Goal: Information Seeking & Learning: Compare options

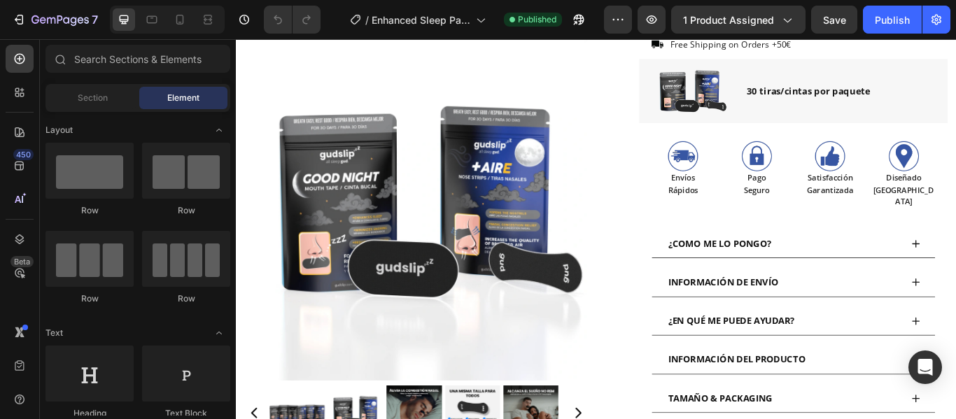
scroll to position [469, 0]
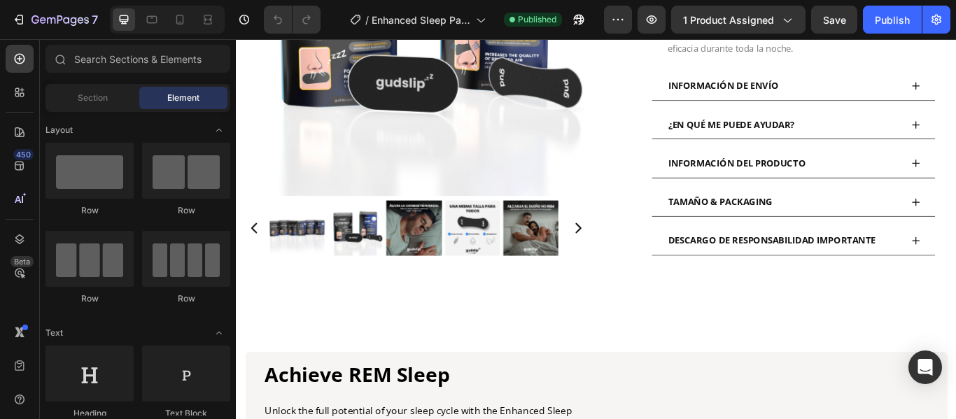
scroll to position [1048, 0]
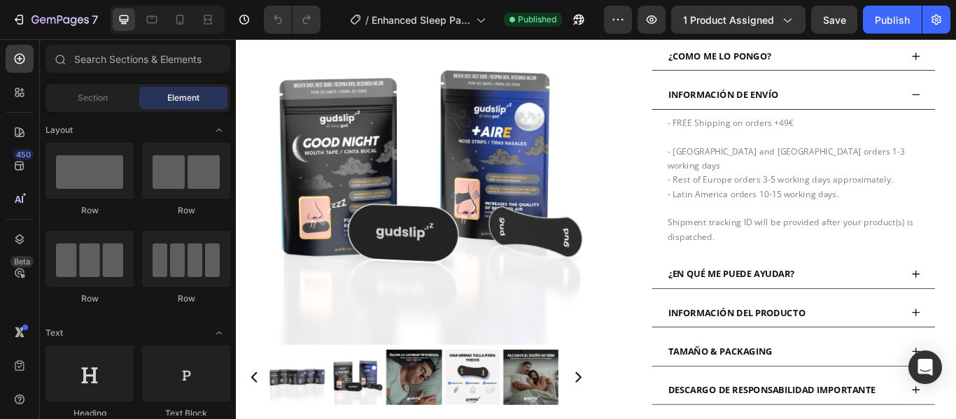
scroll to position [687, 0]
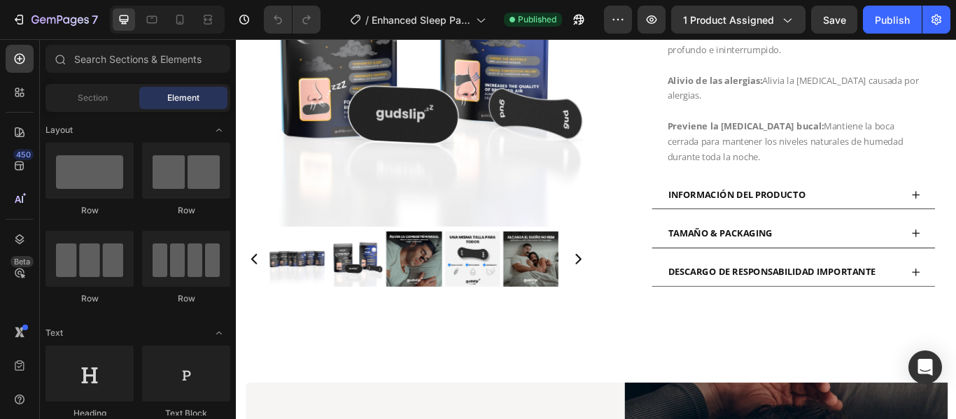
scroll to position [922, 0]
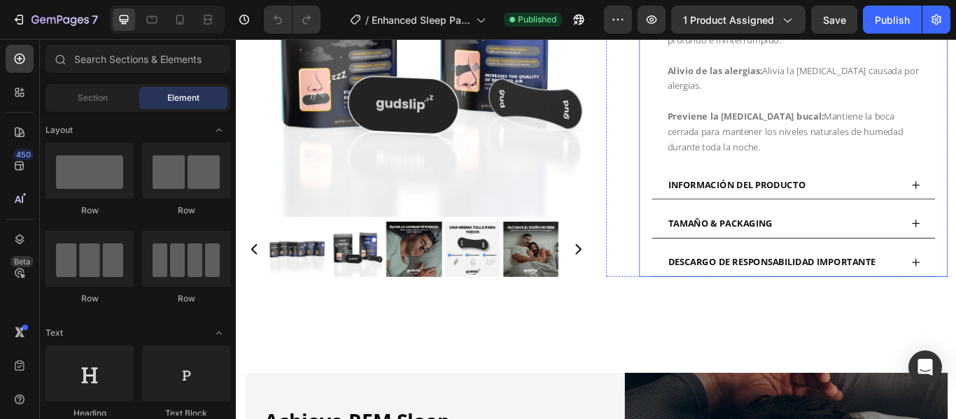
click at [955, 203] on div "INFORMACIÓN DEL PRODUCTO" at bounding box center [885, 209] width 330 height 34
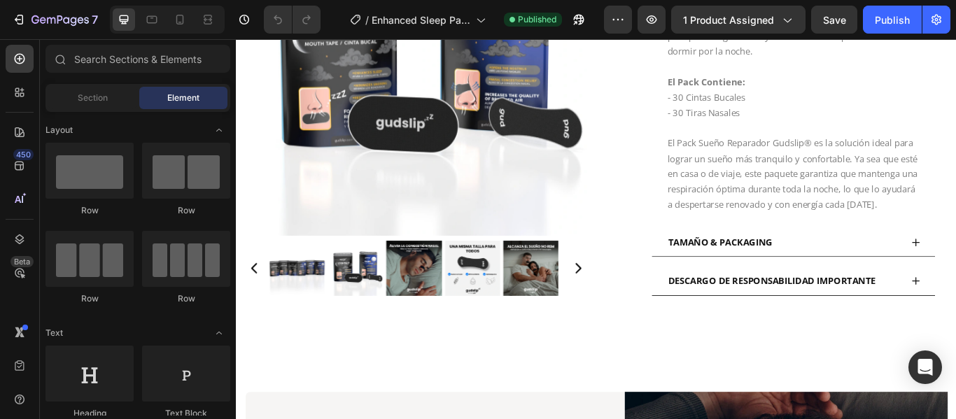
scroll to position [1073, 0]
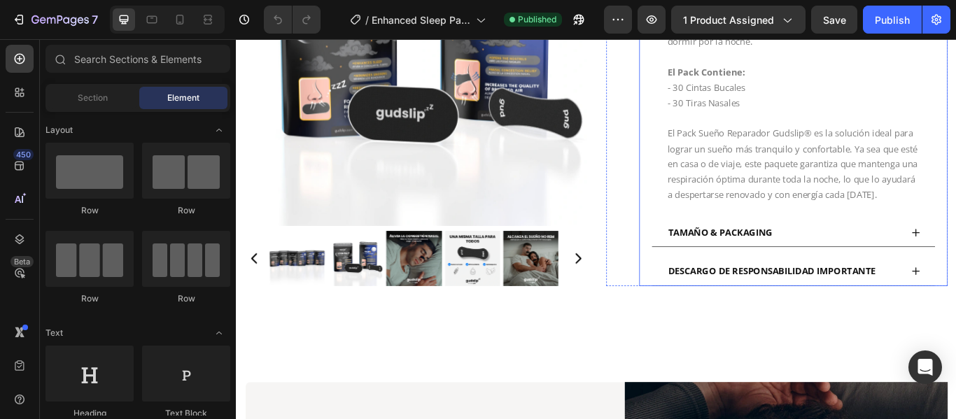
click at [955, 265] on div "TAMAÑO & PACKAGING" at bounding box center [885, 265] width 330 height 34
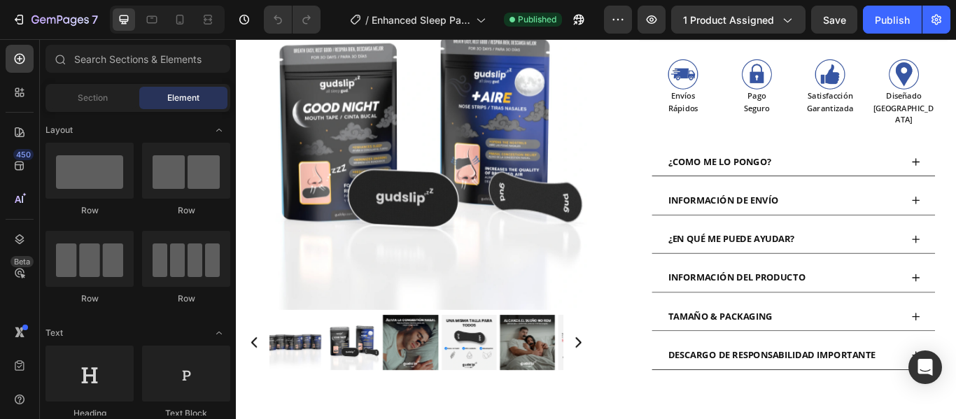
scroll to position [595, 0]
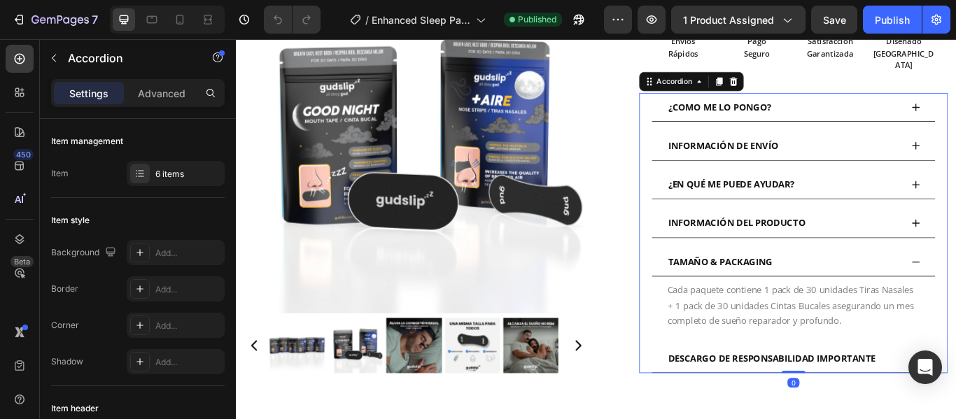
click at [955, 418] on div "DESCARGO DE RESPONSABILIDAD IMPORTANTE" at bounding box center [885, 412] width 330 height 34
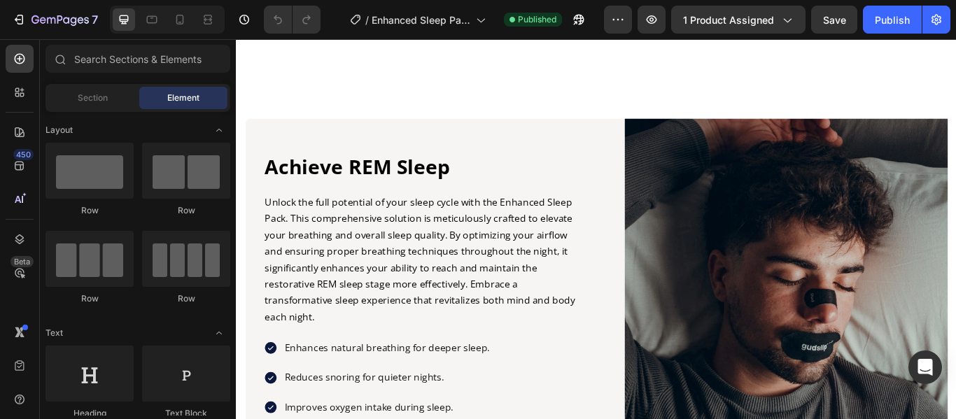
scroll to position [1145, 0]
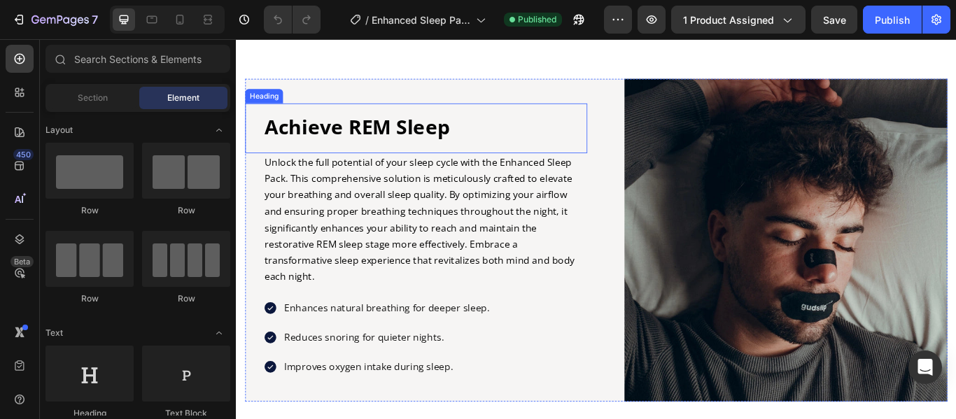
click at [497, 140] on h2 "Achieve REM Sleep" at bounding box center [456, 141] width 378 height 33
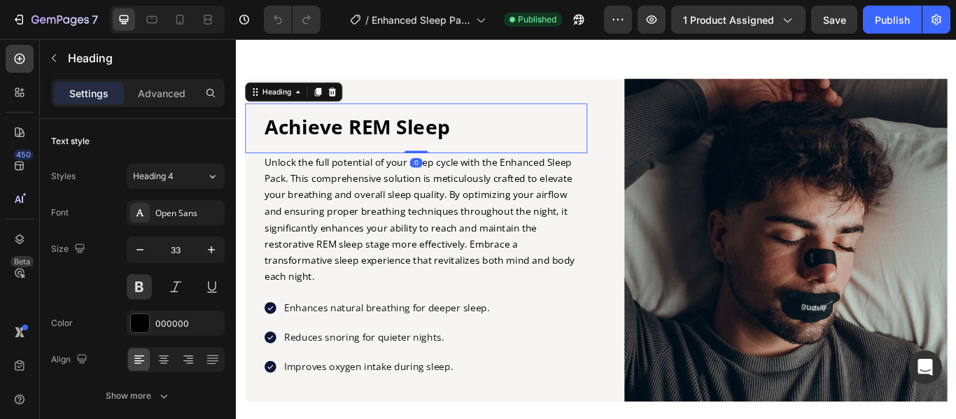
click at [497, 140] on h2 "Achieve REM Sleep" at bounding box center [456, 141] width 378 height 33
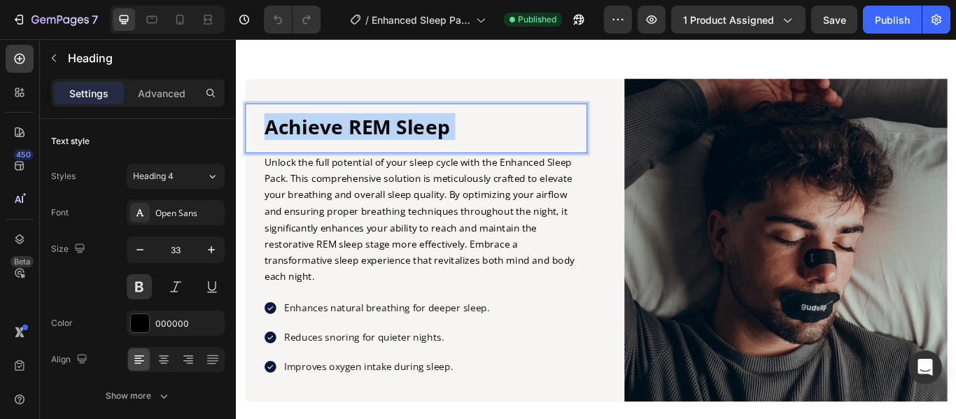
drag, startPoint x: 484, startPoint y: 140, endPoint x: 325, endPoint y: 150, distance: 159.8
click at [325, 150] on p "Achieve REM Sleep" at bounding box center [456, 142] width 375 height 30
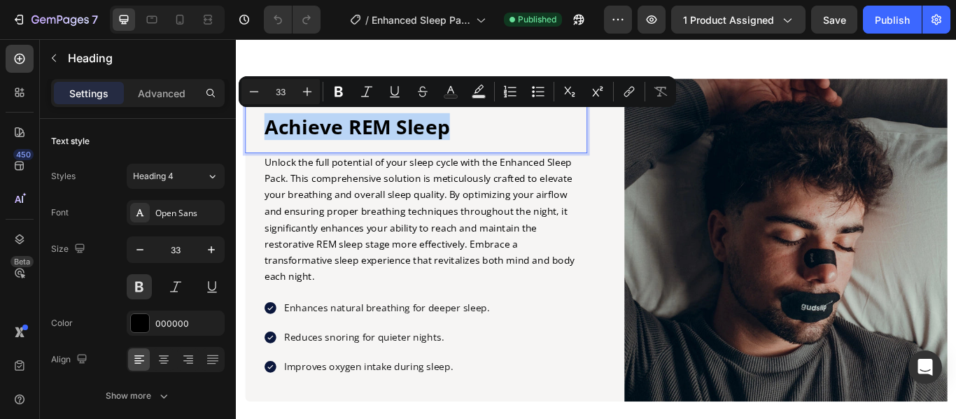
drag, startPoint x: 483, startPoint y: 139, endPoint x: 271, endPoint y: 131, distance: 211.5
click at [271, 131] on p "Achieve REM Sleep" at bounding box center [456, 142] width 375 height 30
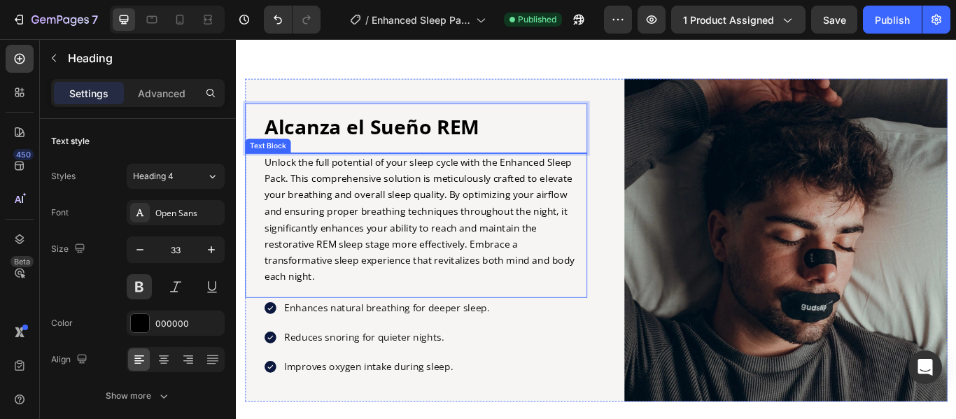
click at [340, 316] on p "Unlock the full potential of your sleep cycle with the Enhanced Sleep Pack. Thi…" at bounding box center [456, 250] width 375 height 153
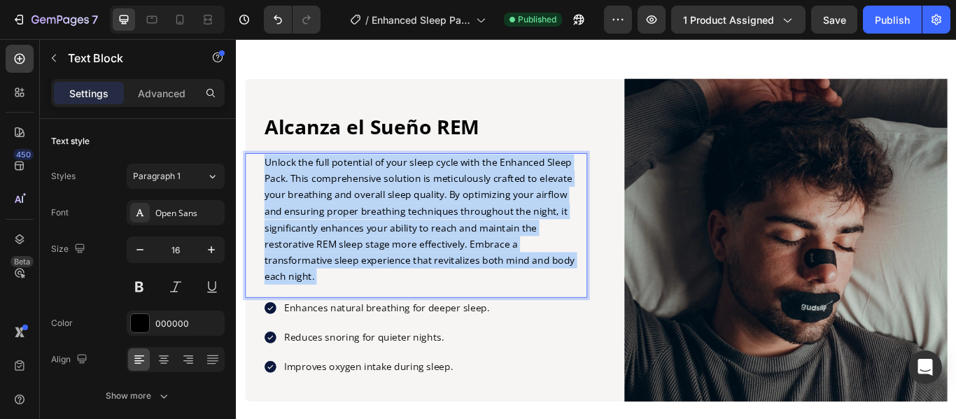
drag, startPoint x: 330, startPoint y: 313, endPoint x: 277, endPoint y: 198, distance: 126.2
click at [277, 198] on p "Unlock the full potential of your sleep cycle with the Enhanced Sleep Pack. Thi…" at bounding box center [456, 250] width 375 height 153
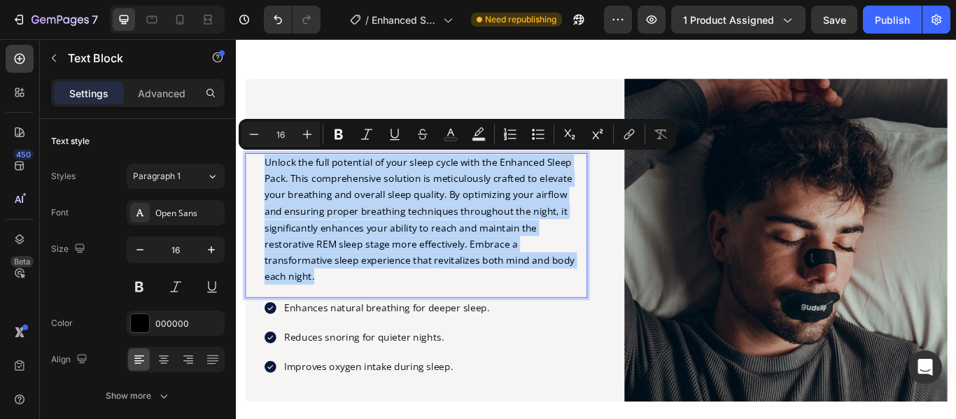
drag, startPoint x: 330, startPoint y: 311, endPoint x: 271, endPoint y: 183, distance: 141.8
click at [271, 183] on p "Unlock the full potential of your sleep cycle with the Enhanced Sleep Pack. Thi…" at bounding box center [456, 250] width 375 height 153
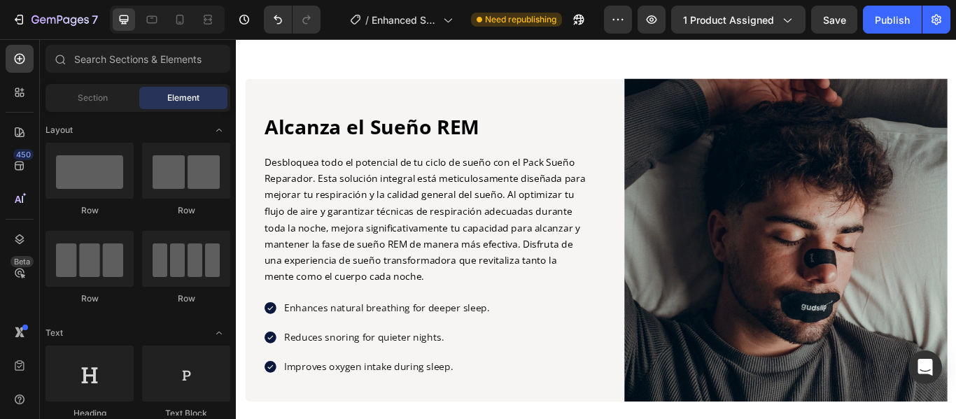
scroll to position [1332, 0]
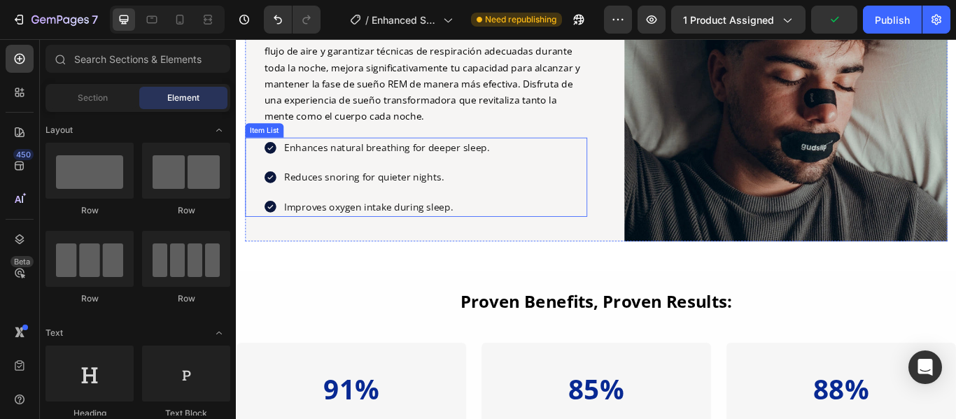
click at [536, 165] on div "Enhances natural breathing for deeper sleep. Reduces snoring for quieter nights…" at bounding box center [445, 200] width 399 height 92
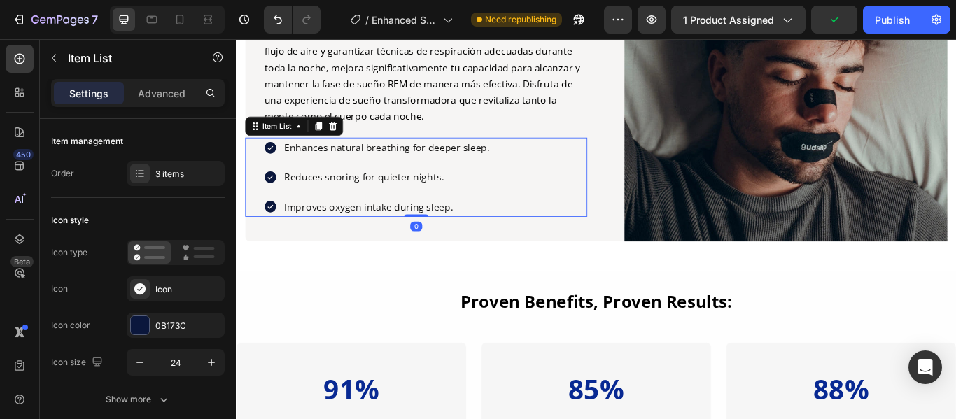
click at [536, 165] on div "Enhances natural breathing for deeper sleep. Reduces snoring for quieter nights…" at bounding box center [445, 200] width 399 height 92
click at [525, 165] on p "Enhances natural breathing for deeper sleep." at bounding box center [411, 165] width 239 height 19
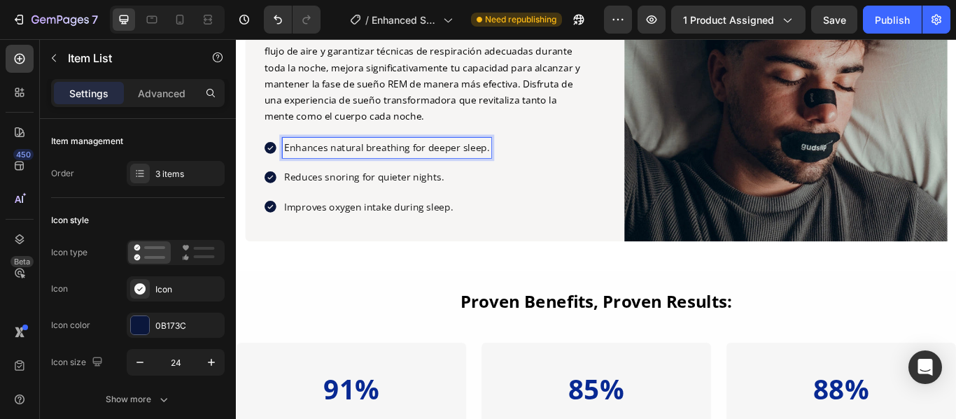
click at [527, 165] on p "Enhances natural breathing for deeper sleep." at bounding box center [411, 165] width 239 height 19
drag, startPoint x: 527, startPoint y: 163, endPoint x: 292, endPoint y: 157, distance: 234.5
click at [292, 157] on p "Enhances natural breathing for deeper sleep." at bounding box center [411, 165] width 239 height 19
click at [477, 202] on p "Reduces snoring for quieter nights." at bounding box center [447, 200] width 311 height 19
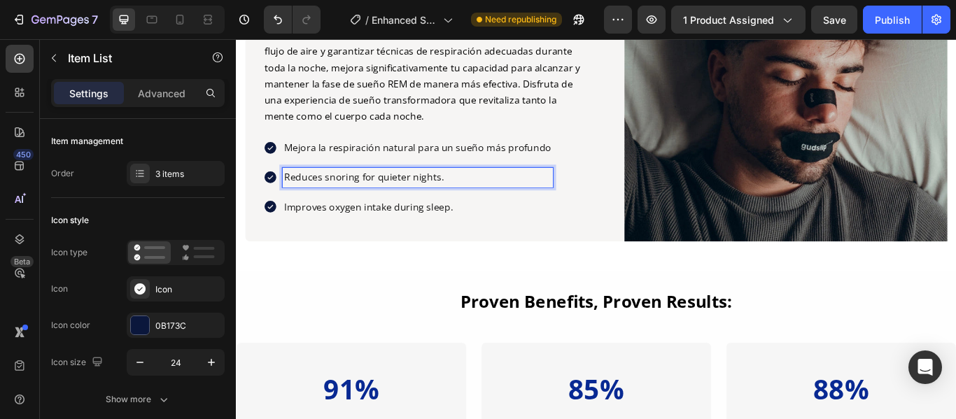
click at [477, 202] on p "Reduces snoring for quieter nights." at bounding box center [447, 200] width 311 height 19
drag, startPoint x: 484, startPoint y: 195, endPoint x: 289, endPoint y: 194, distance: 194.5
click at [290, 194] on div "Reduces snoring for quieter nights." at bounding box center [448, 200] width 316 height 23
click at [493, 234] on p "Improves oxygen intake during sleep." at bounding box center [447, 234] width 311 height 19
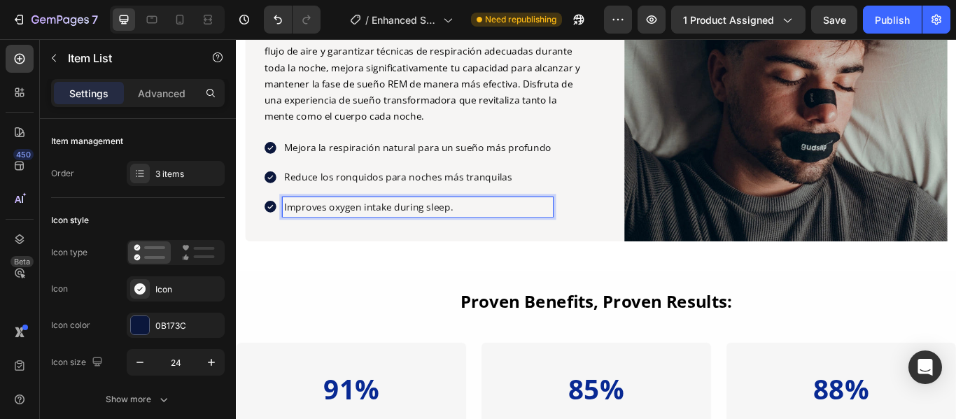
click at [493, 234] on p "Improves oxygen intake during sleep." at bounding box center [447, 234] width 311 height 19
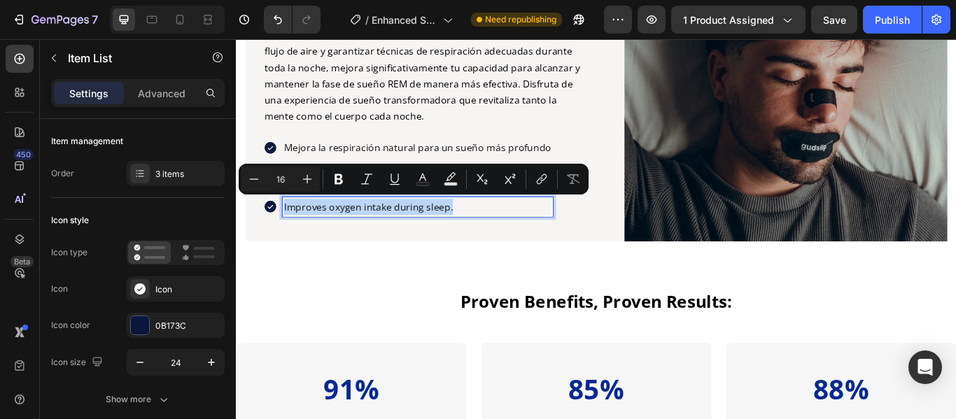
drag, startPoint x: 493, startPoint y: 234, endPoint x: 292, endPoint y: 233, distance: 200.8
click at [292, 233] on p "Improves oxygen intake during sleep." at bounding box center [447, 234] width 311 height 19
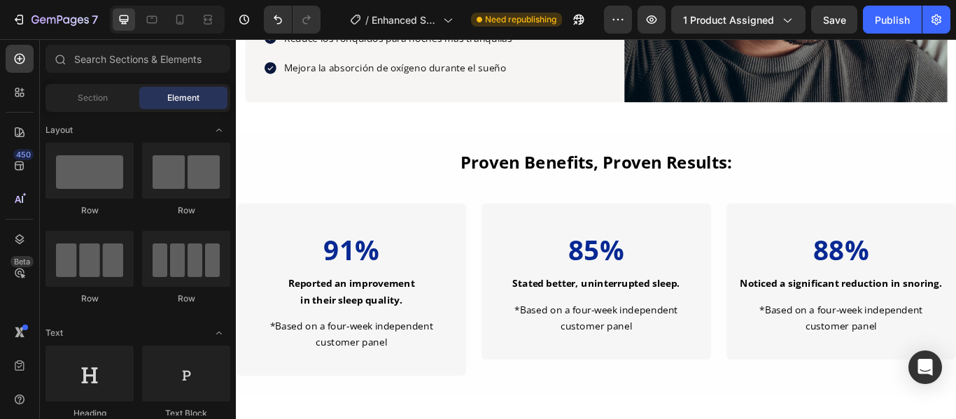
scroll to position [1287, 0]
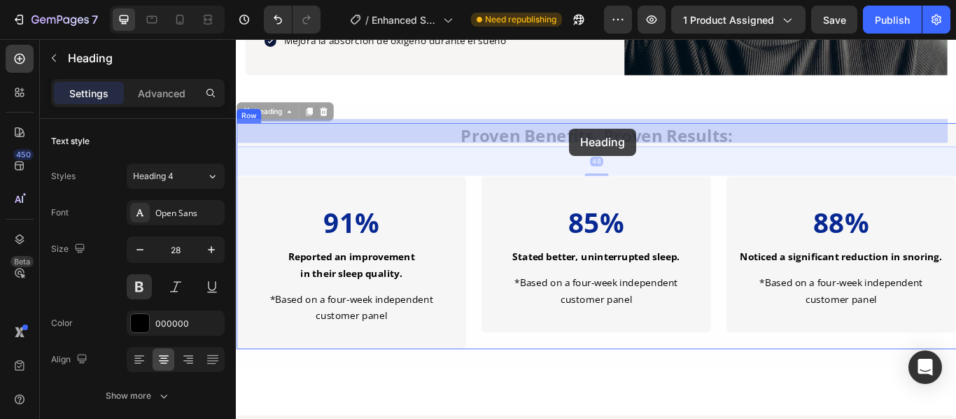
drag, startPoint x: 822, startPoint y: 145, endPoint x: 626, endPoint y: 143, distance: 196.6
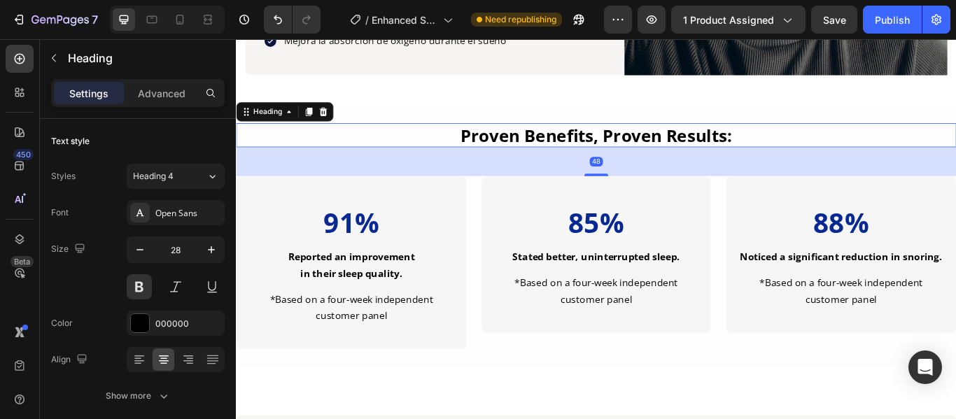
click at [816, 143] on h2 "Proven Benefits, Proven Results:" at bounding box center [656, 151] width 784 height 28
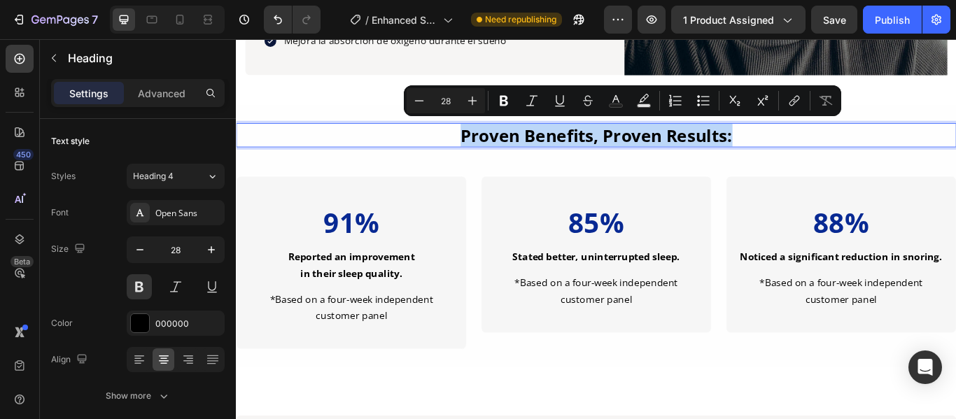
drag, startPoint x: 824, startPoint y: 146, endPoint x: 498, endPoint y: 150, distance: 326.8
click at [498, 150] on p "Proven Benefits, Proven Results:" at bounding box center [655, 151] width 781 height 25
copy p "Proven Benefits, Proven Results:"
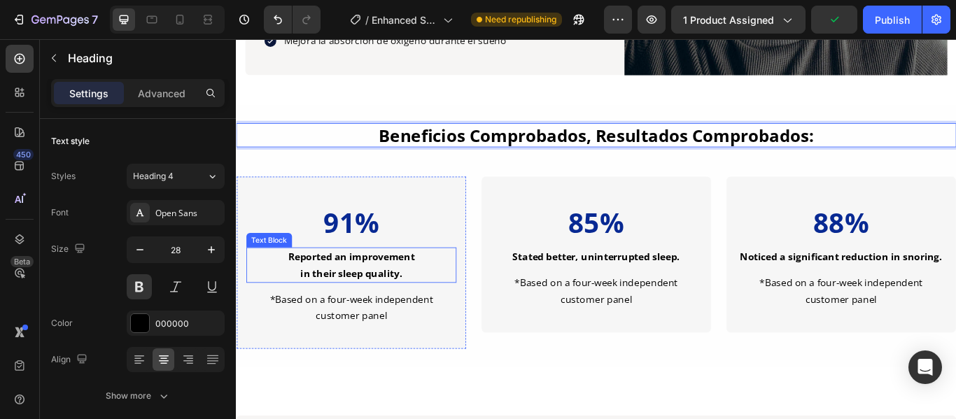
click at [425, 304] on strong "in their sleep quality." at bounding box center [370, 311] width 119 height 15
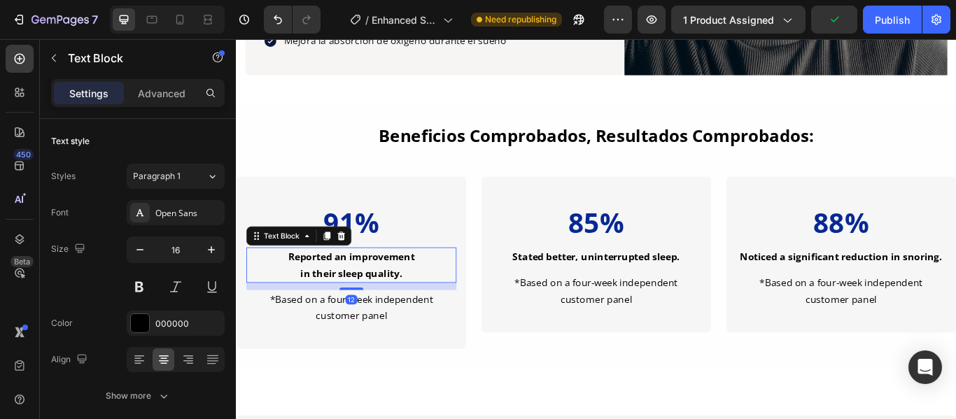
click at [432, 309] on p "in their sleep quality." at bounding box center [370, 312] width 242 height 19
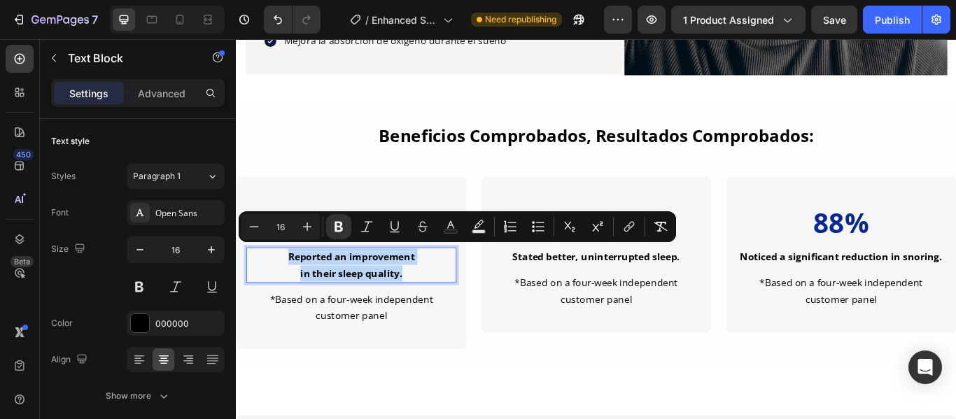
drag, startPoint x: 432, startPoint y: 309, endPoint x: 296, endPoint y: 288, distance: 138.1
click at [296, 288] on div "Reported an improvement in their sleep quality." at bounding box center [370, 302] width 245 height 41
drag, startPoint x: 432, startPoint y: 306, endPoint x: 318, endPoint y: 287, distance: 115.7
click at [318, 287] on div "Reportó una mejora en su calidad de sueño." at bounding box center [370, 302] width 245 height 41
click at [339, 227] on icon "Editor contextual toolbar" at bounding box center [339, 227] width 14 height 14
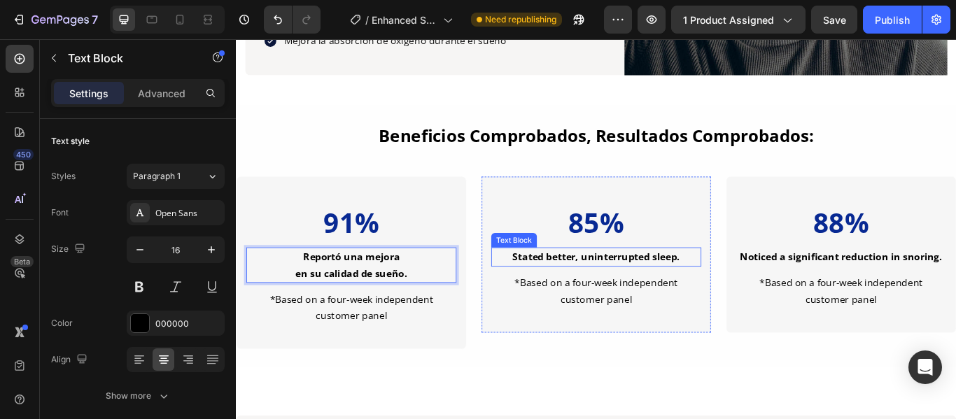
click at [754, 285] on div "Stated better, uninterrupted sleep. Text Block" at bounding box center [655, 293] width 245 height 22
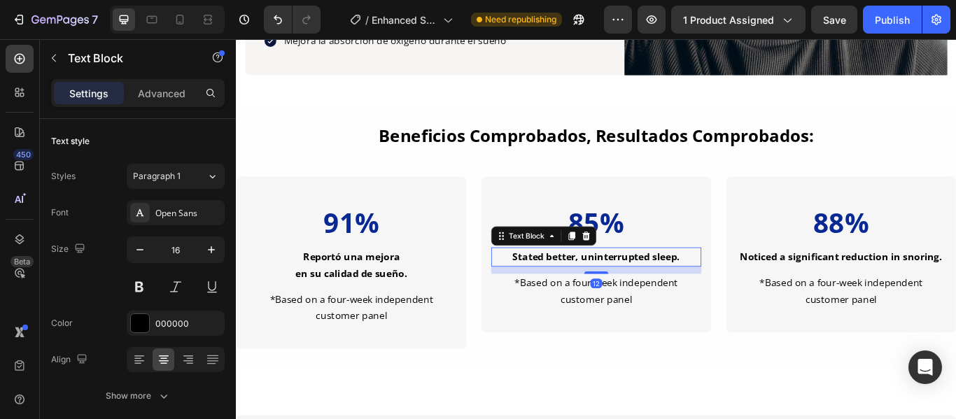
click at [754, 285] on div "Stated better, uninterrupted sleep. Text Block 12" at bounding box center [655, 293] width 245 height 22
click at [748, 290] on strong "Stated better, uninterrupted sleep." at bounding box center [655, 292] width 195 height 15
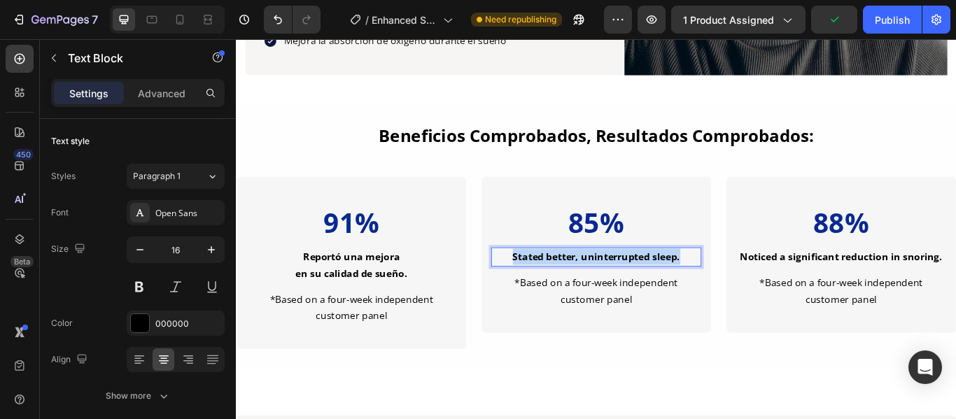
drag, startPoint x: 749, startPoint y: 286, endPoint x: 552, endPoint y: 280, distance: 197.4
click at [554, 282] on div "Stated better, uninterrupted sleep." at bounding box center [655, 293] width 203 height 22
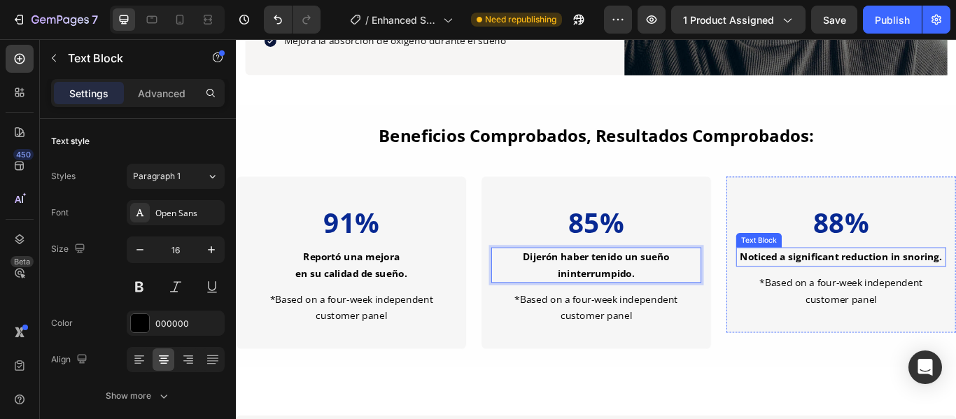
click at [955, 290] on strong "Noticed a significant reduction in snoring." at bounding box center [942, 292] width 236 height 15
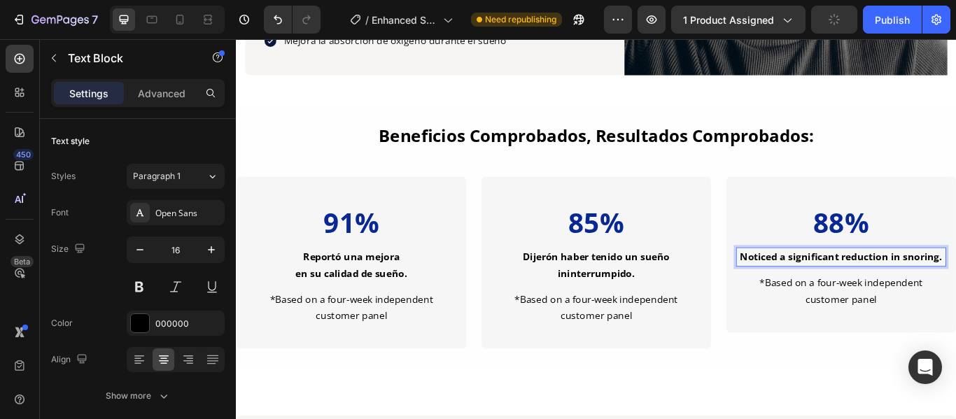
click at [955, 288] on div "Noticed a significant reduction in snoring." at bounding box center [941, 293] width 245 height 22
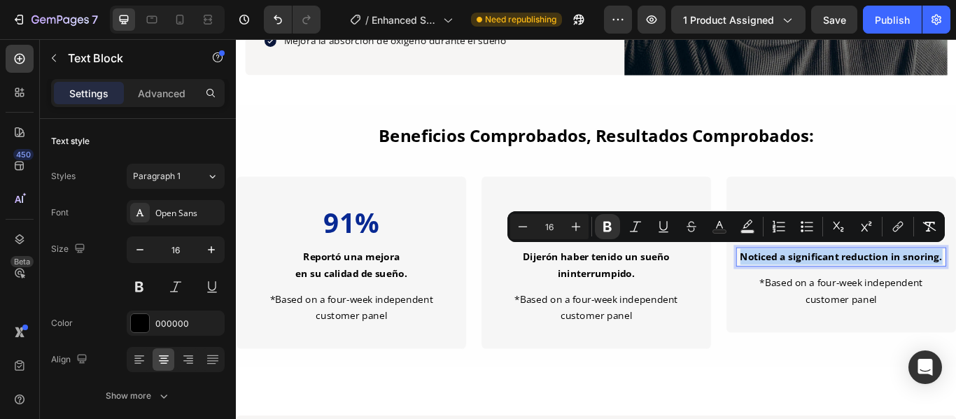
drag, startPoint x: 1052, startPoint y: 288, endPoint x: 814, endPoint y: 283, distance: 237.3
click at [819, 283] on div "Noticed a significant reduction in snoring." at bounding box center [941, 293] width 245 height 22
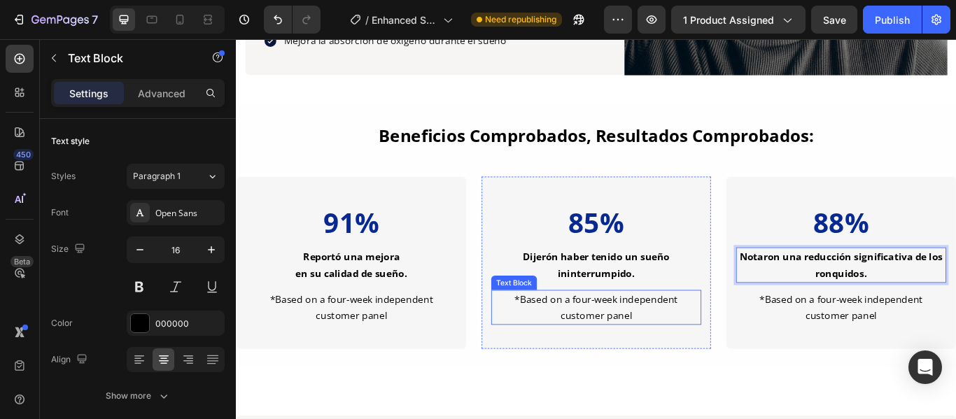
click at [704, 360] on p "*Based on a four-week independent customer panel" at bounding box center [656, 352] width 242 height 38
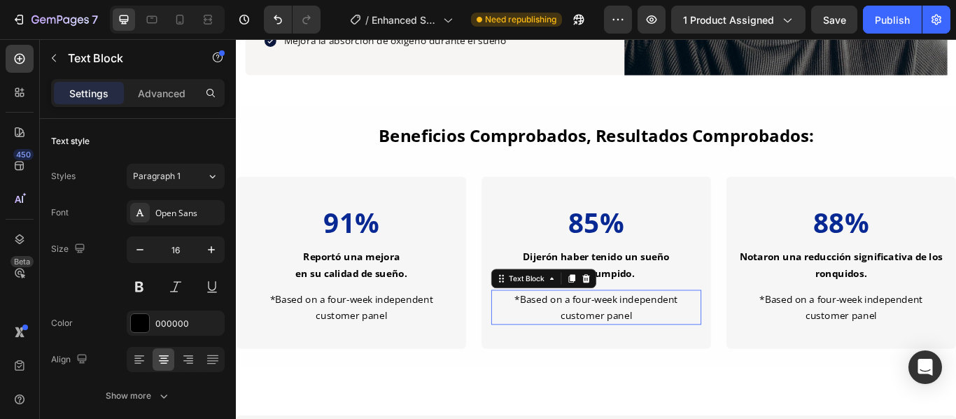
click at [704, 360] on p "*Based on a four-week independent customer panel" at bounding box center [656, 352] width 242 height 38
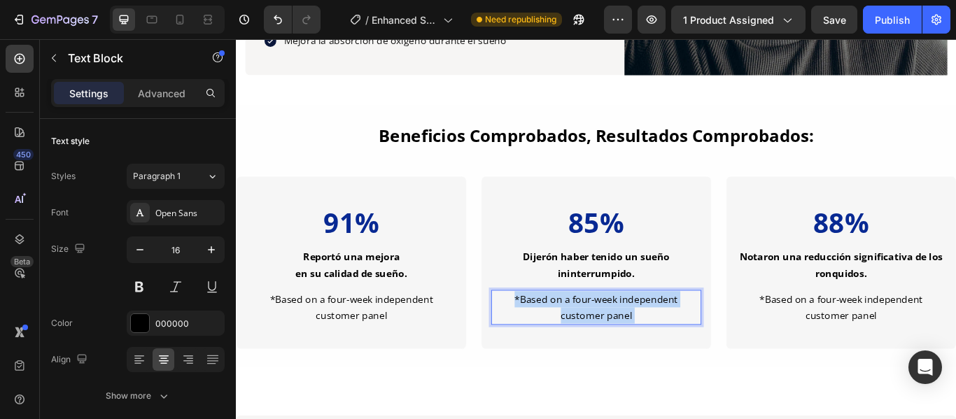
drag, startPoint x: 696, startPoint y: 355, endPoint x: 544, endPoint y: 332, distance: 153.6
click at [544, 333] on p "*Based on a four-week independent customer panel" at bounding box center [656, 352] width 242 height 38
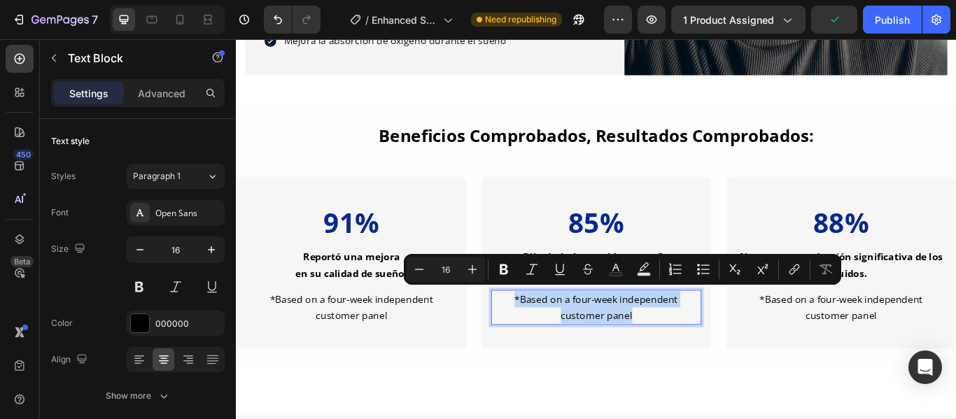
drag, startPoint x: 698, startPoint y: 356, endPoint x: 548, endPoint y: 339, distance: 151.4
click at [548, 339] on p "*Based on a four-week independent customer panel" at bounding box center [656, 352] width 242 height 38
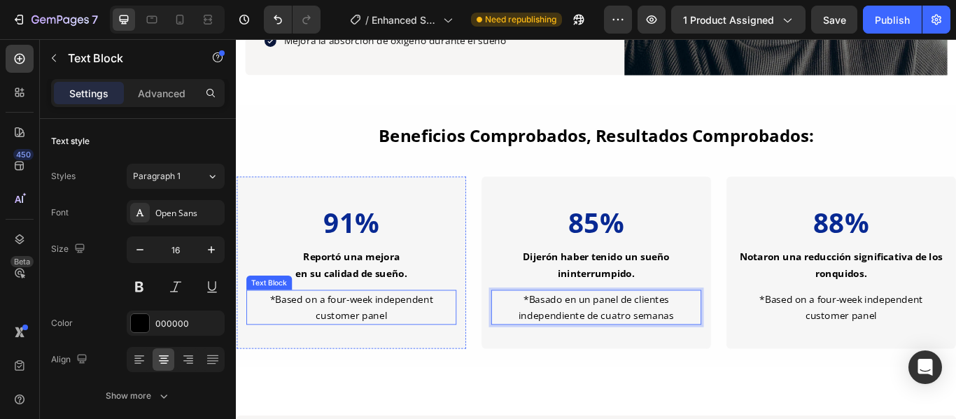
click at [434, 354] on p "*Based on a four-week independent customer panel" at bounding box center [370, 352] width 242 height 38
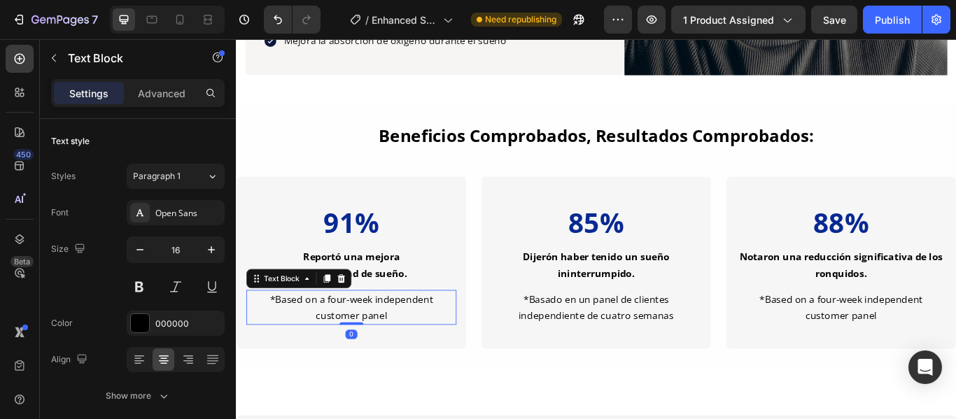
click at [415, 362] on p "*Based on a four-week independent customer panel" at bounding box center [370, 352] width 242 height 38
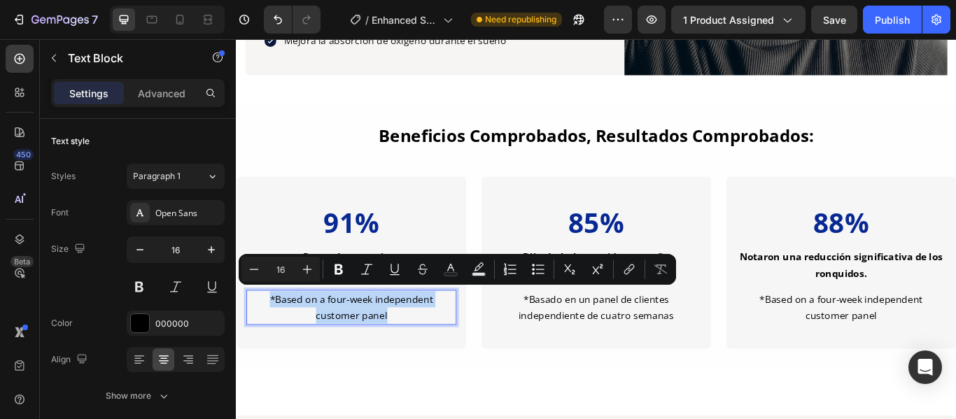
drag, startPoint x: 411, startPoint y: 354, endPoint x: 271, endPoint y: 337, distance: 140.3
click at [271, 337] on p "*Based on a four-week independent customer panel" at bounding box center [370, 352] width 242 height 38
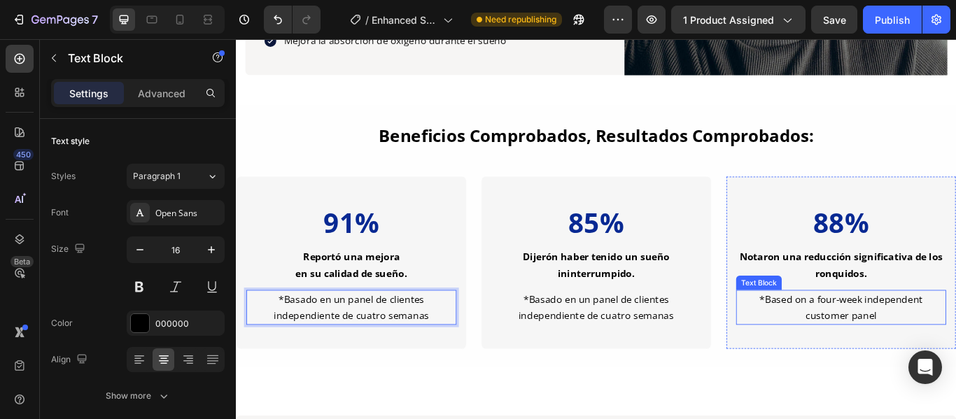
click at [955, 352] on div "*Based on a four-week independent customer panel" at bounding box center [941, 352] width 245 height 41
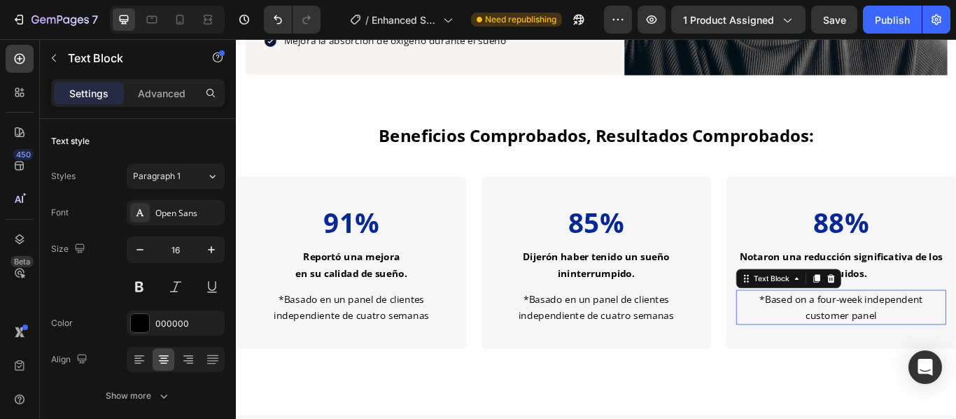
click at [955, 352] on div "*Based on a four-week independent customer panel" at bounding box center [941, 352] width 245 height 41
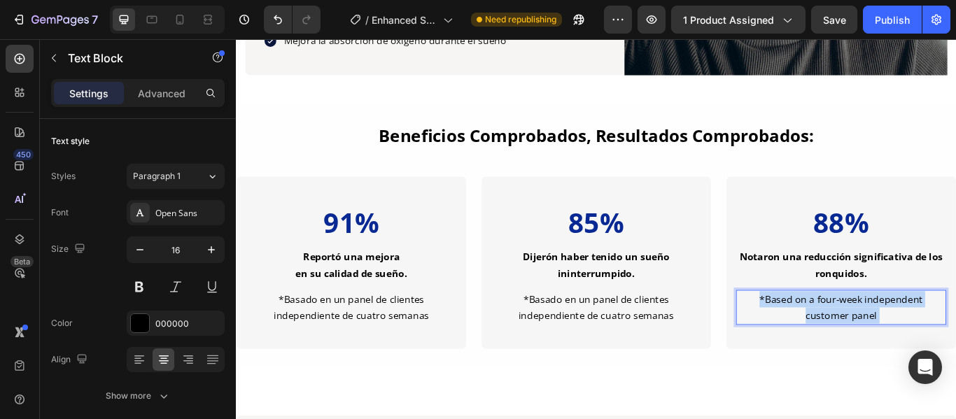
drag, startPoint x: 980, startPoint y: 355, endPoint x: 833, endPoint y: 331, distance: 149.0
click at [833, 333] on p "*Based on a four-week independent customer panel" at bounding box center [941, 352] width 242 height 38
click at [955, 359] on p "*Based on a four-week independent customer panel" at bounding box center [941, 352] width 242 height 38
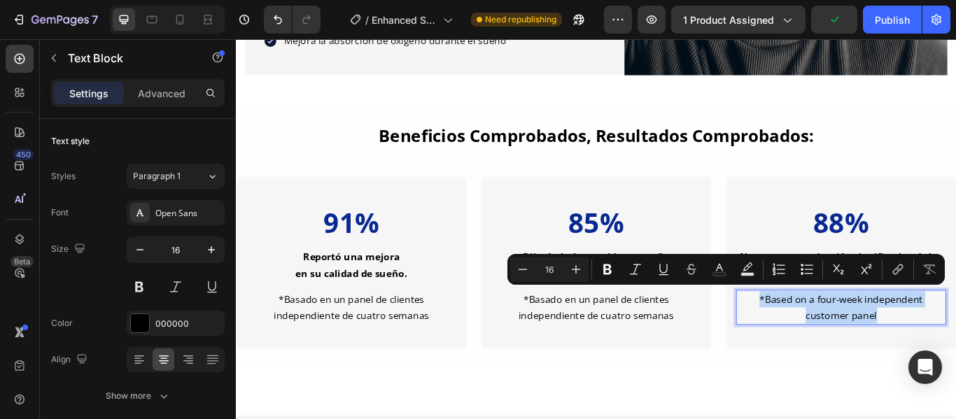
drag, startPoint x: 978, startPoint y: 358, endPoint x: 950, endPoint y: 351, distance: 29.5
click at [950, 351] on p "*Based on a four-week independent customer panel" at bounding box center [941, 352] width 242 height 38
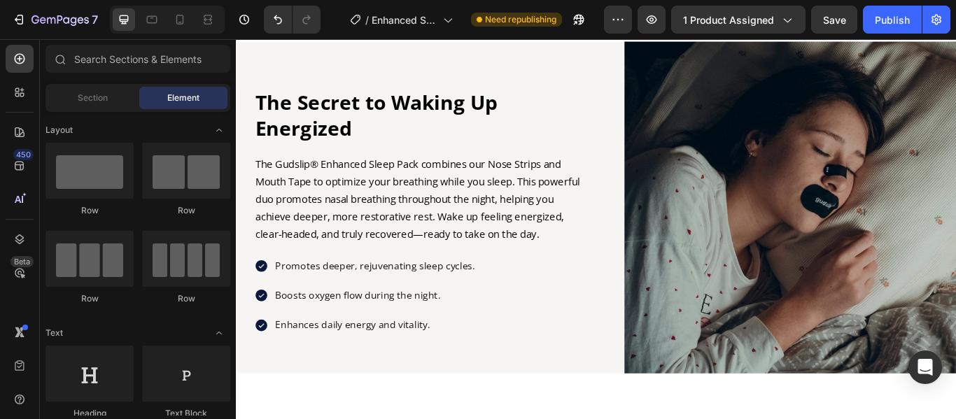
scroll to position [1749, 0]
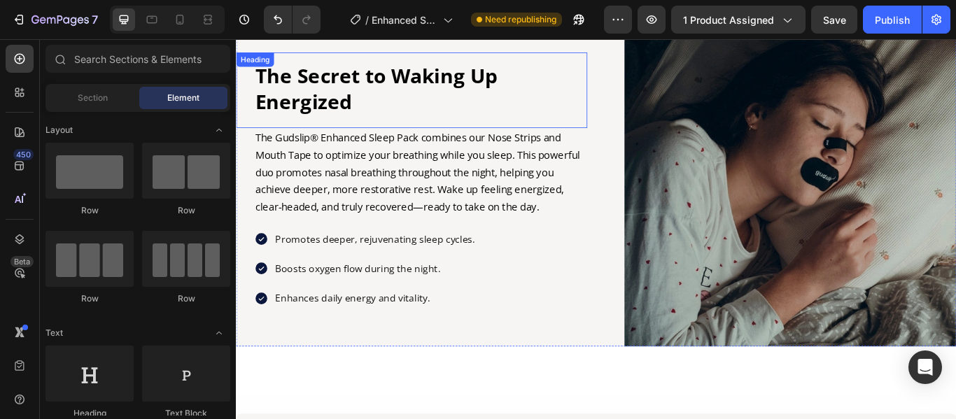
click at [405, 100] on h2 "The Secret to Waking Up Energized" at bounding box center [444, 97] width 374 height 63
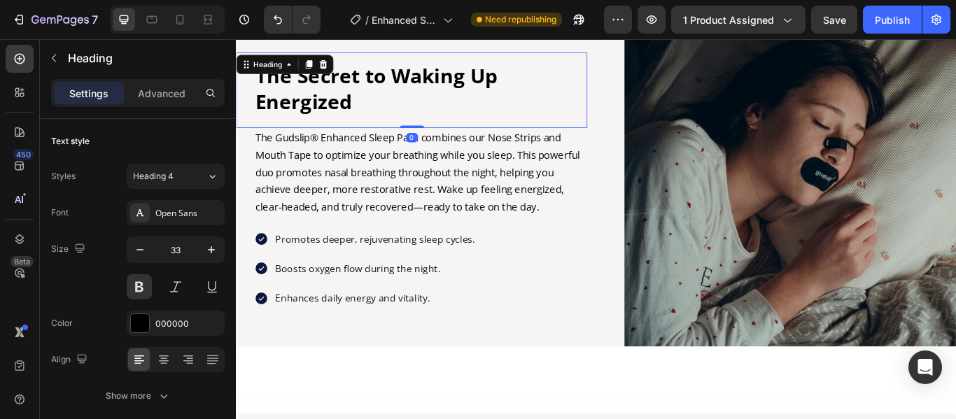
click at [405, 100] on h2 "The Secret to Waking Up Energized" at bounding box center [444, 97] width 374 height 63
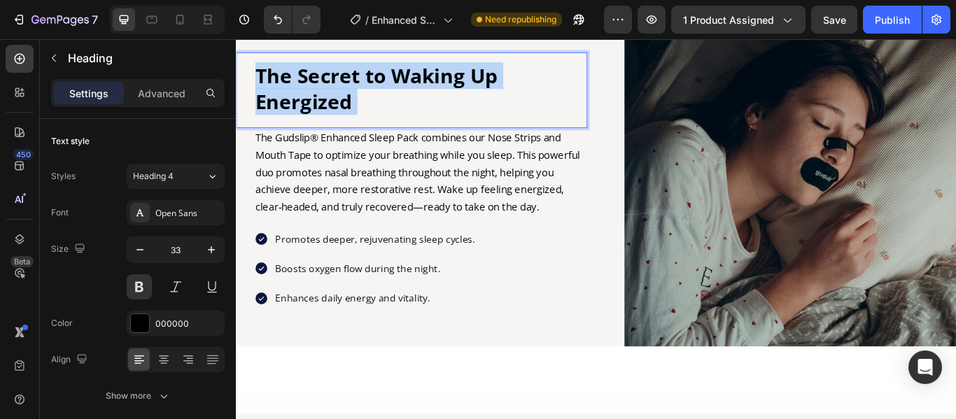
drag, startPoint x: 393, startPoint y: 100, endPoint x: 244, endPoint y: 71, distance: 151.9
click at [244, 71] on div "The Secret to Waking Up Energized Heading 0" at bounding box center [440, 99] width 409 height 88
drag, startPoint x: 376, startPoint y: 100, endPoint x: 262, endPoint y: 73, distance: 116.6
click at [262, 73] on p "The Secret to Waking Up Energized" at bounding box center [444, 97] width 372 height 60
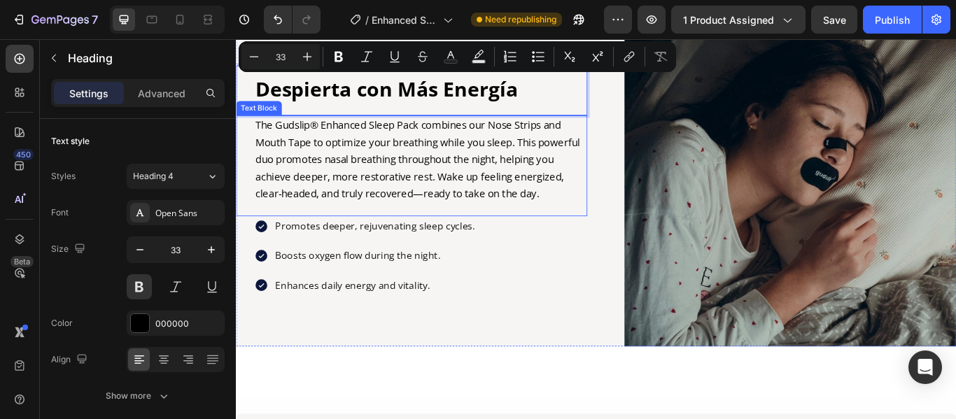
scroll to position [1765, 0]
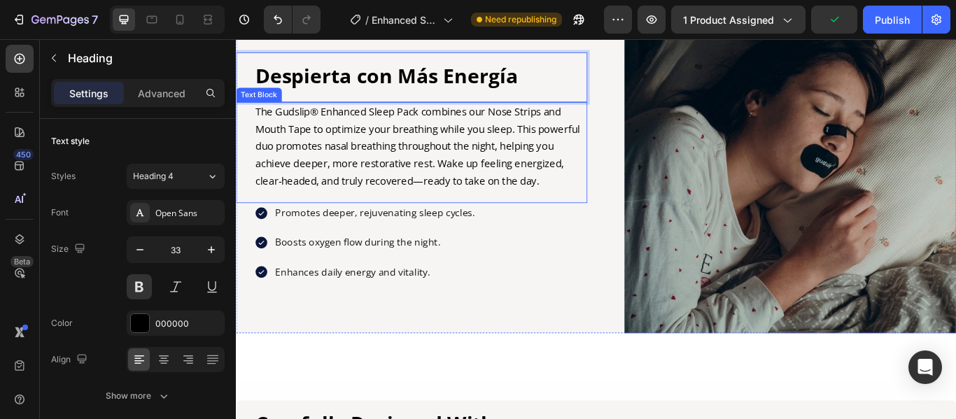
click at [295, 216] on p "The Gudslip® Enhanced Sleep Pack combines our Nose Strips and Mouth Tape to opt…" at bounding box center [451, 164] width 386 height 101
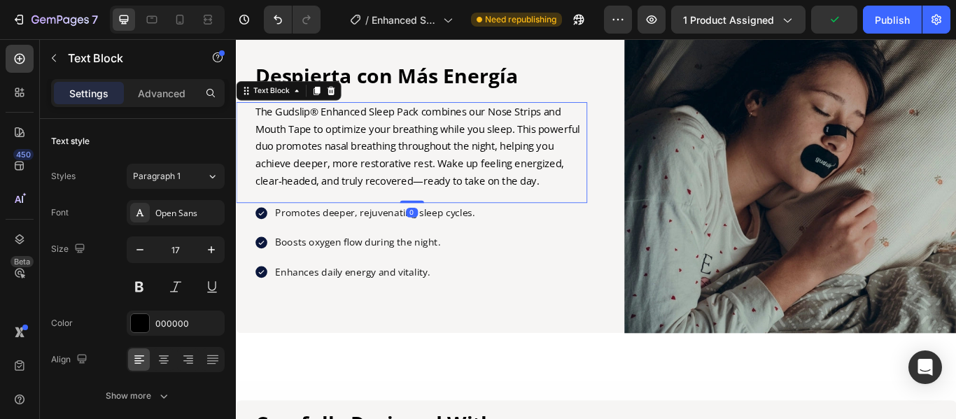
click at [295, 216] on p "The Gudslip® Enhanced Sleep Pack combines our Nose Strips and Mouth Tape to opt…" at bounding box center [451, 164] width 386 height 101
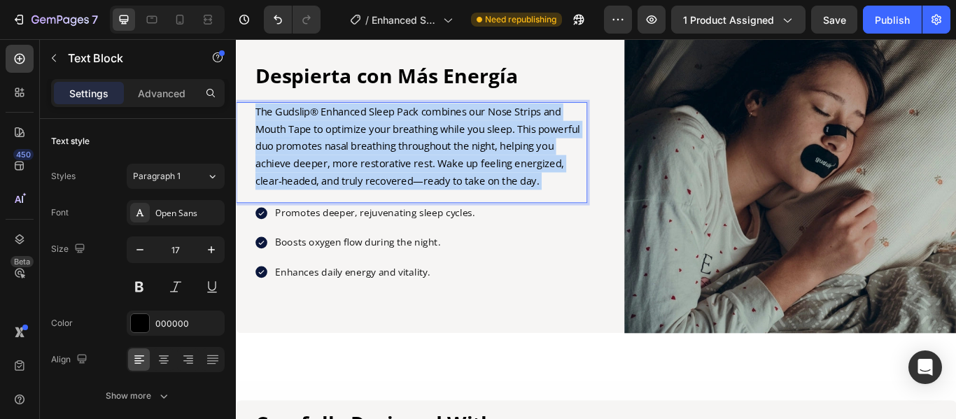
drag, startPoint x: 292, startPoint y: 213, endPoint x: 274, endPoint y: 175, distance: 41.6
click at [258, 131] on p "The Gudslip® Enhanced Sleep Pack combines our Nose Strips and Mouth Tape to opt…" at bounding box center [451, 164] width 386 height 101
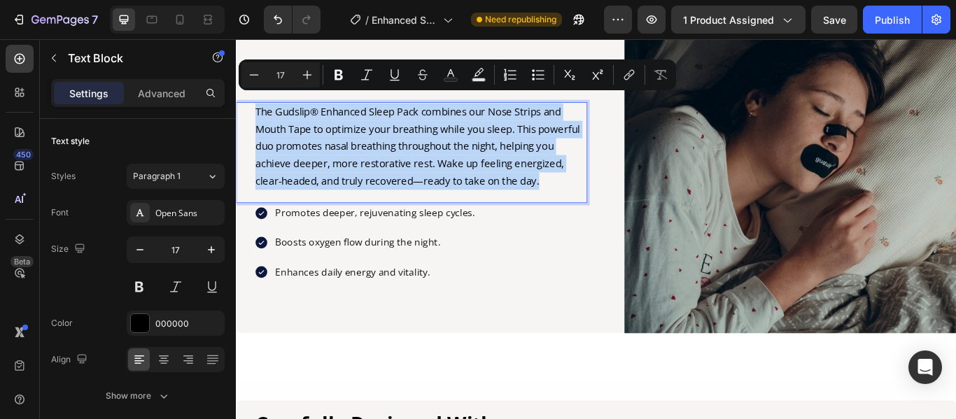
drag, startPoint x: 283, startPoint y: 211, endPoint x: 257, endPoint y: 118, distance: 96.8
click at [257, 118] on div "The Gudslip® Enhanced Sleep Pack combines our Nose Strips and Mouth Tape to opt…" at bounding box center [451, 165] width 388 height 104
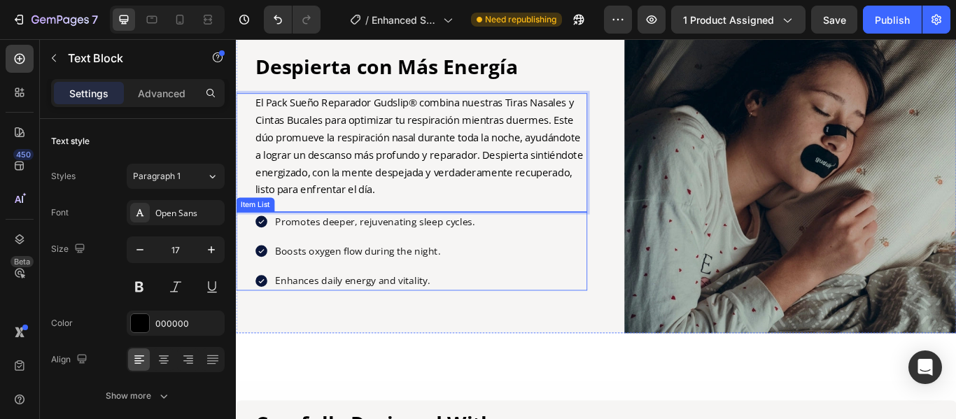
click at [470, 323] on p "Enhances daily energy and vitality." at bounding box center [397, 320] width 233 height 19
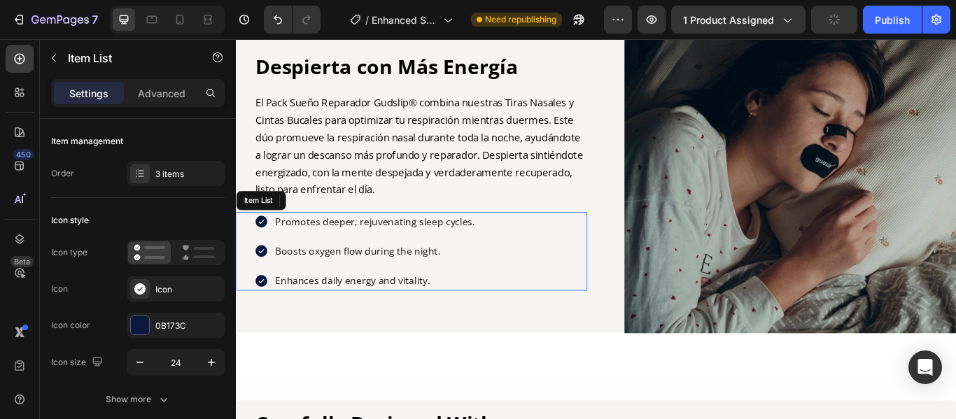
click at [470, 323] on p "Enhances daily energy and vitality." at bounding box center [397, 320] width 233 height 19
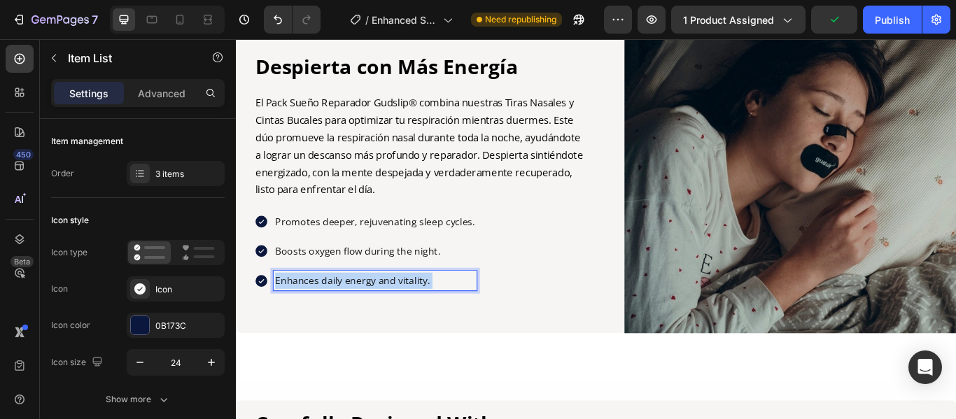
drag, startPoint x: 469, startPoint y: 320, endPoint x: 353, endPoint y: 315, distance: 116.3
click at [353, 315] on p "Enhances daily energy and vitality." at bounding box center [397, 320] width 233 height 19
drag, startPoint x: 467, startPoint y: 320, endPoint x: 282, endPoint y: 316, distance: 185.5
click at [282, 316] on p "Enhances daily energy and vitality." at bounding box center [397, 320] width 233 height 19
click at [481, 285] on p "Boosts oxygen flow during the night." at bounding box center [397, 286] width 233 height 19
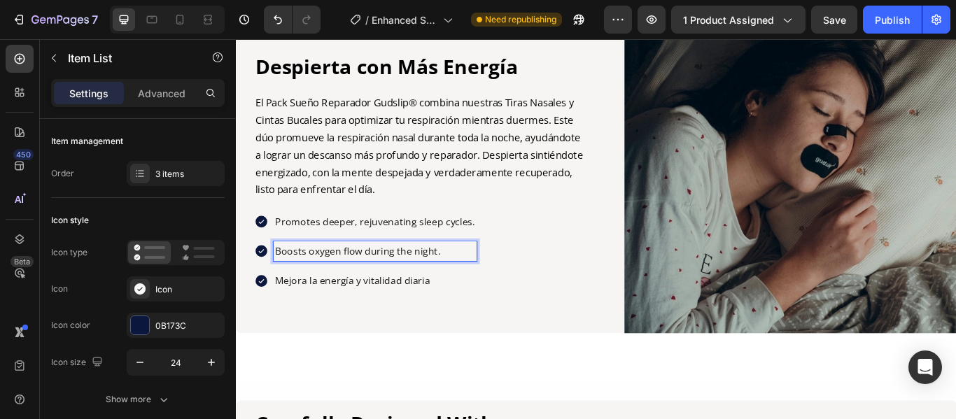
click at [481, 285] on p "Boosts oxygen flow during the night." at bounding box center [397, 286] width 233 height 19
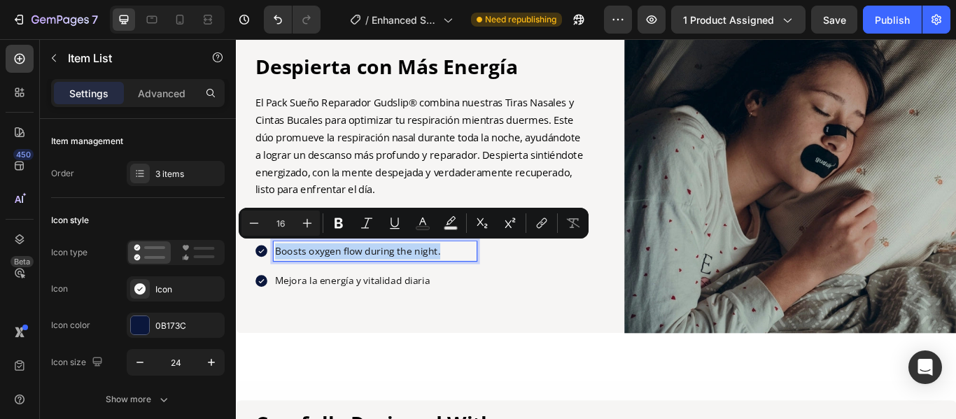
drag, startPoint x: 481, startPoint y: 285, endPoint x: 279, endPoint y: 286, distance: 202.2
click at [279, 286] on div "Boosts oxygen flow during the night." at bounding box center [397, 286] width 237 height 23
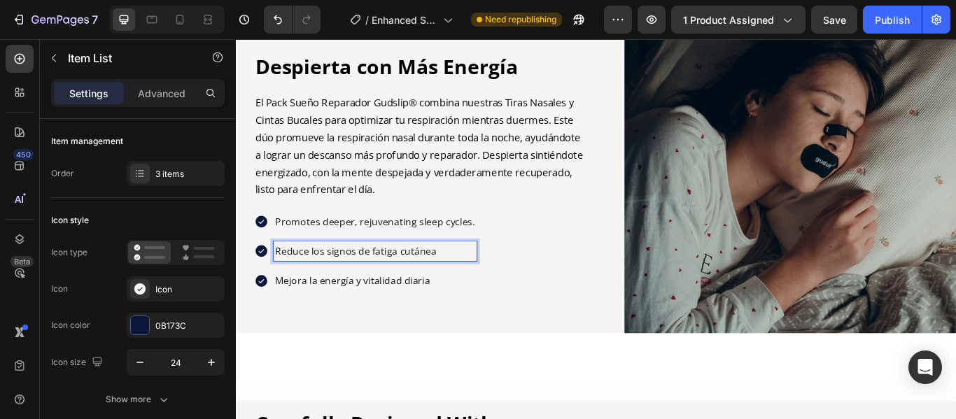
click at [512, 253] on div "Promotes deeper, rejuvenating sleep cycles. Reduce los signos de fatiga cutánea…" at bounding box center [440, 287] width 409 height 92
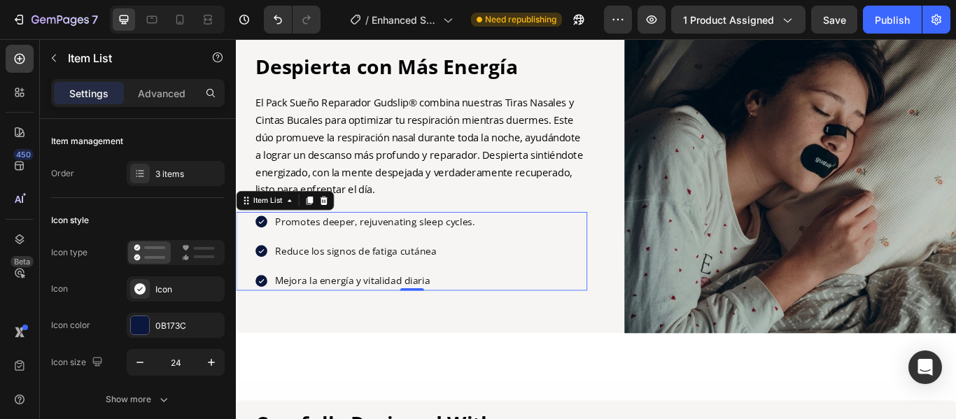
click at [512, 253] on div "Promotes deeper, rejuvenating sleep cycles. Reduce los signos de fatiga cutánea…" at bounding box center [440, 287] width 409 height 92
click at [508, 251] on p "Promotes deeper, rejuvenating sleep cycles." at bounding box center [397, 252] width 233 height 19
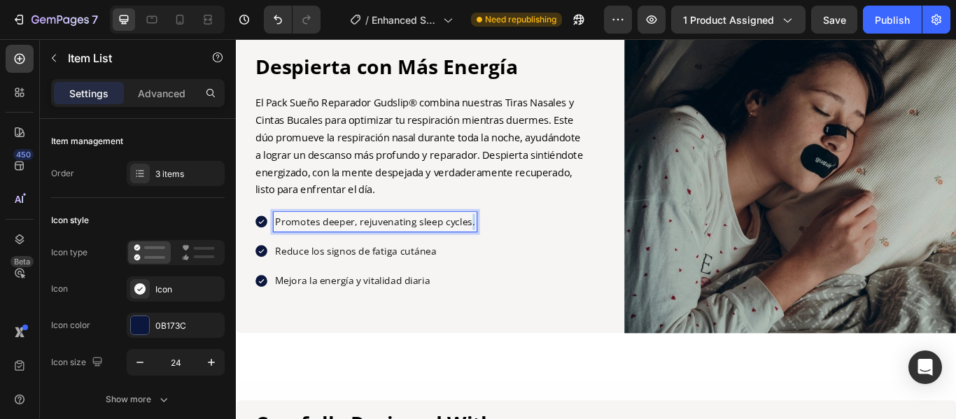
click at [508, 251] on p "Promotes deeper, rejuvenating sleep cycles." at bounding box center [397, 252] width 233 height 19
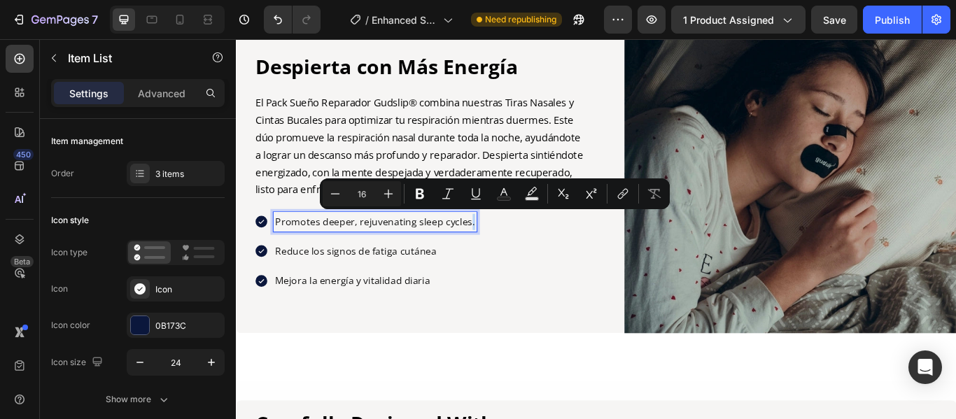
click at [508, 251] on p "Promotes deeper, rejuvenating sleep cycles." at bounding box center [397, 252] width 233 height 19
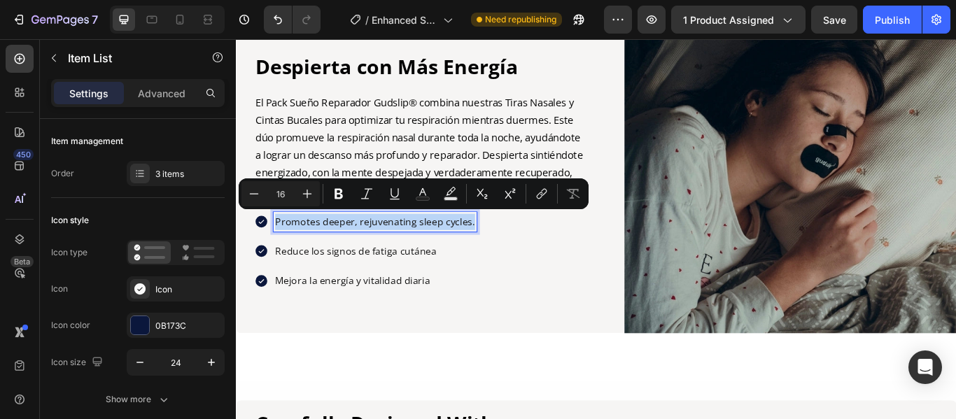
drag, startPoint x: 509, startPoint y: 252, endPoint x: 281, endPoint y: 262, distance: 228.4
click at [281, 262] on div "Promotes deeper, rejuvenating sleep cycles. Reduce los signos de fatiga cutánea…" at bounding box center [387, 287] width 260 height 92
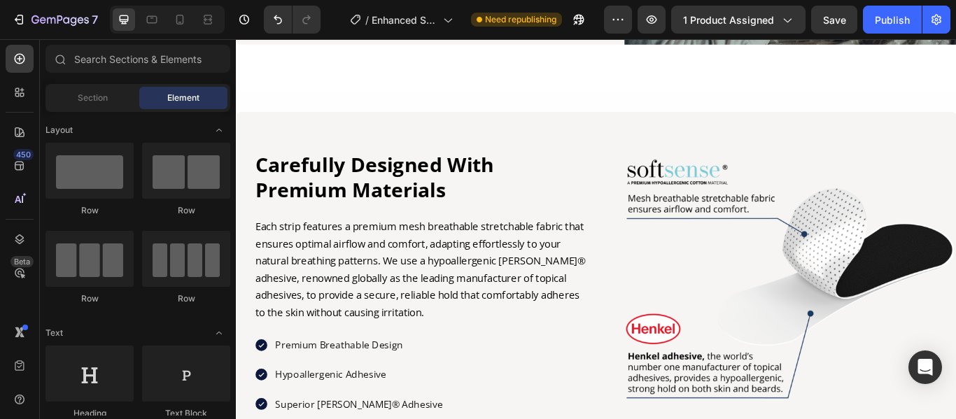
scroll to position [2175, 0]
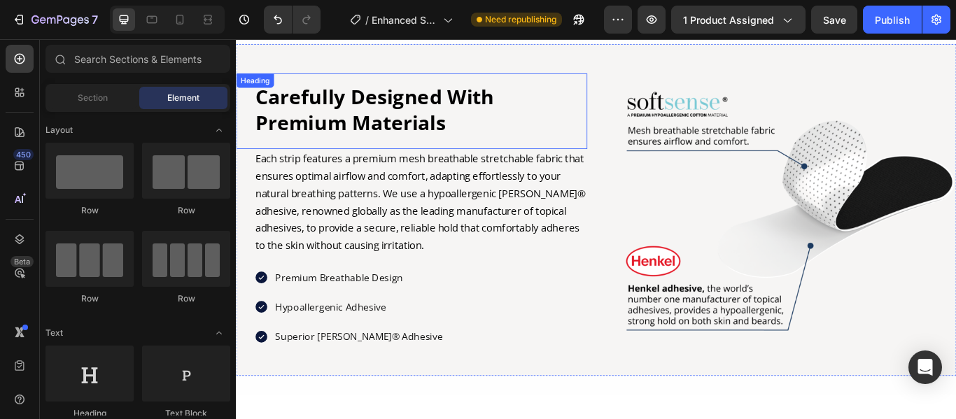
click at [488, 135] on h2 "Carefully Designed With Premium Materials" at bounding box center [451, 121] width 388 height 63
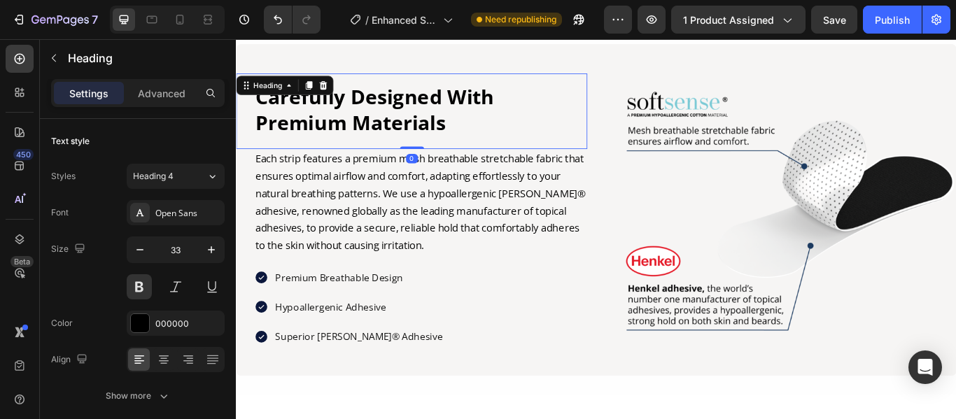
click at [488, 135] on h2 "Carefully Designed With Premium Materials" at bounding box center [451, 121] width 388 height 63
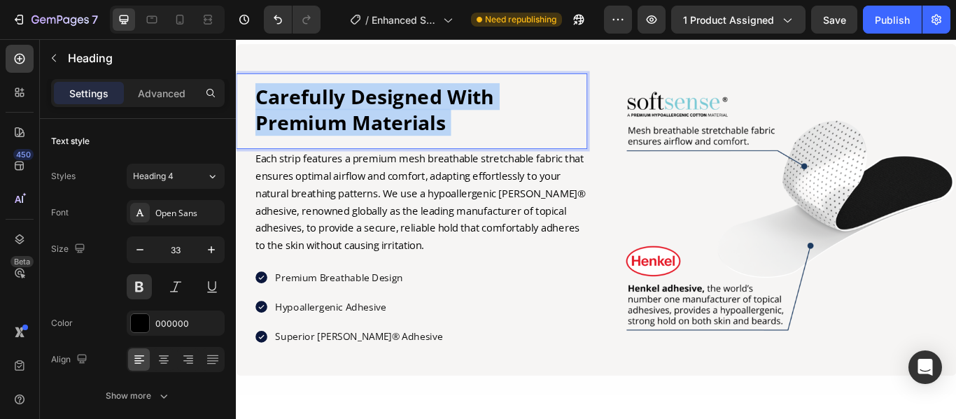
drag, startPoint x: 488, startPoint y: 135, endPoint x: 267, endPoint y: 114, distance: 221.4
click at [267, 114] on p "Carefully Designed With Premium Materials" at bounding box center [451, 122] width 386 height 60
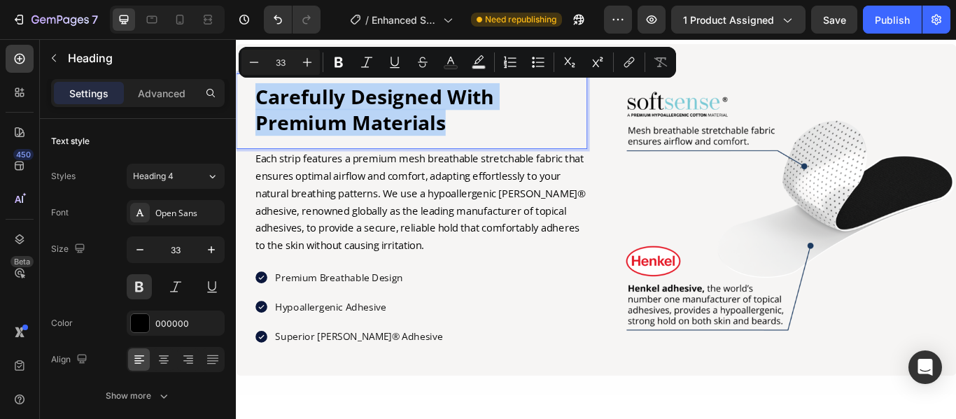
drag, startPoint x: 480, startPoint y: 133, endPoint x: 257, endPoint y: 101, distance: 225.5
click at [257, 101] on h2 "Carefully Designed With Premium Materials" at bounding box center [451, 121] width 388 height 63
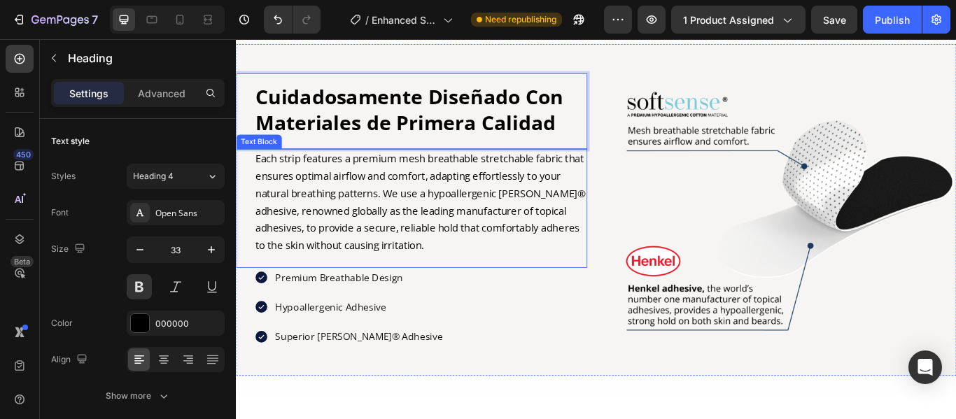
click at [523, 281] on p "Each strip features a premium mesh breathable stretchable fabric that ensures o…" at bounding box center [451, 229] width 386 height 121
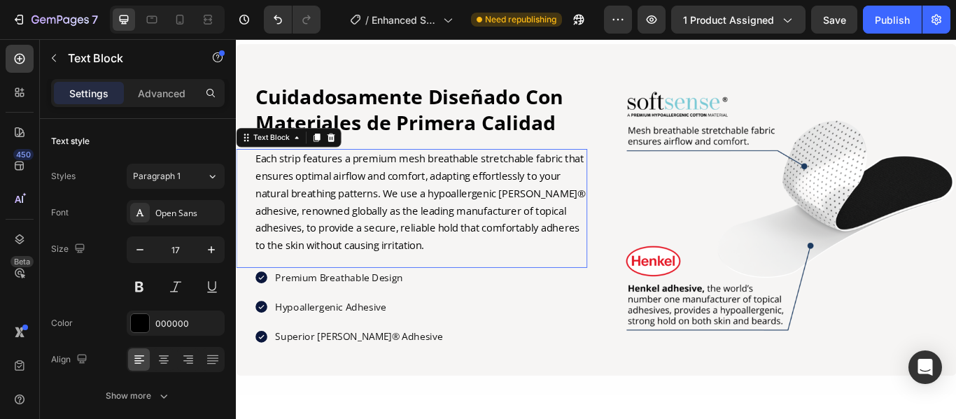
click at [523, 281] on p "Each strip features a premium mesh breathable stretchable fabric that ensures o…" at bounding box center [451, 229] width 386 height 121
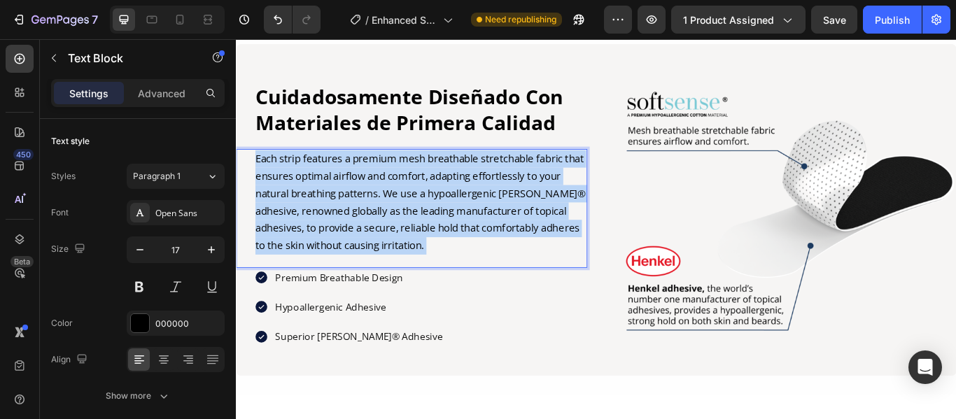
drag, startPoint x: 523, startPoint y: 281, endPoint x: 441, endPoint y: 261, distance: 84.3
click at [285, 204] on p "Each strip features a premium mesh breathable stretchable fabric that ensures o…" at bounding box center [451, 229] width 386 height 121
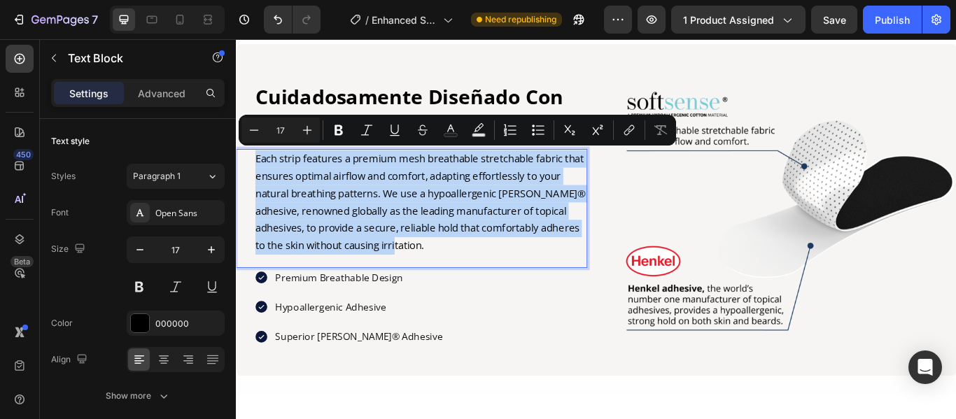
drag, startPoint x: 520, startPoint y: 283, endPoint x: 257, endPoint y: 168, distance: 287.3
click at [257, 168] on div "Each strip features a premium mesh breathable stretchable fabric that ensures o…" at bounding box center [451, 229] width 388 height 124
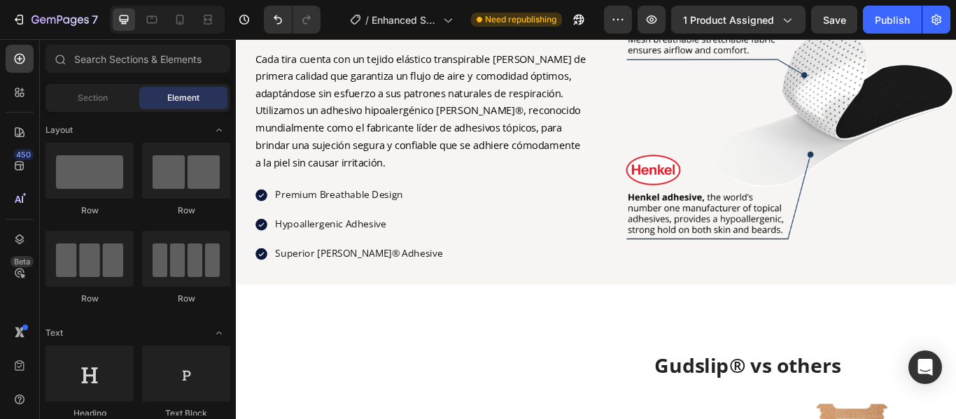
scroll to position [2292, 0]
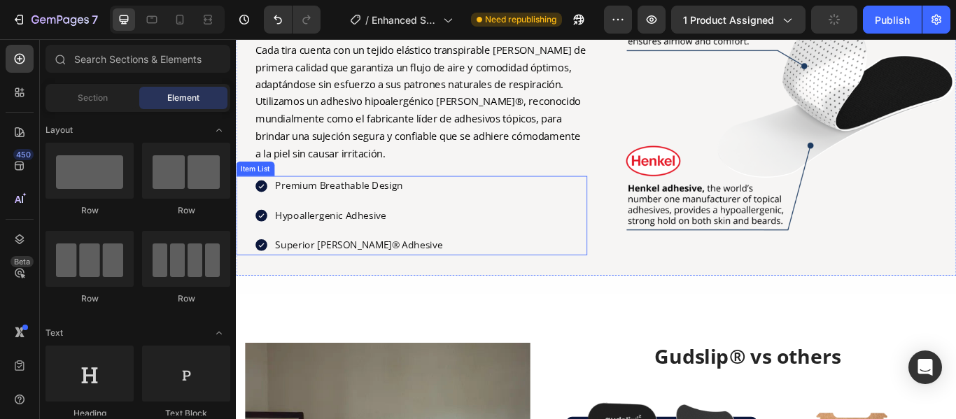
click at [428, 215] on div "Premium Breathable Design" at bounding box center [378, 210] width 199 height 23
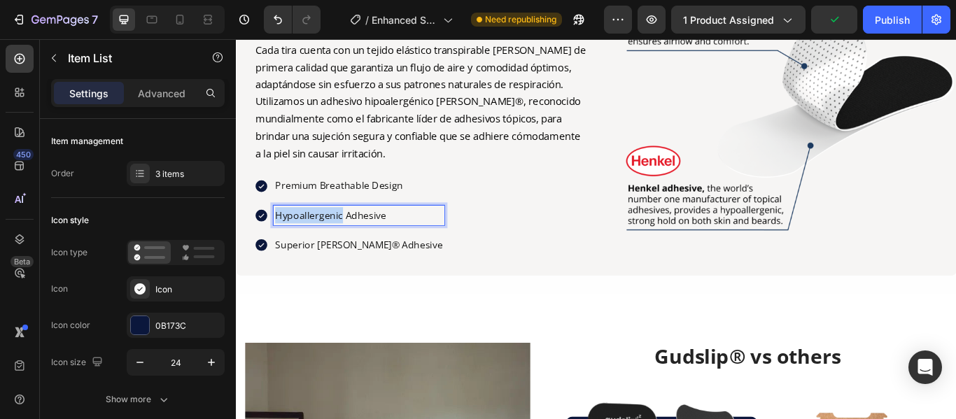
drag, startPoint x: 428, startPoint y: 212, endPoint x: 616, endPoint y: 237, distance: 189.9
click at [316, 199] on div "Premium Breathable Design" at bounding box center [378, 210] width 199 height 23
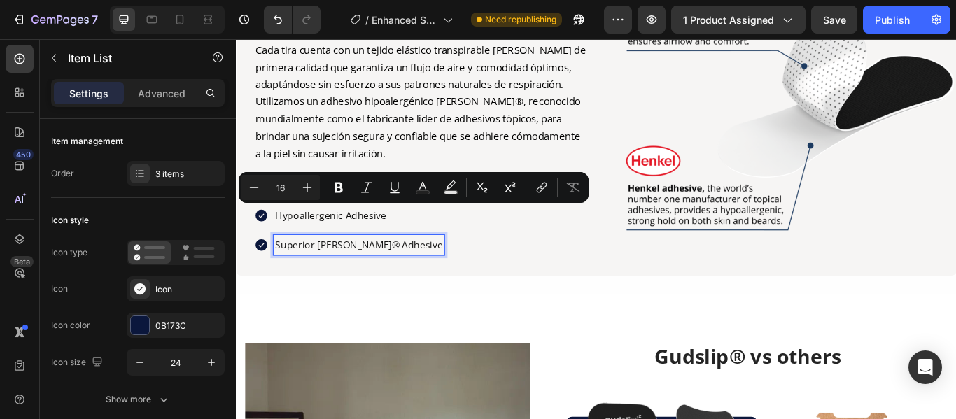
click at [400, 283] on p "Superior [PERSON_NAME]® Adhesive" at bounding box center [378, 278] width 195 height 19
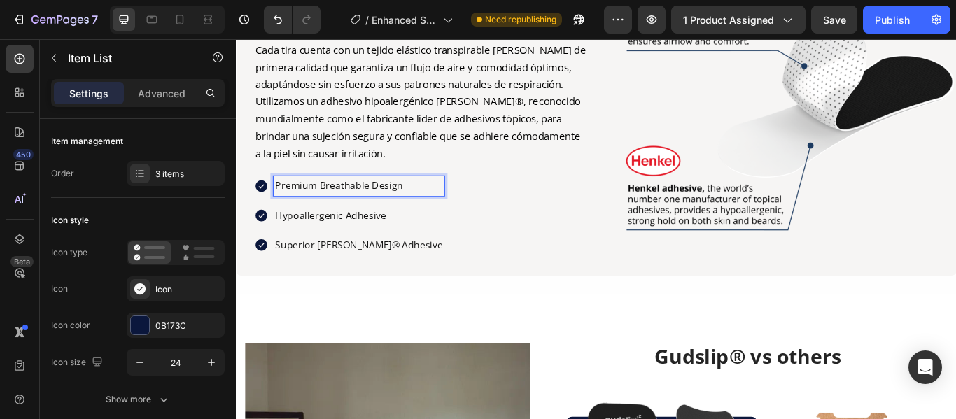
click at [426, 207] on p "Premium Breathable Design" at bounding box center [378, 210] width 195 height 19
drag, startPoint x: 426, startPoint y: 207, endPoint x: 278, endPoint y: 198, distance: 147.9
click at [279, 199] on div "Premium Breathable Design" at bounding box center [378, 210] width 199 height 23
click at [421, 243] on p "Hypoallergenic Adhesive" at bounding box center [384, 244] width 207 height 19
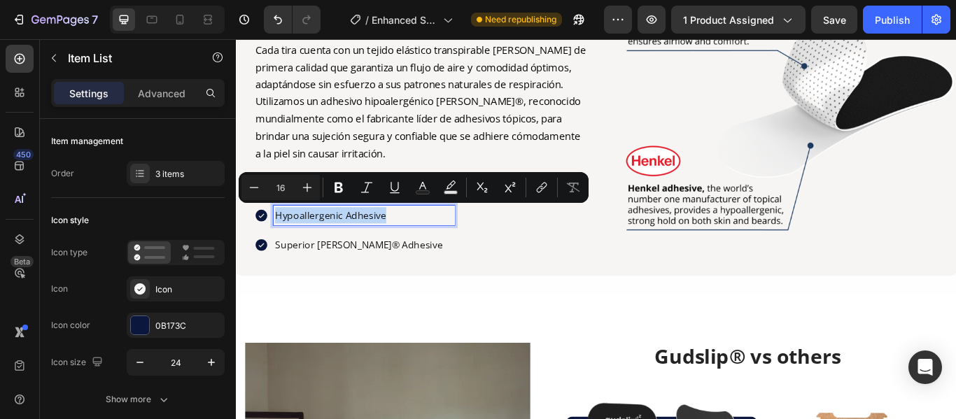
drag, startPoint x: 421, startPoint y: 243, endPoint x: 282, endPoint y: 238, distance: 138.6
click at [282, 238] on p "Hypoallergenic Adhesive" at bounding box center [384, 244] width 207 height 19
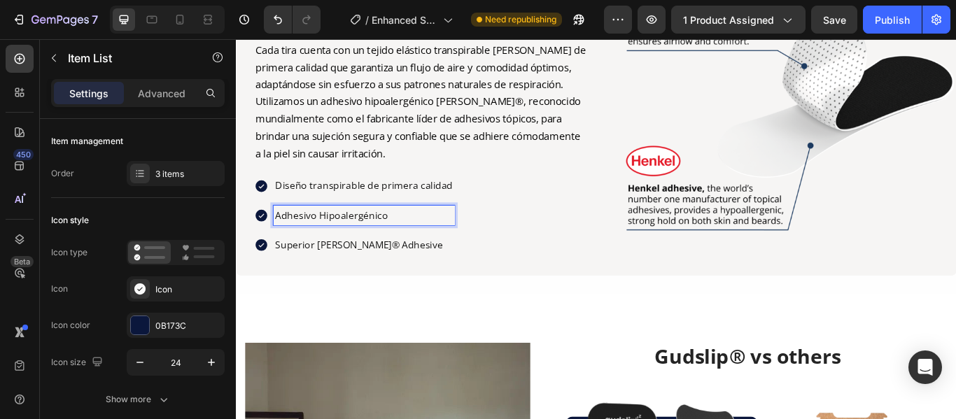
click at [428, 274] on p "Superior [PERSON_NAME]® Adhesive" at bounding box center [384, 278] width 207 height 19
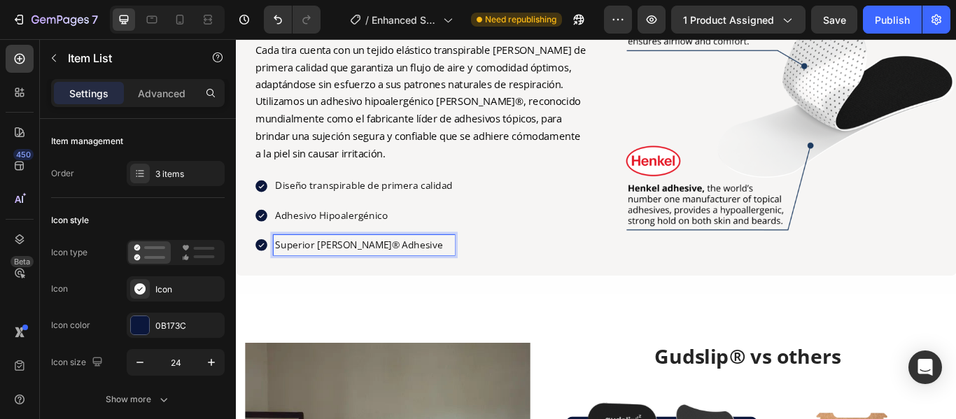
click at [428, 274] on p "Superior [PERSON_NAME]® Adhesive" at bounding box center [384, 278] width 207 height 19
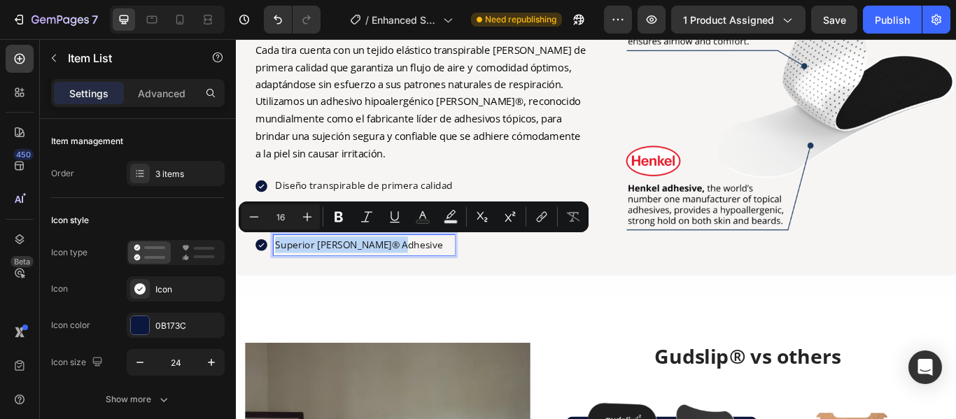
drag, startPoint x: 428, startPoint y: 274, endPoint x: 278, endPoint y: 273, distance: 149.7
click at [278, 273] on div "Superior [PERSON_NAME]® Adhesive" at bounding box center [374, 278] width 234 height 23
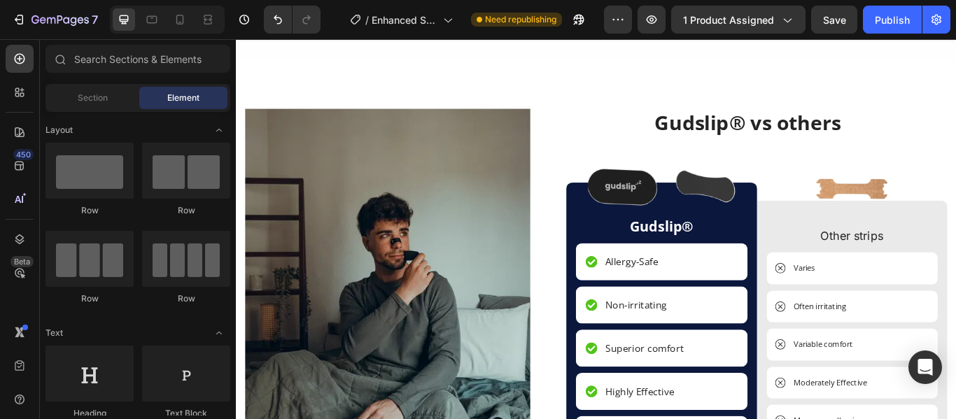
scroll to position [2544, 0]
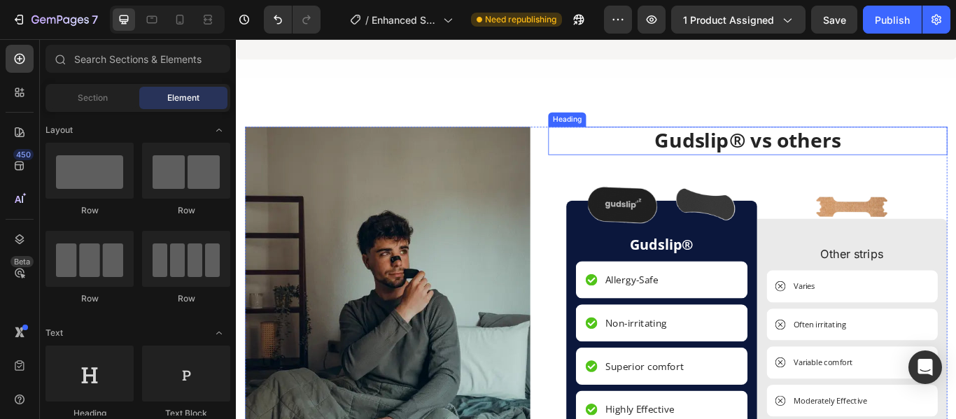
click at [935, 155] on h2 "Gudslip® vs others" at bounding box center [832, 157] width 465 height 33
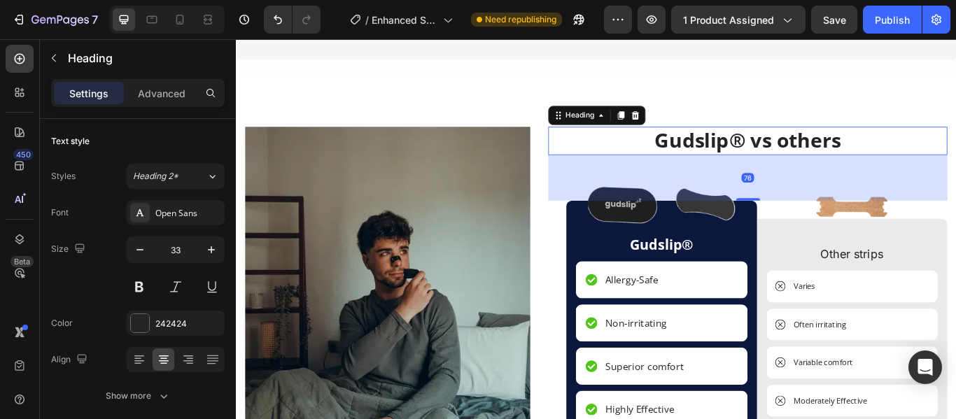
click at [935, 155] on h2 "Gudslip® vs others" at bounding box center [832, 157] width 465 height 33
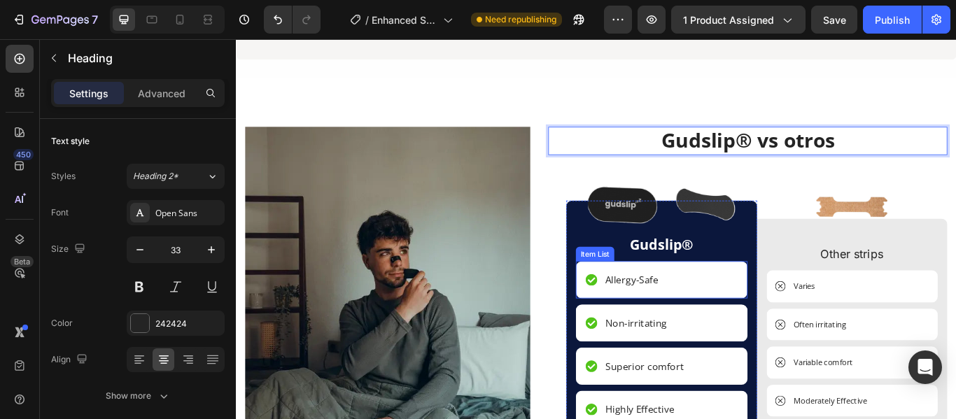
click at [721, 318] on p "Allergy-Safe" at bounding box center [697, 319] width 62 height 17
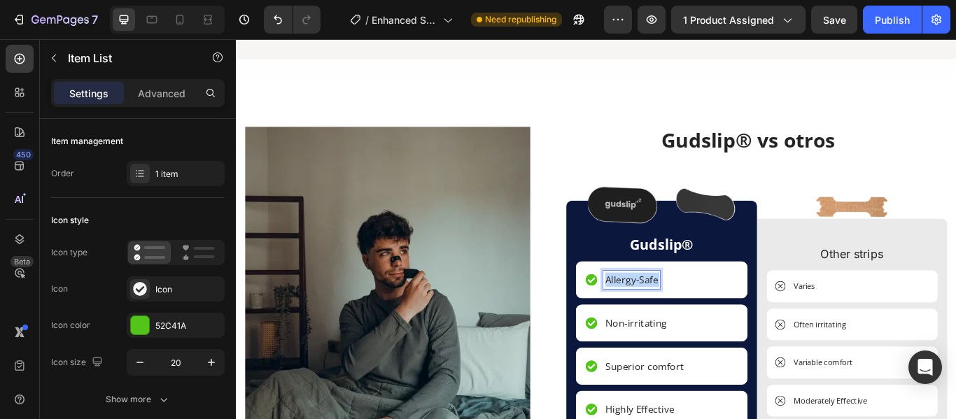
click at [719, 313] on p "Allergy-Safe" at bounding box center [697, 319] width 62 height 17
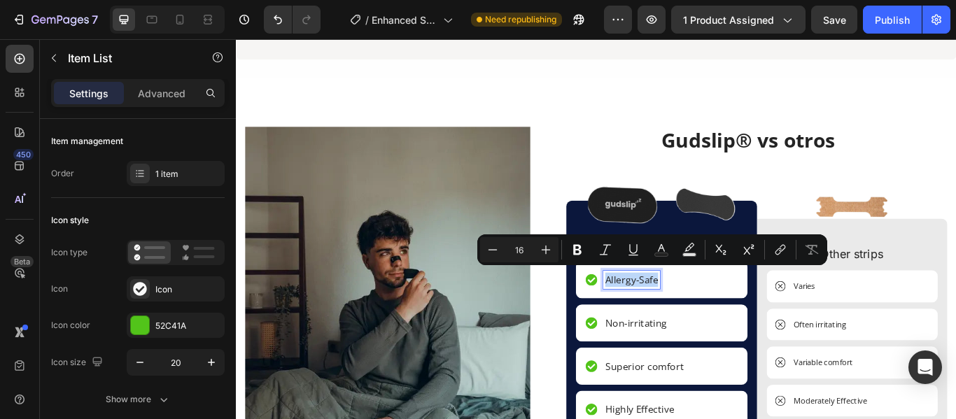
drag, startPoint x: 710, startPoint y: 310, endPoint x: 686, endPoint y: 326, distance: 29.3
click at [686, 326] on div "Allergy-Safe" at bounding box center [732, 319] width 200 height 43
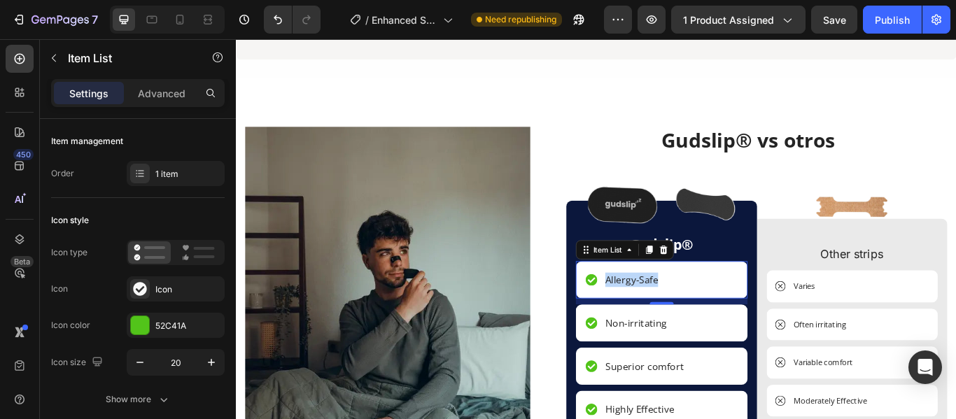
click at [704, 317] on p "Allergy-Safe" at bounding box center [697, 319] width 62 height 17
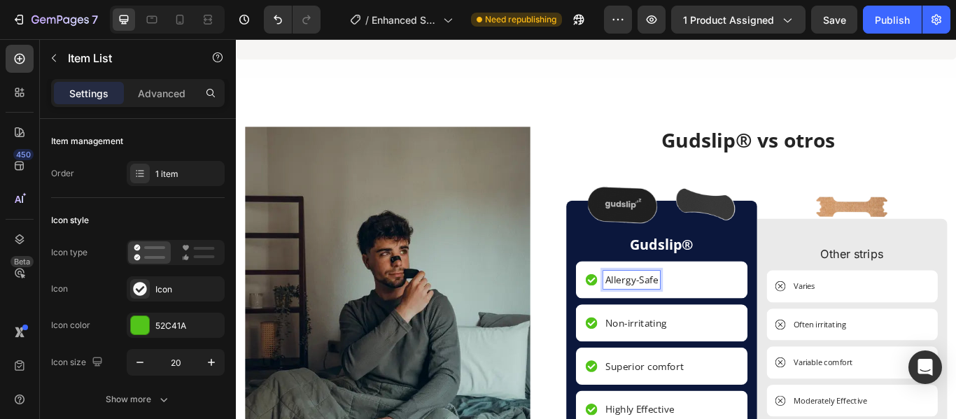
click at [721, 317] on p "Allergy-Safe" at bounding box center [697, 319] width 62 height 17
drag, startPoint x: 721, startPoint y: 315, endPoint x: 663, endPoint y: 315, distance: 57.4
click at [666, 315] on p "Allergy-Safe" at bounding box center [697, 319] width 62 height 17
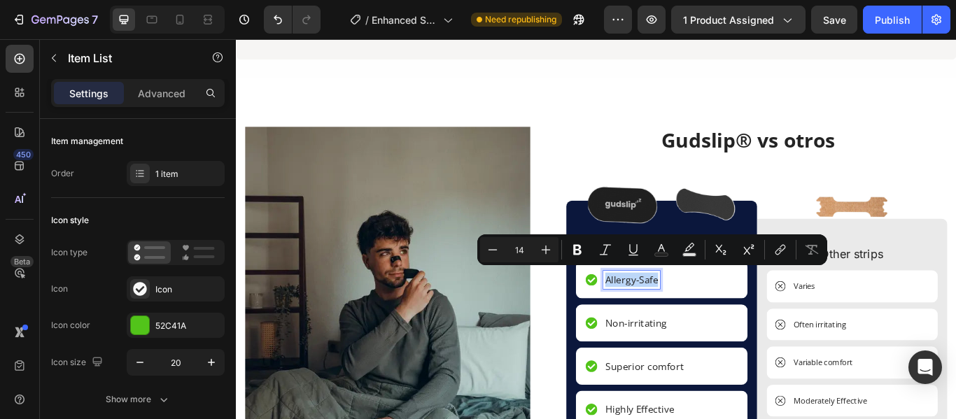
click at [714, 208] on img at bounding box center [731, 231] width 175 height 71
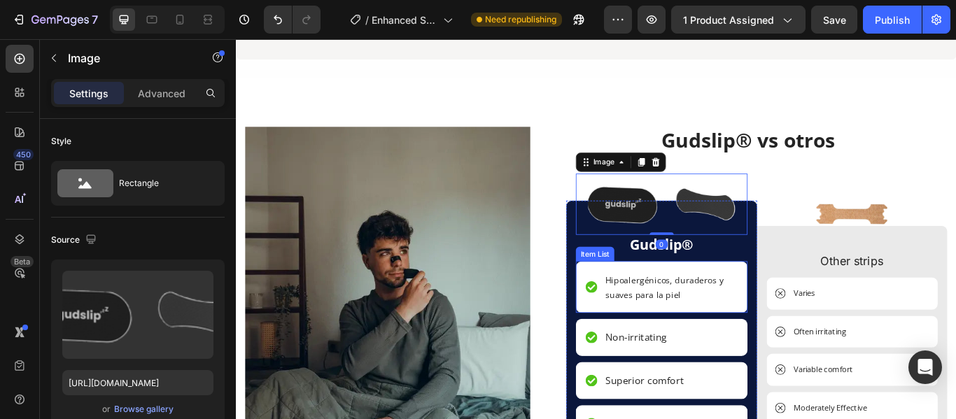
click at [737, 341] on div "Hipoalergénicos, duraderos y suaves para la piel" at bounding box center [732, 328] width 200 height 60
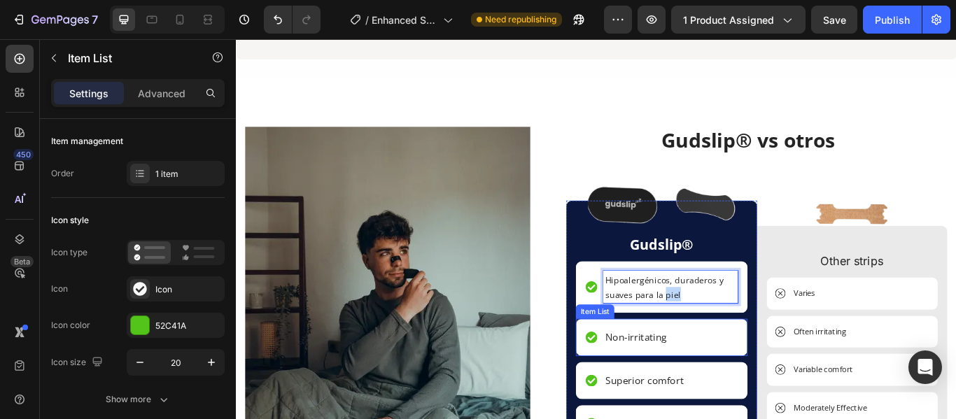
drag, startPoint x: 750, startPoint y: 332, endPoint x: 728, endPoint y: 381, distance: 54.2
click at [728, 381] on div "Image Gudslip® Text Block Hipoalergénicos, duraderos y suaves para la piel Item…" at bounding box center [732, 399] width 200 height 344
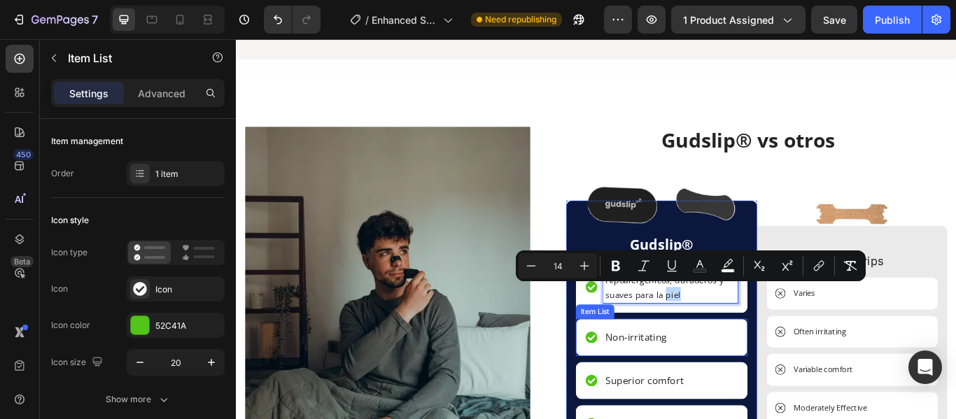
click at [757, 377] on div "Non-irritating" at bounding box center [732, 386] width 200 height 43
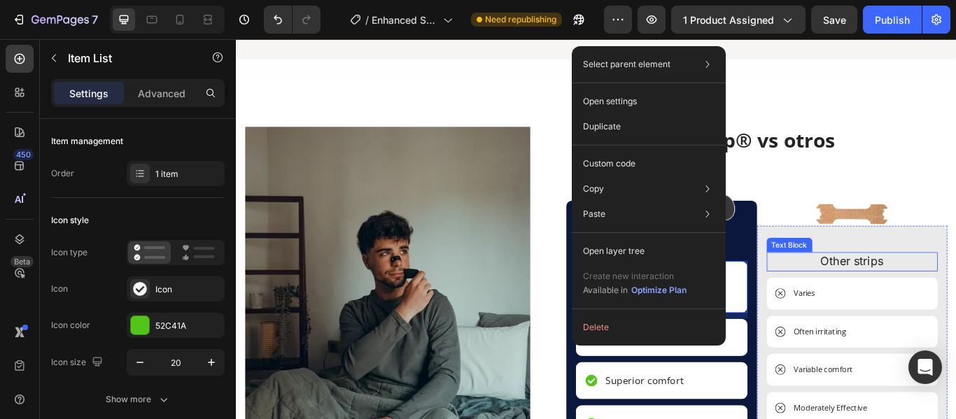
click at [912, 299] on p "Other strips" at bounding box center [954, 299] width 197 height 20
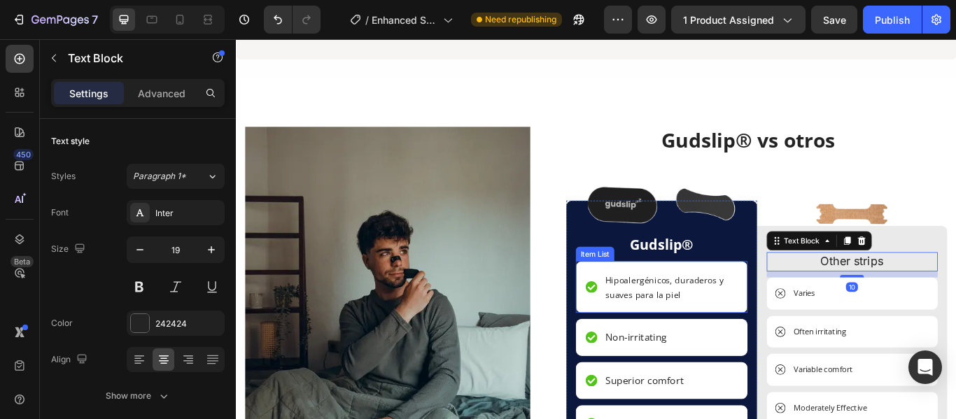
click at [748, 332] on p "Hipoalergénicos, duraderos y suaves para la piel" at bounding box center [742, 328] width 153 height 34
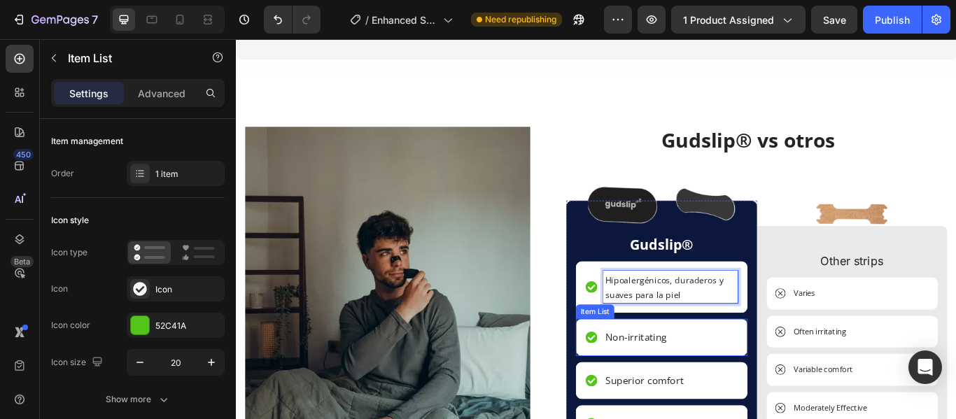
click at [740, 377] on div "Non-irritating" at bounding box center [732, 386] width 200 height 43
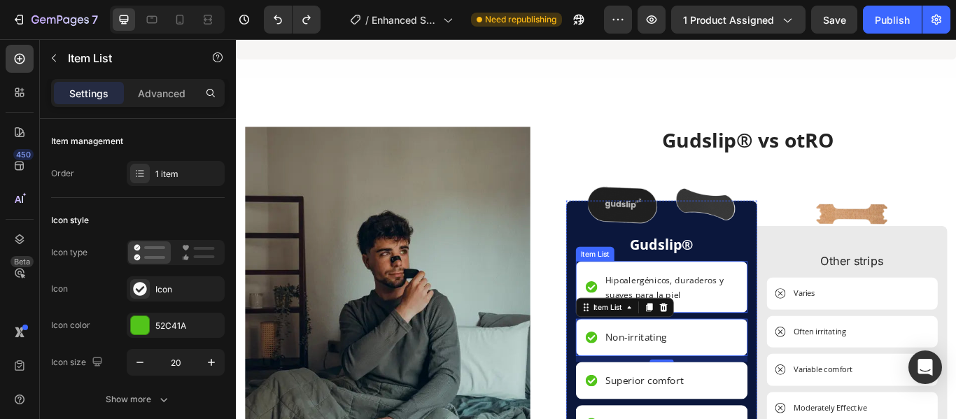
click at [797, 311] on p "Hipoalergénicos, duraderos y suaves para la piel" at bounding box center [742, 328] width 153 height 34
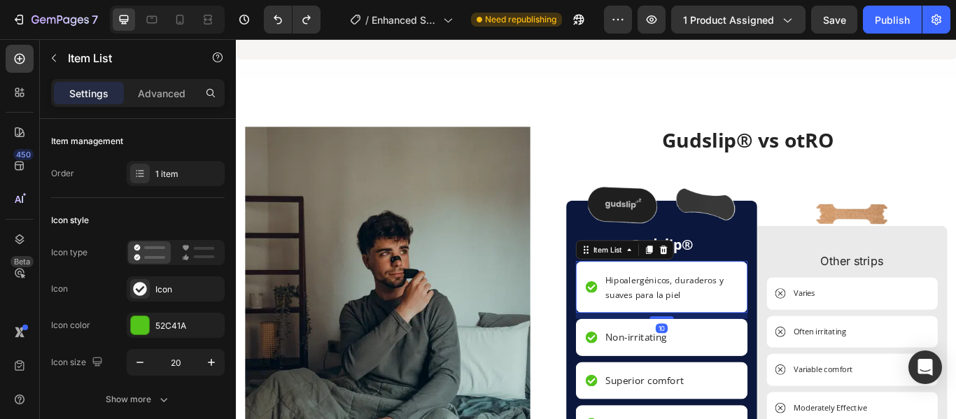
click at [796, 300] on div "Hipoalergénicos, duraderos y suaves para la piel" at bounding box center [732, 328] width 200 height 60
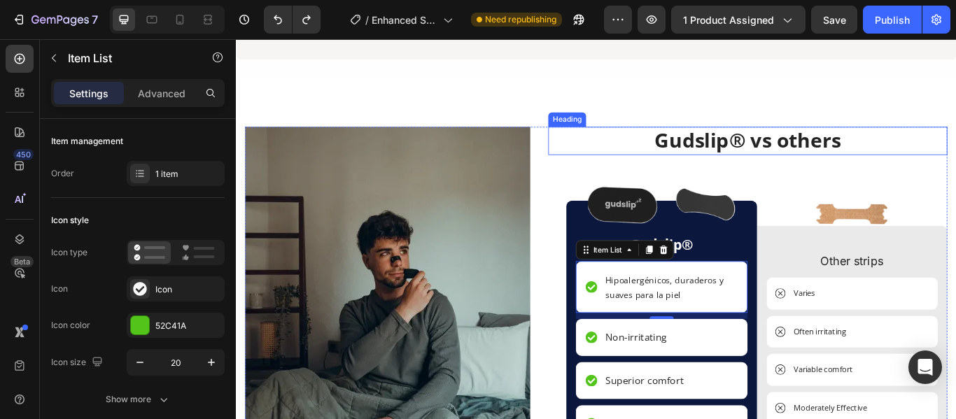
click at [924, 159] on h2 "Gudslip® vs others" at bounding box center [832, 157] width 465 height 33
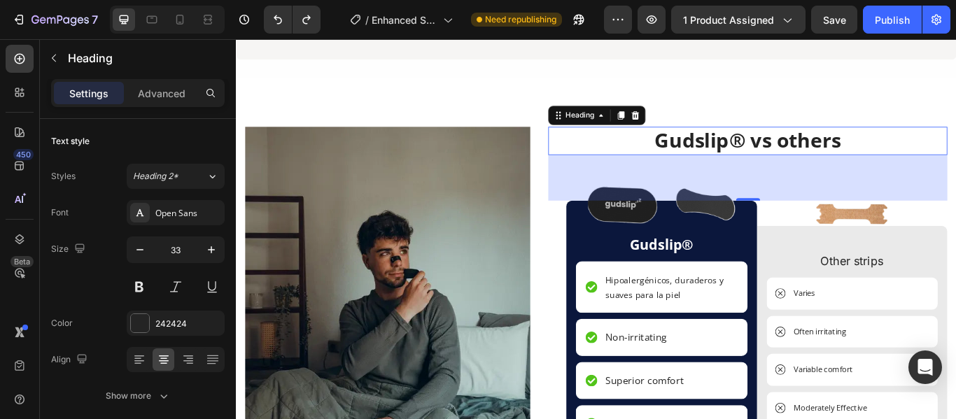
click at [924, 159] on h2 "Gudslip® vs others" at bounding box center [832, 157] width 465 height 33
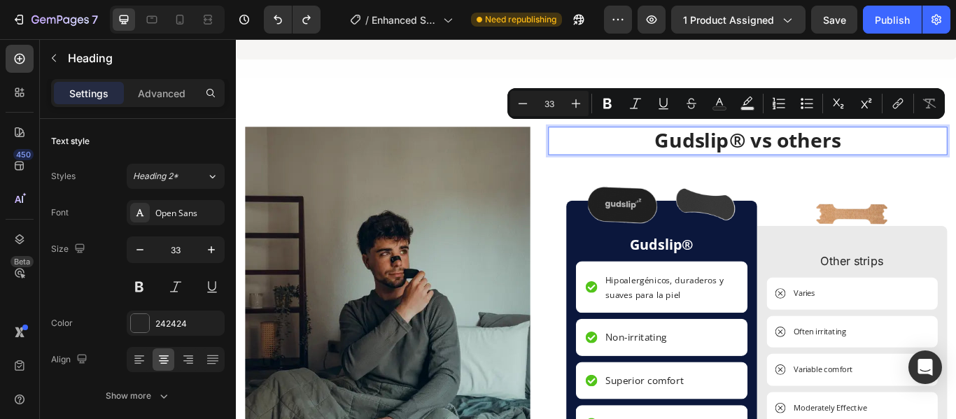
click at [932, 156] on p "Gudslip® vs others" at bounding box center [832, 158] width 463 height 30
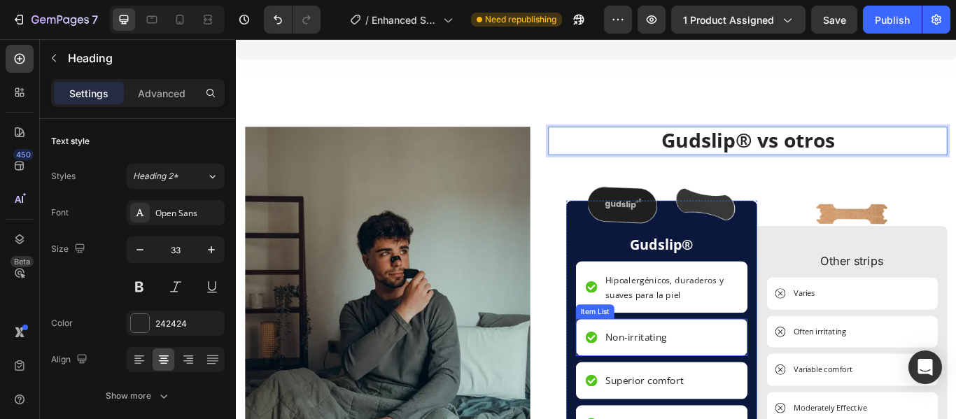
click at [740, 383] on div "Non-irritating" at bounding box center [732, 386] width 200 height 43
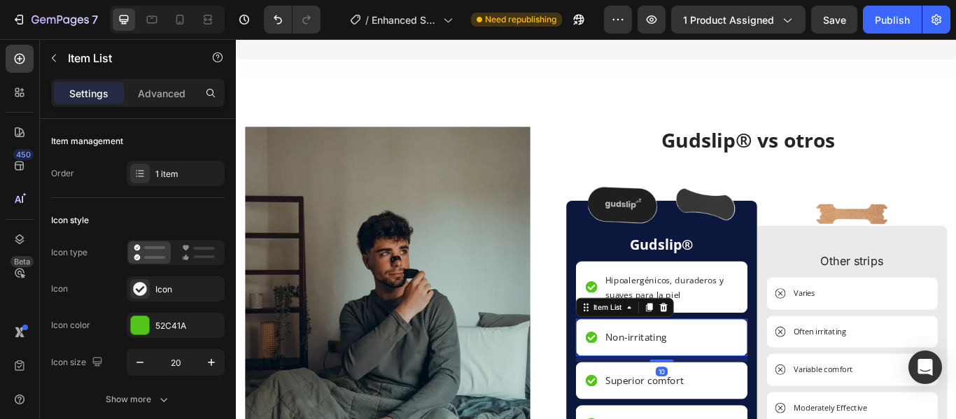
click at [734, 383] on div "Non-irritating" at bounding box center [732, 386] width 200 height 43
click at [778, 327] on p "Hipoalergénicos, duraderos y suaves para la piel" at bounding box center [742, 328] width 153 height 34
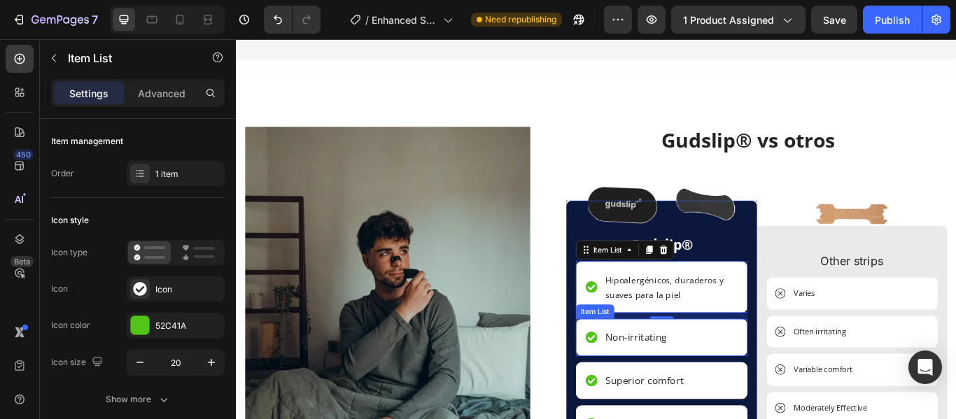
click at [733, 385] on div "Non-irritating" at bounding box center [702, 386] width 76 height 21
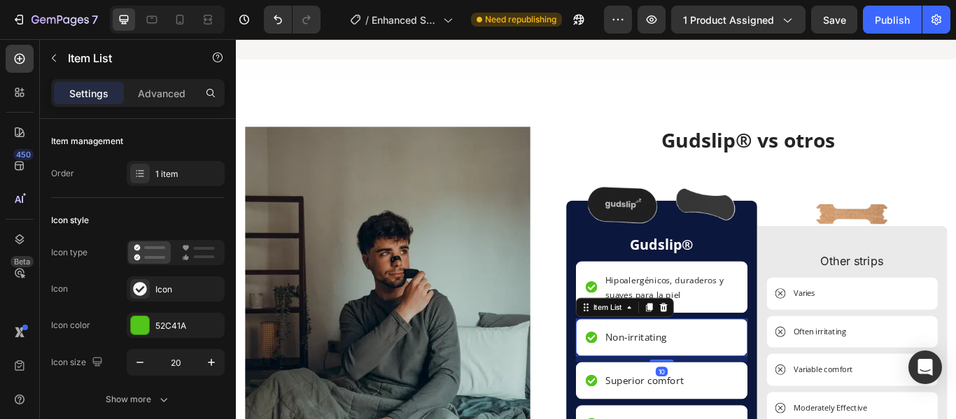
click at [733, 385] on div "Non-irritating" at bounding box center [702, 386] width 76 height 21
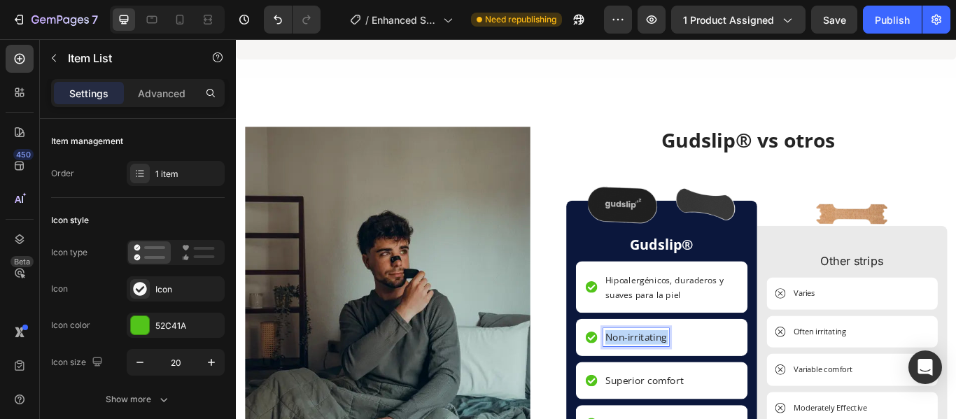
drag, startPoint x: 733, startPoint y: 384, endPoint x: 664, endPoint y: 380, distance: 69.4
click at [664, 380] on div "Non-irritating" at bounding box center [702, 386] width 76 height 21
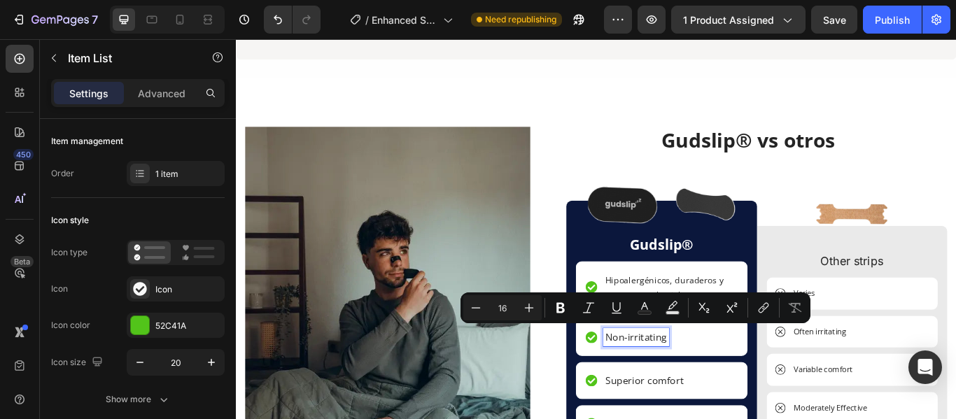
click at [706, 383] on p "Non-irritating" at bounding box center [702, 387] width 72 height 17
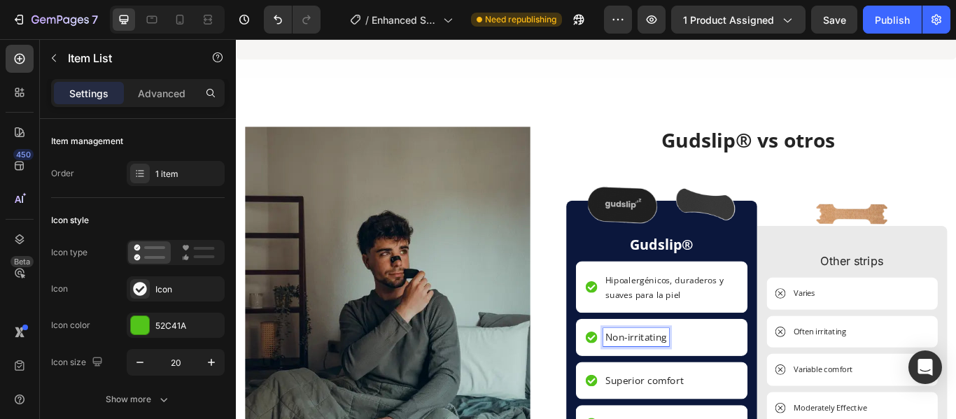
click at [729, 382] on p "Non-irritating" at bounding box center [702, 387] width 72 height 17
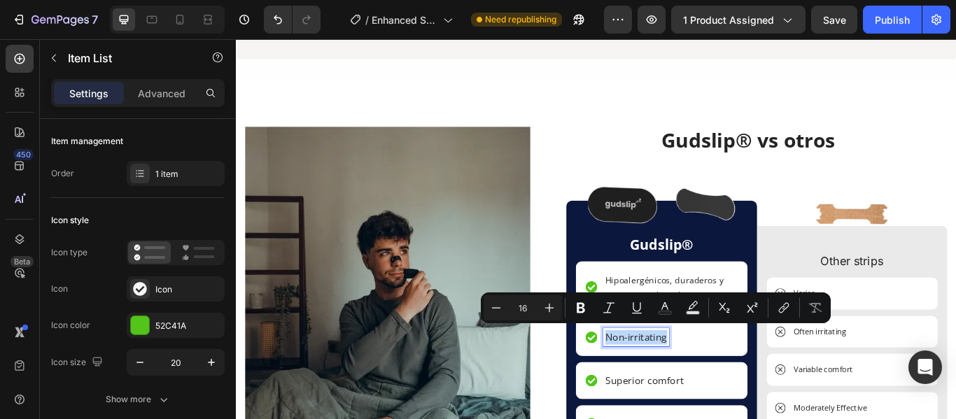
click at [729, 382] on p "Non-irritating" at bounding box center [702, 387] width 72 height 17
drag, startPoint x: 733, startPoint y: 382, endPoint x: 661, endPoint y: 386, distance: 71.5
click at [664, 386] on div "Non-irritating" at bounding box center [702, 386] width 76 height 21
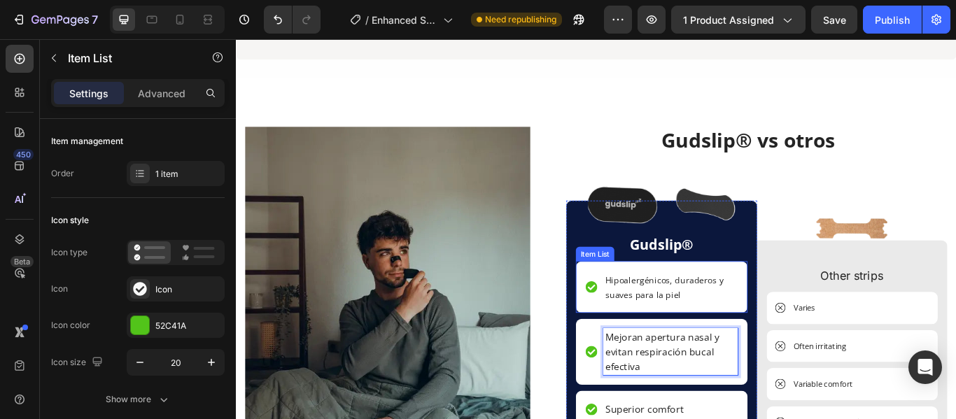
click at [745, 330] on span "Hipoalergénicos, duraderos y suaves para la piel" at bounding box center [735, 328] width 138 height 30
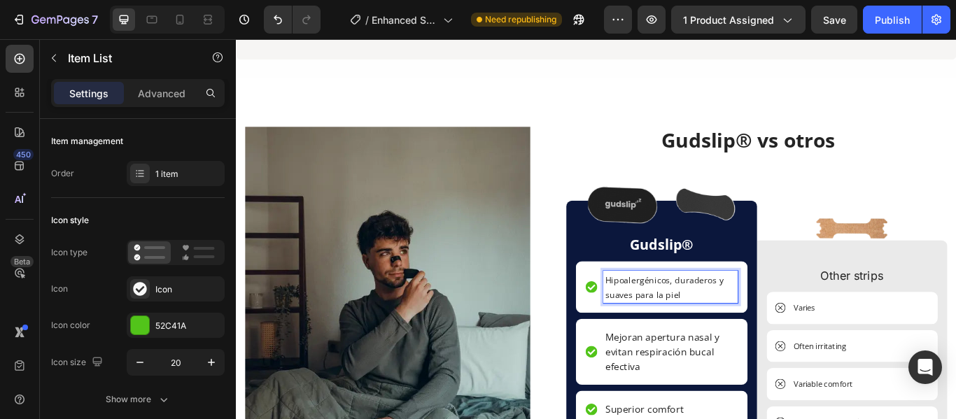
click at [749, 327] on p "Hipoalergénicos, duraderos y suaves para la piel" at bounding box center [742, 328] width 153 height 34
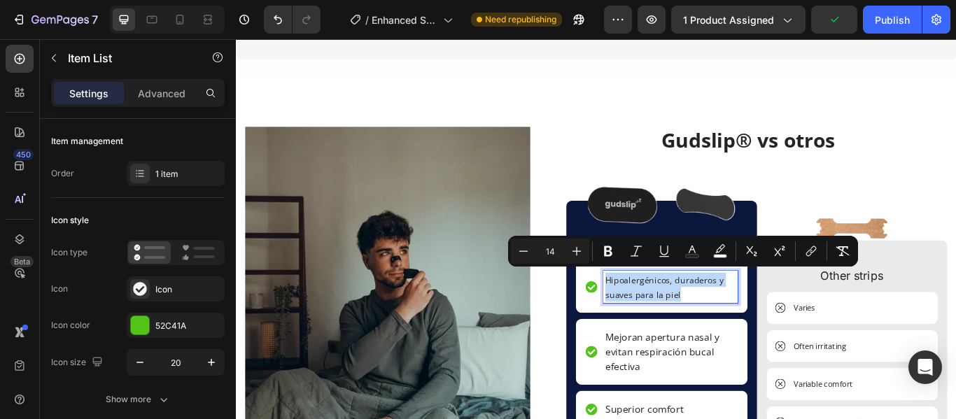
drag, startPoint x: 749, startPoint y: 332, endPoint x: 651, endPoint y: 318, distance: 99.1
click at [651, 318] on div "Hipoalergénicos, duraderos y suaves para la piel" at bounding box center [732, 328] width 178 height 38
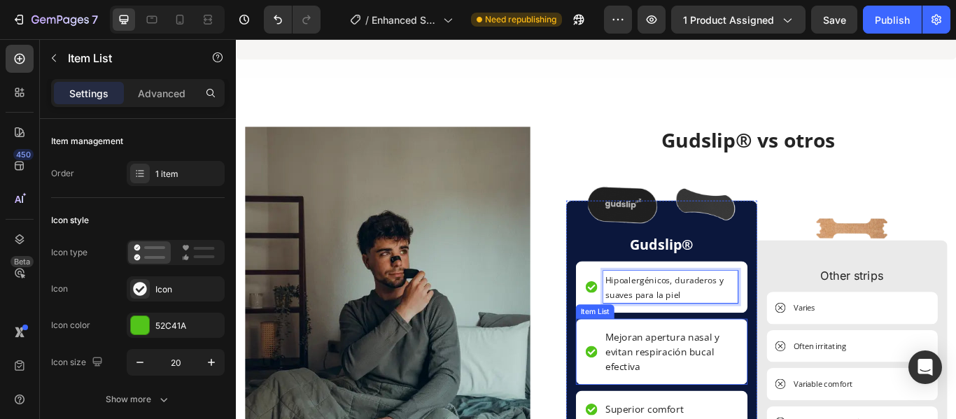
click at [719, 418] on p "Mejoran apertura nasal y evitan respiración bucal efectiva" at bounding box center [742, 404] width 153 height 50
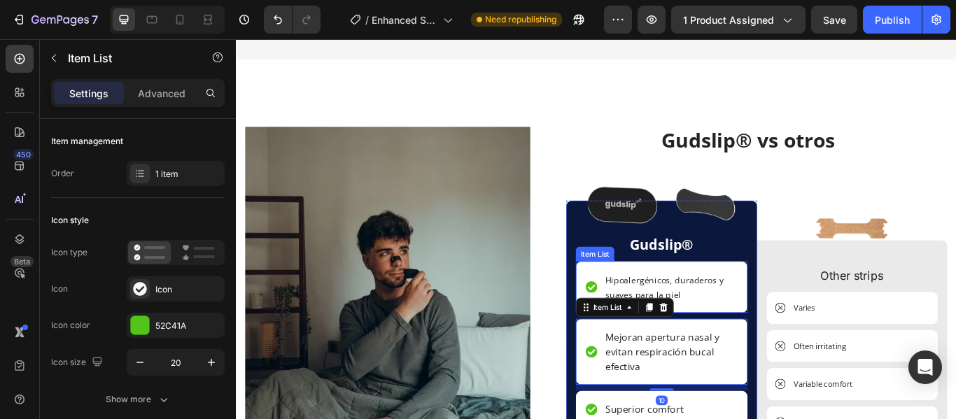
click at [765, 340] on div "Hipoalergénicos, duraderos y suaves para la piel" at bounding box center [742, 328] width 157 height 38
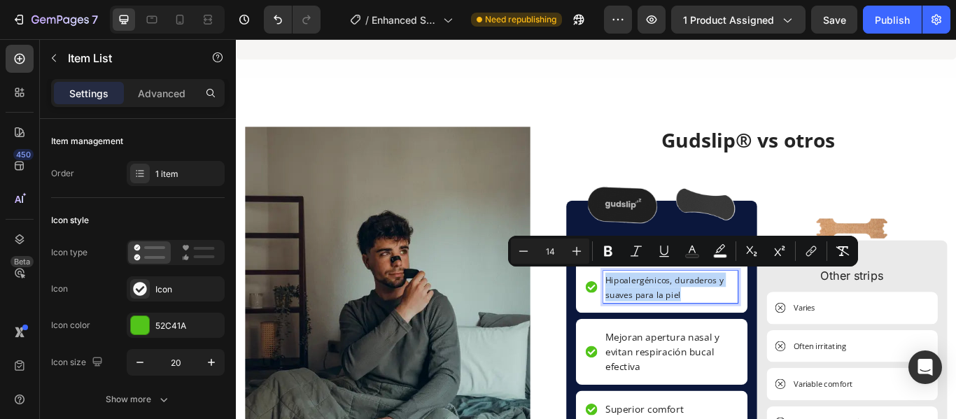
drag, startPoint x: 762, startPoint y: 332, endPoint x: 664, endPoint y: 313, distance: 99.6
click at [666, 313] on p "Hipoalergénicos, duraderos y suaves para la piel" at bounding box center [742, 328] width 153 height 34
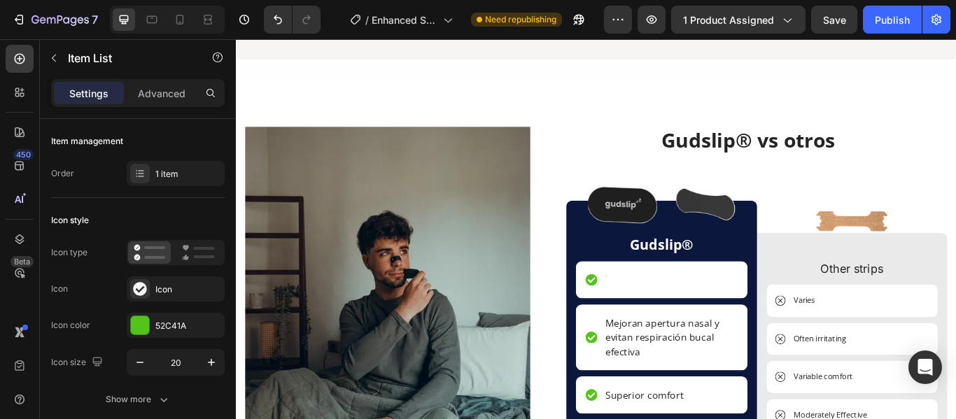
scroll to position [2539, 0]
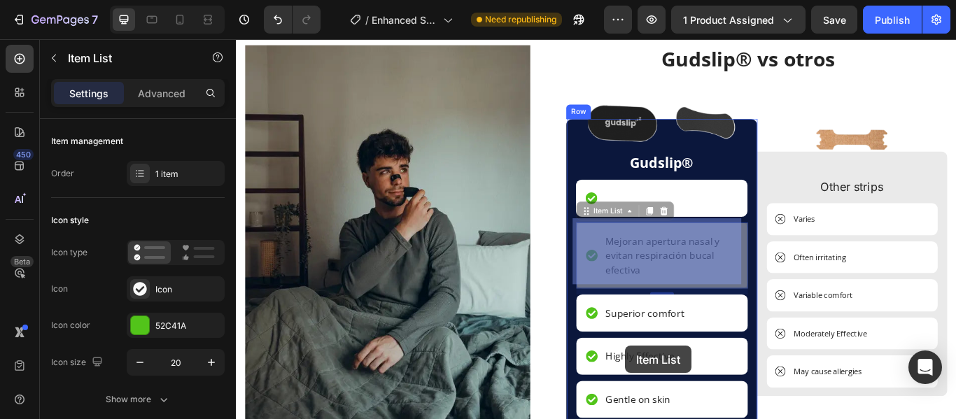
drag, startPoint x: 710, startPoint y: 407, endPoint x: 690, endPoint y: 397, distance: 21.9
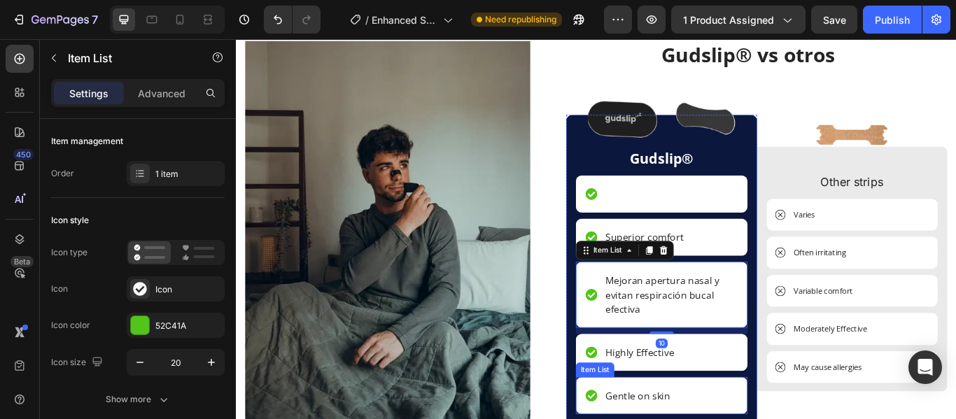
scroll to position [2684, 0]
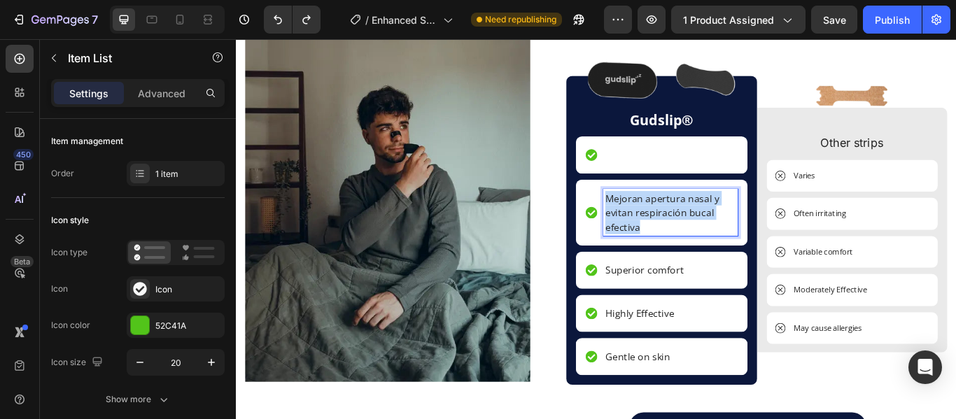
drag, startPoint x: 708, startPoint y: 257, endPoint x: 665, endPoint y: 225, distance: 54.0
click at [666, 225] on p "Mejoran apertura nasal y evitan respiración bucal efectiva" at bounding box center [742, 241] width 153 height 50
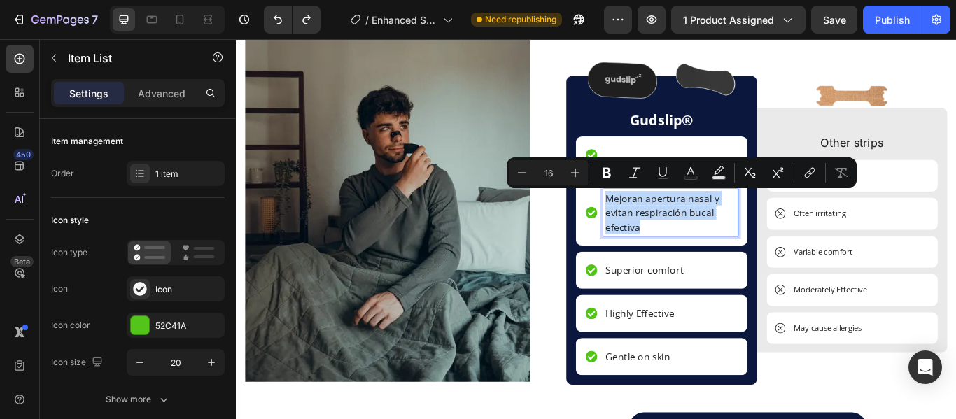
copy p "Mejoran apertura nasal y evitan respiración bucal efectiva"
click at [719, 164] on div at bounding box center [732, 174] width 200 height 43
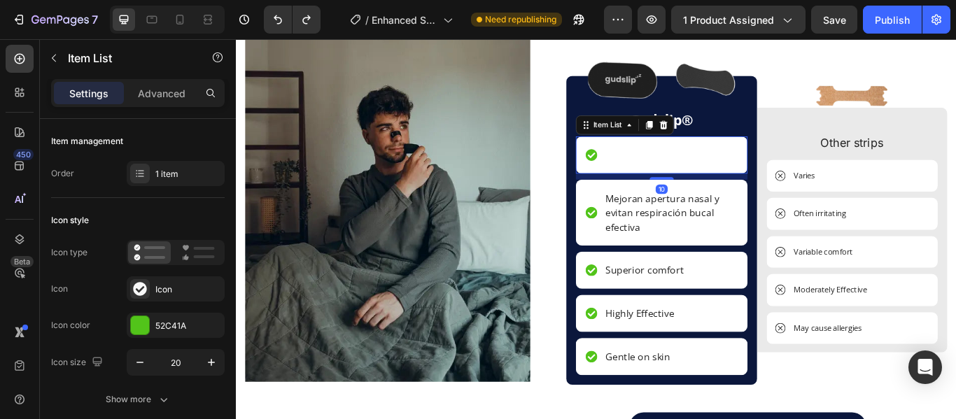
click at [710, 181] on div at bounding box center [732, 174] width 200 height 43
click at [703, 181] on div at bounding box center [732, 174] width 200 height 43
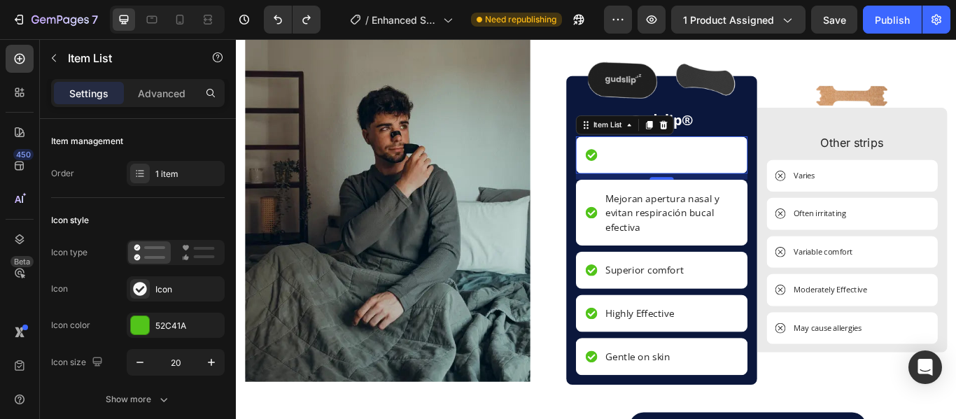
click at [703, 181] on div at bounding box center [732, 174] width 200 height 43
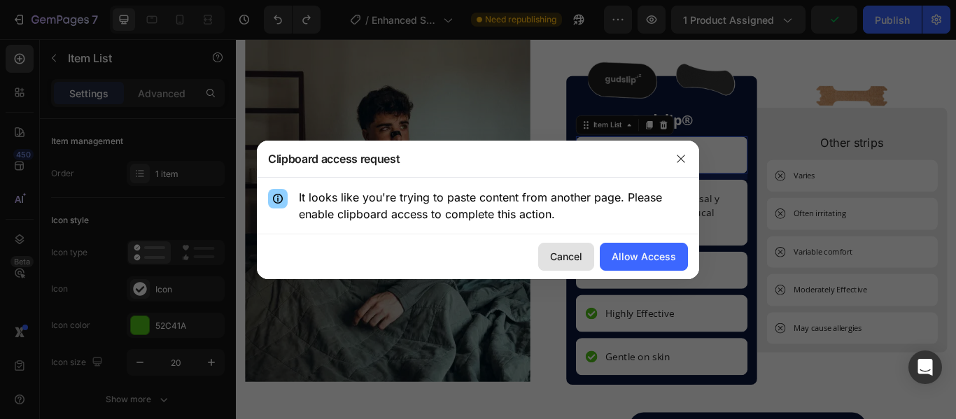
click at [565, 253] on div "Cancel" at bounding box center [566, 256] width 32 height 15
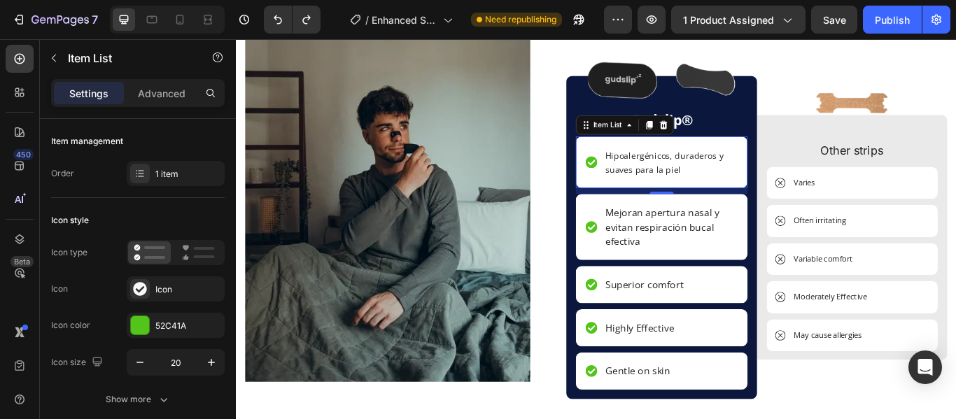
click at [766, 199] on div "Hipoalergénicos, duraderos y suaves para la piel" at bounding box center [742, 183] width 157 height 38
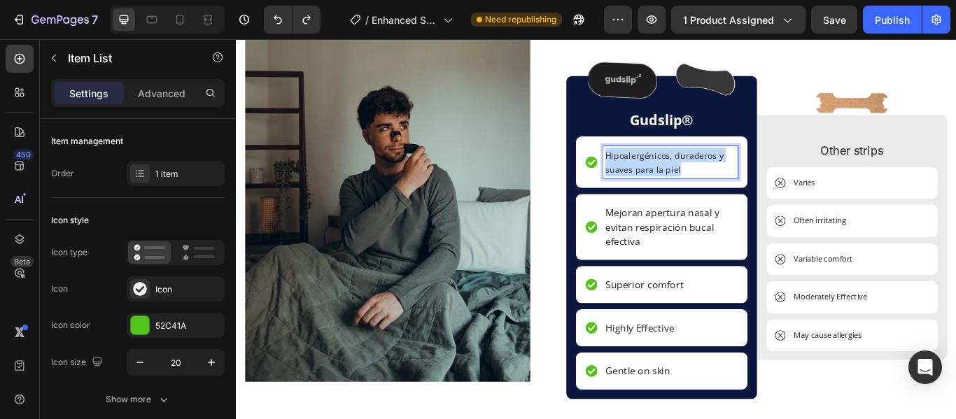
drag, startPoint x: 754, startPoint y: 190, endPoint x: 656, endPoint y: 173, distance: 98.8
click at [656, 173] on div "Hipoalergénicos, duraderos y suaves para la piel" at bounding box center [732, 183] width 178 height 38
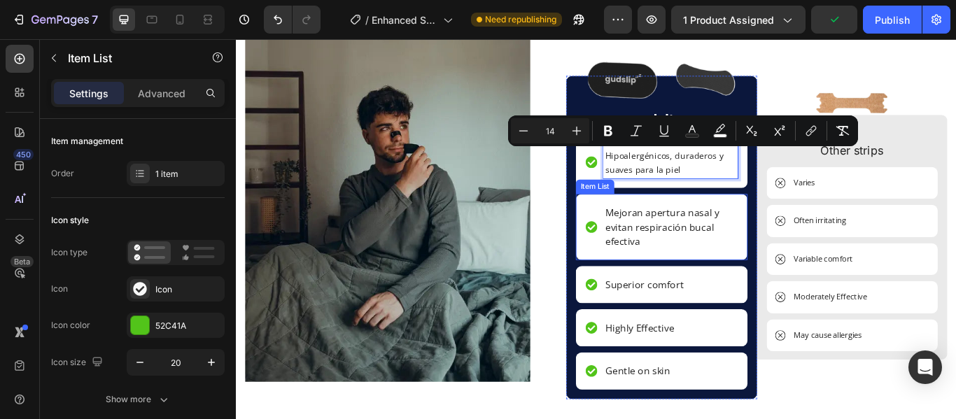
click at [728, 272] on p "Mejoran apertura nasal y evitan respiración bucal efectiva" at bounding box center [742, 258] width 153 height 50
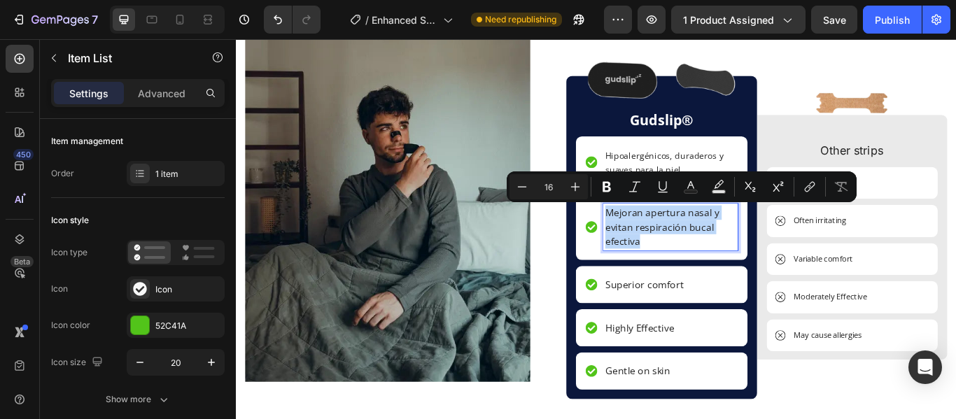
drag, startPoint x: 705, startPoint y: 272, endPoint x: 665, endPoint y: 241, distance: 50.8
click at [666, 241] on p "Mejoran apertura nasal y evitan respiración bucal efectiva" at bounding box center [742, 258] width 153 height 50
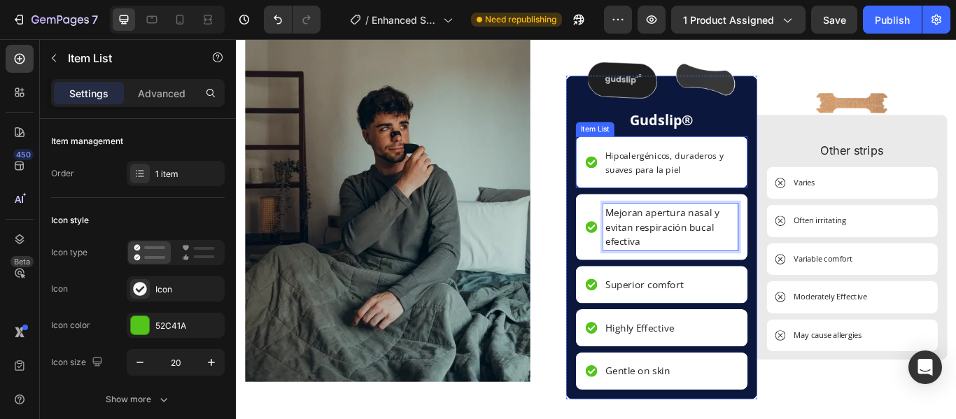
click at [763, 192] on p "Hipoalergénicos, duraderos y suaves para la piel" at bounding box center [742, 183] width 153 height 34
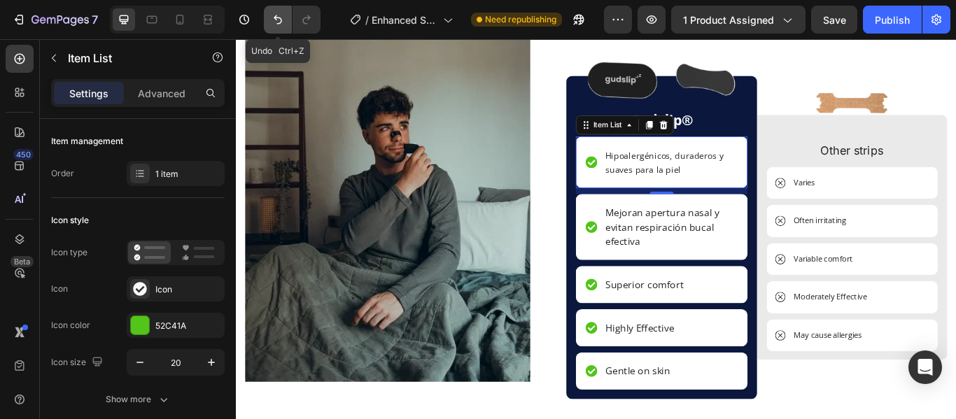
click at [273, 14] on icon "Undo/Redo" at bounding box center [278, 20] width 14 height 14
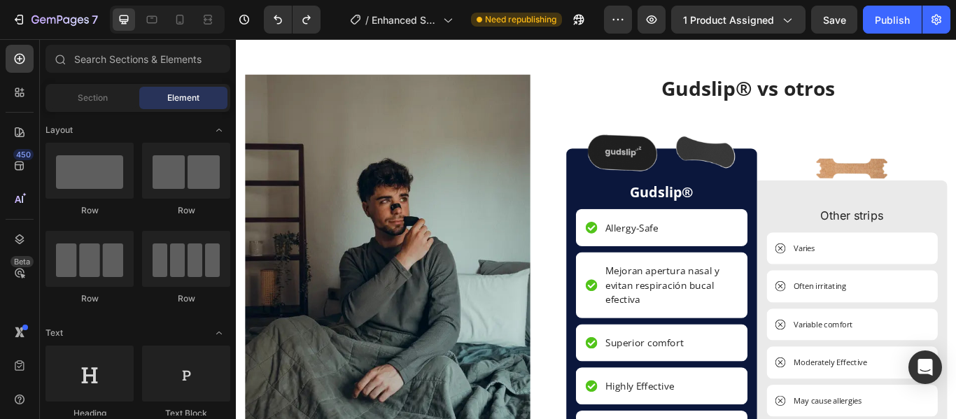
scroll to position [2610, 0]
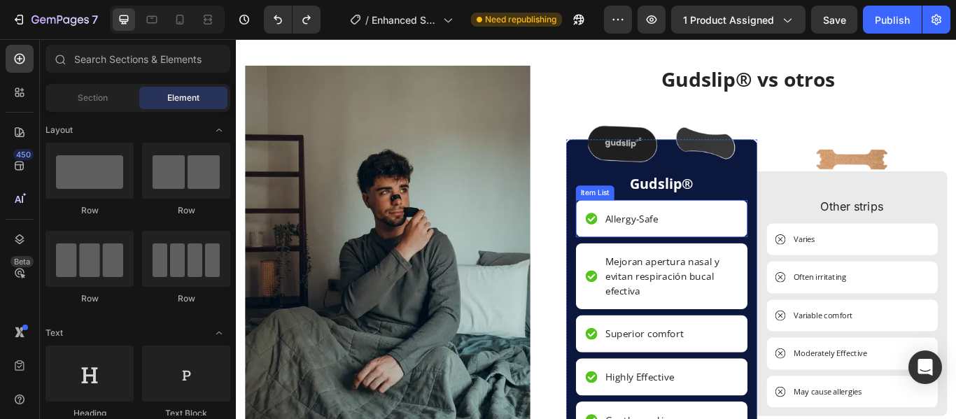
click at [745, 248] on div "Allergy-Safe" at bounding box center [732, 248] width 200 height 43
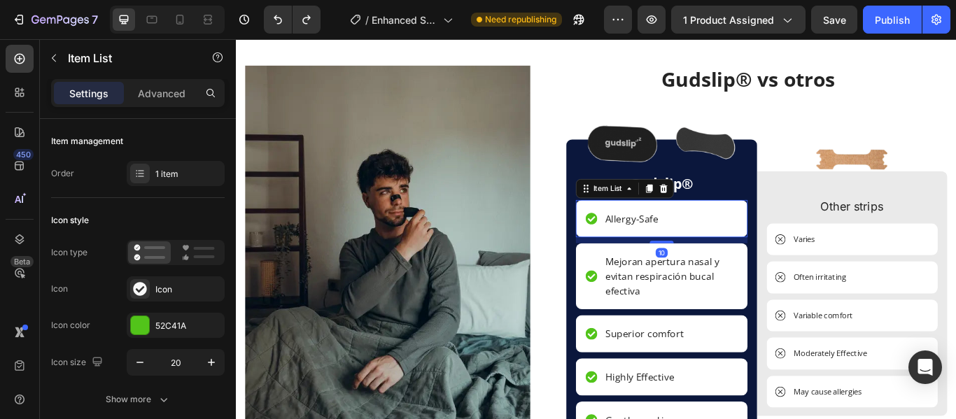
click at [728, 251] on div "Allergy-Safe" at bounding box center [732, 248] width 200 height 43
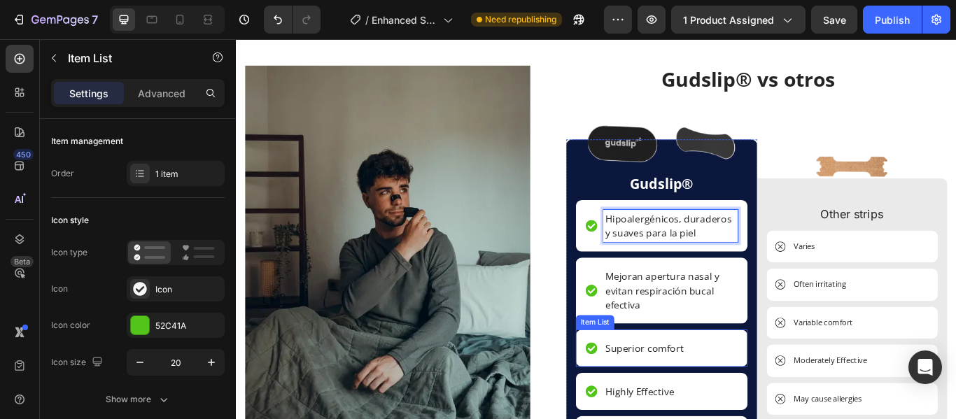
click at [761, 395] on div "Superior comfort" at bounding box center [732, 399] width 200 height 43
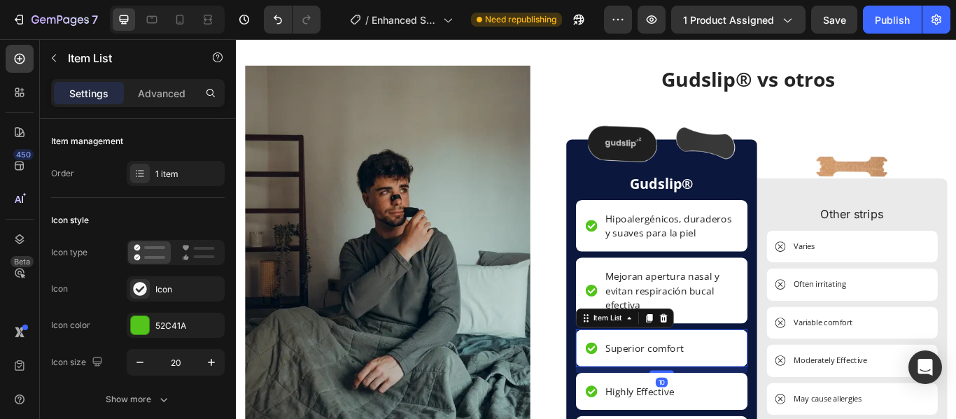
click at [761, 395] on div "Superior comfort" at bounding box center [732, 399] width 200 height 43
click at [754, 403] on div "Superior comfort" at bounding box center [732, 399] width 200 height 43
click at [752, 400] on div "Superior comfort" at bounding box center [712, 399] width 96 height 21
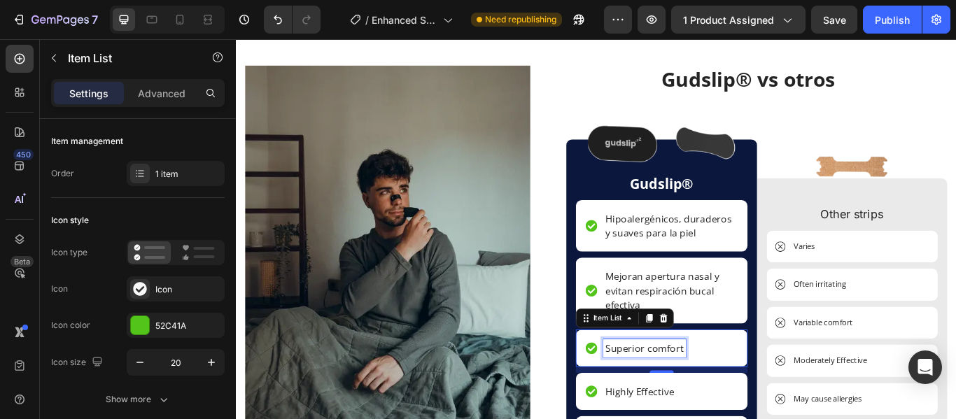
click at [752, 400] on div "Superior comfort" at bounding box center [712, 399] width 96 height 21
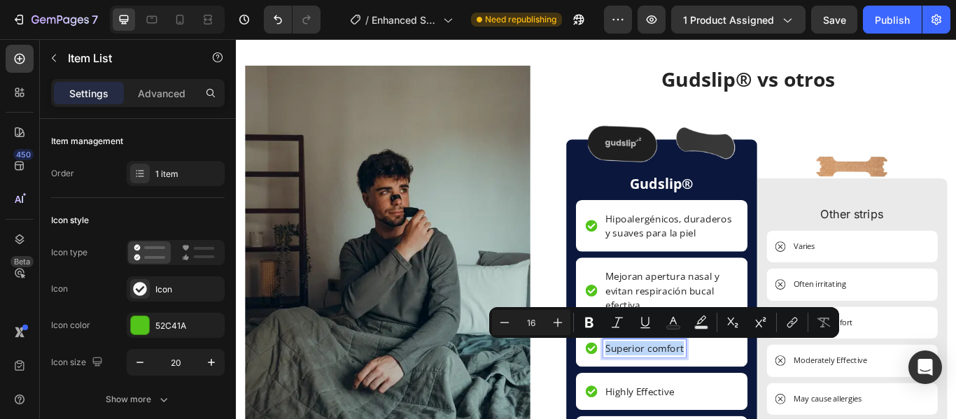
drag, startPoint x: 752, startPoint y: 400, endPoint x: 659, endPoint y: 396, distance: 93.2
click at [664, 396] on div "Superior comfort" at bounding box center [712, 399] width 96 height 21
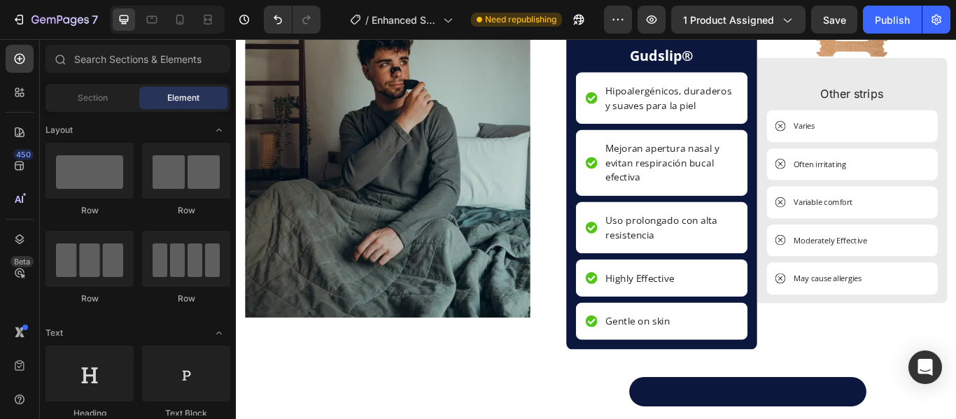
scroll to position [2726, 0]
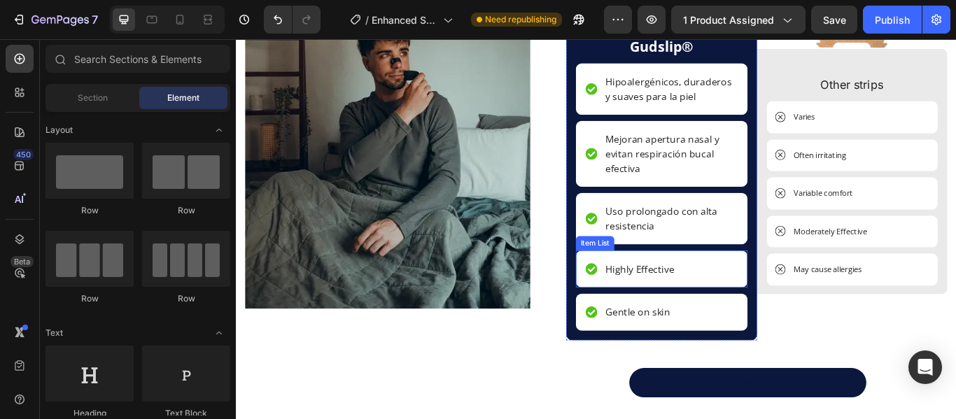
click at [744, 309] on div "Highly Effective" at bounding box center [732, 306] width 200 height 43
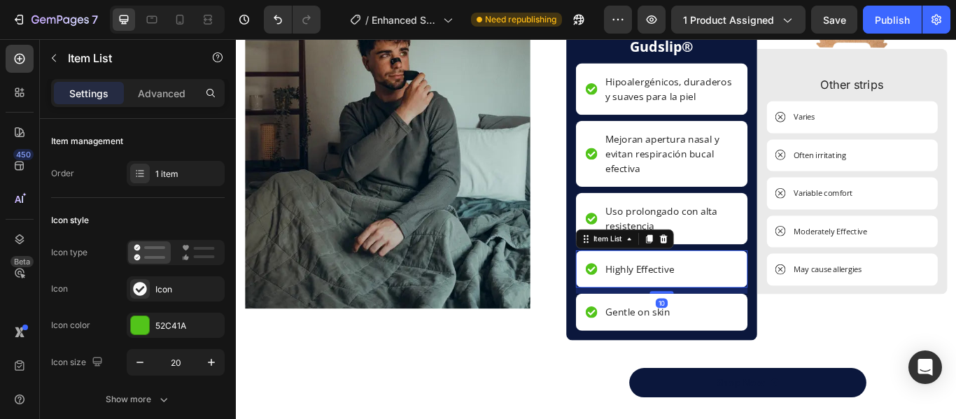
click at [744, 309] on div "Highly Effective" at bounding box center [732, 306] width 200 height 43
click at [743, 309] on div "Highly Effective" at bounding box center [732, 306] width 200 height 43
click at [742, 309] on div "Highly Effective" at bounding box center [706, 307] width 85 height 21
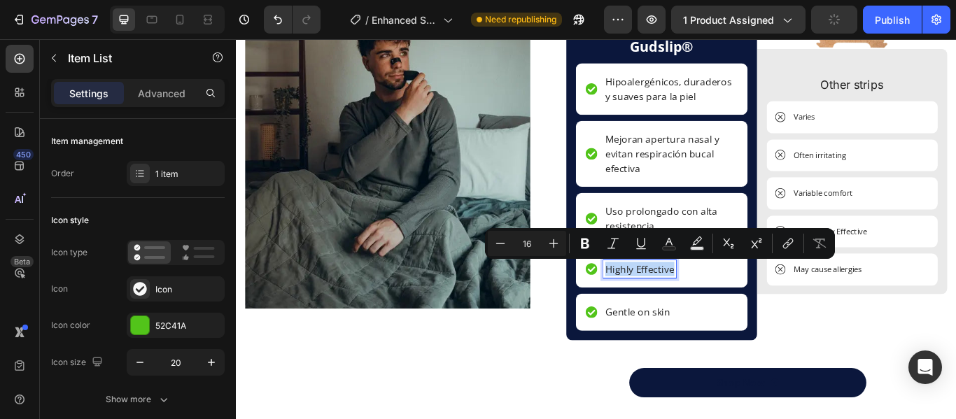
drag, startPoint x: 742, startPoint y: 309, endPoint x: 696, endPoint y: 306, distance: 47.0
click at [696, 306] on div "Highly Effective" at bounding box center [706, 307] width 85 height 21
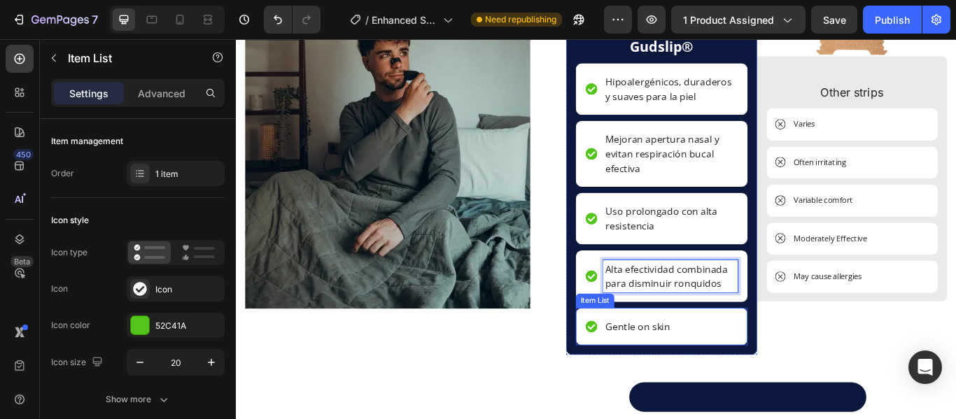
click at [737, 380] on div "Gentle on skin" at bounding box center [704, 374] width 80 height 21
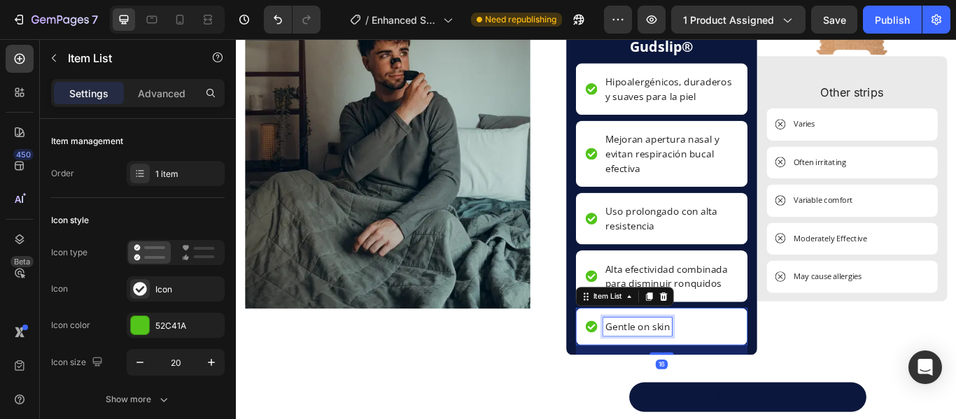
click at [737, 380] on div "Gentle on skin" at bounding box center [704, 374] width 80 height 21
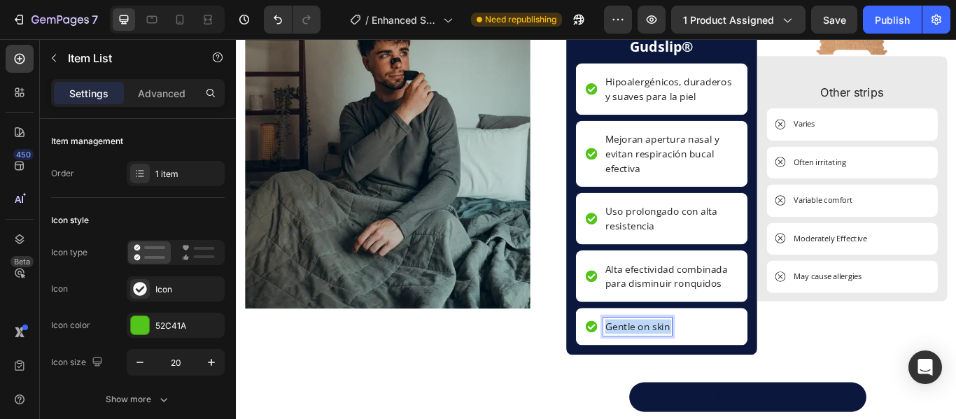
drag, startPoint x: 737, startPoint y: 380, endPoint x: 673, endPoint y: 372, distance: 64.1
click at [673, 372] on div "Gentle on skin" at bounding box center [704, 374] width 80 height 21
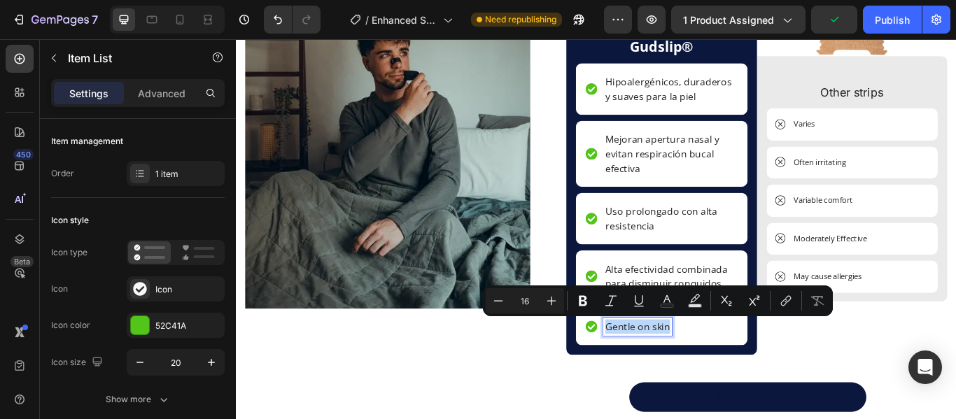
drag, startPoint x: 737, startPoint y: 374, endPoint x: 663, endPoint y: 366, distance: 74.0
click at [664, 366] on div "Gentle on skin" at bounding box center [704, 374] width 80 height 21
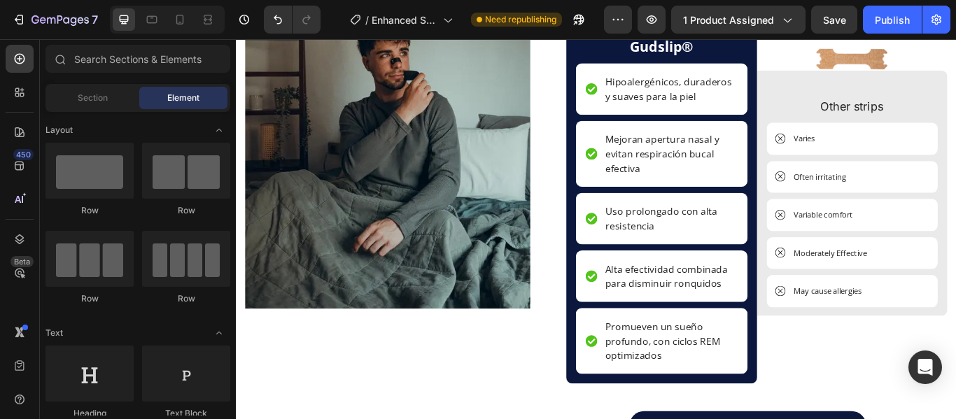
scroll to position [2620, 0]
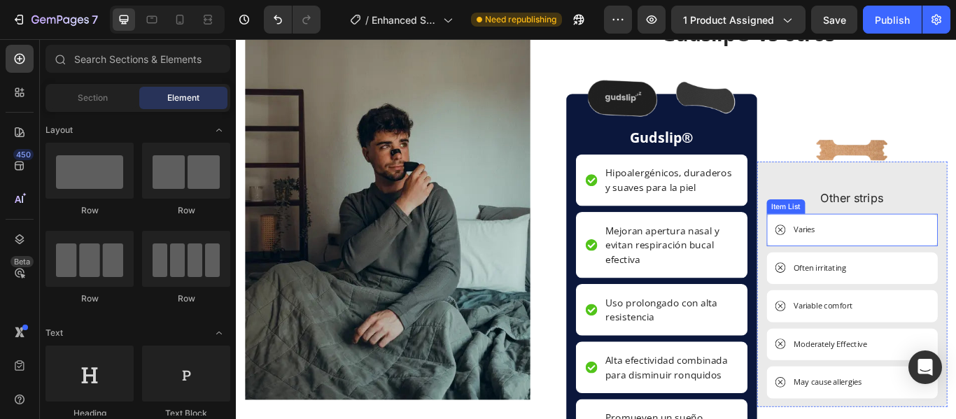
click at [910, 264] on div "Varies" at bounding box center [954, 262] width 200 height 38
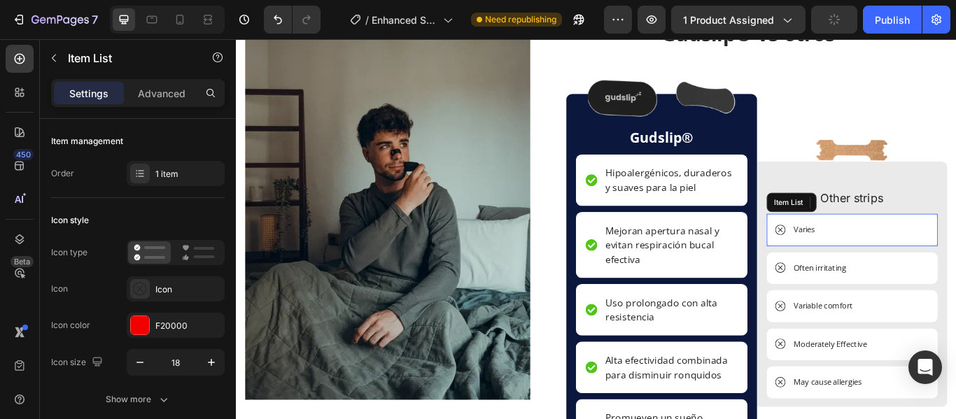
click at [910, 264] on div "Varies" at bounding box center [954, 262] width 200 height 38
click at [908, 263] on div "Varies" at bounding box center [954, 262] width 200 height 38
click at [901, 263] on p "Varies" at bounding box center [898, 262] width 25 height 14
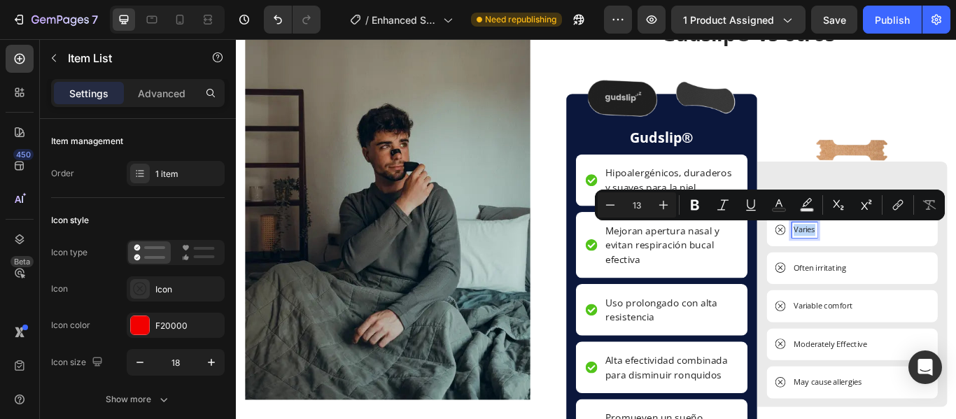
click at [901, 263] on p "Varies" at bounding box center [898, 262] width 25 height 14
drag, startPoint x: 901, startPoint y: 263, endPoint x: 915, endPoint y: 281, distance: 22.0
click at [915, 281] on div "Image Other strips Text Block Varies Item List 10 Often irritating Item List Va…" at bounding box center [954, 324] width 200 height 285
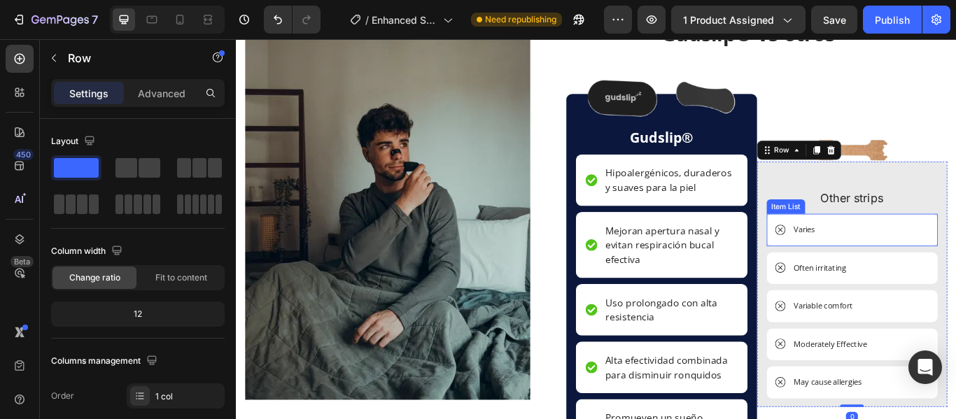
click at [894, 266] on p "Varies" at bounding box center [898, 262] width 25 height 14
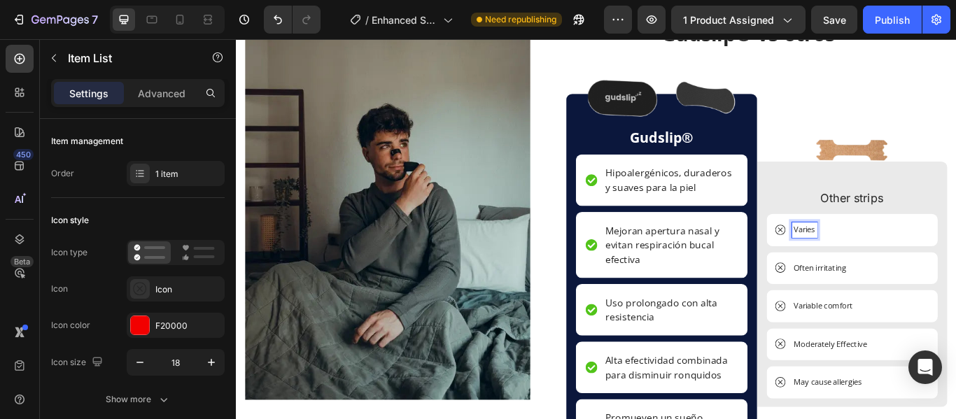
click at [893, 262] on p "Varies" at bounding box center [898, 262] width 25 height 14
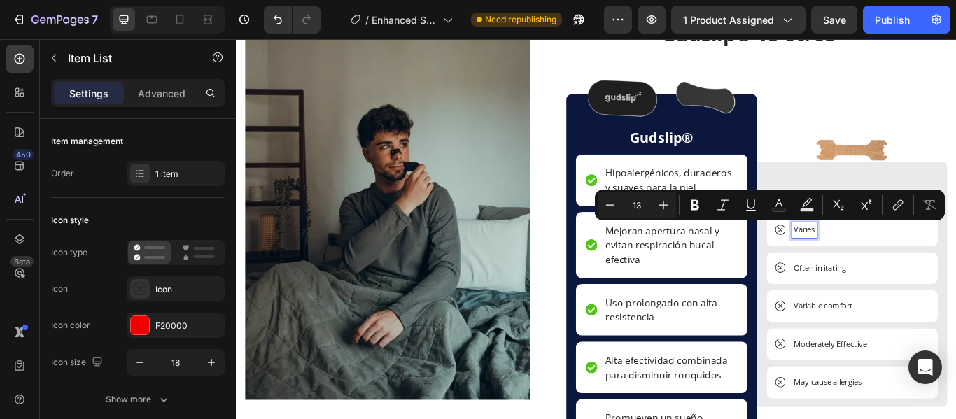
scroll to position [2613, 0]
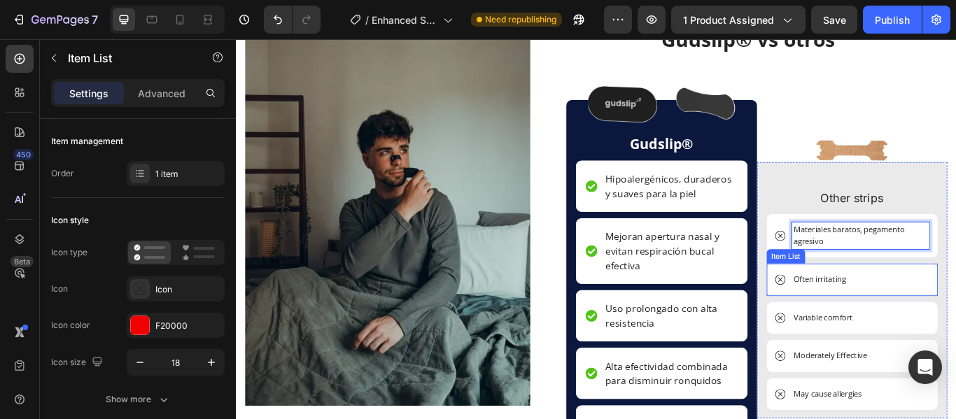
click at [925, 322] on p "Often irritating" at bounding box center [917, 320] width 62 height 14
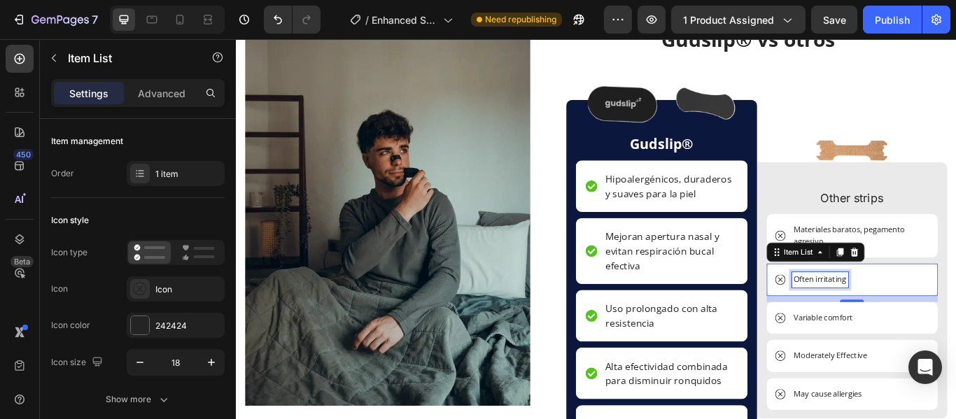
click at [925, 322] on p "Often irritating" at bounding box center [917, 320] width 62 height 14
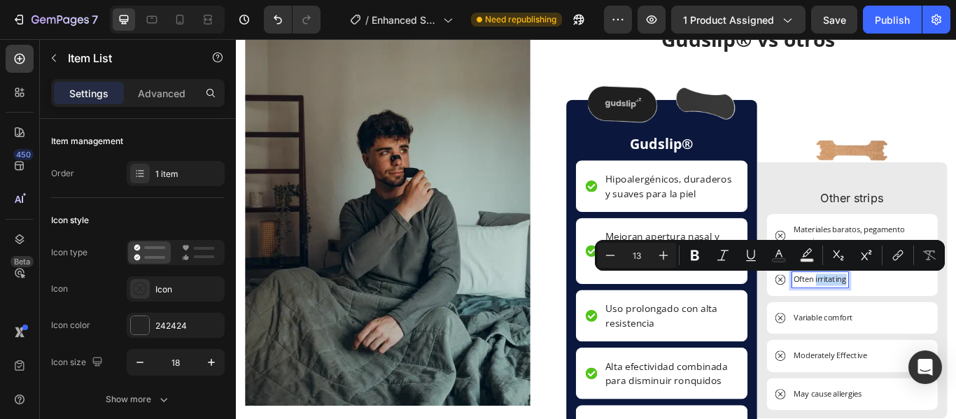
click at [939, 321] on p "Often irritating" at bounding box center [917, 320] width 62 height 14
drag, startPoint x: 939, startPoint y: 318, endPoint x: 878, endPoint y: 318, distance: 60.9
click at [886, 318] on p "Often irritating" at bounding box center [917, 320] width 62 height 14
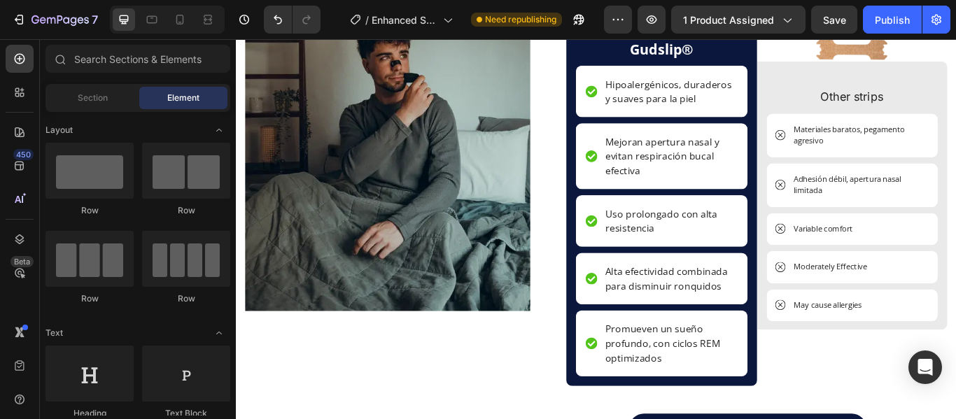
scroll to position [2735, 0]
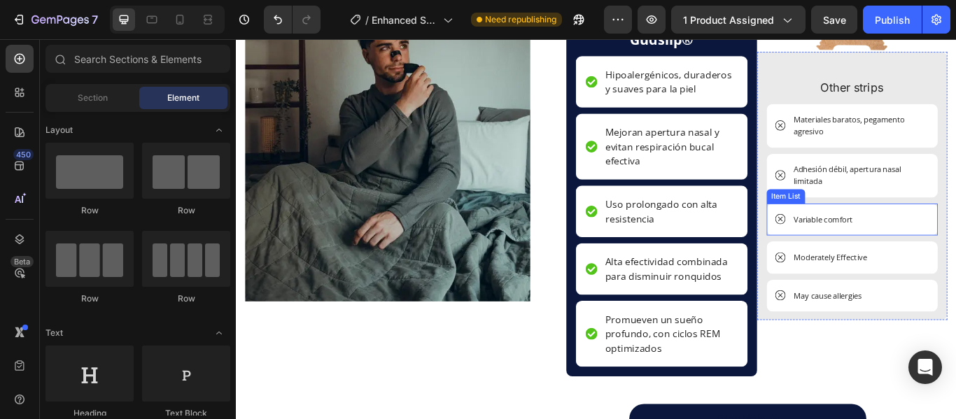
click at [947, 248] on p "Variable comfort" at bounding box center [920, 250] width 69 height 14
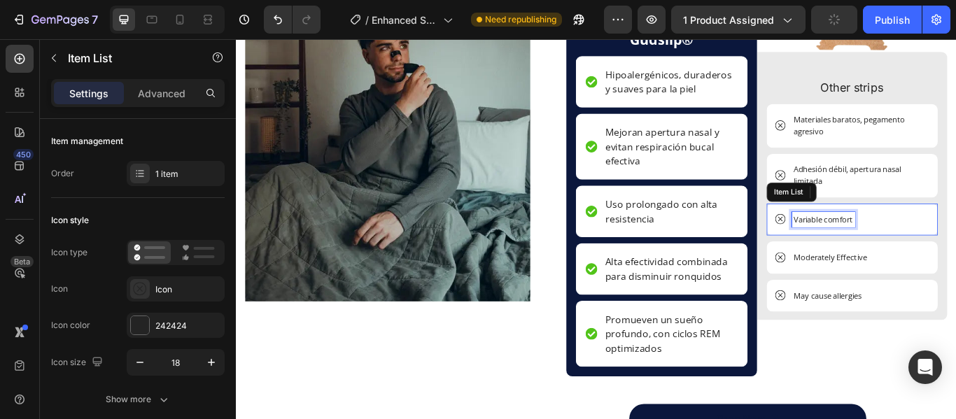
click at [947, 248] on p "Variable comfort" at bounding box center [920, 250] width 69 height 14
drag, startPoint x: 950, startPoint y: 251, endPoint x: 888, endPoint y: 251, distance: 62.3
click at [888, 251] on div "Variable comfort" at bounding box center [920, 250] width 73 height 18
click at [886, 248] on p "Variable comfort" at bounding box center [920, 250] width 69 height 14
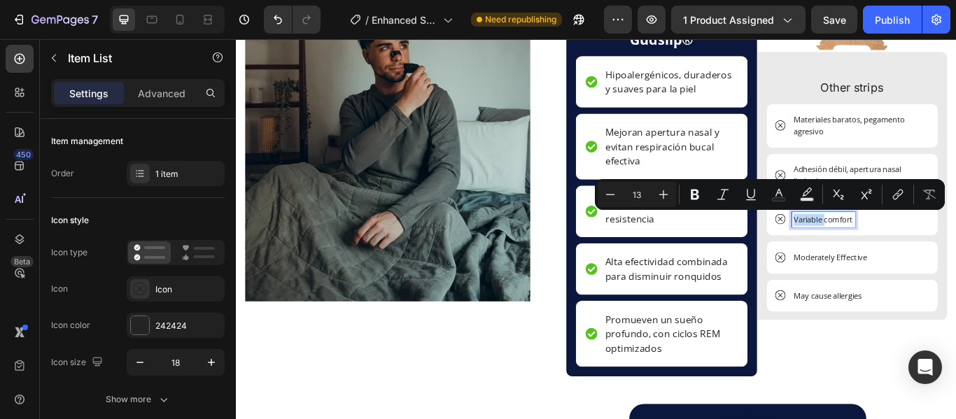
click at [886, 248] on p "Variable comfort" at bounding box center [920, 250] width 69 height 14
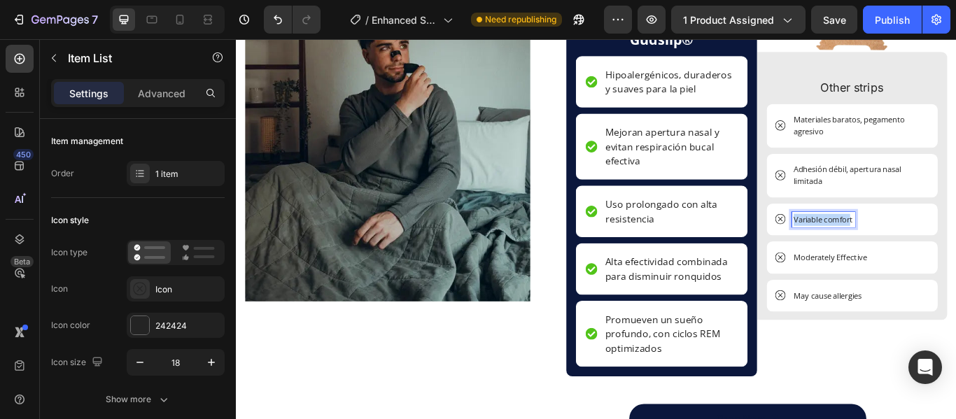
drag, startPoint x: 880, startPoint y: 248, endPoint x: 946, endPoint y: 253, distance: 65.9
click at [946, 253] on p "Variable comfort" at bounding box center [920, 250] width 69 height 14
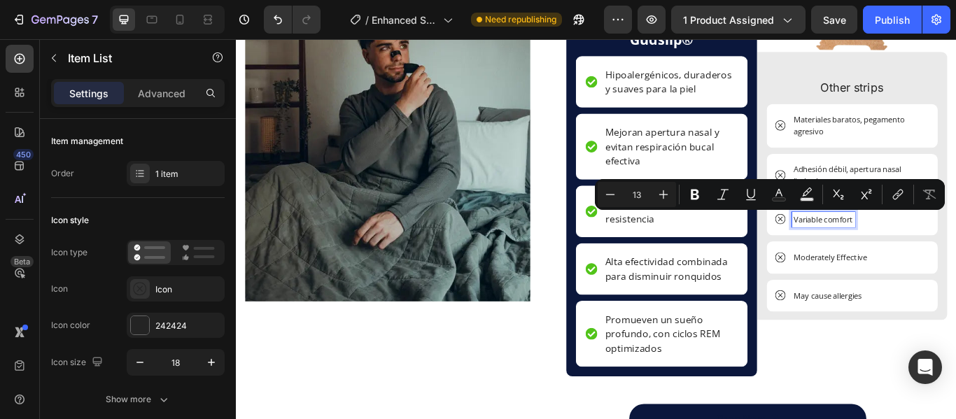
click at [948, 248] on p "Variable comfort" at bounding box center [920, 250] width 69 height 14
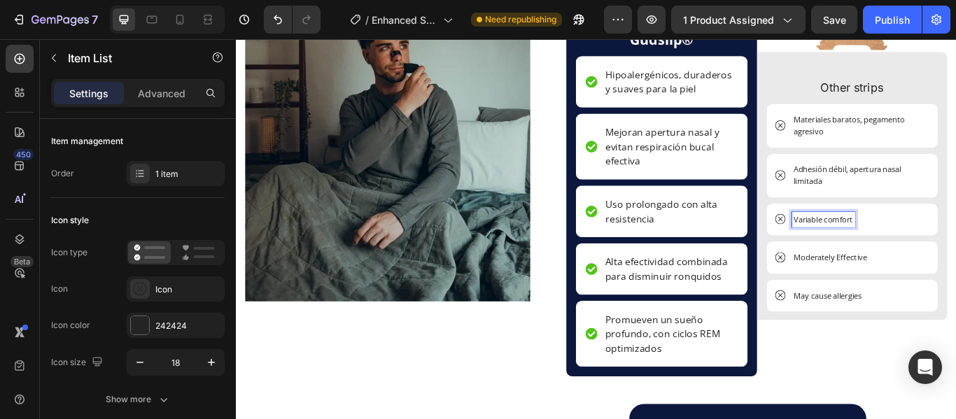
click at [948, 248] on p "Variable comfort" at bounding box center [920, 250] width 69 height 14
click at [949, 252] on div "Variable comfort" at bounding box center [920, 250] width 73 height 18
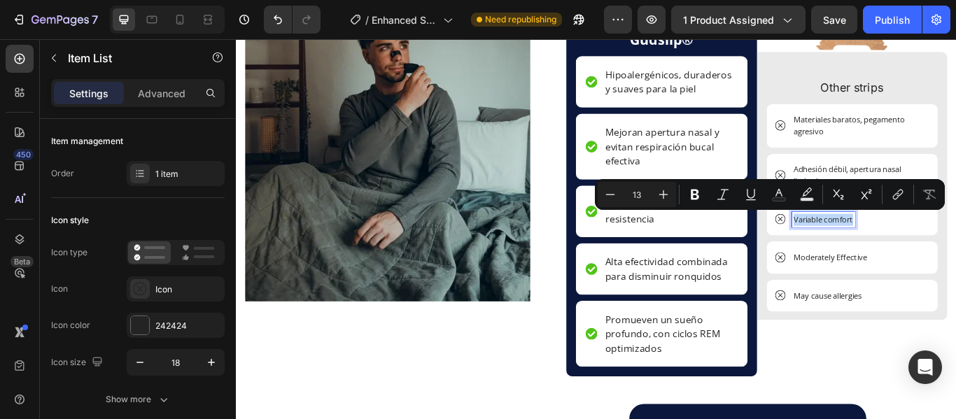
drag, startPoint x: 949, startPoint y: 251, endPoint x: 871, endPoint y: 246, distance: 77.8
click at [871, 246] on div "Variable comfort" at bounding box center [910, 250] width 93 height 18
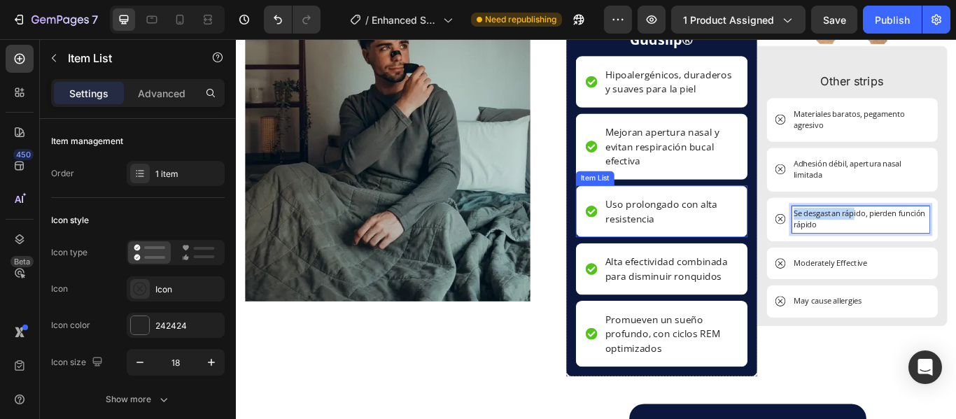
scroll to position [2728, 0]
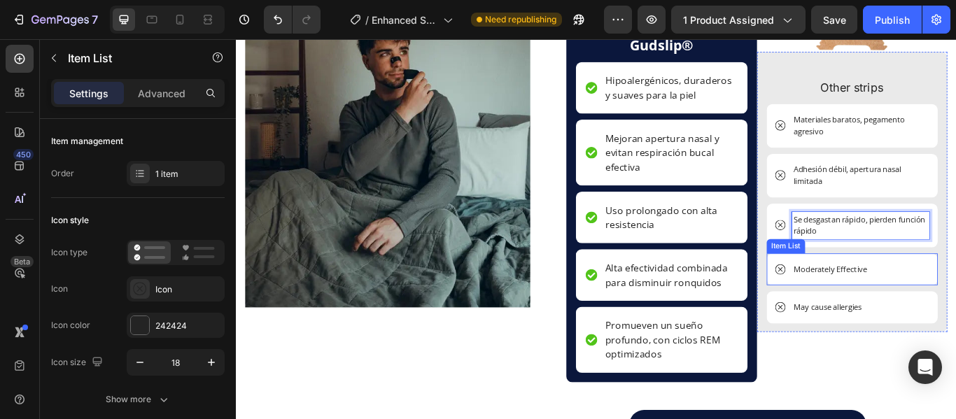
click at [955, 303] on div "Moderately Effective" at bounding box center [954, 308] width 200 height 38
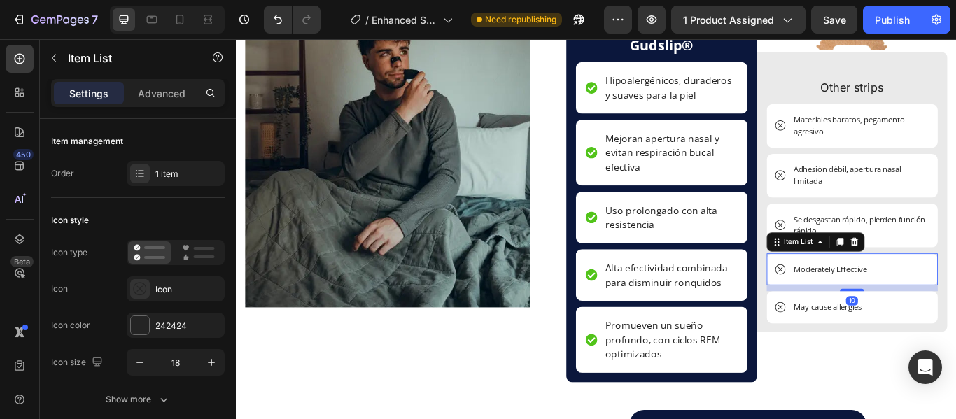
click at [955, 307] on p "Moderately Effective" at bounding box center [929, 308] width 86 height 14
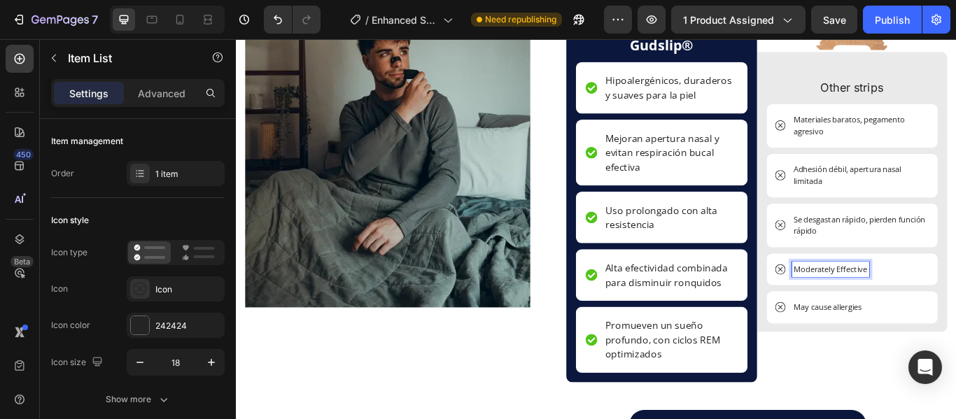
click at [955, 307] on p "Moderately Effective" at bounding box center [929, 308] width 86 height 14
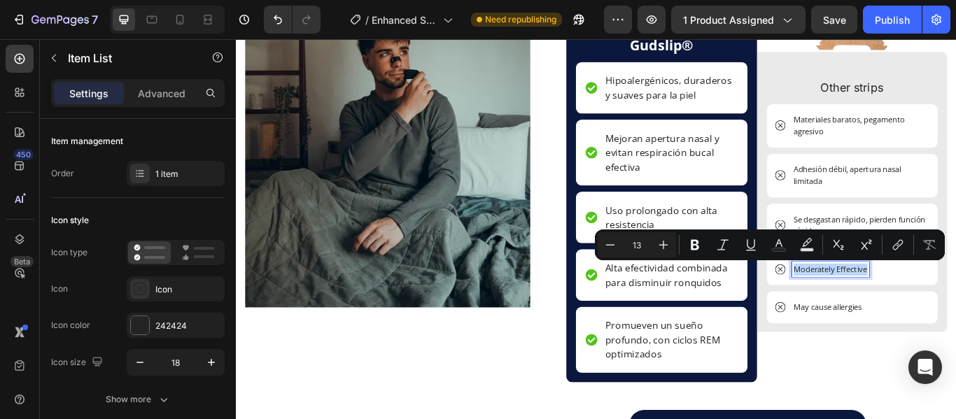
drag, startPoint x: 964, startPoint y: 307, endPoint x: 873, endPoint y: 304, distance: 90.3
click at [873, 304] on div "Moderately Effective" at bounding box center [919, 308] width 110 height 18
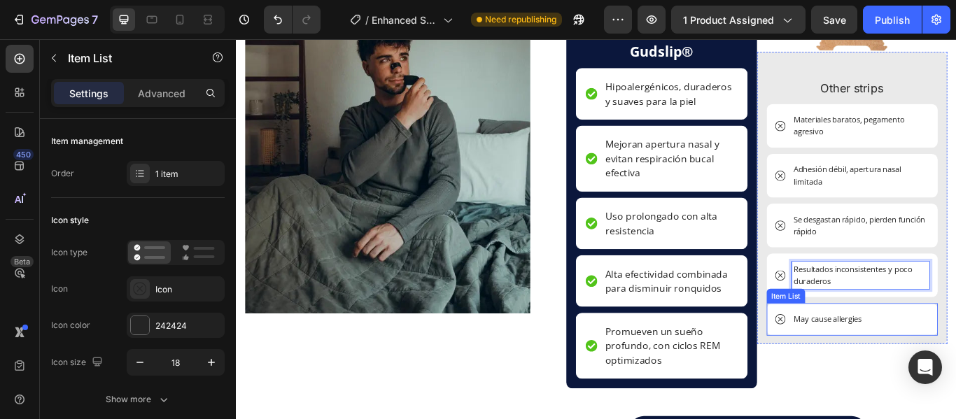
click at [955, 365] on p "May cause allergies" at bounding box center [926, 366] width 80 height 14
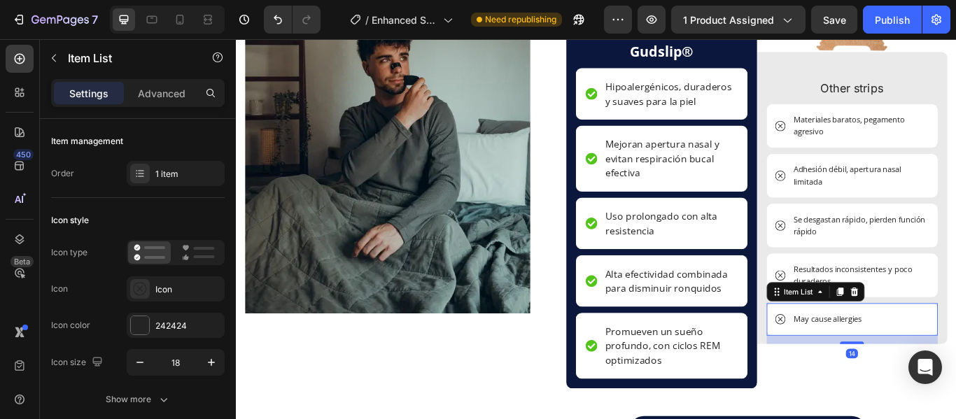
click at [955, 365] on p "May cause allergies" at bounding box center [926, 366] width 80 height 14
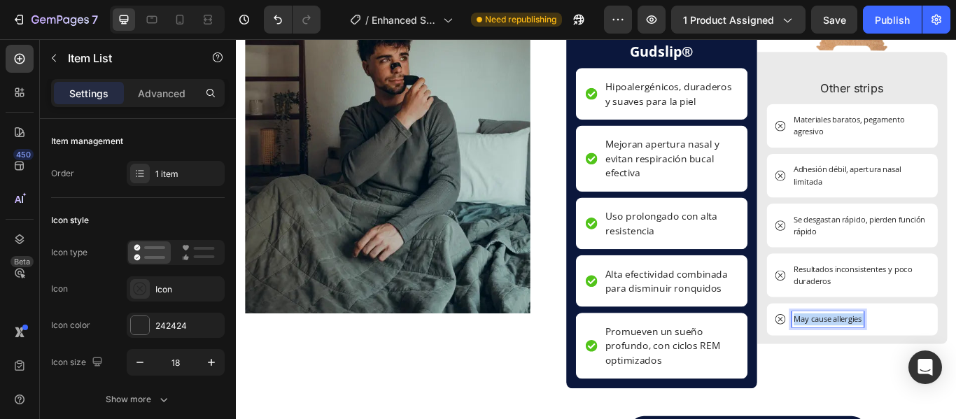
drag, startPoint x: 961, startPoint y: 367, endPoint x: 880, endPoint y: 359, distance: 80.8
click at [884, 359] on div "May cause allergies" at bounding box center [926, 366] width 84 height 18
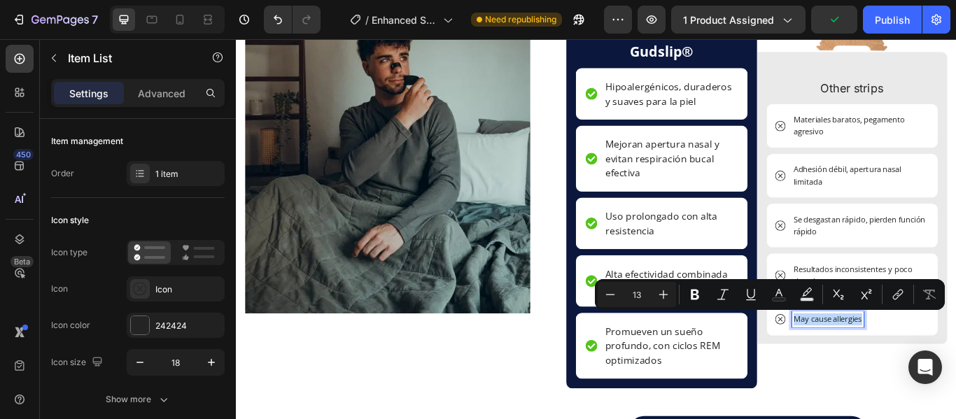
drag, startPoint x: 960, startPoint y: 366, endPoint x: 877, endPoint y: 365, distance: 82.6
click at [884, 365] on div "May cause allergies" at bounding box center [926, 366] width 84 height 18
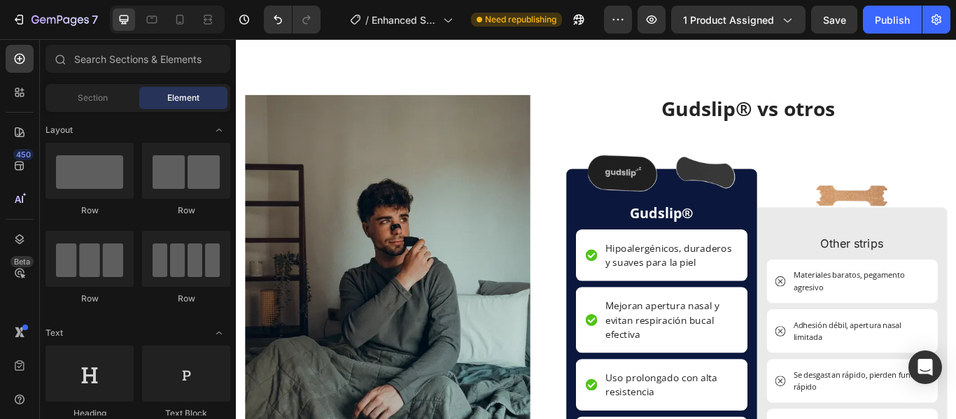
scroll to position [2608, 0]
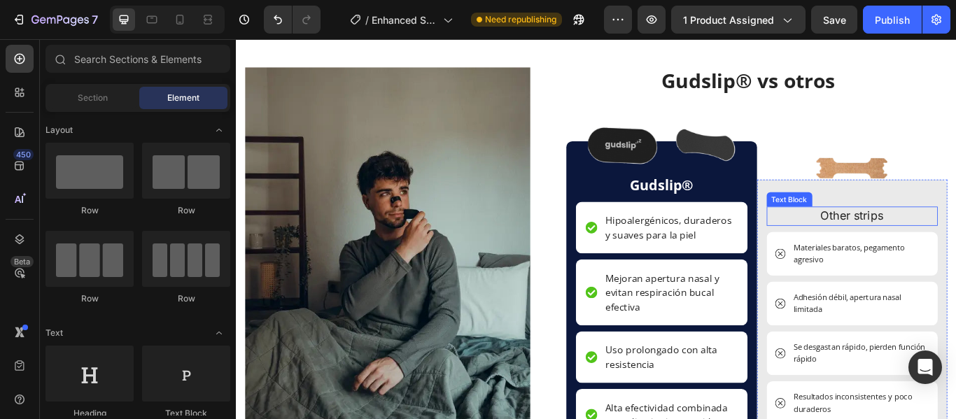
click at [955, 246] on p "Other strips" at bounding box center [954, 246] width 197 height 20
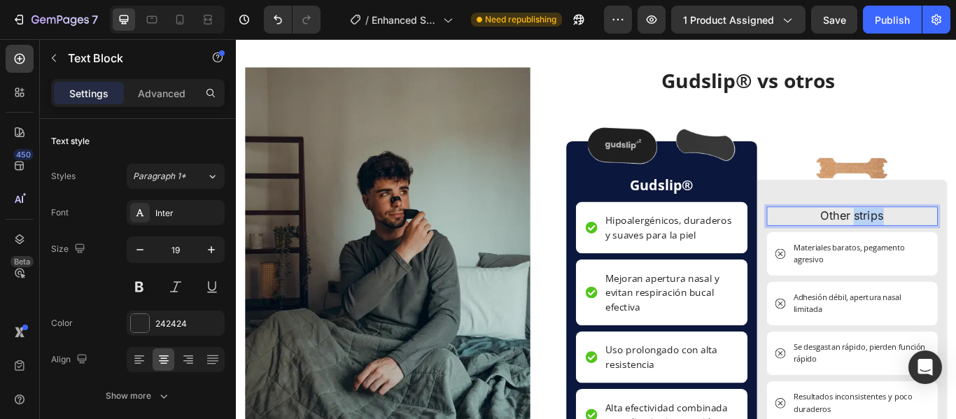
click at [955, 246] on p "Other strips" at bounding box center [954, 246] width 197 height 20
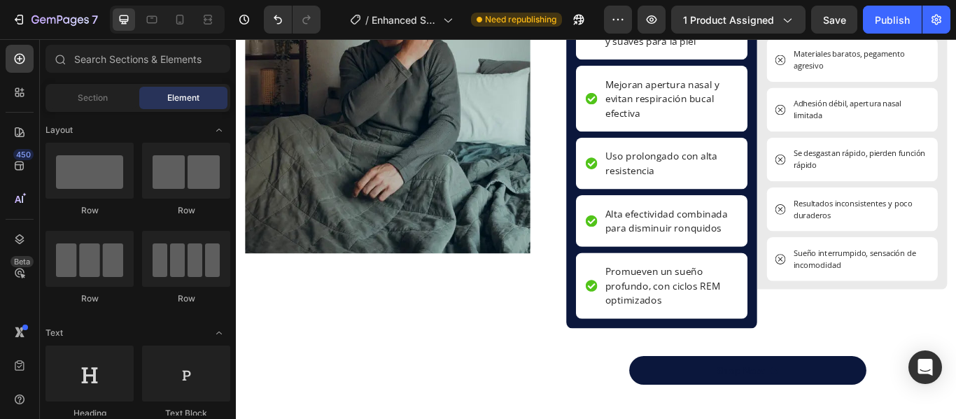
scroll to position [2855, 0]
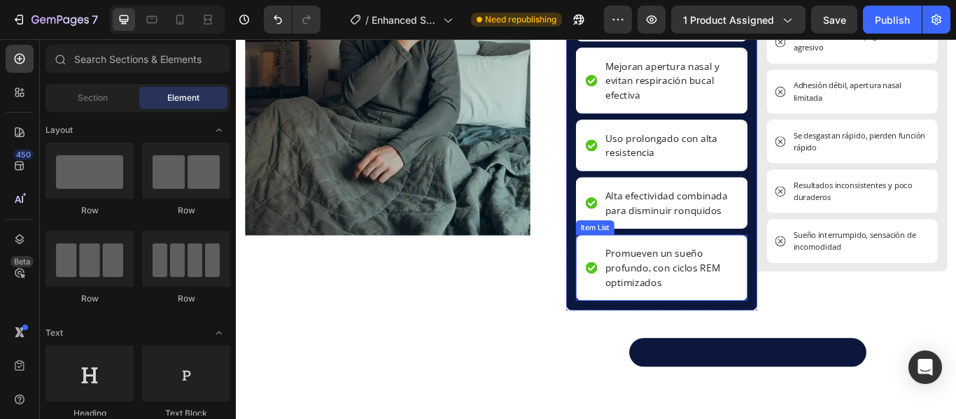
click at [756, 302] on p "Promueven un sueño profundo, con ciclos REM optimizados" at bounding box center [742, 306] width 153 height 50
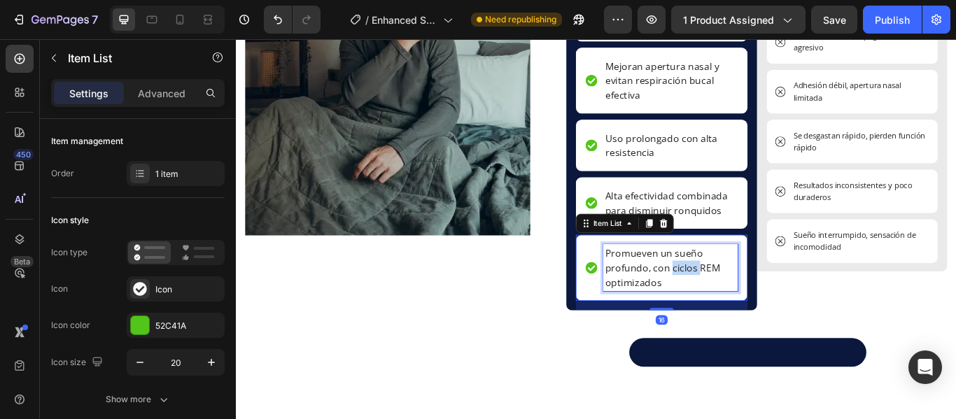
click at [756, 302] on p "Promueven un sueño profundo, con ciclos REM optimizados" at bounding box center [742, 306] width 153 height 50
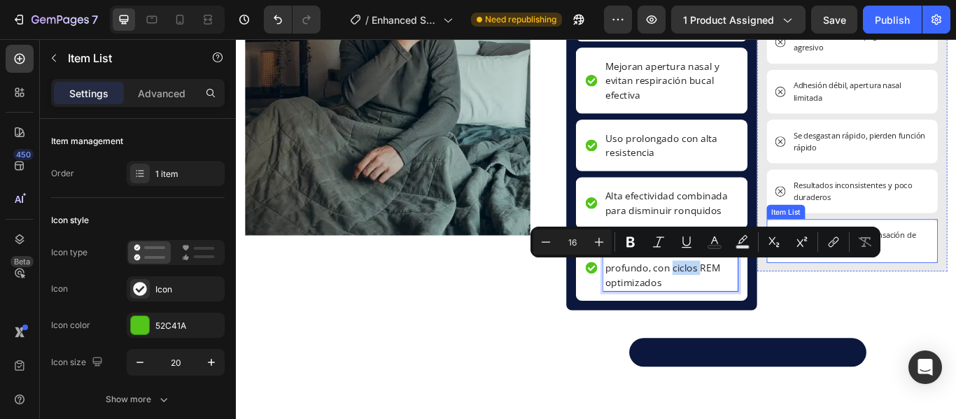
click at [955, 273] on p "Sueño interrumpido, sensación de incomodidad" at bounding box center [964, 274] width 157 height 27
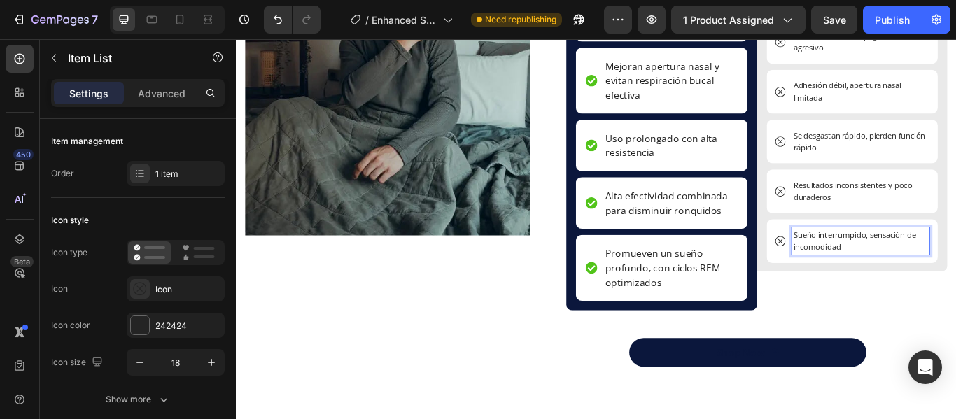
click at [942, 280] on p "Sueño interrumpido, sensación de incomodidad" at bounding box center [964, 274] width 157 height 27
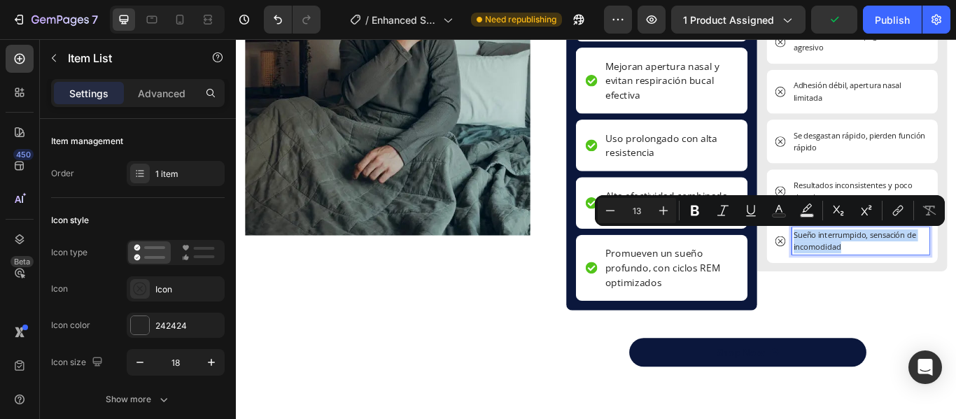
drag, startPoint x: 942, startPoint y: 280, endPoint x: 875, endPoint y: 269, distance: 67.4
click at [884, 269] on div "Sueño interrumpido, sensación de incomodidad" at bounding box center [964, 274] width 161 height 31
click at [660, 209] on icon "Editor contextual toolbar" at bounding box center [663, 211] width 14 height 14
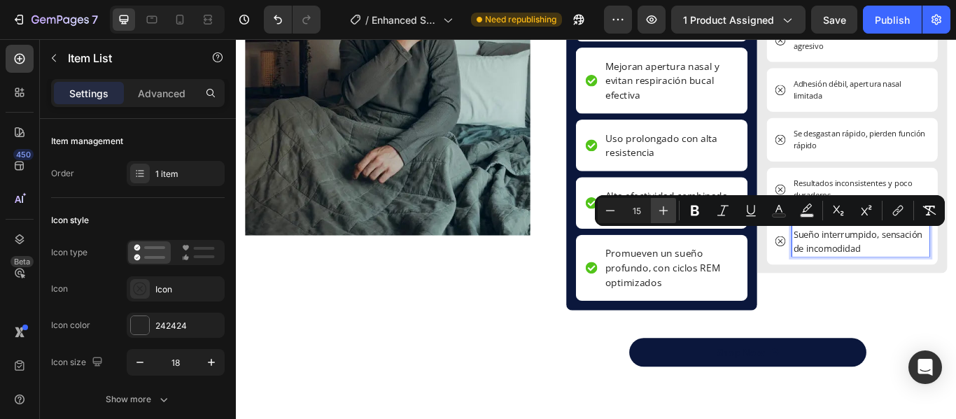
click at [660, 209] on icon "Editor contextual toolbar" at bounding box center [663, 211] width 14 height 14
type input "16"
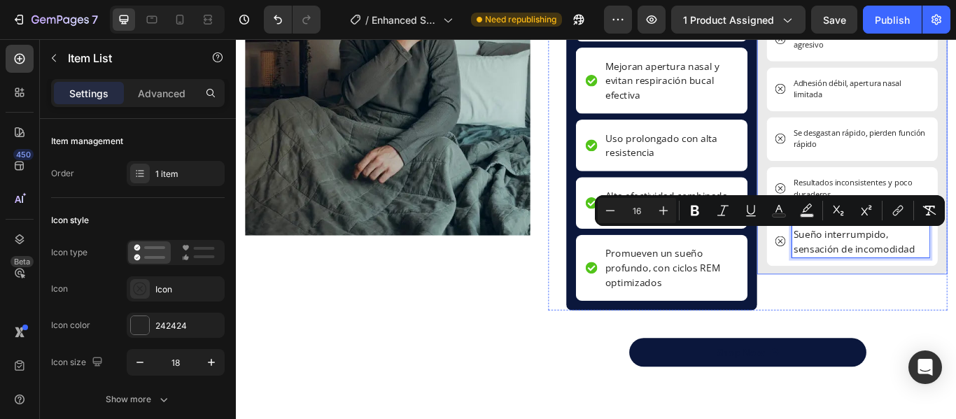
click at [955, 185] on div "Image Otros Text Block Materiales baratos, pegamento agresivo Item List Adhesió…" at bounding box center [954, 133] width 200 height 360
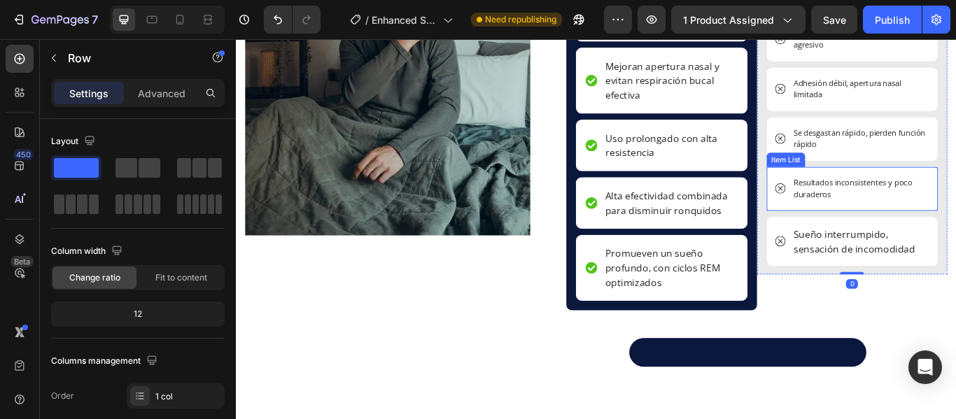
click at [930, 218] on p "Resultados inconsistentes y poco duraderos" at bounding box center [964, 213] width 157 height 27
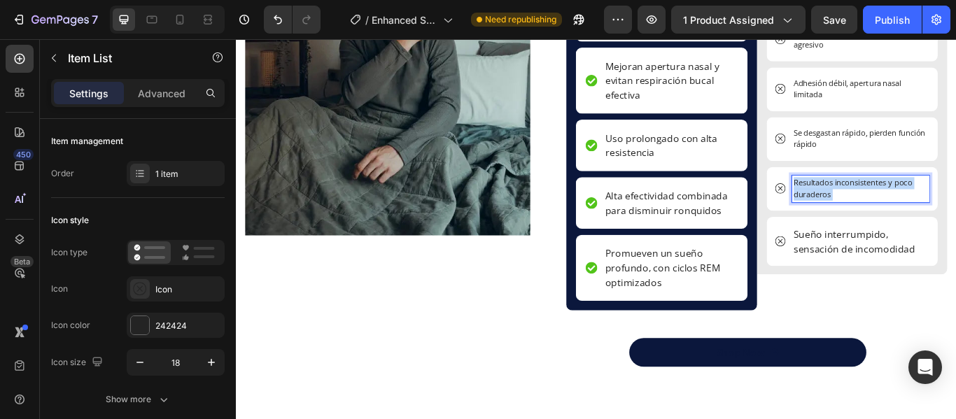
drag, startPoint x: 930, startPoint y: 218, endPoint x: 876, endPoint y: 210, distance: 54.5
click at [884, 210] on div "Resultados inconsistentes y poco duraderos" at bounding box center [964, 213] width 161 height 31
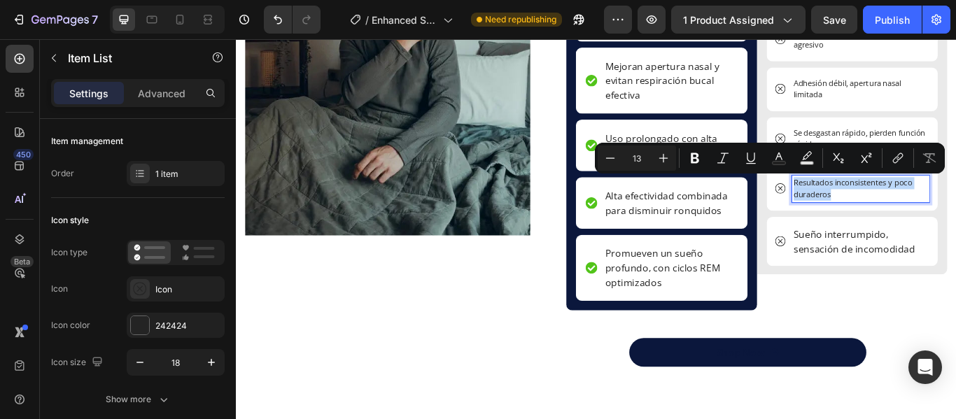
drag, startPoint x: 926, startPoint y: 218, endPoint x: 878, endPoint y: 206, distance: 49.0
click at [886, 206] on p "Resultados inconsistentes y poco duraderos" at bounding box center [964, 213] width 157 height 27
click at [669, 162] on icon "Editor contextual toolbar" at bounding box center [663, 158] width 14 height 14
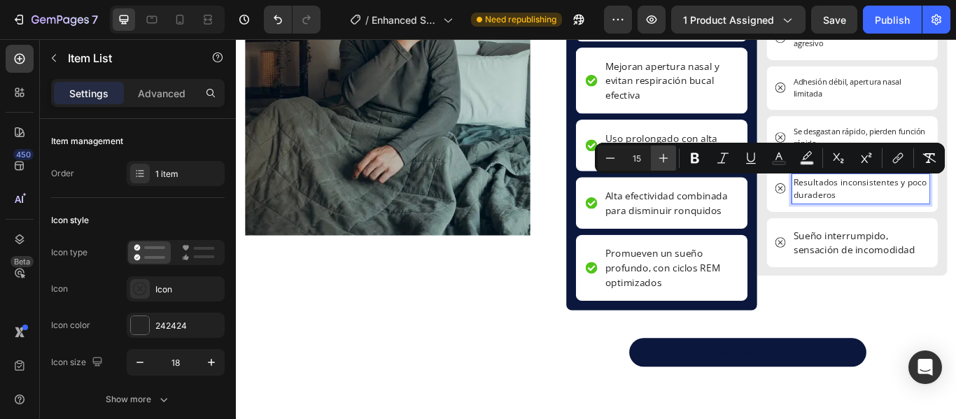
type input "16"
click at [910, 140] on p "Se desgastan rápido, pierden función rápido" at bounding box center [964, 152] width 157 height 27
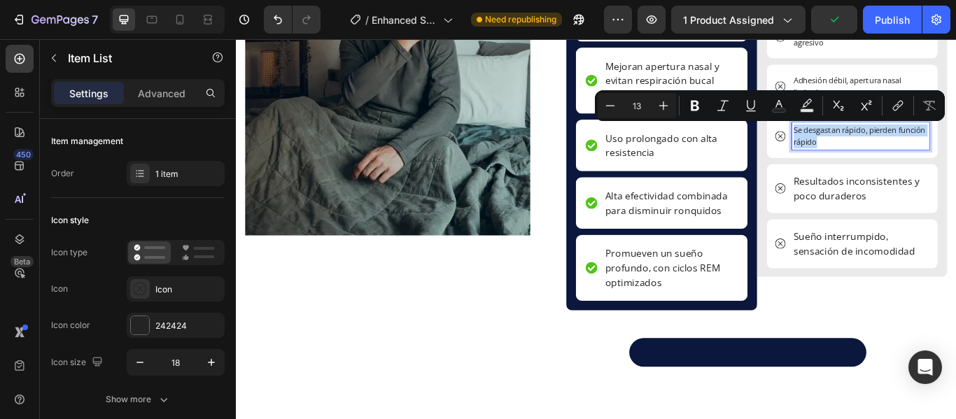
drag, startPoint x: 947, startPoint y: 157, endPoint x: 878, endPoint y: 143, distance: 70.0
click at [886, 143] on p "Se desgastan rápido, pierden función rápido" at bounding box center [964, 152] width 157 height 27
click at [663, 105] on icon "Editor contextual toolbar" at bounding box center [663, 106] width 14 height 14
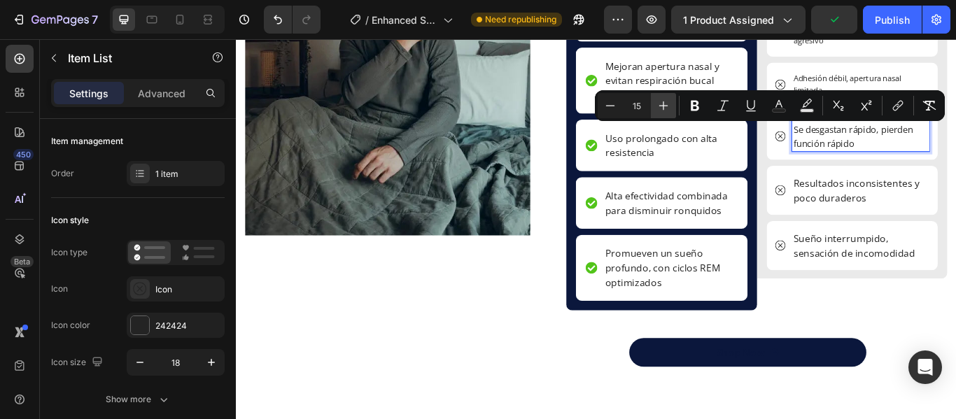
type input "16"
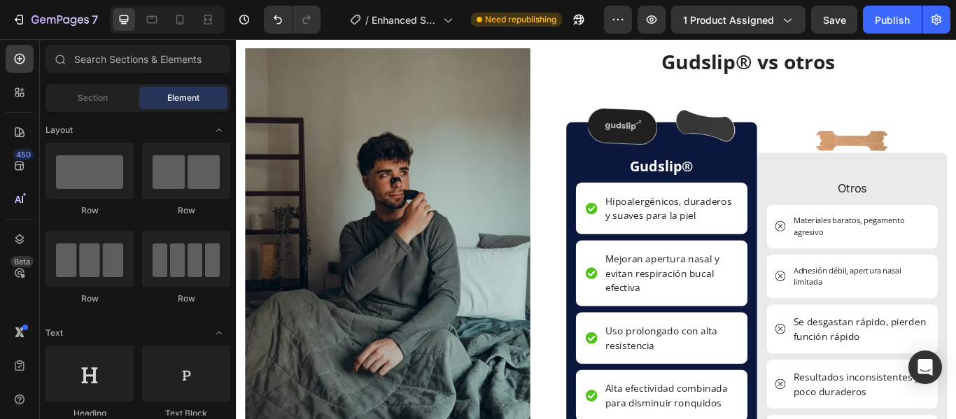
scroll to position [2576, 0]
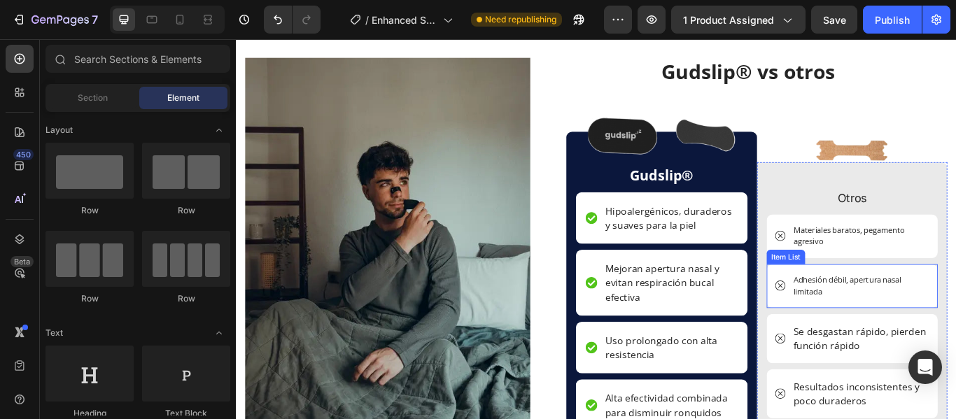
click at [919, 336] on p "Adhesión débil, apertura nasal limitada" at bounding box center [964, 326] width 157 height 27
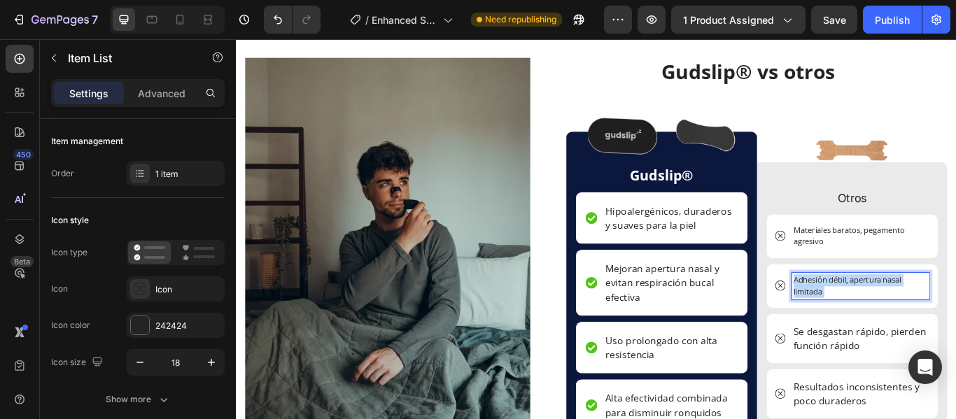
drag, startPoint x: 919, startPoint y: 336, endPoint x: 870, endPoint y: 321, distance: 51.8
click at [870, 321] on div "Adhesión débil, apertura nasal limitada" at bounding box center [954, 326] width 181 height 31
drag, startPoint x: 912, startPoint y: 332, endPoint x: 877, endPoint y: 318, distance: 37.4
click at [884, 318] on div "Adhesión débil, apertura nasal limitada" at bounding box center [964, 326] width 161 height 31
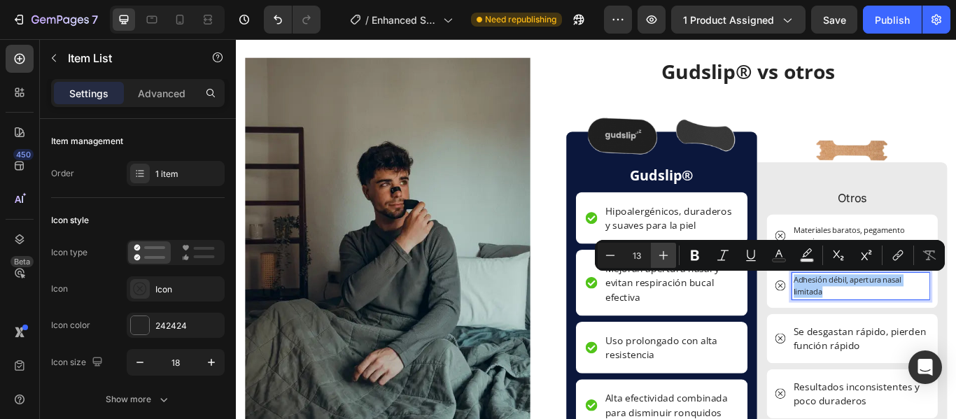
click at [657, 261] on icon "Editor contextual toolbar" at bounding box center [663, 255] width 14 height 14
type input "16"
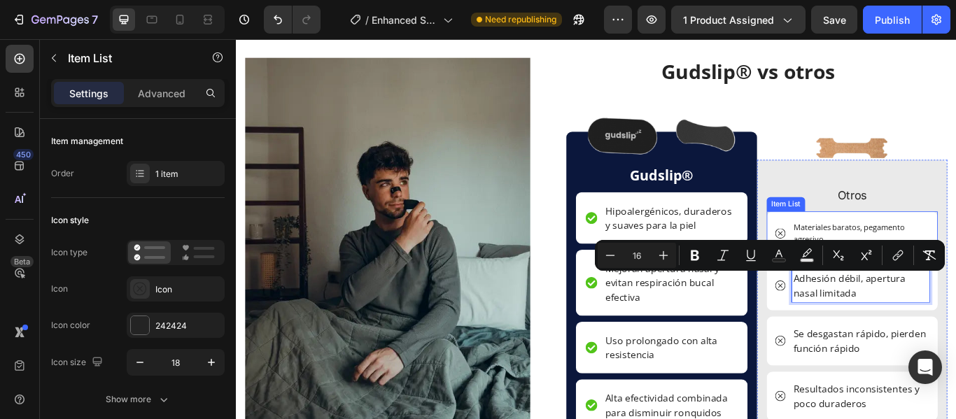
click at [907, 257] on p "Materiales baratos, pegamento agresivo" at bounding box center [964, 265] width 157 height 27
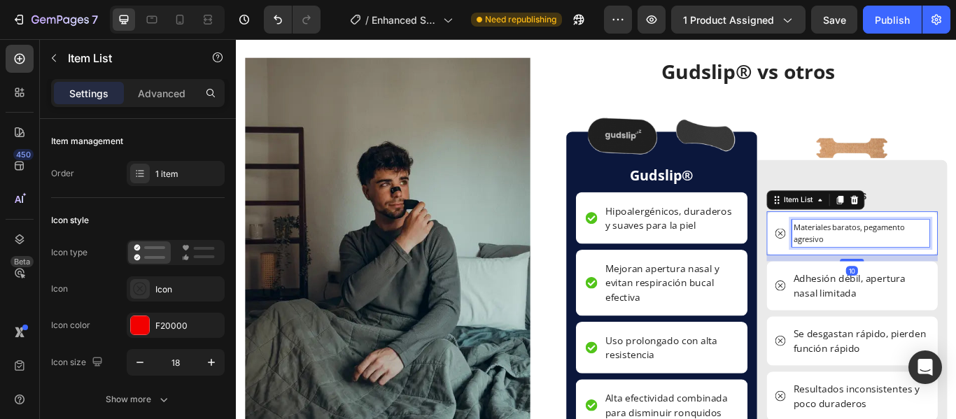
click at [917, 272] on p "Materiales baratos, pegamento agresivo" at bounding box center [964, 265] width 157 height 27
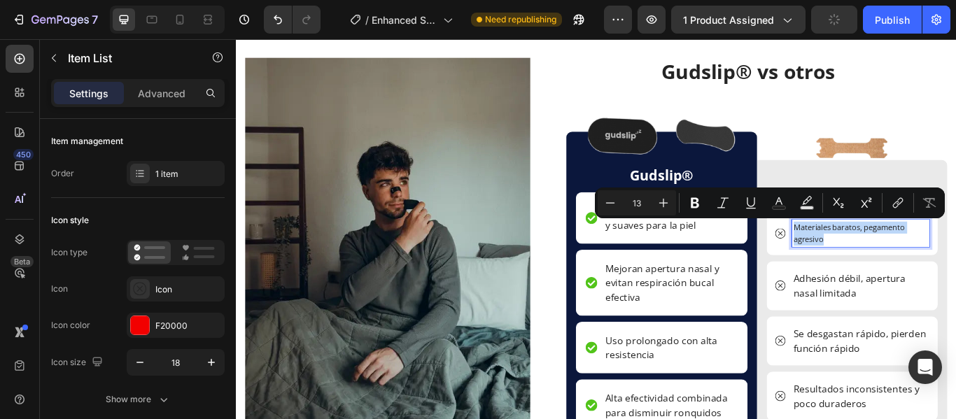
drag, startPoint x: 917, startPoint y: 272, endPoint x: 882, endPoint y: 257, distance: 38.2
click at [886, 257] on p "Materiales baratos, pegamento agresivo" at bounding box center [964, 265] width 157 height 27
click at [670, 204] on icon "Editor contextual toolbar" at bounding box center [663, 203] width 14 height 14
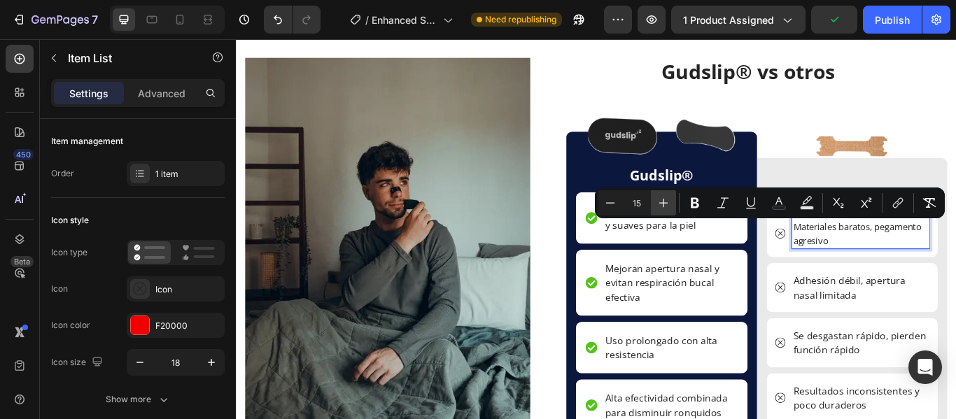
click at [670, 204] on icon "Editor contextual toolbar" at bounding box center [663, 203] width 14 height 14
type input "16"
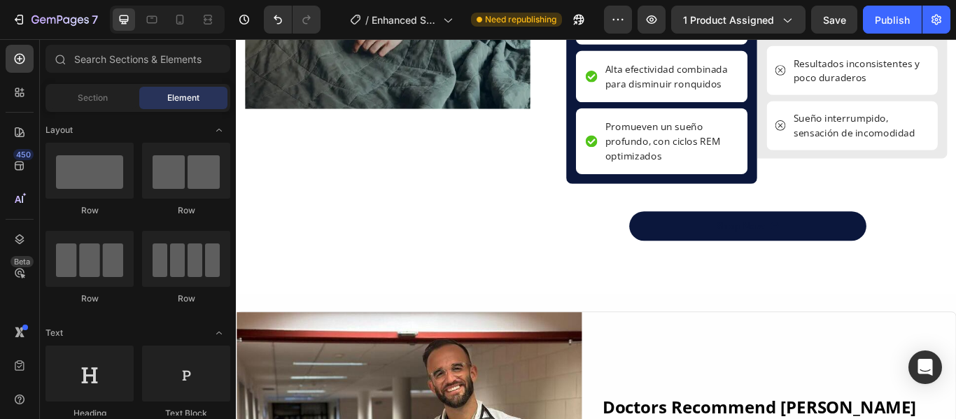
scroll to position [2970, 0]
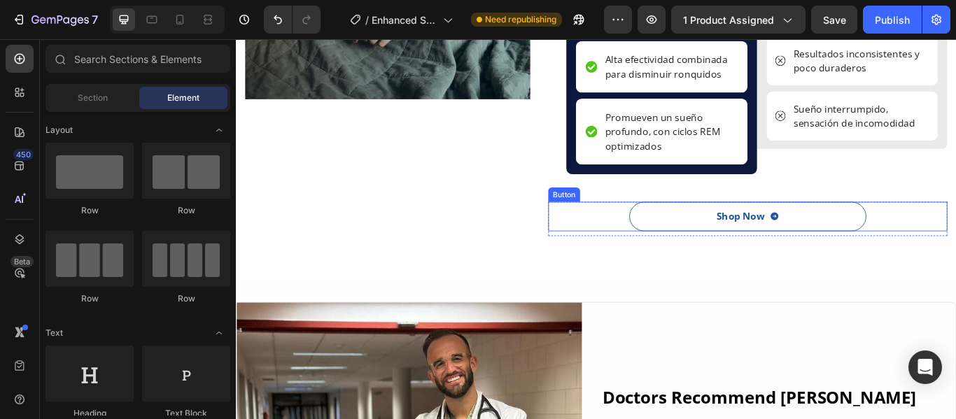
click at [847, 246] on div "Shop Now" at bounding box center [832, 246] width 73 height 15
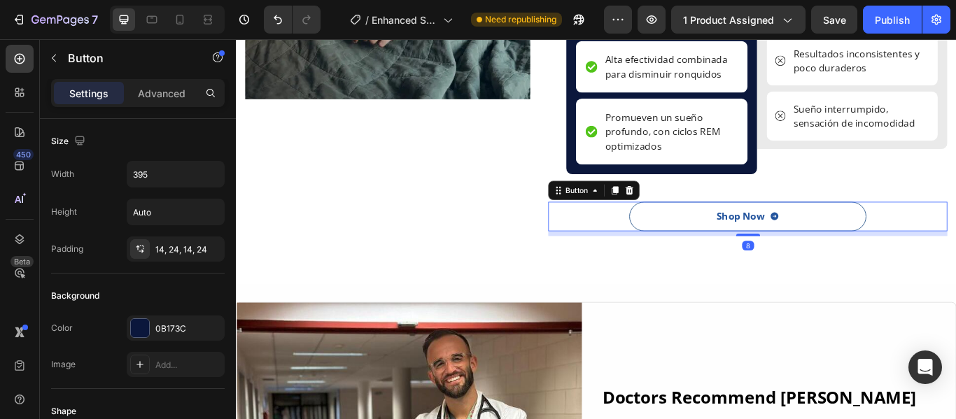
click at [847, 246] on div "Shop Now" at bounding box center [832, 246] width 73 height 15
click at [835, 244] on div "Shop Now" at bounding box center [824, 246] width 57 height 15
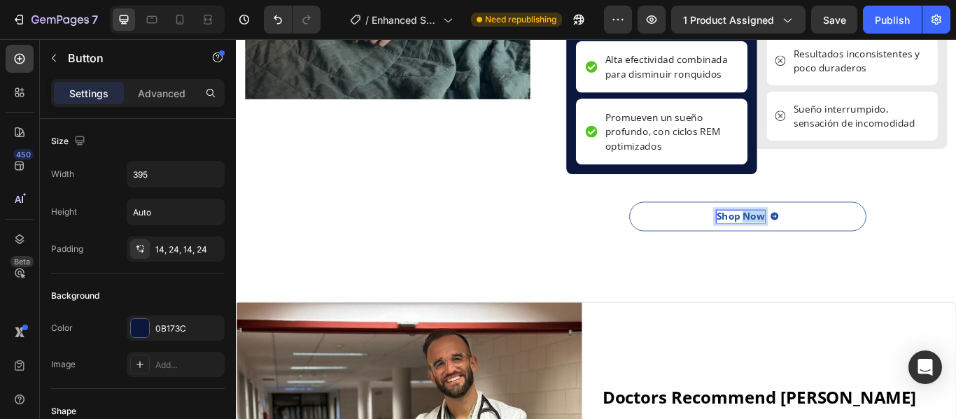
click at [835, 244] on p "Shop Now" at bounding box center [824, 246] width 57 height 15
click at [819, 244] on p "Compra Ahora" at bounding box center [824, 246] width 81 height 15
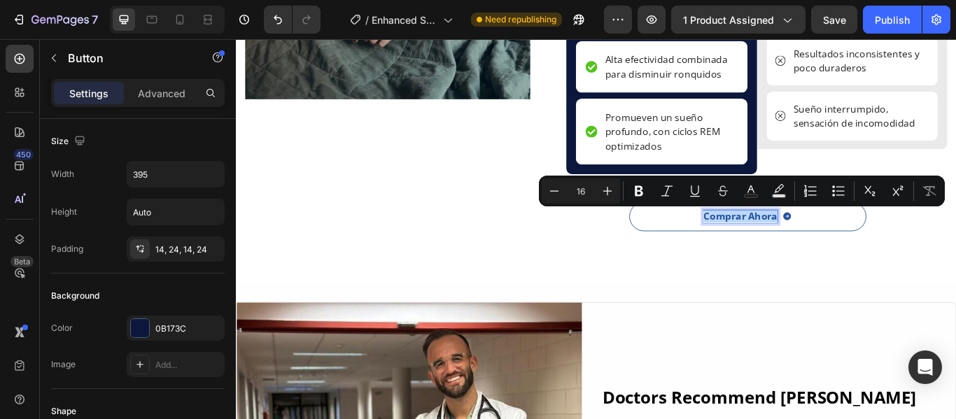
drag, startPoint x: 777, startPoint y: 248, endPoint x: 859, endPoint y: 258, distance: 82.4
click at [859, 258] on link "Comprar Ahora" at bounding box center [832, 246] width 276 height 34
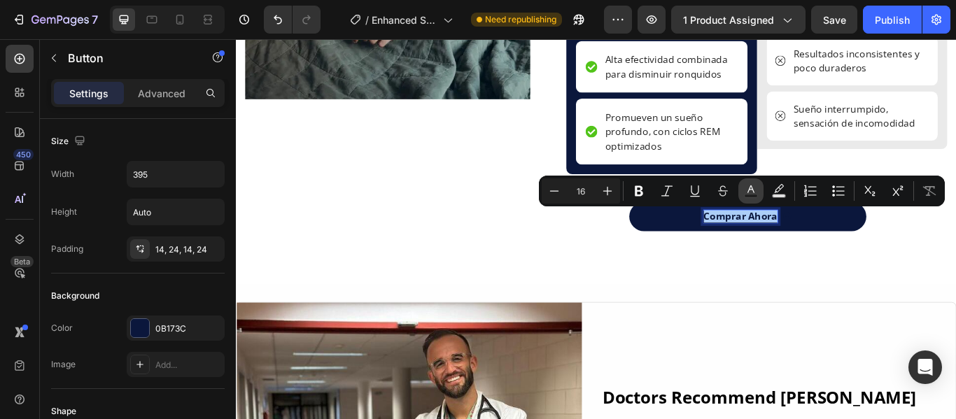
click at [756, 191] on icon "Editor contextual toolbar" at bounding box center [751, 191] width 14 height 14
type input "0B173C"
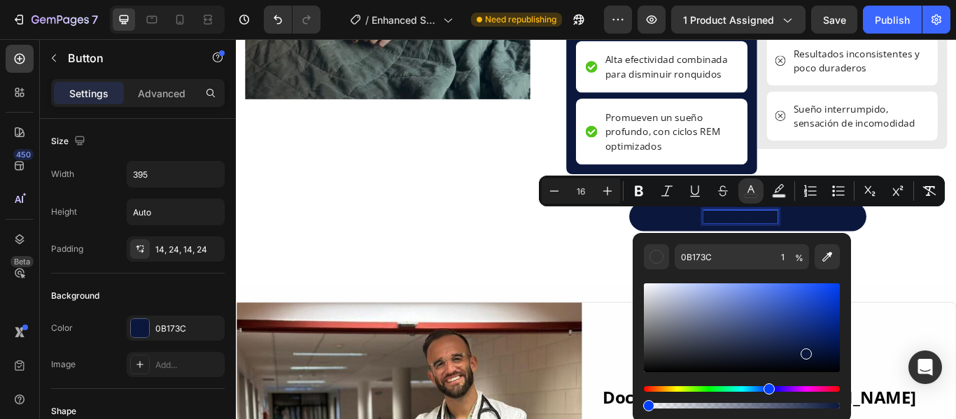
click at [645, 404] on div "Editor contextual toolbar" at bounding box center [742, 406] width 196 height 6
click at [656, 407] on div "Editor contextual toolbar" at bounding box center [742, 406] width 196 height 6
type input "6"
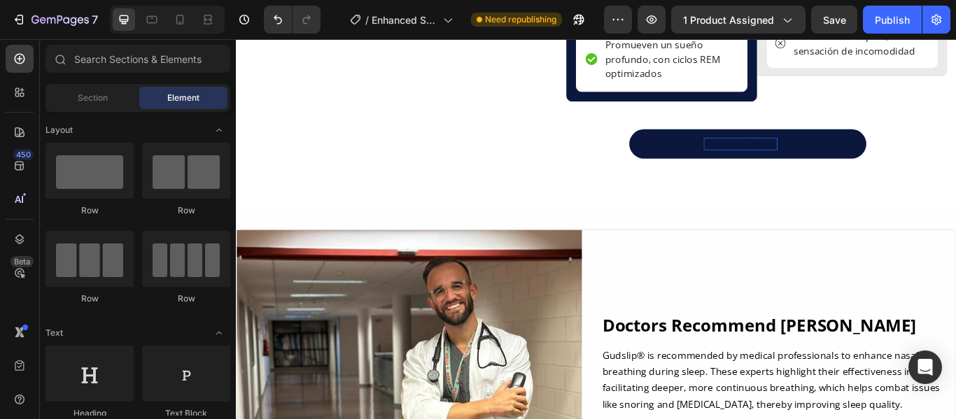
scroll to position [3066, 0]
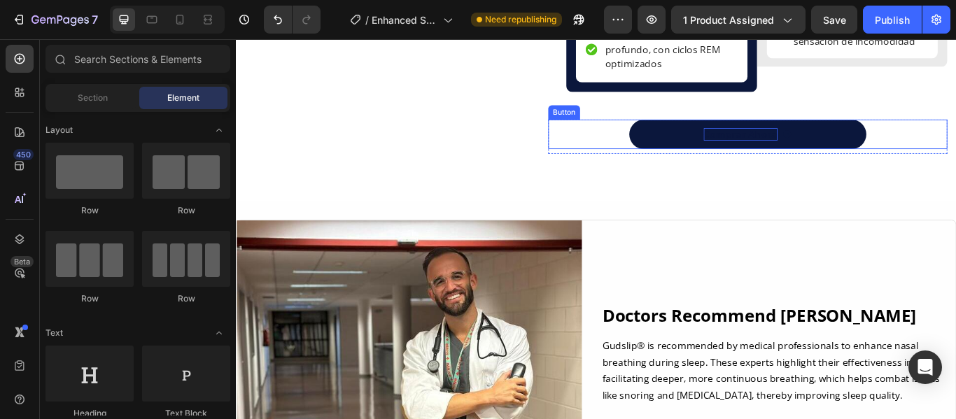
click at [821, 149] on span "Comprar Ahora" at bounding box center [824, 149] width 86 height 15
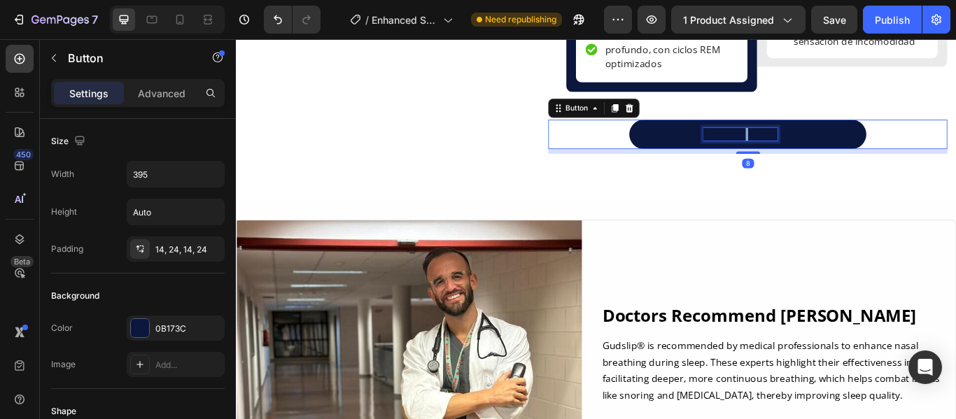
click at [821, 149] on span "Comprar Ahora" at bounding box center [824, 149] width 86 height 15
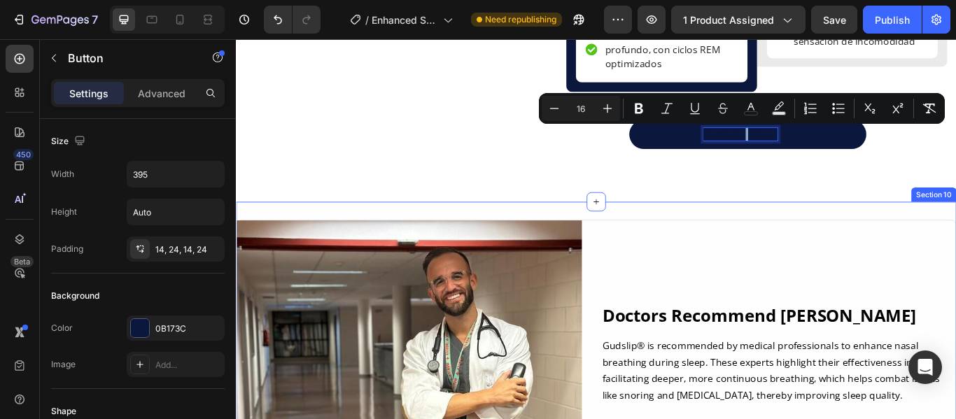
click at [881, 255] on div "Doctors Recommend Gudslip Heading Gudslip® is recommended by medical profession…" at bounding box center [862, 406] width 402 height 311
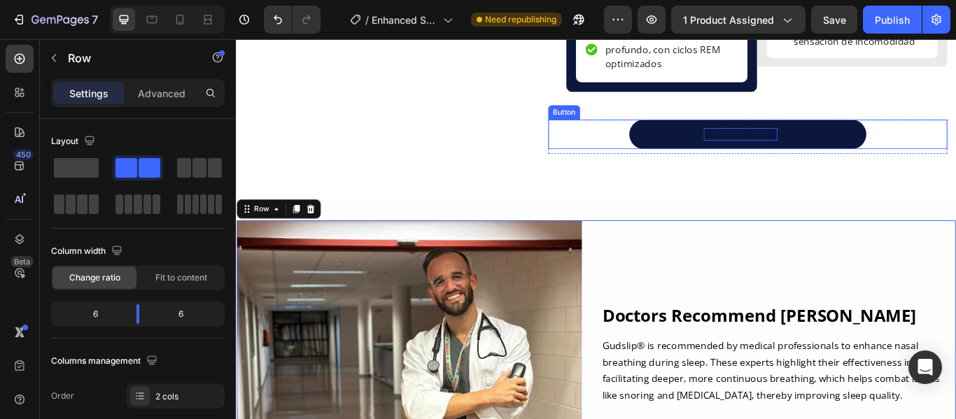
click at [839, 151] on span "Comprar Ahora" at bounding box center [824, 149] width 86 height 15
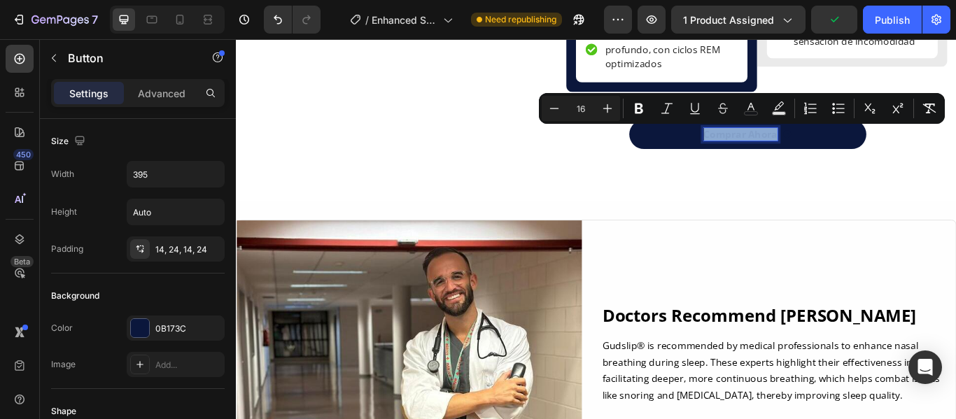
drag, startPoint x: 775, startPoint y: 148, endPoint x: 860, endPoint y: 156, distance: 85.7
click at [860, 156] on div "Comprar Ahora" at bounding box center [832, 150] width 103 height 15
click at [751, 113] on rect "Editor contextual toolbar" at bounding box center [751, 113] width 13 height 3
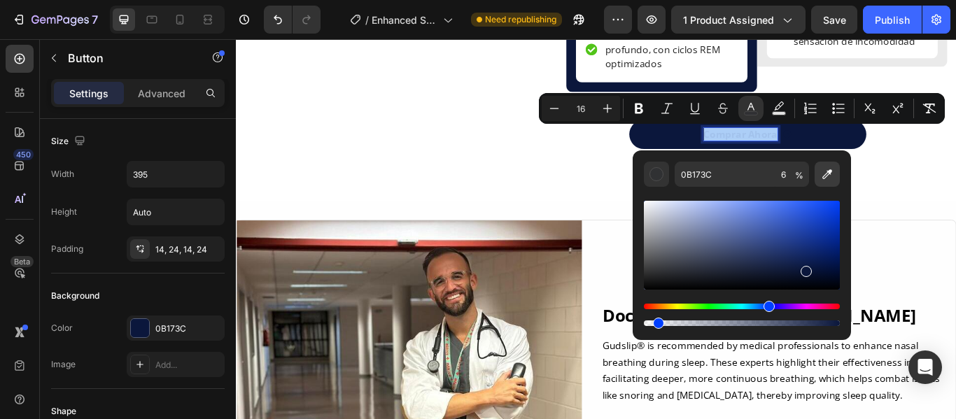
click at [828, 182] on button "Editor contextual toolbar" at bounding box center [826, 174] width 25 height 25
type input "3B3B3B"
type input "100"
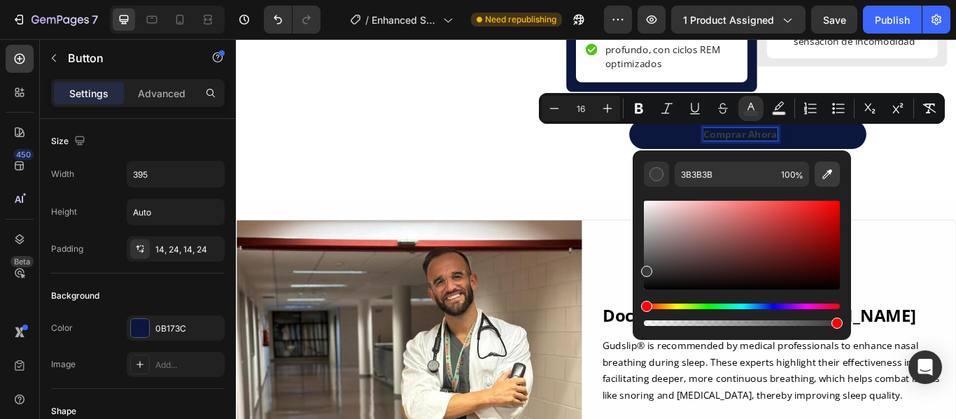
click at [833, 173] on icon "Editor contextual toolbar" at bounding box center [827, 174] width 14 height 14
type input "FFFFFF"
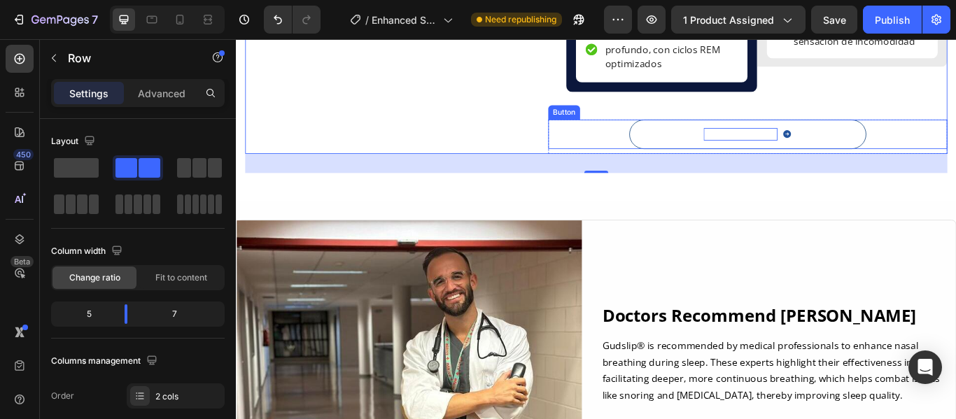
click at [874, 148] on icon at bounding box center [878, 150] width 9 height 9
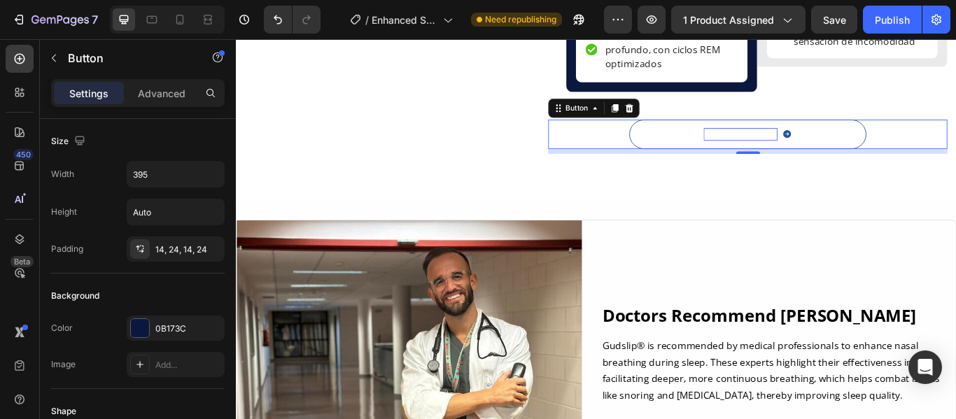
click at [874, 150] on icon at bounding box center [878, 150] width 9 height 9
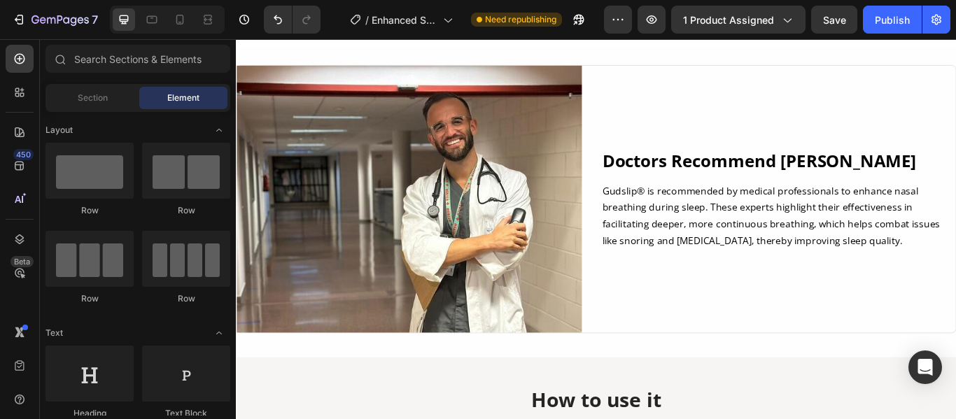
scroll to position [3258, 0]
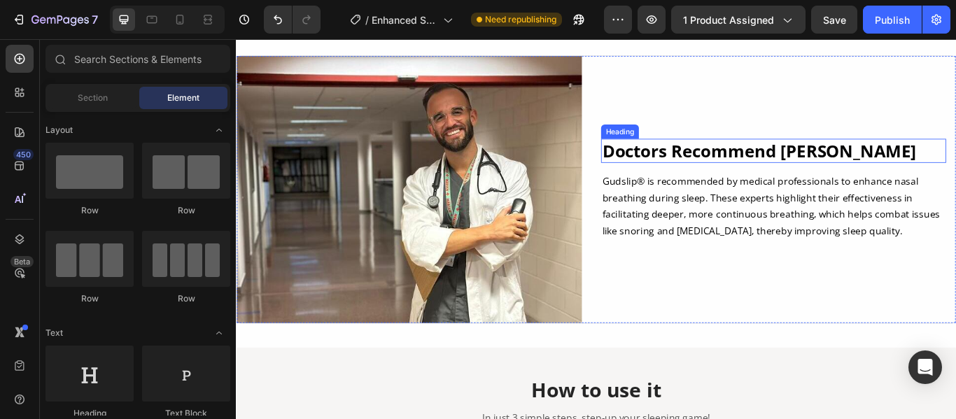
click at [943, 162] on h2 "Doctors Recommend Gudslip" at bounding box center [862, 169] width 402 height 28
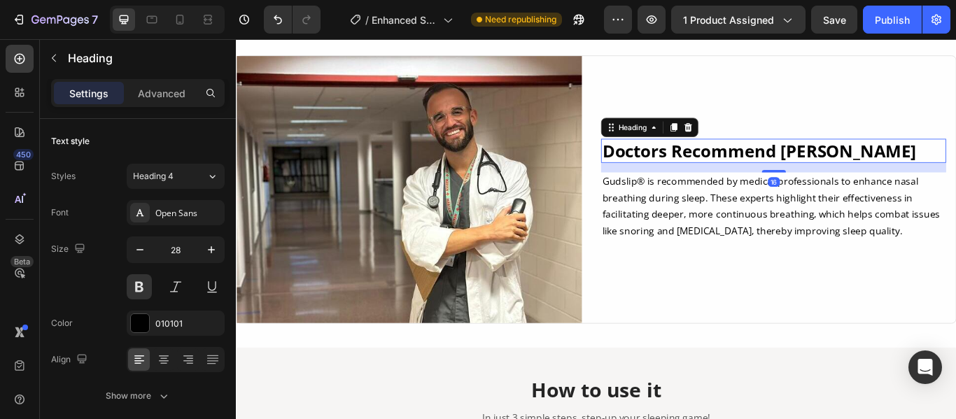
click at [943, 162] on h2 "Doctors Recommend Gudslip" at bounding box center [862, 169] width 402 height 28
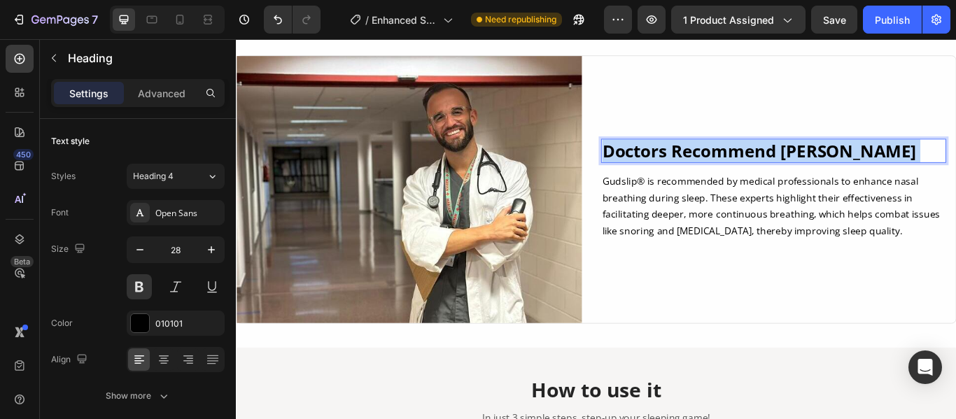
drag, startPoint x: 943, startPoint y: 162, endPoint x: 670, endPoint y: 172, distance: 273.8
click at [670, 172] on p "Doctors Recommend Gudslip" at bounding box center [863, 169] width 400 height 25
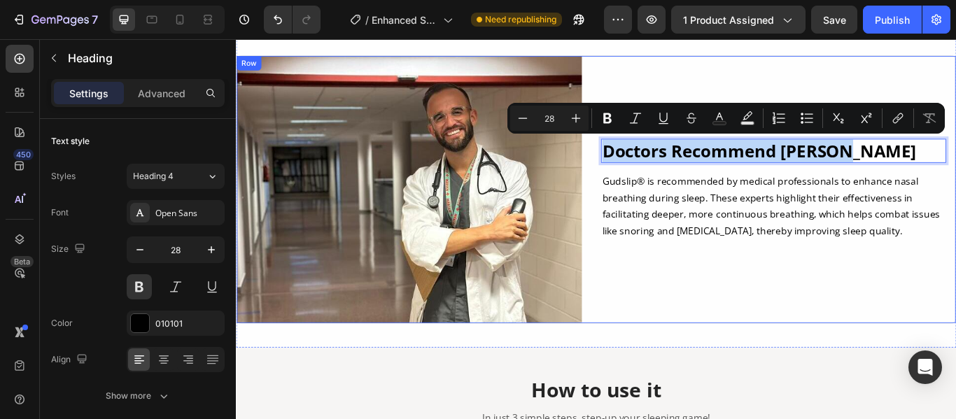
drag, startPoint x: 939, startPoint y: 165, endPoint x: 652, endPoint y: 165, distance: 286.9
click at [652, 165] on div "Image Doctors Recommend Gudslip Heading 16 Gudslip® is recommended by medical p…" at bounding box center [656, 214] width 840 height 313
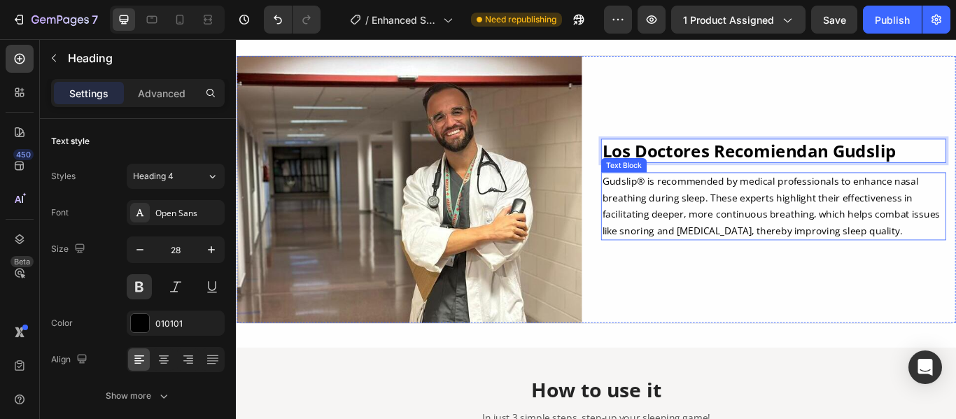
click at [955, 260] on p "Gudslip® is recommended by medical professionals to enhance nasal breathing dur…" at bounding box center [863, 234] width 400 height 76
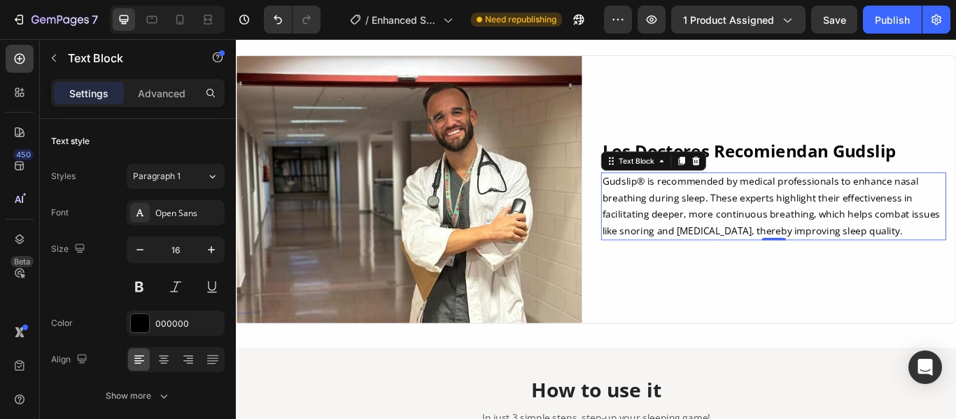
click at [955, 260] on p "Gudslip® is recommended by medical professionals to enhance nasal breathing dur…" at bounding box center [863, 234] width 400 height 76
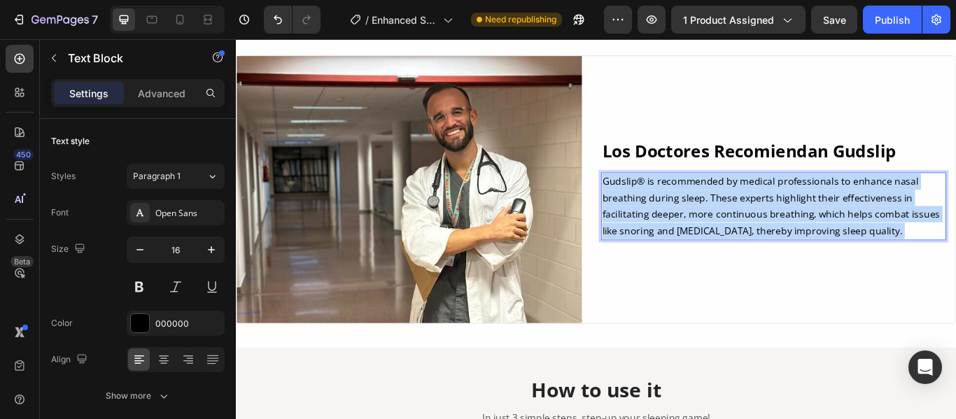
drag, startPoint x: 1014, startPoint y: 262, endPoint x: 936, endPoint y: 255, distance: 77.9
click at [936, 255] on p "Gudslip® is recommended by medical professionals to enhance nasal breathing dur…" at bounding box center [863, 234] width 400 height 76
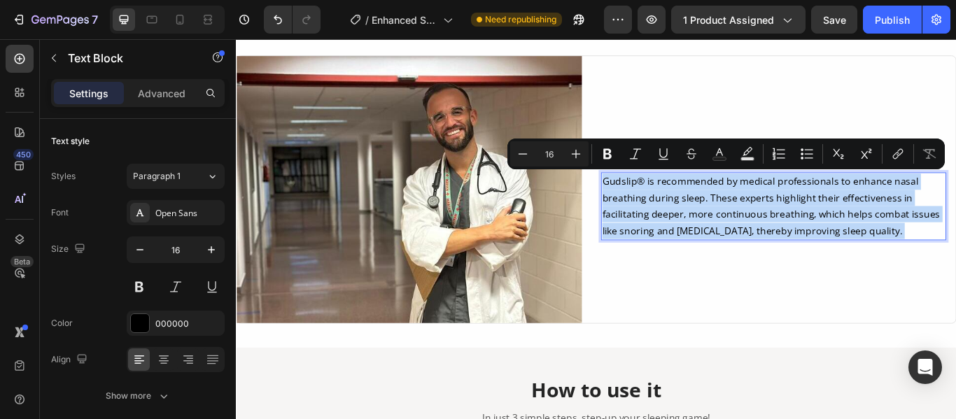
drag, startPoint x: 1004, startPoint y: 261, endPoint x: 660, endPoint y: 206, distance: 348.6
click at [663, 206] on p "Gudslip® is recommended by medical professionals to enhance nasal breathing dur…" at bounding box center [863, 234] width 400 height 76
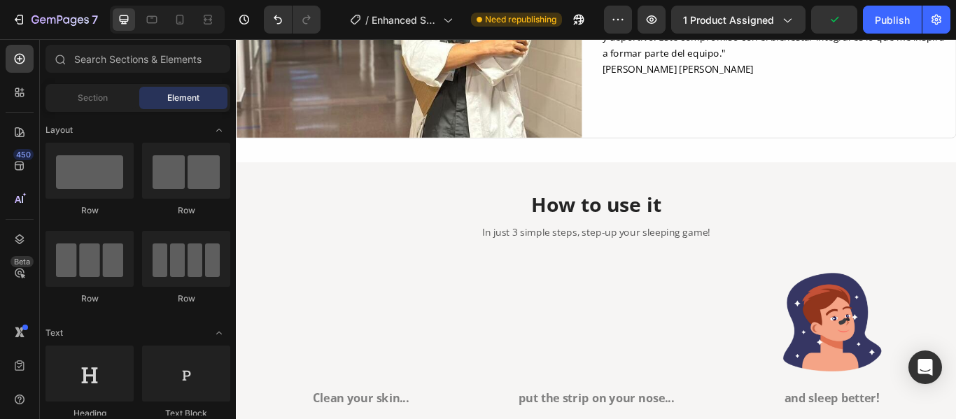
scroll to position [3485, 0]
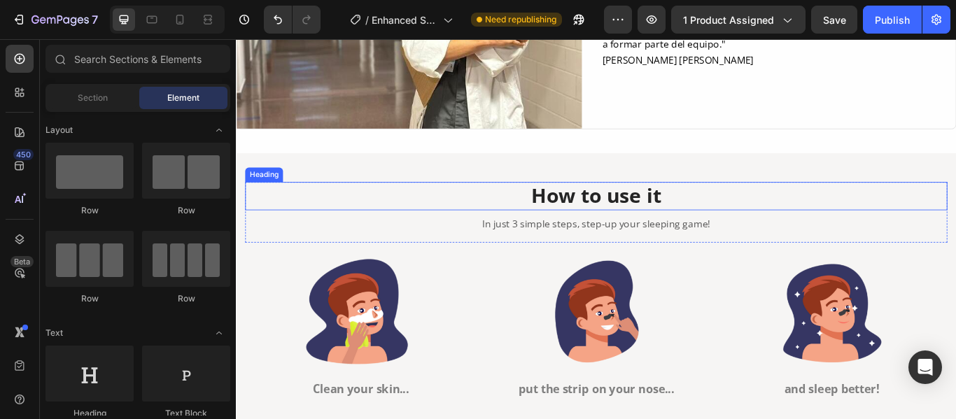
click at [735, 219] on h2 "How to use it" at bounding box center [655, 222] width 819 height 33
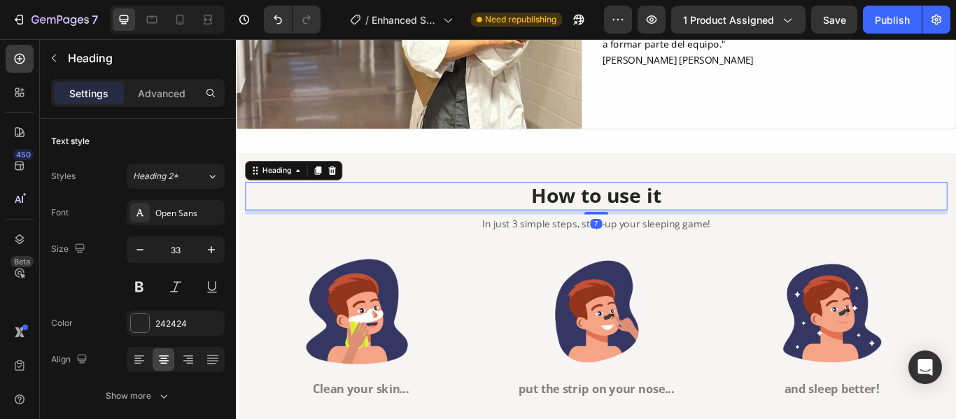
click at [735, 219] on h2 "How to use it" at bounding box center [655, 222] width 819 height 33
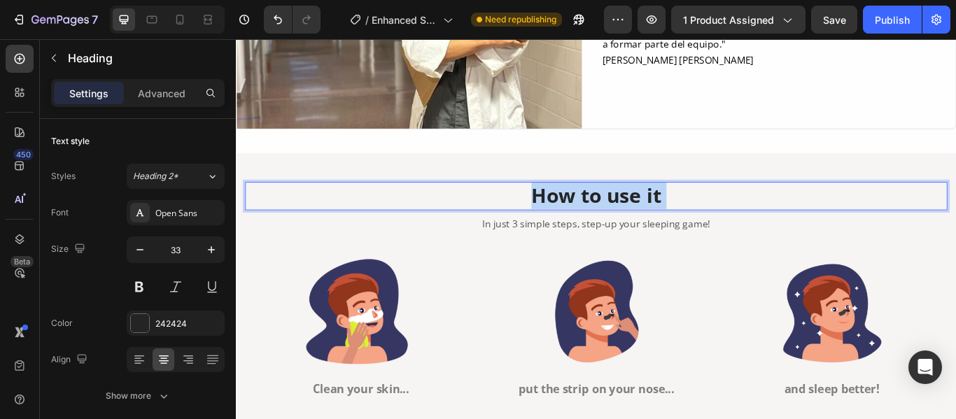
drag, startPoint x: 735, startPoint y: 219, endPoint x: 603, endPoint y: 226, distance: 131.7
click at [603, 226] on p "How to use it" at bounding box center [656, 222] width 816 height 30
click at [729, 220] on p "How to use it" at bounding box center [656, 222] width 816 height 30
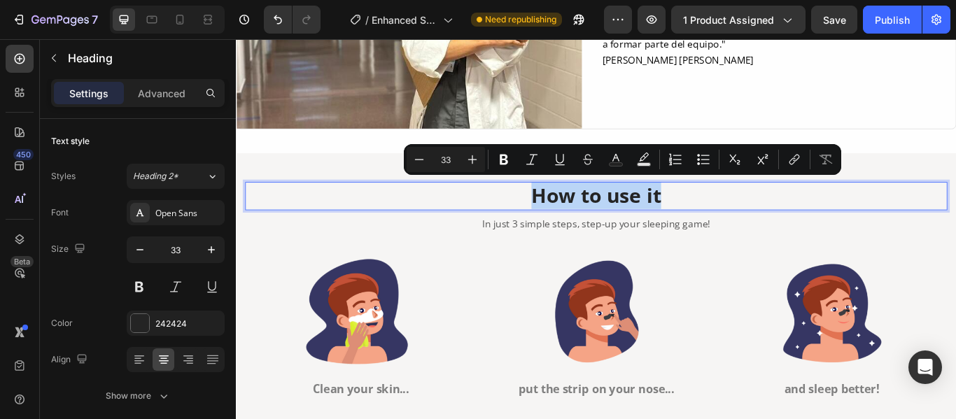
drag, startPoint x: 729, startPoint y: 220, endPoint x: 582, endPoint y: 213, distance: 147.1
click at [582, 213] on p "How to use it" at bounding box center [656, 222] width 816 height 30
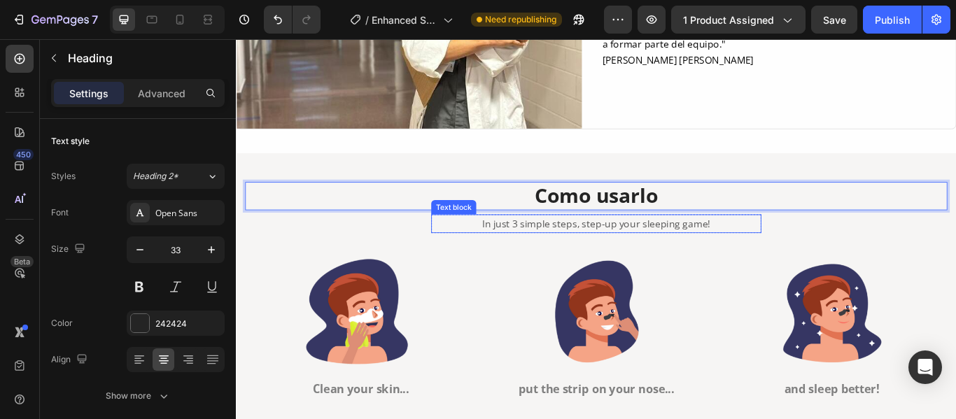
click at [783, 253] on p "In just 3 simple steps, step-up your sleeping game!" at bounding box center [656, 254] width 382 height 19
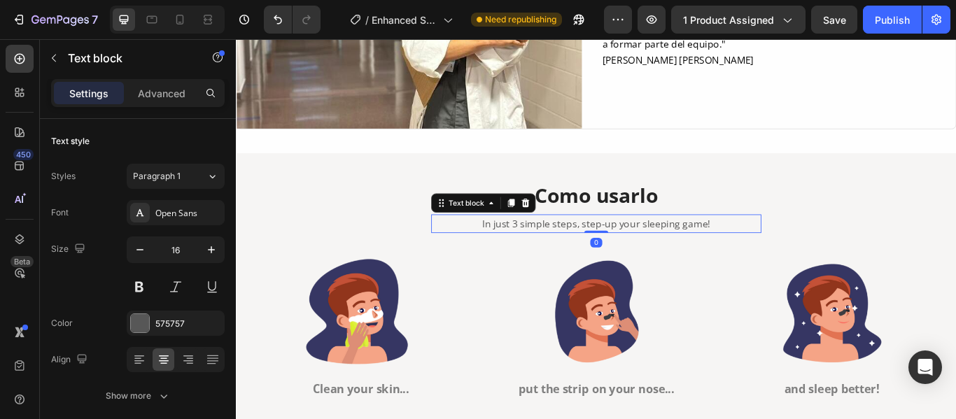
click at [783, 253] on p "In just 3 simple steps, step-up your sleeping game!" at bounding box center [656, 254] width 382 height 19
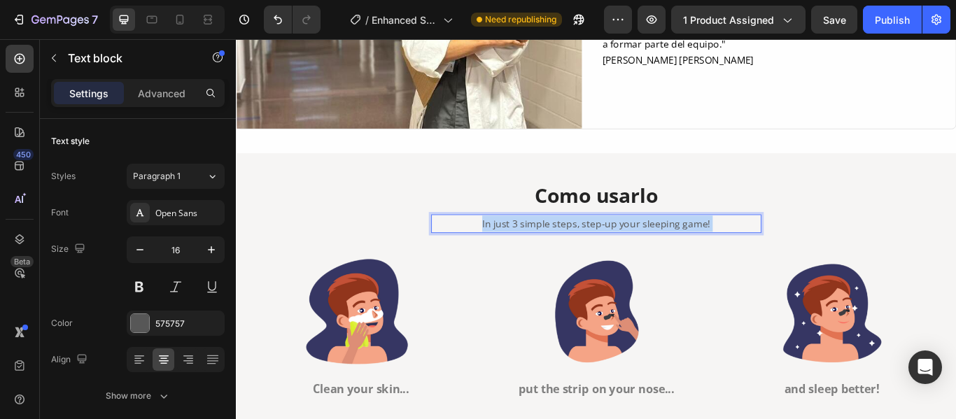
drag, startPoint x: 787, startPoint y: 248, endPoint x: 703, endPoint y: 257, distance: 84.4
click at [615, 253] on p "In just 3 simple steps, step-up your sleeping game!" at bounding box center [656, 254] width 382 height 19
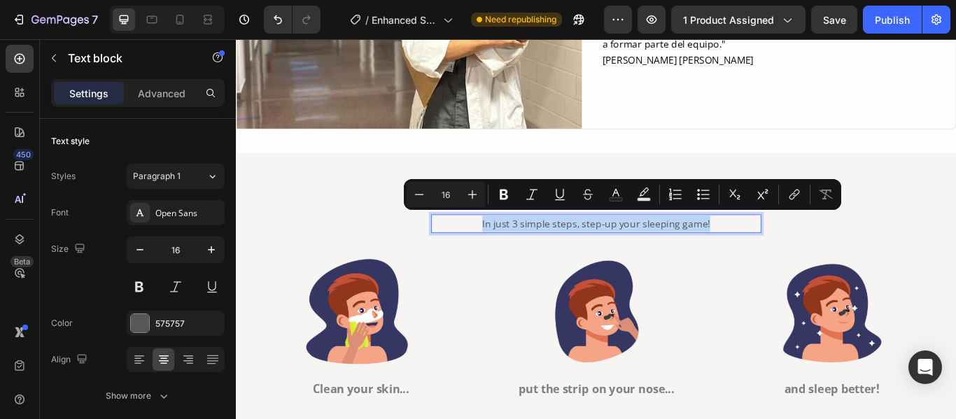
drag, startPoint x: 798, startPoint y: 254, endPoint x: 518, endPoint y: 252, distance: 280.6
click at [518, 252] on p "In just 3 simple steps, step-up your sleeping game!" at bounding box center [656, 254] width 382 height 19
copy p "In just 3 simple steps, step-up your sleeping game!"
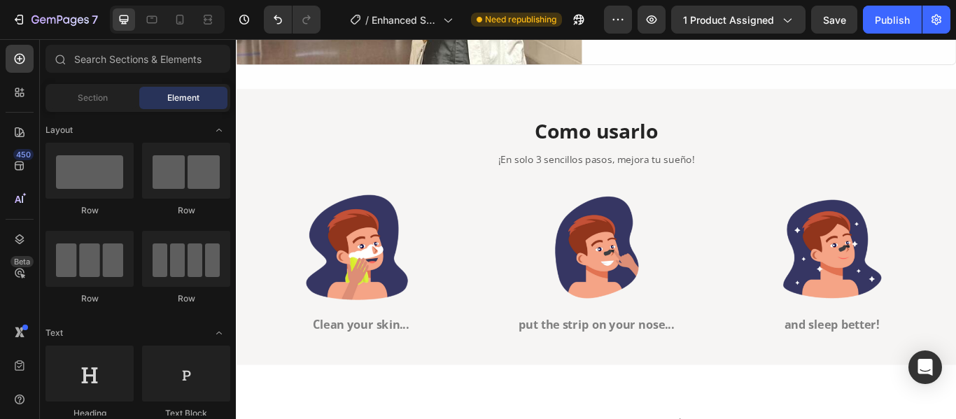
scroll to position [3570, 0]
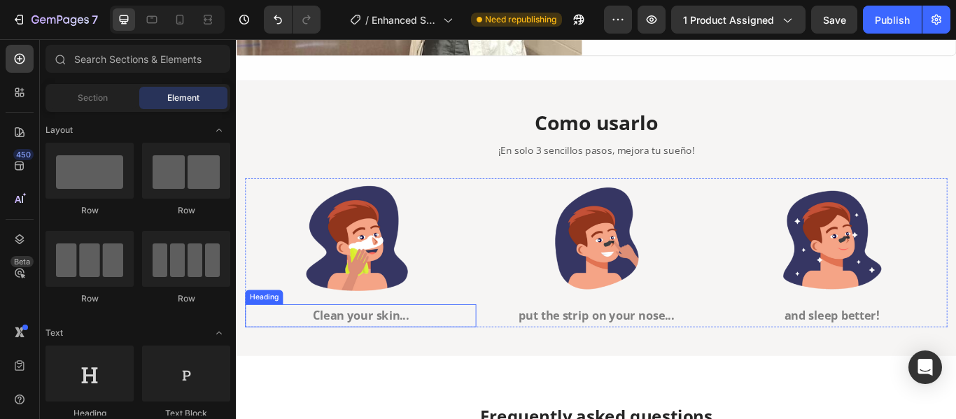
click at [449, 357] on h2 "Clean your skin..." at bounding box center [380, 361] width 269 height 27
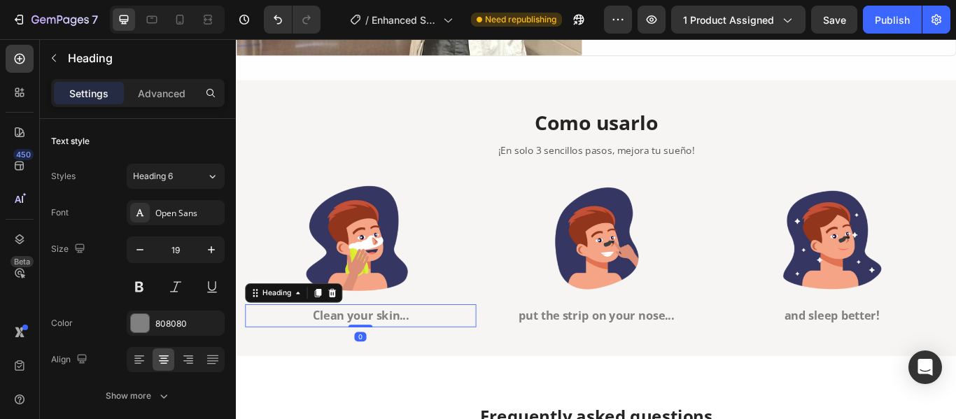
click at [437, 360] on h2 "Clean your skin..." at bounding box center [380, 361] width 269 height 27
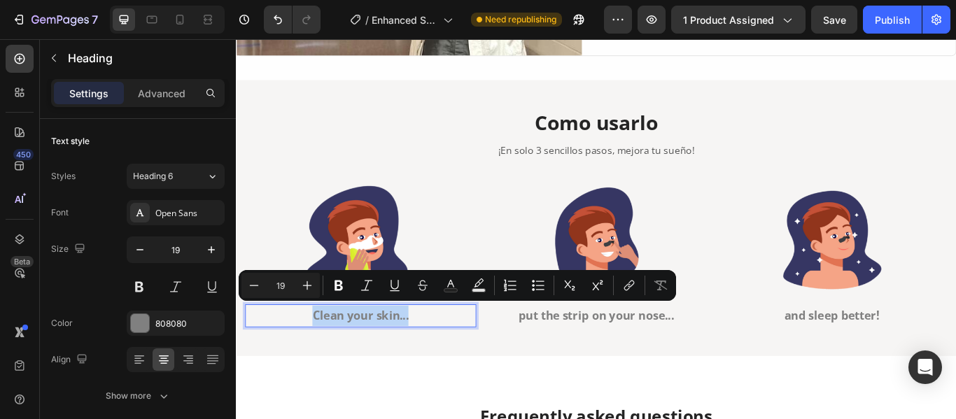
drag, startPoint x: 440, startPoint y: 357, endPoint x: 326, endPoint y: 353, distance: 114.1
click at [326, 353] on p "Clean your skin..." at bounding box center [381, 362] width 267 height 24
copy p "Clean your skin..."
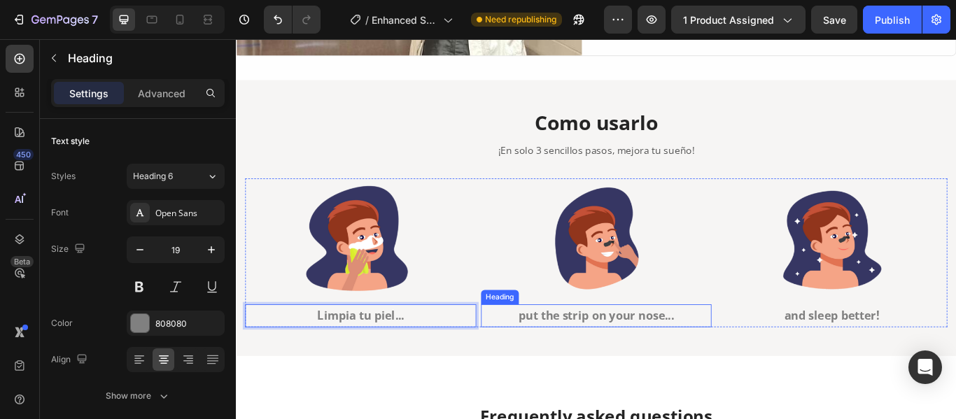
click at [760, 355] on h2 "put the strip on your nose..." at bounding box center [655, 361] width 269 height 27
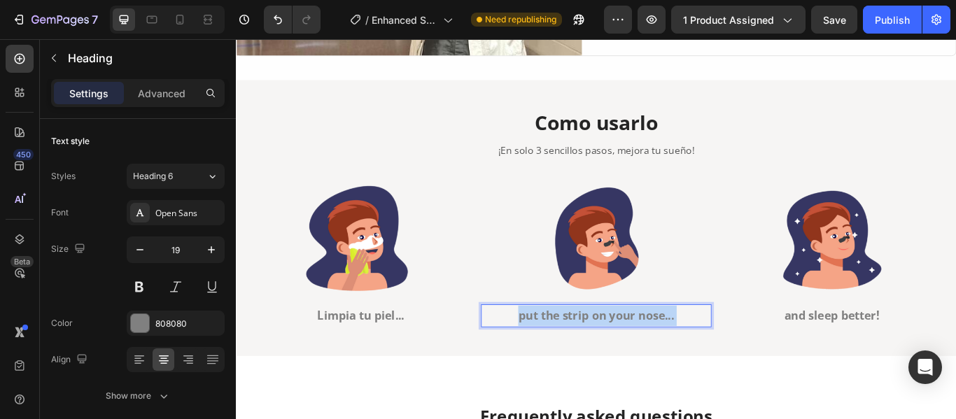
drag, startPoint x: 760, startPoint y: 355, endPoint x: 642, endPoint y: 360, distance: 118.4
click at [642, 360] on p "put the strip on your nose..." at bounding box center [656, 362] width 267 height 24
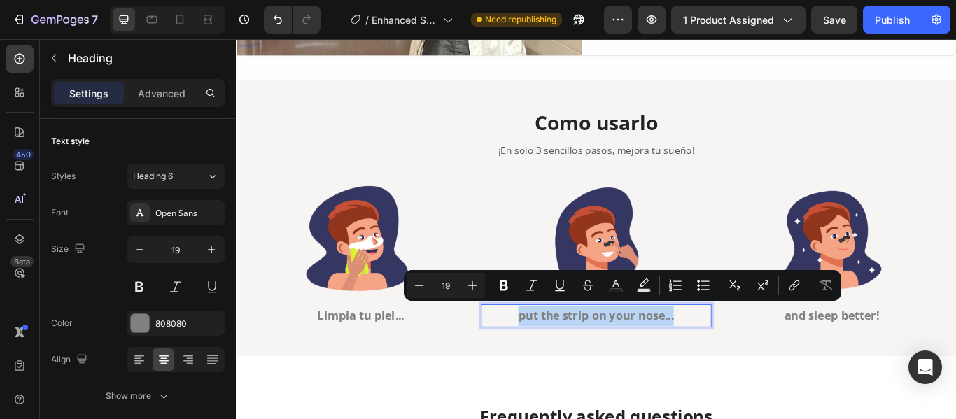
drag, startPoint x: 747, startPoint y: 355, endPoint x: 558, endPoint y: 355, distance: 188.2
click at [558, 355] on p "put the strip on your nose..." at bounding box center [656, 362] width 267 height 24
copy p "put the strip on your nose..."
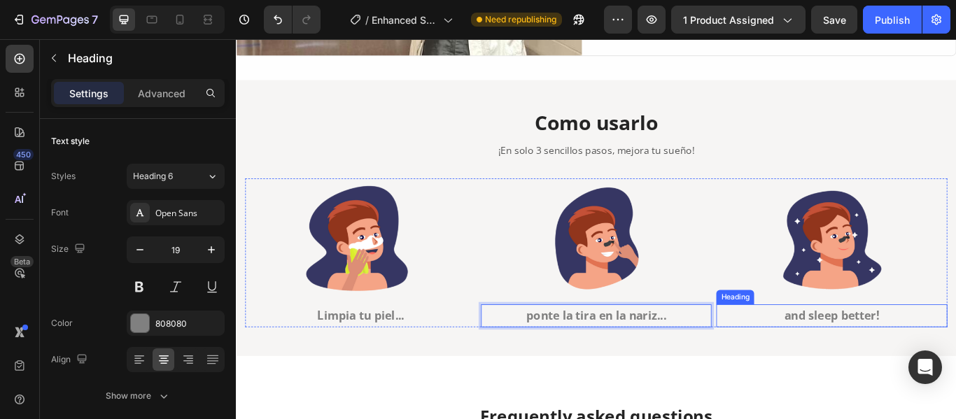
click at [955, 351] on h2 "and sleep better!" at bounding box center [930, 361] width 269 height 27
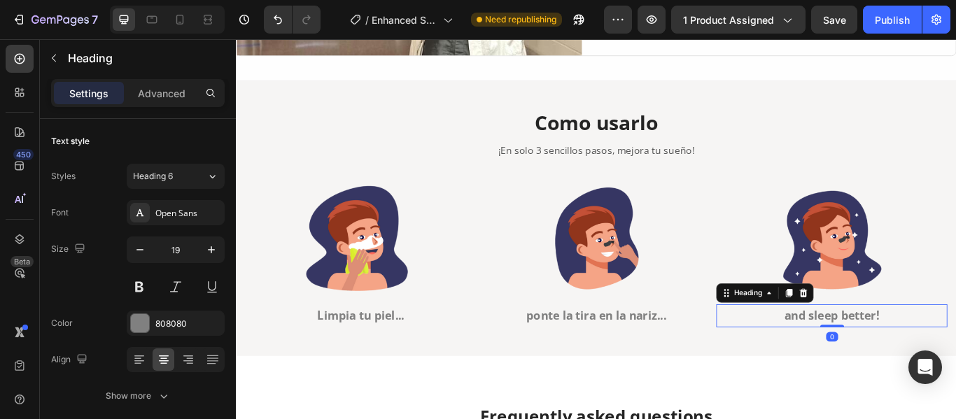
click at [955, 361] on h2 "and sleep better!" at bounding box center [930, 361] width 269 height 27
click at [955, 361] on p "and sleep better!" at bounding box center [930, 362] width 267 height 24
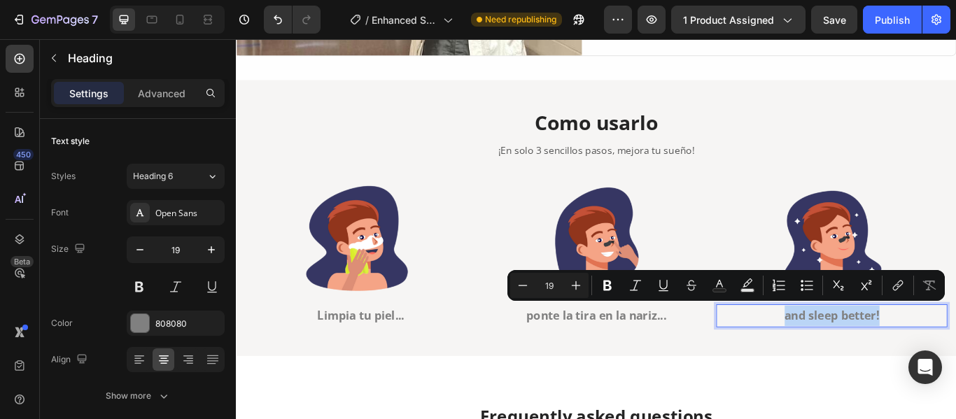
drag, startPoint x: 984, startPoint y: 361, endPoint x: 866, endPoint y: 360, distance: 117.6
click at [866, 360] on p "and sleep better!" at bounding box center [930, 362] width 267 height 24
copy p "and sleep better!"
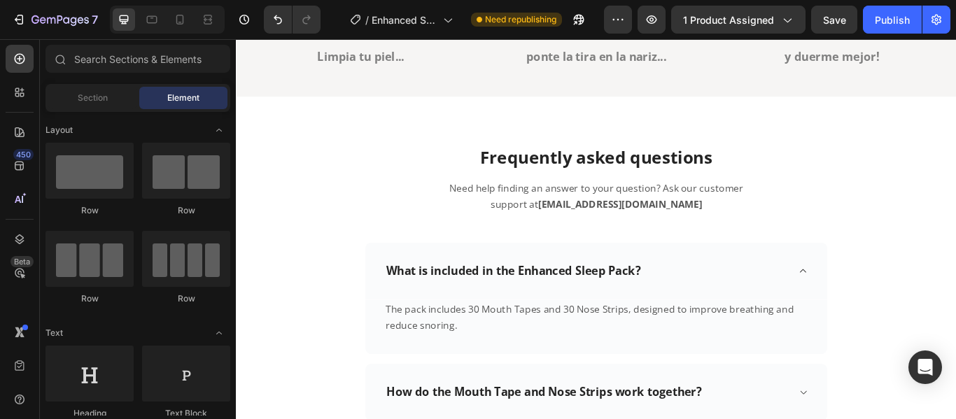
scroll to position [3879, 0]
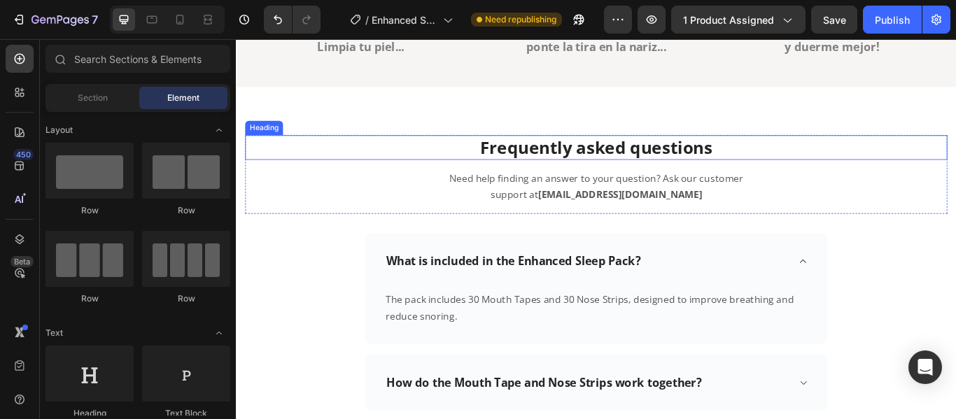
click at [786, 155] on h2 "Frequently asked questions" at bounding box center [655, 165] width 819 height 28
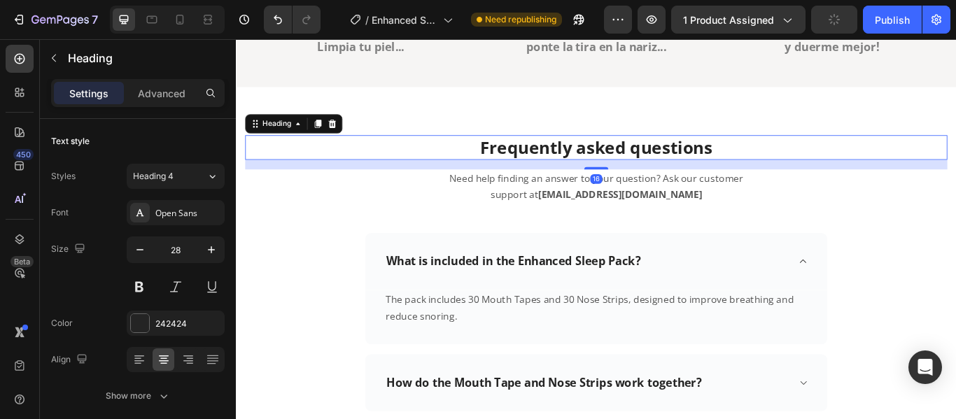
click at [787, 162] on h2 "Frequently asked questions" at bounding box center [655, 165] width 819 height 28
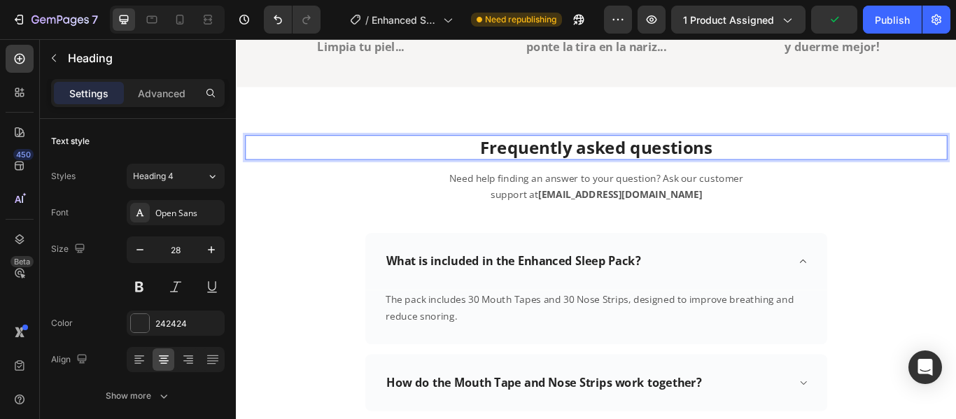
click at [787, 162] on p "Frequently asked questions" at bounding box center [656, 165] width 816 height 25
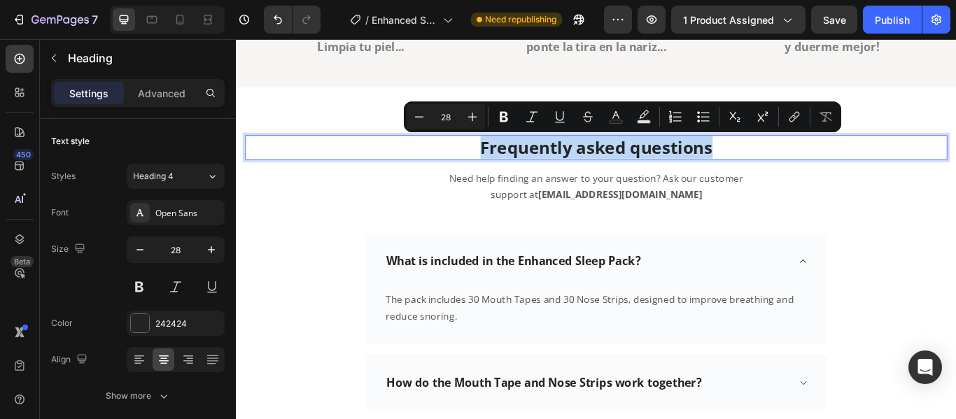
drag, startPoint x: 787, startPoint y: 162, endPoint x: 512, endPoint y: 161, distance: 275.0
click at [512, 161] on p "Frequently asked questions" at bounding box center [656, 165] width 816 height 25
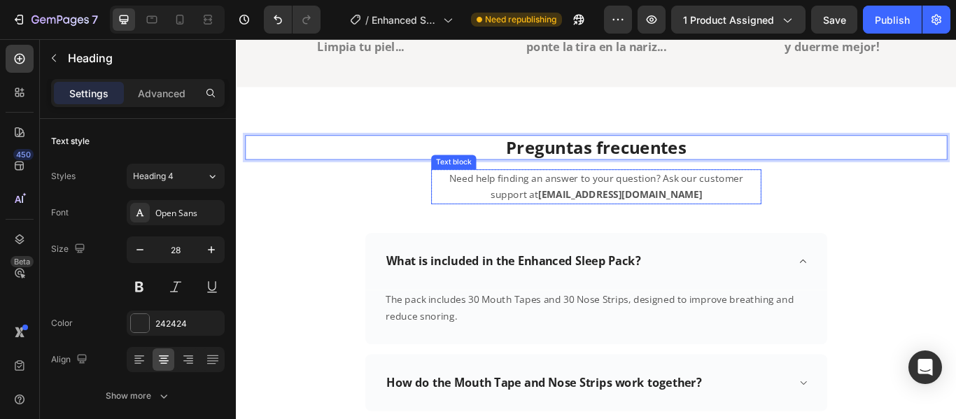
click at [723, 222] on strong "hello@gudslip.com" at bounding box center [683, 220] width 191 height 15
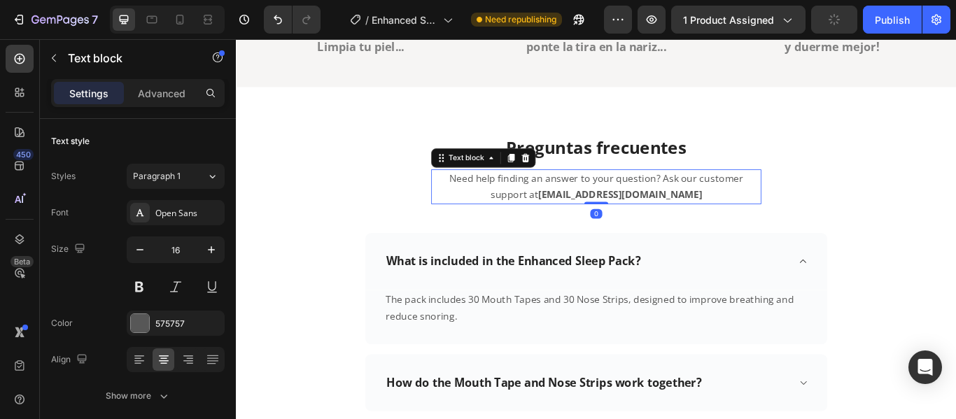
click at [623, 220] on p "Need help finding an answer to your question? Ask our customer support at hello…" at bounding box center [656, 211] width 382 height 38
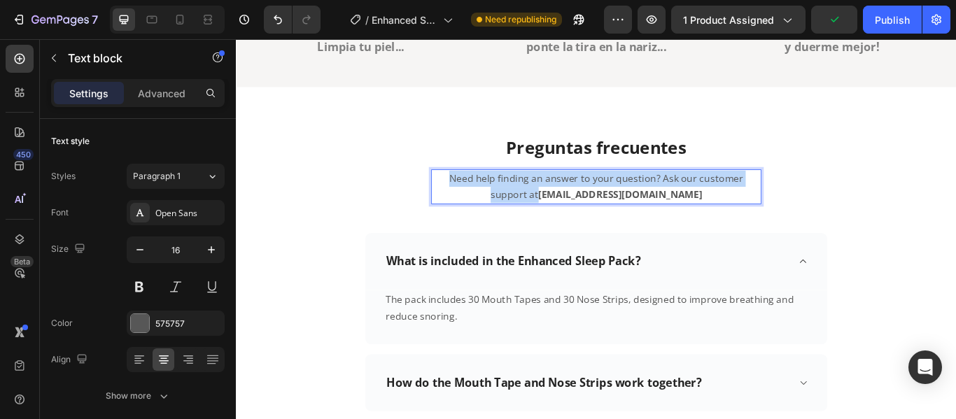
drag, startPoint x: 625, startPoint y: 220, endPoint x: 481, endPoint y: 195, distance: 145.5
click at [481, 195] on p "Need help finding an answer to your question? Ask our customer support at hello…" at bounding box center [656, 211] width 382 height 38
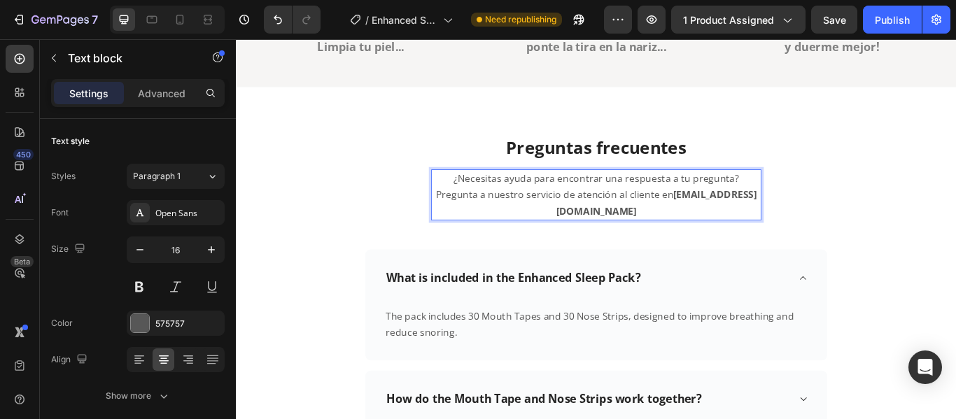
click at [725, 223] on strong "hello@gudslip.com" at bounding box center [726, 230] width 234 height 34
click at [812, 222] on strong "contacto@gudslip.com" at bounding box center [726, 230] width 234 height 34
click at [705, 309] on p "What is included in the Enhanced Sleep Pack?" at bounding box center [559, 317] width 297 height 17
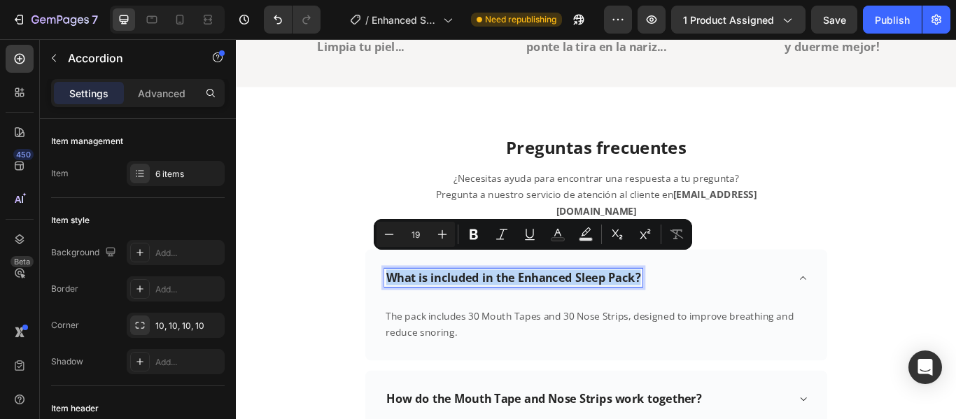
drag, startPoint x: 705, startPoint y: 296, endPoint x: 409, endPoint y: 292, distance: 295.3
click at [411, 309] on p "What is included in the Enhanced Sleep Pack?" at bounding box center [559, 317] width 297 height 17
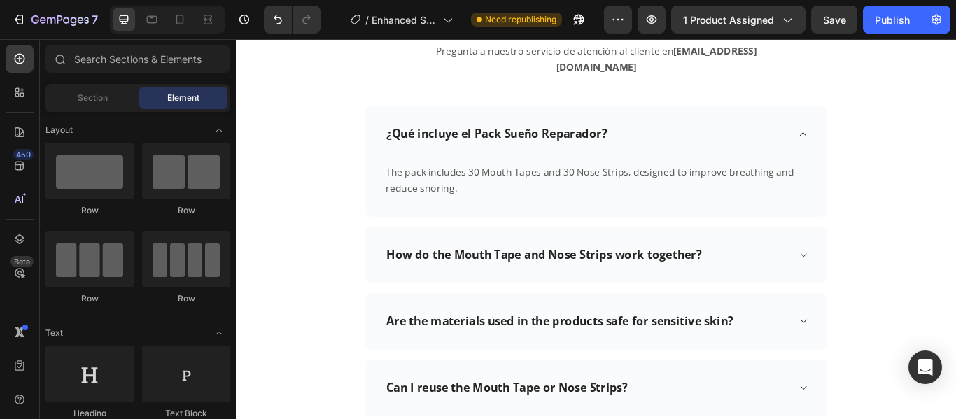
scroll to position [4056, 0]
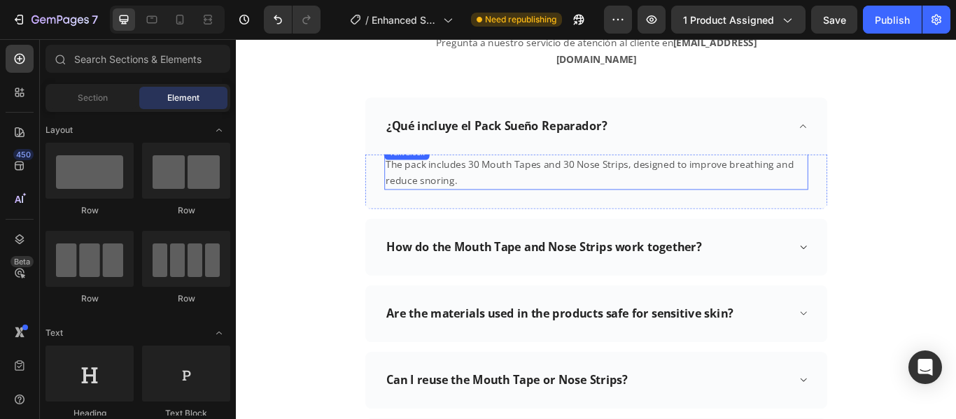
click at [507, 184] on p "The pack includes 30 Mouth Tapes and 30 Nose Strips, designed to improve breath…" at bounding box center [655, 195] width 491 height 38
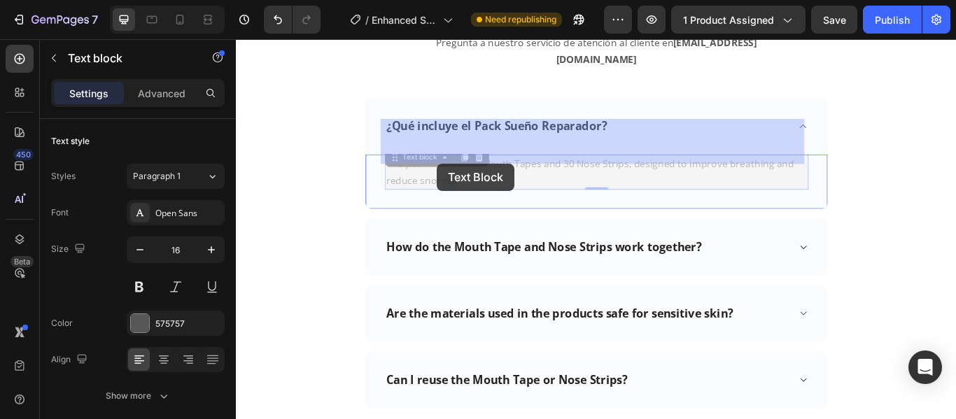
drag, startPoint x: 507, startPoint y: 184, endPoint x: 470, endPoint y: 184, distance: 37.1
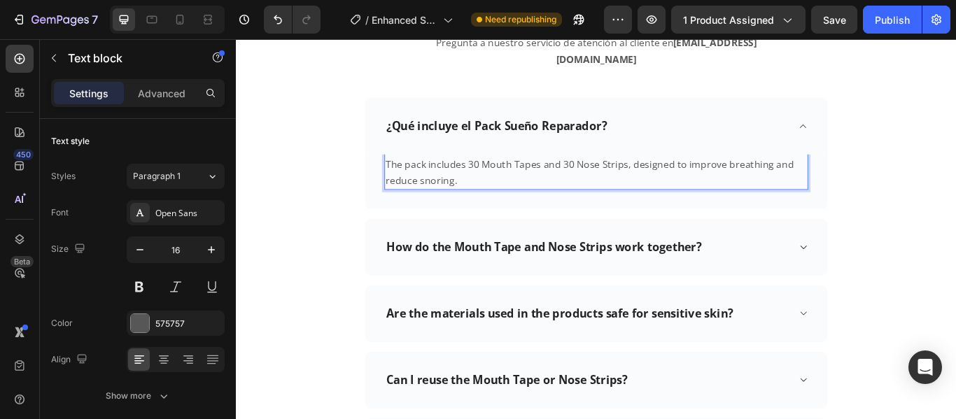
click at [493, 189] on p "The pack includes 30 Mouth Tapes and 30 Nose Strips, designed to improve breath…" at bounding box center [655, 195] width 491 height 38
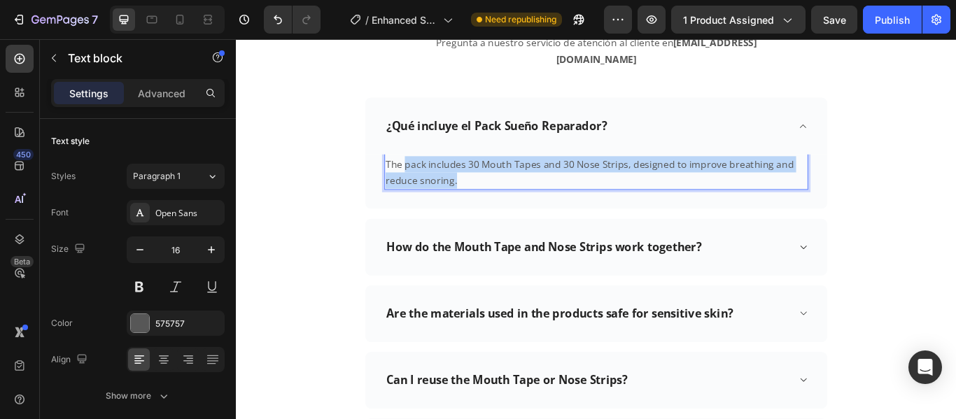
drag, startPoint x: 490, startPoint y: 184, endPoint x: 432, endPoint y: 169, distance: 59.4
click at [432, 176] on p "The pack includes 30 Mouth Tapes and 30 Nose Strips, designed to improve breath…" at bounding box center [655, 195] width 491 height 38
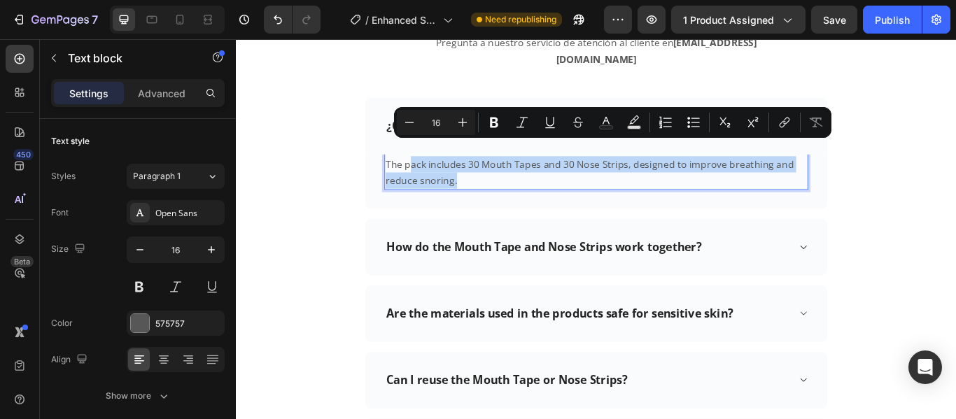
drag, startPoint x: 432, startPoint y: 169, endPoint x: 384, endPoint y: 182, distance: 50.1
click at [386, 182] on div "The pack includes 30 Mouth Tapes and 30 Nose Strips, designed to improve breath…" at bounding box center [655, 206] width 539 height 64
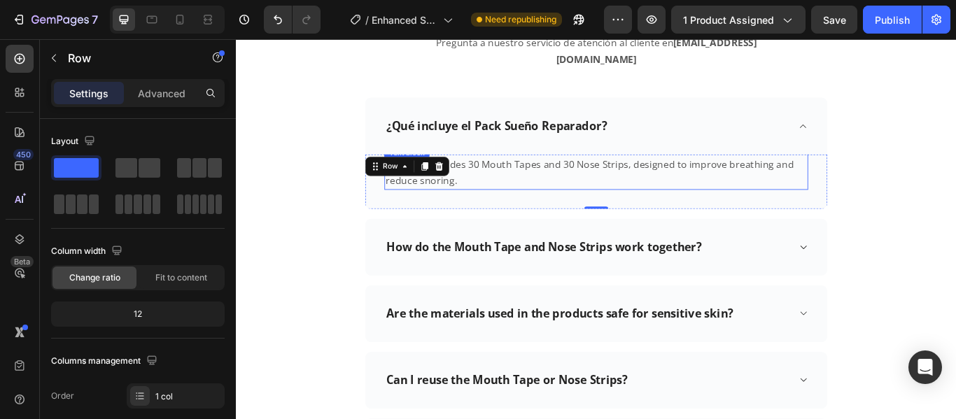
click at [488, 190] on p "The pack includes 30 Mouth Tapes and 30 Nose Strips, designed to improve breath…" at bounding box center [655, 195] width 491 height 38
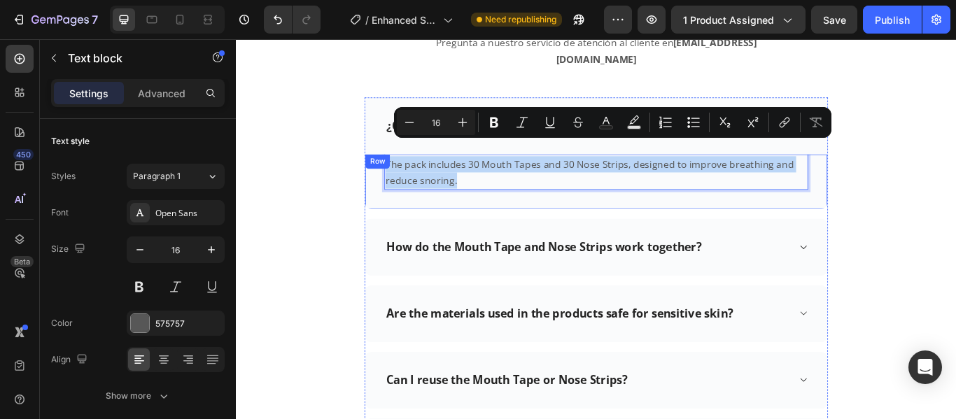
drag, startPoint x: 488, startPoint y: 189, endPoint x: 400, endPoint y: 163, distance: 91.9
click at [400, 174] on div "The pack includes 30 Mouth Tapes and 30 Nose Strips, designed to improve breath…" at bounding box center [655, 206] width 539 height 64
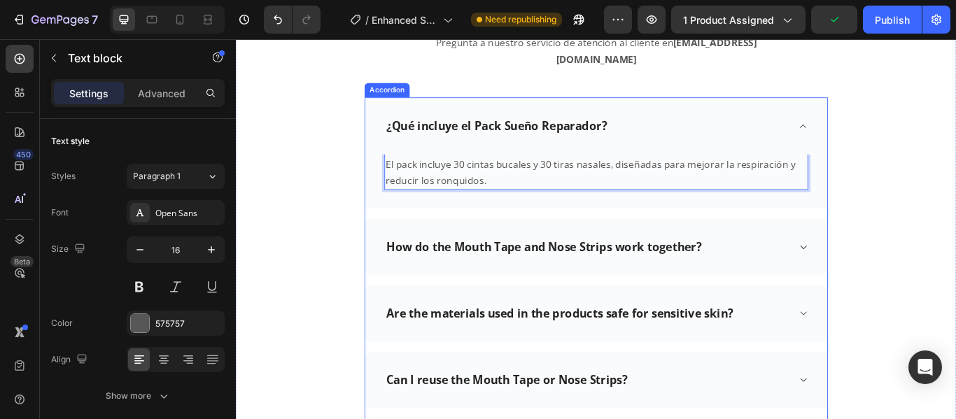
click at [777, 271] on div "How do the Mouth Tape and Nose Strips work together?" at bounding box center [595, 282] width 372 height 22
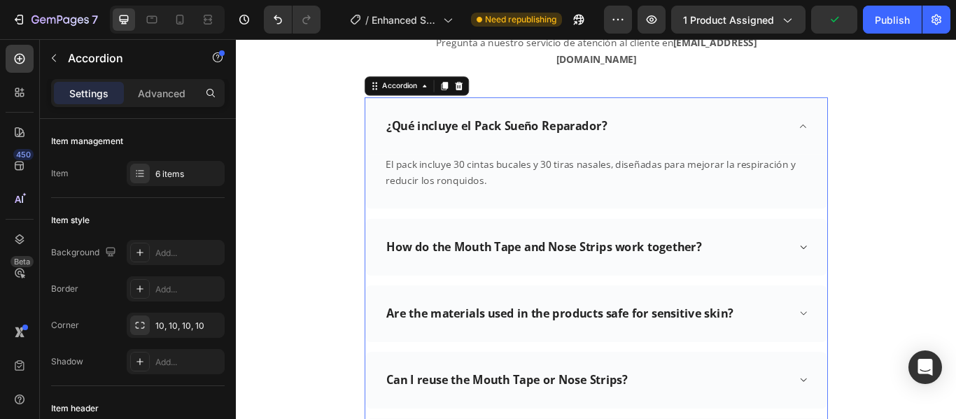
click at [777, 271] on div "How do the Mouth Tape and Nose Strips work together?" at bounding box center [595, 282] width 372 height 22
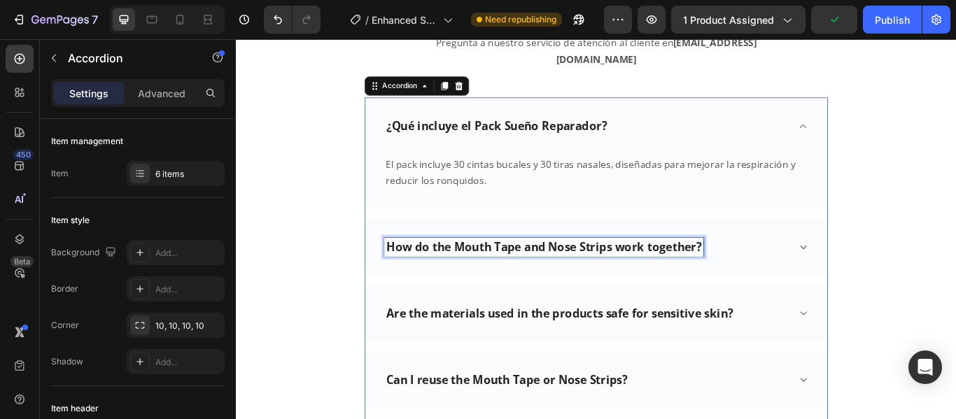
click at [777, 271] on div "How do the Mouth Tape and Nose Strips work together?" at bounding box center [595, 282] width 372 height 22
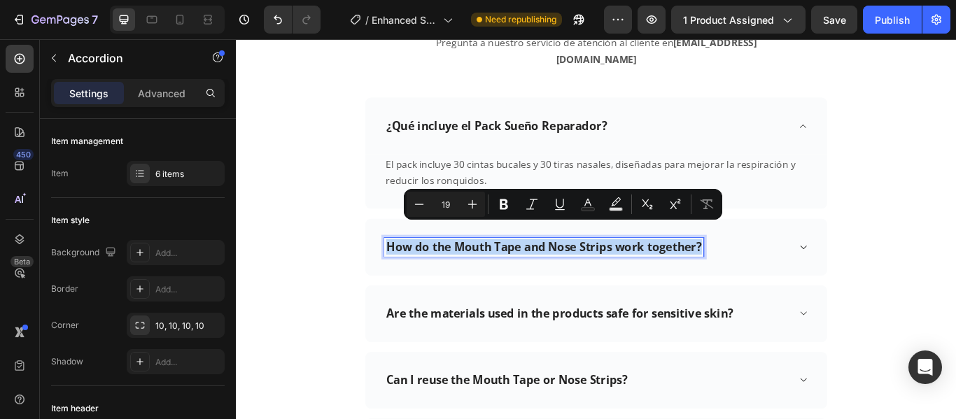
drag, startPoint x: 777, startPoint y: 261, endPoint x: 401, endPoint y: 259, distance: 375.8
click at [401, 259] on div "How do the Mouth Tape and Nose Strips work together?" at bounding box center [655, 281] width 539 height 66
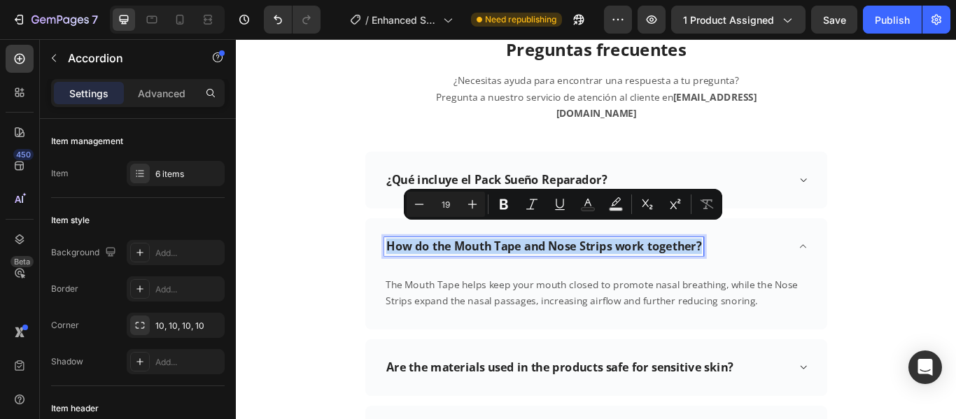
scroll to position [3993, 0]
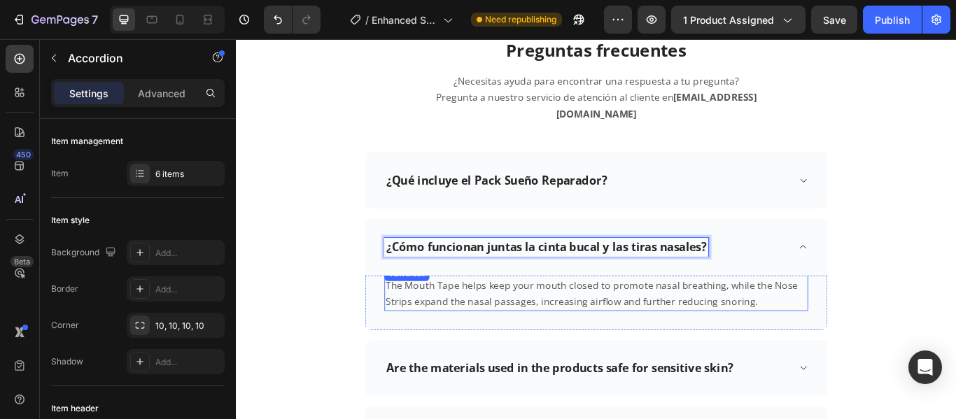
click at [835, 326] on p "The Mouth Tape helps keep your mouth closed to promote nasal breathing, while t…" at bounding box center [655, 336] width 491 height 38
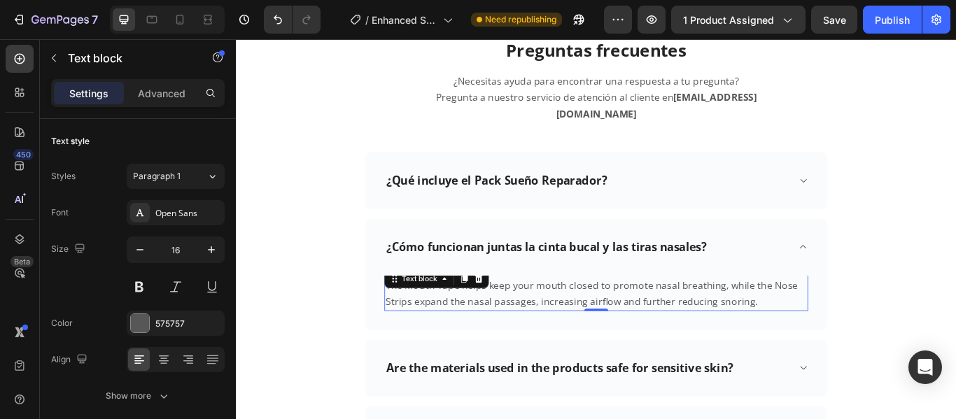
click at [835, 326] on p "The Mouth Tape helps keep your mouth closed to promote nasal breathing, while t…" at bounding box center [655, 336] width 491 height 38
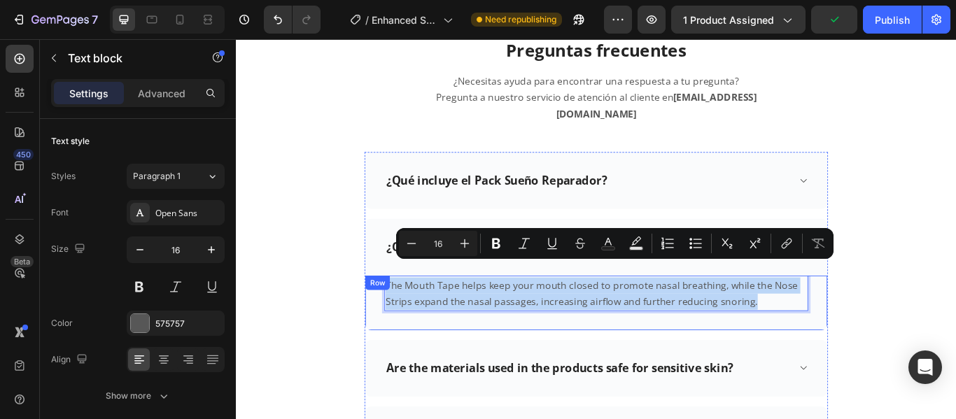
drag, startPoint x: 835, startPoint y: 326, endPoint x: 387, endPoint y: 306, distance: 449.0
click at [387, 315] on div "The Mouth Tape helps keep your mouth closed to promote nasal breathing, while t…" at bounding box center [655, 347] width 539 height 64
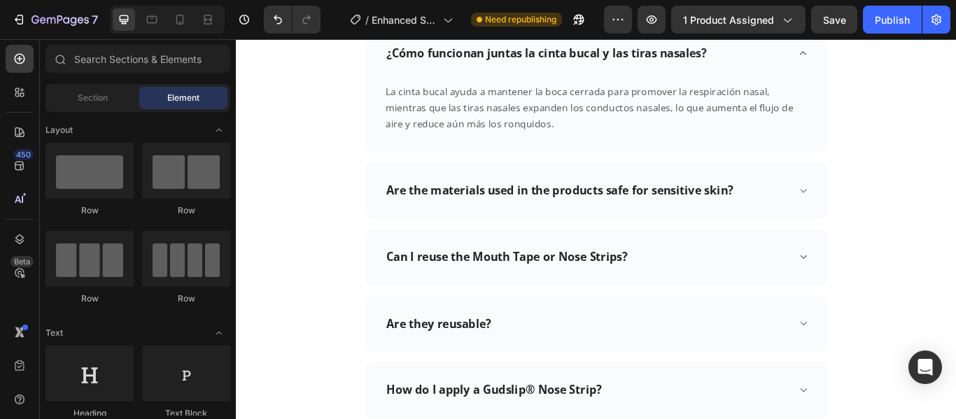
scroll to position [4246, 0]
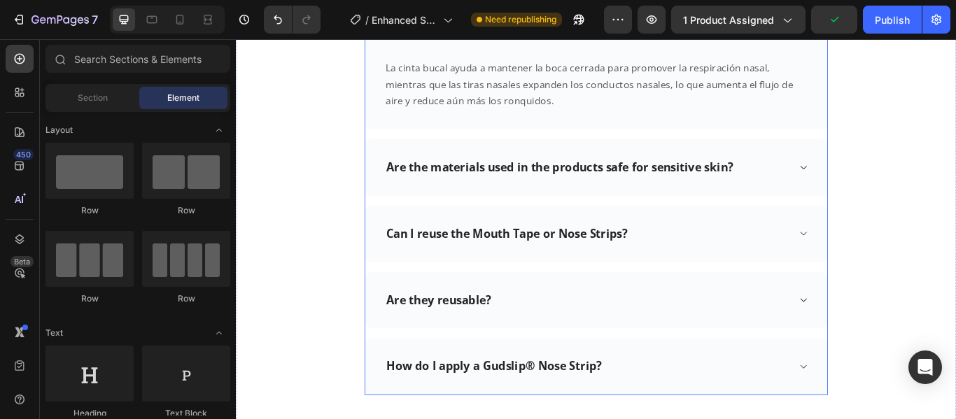
click at [817, 178] on div "Are the materials used in the products safe for sensitive skin?" at bounding box center [613, 189] width 409 height 22
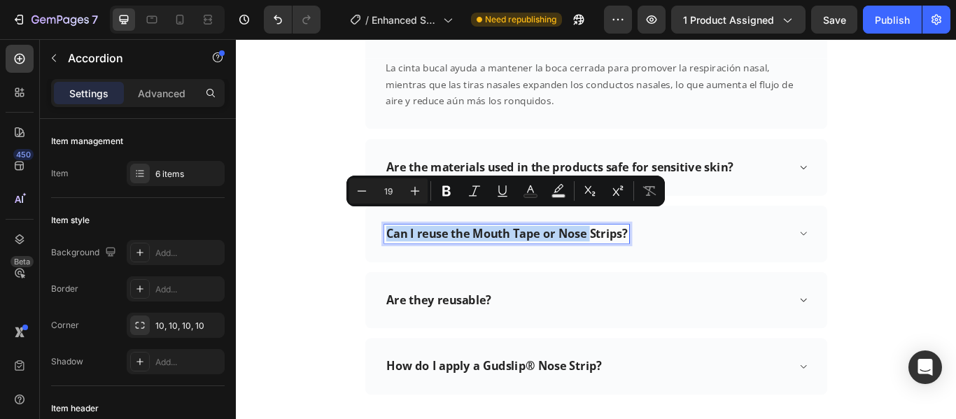
drag, startPoint x: 817, startPoint y: 170, endPoint x: 777, endPoint y: 202, distance: 51.3
click at [644, 178] on div "Are the materials used in the products safe for sensitive skin?" at bounding box center [613, 189] width 409 height 22
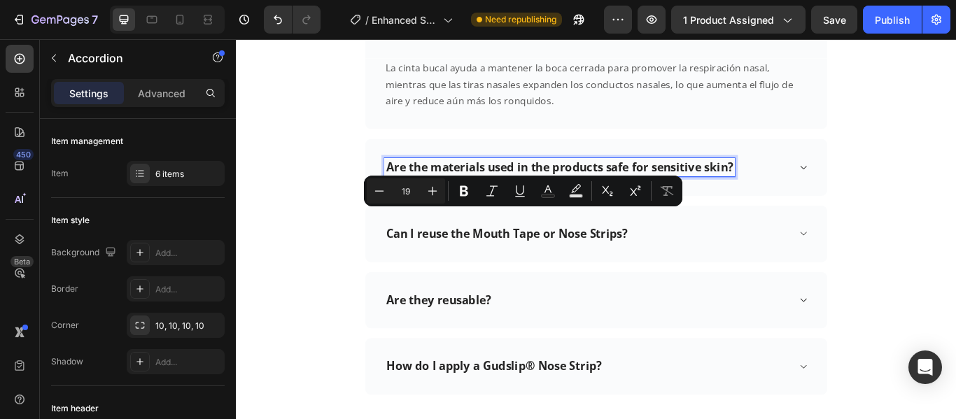
click at [814, 180] on p "Are the materials used in the products safe for sensitive skin?" at bounding box center [613, 188] width 404 height 17
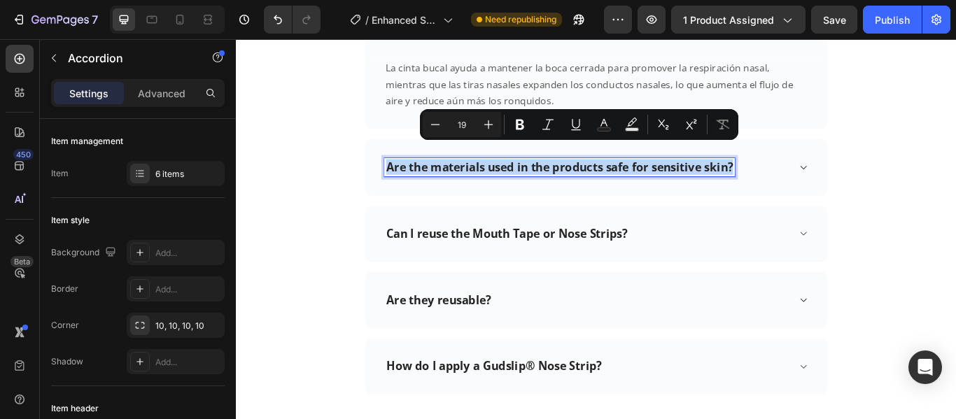
drag, startPoint x: 814, startPoint y: 170, endPoint x: 398, endPoint y: 174, distance: 415.7
click at [398, 174] on div "Are the materials used in the products safe for sensitive skin?" at bounding box center [655, 188] width 539 height 66
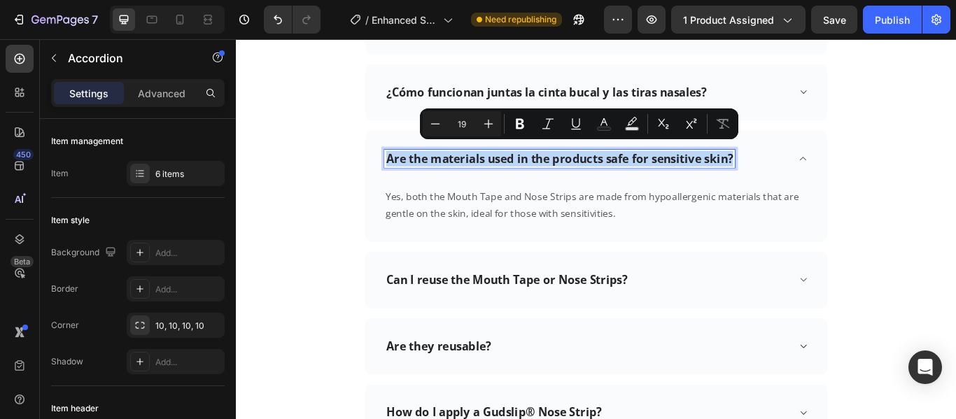
scroll to position [4163, 0]
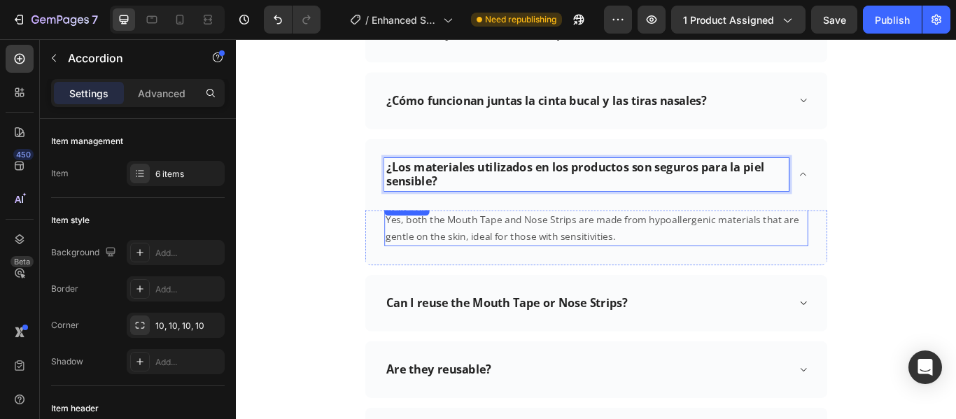
click at [662, 249] on p "Yes, both the Mouth Tape and Nose Strips are made from hypoallergenic materials…" at bounding box center [655, 260] width 491 height 38
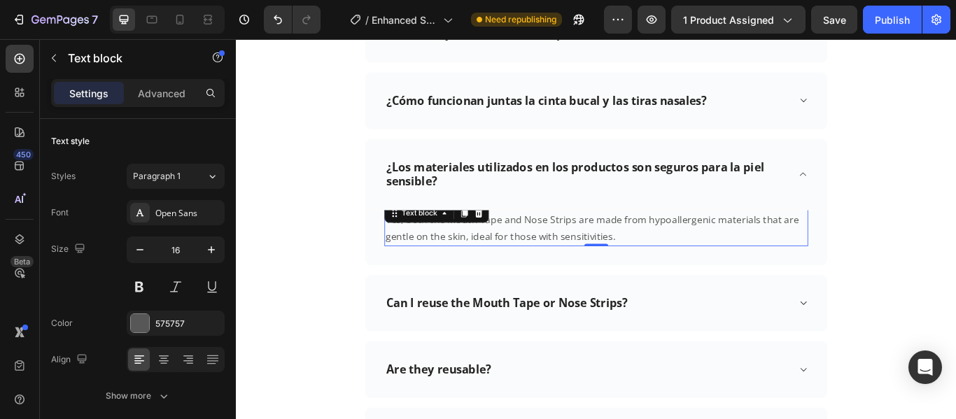
click at [678, 251] on p "Yes, both the Mouth Tape and Nose Strips are made from hypoallergenic materials…" at bounding box center [655, 260] width 491 height 38
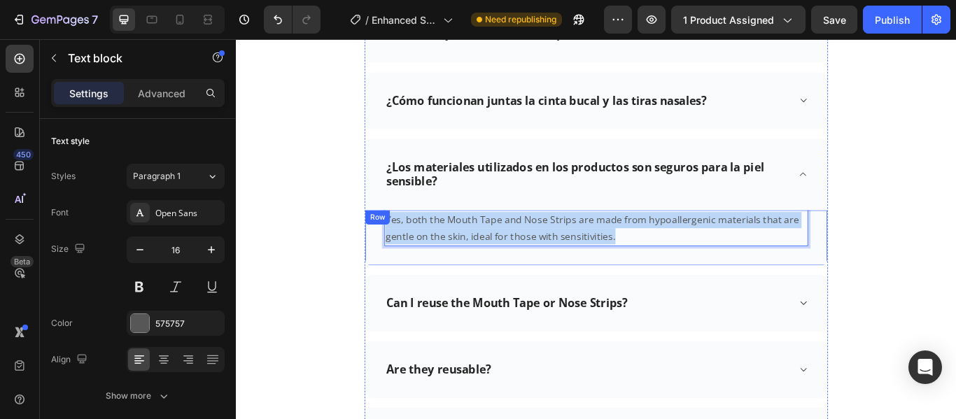
drag, startPoint x: 678, startPoint y: 251, endPoint x: 400, endPoint y: 222, distance: 280.0
click at [400, 239] on div "Yes, both the Mouth Tape and Nose Strips are made from hypoallergenic materials…" at bounding box center [655, 271] width 539 height 64
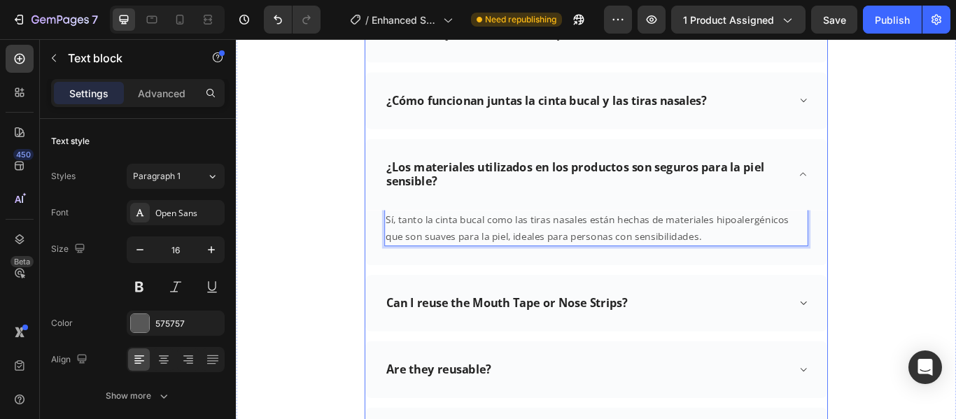
click at [690, 339] on p "Can I reuse the Mouth Tape or Nose Strips?" at bounding box center [551, 347] width 281 height 17
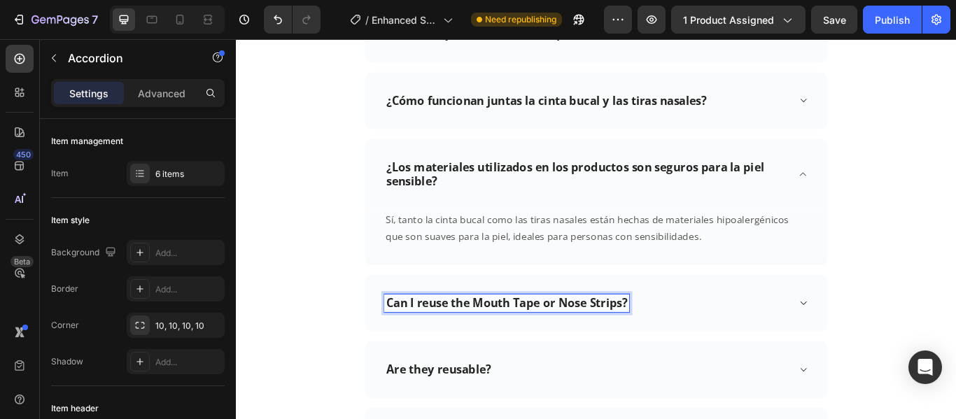
click at [690, 339] on p "Can I reuse the Mouth Tape or Nose Strips?" at bounding box center [551, 347] width 281 height 17
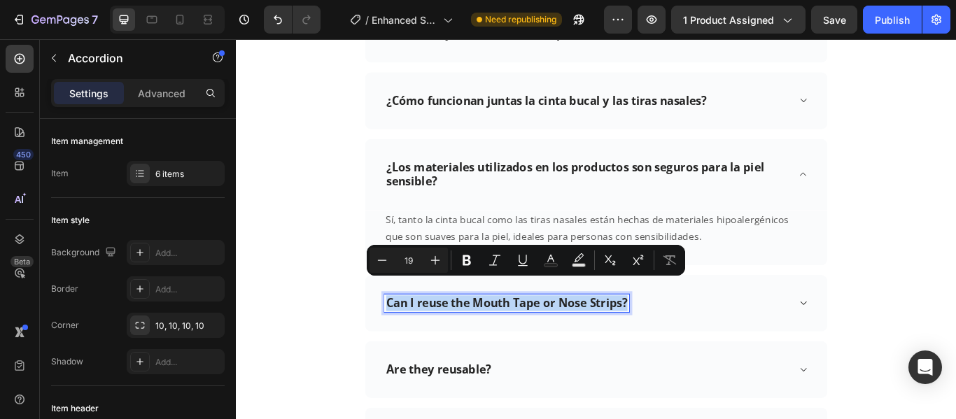
click at [690, 339] on p "Can I reuse the Mouth Tape or Nose Strips?" at bounding box center [551, 347] width 281 height 17
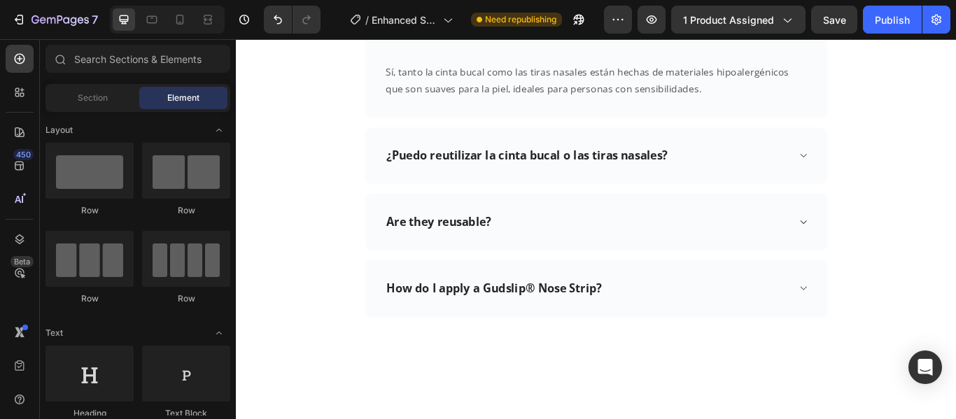
scroll to position [4262, 0]
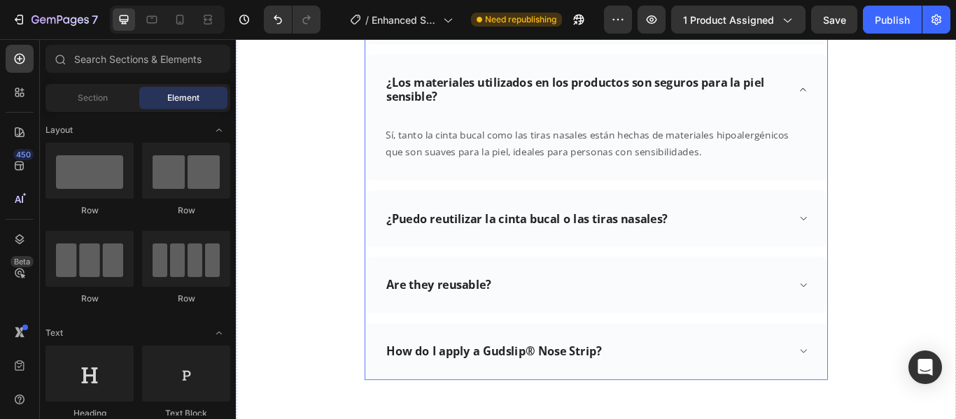
click at [895, 243] on icon at bounding box center [896, 248] width 10 height 11
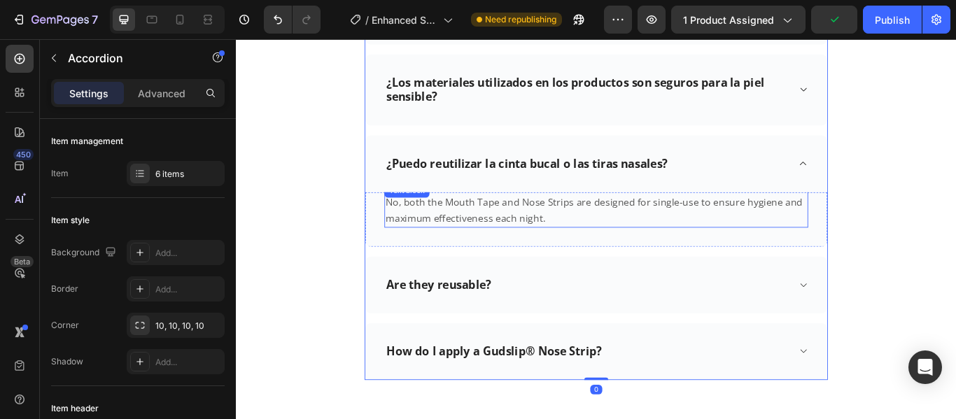
click at [626, 228] on p "No, both the Mouth Tape and Nose Strips are designed for single-use to ensure h…" at bounding box center [655, 239] width 491 height 38
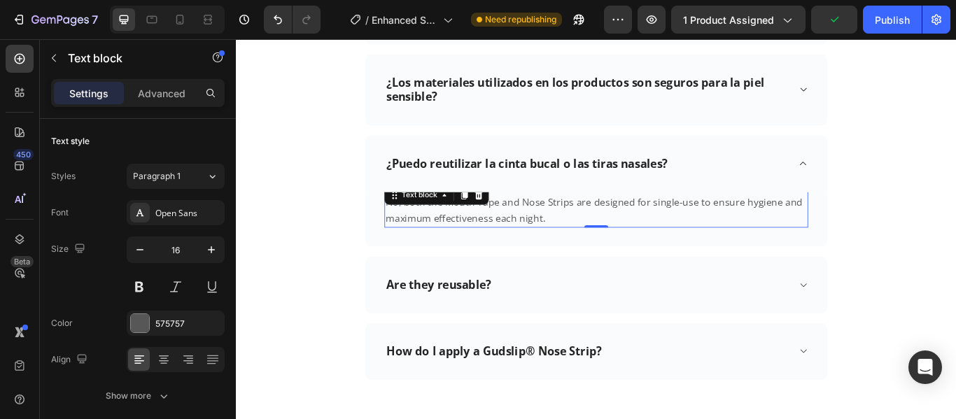
click at [602, 227] on p "No, both the Mouth Tape and Nose Strips are designed for single-use to ensure h…" at bounding box center [655, 239] width 491 height 38
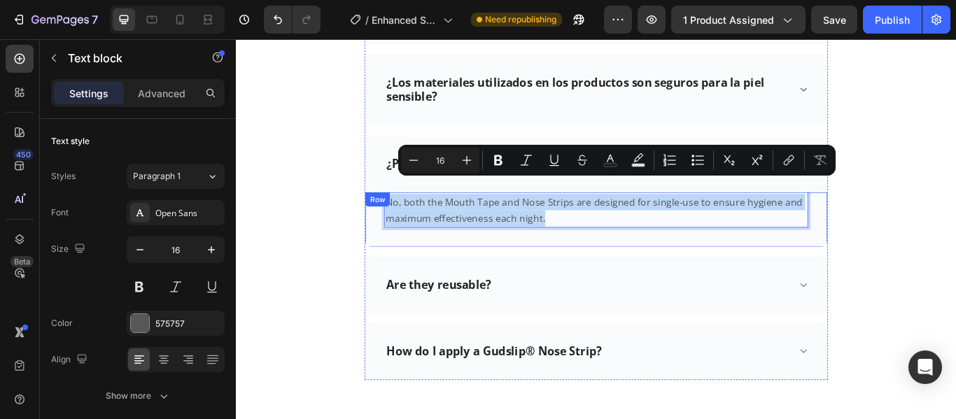
drag, startPoint x: 601, startPoint y: 227, endPoint x: 401, endPoint y: 209, distance: 200.9
click at [401, 218] on div "No, both the Mouth Tape and Nose Strips are designed for single-use to ensure h…" at bounding box center [655, 250] width 539 height 64
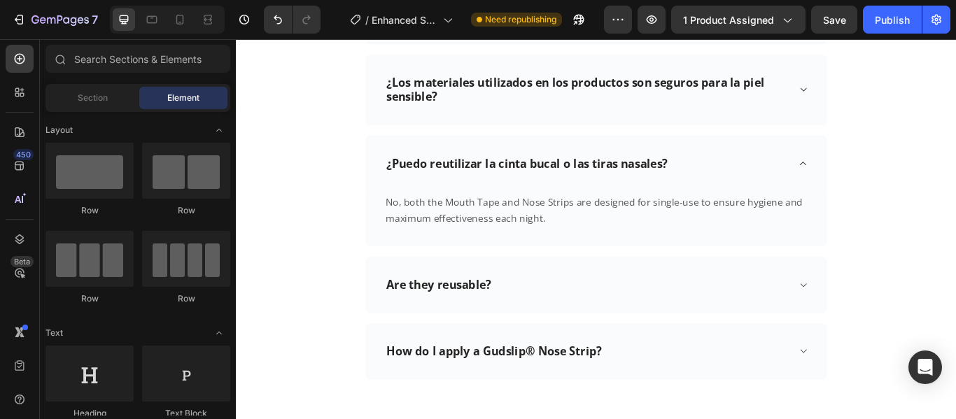
scroll to position [4244, 0]
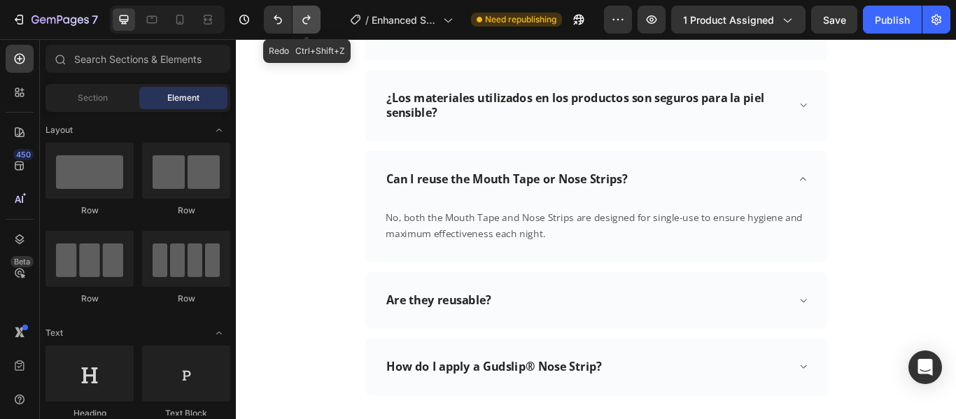
click at [309, 18] on icon "Undo/Redo" at bounding box center [306, 19] width 8 height 9
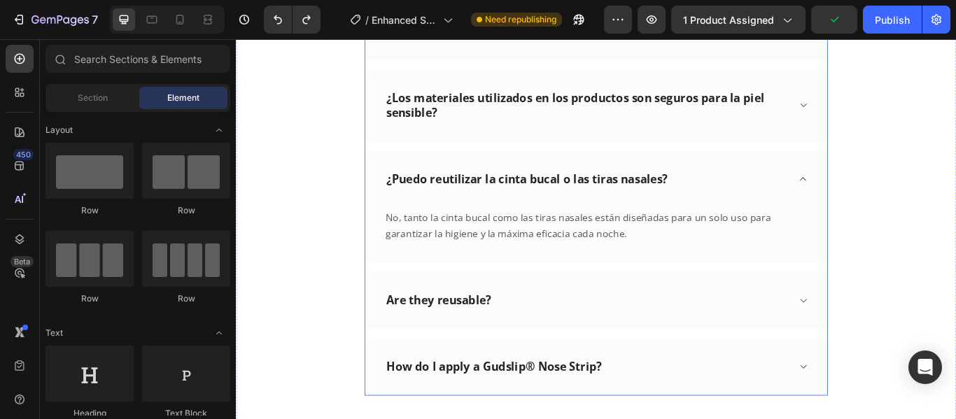
click at [535, 333] on div "Are they reusable?" at bounding box center [645, 344] width 472 height 22
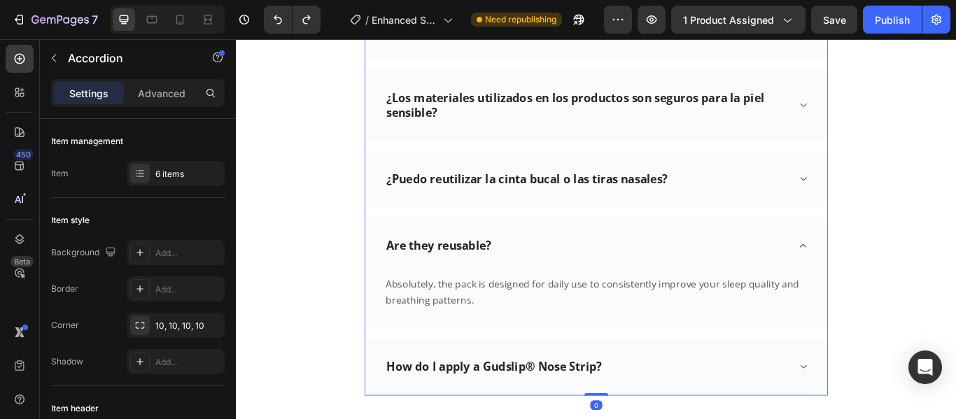
click at [530, 269] on div "Are they reusable?" at bounding box center [472, 280] width 127 height 22
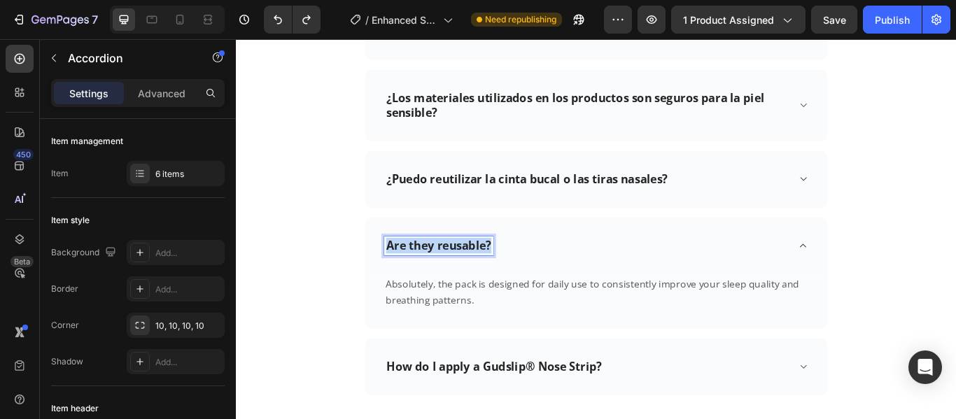
drag, startPoint x: 529, startPoint y: 257, endPoint x: 407, endPoint y: 269, distance: 123.0
click at [409, 269] on div "Are they reusable?" at bounding box center [472, 280] width 127 height 22
click at [507, 318] on p "Absolutely, the pack is designed for daily use to consistently improve your sle…" at bounding box center [655, 335] width 491 height 38
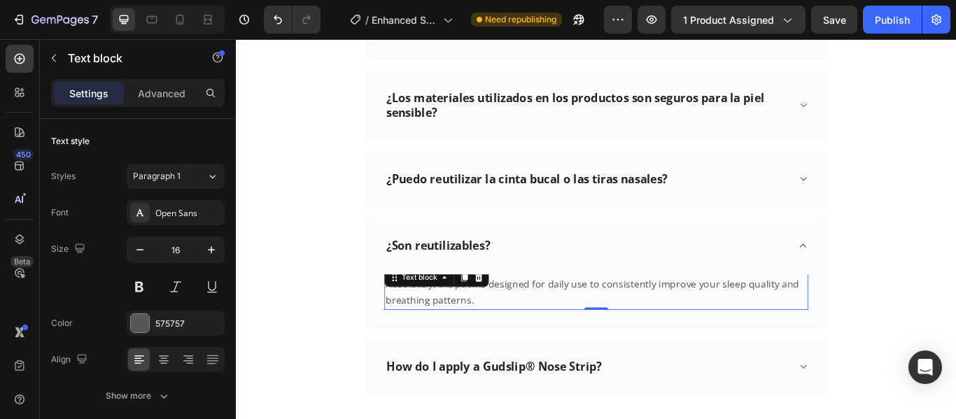
click at [507, 323] on p "Absolutely, the pack is designed for daily use to consistently improve your sle…" at bounding box center [655, 335] width 491 height 38
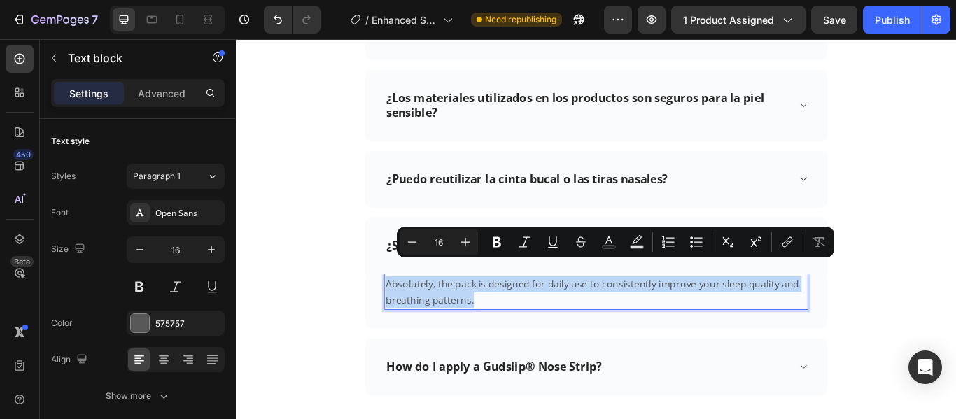
drag, startPoint x: 507, startPoint y: 323, endPoint x: 404, endPoint y: 300, distance: 104.7
click at [410, 316] on p "Absolutely, the pack is designed for daily use to consistently improve your sle…" at bounding box center [655, 335] width 491 height 38
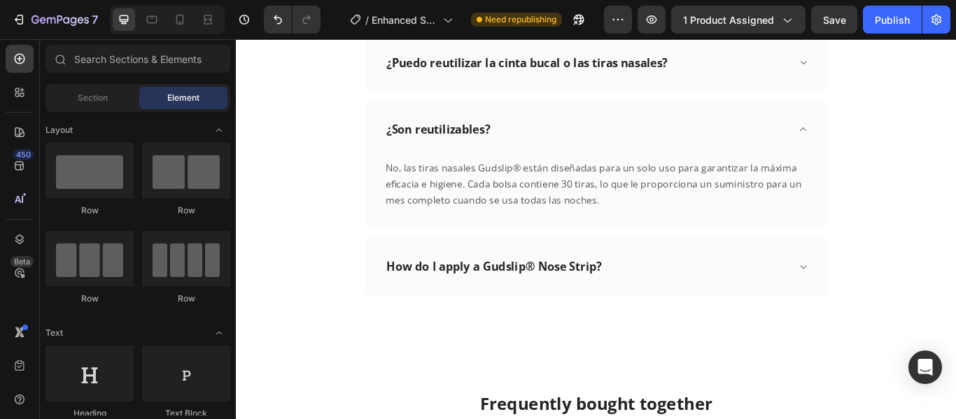
scroll to position [4545, 0]
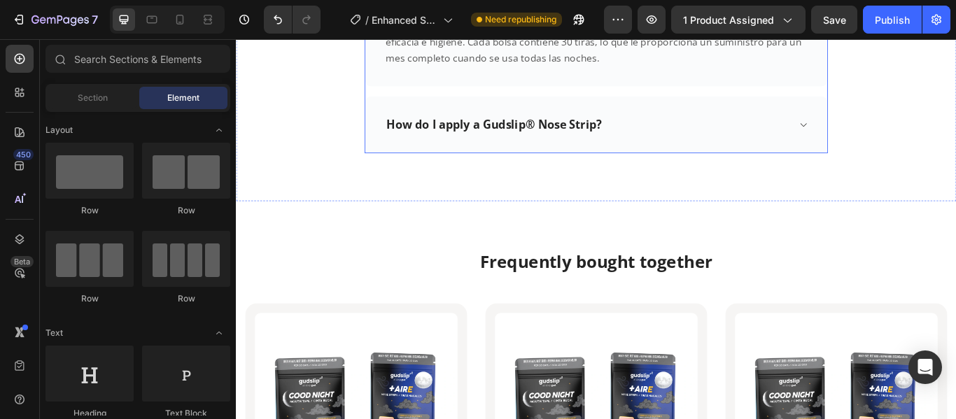
click at [901, 115] on div "How do I apply a Gudslip® Nose Strip?" at bounding box center [655, 139] width 539 height 66
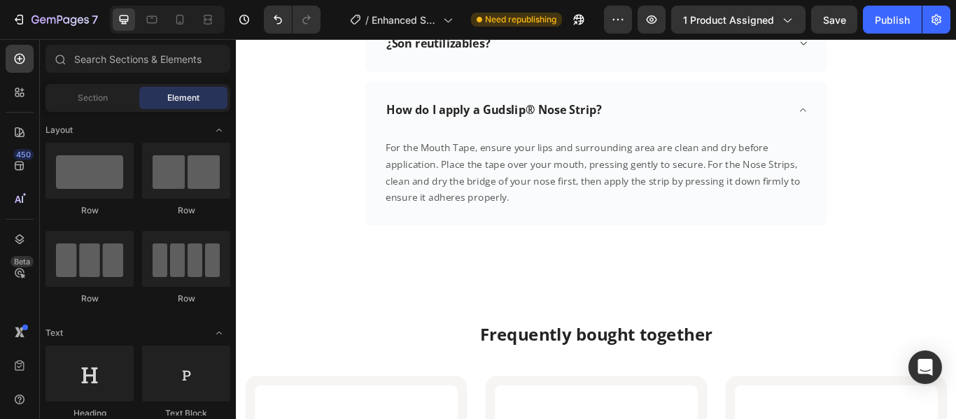
scroll to position [4360, 0]
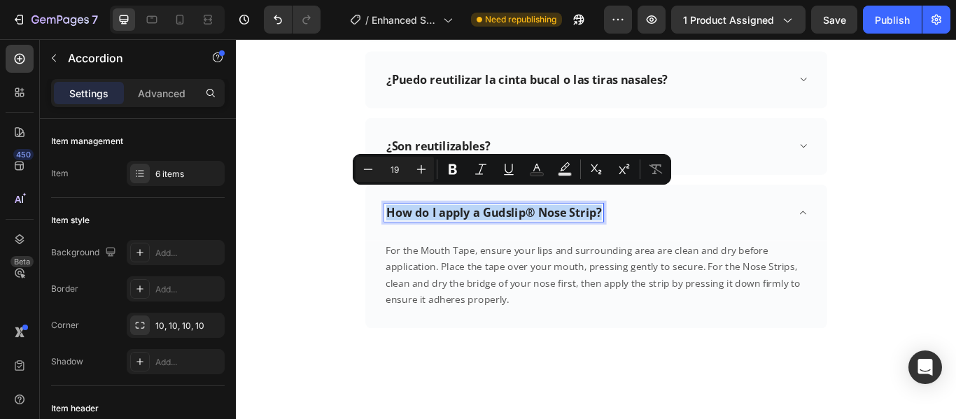
drag, startPoint x: 657, startPoint y: 221, endPoint x: 407, endPoint y: 214, distance: 250.6
click at [409, 231] on div "How do I apply a Gudslip® Nose Strip?" at bounding box center [536, 242] width 255 height 22
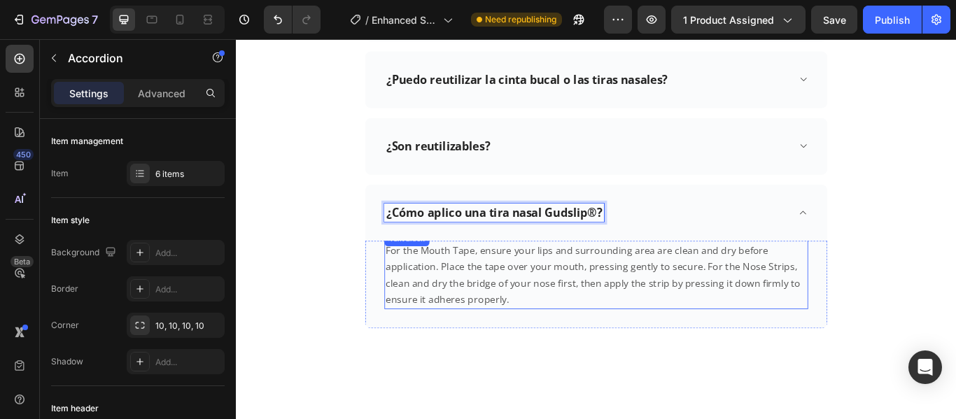
click at [549, 323] on p "For the Mouth Tape, ensure your lips and surrounding area are clean and dry bef…" at bounding box center [655, 314] width 491 height 76
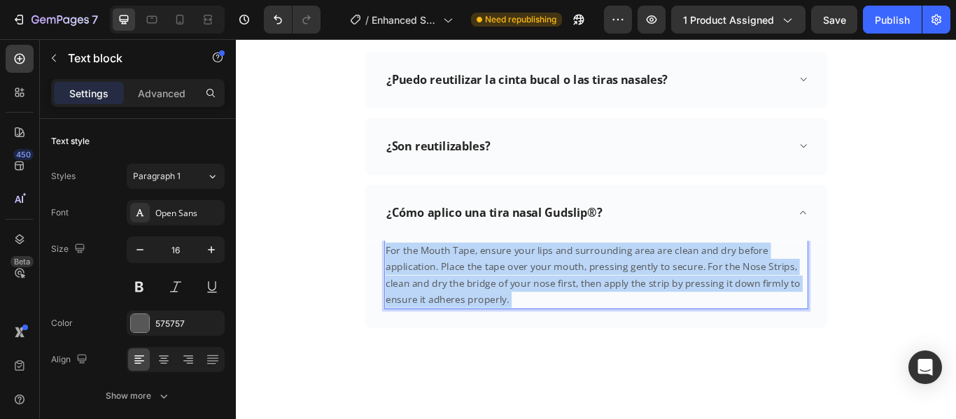
drag, startPoint x: 549, startPoint y: 323, endPoint x: 496, endPoint y: 307, distance: 54.9
click at [436, 288] on p "For the Mouth Tape, ensure your lips and surrounding area are clean and dry bef…" at bounding box center [655, 314] width 491 height 76
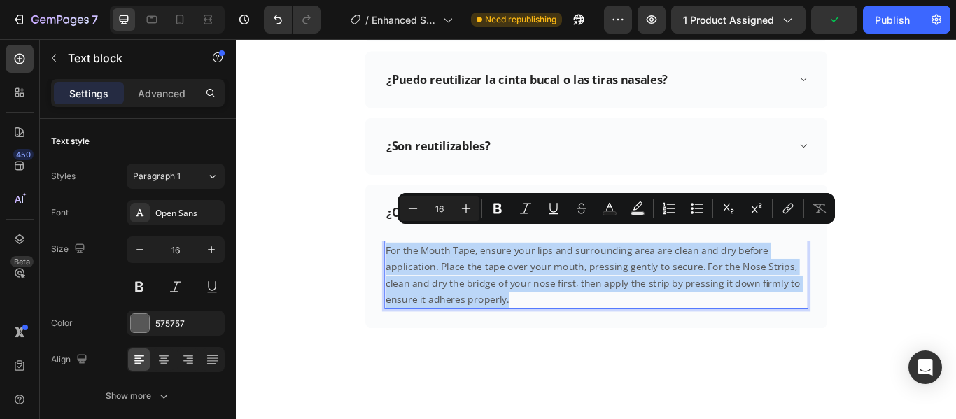
drag, startPoint x: 551, startPoint y: 322, endPoint x: 405, endPoint y: 267, distance: 155.7
click at [410, 276] on p "For the Mouth Tape, ensure your lips and surrounding area are clean and dry bef…" at bounding box center [655, 314] width 491 height 76
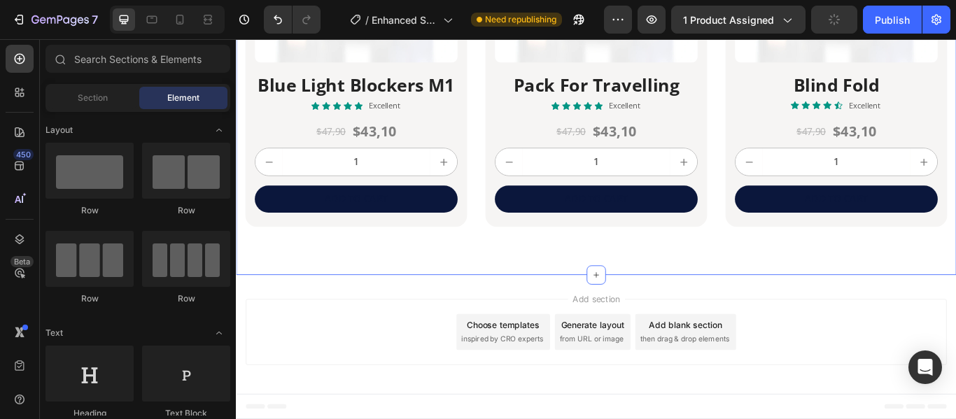
scroll to position [4597, 0]
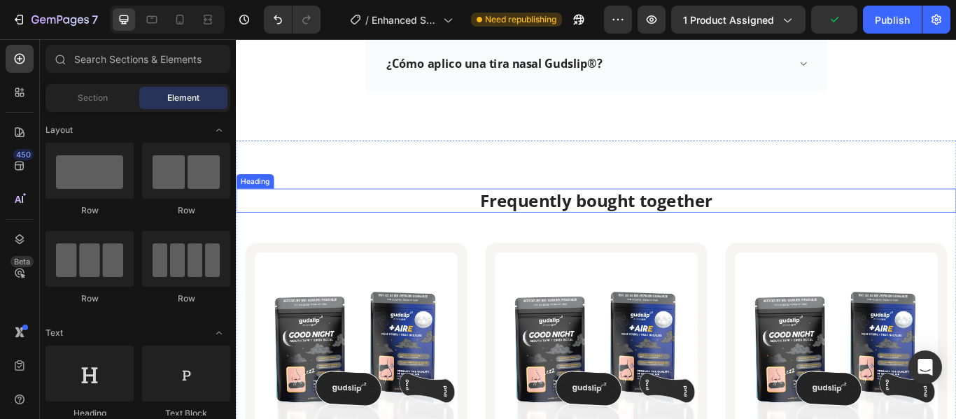
click at [675, 213] on h2 "Frequently bought together" at bounding box center [656, 227] width 840 height 28
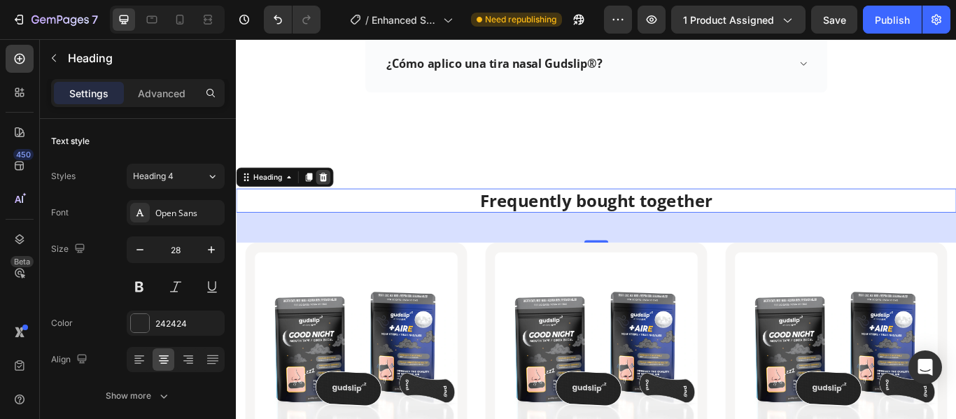
click at [341, 195] on icon at bounding box center [337, 200] width 9 height 10
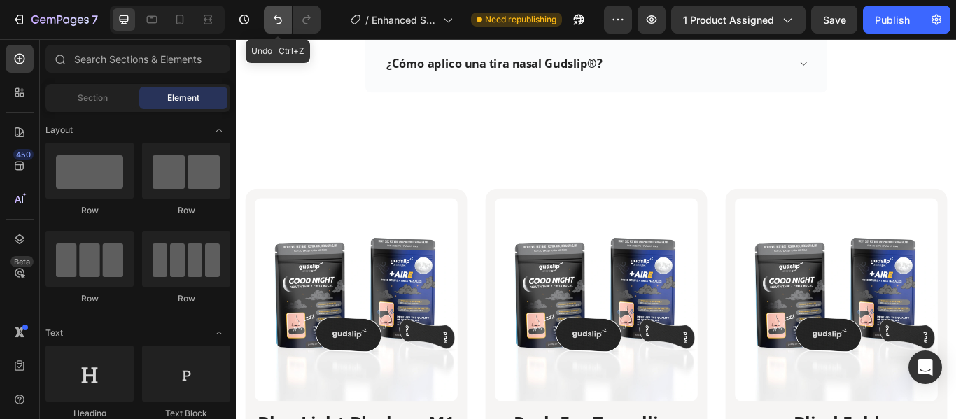
click at [274, 16] on icon "Undo/Redo" at bounding box center [278, 20] width 14 height 14
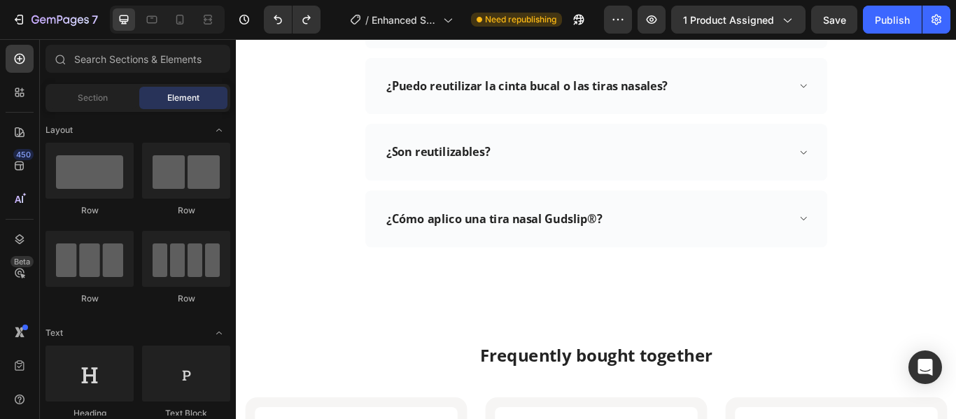
scroll to position [4419, 0]
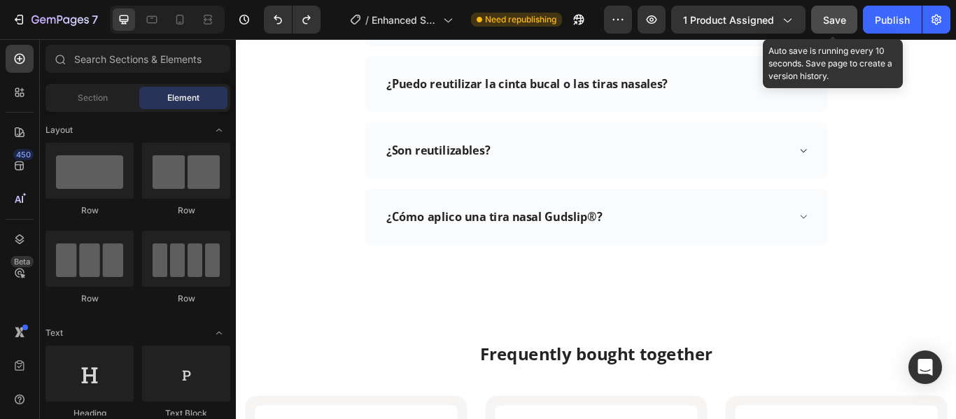
click at [835, 17] on span "Save" at bounding box center [834, 20] width 23 height 12
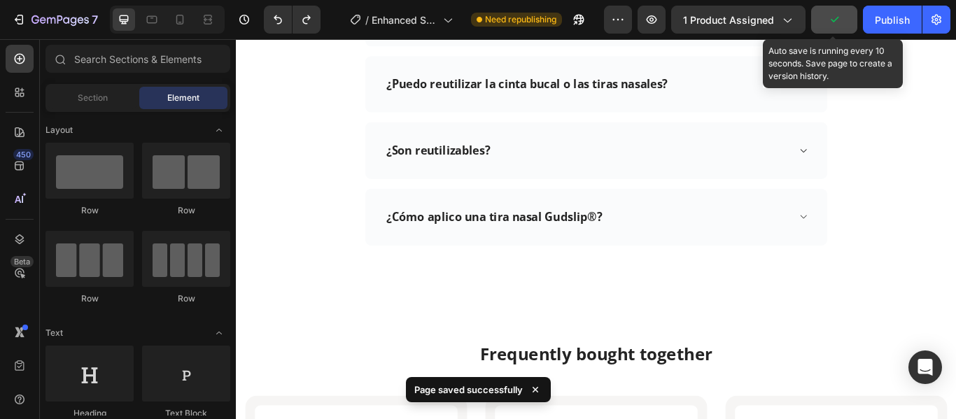
click at [835, 17] on icon "button" at bounding box center [834, 20] width 14 height 14
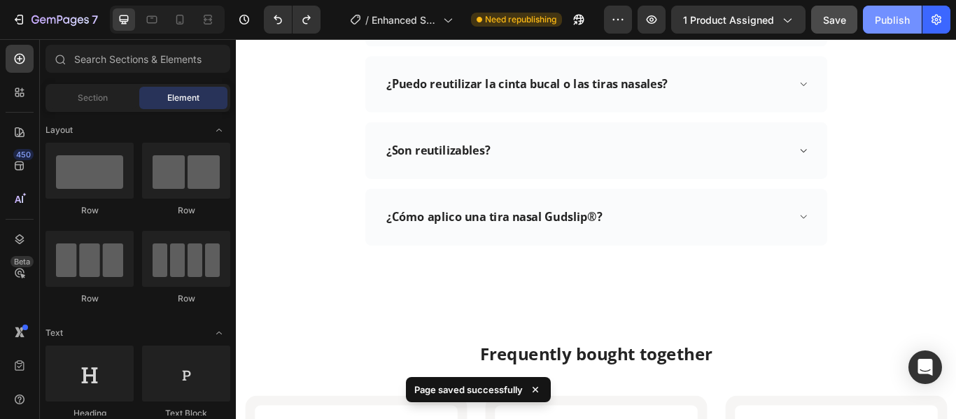
click at [894, 20] on div "Publish" at bounding box center [892, 20] width 35 height 15
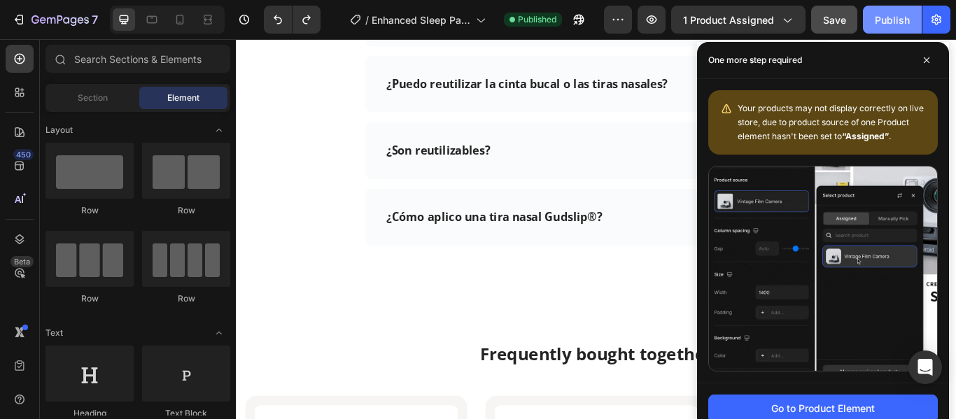
click at [891, 20] on div "Publish" at bounding box center [892, 20] width 35 height 15
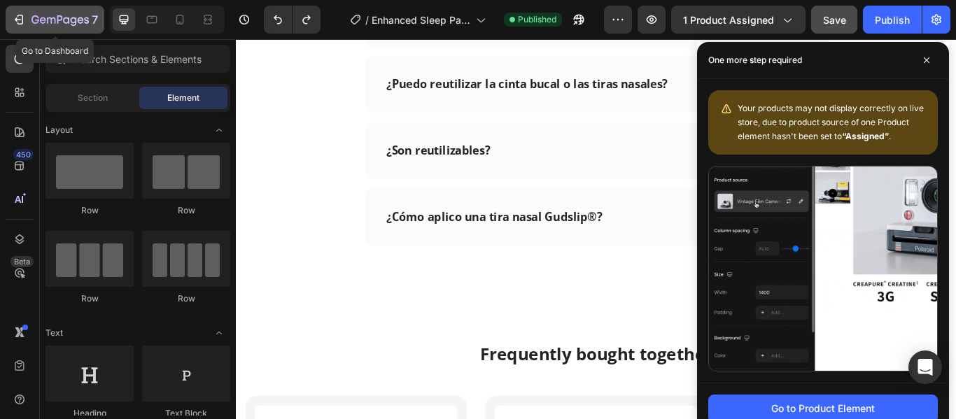
click at [94, 27] on p "7" at bounding box center [95, 19] width 6 height 17
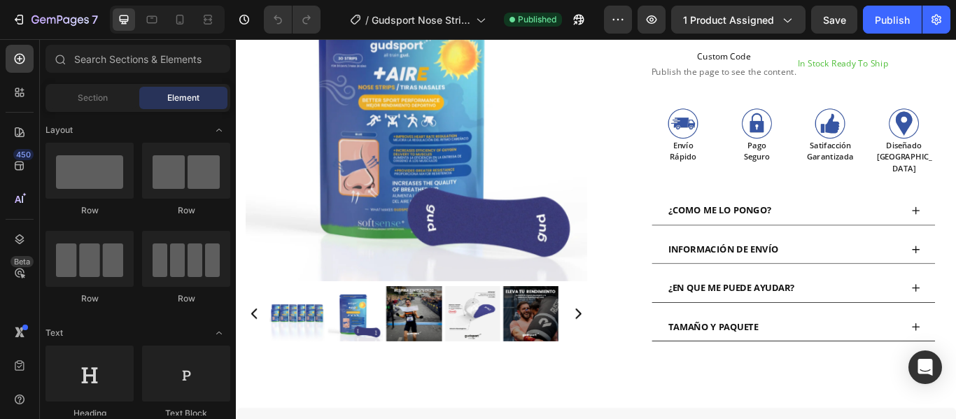
scroll to position [407, 0]
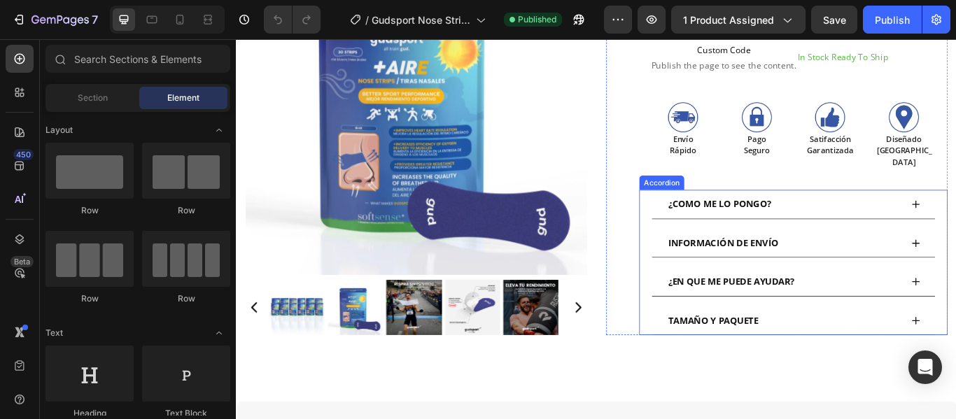
click at [955, 215] on div "¿COMO ME LO PONGO?" at bounding box center [885, 232] width 330 height 34
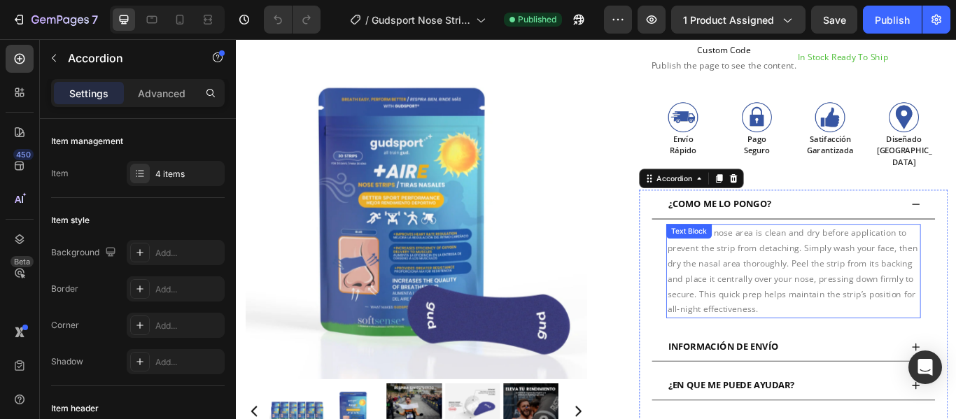
click at [845, 341] on p "Ensure the nose area is clean and dry before application to prevent the strip f…" at bounding box center [885, 309] width 294 height 107
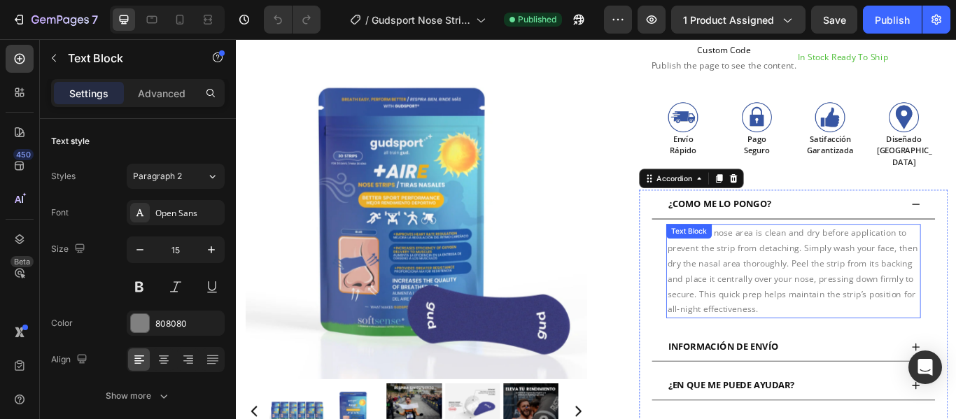
click at [845, 341] on p "Ensure the nose area is clean and dry before application to prevent the strip f…" at bounding box center [885, 309] width 294 height 107
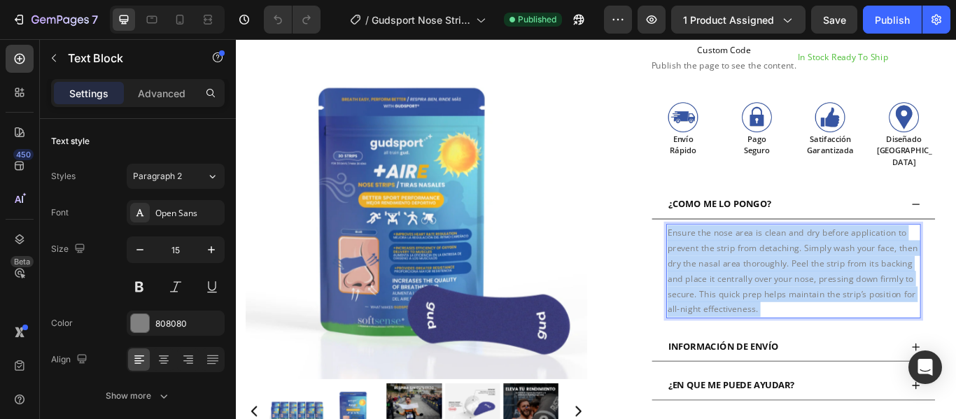
drag, startPoint x: 845, startPoint y: 341, endPoint x: 784, endPoint y: 312, distance: 67.3
click at [772, 306] on p "Ensure the nose area is clean and dry before application to prevent the strip f…" at bounding box center [885, 309] width 294 height 107
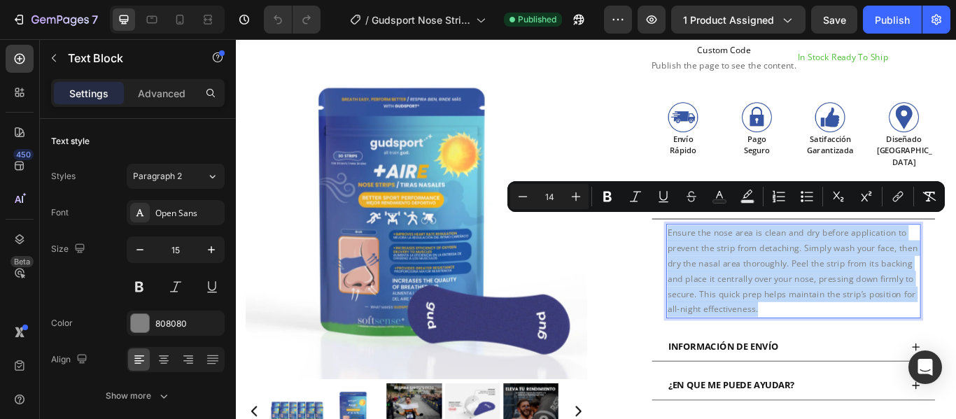
drag, startPoint x: 835, startPoint y: 344, endPoint x: 732, endPoint y: 251, distance: 139.7
click at [737, 255] on div "Ensure the nose area is clean and dry before application to prevent the strip f…" at bounding box center [885, 310] width 297 height 110
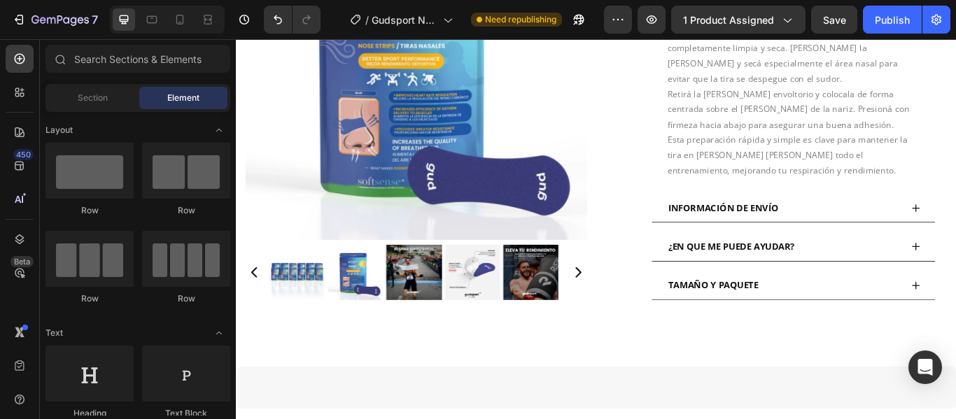
scroll to position [696, 0]
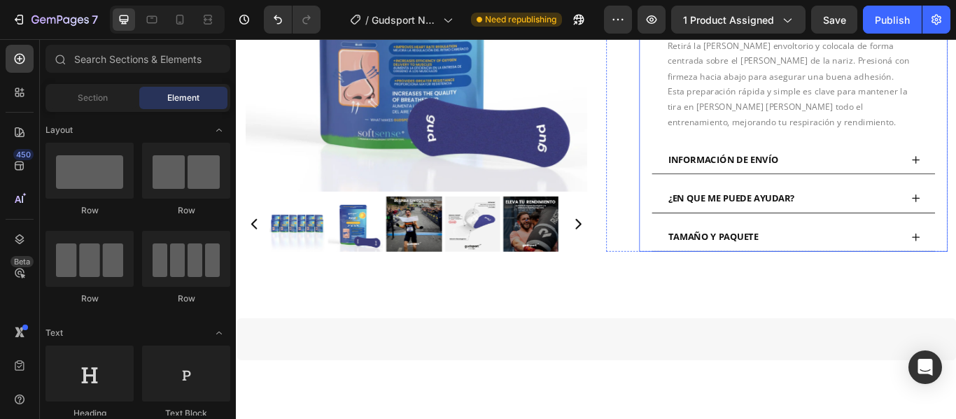
click at [955, 218] on div "¿EN QUE ME PUEDE AYUDAR?" at bounding box center [885, 225] width 330 height 34
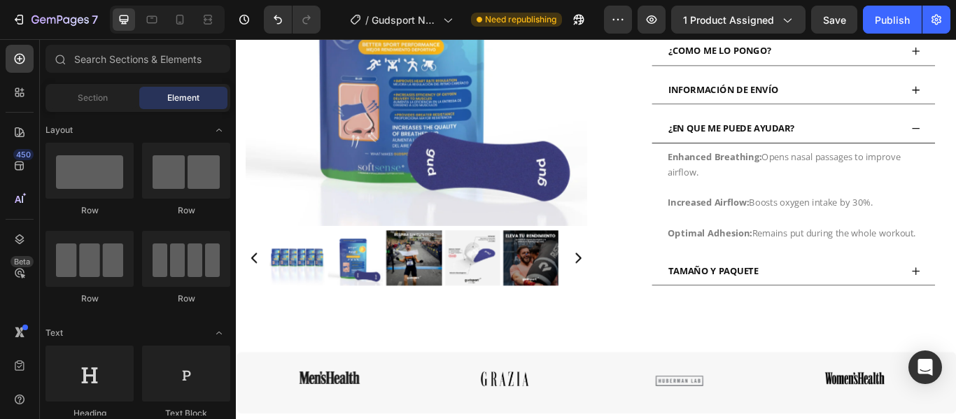
scroll to position [545, 0]
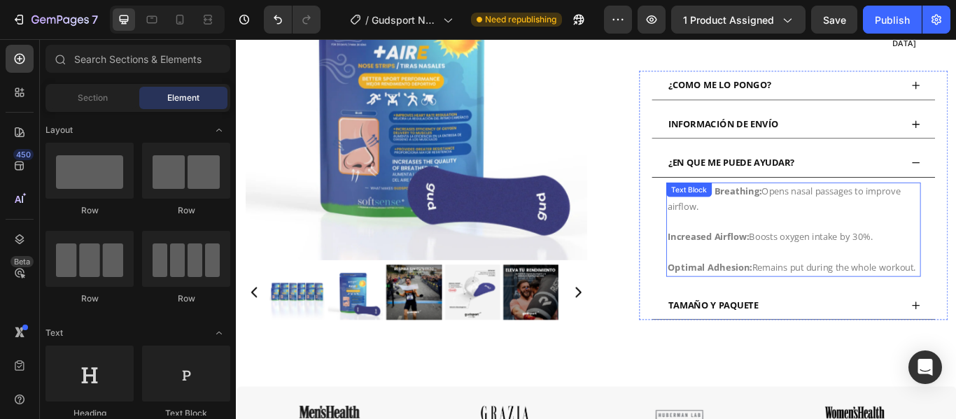
click at [789, 307] on p "Optimal Adhesion: Remains put during the whole workout." at bounding box center [885, 297] width 294 height 36
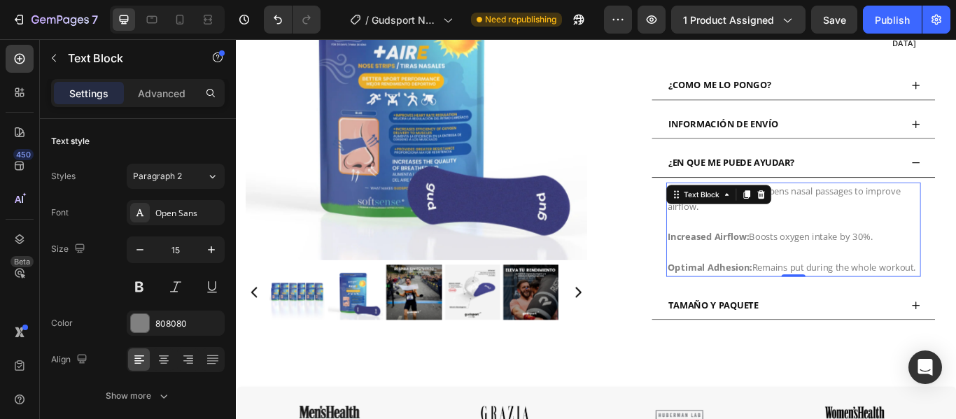
click at [789, 307] on p "Optimal Adhesion: Remains put during the whole workout." at bounding box center [885, 297] width 294 height 36
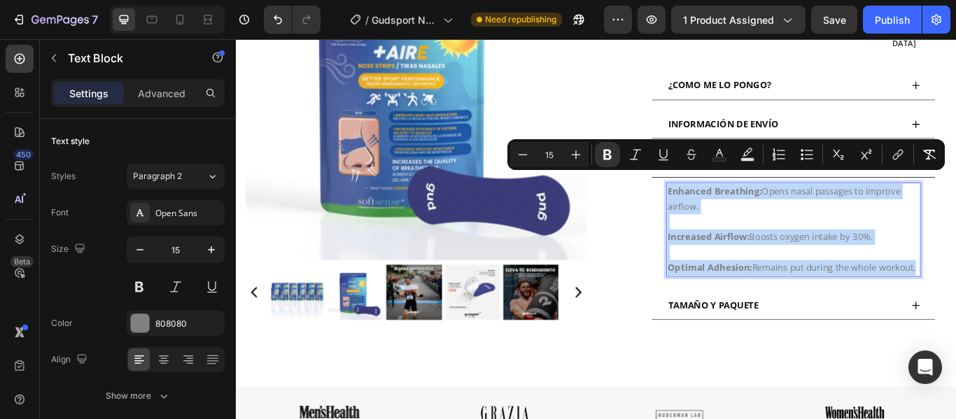
drag, startPoint x: 783, startPoint y: 308, endPoint x: 731, endPoint y: 204, distance: 116.7
click at [737, 206] on div "Enhanced Breathing: Opens nasal passages to improve airflow. Increased Airflow:…" at bounding box center [885, 261] width 297 height 110
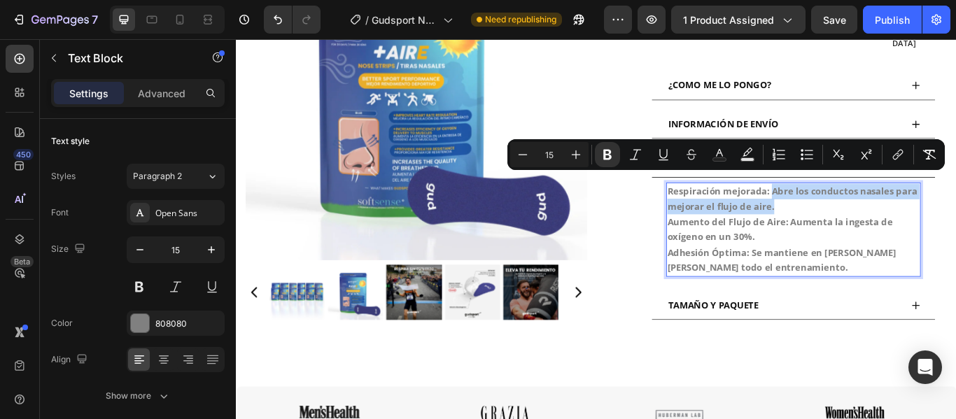
drag, startPoint x: 854, startPoint y: 199, endPoint x: 866, endPoint y: 221, distance: 25.7
click at [866, 221] on p "Respiración mejorada: Abre los conductos nasales para mejorar el flujo de aire.…" at bounding box center [885, 261] width 294 height 107
click at [605, 156] on icon "Editor contextual toolbar" at bounding box center [607, 155] width 8 height 10
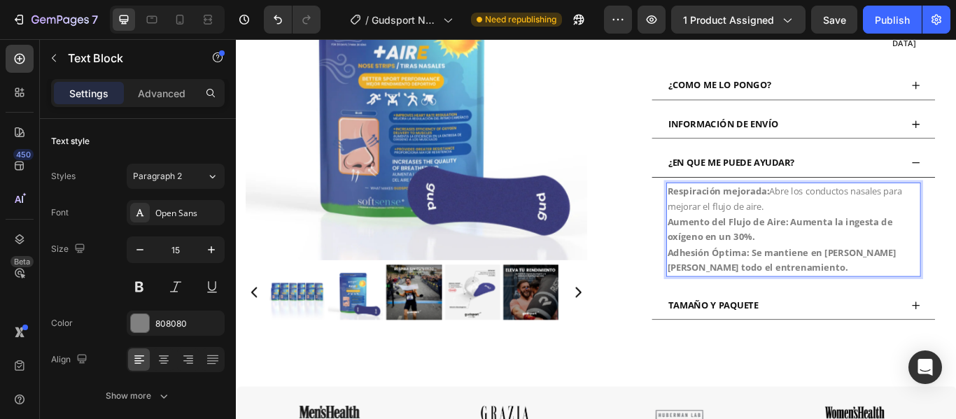
click at [857, 225] on p "Respiración mejorada: Abre los conductos nasales para mejorar el flujo de aire.…" at bounding box center [885, 261] width 294 height 107
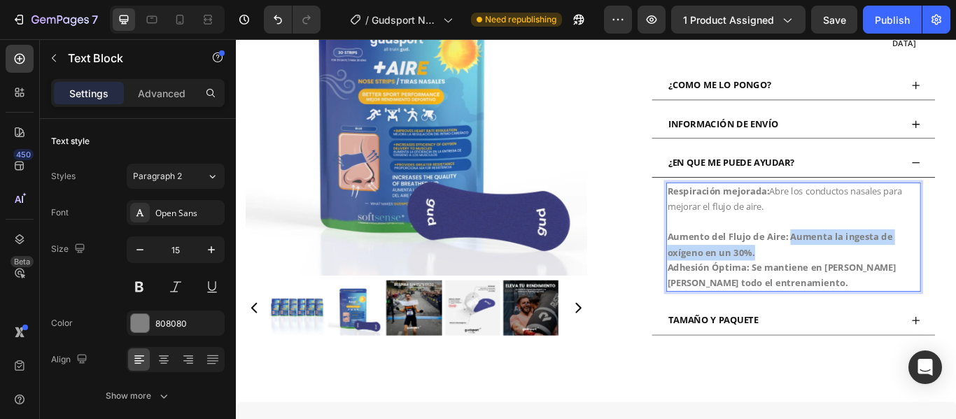
drag, startPoint x: 840, startPoint y: 276, endPoint x: 875, endPoint y: 262, distance: 37.7
click at [875, 262] on p "⁠⁠⁠⁠⁠⁠⁠ Aumento del Flujo de Aire: Aumenta la ingesta de oxígeno en un 30%. Adh…" at bounding box center [885, 289] width 294 height 90
click at [861, 272] on p "Aumento del Flujo de Aire: Aumenta la ingesta de oxígeno en un 30%. Adhesión Óp…" at bounding box center [885, 289] width 294 height 90
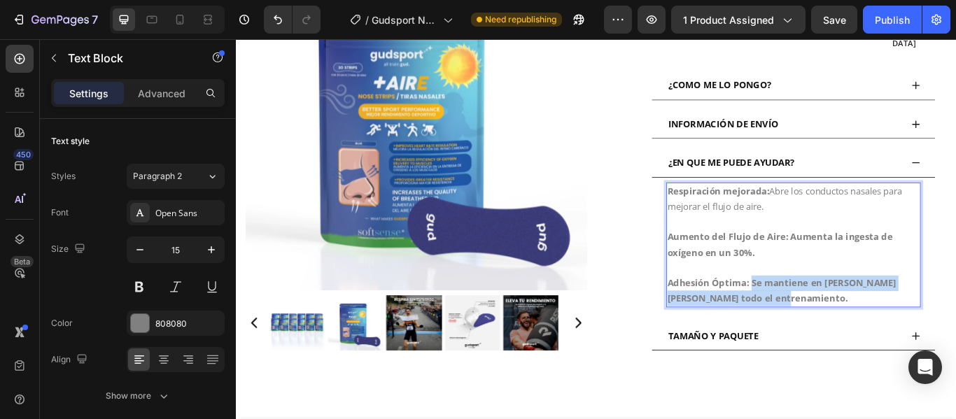
drag, startPoint x: 859, startPoint y: 325, endPoint x: 828, endPoint y: 313, distance: 32.1
click at [828, 313] on p "Adhesión Óptima: Se mantiene en su lugar durante todo el entrenamiento." at bounding box center [885, 324] width 294 height 54
click at [884, 326] on p "Adhesión Óptima: Se mantiene en su lugar durante todo el entrenamiento." at bounding box center [885, 324] width 294 height 54
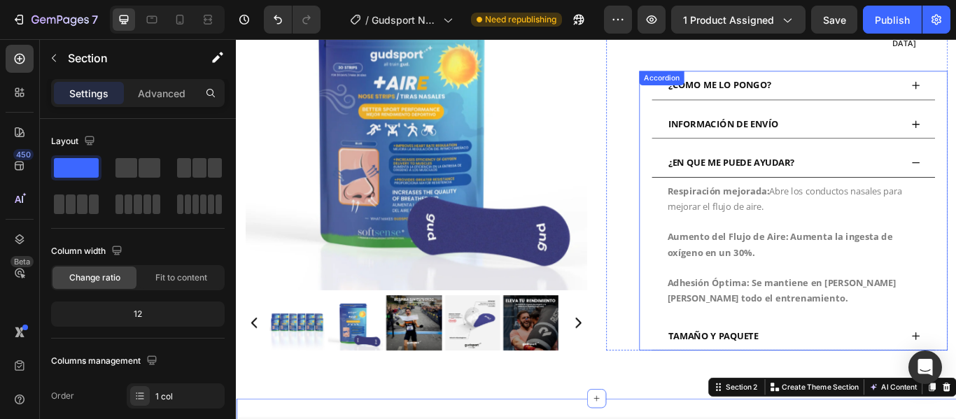
click at [955, 167] on div "¿EN QUE ME PUEDE AYUDAR?" at bounding box center [885, 184] width 330 height 34
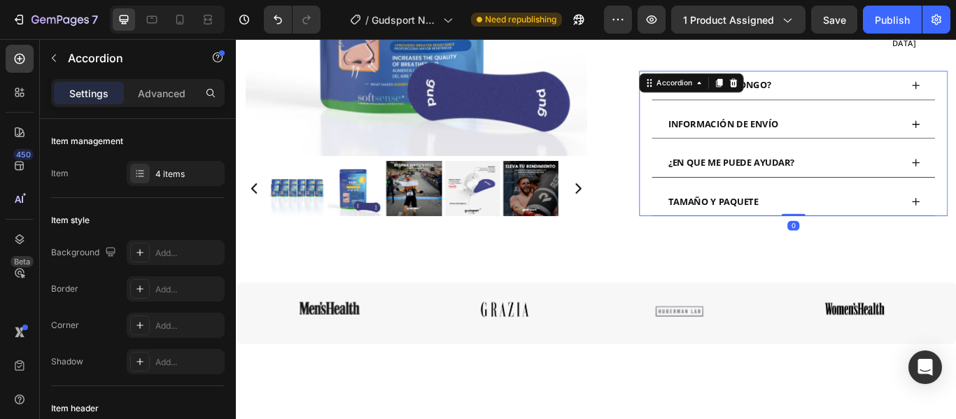
click at [955, 167] on div "¿EN QUE ME PUEDE AYUDAR?" at bounding box center [885, 184] width 330 height 34
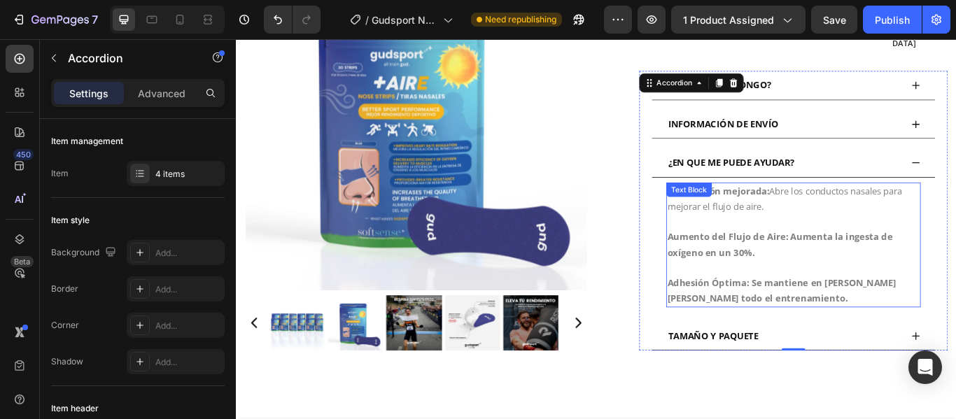
click at [857, 330] on p "Adhesión Óptima: Se mantiene en su lugar durante todo el entrenamiento." at bounding box center [885, 324] width 294 height 54
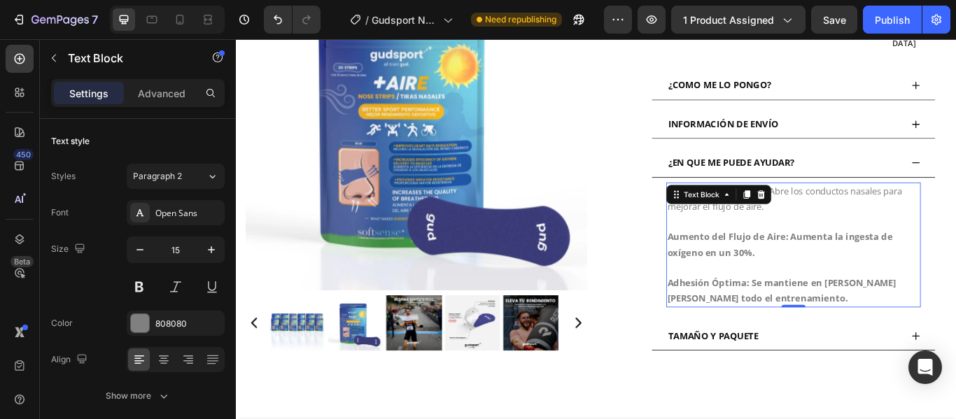
click at [856, 325] on p "Adhesión Óptima: Se mantiene en su lugar durante todo el entrenamiento." at bounding box center [885, 324] width 294 height 54
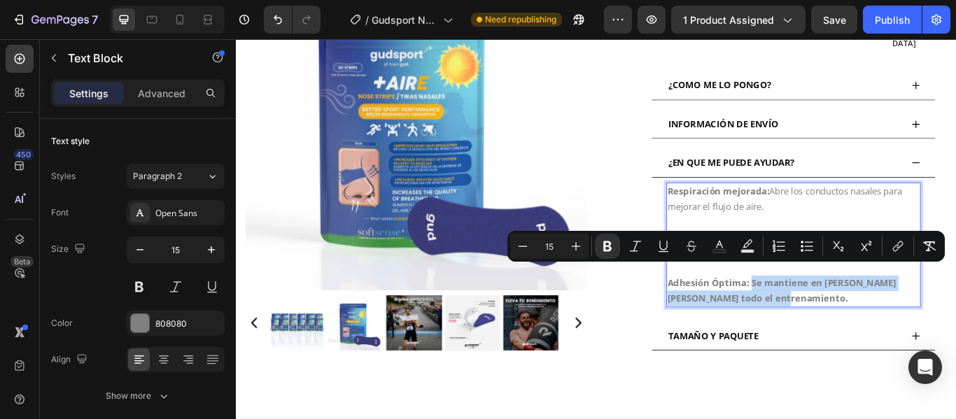
drag, startPoint x: 856, startPoint y: 325, endPoint x: 829, endPoint y: 311, distance: 30.4
click at [829, 311] on p "Adhesión Óptima: Se mantiene en su lugar durante todo el entrenamiento." at bounding box center [885, 324] width 294 height 54
click at [607, 246] on icon "Editor contextual toolbar" at bounding box center [607, 246] width 8 height 10
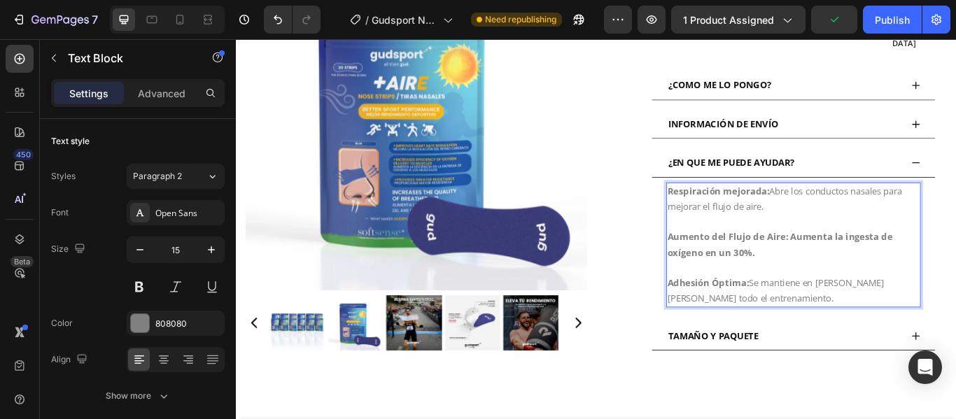
click at [841, 271] on p "Aumento del Flujo de Aire: Aumenta la ingesta de oxígeno en un 30%." at bounding box center [885, 271] width 294 height 54
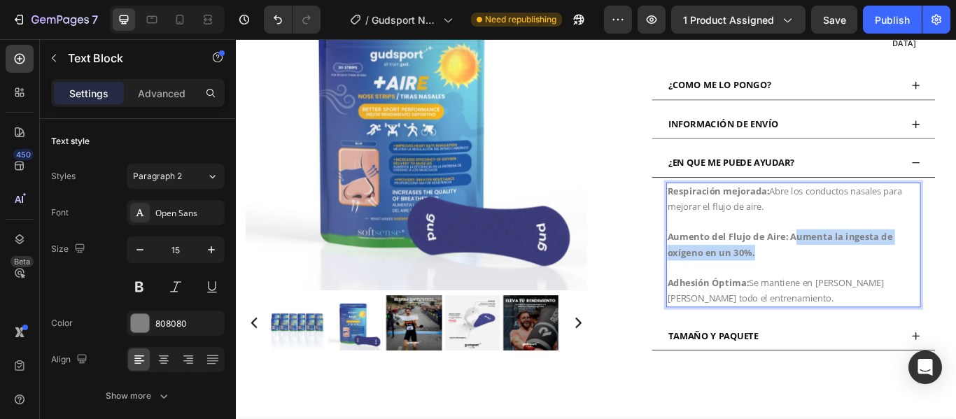
drag, startPoint x: 841, startPoint y: 271, endPoint x: 877, endPoint y: 258, distance: 38.5
click at [877, 258] on p "Aumento del Flujo de Aire: Aumenta la ingesta de oxígeno en un 30%." at bounding box center [885, 271] width 294 height 54
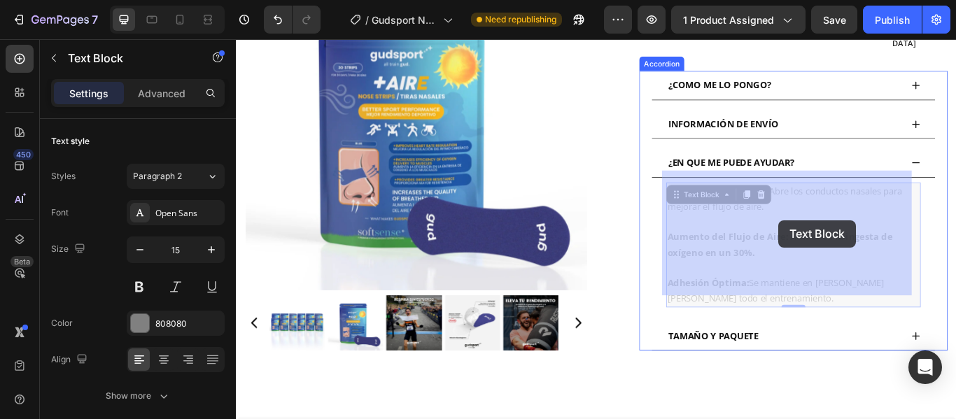
drag, startPoint x: 845, startPoint y: 276, endPoint x: 868, endPoint y: 251, distance: 34.7
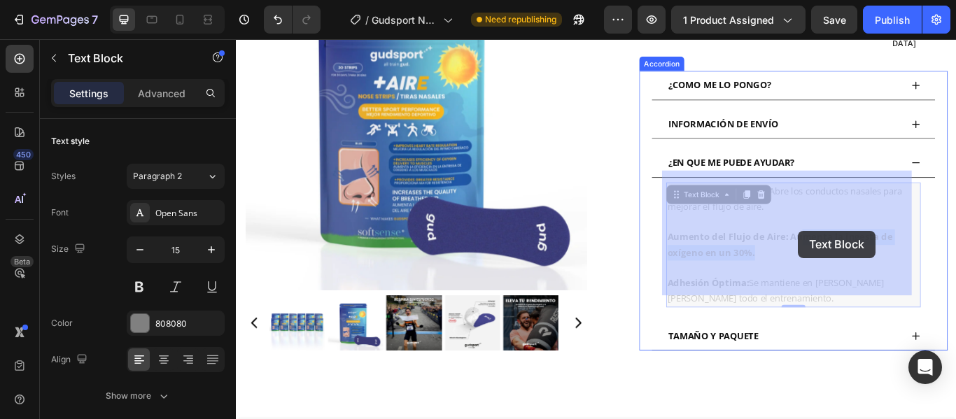
drag, startPoint x: 837, startPoint y: 276, endPoint x: 891, endPoint y: 262, distance: 56.2
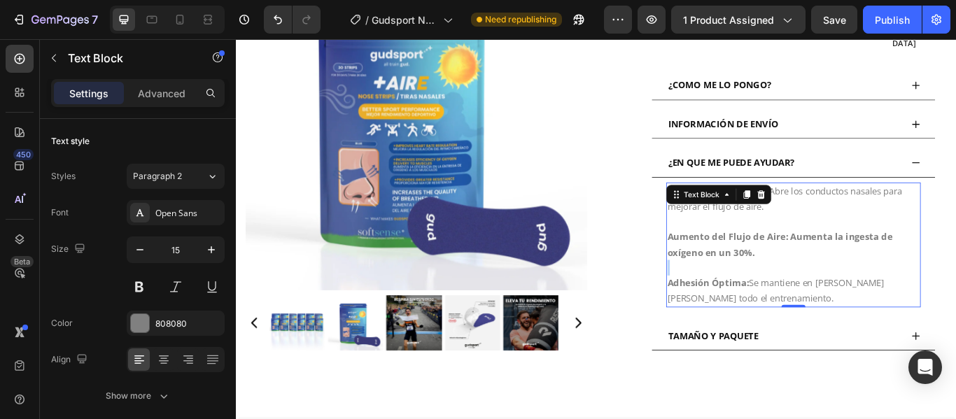
click at [834, 273] on p "Aumento del Flujo de Aire: Aumenta la ingesta de oxígeno en un 30%." at bounding box center [885, 271] width 294 height 54
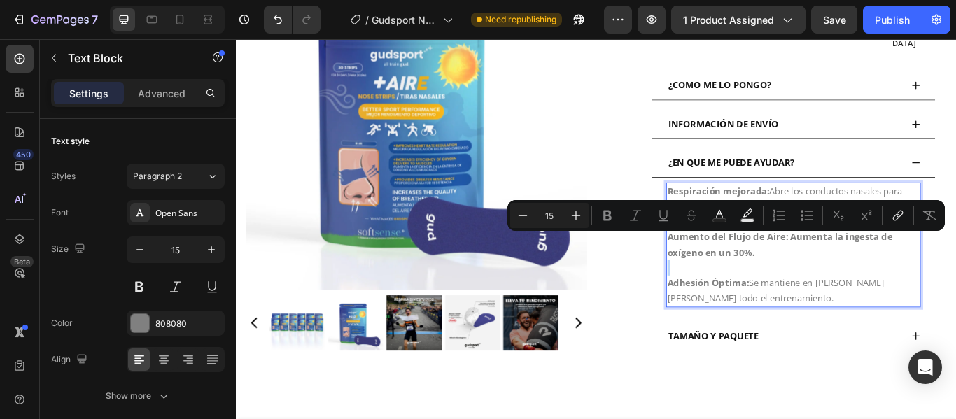
click at [834, 273] on p "Aumento del Flujo de Aire: Aumenta la ingesta de oxígeno en un 30%." at bounding box center [885, 271] width 294 height 54
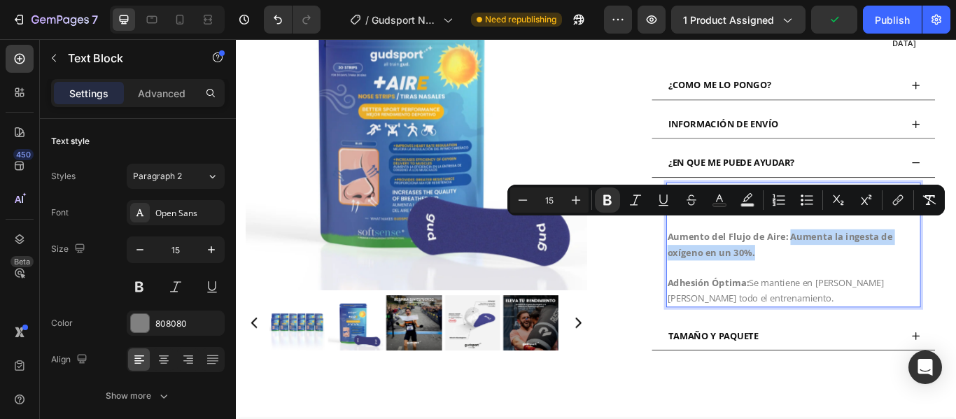
drag, startPoint x: 834, startPoint y: 273, endPoint x: 875, endPoint y: 255, distance: 44.8
click at [875, 255] on p "Aumento del Flujo de Aire: Aumenta la ingesta de oxígeno en un 30%." at bounding box center [885, 271] width 294 height 54
click at [603, 195] on icon "Editor contextual toolbar" at bounding box center [607, 200] width 14 height 14
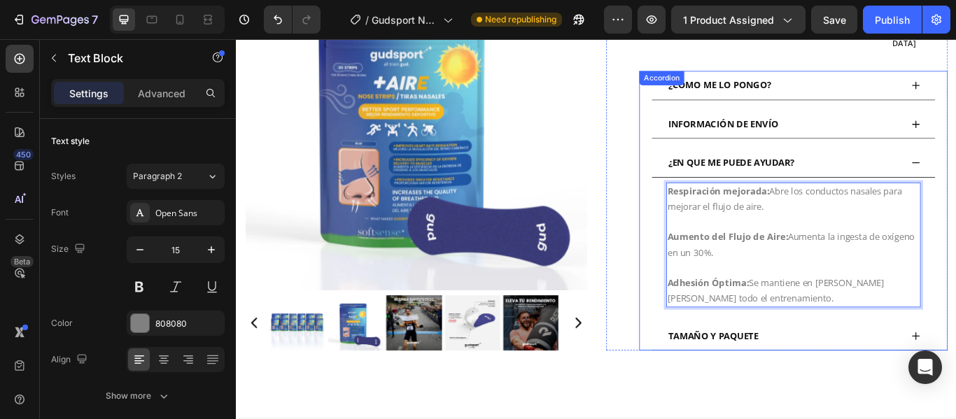
click at [947, 376] on div "TAMAÑO Y PAQUETE" at bounding box center [874, 385] width 274 height 22
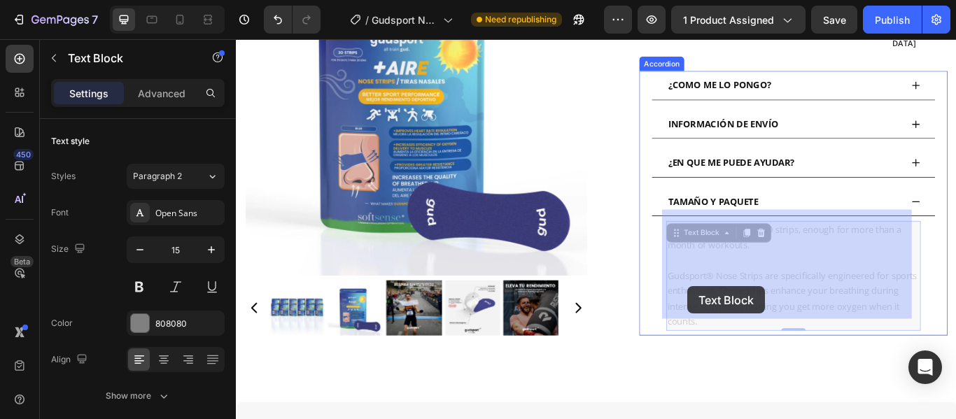
drag, startPoint x: 807, startPoint y: 359, endPoint x: 762, endPoint y: 327, distance: 54.7
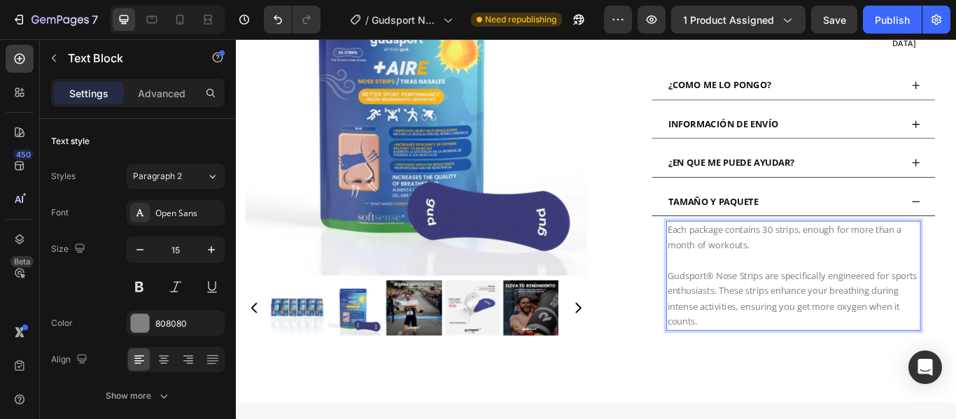
click at [811, 355] on p "Gudsport® Nose Strips are specifically engineered for sports enthusiasts. These…" at bounding box center [885, 333] width 294 height 90
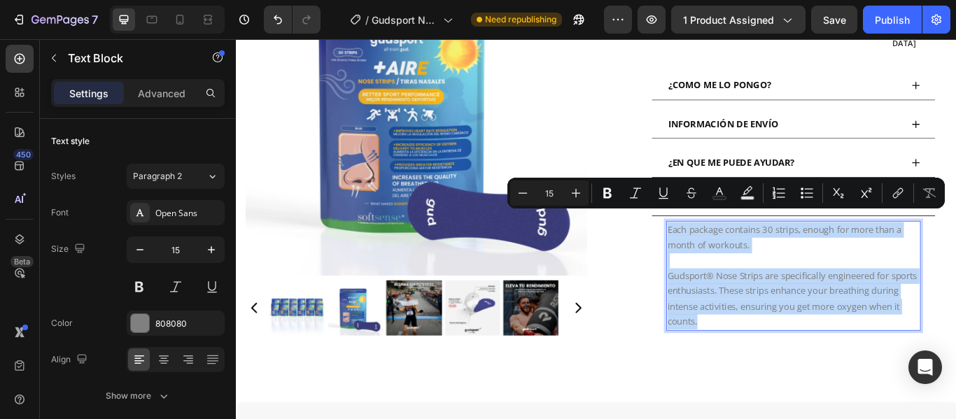
drag, startPoint x: 811, startPoint y: 355, endPoint x: 735, endPoint y: 249, distance: 130.3
click at [737, 251] on div "Each package contains 30 strips, enough for more than a month of workouts. Guds…" at bounding box center [885, 315] width 297 height 128
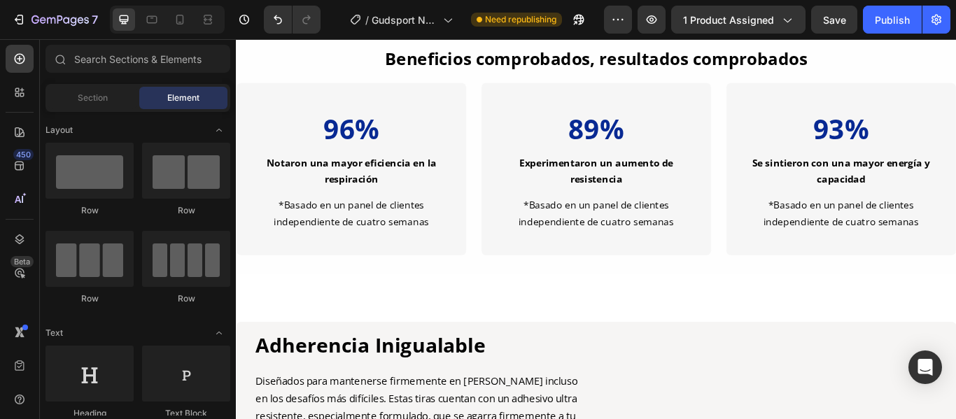
scroll to position [1363, 0]
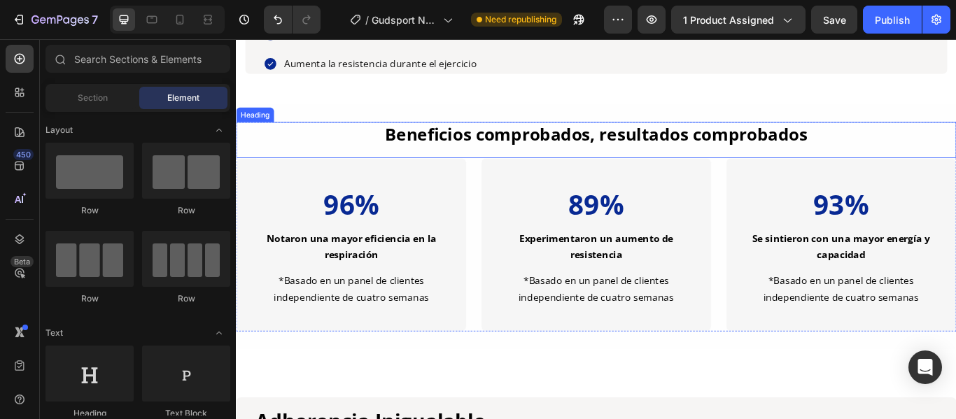
click at [899, 164] on h2 "Beneficios comprobados, resultados comprobados" at bounding box center [656, 150] width 784 height 28
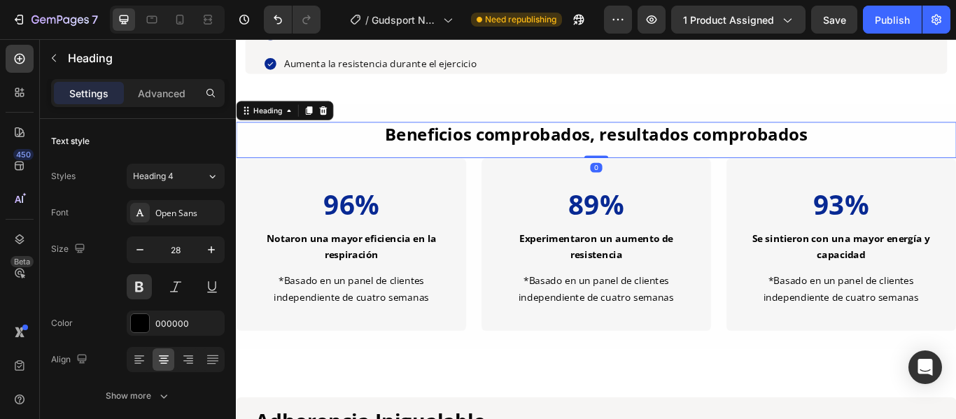
click at [899, 164] on h2 "Beneficios comprobados, resultados comprobados" at bounding box center [656, 150] width 784 height 28
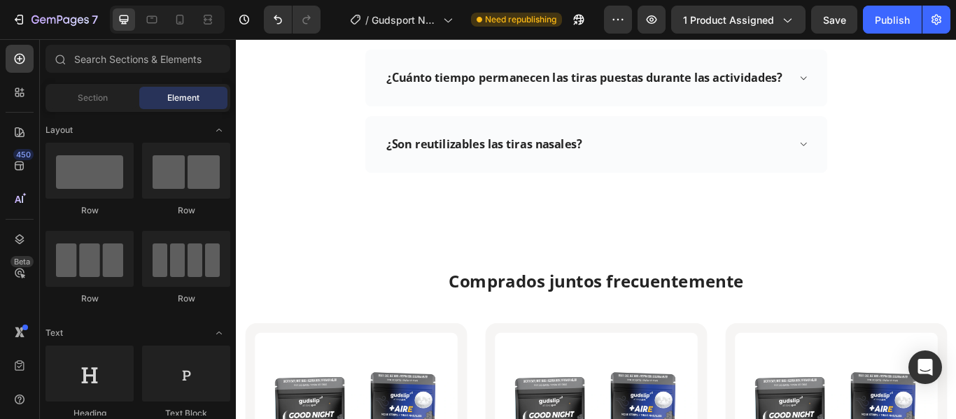
scroll to position [3683, 0]
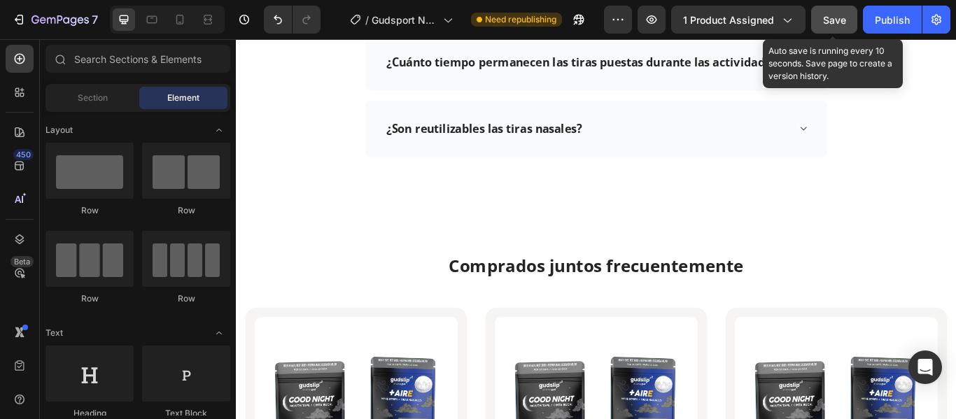
click at [841, 24] on span "Save" at bounding box center [834, 20] width 23 height 12
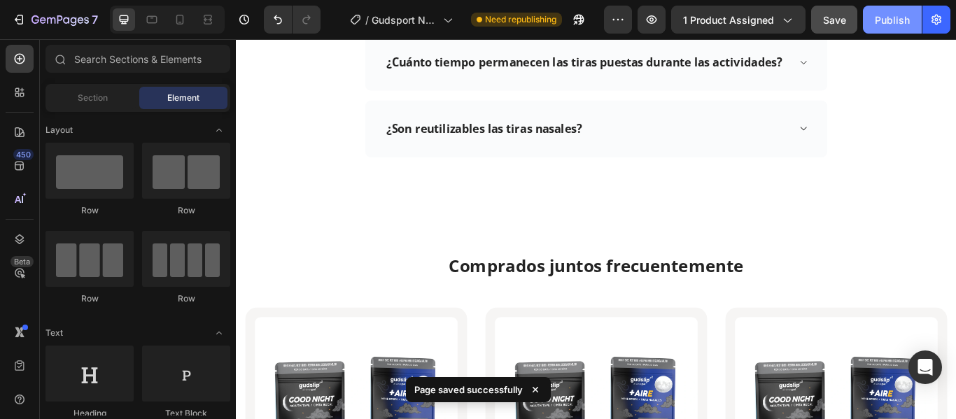
click at [897, 29] on button "Publish" at bounding box center [892, 20] width 59 height 28
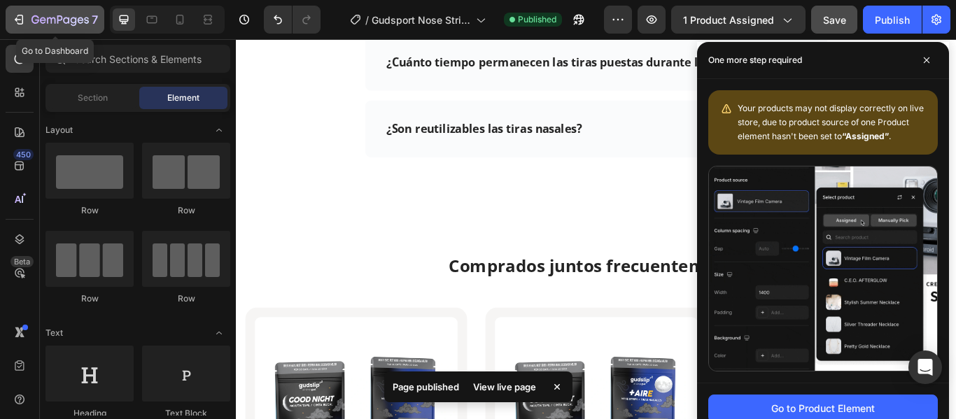
click at [56, 15] on icon "button" at bounding box center [59, 21] width 57 height 12
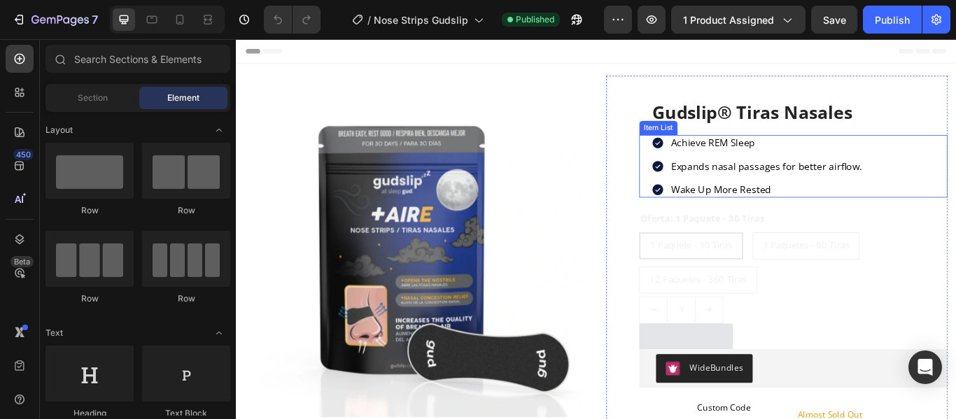
click at [838, 160] on p "Achieve REM Sleep" at bounding box center [853, 160] width 223 height 15
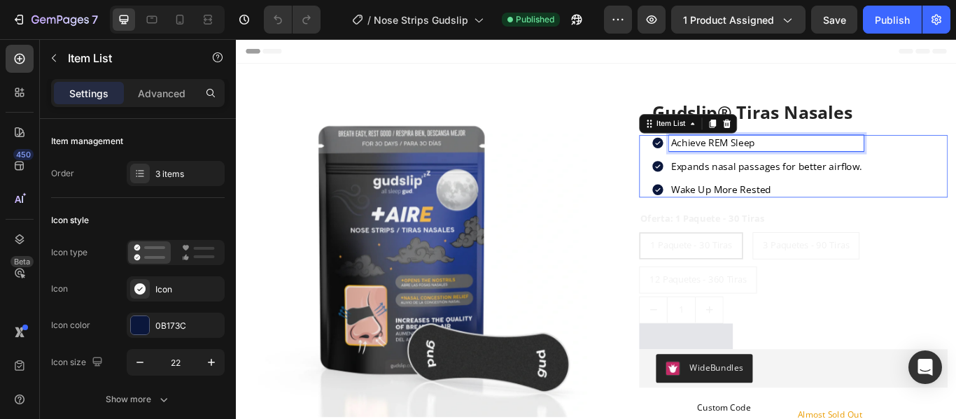
click at [838, 160] on p "Achieve REM Sleep" at bounding box center [853, 160] width 223 height 15
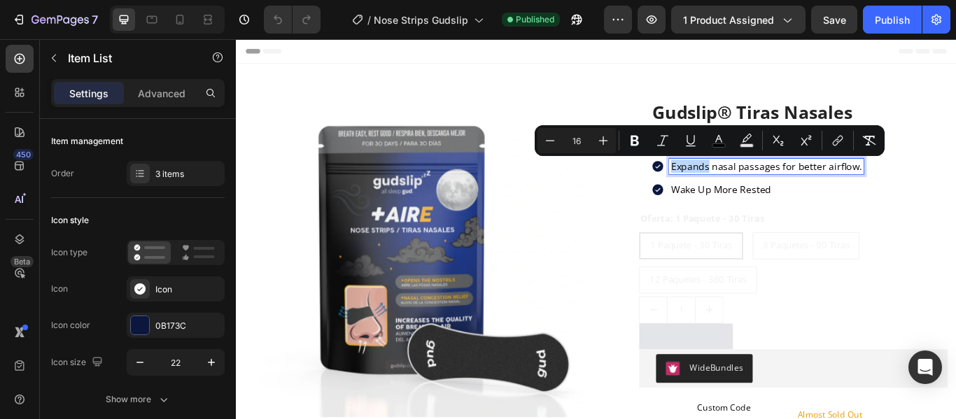
drag, startPoint x: 838, startPoint y: 160, endPoint x: 907, endPoint y: 187, distance: 74.2
click at [743, 165] on p "Achieve REM Sleep" at bounding box center [853, 160] width 223 height 15
click at [844, 197] on div "Achieve REM Sleep Expands nasal passages for better airflow. Wake Up More Rested" at bounding box center [843, 187] width 248 height 73
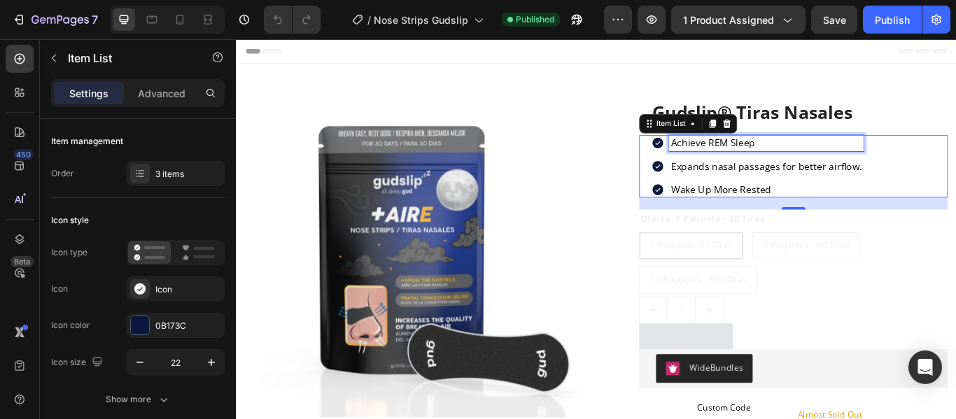
click at [839, 156] on p "Achieve REM Sleep" at bounding box center [853, 160] width 223 height 15
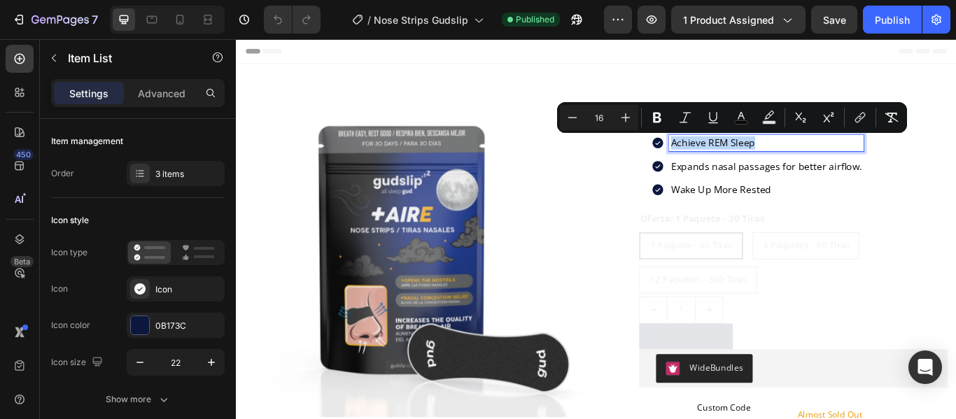
drag, startPoint x: 837, startPoint y: 158, endPoint x: 735, endPoint y: 155, distance: 102.2
click at [740, 155] on div "Achieve REM Sleep" at bounding box center [853, 160] width 227 height 19
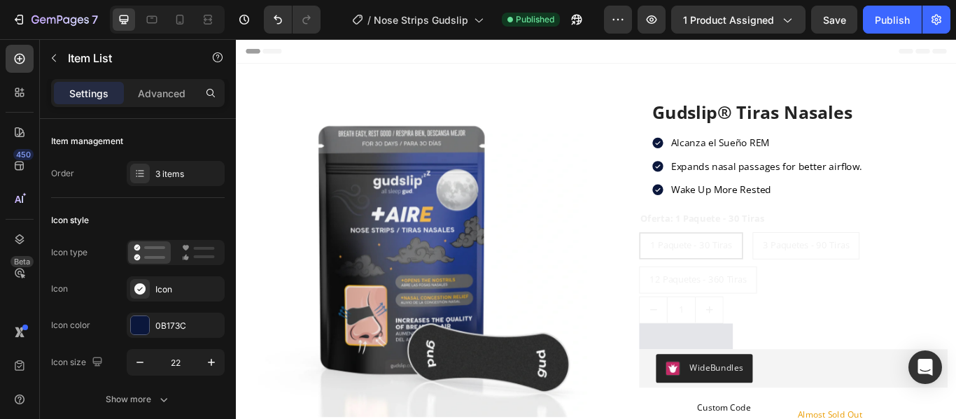
click at [955, 188] on div "Alcanza el Sueño REM Expands nasal passages for better airflow. Wake Up More Re…" at bounding box center [885, 187] width 360 height 73
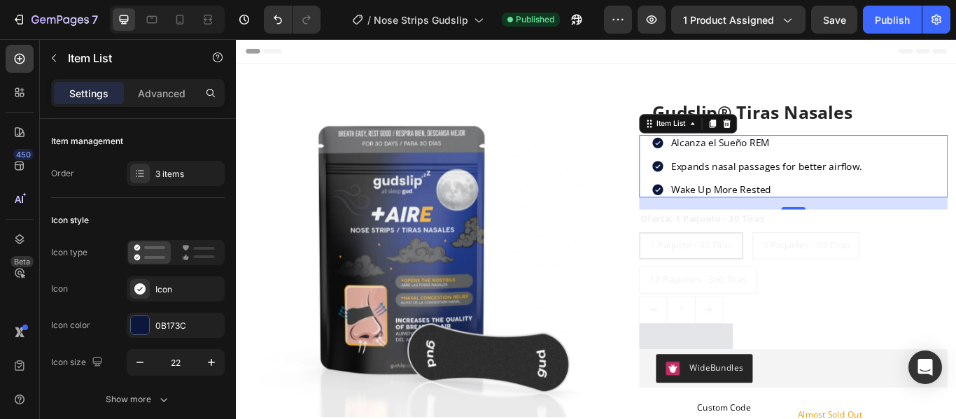
click at [953, 190] on span "Expands nasal passages for better airflow." at bounding box center [853, 187] width 223 height 15
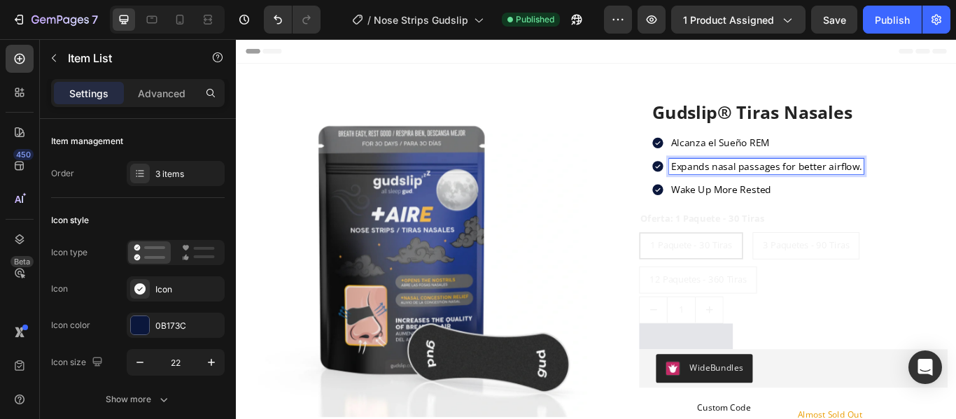
click at [955, 190] on span "Expands nasal passages for better airflow." at bounding box center [853, 187] width 223 height 15
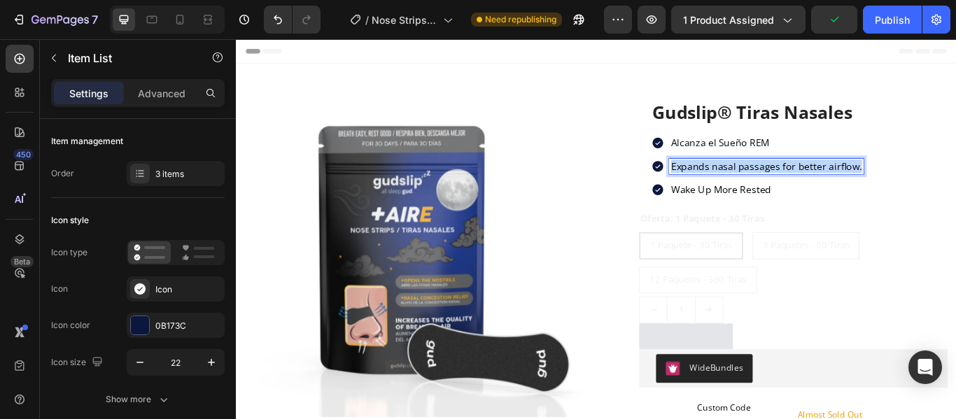
drag, startPoint x: 956, startPoint y: 190, endPoint x: 735, endPoint y: 187, distance: 221.1
click at [740, 187] on div "Expands nasal passages for better airflow." at bounding box center [853, 187] width 227 height 19
click at [856, 216] on p "Wake Up More Rested" at bounding box center [858, 214] width 232 height 15
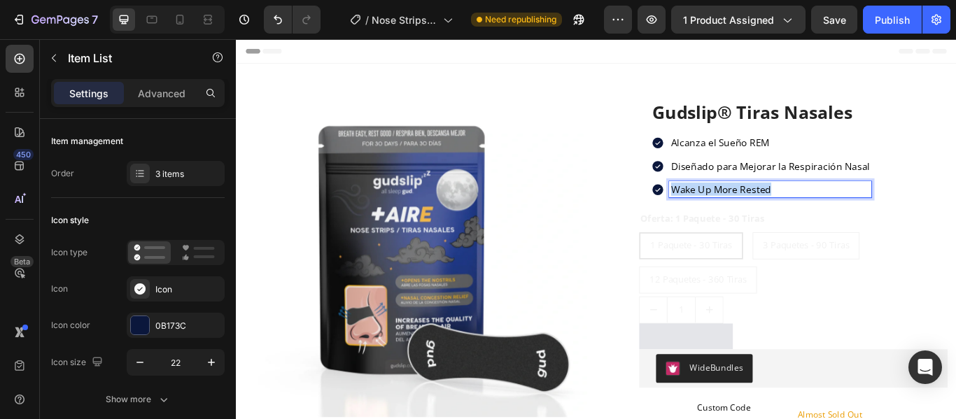
drag, startPoint x: 856, startPoint y: 216, endPoint x: 739, endPoint y: 210, distance: 117.7
click at [742, 210] on p "Wake Up More Rested" at bounding box center [858, 214] width 232 height 15
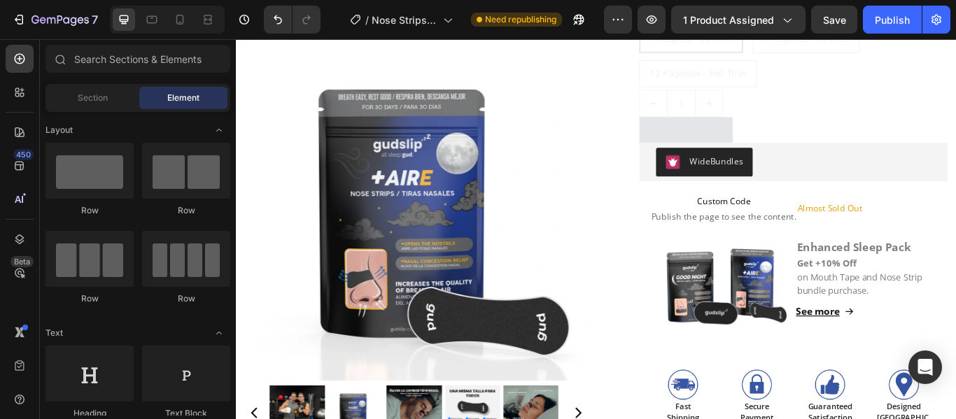
scroll to position [267, 0]
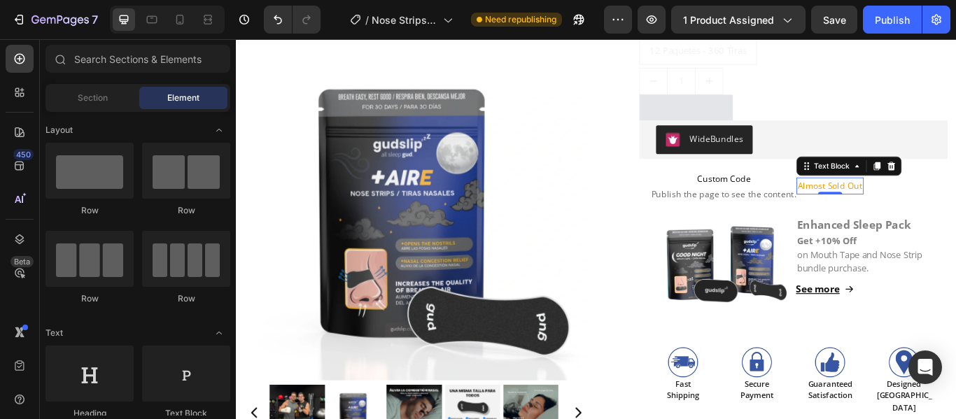
click at [937, 211] on p "Almost Sold Out" at bounding box center [928, 210] width 76 height 17
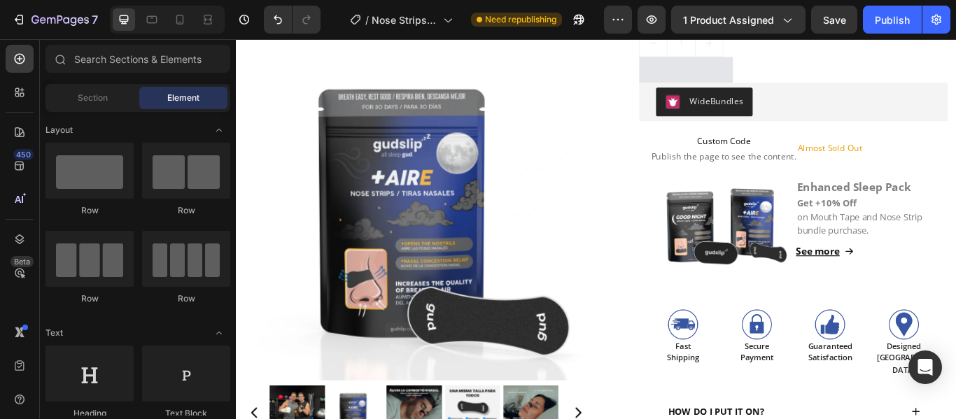
scroll to position [320, 0]
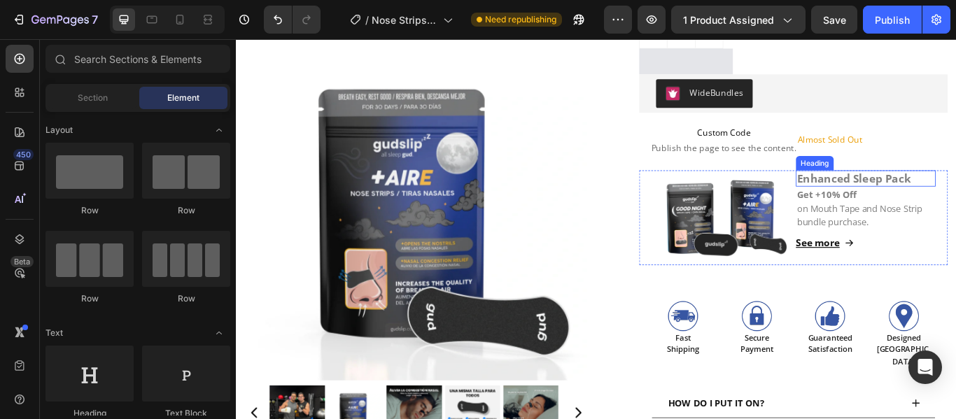
click at [955, 200] on h2 "Enhanced Sleep Pack" at bounding box center [969, 201] width 163 height 19
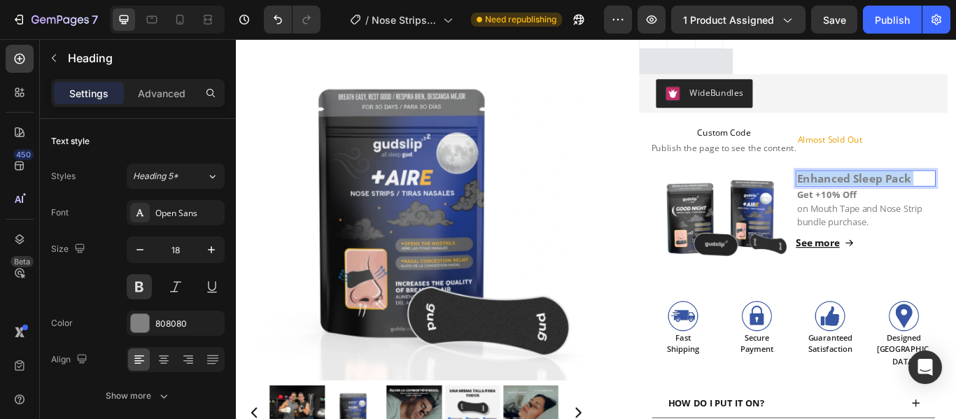
drag, startPoint x: 1015, startPoint y: 200, endPoint x: 932, endPoint y: 208, distance: 83.6
click at [916, 204] on p "Enhanced Sleep Pack" at bounding box center [969, 202] width 160 height 16
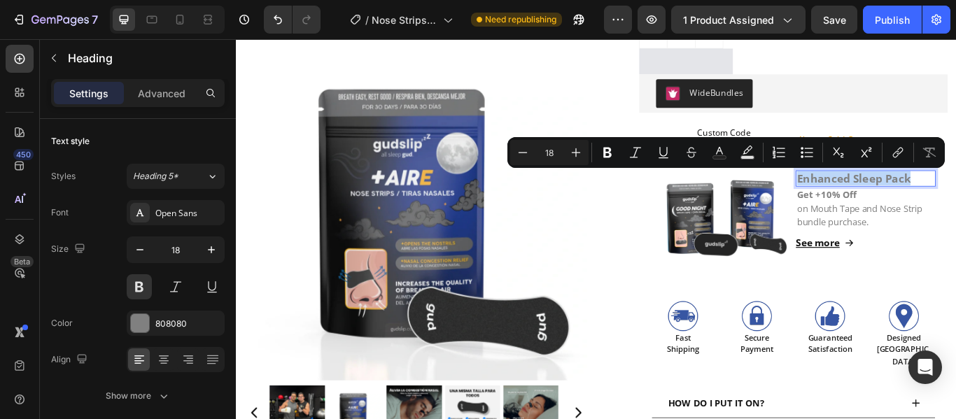
drag, startPoint x: 1014, startPoint y: 198, endPoint x: 882, endPoint y: 202, distance: 131.6
click at [889, 202] on p "Enhanced Sleep Pack" at bounding box center [969, 202] width 160 height 16
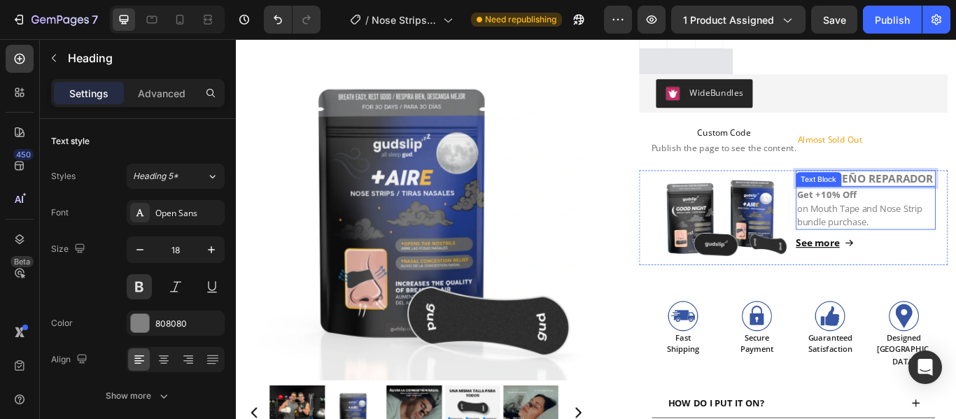
click at [955, 229] on p "Get +10% Off" at bounding box center [969, 221] width 160 height 16
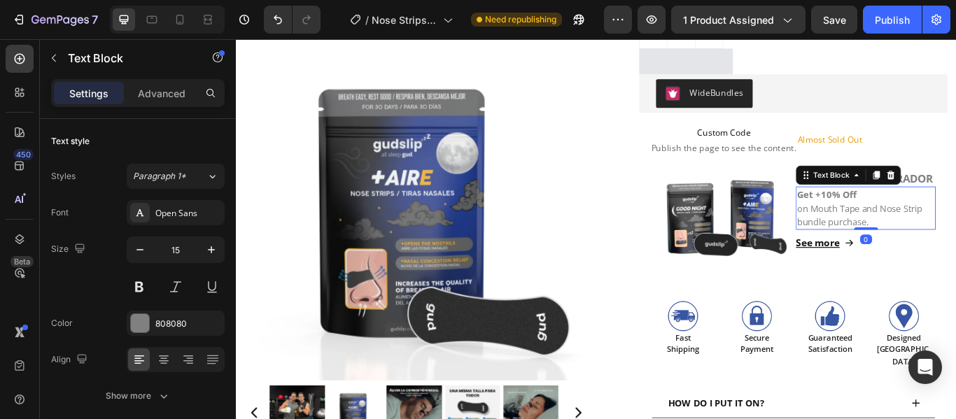
click at [950, 229] on p "Get +10% Off" at bounding box center [969, 221] width 160 height 16
click at [955, 260] on p "on Mouth Tape and Nose Strip bundle purchase." at bounding box center [969, 244] width 160 height 31
click at [954, 229] on p "Get +10% Off" at bounding box center [969, 221] width 160 height 16
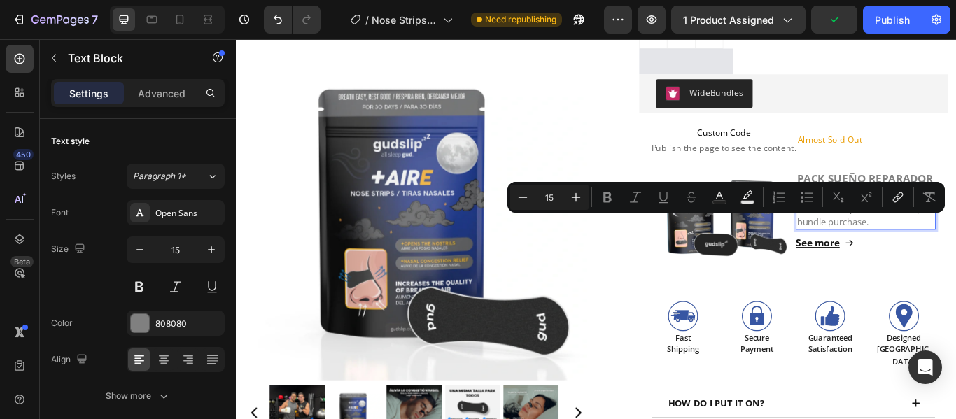
click at [850, 212] on div "Minus 15 Plus Bold Italic Underline Strikethrough Text Color Text Background Co…" at bounding box center [725, 197] width 437 height 31
click at [955, 253] on p "on Mouth Tape and Nose Strip bundle purchase." at bounding box center [969, 244] width 160 height 31
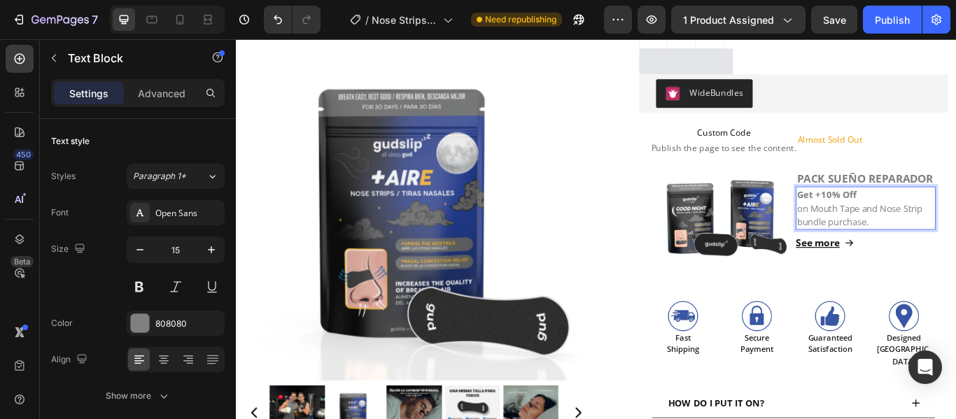
click at [949, 227] on strong "Get +10% Off" at bounding box center [924, 220] width 70 height 14
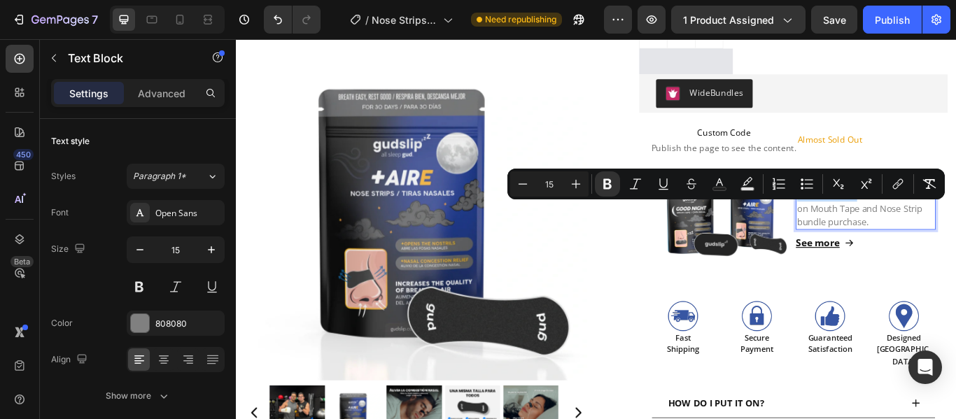
drag, startPoint x: 949, startPoint y: 238, endPoint x: 880, endPoint y: 239, distance: 68.6
click at [888, 239] on div "Get +10% Off on Mouth Tape and Nose Strip bundle purchase." at bounding box center [969, 236] width 163 height 50
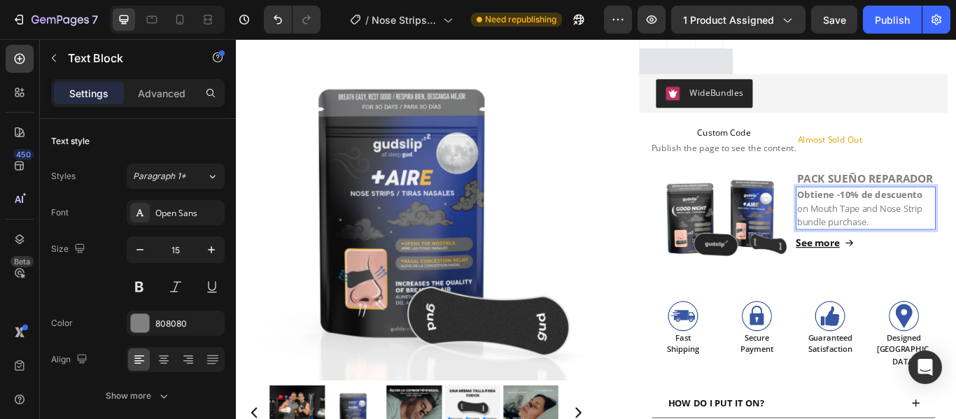
click at [955, 260] on p "on Mouth Tape and Nose Strip bundle purchase." at bounding box center [969, 244] width 160 height 31
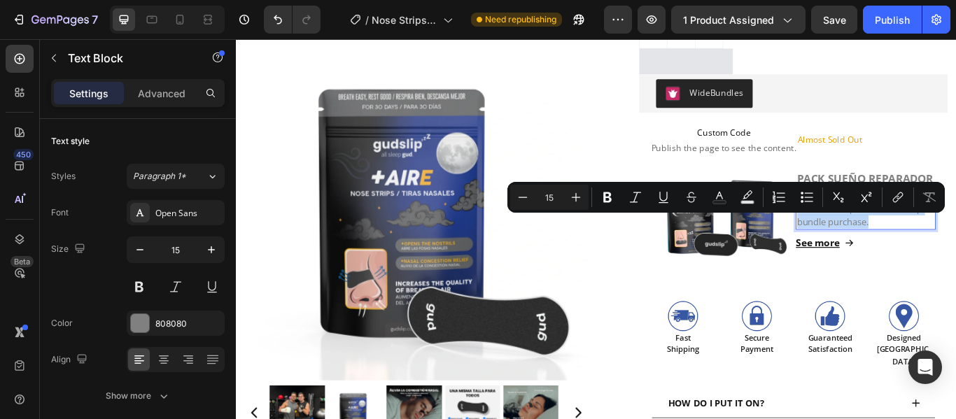
drag, startPoint x: 971, startPoint y: 271, endPoint x: 880, endPoint y: 258, distance: 91.2
click at [888, 258] on div "Obtiene -10% de descuento on Mouth Tape and Nose Strip bundle purchase." at bounding box center [969, 236] width 163 height 50
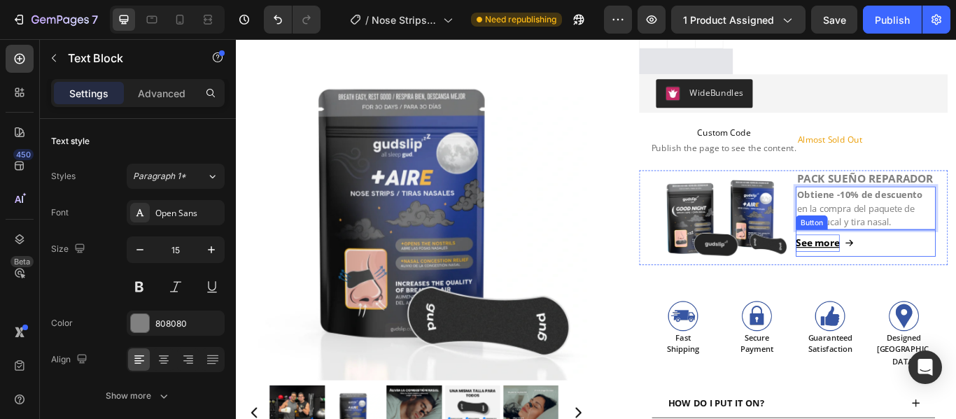
click at [929, 288] on div "See more" at bounding box center [913, 277] width 51 height 20
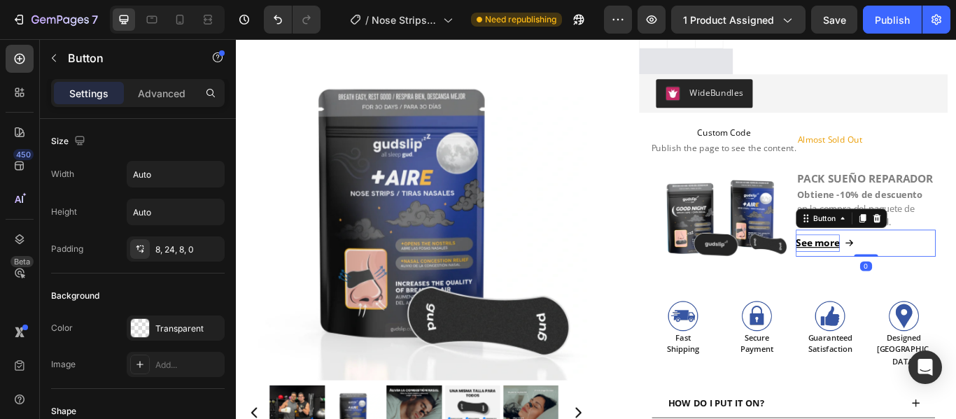
click at [930, 288] on div "See more" at bounding box center [913, 277] width 51 height 20
click at [930, 288] on p "See more" at bounding box center [913, 277] width 51 height 20
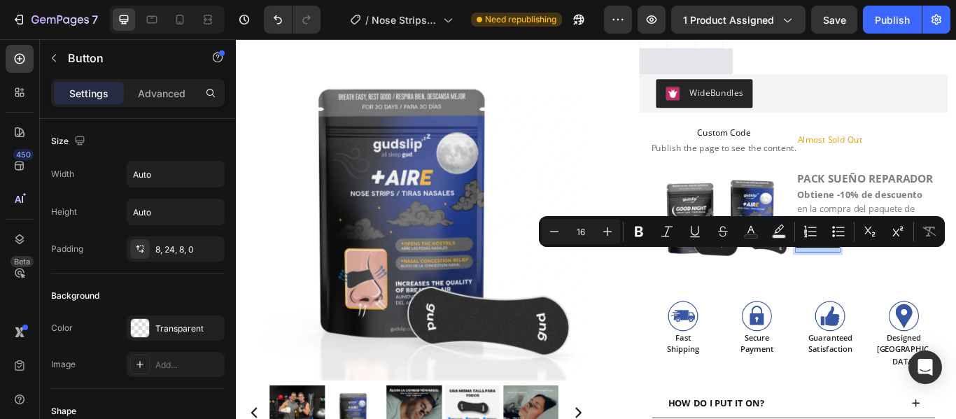
drag, startPoint x: 930, startPoint y: 290, endPoint x: 881, endPoint y: 285, distance: 49.2
click at [888, 285] on p "See more" at bounding box center [913, 277] width 51 height 20
drag, startPoint x: 895, startPoint y: 291, endPoint x: 926, endPoint y: 295, distance: 31.8
click at [926, 288] on p "See more" at bounding box center [913, 277] width 51 height 20
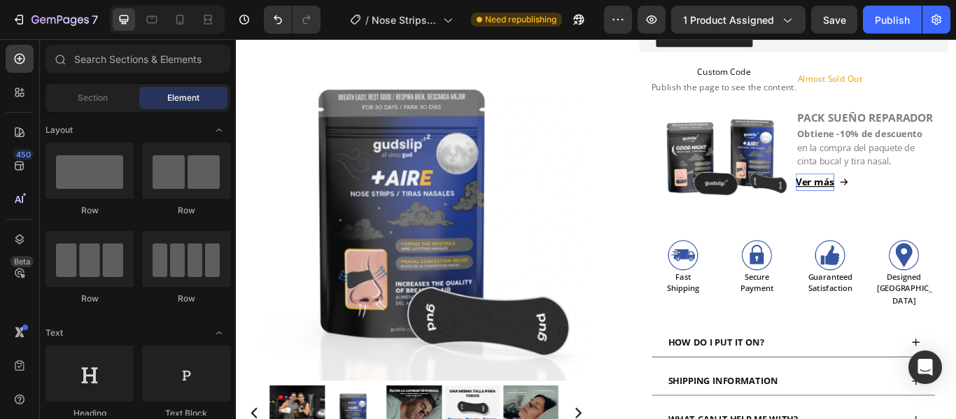
scroll to position [437, 0]
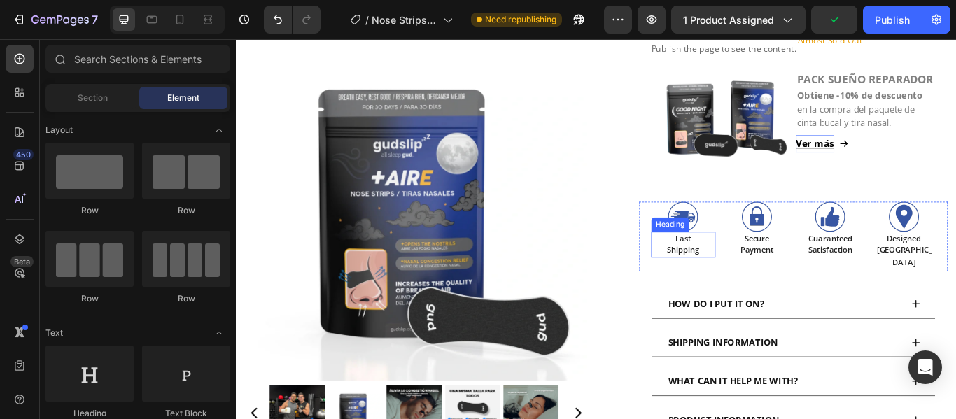
click at [749, 285] on h2 "Fast Shipping" at bounding box center [756, 279] width 75 height 30
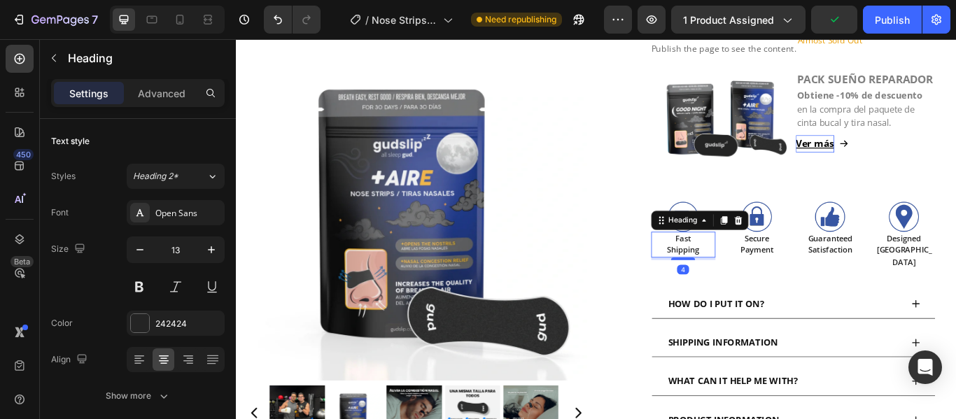
click at [753, 278] on h2 "Fast Shipping" at bounding box center [756, 279] width 75 height 30
click at [753, 278] on p "Fast Shipping" at bounding box center [757, 278] width 72 height 27
click at [747, 290] on p "Envíos Shipping" at bounding box center [757, 278] width 72 height 27
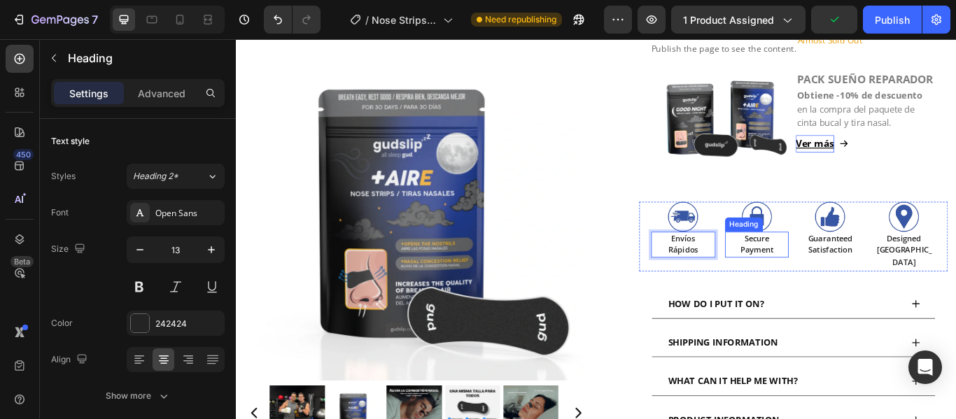
click at [838, 280] on h2 "Secure Payment" at bounding box center [842, 279] width 75 height 30
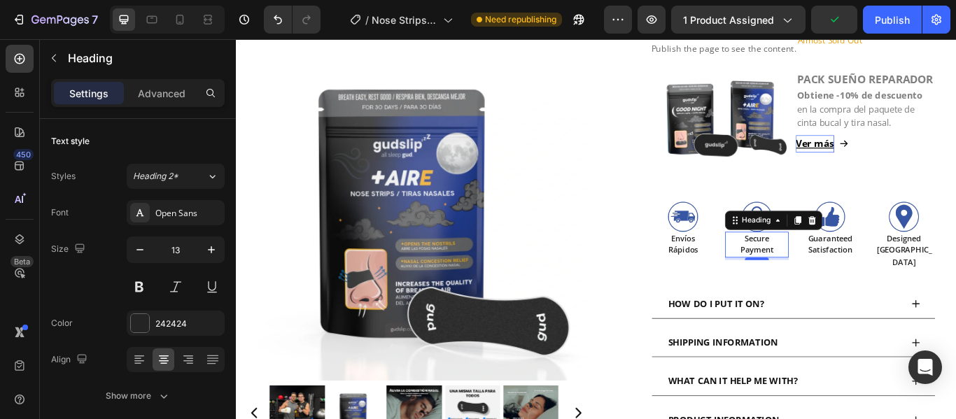
click at [838, 280] on h2 "Secure Payment" at bounding box center [842, 279] width 75 height 30
click at [833, 288] on p "Pago Payment" at bounding box center [843, 278] width 72 height 27
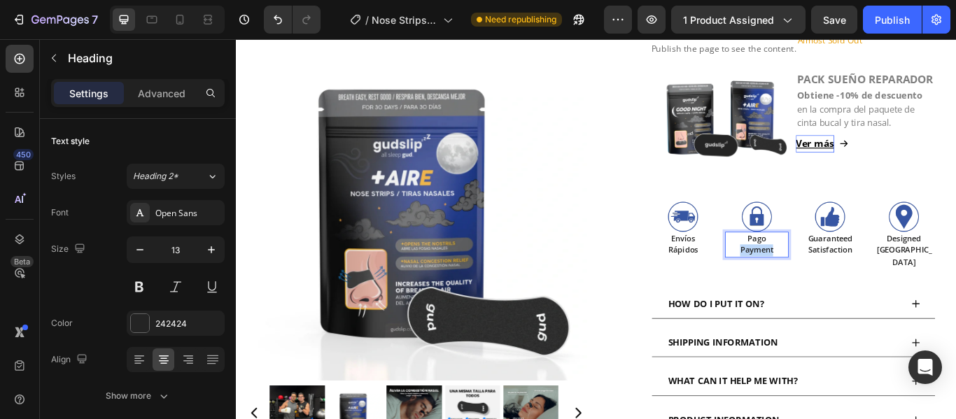
click at [833, 288] on p "Pago Payment" at bounding box center [843, 278] width 72 height 27
click at [921, 276] on h2 "Guaranteed Satisfaction" at bounding box center [928, 279] width 75 height 30
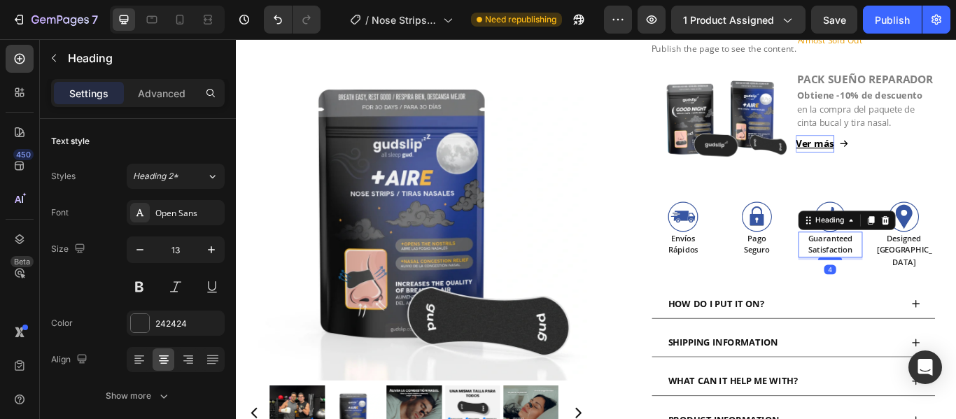
click at [921, 276] on h2 "Guaranteed Satisfaction" at bounding box center [928, 279] width 75 height 30
click at [908, 292] on p "Satisfacción Satisfaction" at bounding box center [928, 278] width 72 height 27
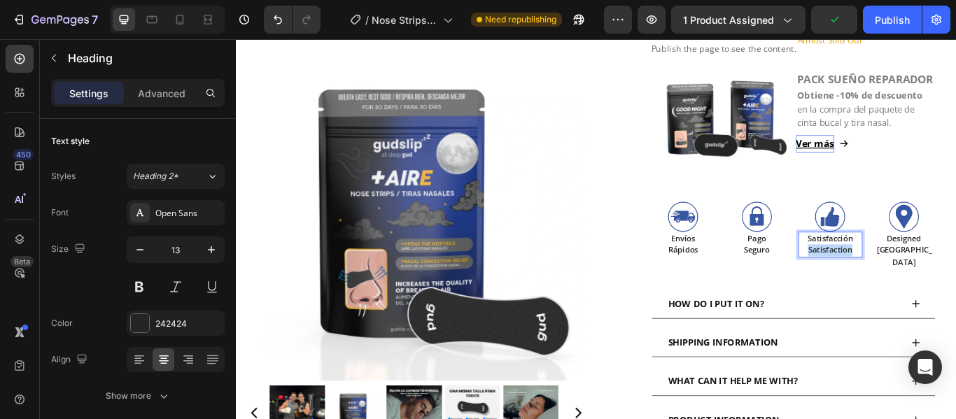
click at [908, 292] on p "Satisfacción Satisfaction" at bounding box center [928, 278] width 72 height 27
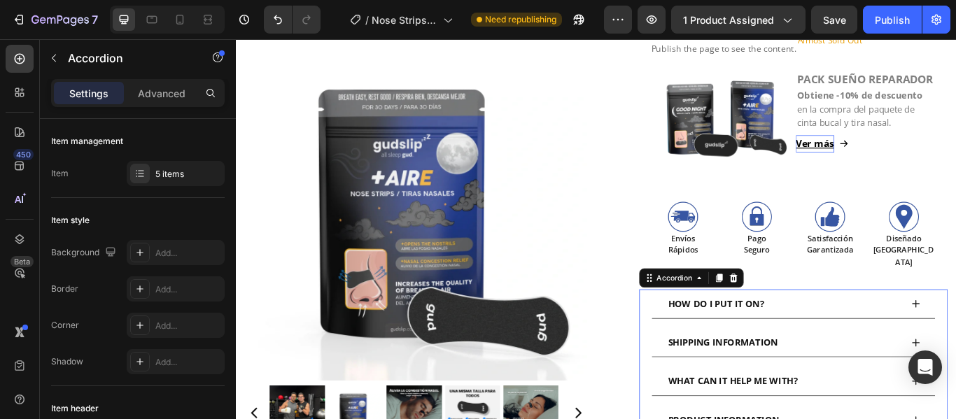
click at [847, 340] on div "HOW DO I PUT IT ON?" at bounding box center [795, 348] width 116 height 22
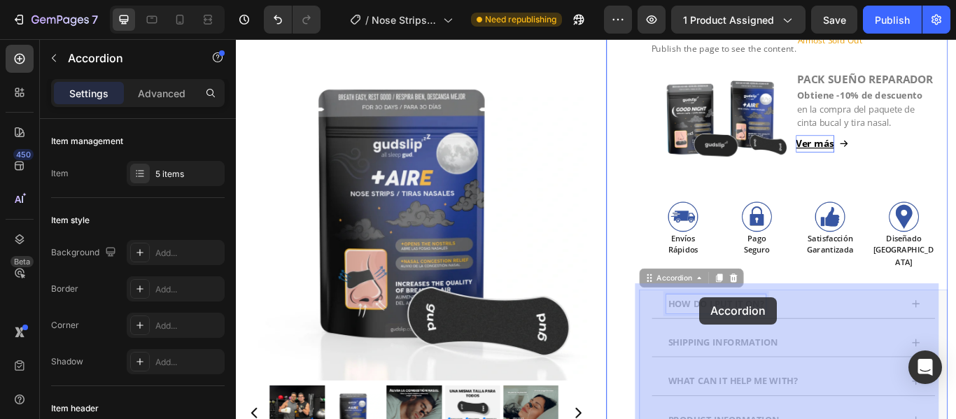
drag, startPoint x: 845, startPoint y: 340, endPoint x: 774, endPoint y: 340, distance: 71.4
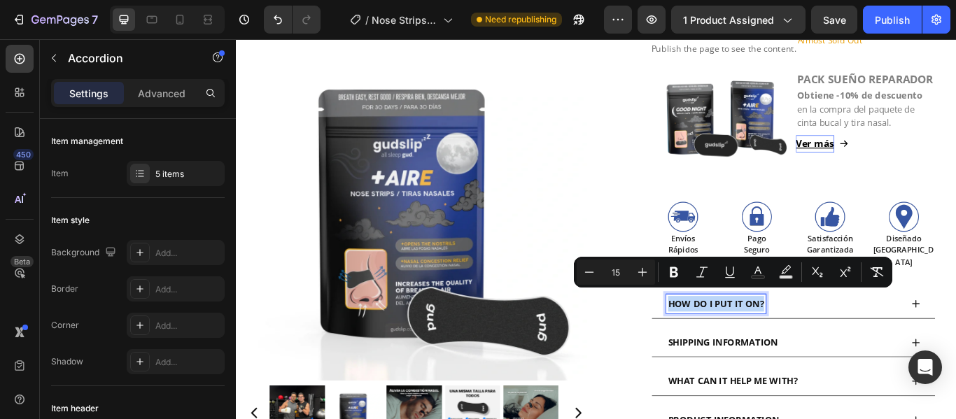
drag, startPoint x: 737, startPoint y: 342, endPoint x: 851, endPoint y: 341, distance: 114.1
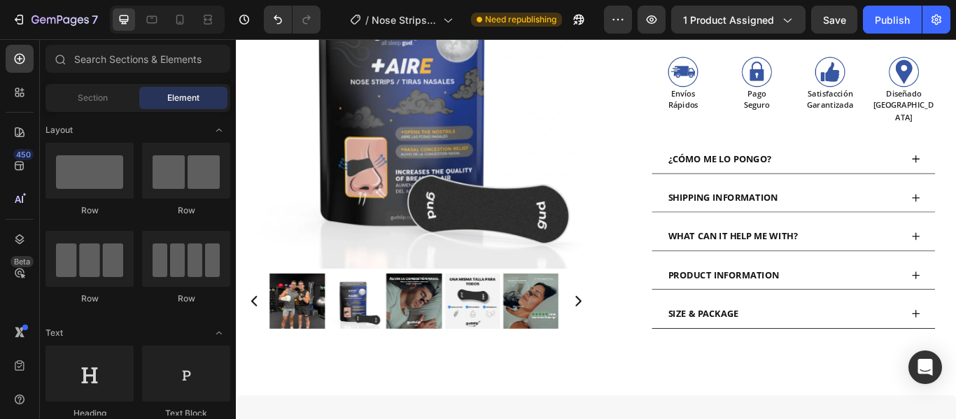
scroll to position [615, 0]
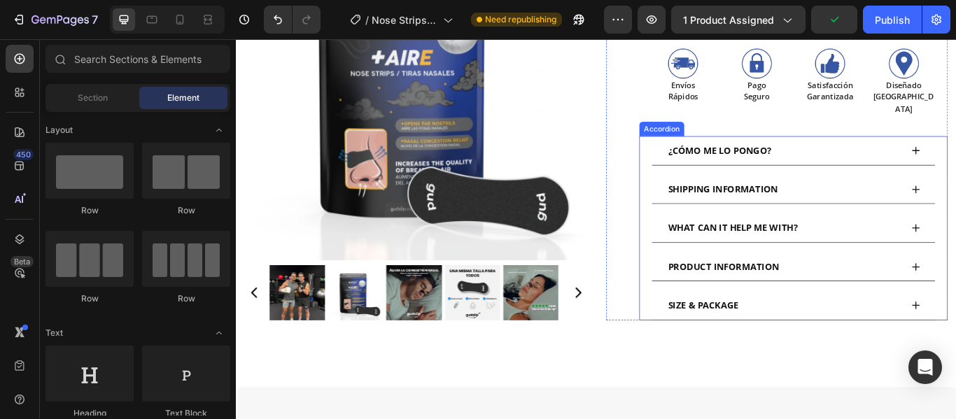
click at [859, 209] on span "SHIPPING INFORMATION" at bounding box center [803, 214] width 128 height 14
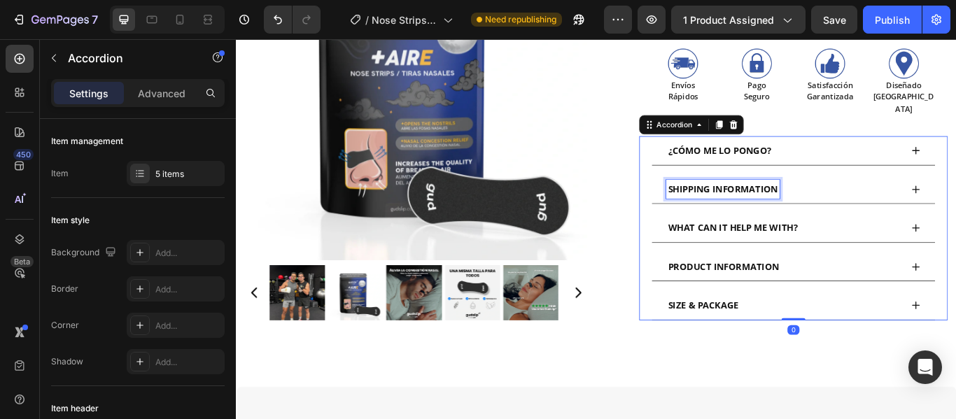
click at [862, 207] on span "SHIPPING INFORMATION" at bounding box center [803, 214] width 128 height 14
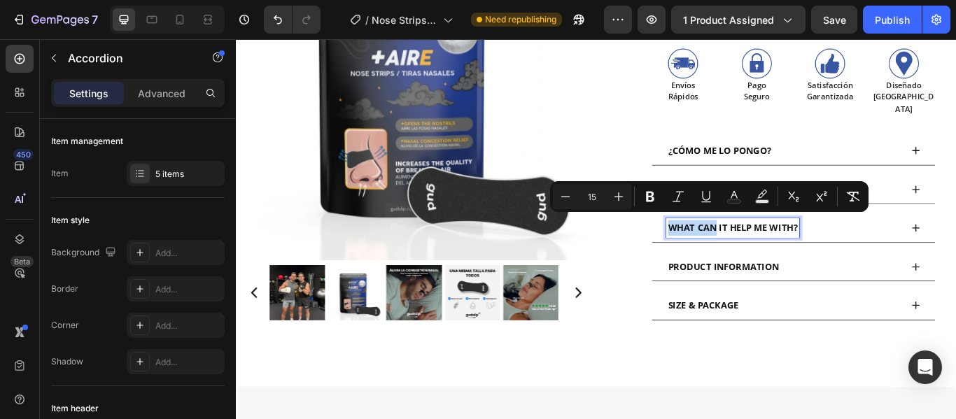
drag, startPoint x: 862, startPoint y: 205, endPoint x: 768, endPoint y: 204, distance: 94.5
click at [768, 207] on span "SHIPPING INFORMATION" at bounding box center [803, 214] width 128 height 14
click at [739, 207] on span "SHIPPING INFORMATION" at bounding box center [803, 214] width 128 height 14
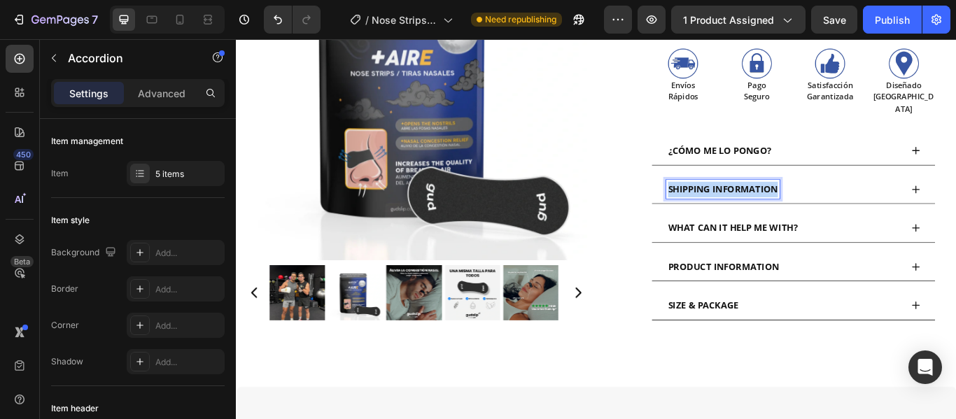
drag, startPoint x: 734, startPoint y: 204, endPoint x: 863, endPoint y: 204, distance: 129.5
click at [863, 204] on div "SHIPPING INFORMATION" at bounding box center [803, 215] width 132 height 22
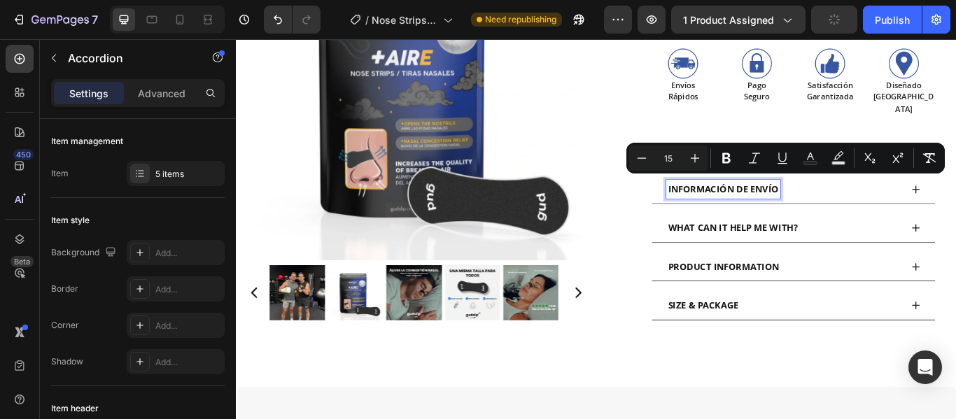
click at [886, 253] on div "WHAT CAN IT HELP ME WITH?" at bounding box center [814, 259] width 155 height 22
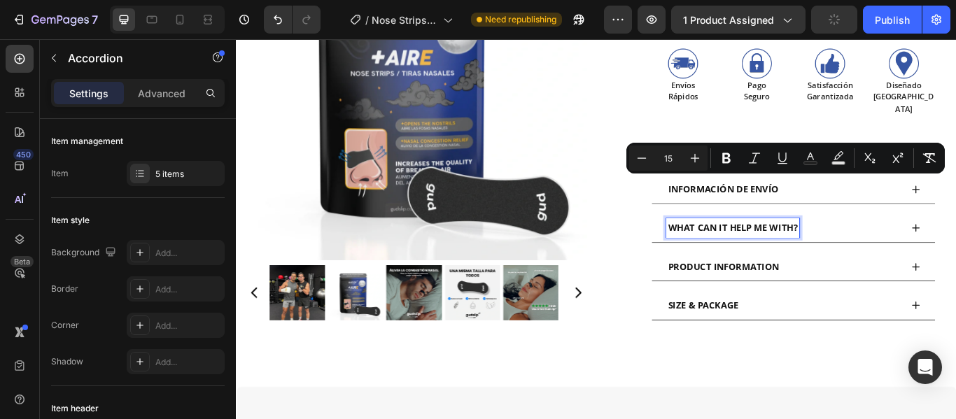
click at [886, 253] on div "WHAT CAN IT HELP ME WITH?" at bounding box center [814, 259] width 155 height 22
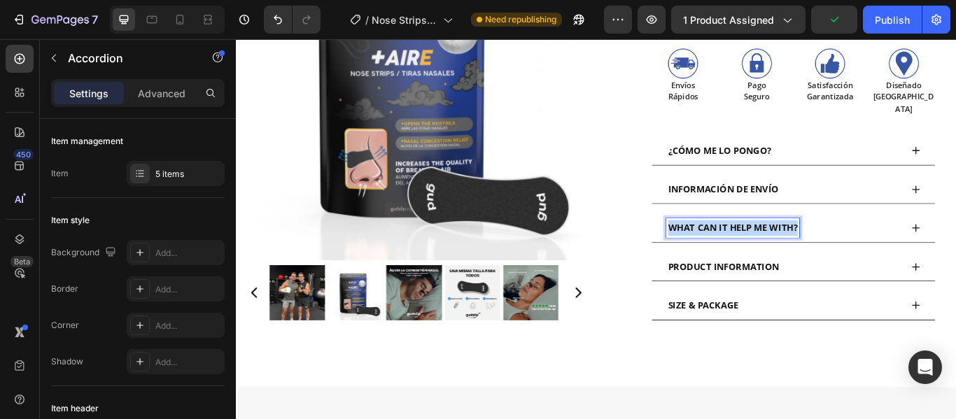
drag, startPoint x: 886, startPoint y: 253, endPoint x: 735, endPoint y: 248, distance: 150.5
click at [737, 248] on div "WHAT CAN IT HELP ME WITH?" at bounding box center [814, 259] width 155 height 22
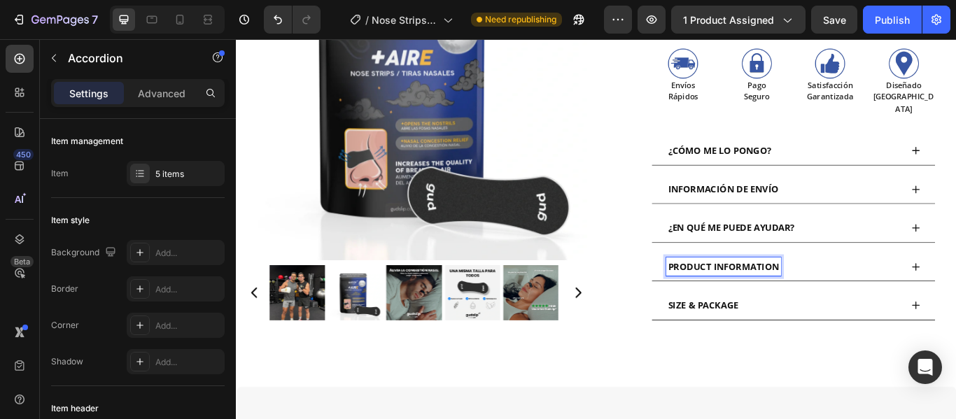
click at [861, 297] on span "PRODUCT INFORMATION" at bounding box center [803, 304] width 129 height 14
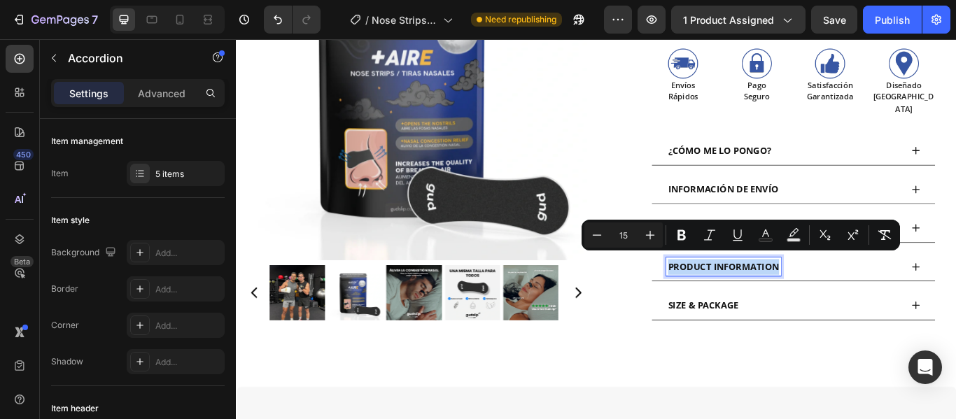
drag, startPoint x: 865, startPoint y: 297, endPoint x: 731, endPoint y: 298, distance: 134.4
click at [737, 298] on div "PRODUCT INFORMATION" at bounding box center [804, 305] width 134 height 22
drag, startPoint x: 731, startPoint y: 298, endPoint x: 776, endPoint y: 291, distance: 46.0
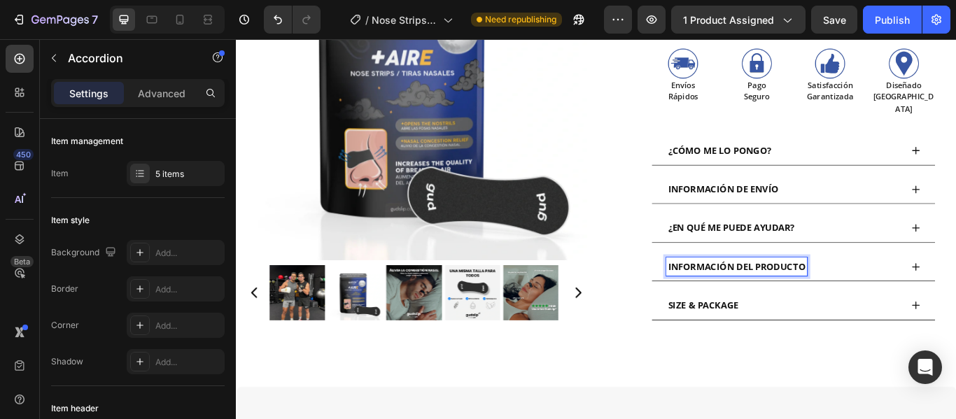
click at [821, 340] on div "SIZE & PACKAGE" at bounding box center [874, 350] width 274 height 22
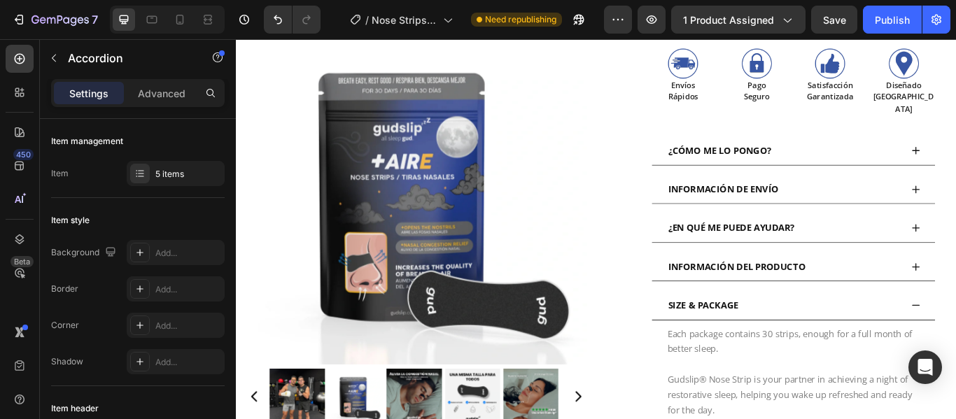
click at [821, 340] on div "SIZE & PACKAGE" at bounding box center [874, 350] width 274 height 22
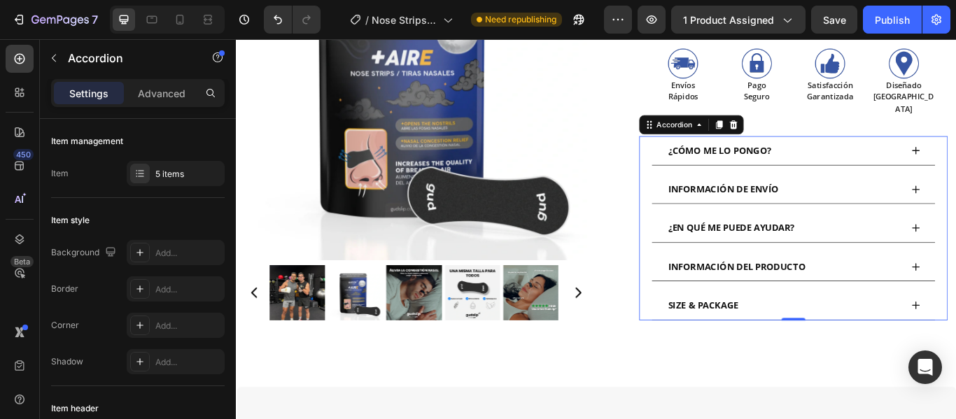
drag, startPoint x: 819, startPoint y: 341, endPoint x: 749, endPoint y: 336, distance: 69.4
click at [749, 339] on div "SIZE & PACKAGE" at bounding box center [874, 350] width 274 height 22
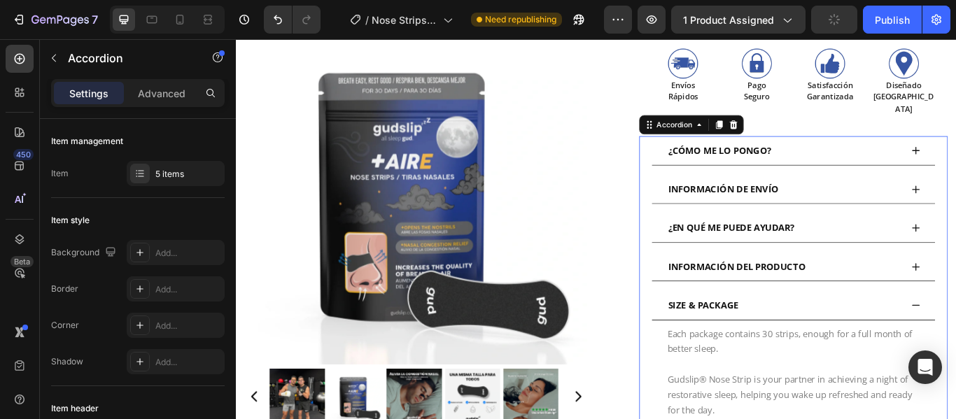
click at [817, 343] on div "SIZE & PACKAGE" at bounding box center [780, 350] width 86 height 22
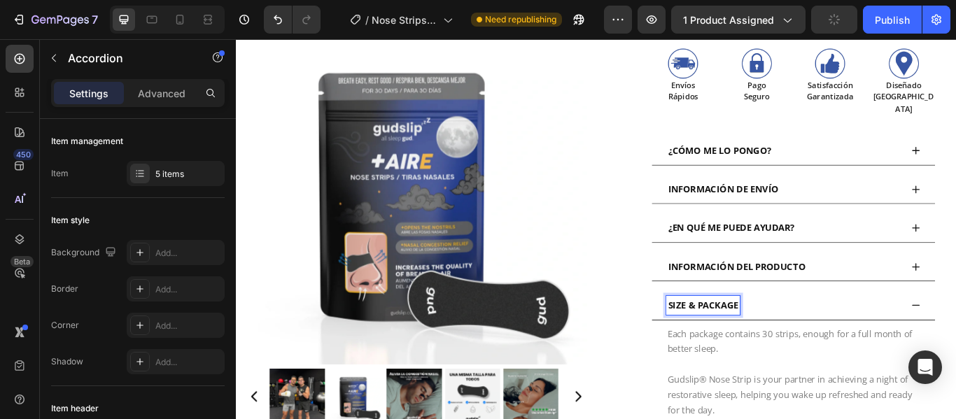
click at [817, 343] on div "SIZE & PACKAGE" at bounding box center [780, 350] width 86 height 22
drag, startPoint x: 817, startPoint y: 343, endPoint x: 728, endPoint y: 341, distance: 88.9
click at [728, 341] on div "SIZE & PACKAGE" at bounding box center [885, 350] width 330 height 34
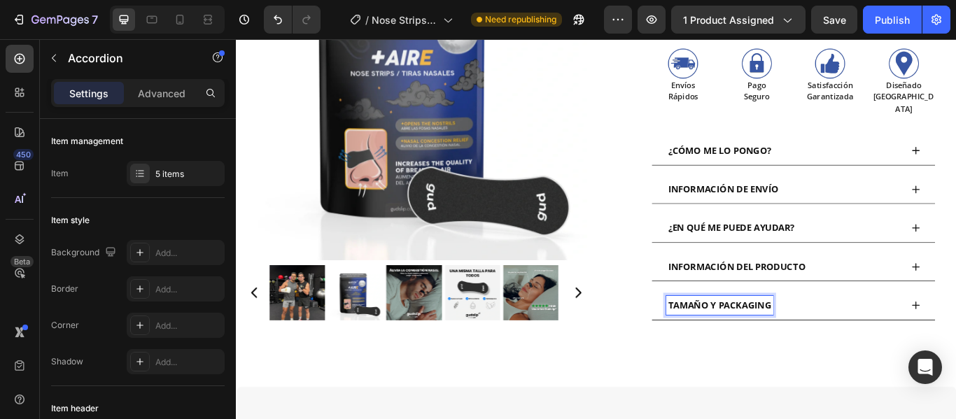
click at [793, 342] on span "TAMAÑO Y PACKAGING" at bounding box center [799, 349] width 120 height 14
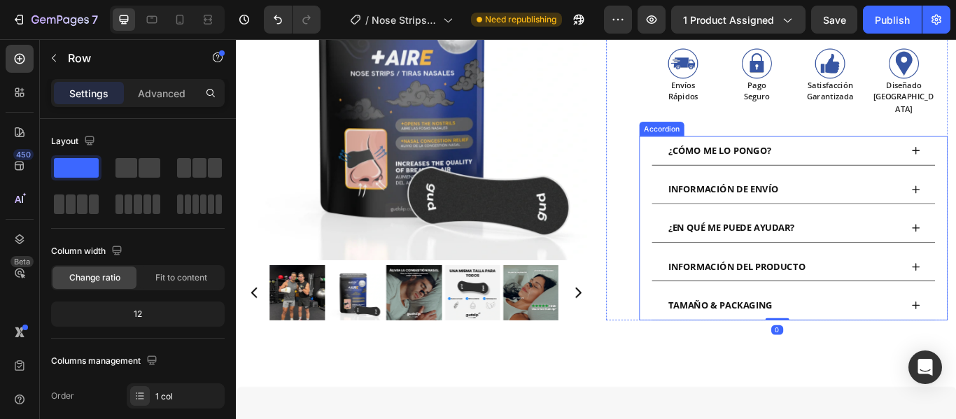
click at [911, 158] on div "¿CÓMO ME LO PONGO?" at bounding box center [874, 169] width 274 height 22
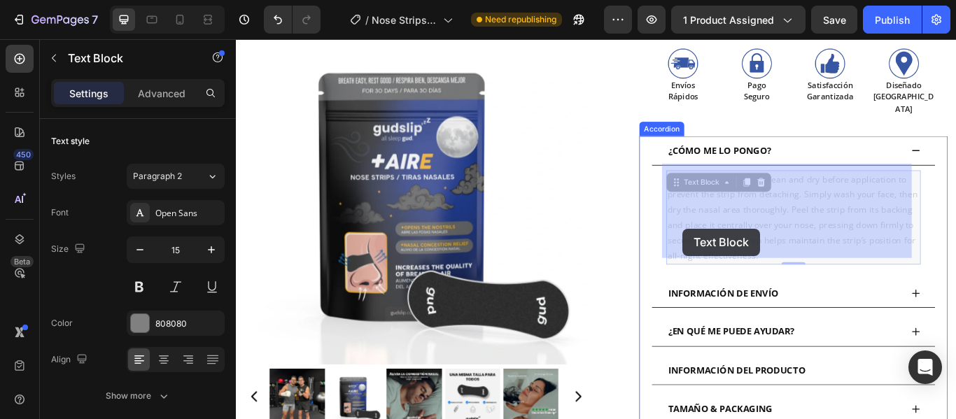
drag, startPoint x: 865, startPoint y: 288, endPoint x: 756, endPoint y: 260, distance: 111.8
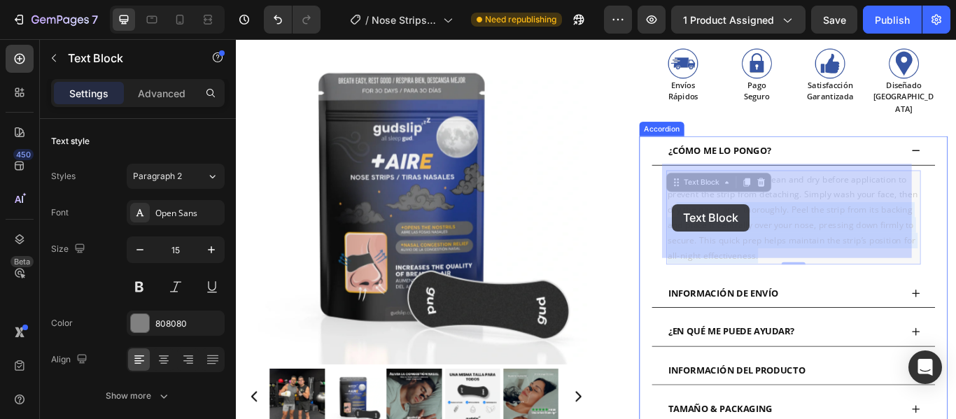
drag, startPoint x: 835, startPoint y: 285, endPoint x: 742, endPoint y: 225, distance: 111.2
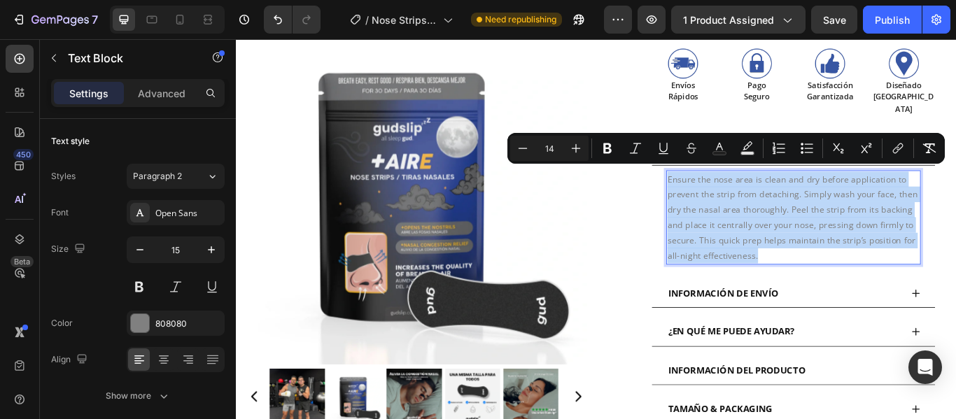
drag, startPoint x: 834, startPoint y: 283, endPoint x: 732, endPoint y: 195, distance: 134.9
click at [737, 195] on div "Ensure the nose area is clean and dry before application to prevent the strip f…" at bounding box center [885, 247] width 297 height 110
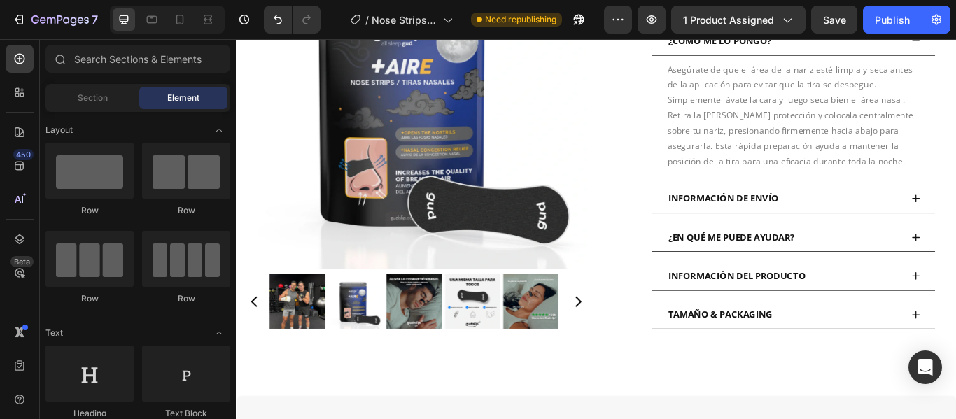
scroll to position [771, 0]
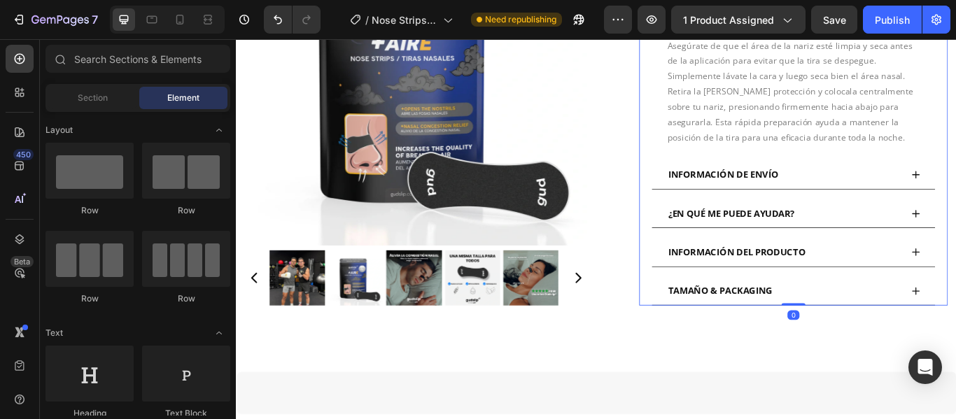
click at [831, 243] on p "¿EN QUÉ ME PUEDE AYUDAR?" at bounding box center [813, 243] width 148 height 18
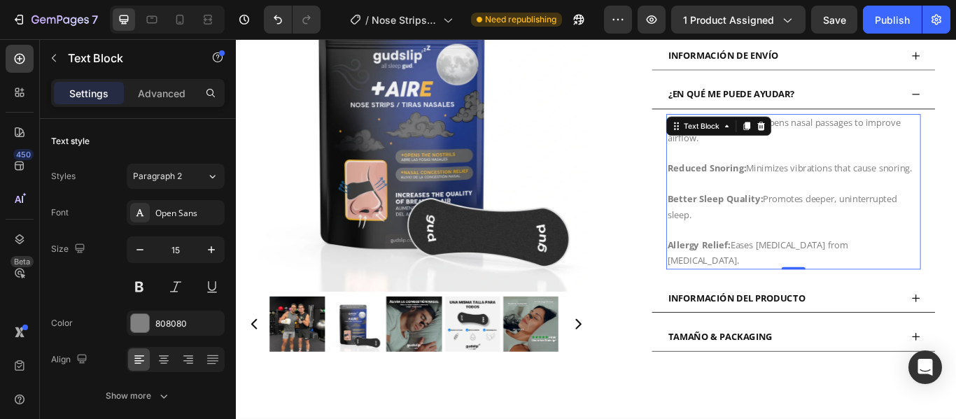
click at [955, 290] on p "Allergy Relief: Eases nasal congestion from allergies." at bounding box center [885, 280] width 294 height 54
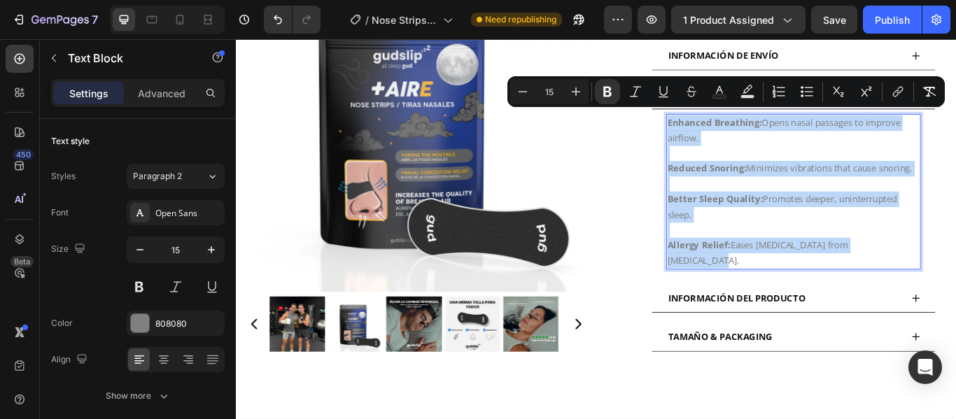
drag, startPoint x: 994, startPoint y: 290, endPoint x: 733, endPoint y: 129, distance: 305.7
click at [737, 129] on div "Enhanced Breathing: Opens nasal passages to improve airflow. Reduced Snoring: M…" at bounding box center [885, 217] width 297 height 181
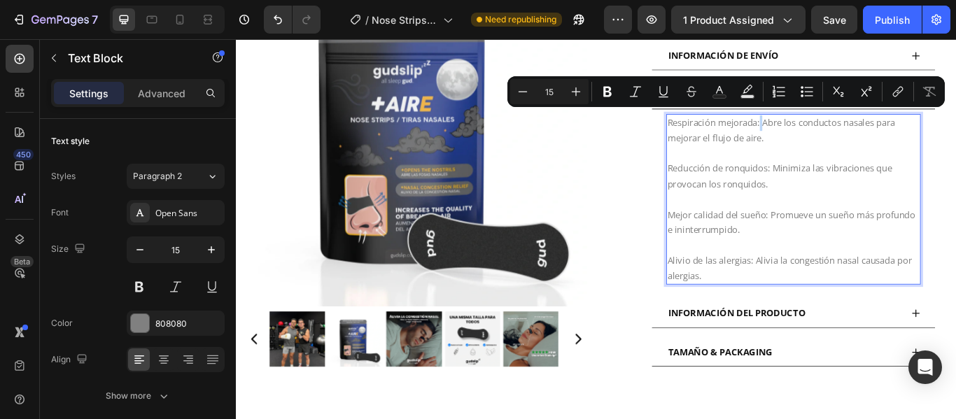
click at [842, 130] on p "Respiración mejorada: Abre los conductos nasales para mejorar el flujo de aire." at bounding box center [885, 146] width 294 height 36
click at [846, 129] on p "Respiración mejorada: Abre los conductos nasales para mejorar el flujo de aire." at bounding box center [885, 146] width 294 height 36
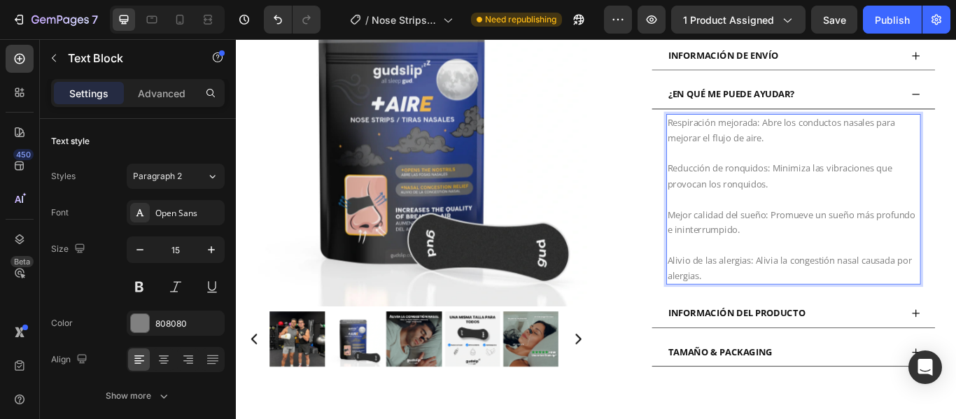
click at [843, 129] on p "Respiración mejorada: Abre los conductos nasales para mejorar el flujo de aire." at bounding box center [885, 146] width 294 height 36
click at [842, 128] on p "Respiración mejorada: Abre los conductos nasales para mejorar el flujo de aire." at bounding box center [885, 146] width 294 height 36
click at [845, 131] on p "Respiración mejorada: Abre los conductos nasales para mejorar el flujo de aire." at bounding box center [885, 146] width 294 height 36
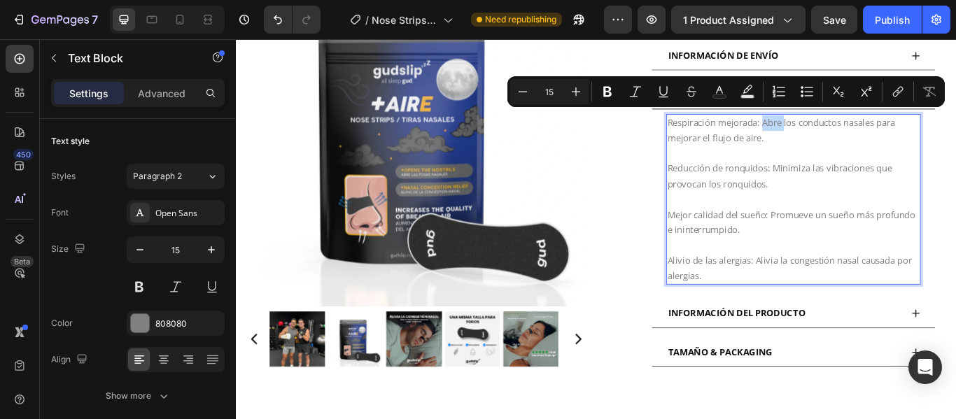
click at [845, 130] on p "Respiración mejorada: Abre los conductos nasales para mejorar el flujo de aire." at bounding box center [885, 146] width 294 height 36
click at [605, 94] on icon "Editor contextual toolbar" at bounding box center [607, 92] width 8 height 10
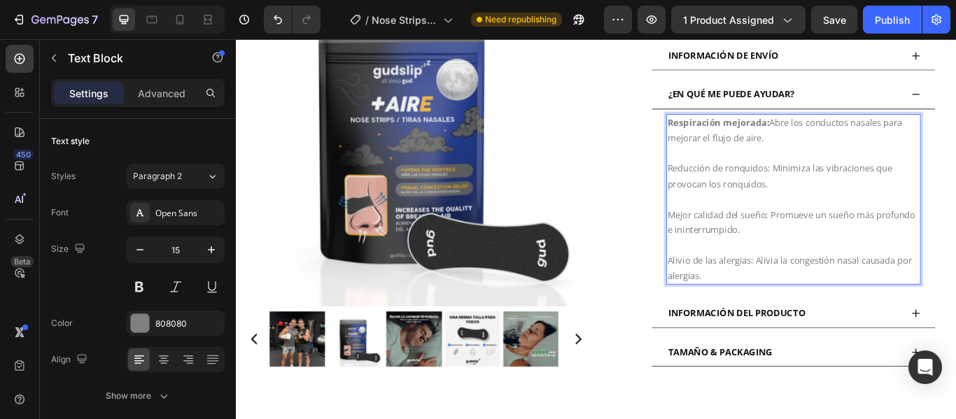
click at [855, 185] on p "Reducción de ronquidos: Minimiza las vibraciones que provocan los ronquidos." at bounding box center [885, 191] width 294 height 54
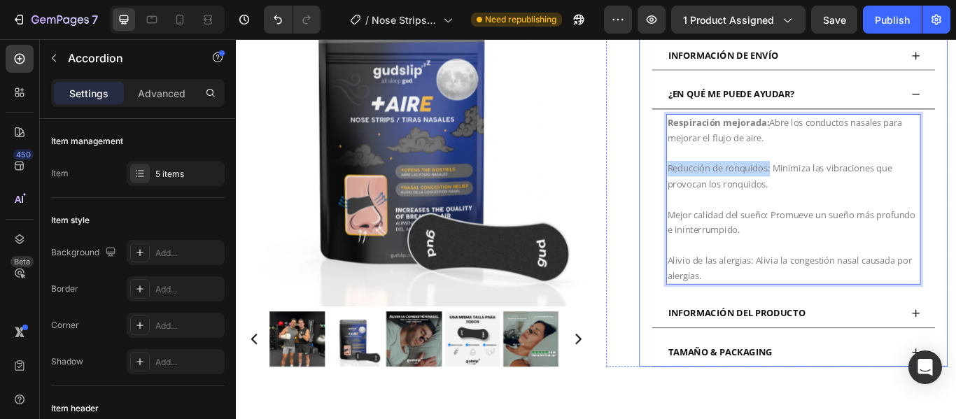
click at [955, 101] on div "¿EN QUÉ ME PUEDE AYUDAR?" at bounding box center [885, 104] width 330 height 34
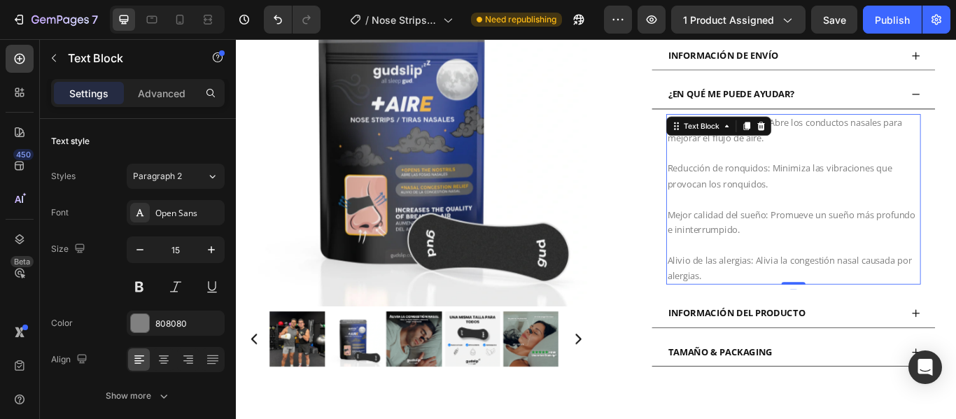
click at [857, 182] on p "Reducción de ronquidos: Minimiza las vibraciones que provocan los ronquidos." at bounding box center [885, 191] width 294 height 54
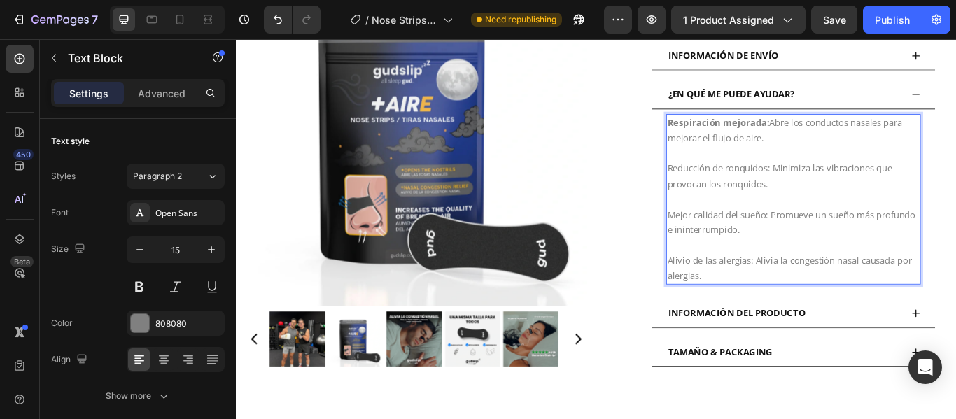
click at [857, 182] on p "Reducción de ronquidos: Minimiza las vibraciones que provocan los ronquidos." at bounding box center [885, 191] width 294 height 54
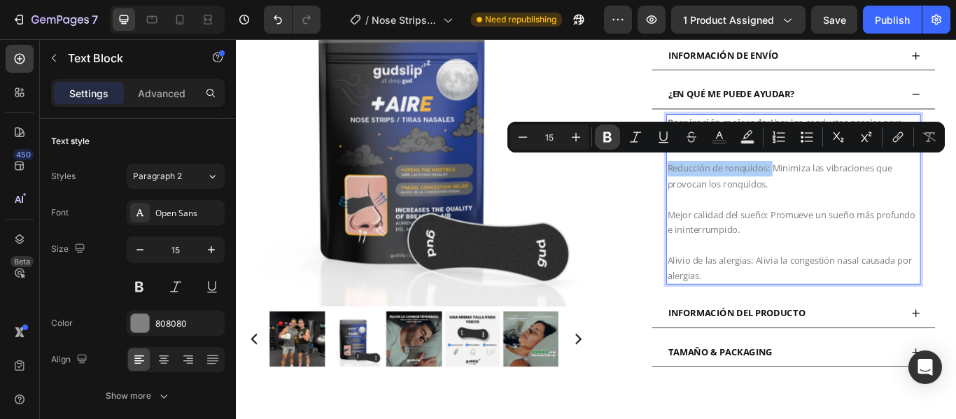
click at [610, 132] on icon "Editor contextual toolbar" at bounding box center [607, 137] width 14 height 14
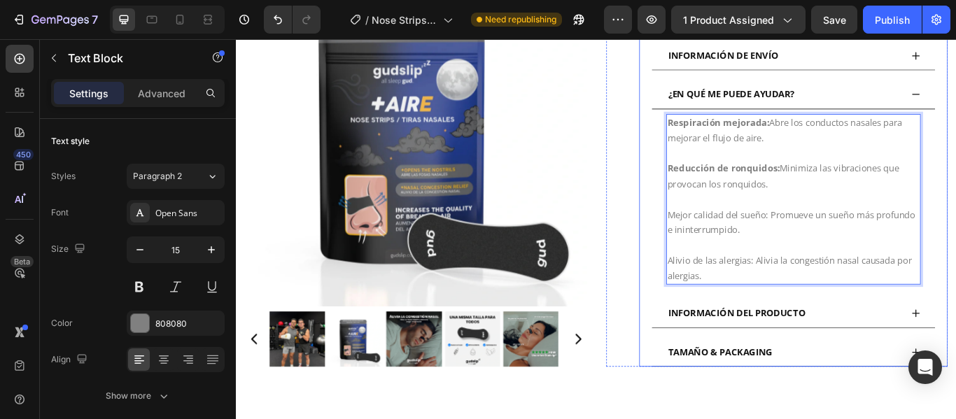
click at [955, 104] on div "¿EN QUÉ ME PUEDE AYUDAR?" at bounding box center [874, 103] width 274 height 22
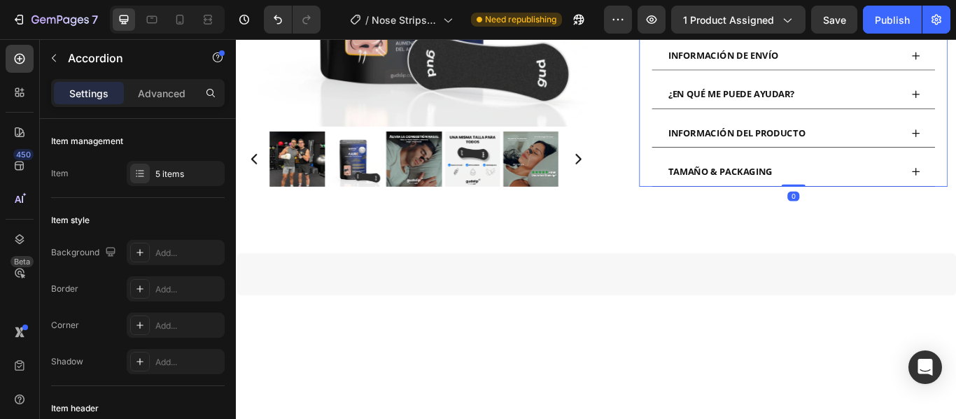
click at [955, 104] on div "¿EN QUÉ ME PUEDE AYUDAR?" at bounding box center [874, 103] width 274 height 22
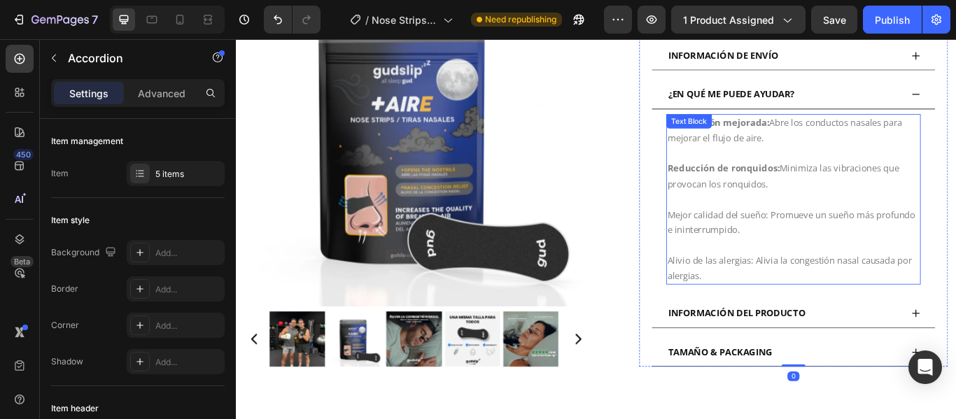
click at [855, 237] on p "Mejor calidad del sueño: Promueve un sueño más profundo e ininterrumpido." at bounding box center [885, 244] width 294 height 54
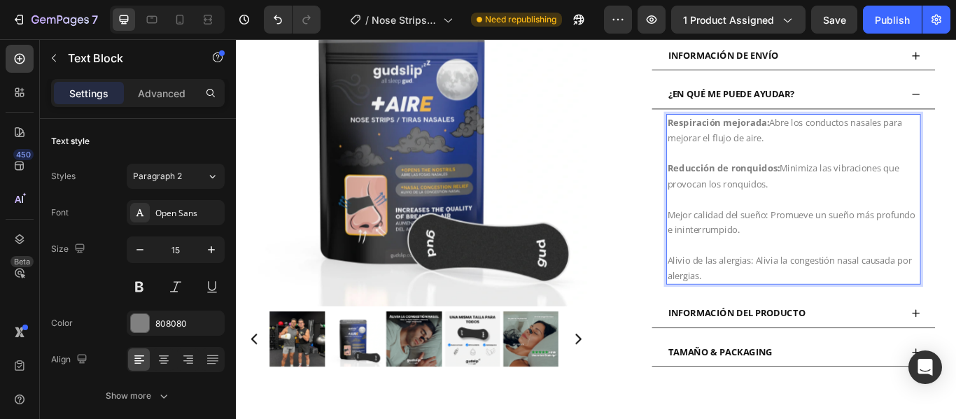
click at [855, 237] on p "Mejor calidad del sueño: Promueve un sueño más profundo e ininterrumpido." at bounding box center [885, 244] width 294 height 54
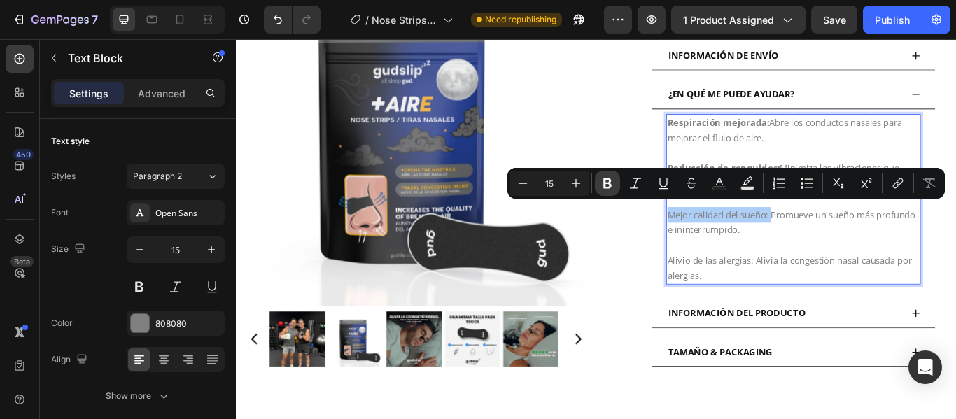
click at [604, 181] on icon "Editor contextual toolbar" at bounding box center [607, 183] width 8 height 10
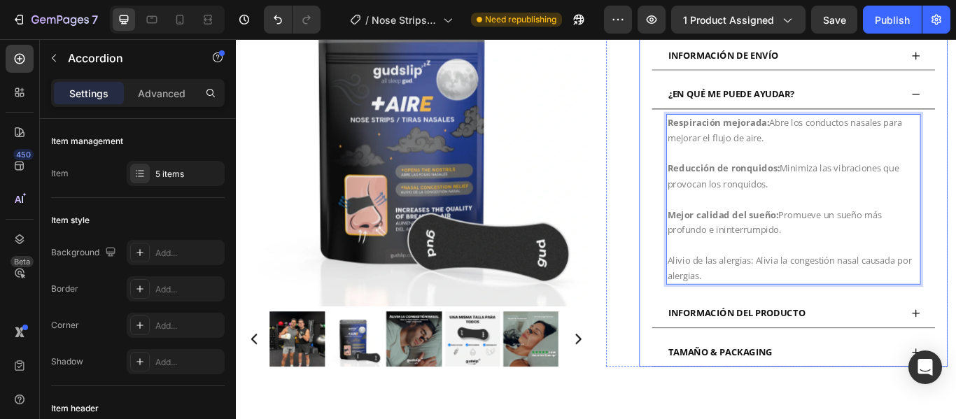
click at [955, 99] on div "¿EN QUÉ ME PUEDE AYUDAR?" at bounding box center [885, 104] width 330 height 34
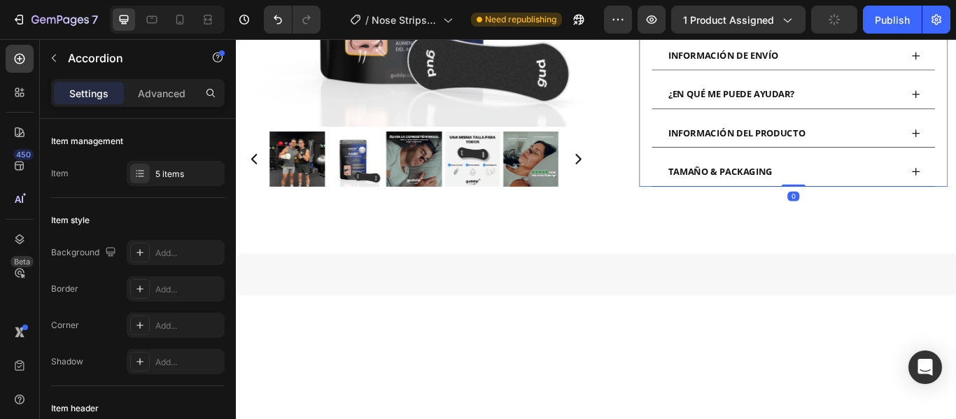
click at [955, 99] on div "¿EN QUÉ ME PUEDE AYUDAR?" at bounding box center [885, 104] width 330 height 34
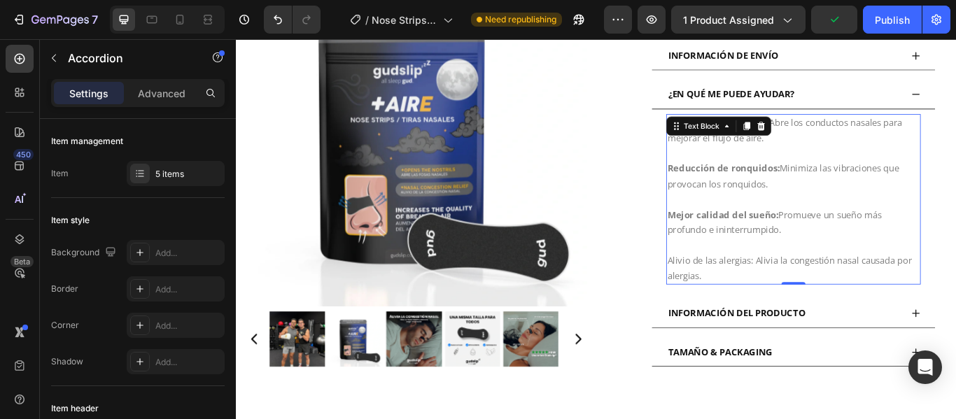
click at [831, 290] on p "Alivio de las alergias: Alivia la congestión nasal causada por alergias." at bounding box center [885, 298] width 294 height 54
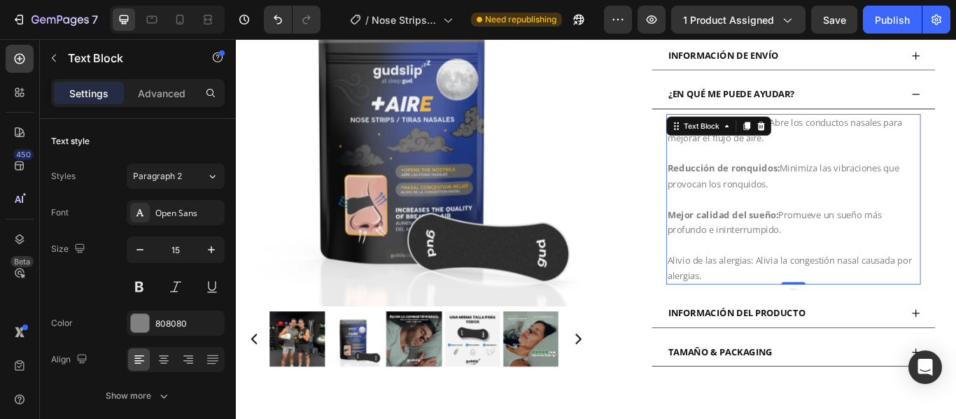
click at [834, 290] on p "Alivio de las alergias: Alivia la congestión nasal causada por alergias." at bounding box center [885, 298] width 294 height 54
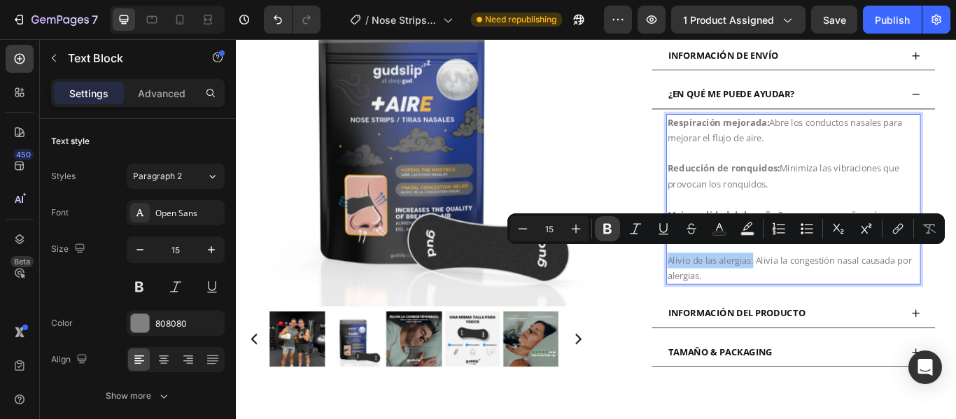
click at [613, 229] on icon "Editor contextual toolbar" at bounding box center [607, 229] width 14 height 14
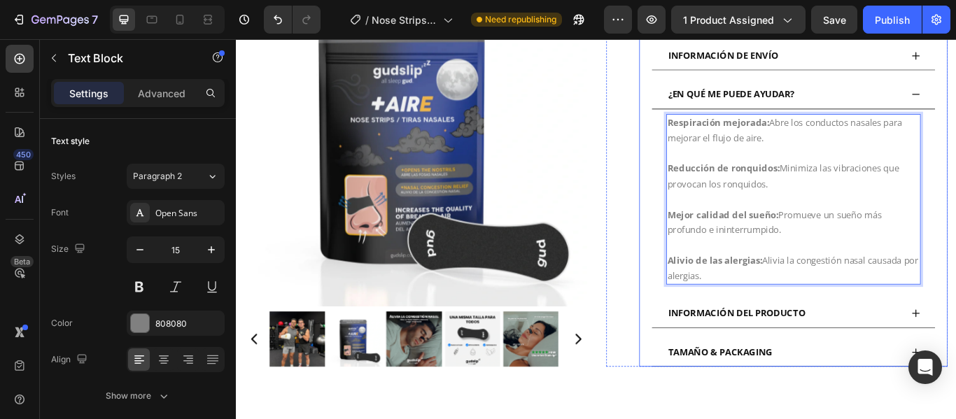
click at [852, 348] on div "INFORMACIÓN DEL PRODUCTO" at bounding box center [819, 359] width 164 height 22
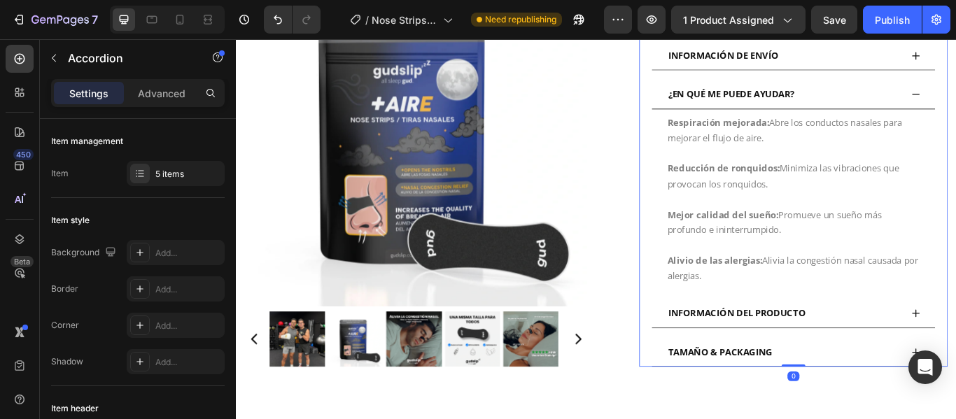
click at [955, 351] on div "INFORMACIÓN DEL PRODUCTO" at bounding box center [874, 359] width 274 height 22
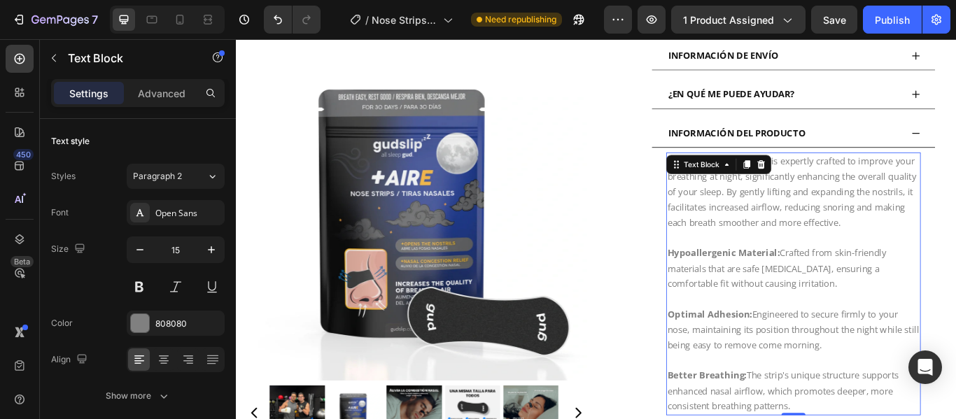
click at [753, 188] on div "The Gudslip® Nose Strip is expertly crafted to improve your breathing at night,…" at bounding box center [885, 324] width 297 height 306
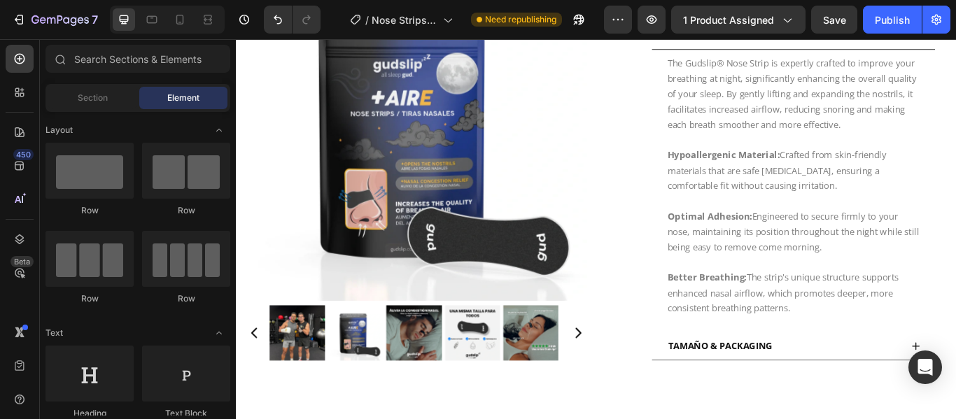
scroll to position [866, 0]
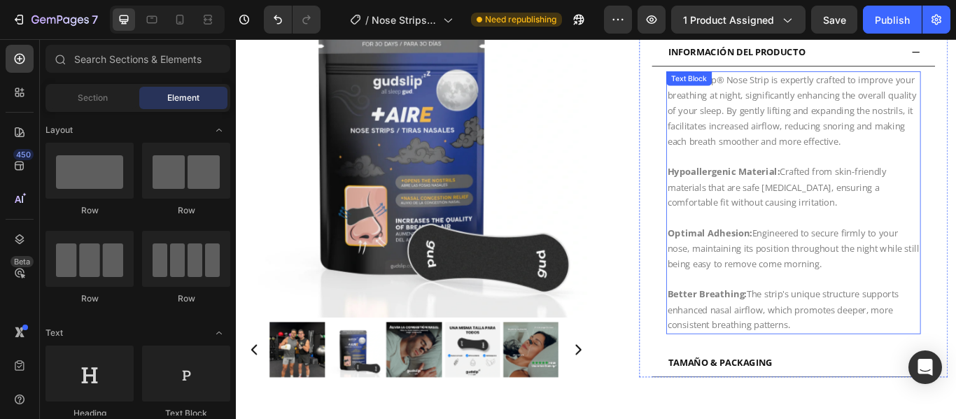
click at [897, 365] on p "Better Breathing: The strip's unique structure supports enhanced nasal airflow,…" at bounding box center [885, 354] width 294 height 54
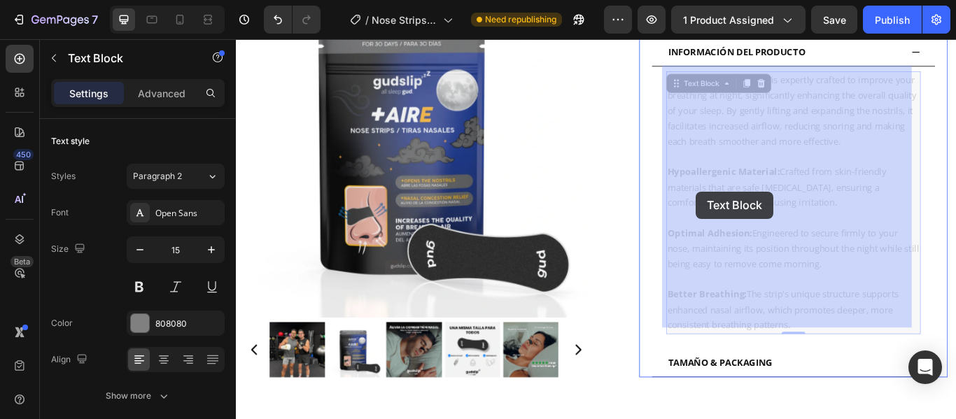
drag, startPoint x: 886, startPoint y: 365, endPoint x: 863, endPoint y: 358, distance: 23.7
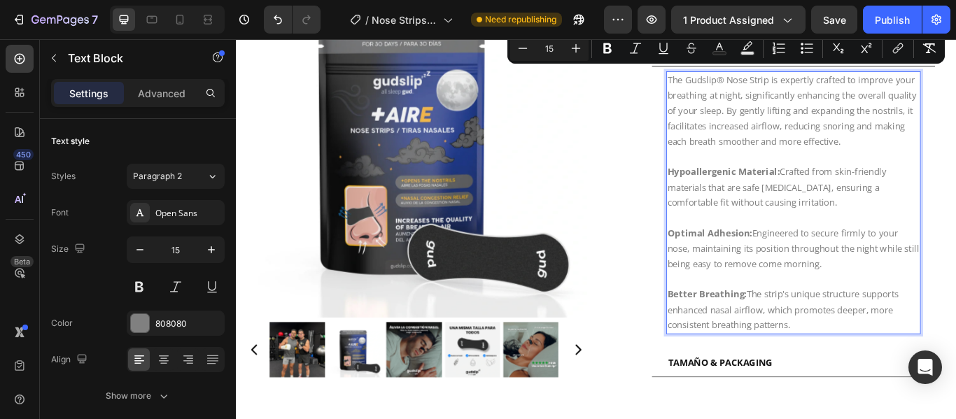
drag, startPoint x: 882, startPoint y: 362, endPoint x: 733, endPoint y: 80, distance: 319.0
click at [737, 80] on div "The Gudslip® Nose Strip is expertly crafted to improve your breathing at night,…" at bounding box center [885, 229] width 297 height 306
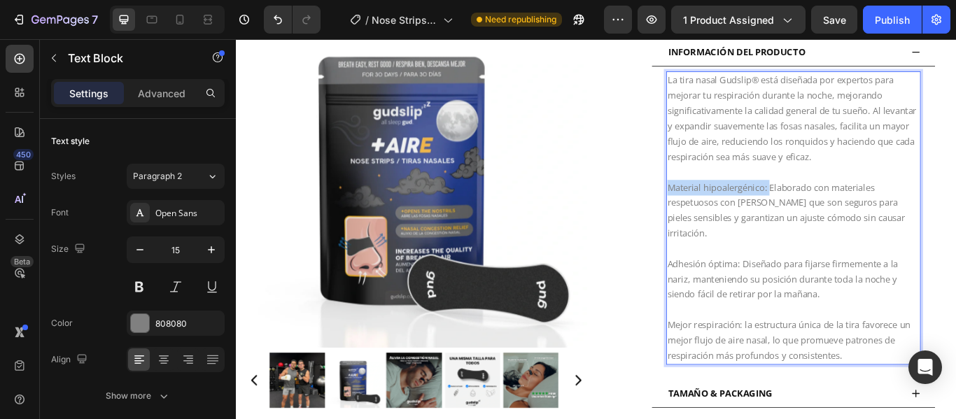
drag, startPoint x: 852, startPoint y: 206, endPoint x: 734, endPoint y: 203, distance: 118.3
click at [738, 203] on p "Material hipoalergénico: Elaborado con materiales respetuosos con la piel que s…" at bounding box center [885, 238] width 294 height 71
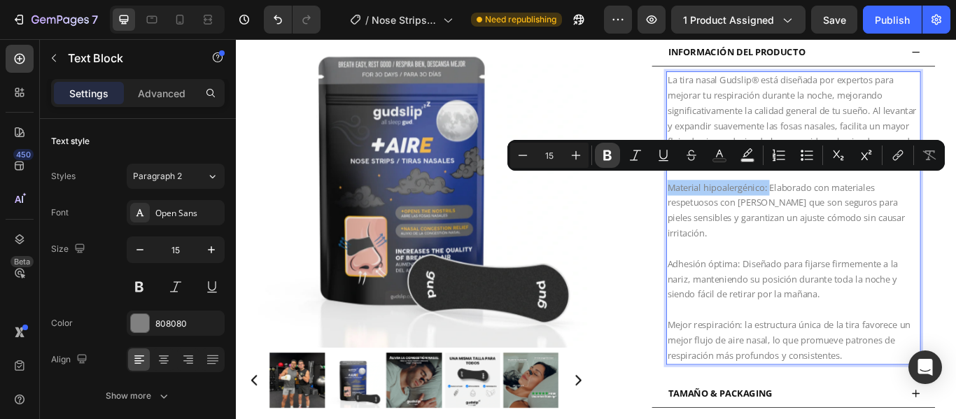
click at [612, 157] on icon "Editor contextual toolbar" at bounding box center [607, 155] width 14 height 14
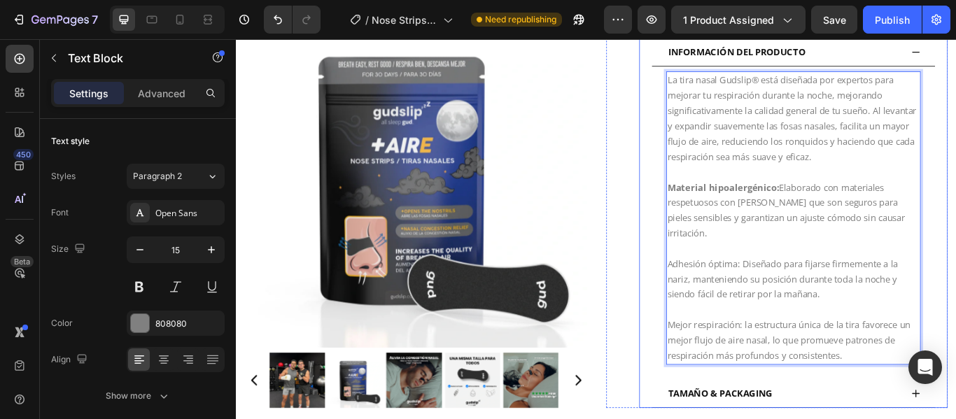
click at [955, 46] on div "INFORMACIÓN DEL PRODUCTO" at bounding box center [874, 54] width 274 height 22
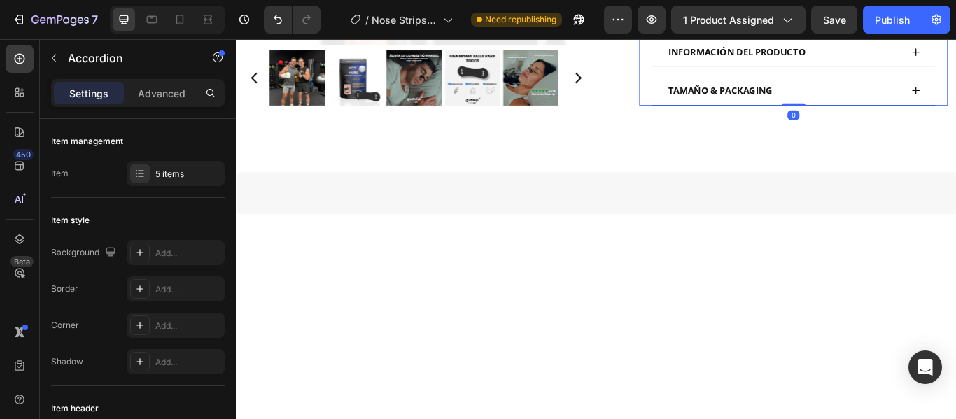
click at [931, 56] on div "INFORMACIÓN DEL PRODUCTO" at bounding box center [874, 54] width 274 height 22
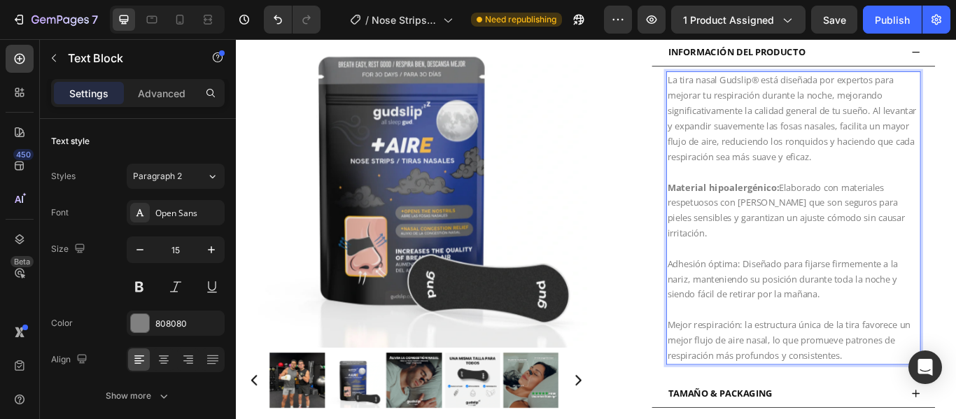
click at [821, 297] on p "Adhesión óptima: Diseñado para fijarse firmemente a la nariz, manteniendo su po…" at bounding box center [885, 319] width 294 height 54
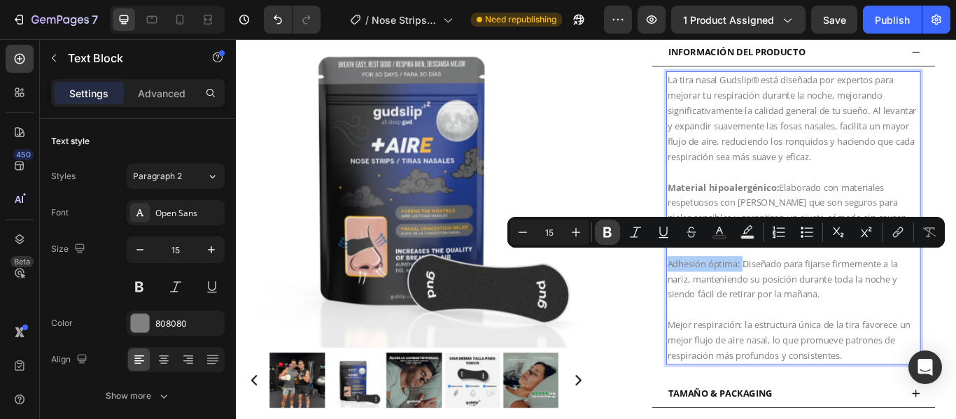
click at [616, 237] on button "Bold" at bounding box center [607, 232] width 25 height 25
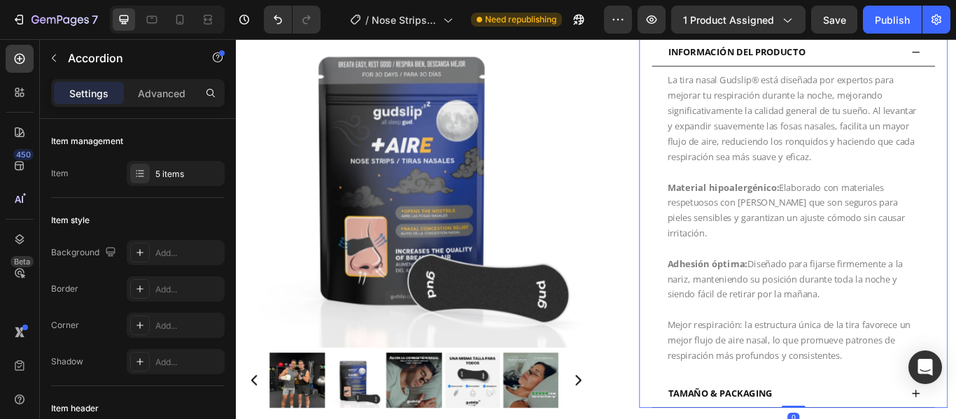
click at [955, 50] on div "INFORMACIÓN DEL PRODUCTO" at bounding box center [874, 54] width 274 height 22
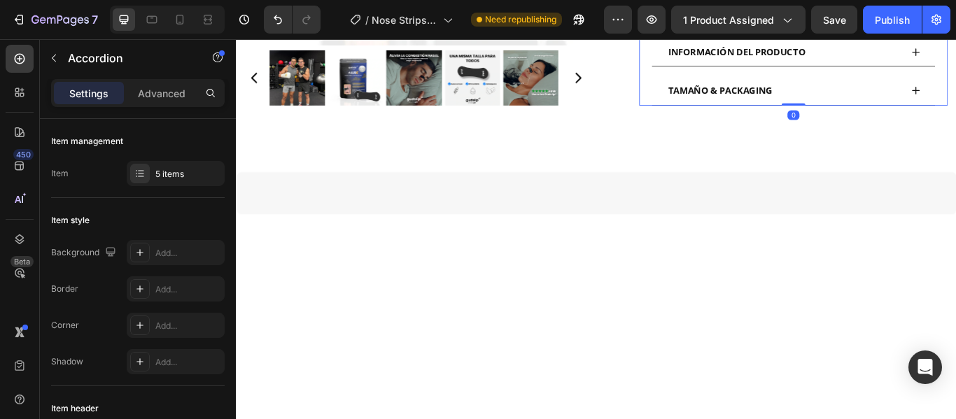
click at [955, 50] on div "INFORMACIÓN DEL PRODUCTO" at bounding box center [874, 54] width 274 height 22
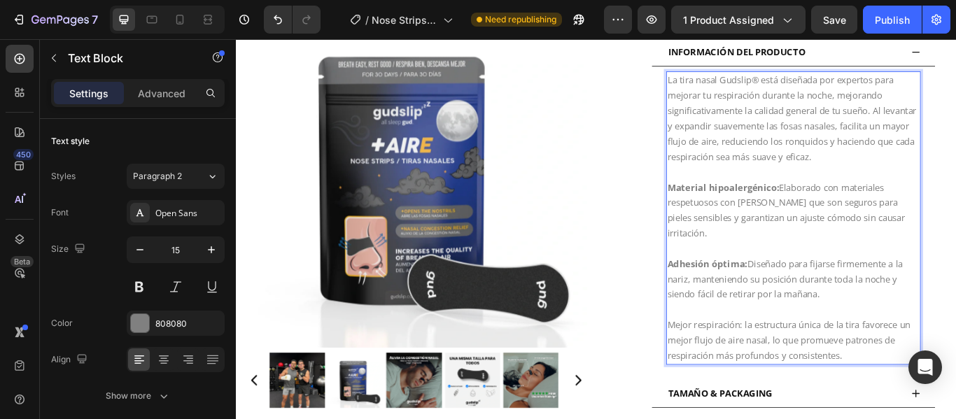
click at [823, 366] on p "Mejor respiración: la estructura única de la tira favorece un mejor flujo de ai…" at bounding box center [885, 390] width 294 height 54
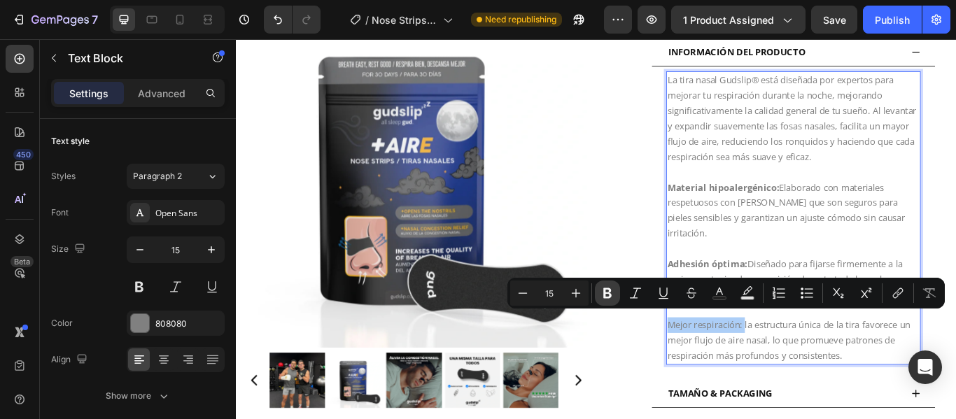
click at [605, 294] on icon "Editor contextual toolbar" at bounding box center [607, 293] width 8 height 10
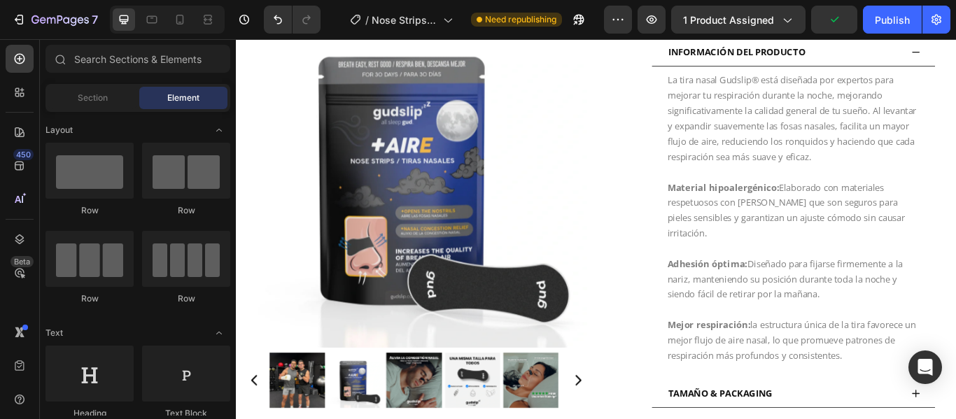
scroll to position [982, 0]
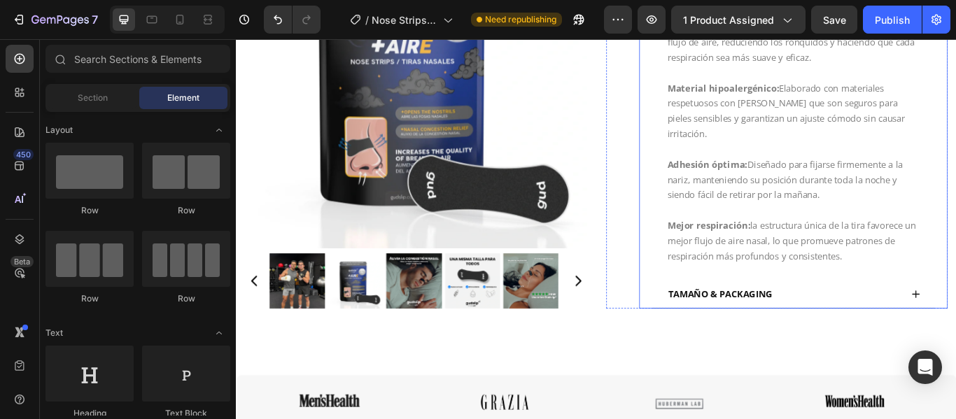
click at [856, 327] on div "TAMAÑO & PACKAGING" at bounding box center [800, 336] width 126 height 22
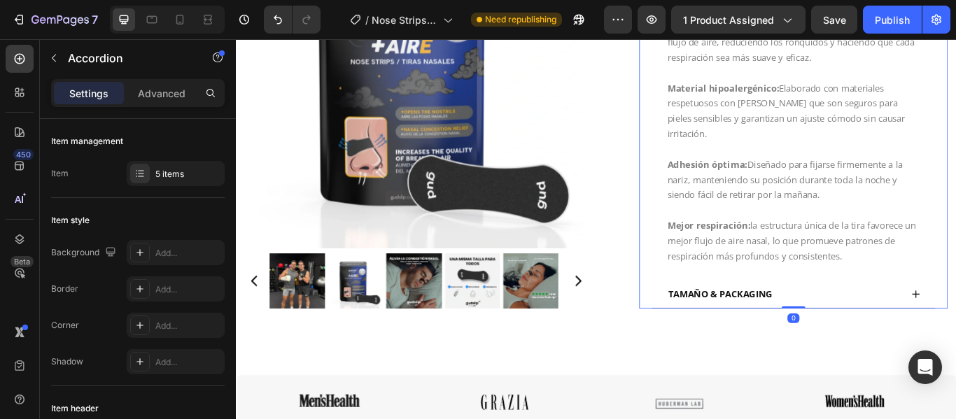
click at [931, 330] on div "TAMAÑO & PACKAGING" at bounding box center [874, 336] width 274 height 22
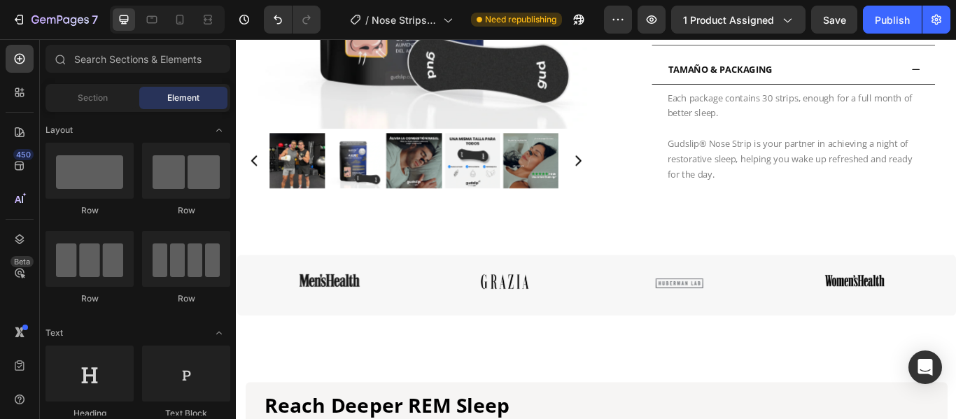
scroll to position [881, 0]
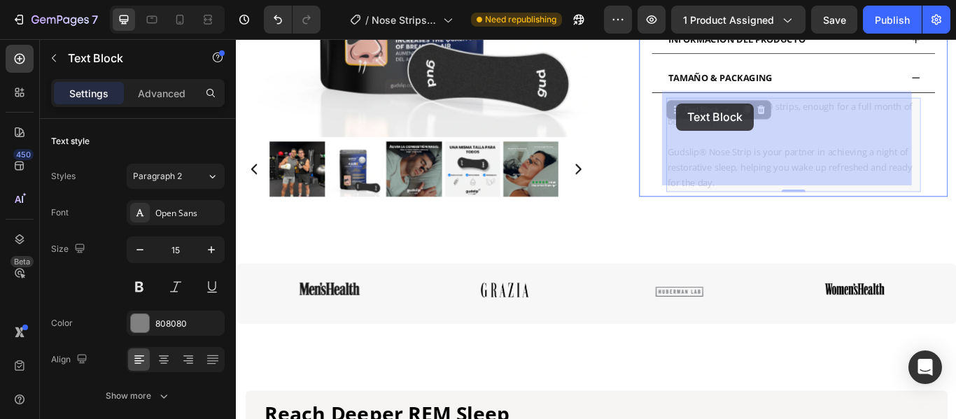
drag, startPoint x: 827, startPoint y: 197, endPoint x: 748, endPoint y: 114, distance: 114.3
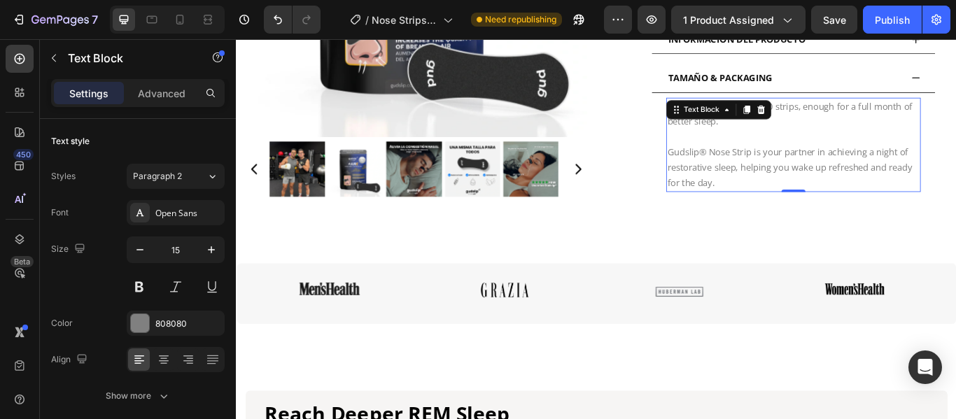
click at [826, 199] on p "Gudslip® Nose Strip is your partner in achieving a night of restorative sleep, …" at bounding box center [885, 179] width 294 height 71
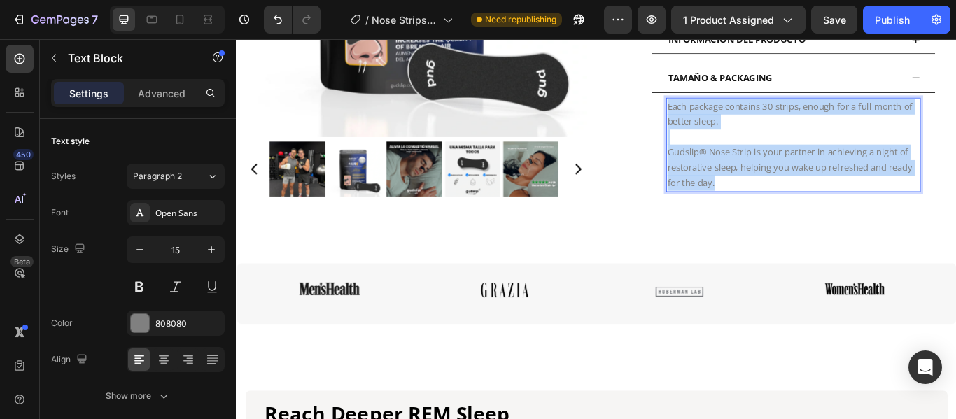
drag, startPoint x: 826, startPoint y: 199, endPoint x: 733, endPoint y: 106, distance: 131.1
click at [737, 107] on div "Each package contains 30 strips, enough for a full month of better sleep. Gudsl…" at bounding box center [885, 162] width 297 height 110
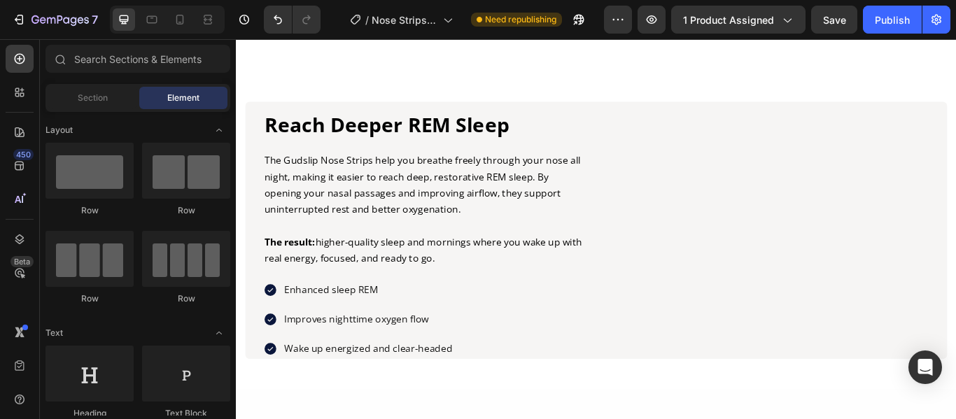
scroll to position [1238, 0]
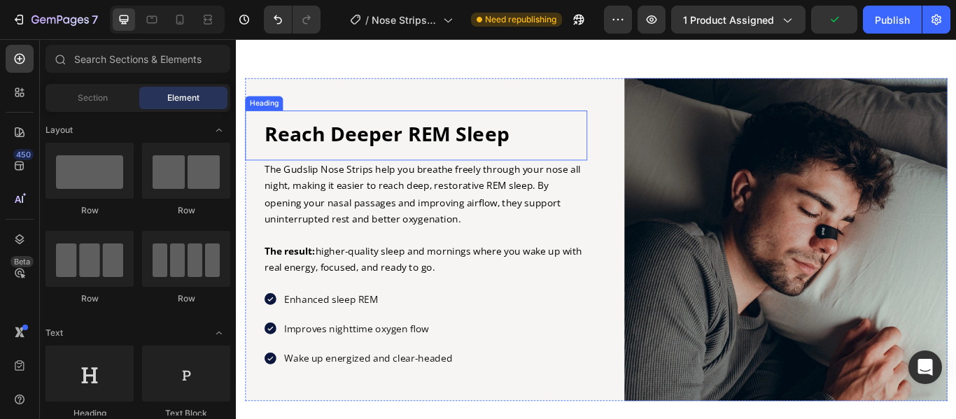
click at [552, 146] on h2 "Reach Deeper REM Sleep" at bounding box center [456, 150] width 378 height 33
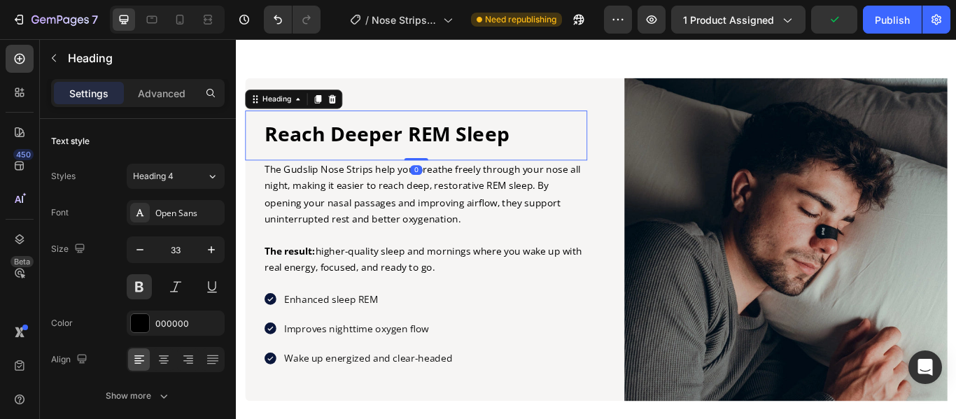
click at [552, 146] on h2 "Reach Deeper REM Sleep" at bounding box center [456, 150] width 378 height 33
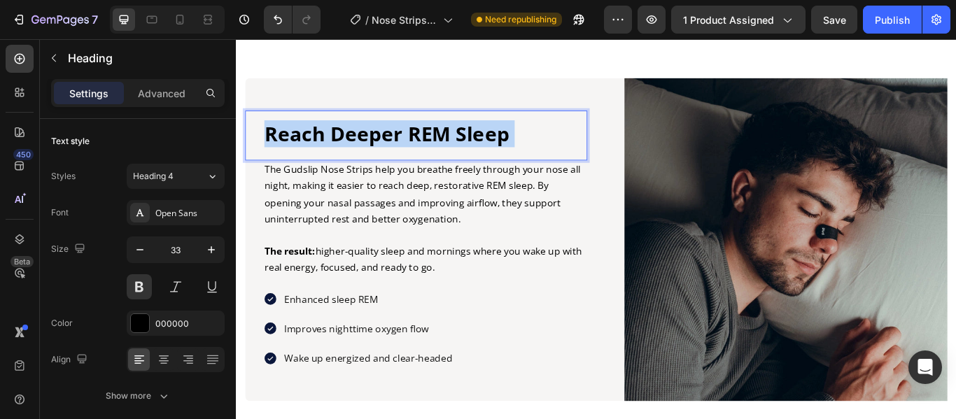
drag, startPoint x: 552, startPoint y: 146, endPoint x: 485, endPoint y: 158, distance: 68.3
click at [439, 157] on p "Reach Deeper REM Sleep" at bounding box center [456, 150] width 375 height 30
drag, startPoint x: 556, startPoint y: 148, endPoint x: 267, endPoint y: 146, distance: 289.7
click at [267, 146] on h2 "Reach Deeper REM Sleep" at bounding box center [456, 150] width 378 height 33
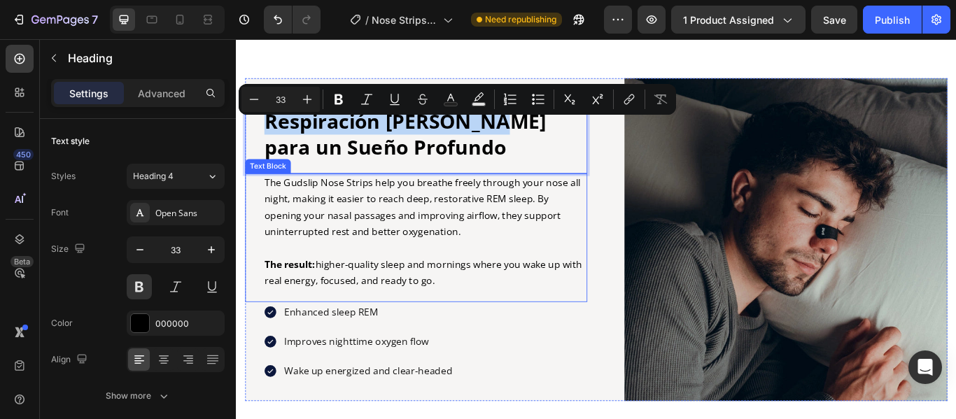
scroll to position [1222, 0]
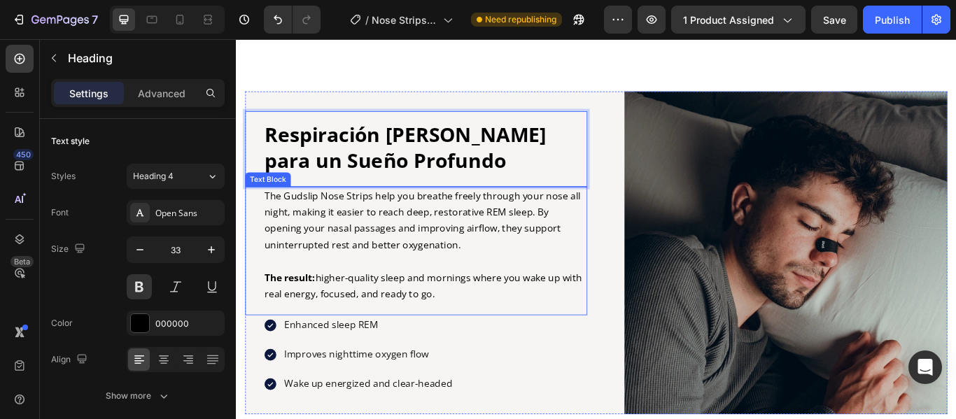
click at [499, 276] on p "The Gudslip Nose Strips help you breathe freely through your nose all night, ma…" at bounding box center [456, 251] width 375 height 76
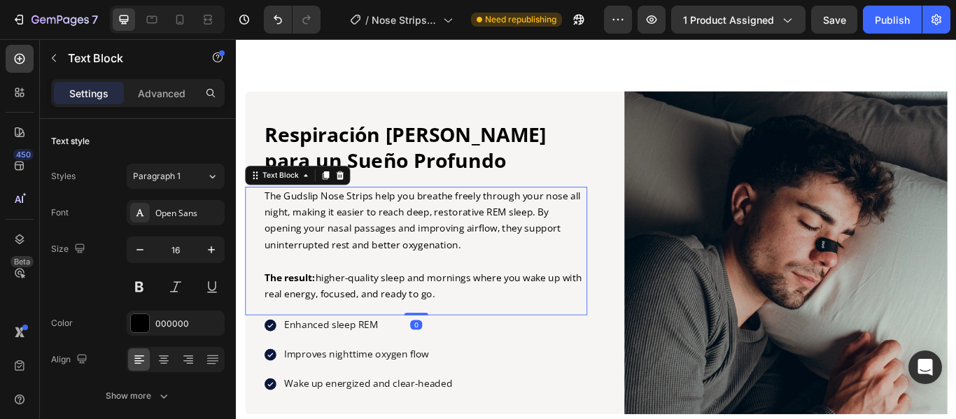
click at [518, 337] on p "The result: higher-quality sleep and mornings where you wake up with real energ…" at bounding box center [456, 327] width 375 height 38
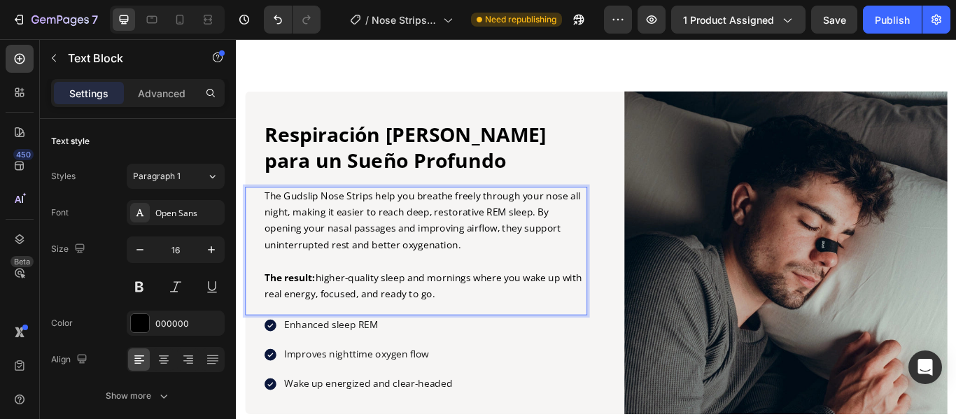
click at [518, 337] on p "The result: higher-quality sleep and mornings where you wake up with real energ…" at bounding box center [456, 327] width 375 height 38
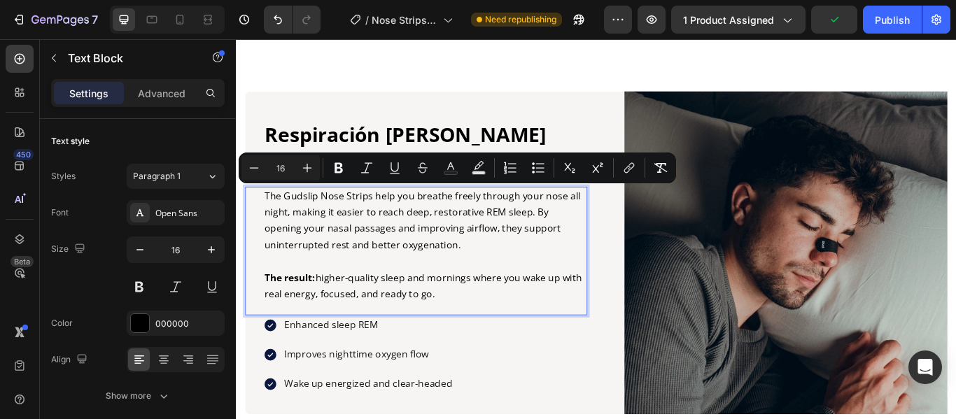
drag, startPoint x: 518, startPoint y: 337, endPoint x: 267, endPoint y: 217, distance: 278.5
click at [267, 217] on div "The Gudslip Nose Strips help you breathe freely through your nose all night, ma…" at bounding box center [456, 279] width 378 height 136
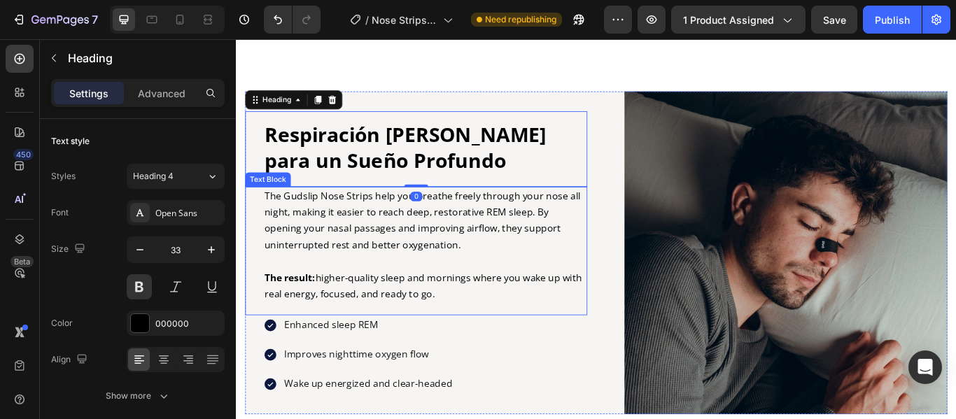
click at [532, 338] on p "The result: higher-quality sleep and mornings where you wake up with real energ…" at bounding box center [456, 327] width 375 height 38
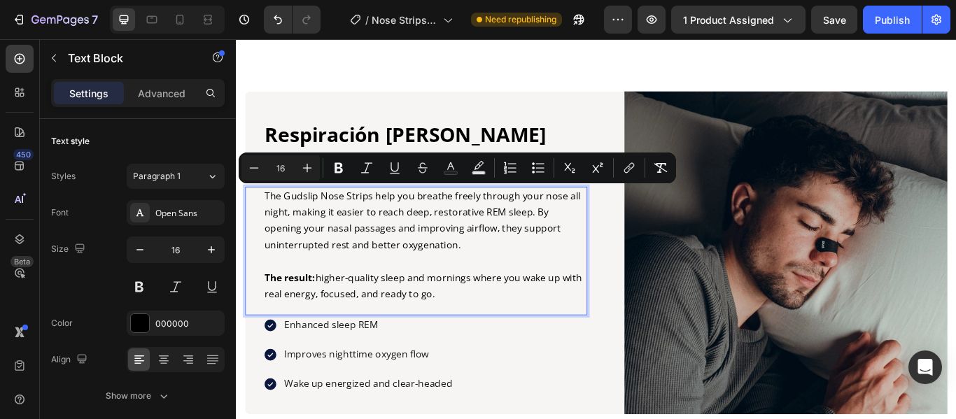
drag, startPoint x: 498, startPoint y: 336, endPoint x: 269, endPoint y: 214, distance: 259.8
click at [269, 214] on div "The Gudslip Nose Strips help you breathe freely through your nose all night, ma…" at bounding box center [456, 279] width 378 height 136
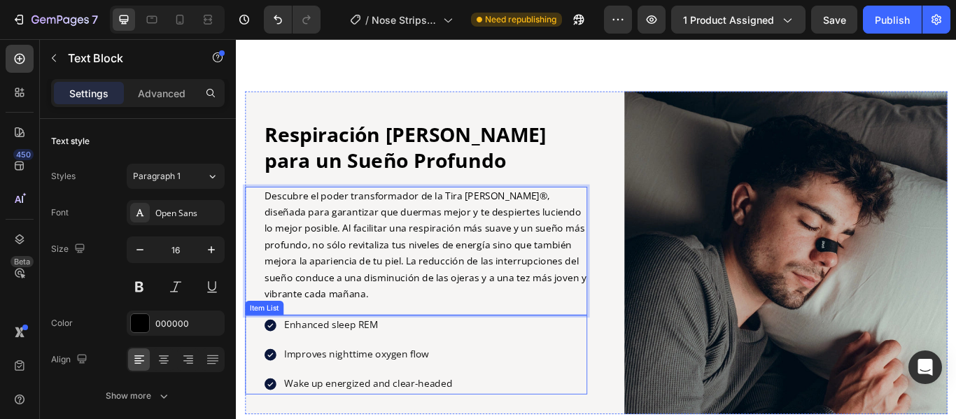
click at [405, 366] on p "Enhanced sleep REM" at bounding box center [390, 372] width 196 height 19
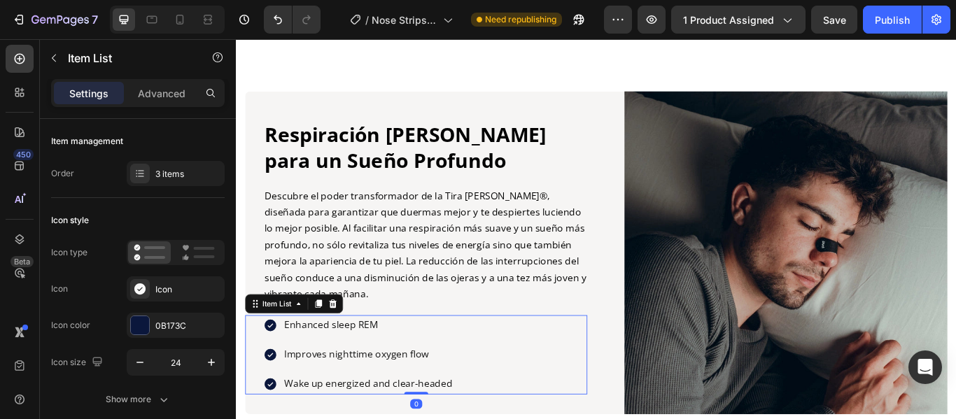
click at [405, 366] on p "Enhanced sleep REM" at bounding box center [390, 372] width 196 height 19
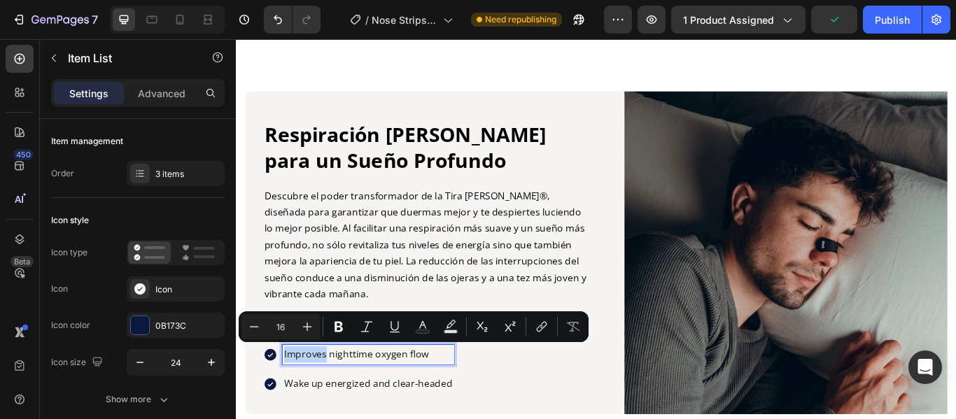
drag, startPoint x: 405, startPoint y: 366, endPoint x: 572, endPoint y: 365, distance: 167.2
click at [312, 371] on p "Enhanced sleep REM" at bounding box center [390, 372] width 196 height 19
click at [447, 316] on p "Descubre el poder transformador de la Tira Nasal Gudslip®, diseñada para garant…" at bounding box center [456, 279] width 375 height 133
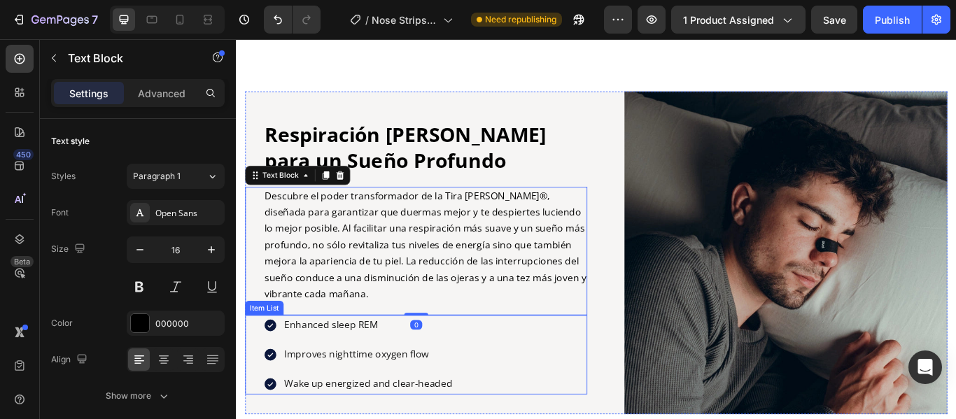
click at [406, 367] on p "Enhanced sleep REM" at bounding box center [390, 372] width 196 height 19
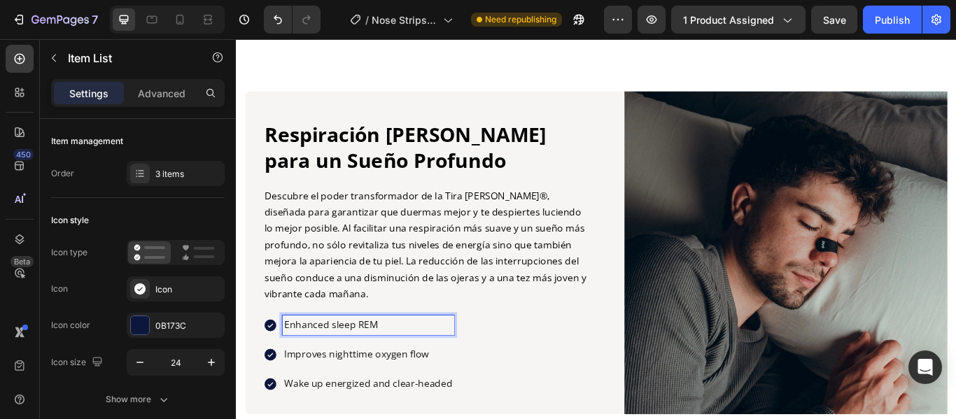
click at [406, 367] on p "Enhanced sleep REM" at bounding box center [390, 372] width 196 height 19
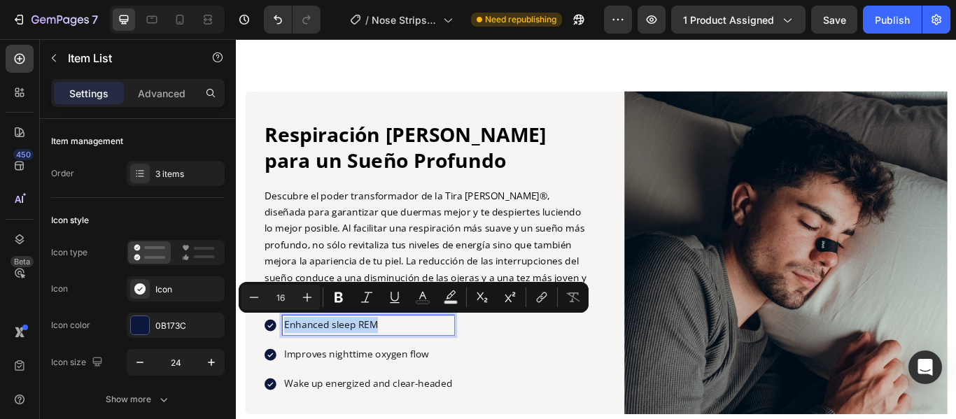
drag, startPoint x: 406, startPoint y: 367, endPoint x: 287, endPoint y: 367, distance: 119.0
click at [287, 367] on div "Enhanced sleep REM" at bounding box center [378, 372] width 223 height 23
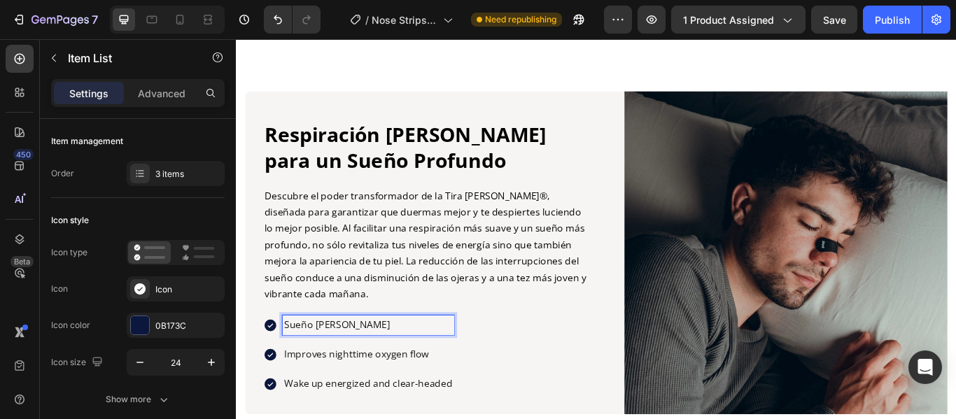
click at [472, 400] on p "Improves nighttime oxygen flow" at bounding box center [390, 406] width 196 height 19
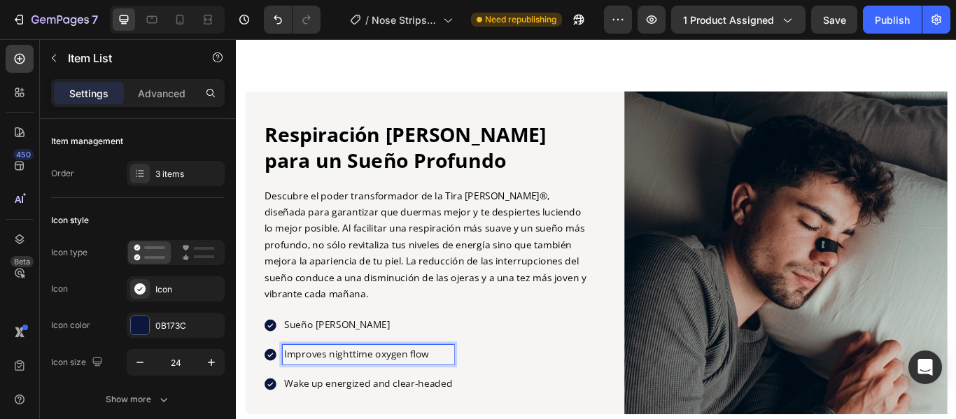
click at [472, 400] on p "Improves nighttime oxygen flow" at bounding box center [390, 406] width 196 height 19
drag, startPoint x: 464, startPoint y: 405, endPoint x: 288, endPoint y: 406, distance: 175.6
click at [288, 406] on div "Improves nighttime oxygen flow" at bounding box center [378, 406] width 223 height 23
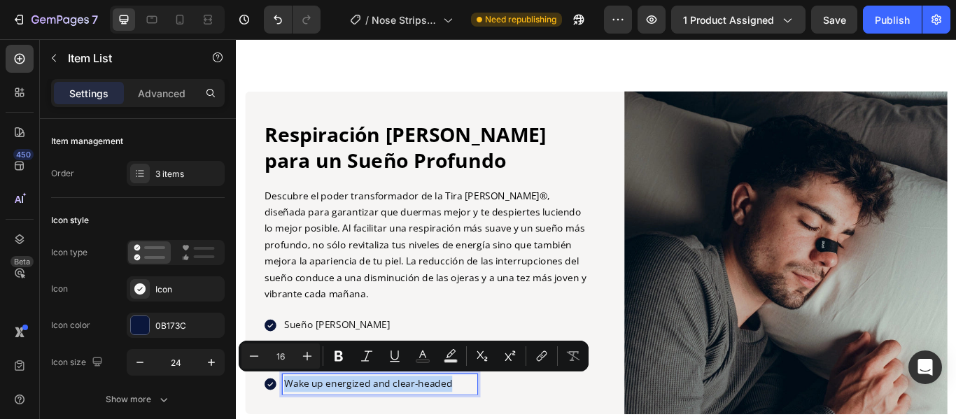
drag, startPoint x: 493, startPoint y: 439, endPoint x: 279, endPoint y: 431, distance: 213.6
copy p "Wake up energized and clear-headed"
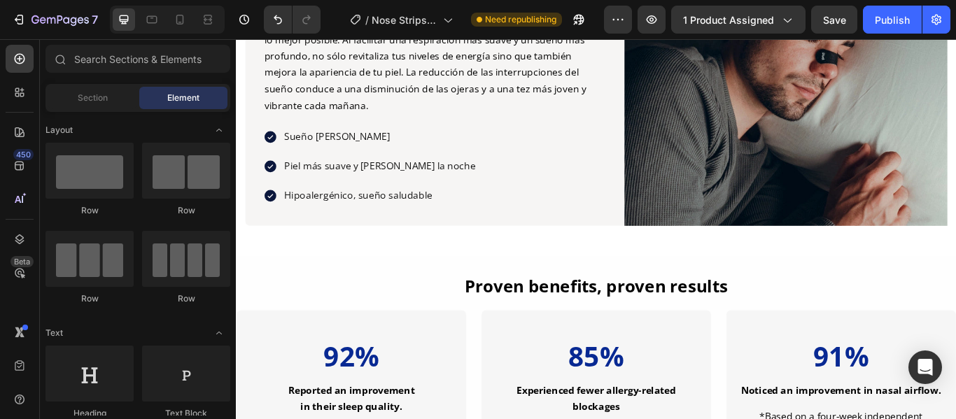
scroll to position [1561, 0]
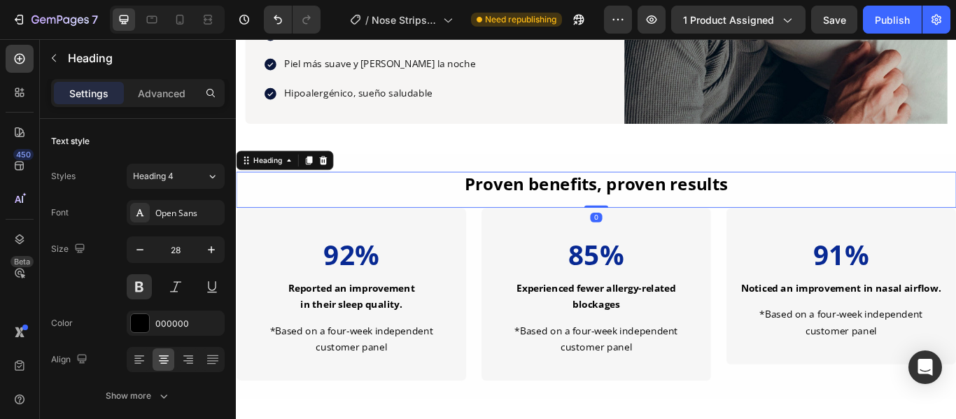
click at [809, 200] on h2 "Proven benefits, proven results" at bounding box center [656, 208] width 784 height 28
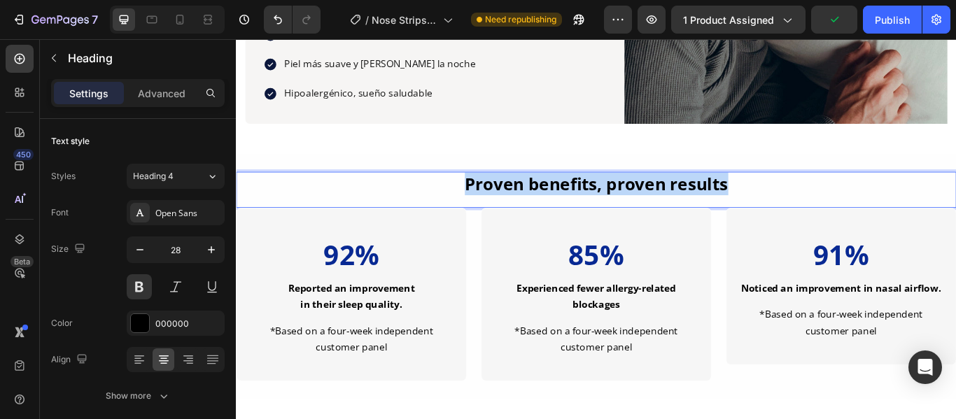
drag, startPoint x: 809, startPoint y: 200, endPoint x: 491, endPoint y: 202, distance: 317.7
click at [491, 202] on p "Proven benefits, proven results" at bounding box center [655, 207] width 781 height 25
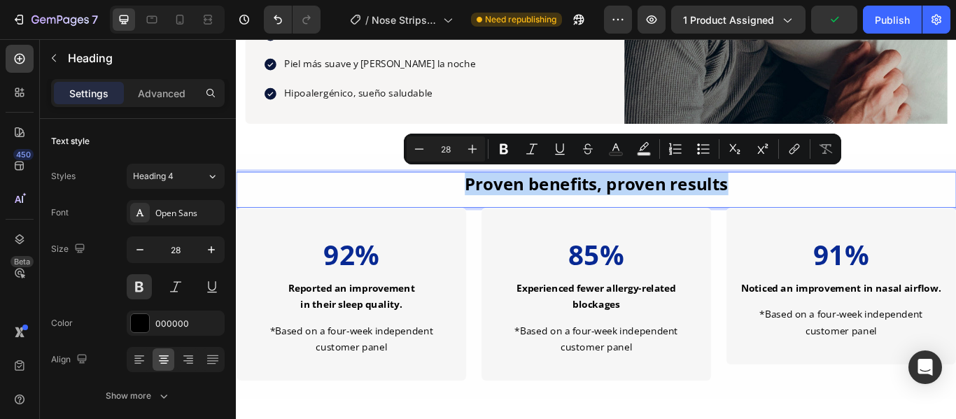
copy p "Proven benefits, proven results"
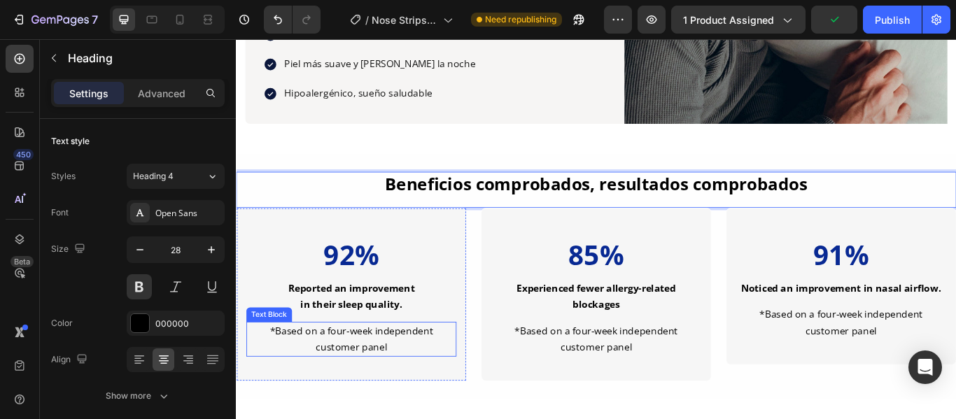
click at [421, 391] on p "*Based on a four-week independent customer panel" at bounding box center [370, 389] width 242 height 38
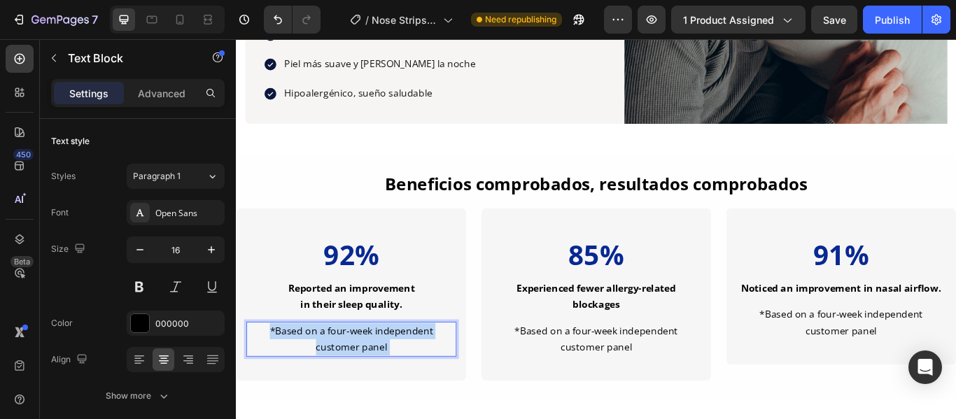
drag, startPoint x: 421, startPoint y: 391, endPoint x: 279, endPoint y: 367, distance: 143.3
click at [279, 370] on p "*Based on a four-week independent customer panel" at bounding box center [370, 389] width 242 height 38
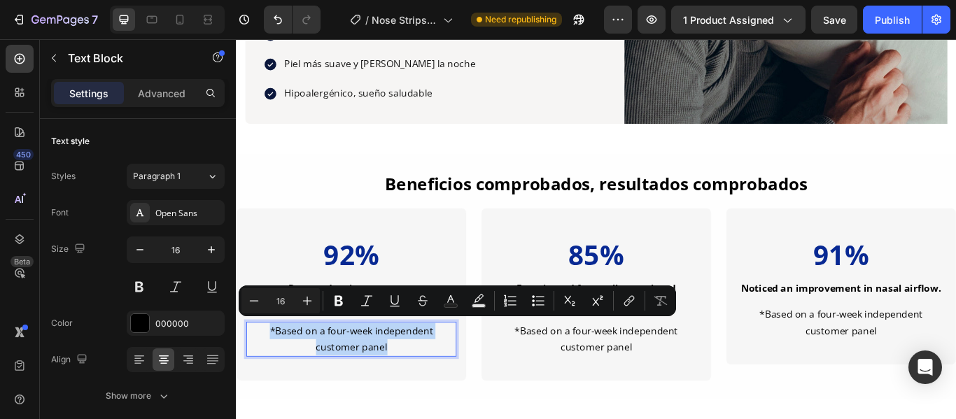
drag, startPoint x: 409, startPoint y: 391, endPoint x: 271, endPoint y: 372, distance: 138.4
click at [271, 372] on p "*Based on a four-week independent customer panel" at bounding box center [370, 389] width 242 height 38
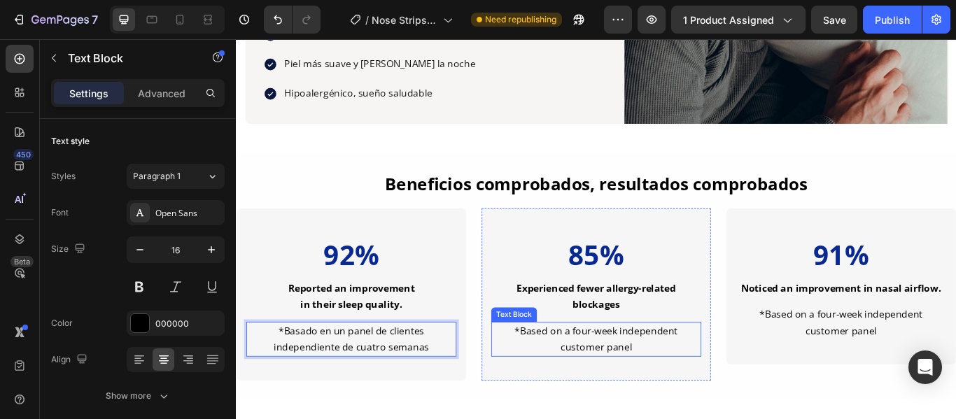
click at [698, 393] on p "*Based on a four-week independent customer panel" at bounding box center [656, 389] width 242 height 38
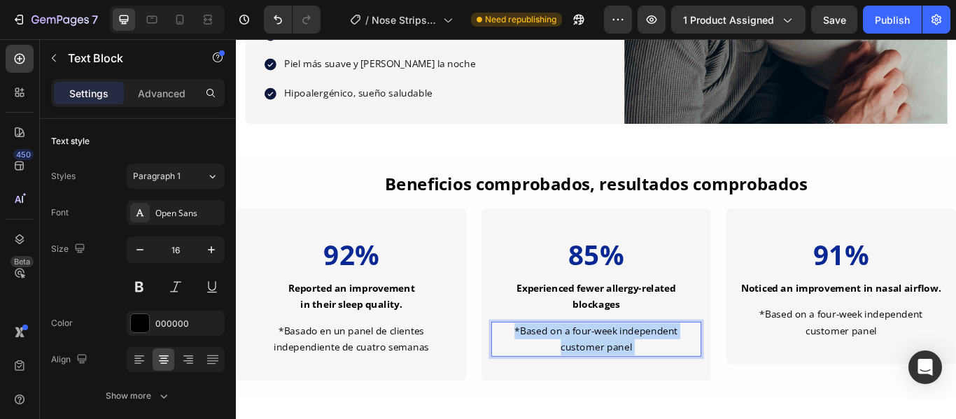
drag, startPoint x: 698, startPoint y: 393, endPoint x: 663, endPoint y: 398, distance: 35.3
click at [663, 398] on p "*Based on a four-week independent customer panel" at bounding box center [656, 389] width 242 height 38
drag, startPoint x: 693, startPoint y: 392, endPoint x: 554, endPoint y: 372, distance: 140.0
click at [554, 372] on p "*Based on a four-week independent customer panel" at bounding box center [656, 389] width 242 height 38
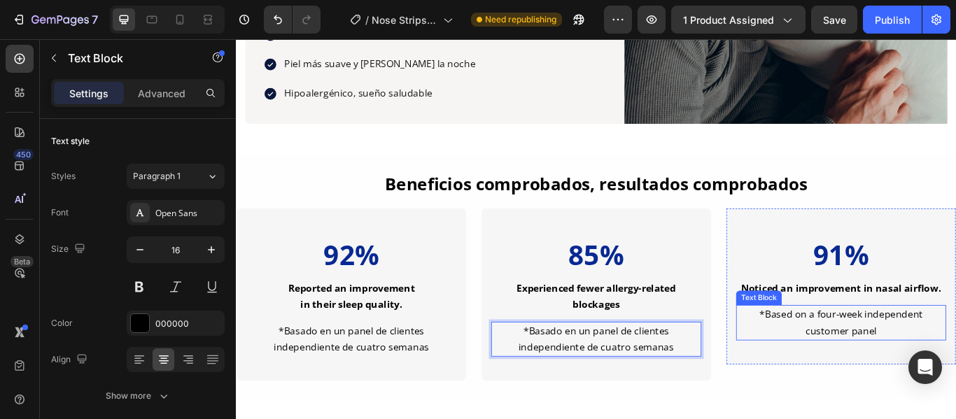
click at [955, 371] on div "*Based on a four-week independent customer panel" at bounding box center [941, 369] width 245 height 41
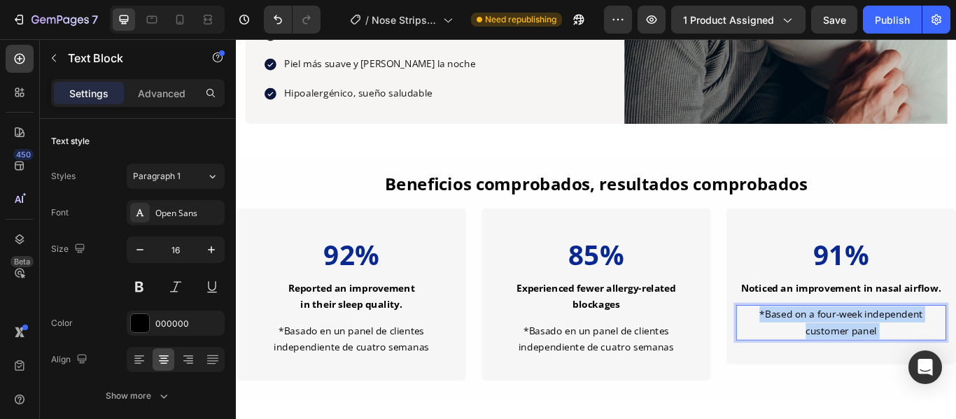
drag, startPoint x: 979, startPoint y: 371, endPoint x: 931, endPoint y: 372, distance: 48.3
click at [924, 372] on p "*Based on a four-week independent customer panel" at bounding box center [941, 370] width 242 height 38
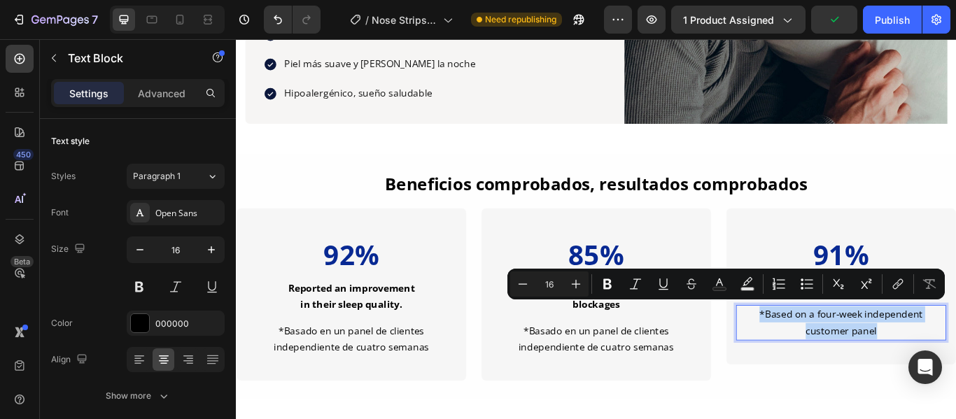
drag, startPoint x: 975, startPoint y: 372, endPoint x: 839, endPoint y: 355, distance: 136.7
click at [839, 355] on p "*Based on a four-week independent customer panel" at bounding box center [941, 370] width 242 height 38
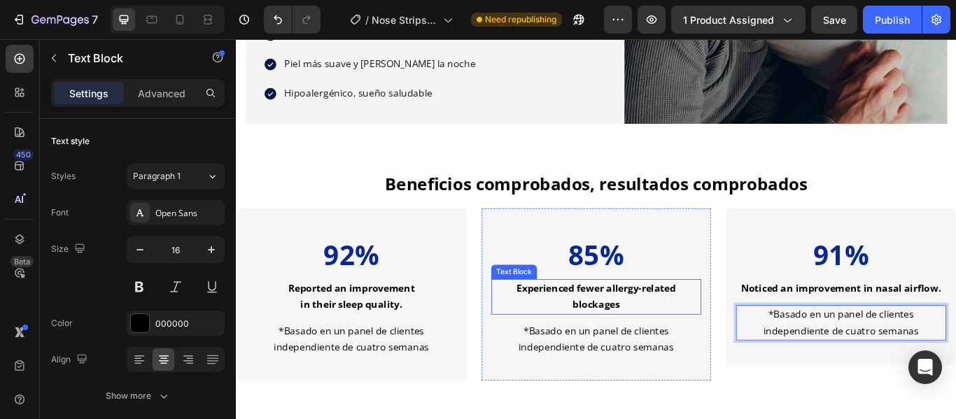
click at [683, 343] on p "Experienced fewer allergy-related blockages" at bounding box center [656, 339] width 242 height 38
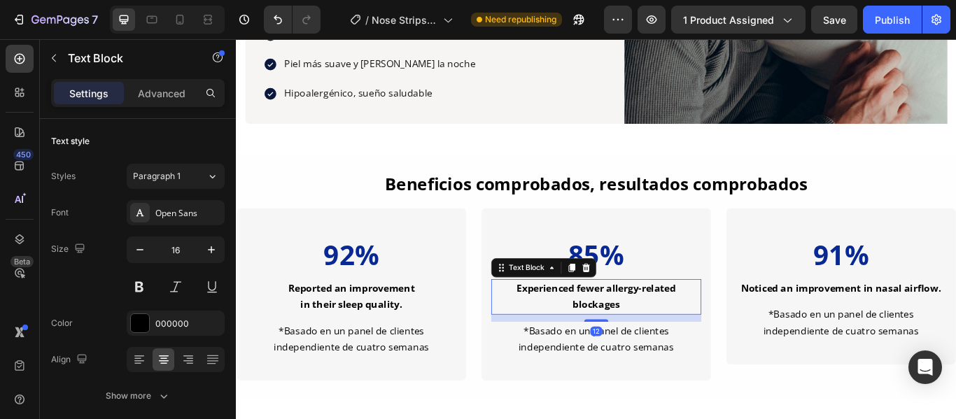
click at [683, 343] on p "Experienced fewer allergy-related blockages" at bounding box center [656, 339] width 242 height 38
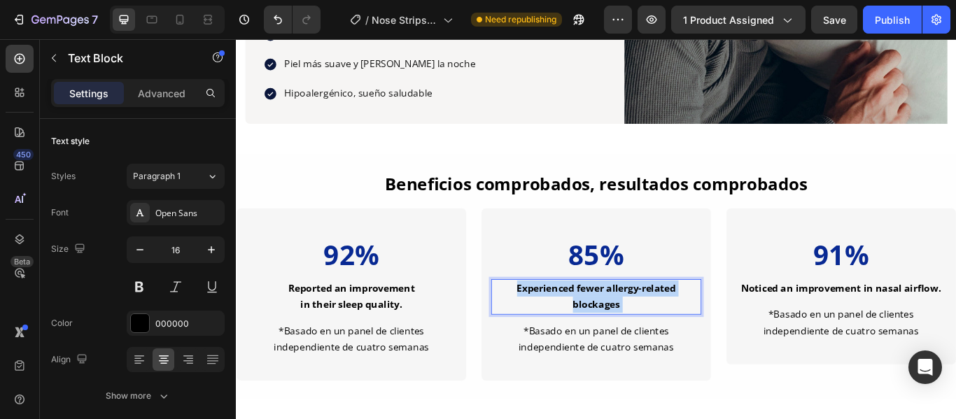
drag, startPoint x: 683, startPoint y: 343, endPoint x: 622, endPoint y: 337, distance: 61.2
click at [622, 337] on p "Experienced fewer allergy-related blockages" at bounding box center [656, 339] width 242 height 38
drag, startPoint x: 681, startPoint y: 342, endPoint x: 551, endPoint y: 323, distance: 130.9
click at [551, 323] on p "Experienced fewer allergy-related blockages" at bounding box center [656, 339] width 242 height 38
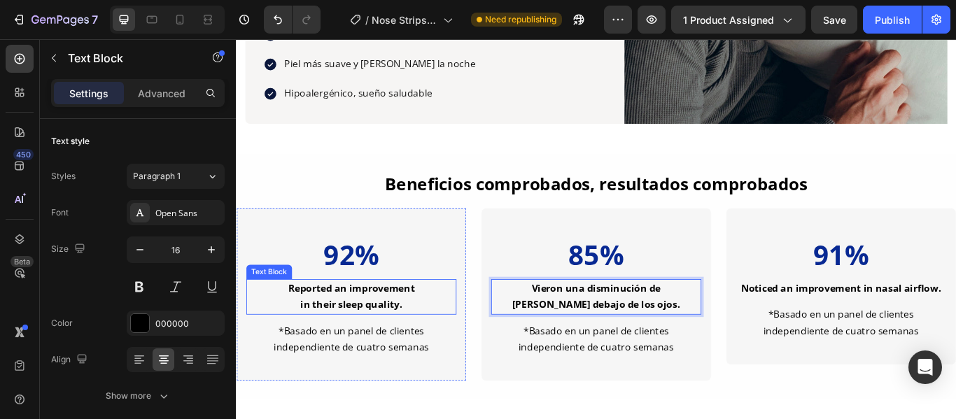
click at [439, 339] on p "in their sleep quality." at bounding box center [370, 348] width 242 height 19
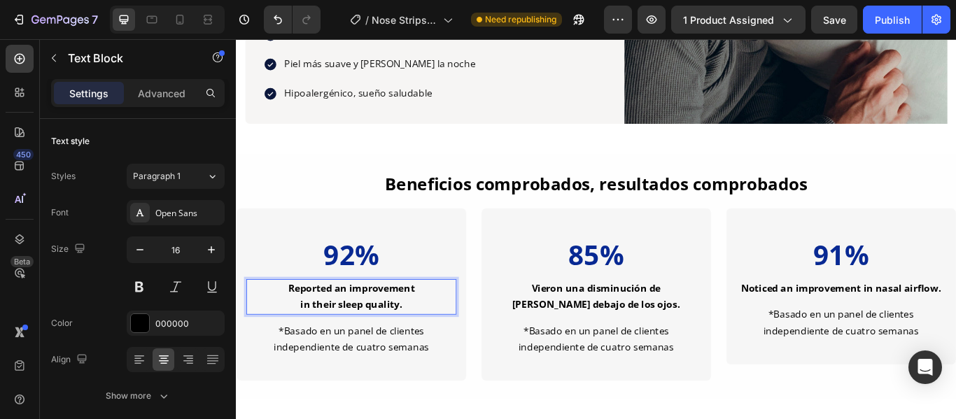
click at [439, 339] on p "in their sleep quality." at bounding box center [370, 348] width 242 height 19
drag, startPoint x: 437, startPoint y: 341, endPoint x: 357, endPoint y: 327, distance: 81.6
click at [357, 327] on div "Reported an improvement in their sleep quality." at bounding box center [370, 339] width 245 height 41
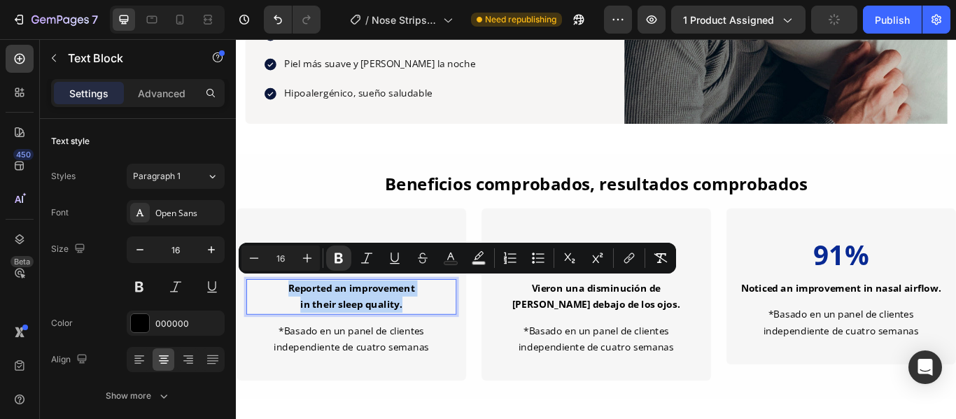
drag, startPoint x: 430, startPoint y: 346, endPoint x: 296, endPoint y: 321, distance: 136.6
click at [296, 321] on div "Reported an improvement in their sleep quality." at bounding box center [370, 339] width 245 height 41
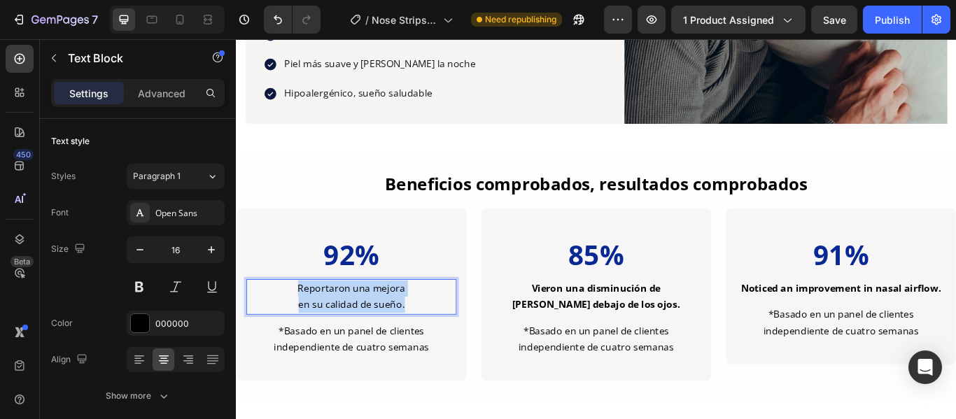
drag, startPoint x: 448, startPoint y: 340, endPoint x: 304, endPoint y: 322, distance: 145.3
click at [304, 322] on div "Reportaron una mejora en su calidad de sueño." at bounding box center [370, 339] width 245 height 41
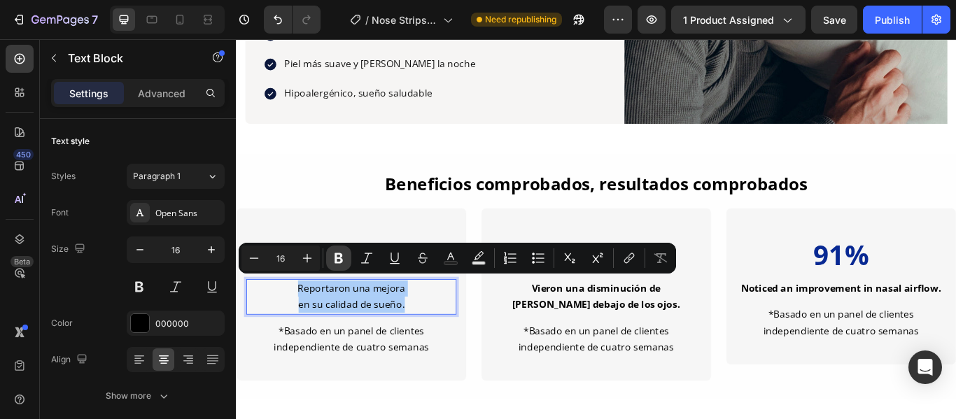
click at [346, 256] on button "Bold" at bounding box center [338, 258] width 25 height 25
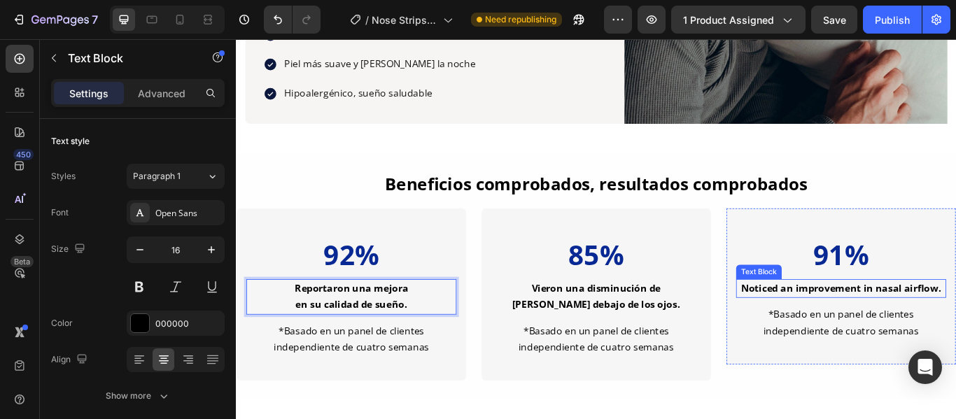
click at [955, 327] on div "Noticed an improvement in nasal airflow." at bounding box center [941, 330] width 245 height 22
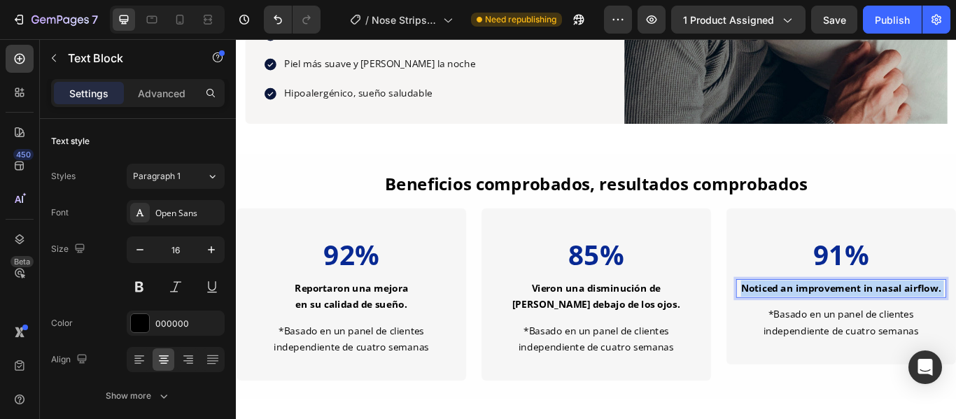
drag, startPoint x: 1052, startPoint y: 327, endPoint x: 984, endPoint y: 330, distance: 68.0
click at [938, 326] on div "Noticed an improvement in nasal airflow." at bounding box center [941, 330] width 245 height 22
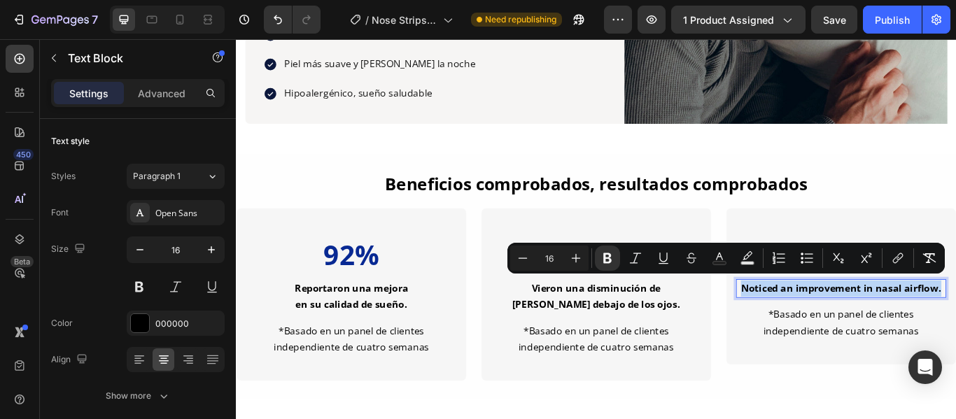
drag, startPoint x: 1051, startPoint y: 325, endPoint x: 816, endPoint y: 328, distance: 235.1
click at [820, 328] on p "Noticed an improvement in nasal airflow." at bounding box center [941, 329] width 242 height 19
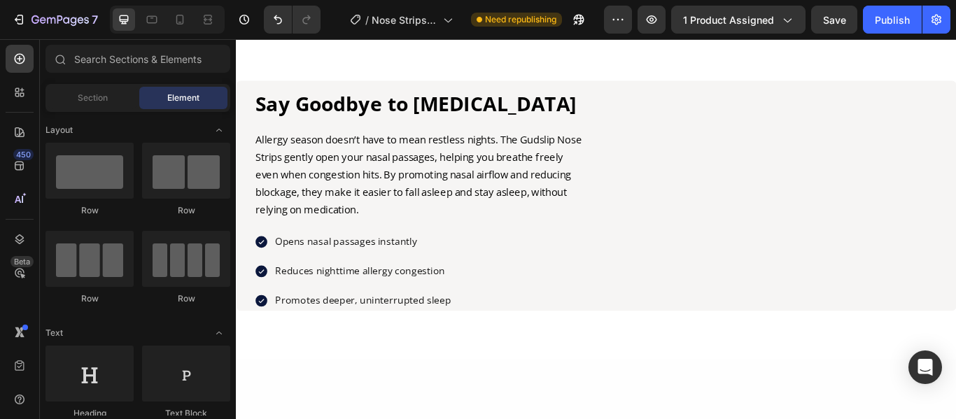
scroll to position [2039, 0]
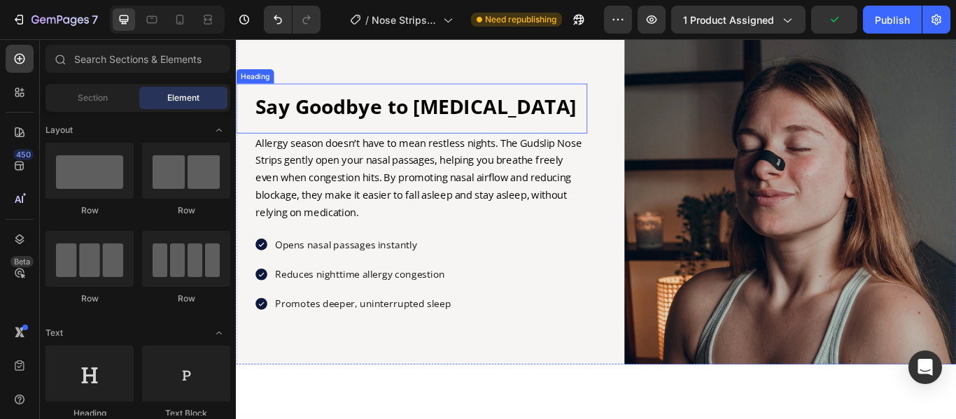
click at [549, 125] on h2 "Say Goodbye to Allergies" at bounding box center [451, 118] width 388 height 33
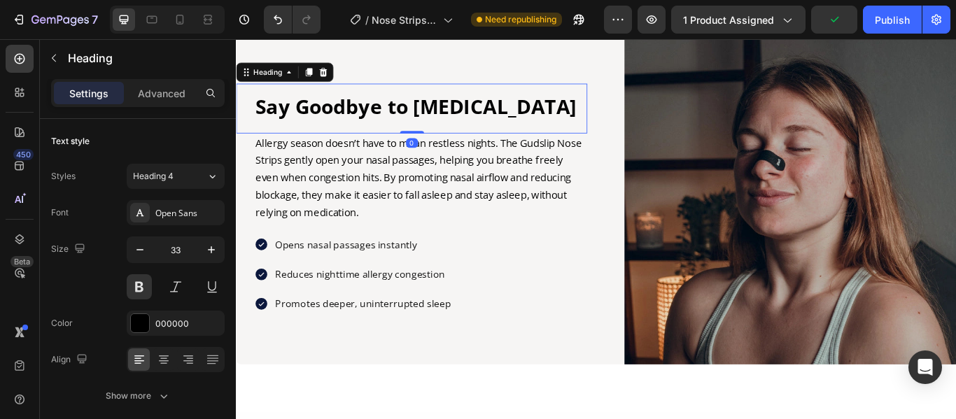
click at [549, 125] on h2 "Say Goodbye to Allergies" at bounding box center [451, 118] width 388 height 33
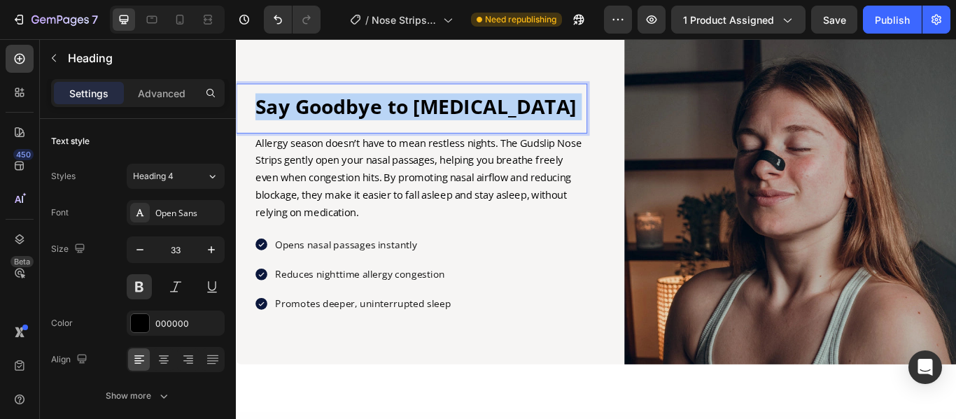
drag, startPoint x: 549, startPoint y: 120, endPoint x: 484, endPoint y: 110, distance: 65.1
click at [425, 104] on p "Say Goodbye to Allergies" at bounding box center [451, 119] width 386 height 30
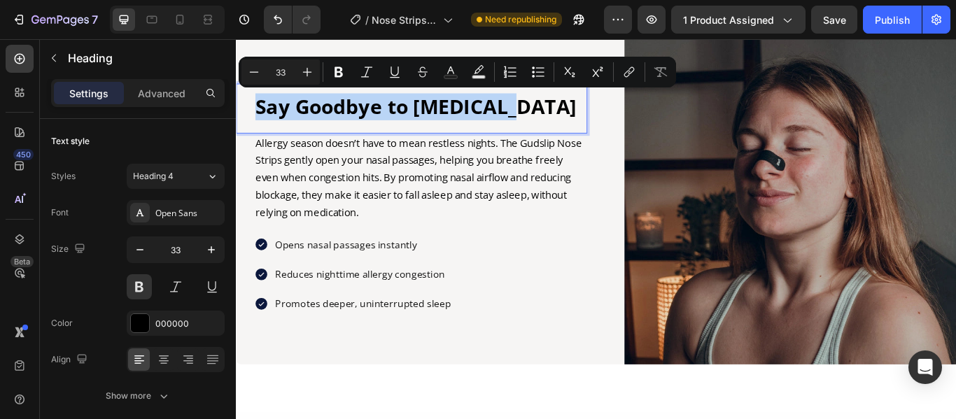
drag, startPoint x: 546, startPoint y: 115, endPoint x: 259, endPoint y: 113, distance: 286.9
click at [259, 113] on p "Say Goodbye to Allergies" at bounding box center [451, 119] width 386 height 30
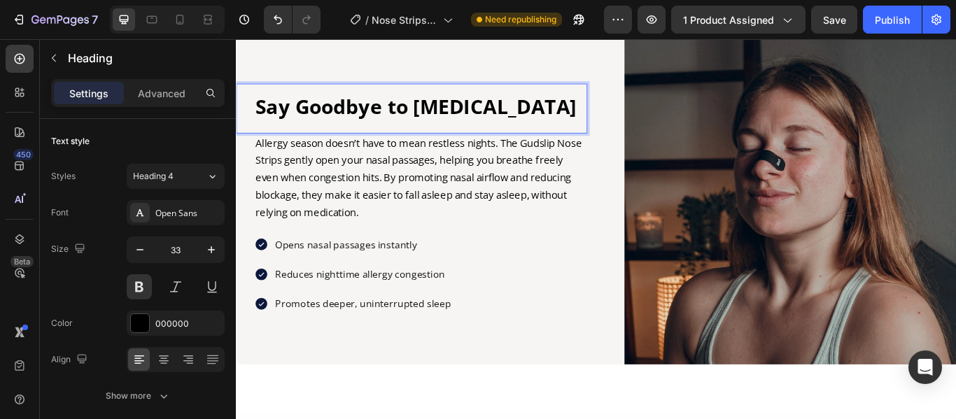
scroll to position [2024, 0]
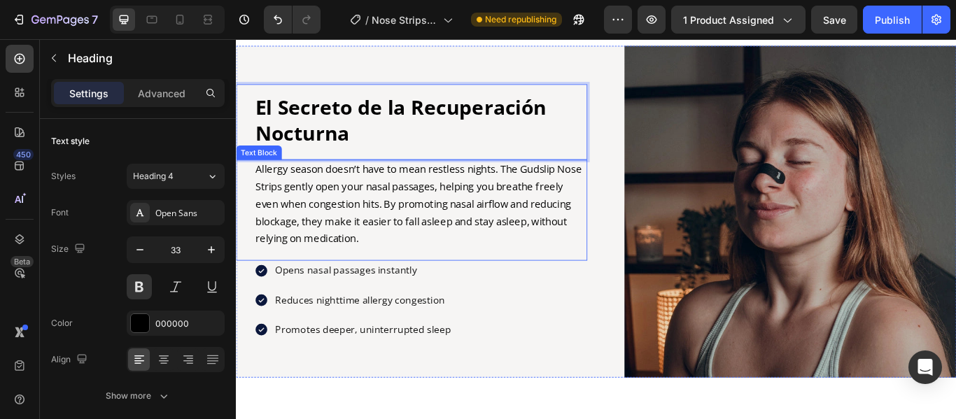
click at [444, 265] on p "Allergy season doesn’t have to mean restless nights. The Gudslip Nose Strips ge…" at bounding box center [451, 231] width 386 height 101
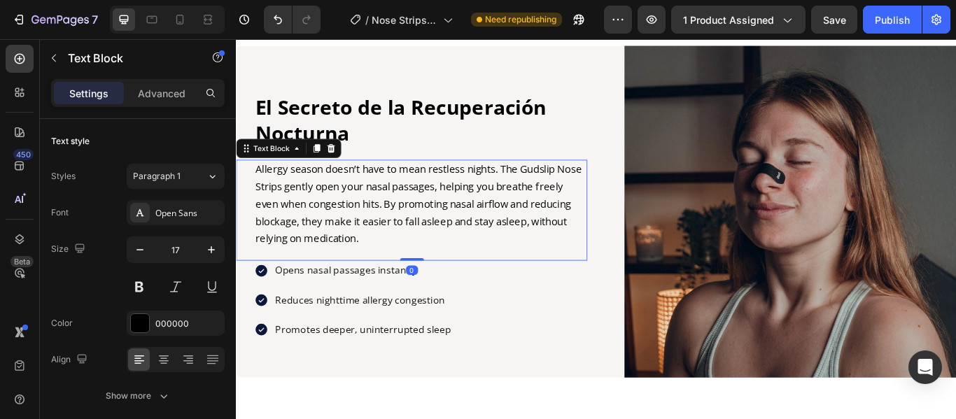
click at [431, 269] on p "Allergy season doesn’t have to mean restless nights. The Gudslip Nose Strips ge…" at bounding box center [451, 231] width 386 height 101
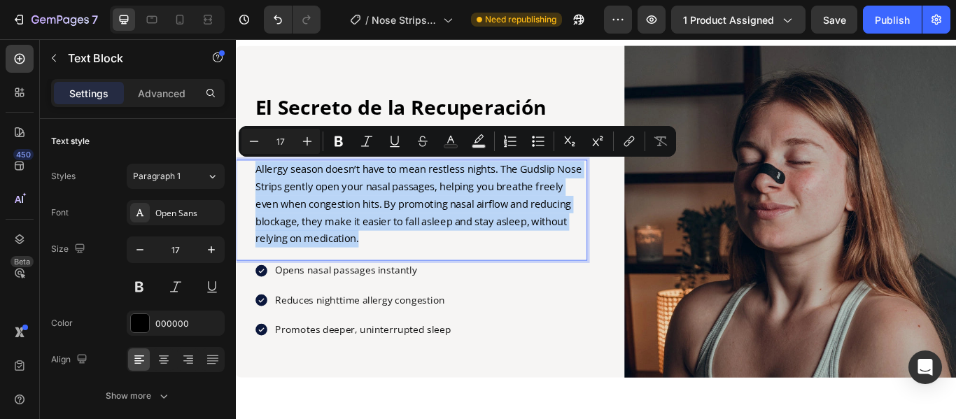
drag, startPoint x: 431, startPoint y: 269, endPoint x: 310, endPoint y: 236, distance: 125.4
click at [310, 236] on p "Allergy season doesn’t have to mean restless nights. The Gudslip Nose Strips ge…" at bounding box center [451, 231] width 386 height 101
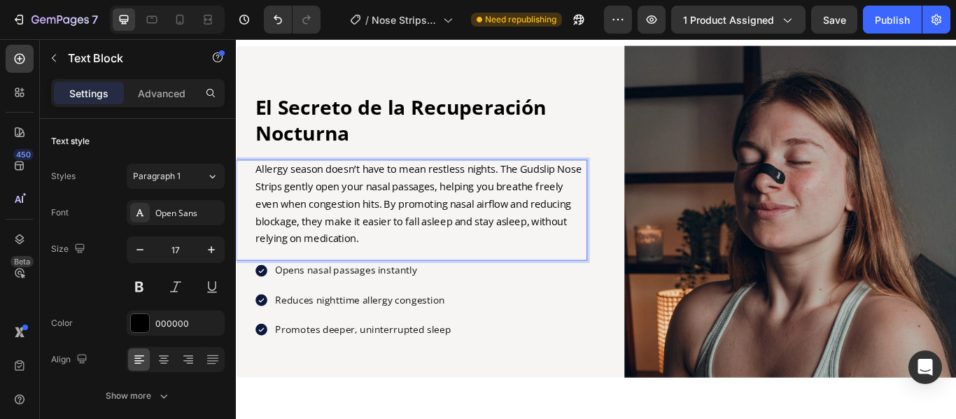
scroll to position [2003, 0]
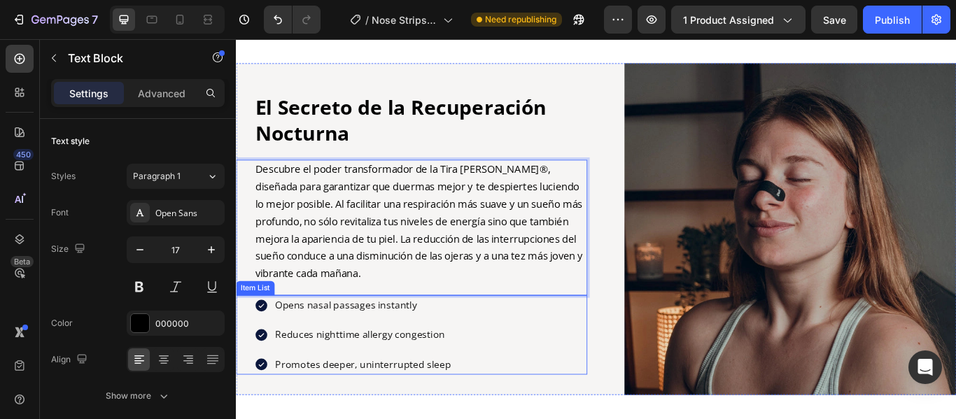
click at [454, 350] on p "Opens nasal passages instantly" at bounding box center [383, 349] width 205 height 19
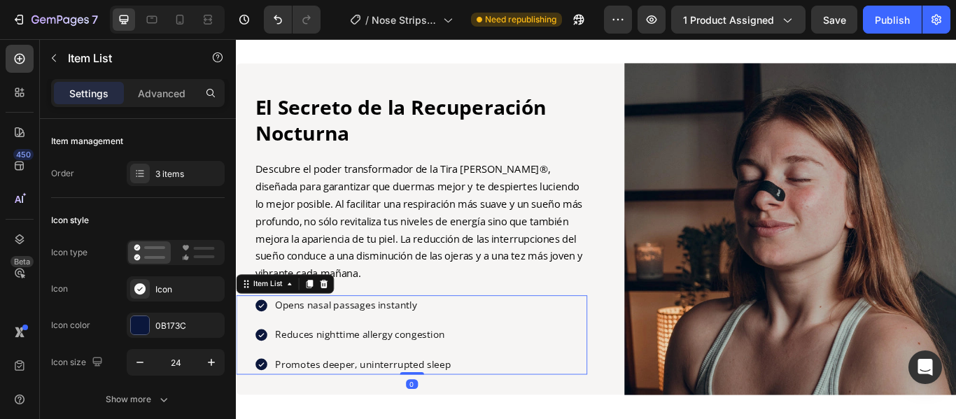
click at [454, 350] on p "Opens nasal passages instantly" at bounding box center [383, 349] width 205 height 19
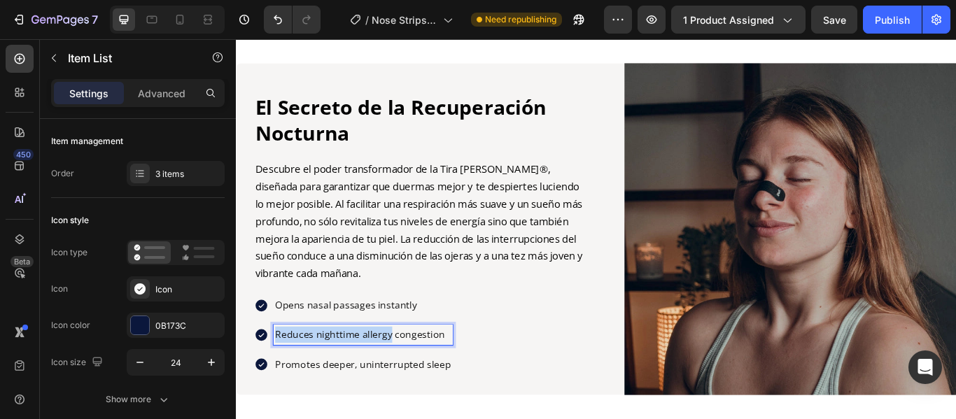
drag, startPoint x: 448, startPoint y: 346, endPoint x: 383, endPoint y: 341, distance: 64.6
click at [383, 341] on p "Opens nasal passages instantly" at bounding box center [383, 349] width 205 height 19
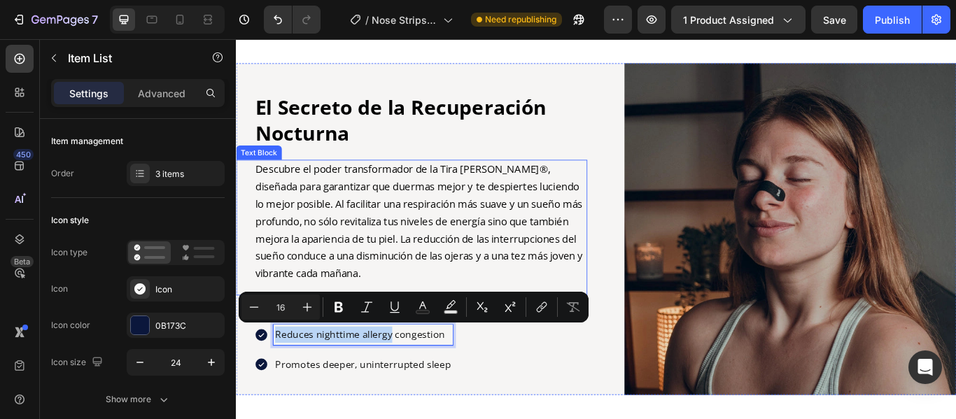
click at [425, 291] on p "Descubre el poder transformador de la Tira Nasal Gudslip®, diseñada para garant…" at bounding box center [451, 251] width 386 height 141
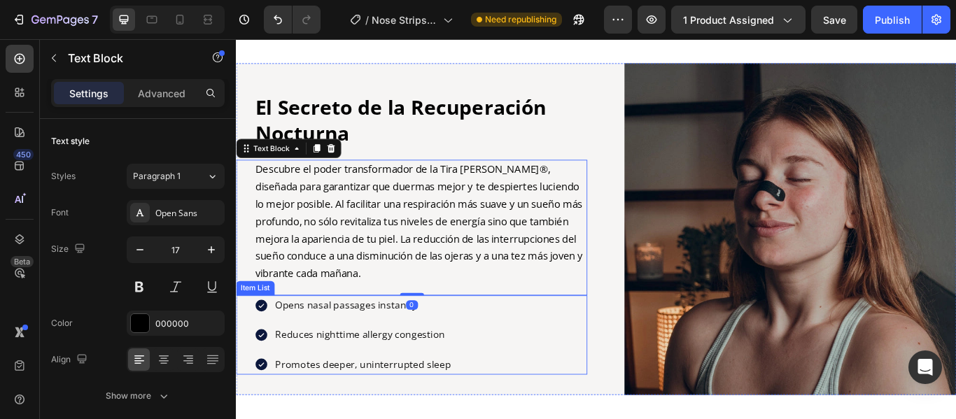
click at [456, 349] on p "Opens nasal passages instantly" at bounding box center [383, 349] width 205 height 19
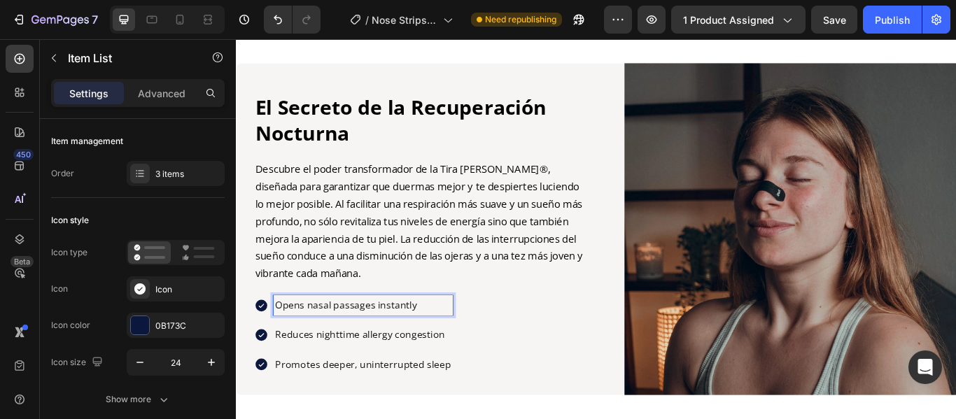
click at [453, 347] on p "Opens nasal passages instantly" at bounding box center [383, 349] width 205 height 19
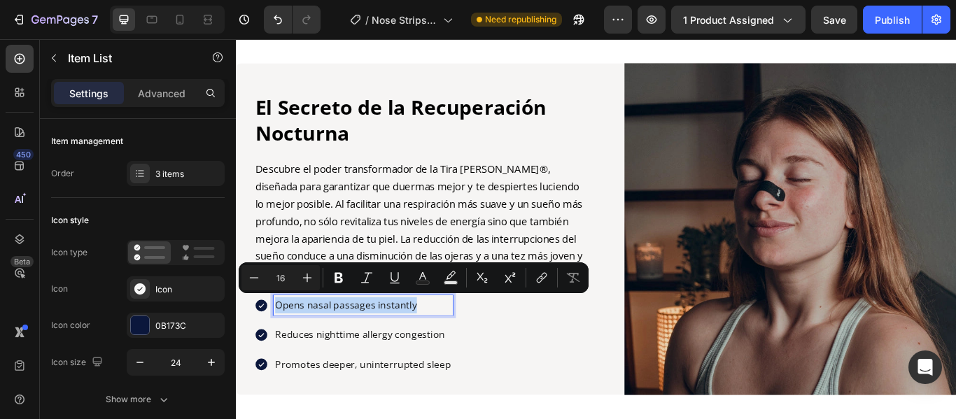
drag, startPoint x: 453, startPoint y: 347, endPoint x: 283, endPoint y: 343, distance: 170.1
click at [283, 343] on p "Opens nasal passages instantly" at bounding box center [383, 349] width 205 height 19
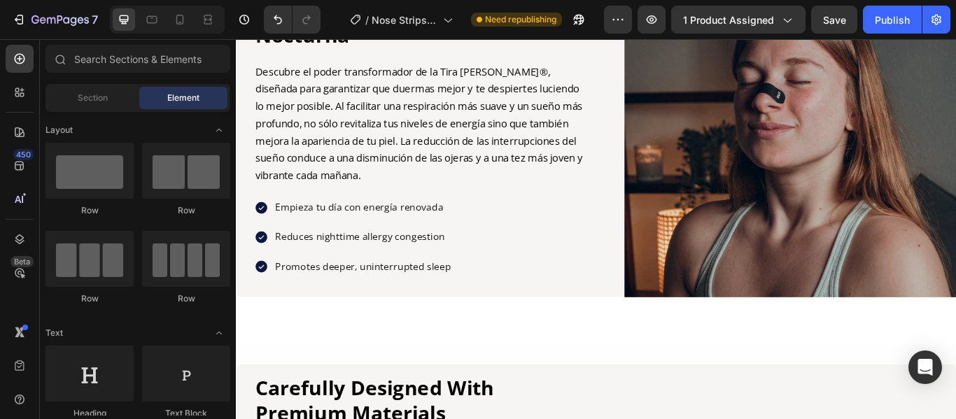
scroll to position [2127, 0]
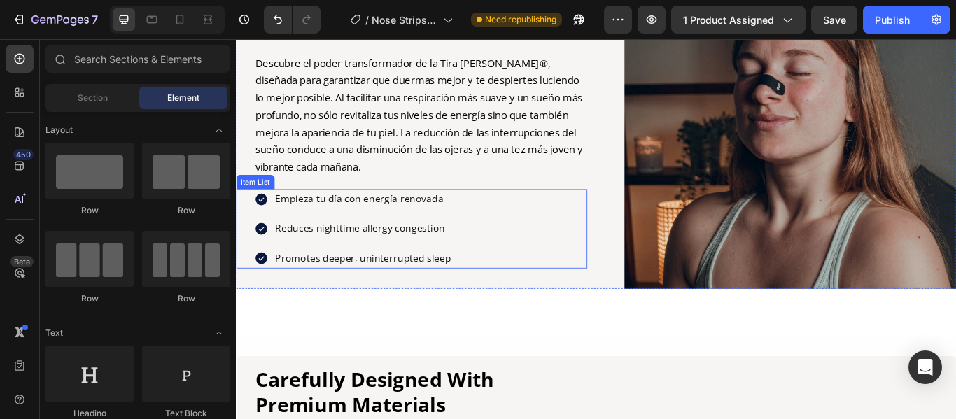
click at [478, 261] on p "Reduces nighttime allergy congestion" at bounding box center [383, 260] width 205 height 19
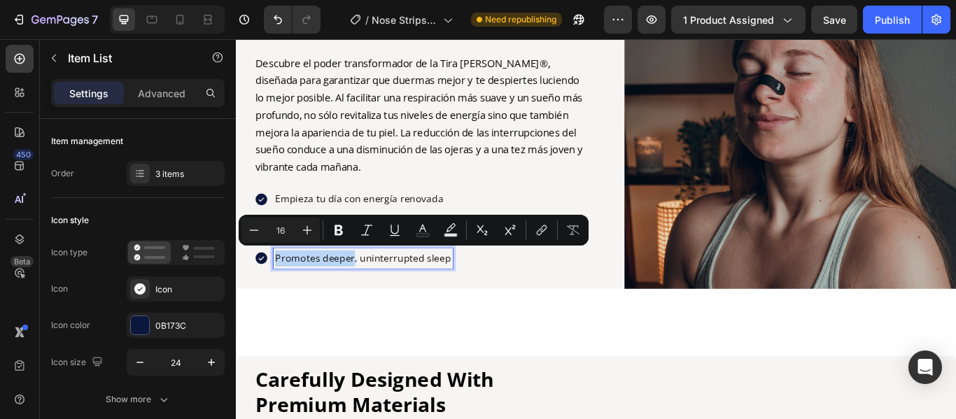
drag, startPoint x: 478, startPoint y: 259, endPoint x: 357, endPoint y: 255, distance: 121.1
click at [357, 255] on p "Reduces nighttime allergy congestion" at bounding box center [383, 260] width 205 height 19
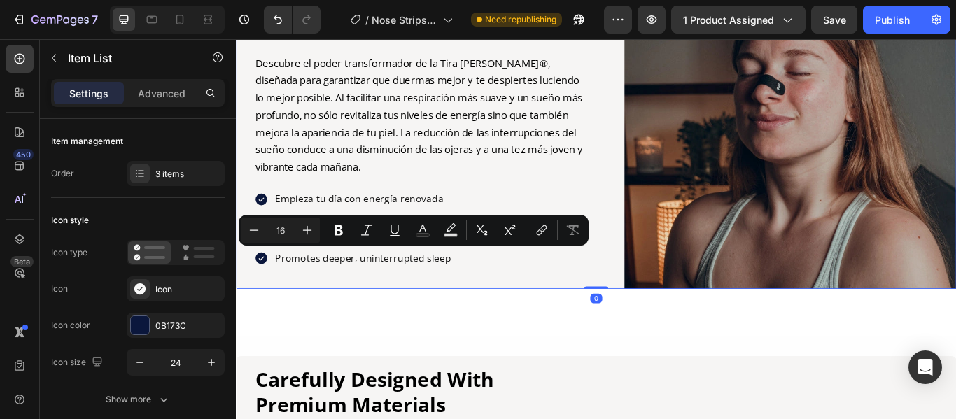
click at [483, 321] on div "El Secreto de la Recuperación Nocturna Heading Descubre el poder transformador …" at bounding box center [440, 136] width 409 height 387
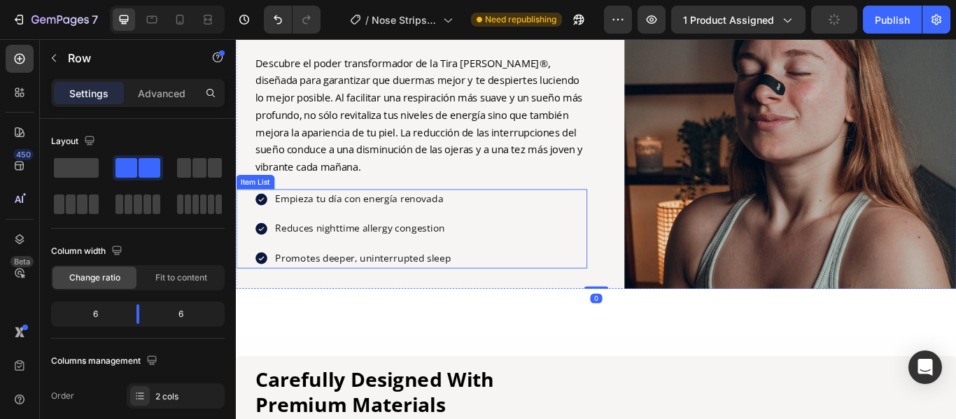
click at [474, 260] on p "Reduces nighttime allergy congestion" at bounding box center [383, 260] width 205 height 19
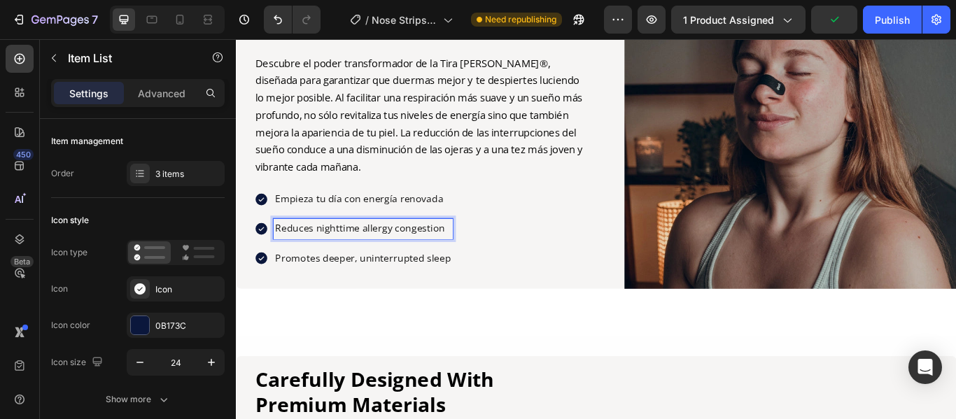
click at [474, 258] on p "Reduces nighttime allergy congestion" at bounding box center [383, 260] width 205 height 19
drag, startPoint x: 475, startPoint y: 256, endPoint x: 281, endPoint y: 252, distance: 193.9
click at [281, 252] on p "Reduces nighttime allergy congestion" at bounding box center [383, 260] width 205 height 19
click at [481, 295] on p "Promotes deeper, uninterrupted sleep" at bounding box center [388, 294] width 214 height 19
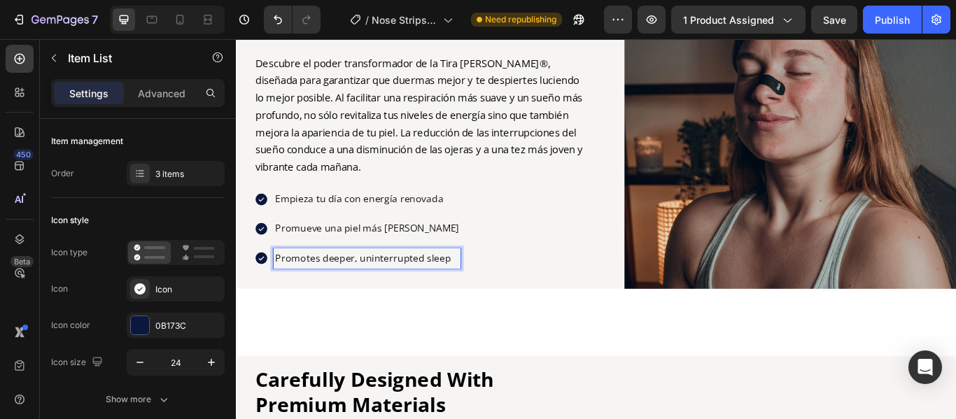
click at [481, 295] on p "Promotes deeper, uninterrupted sleep" at bounding box center [388, 294] width 214 height 19
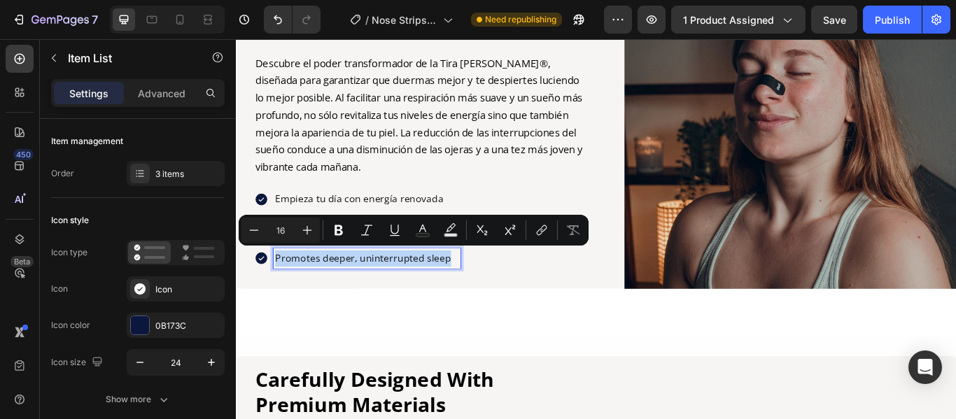
drag, startPoint x: 481, startPoint y: 290, endPoint x: 283, endPoint y: 286, distance: 198.8
click at [283, 286] on p "Promotes deeper, uninterrupted sleep" at bounding box center [388, 294] width 214 height 19
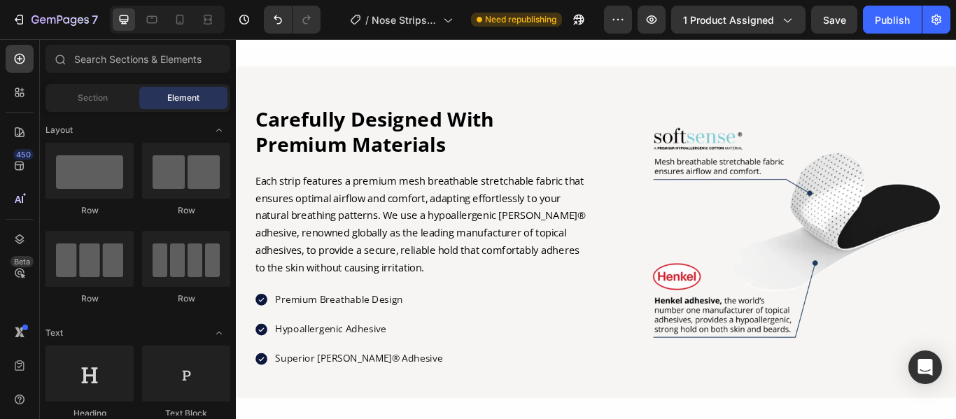
scroll to position [2456, 0]
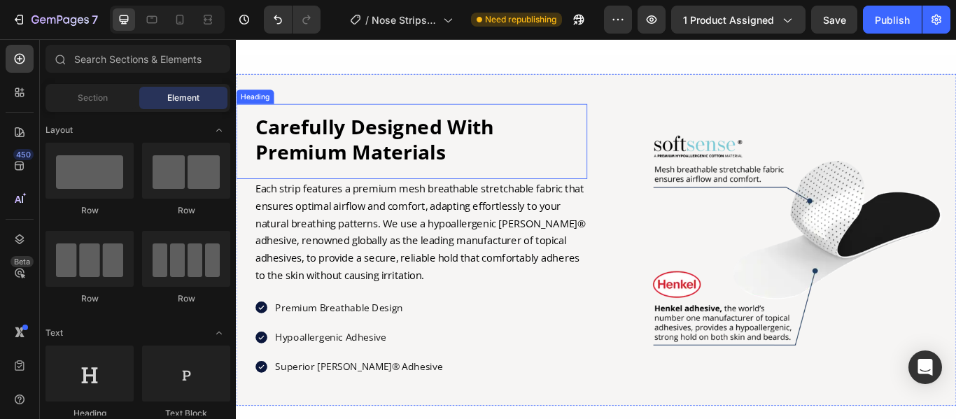
click at [502, 164] on h2 "Carefully Designed With Premium Materials" at bounding box center [451, 157] width 388 height 63
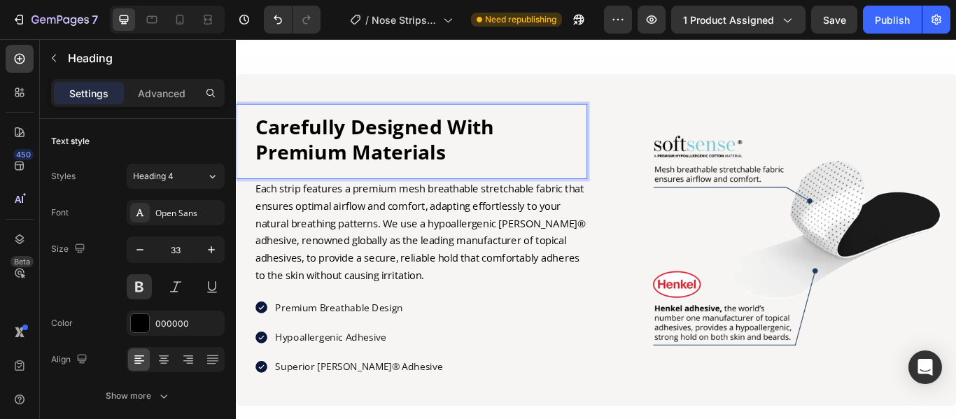
click at [502, 164] on h2 "Carefully Designed With Premium Materials" at bounding box center [451, 157] width 388 height 63
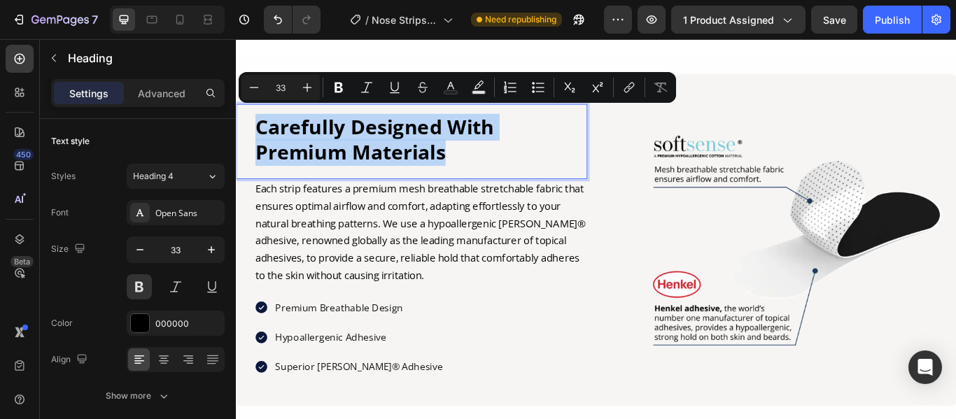
drag, startPoint x: 493, startPoint y: 164, endPoint x: 257, endPoint y: 129, distance: 239.1
click at [257, 129] on h2 "Carefully Designed With Premium Materials" at bounding box center [451, 157] width 388 height 63
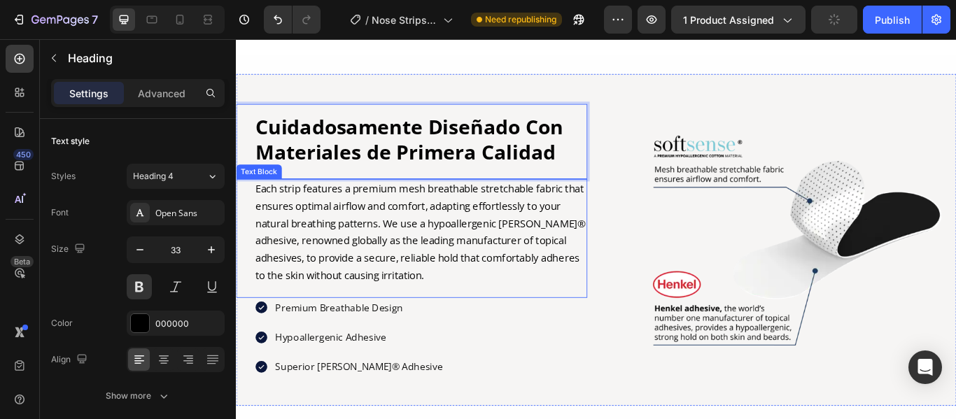
click at [520, 307] on p "Each strip features a premium mesh breathable stretchable fabric that ensures o…" at bounding box center [451, 264] width 386 height 121
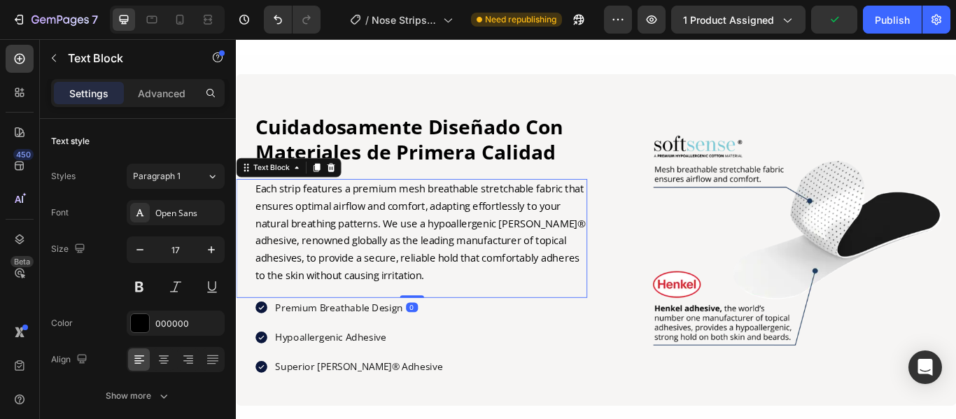
click at [520, 307] on p "Each strip features a premium mesh breathable stretchable fabric that ensures o…" at bounding box center [451, 264] width 386 height 121
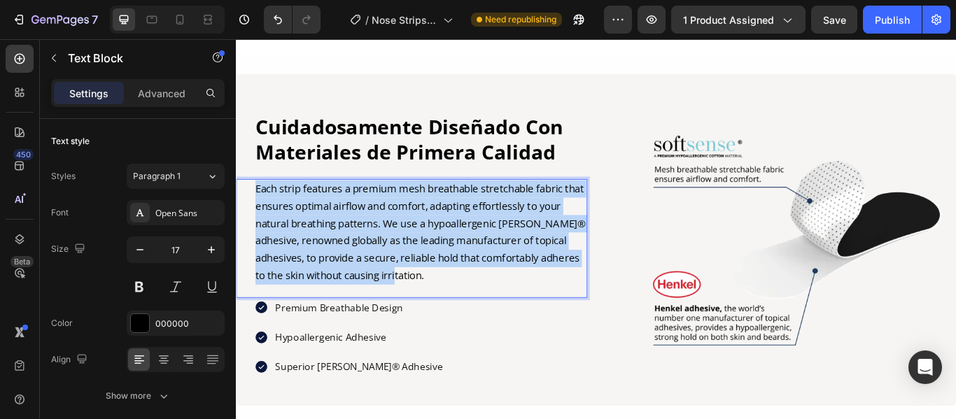
drag, startPoint x: 520, startPoint y: 307, endPoint x: 261, endPoint y: 203, distance: 279.1
click at [261, 204] on p "Each strip features a premium mesh breathable stretchable fabric that ensures o…" at bounding box center [451, 264] width 386 height 121
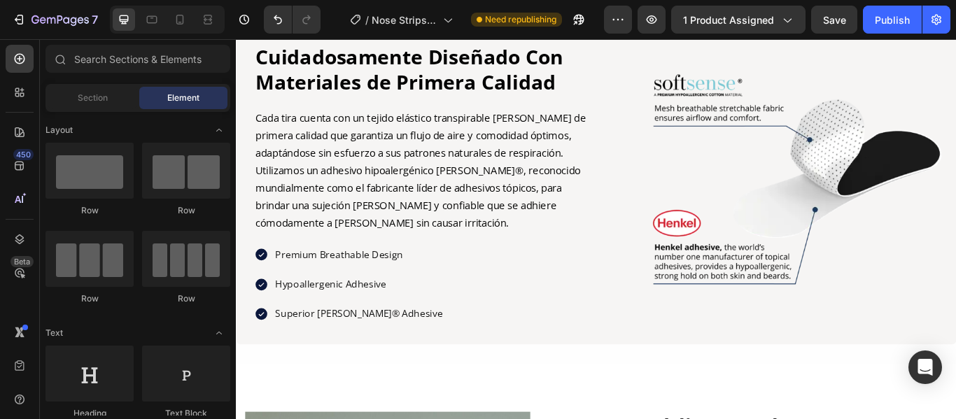
scroll to position [2571, 0]
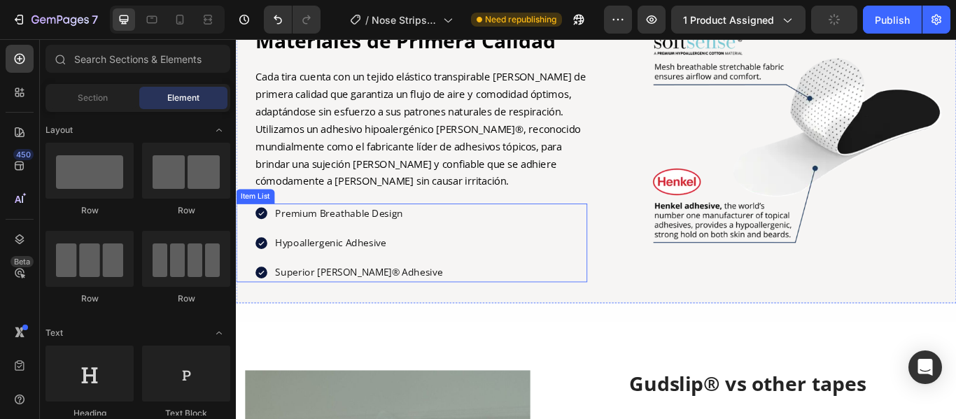
click at [430, 249] on div "Premium Breathable Design" at bounding box center [378, 242] width 199 height 23
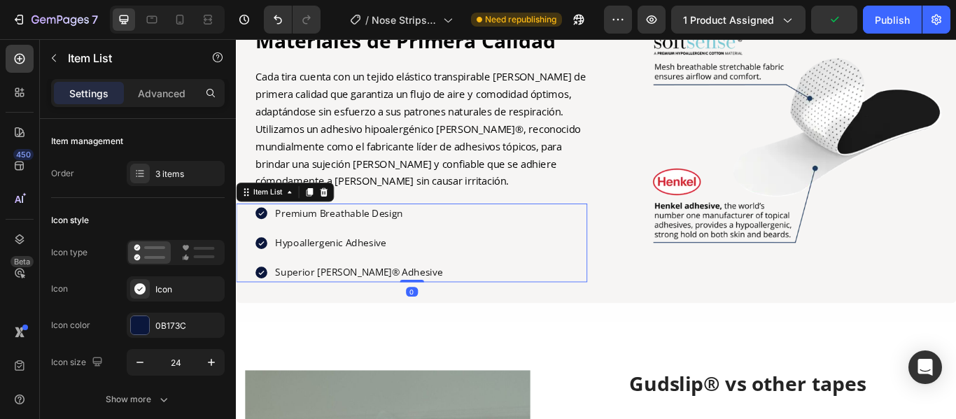
click at [425, 243] on p "Premium Breathable Design" at bounding box center [378, 242] width 195 height 19
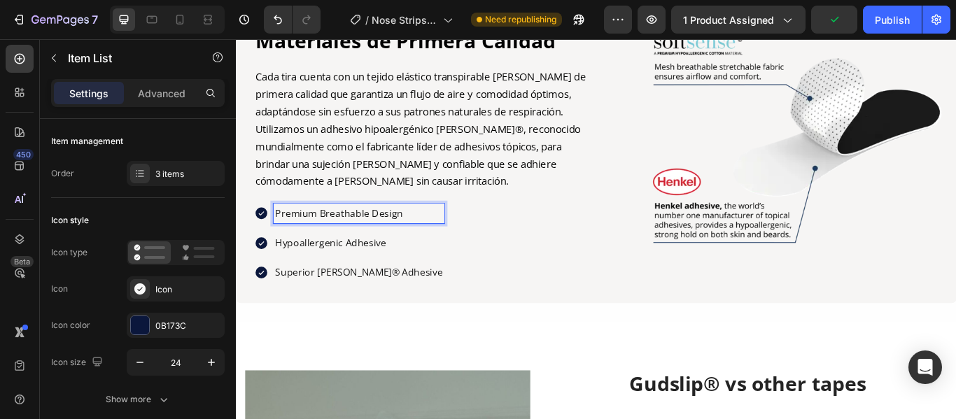
click at [425, 243] on p "Premium Breathable Design" at bounding box center [378, 242] width 195 height 19
drag, startPoint x: 426, startPoint y: 241, endPoint x: 283, endPoint y: 234, distance: 143.6
click at [283, 234] on p "Premium Breathable Design" at bounding box center [378, 242] width 195 height 19
click at [413, 276] on p "Hypoallergenic Adhesive" at bounding box center [384, 276] width 207 height 19
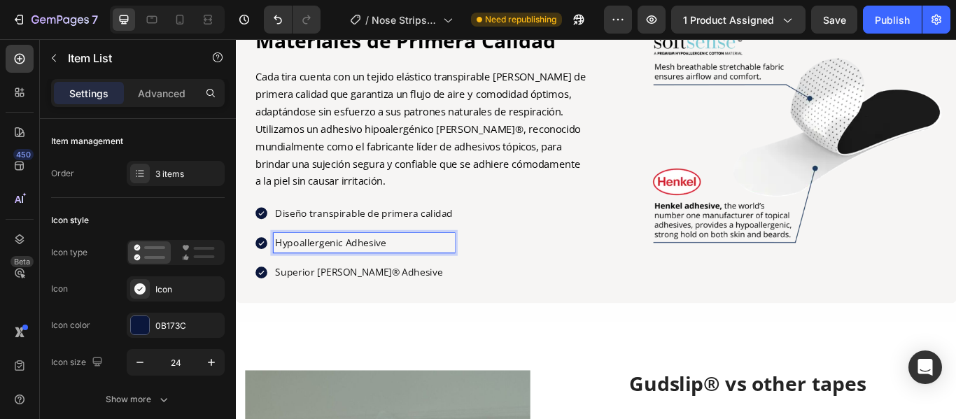
click at [413, 276] on p "Hypoallergenic Adhesive" at bounding box center [384, 276] width 207 height 19
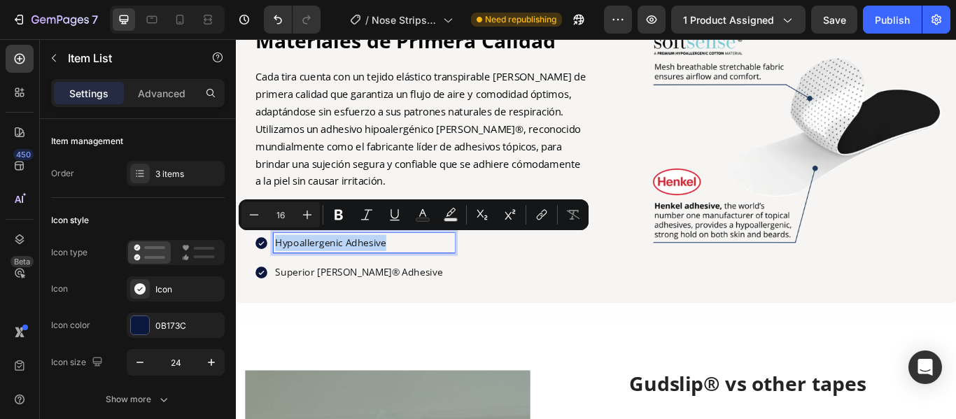
drag, startPoint x: 413, startPoint y: 276, endPoint x: 392, endPoint y: 276, distance: 21.0
click at [392, 276] on p "Hypoallergenic Adhesive" at bounding box center [384, 276] width 207 height 19
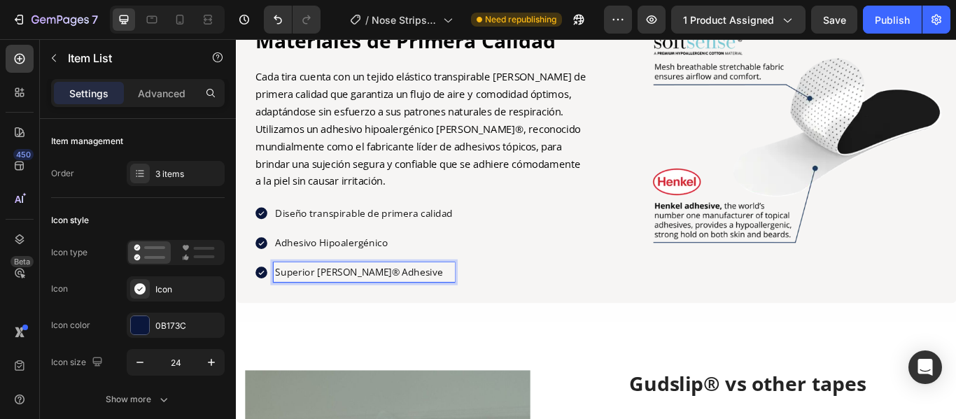
click at [421, 309] on p "Superior [PERSON_NAME]® Adhesive" at bounding box center [384, 311] width 207 height 19
drag, startPoint x: 428, startPoint y: 307, endPoint x: 276, endPoint y: 310, distance: 151.2
click at [276, 310] on div "Superior [PERSON_NAME]® Adhesive" at bounding box center [374, 310] width 234 height 23
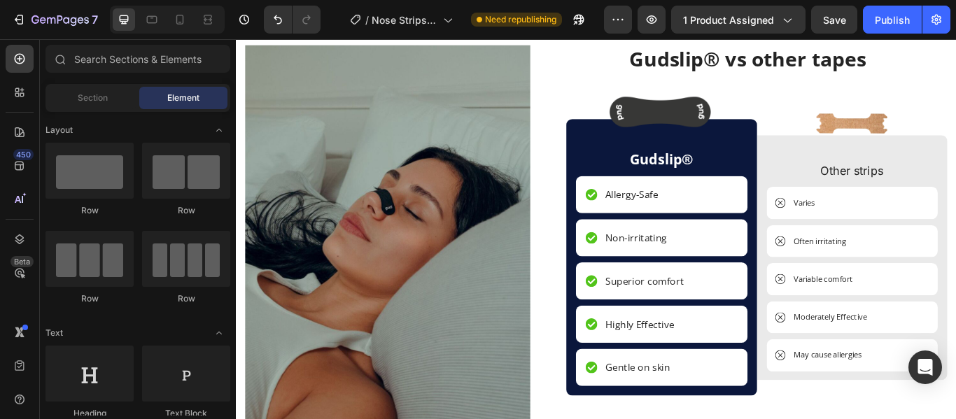
scroll to position [2935, 0]
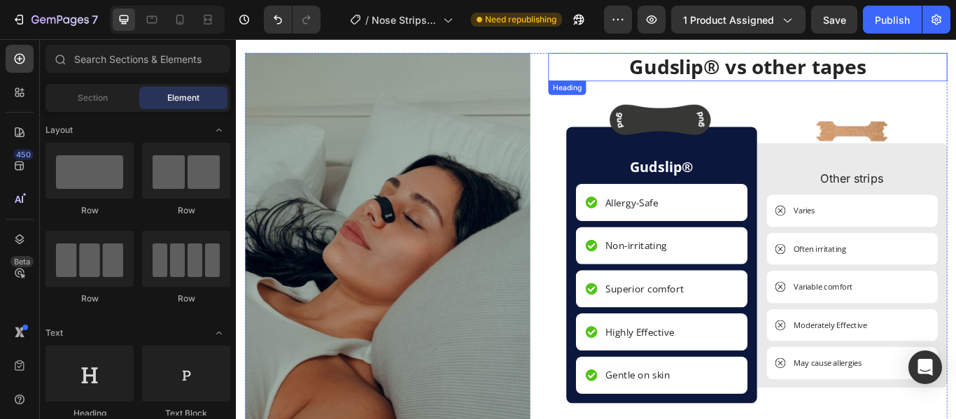
click at [955, 75] on h2 "Gudslip® vs other tapes" at bounding box center [832, 71] width 465 height 33
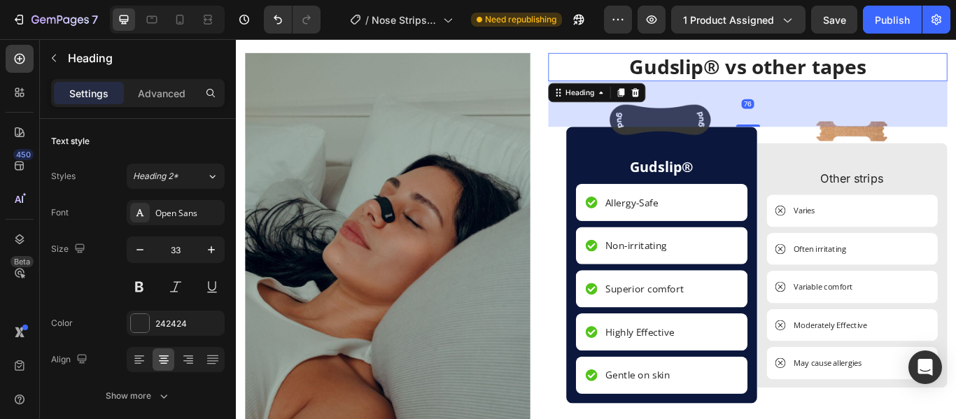
click at [955, 75] on h2 "Gudslip® vs other tapes" at bounding box center [832, 71] width 465 height 33
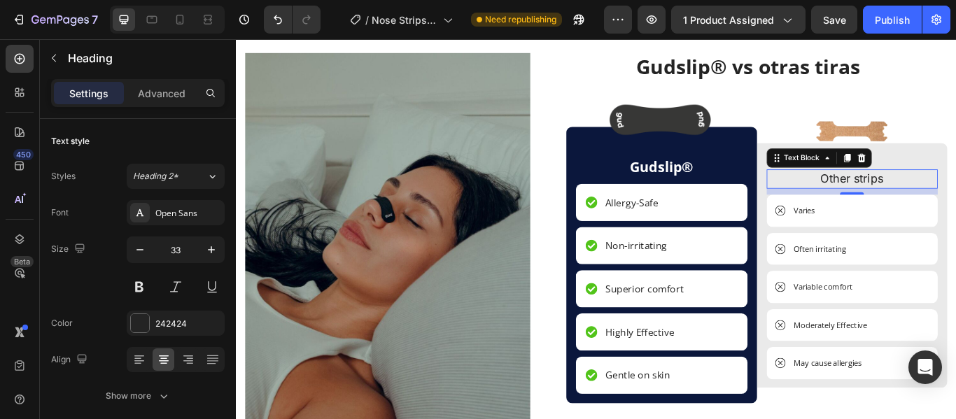
click at [950, 199] on p "Other strips" at bounding box center [954, 202] width 197 height 20
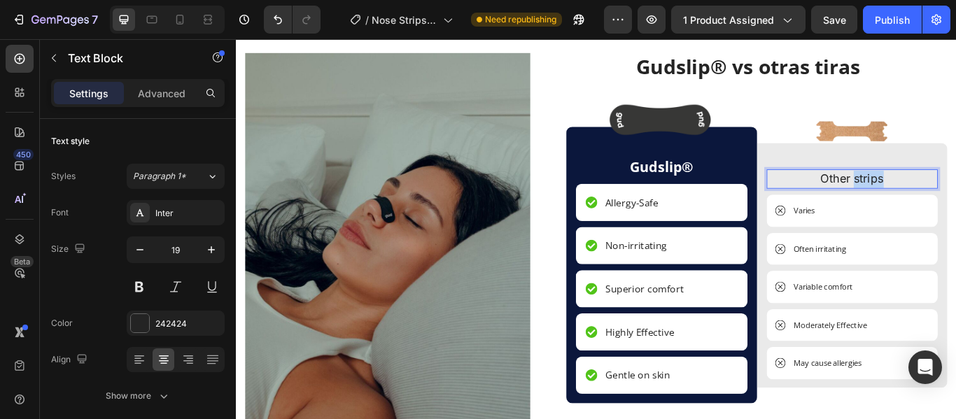
click at [950, 199] on p "Other strips" at bounding box center [954, 202] width 197 height 20
click at [720, 227] on p "Allergy-Safe" at bounding box center [697, 229] width 62 height 17
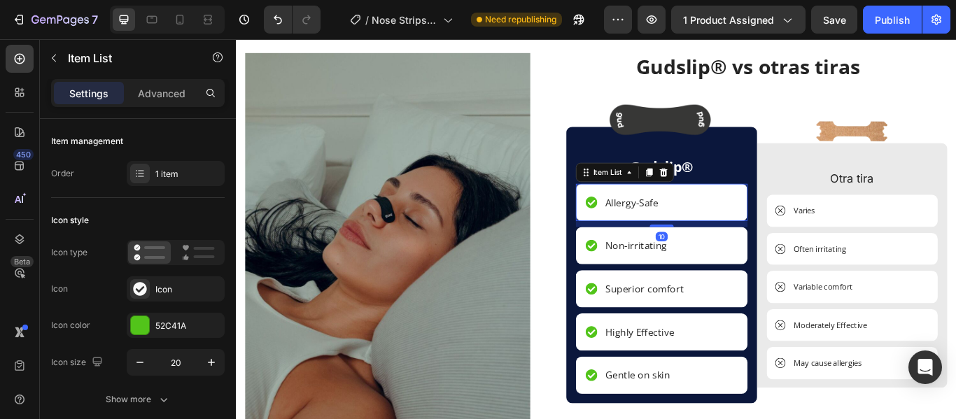
click at [720, 227] on p "Allergy-Safe" at bounding box center [697, 229] width 62 height 17
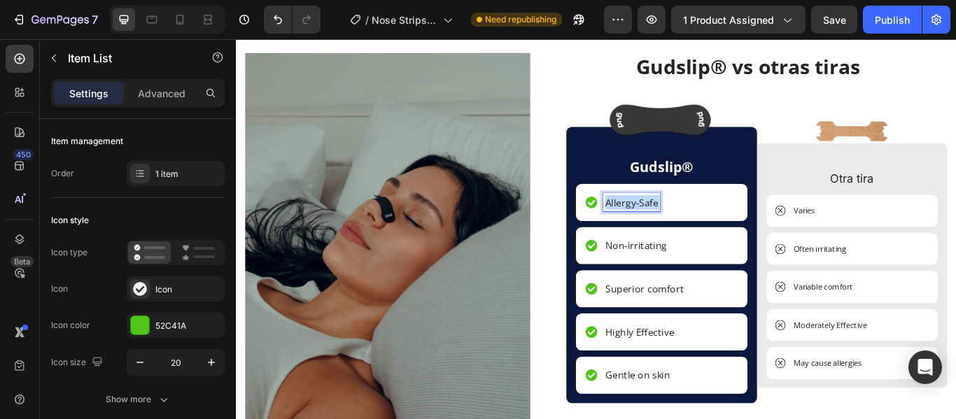
drag, startPoint x: 724, startPoint y: 232, endPoint x: 658, endPoint y: 225, distance: 65.5
click at [658, 225] on div "Allergy-Safe" at bounding box center [686, 229] width 87 height 21
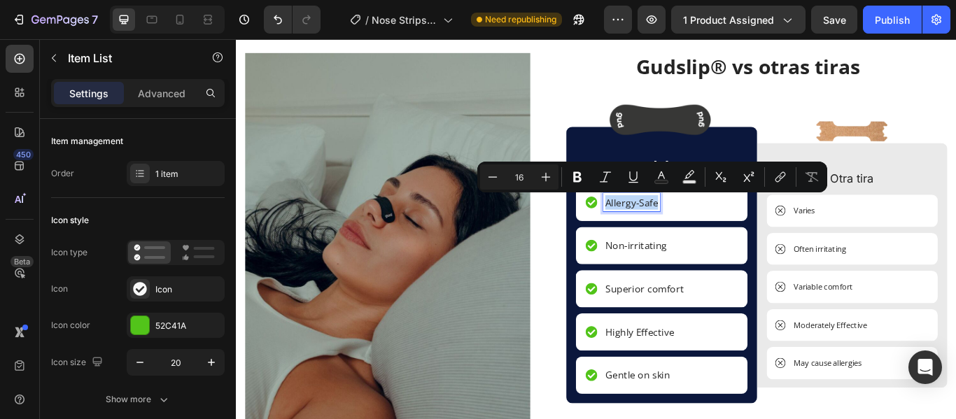
drag, startPoint x: 724, startPoint y: 227, endPoint x: 662, endPoint y: 227, distance: 61.6
click at [664, 227] on div "Allergy-Safe" at bounding box center [697, 229] width 66 height 21
drag, startPoint x: 662, startPoint y: 227, endPoint x: 696, endPoint y: 232, distance: 34.5
drag, startPoint x: 696, startPoint y: 232, endPoint x: 667, endPoint y: 226, distance: 29.9
click at [667, 226] on p "Allergy-Safe" at bounding box center [697, 229] width 62 height 17
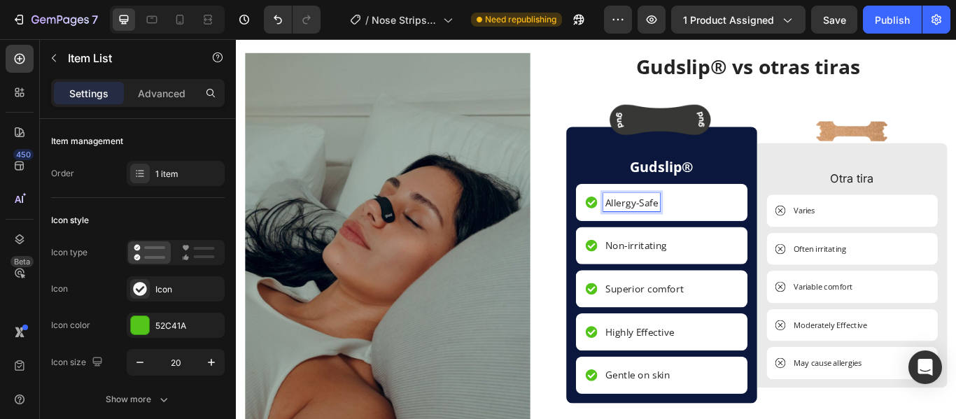
click at [707, 226] on p "Allergy-Safe" at bounding box center [697, 229] width 62 height 17
click at [722, 231] on p "Allergy-Safe" at bounding box center [697, 229] width 62 height 17
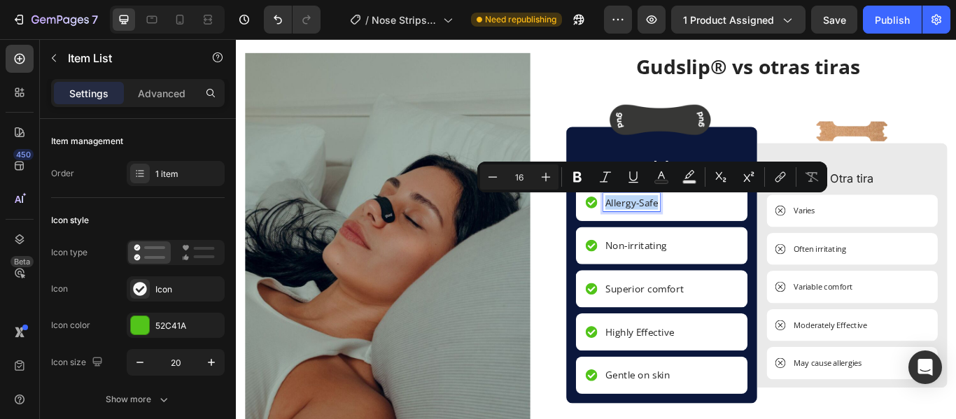
drag, startPoint x: 722, startPoint y: 231, endPoint x: 699, endPoint y: 239, distance: 24.6
click at [699, 239] on div "Allergy-Safe" at bounding box center [697, 229] width 66 height 21
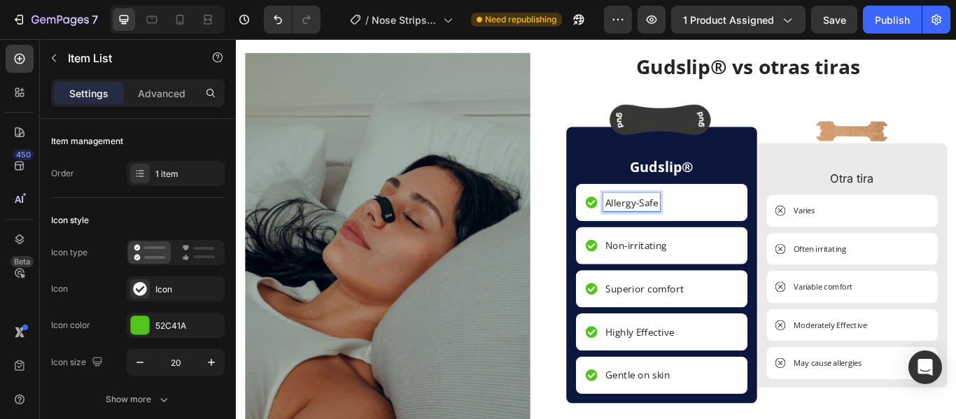
click at [724, 229] on div "Allergy-Safe" at bounding box center [697, 229] width 66 height 21
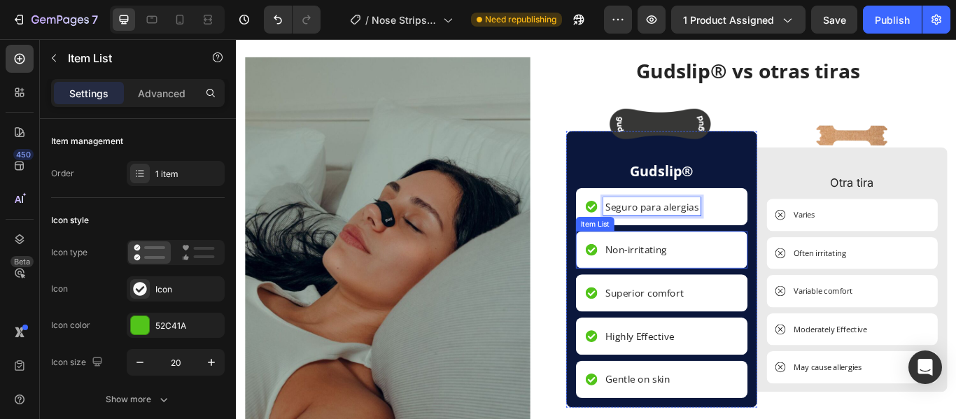
click at [738, 288] on div "Non-irritating" at bounding box center [732, 284] width 200 height 43
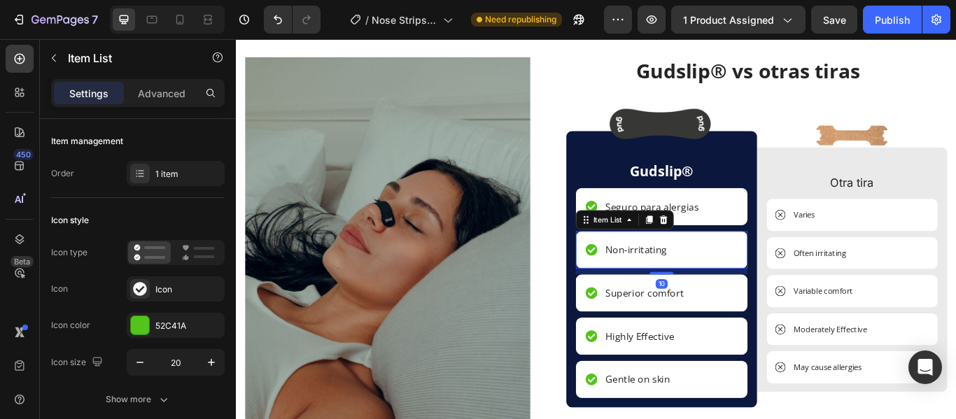
click at [735, 288] on div "Non-irritating" at bounding box center [732, 284] width 200 height 43
click at [732, 286] on p "Non-irritating" at bounding box center [702, 284] width 72 height 17
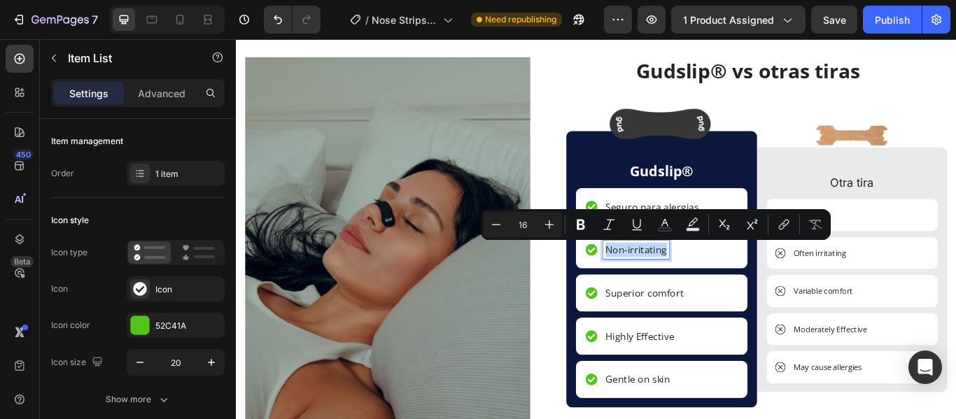
drag, startPoint x: 732, startPoint y: 286, endPoint x: 659, endPoint y: 283, distance: 72.8
click at [664, 283] on div "Non-irritating" at bounding box center [702, 284] width 76 height 21
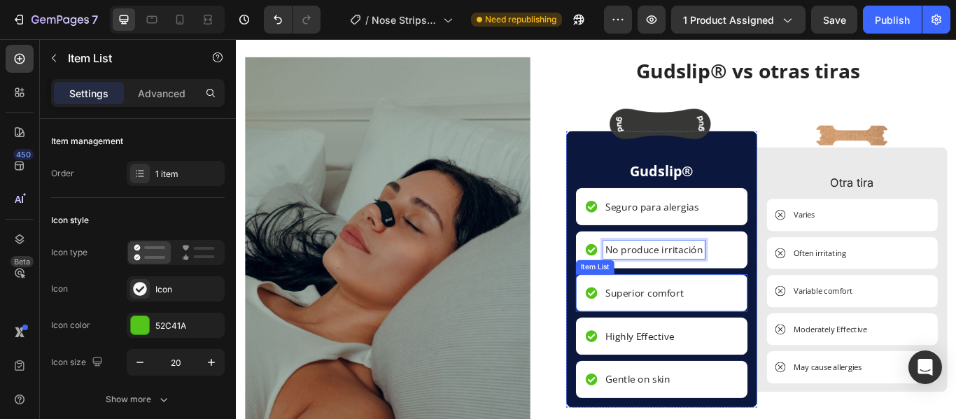
click at [750, 334] on p "Superior comfort" at bounding box center [712, 335] width 92 height 17
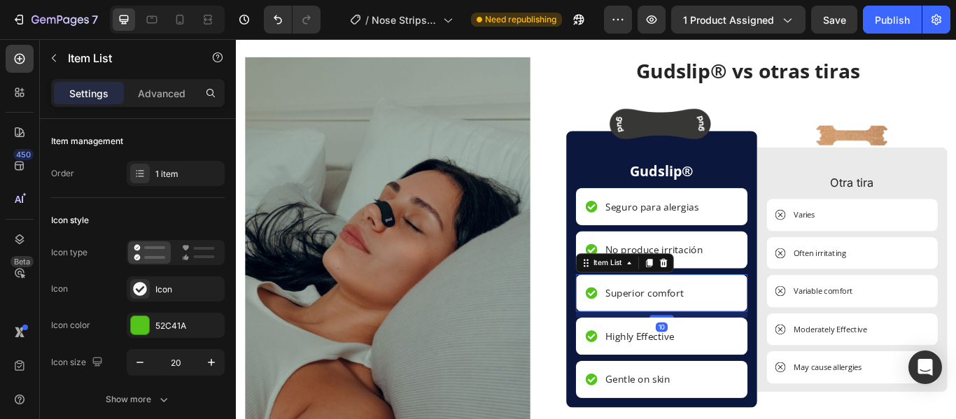
click at [750, 334] on p "Superior comfort" at bounding box center [712, 335] width 92 height 17
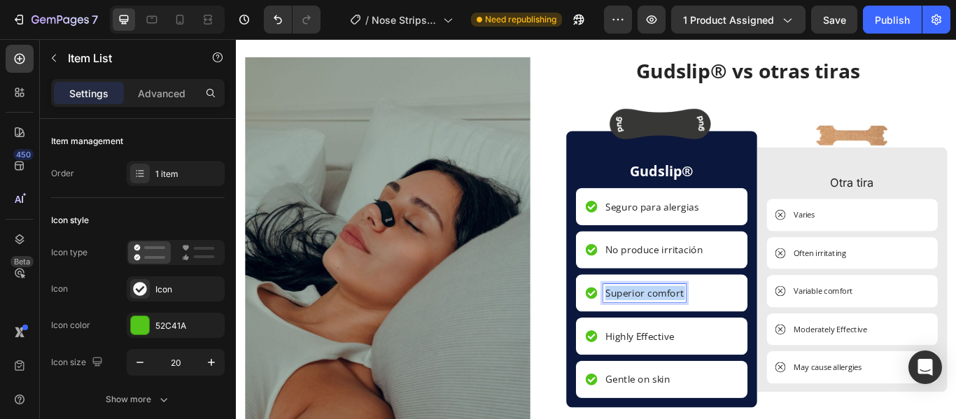
drag, startPoint x: 750, startPoint y: 334, endPoint x: 688, endPoint y: 332, distance: 62.3
click at [688, 332] on p "Superior comfort" at bounding box center [712, 335] width 92 height 17
drag, startPoint x: 750, startPoint y: 332, endPoint x: 661, endPoint y: 336, distance: 89.6
click at [664, 336] on div "Superior comfort" at bounding box center [712, 335] width 96 height 21
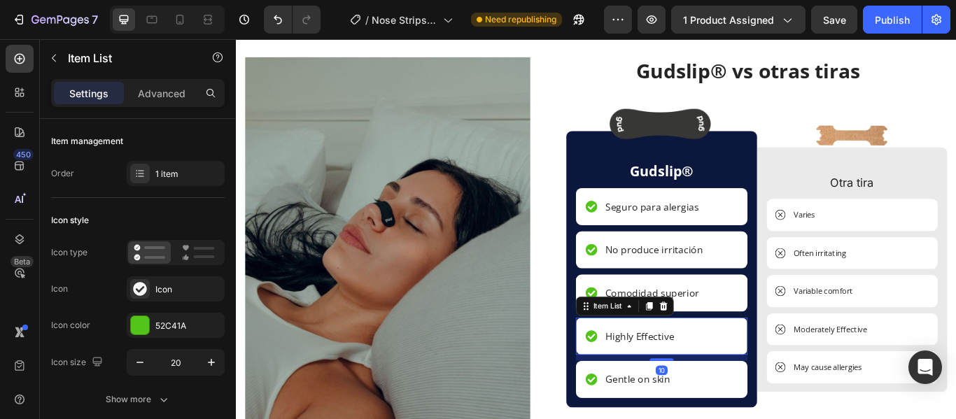
click at [754, 380] on div "Highly Effective" at bounding box center [732, 385] width 200 height 43
click at [745, 384] on div "Highly Effective" at bounding box center [732, 385] width 200 height 43
click at [740, 386] on p "Highly Effective" at bounding box center [706, 385] width 80 height 17
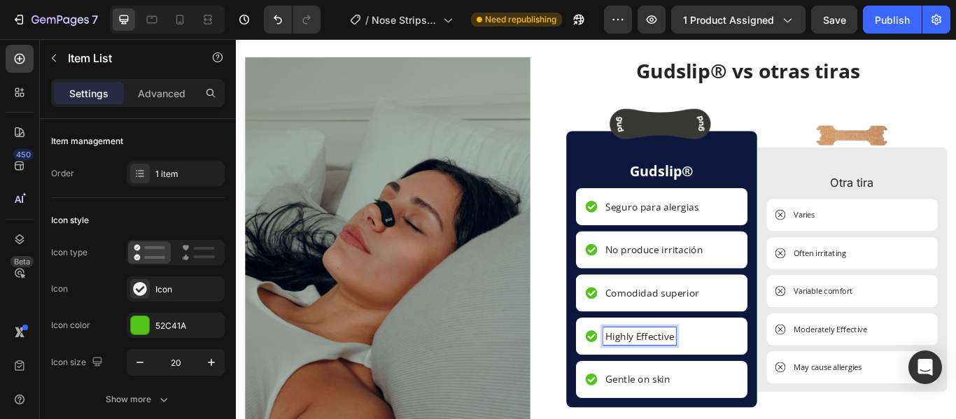
click at [740, 386] on p "Highly Effective" at bounding box center [706, 385] width 80 height 17
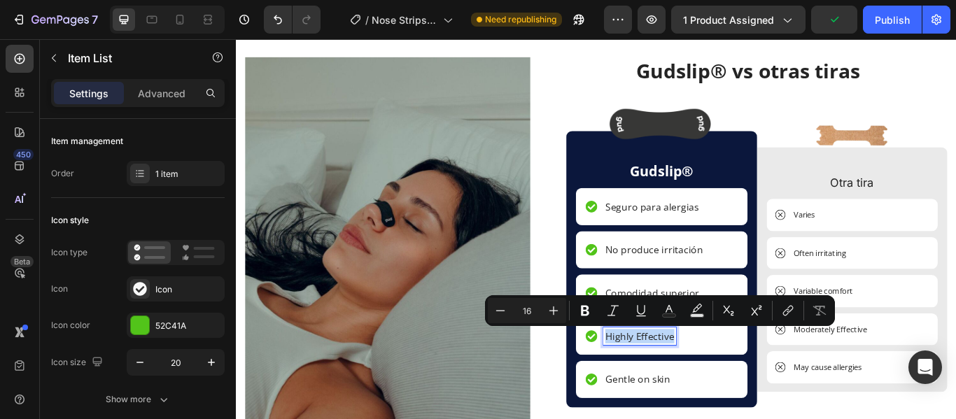
drag, startPoint x: 740, startPoint y: 386, endPoint x: 662, endPoint y: 387, distance: 78.4
click at [666, 387] on p "Highly Effective" at bounding box center [706, 385] width 80 height 17
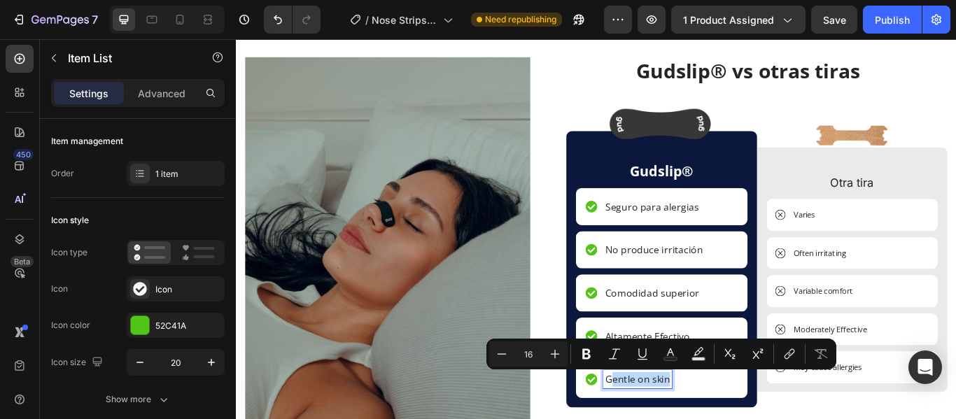
drag, startPoint x: 735, startPoint y: 435, endPoint x: 669, endPoint y: 434, distance: 66.5
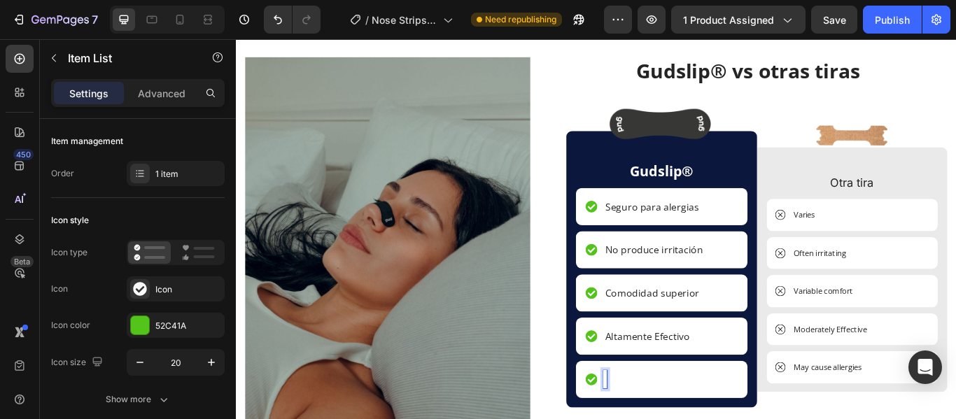
scroll to position [2926, 0]
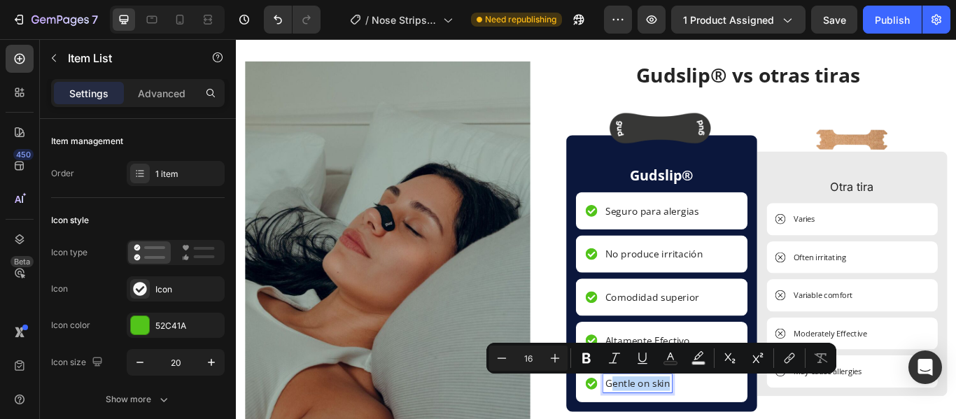
drag, startPoint x: 665, startPoint y: 442, endPoint x: 739, endPoint y: 442, distance: 74.2
copy p "Gentle on skin"
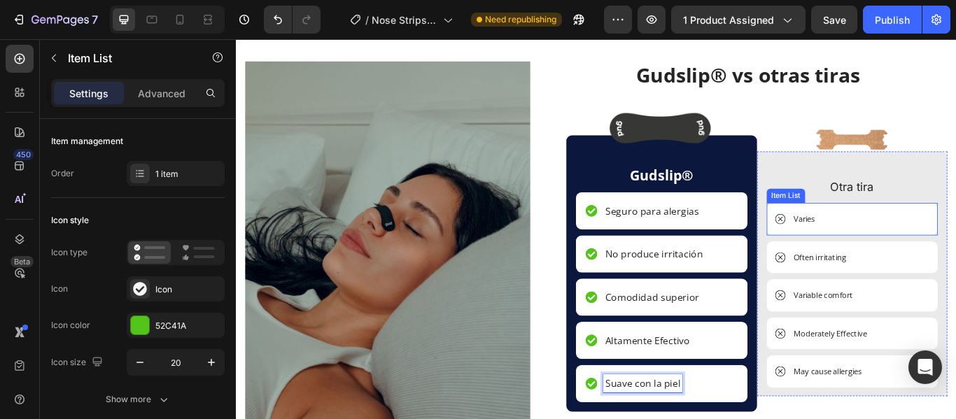
click at [900, 247] on p "Varies" at bounding box center [898, 249] width 25 height 14
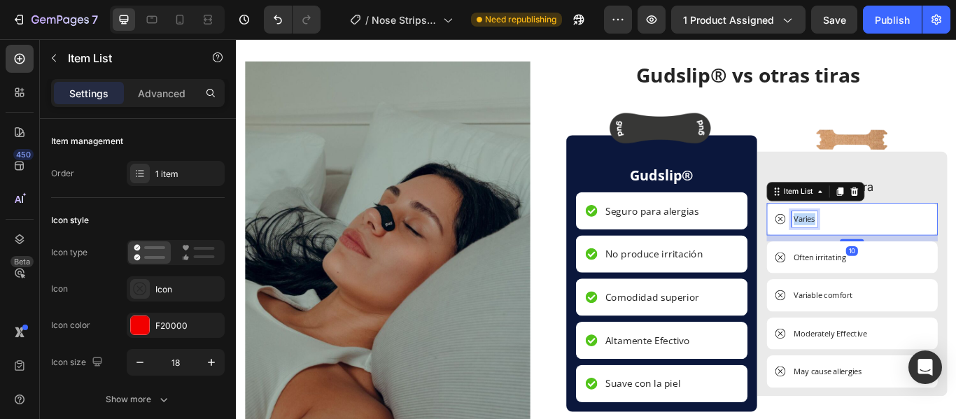
click at [900, 247] on p "Varies" at bounding box center [898, 249] width 25 height 14
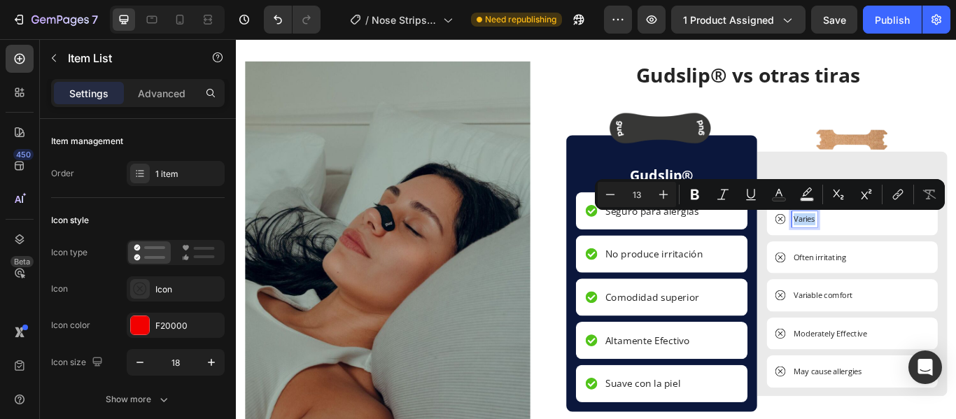
click at [900, 247] on p "Varies" at bounding box center [898, 249] width 25 height 14
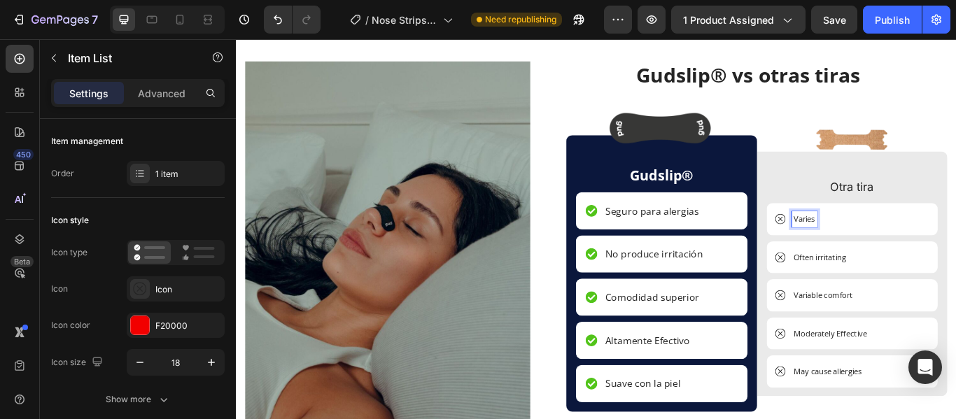
click at [896, 247] on p "Varies" at bounding box center [898, 249] width 25 height 14
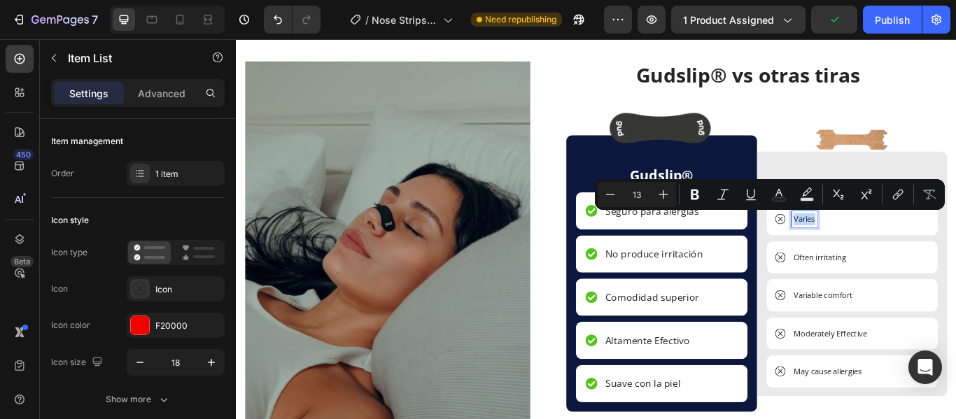
click at [892, 242] on p "Varies" at bounding box center [898, 249] width 25 height 14
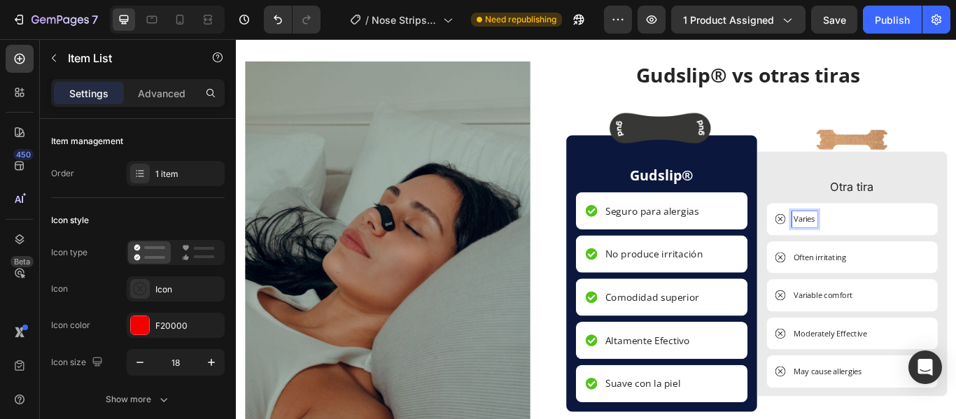
click at [888, 244] on p "Varies" at bounding box center [898, 249] width 25 height 14
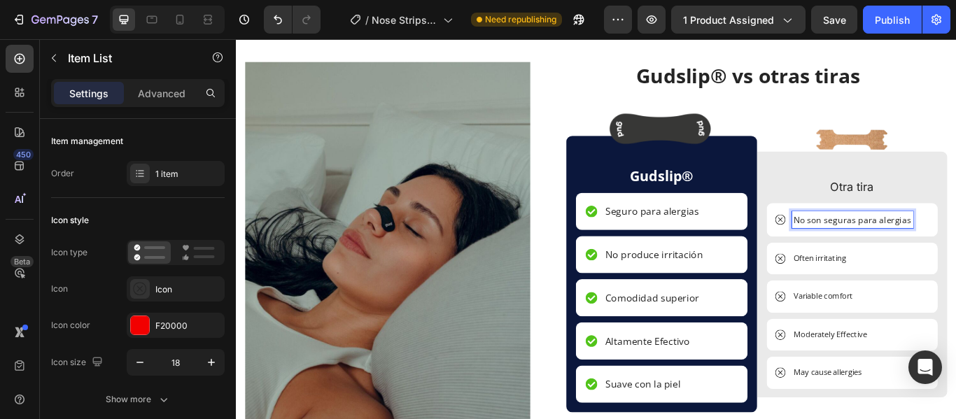
click at [920, 248] on span "No son seguras para alergias" at bounding box center [954, 249] width 137 height 13
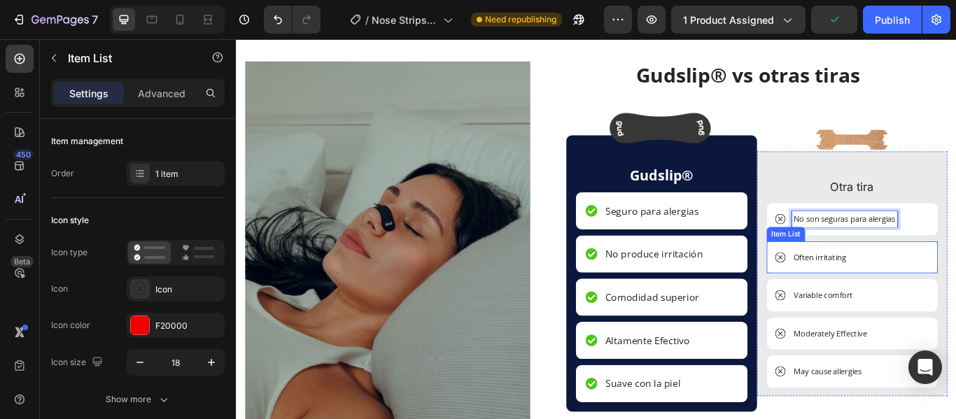
click at [941, 297] on div "Often irritating" at bounding box center [917, 294] width 66 height 18
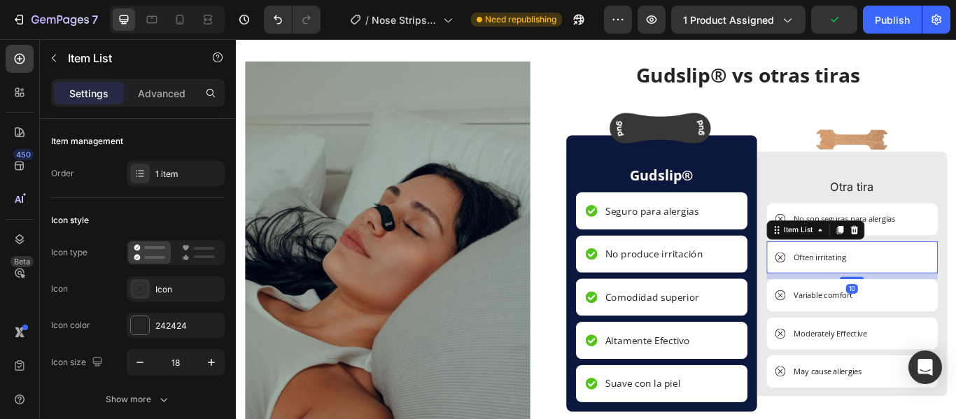
click at [941, 297] on div "Often irritating" at bounding box center [917, 294] width 66 height 18
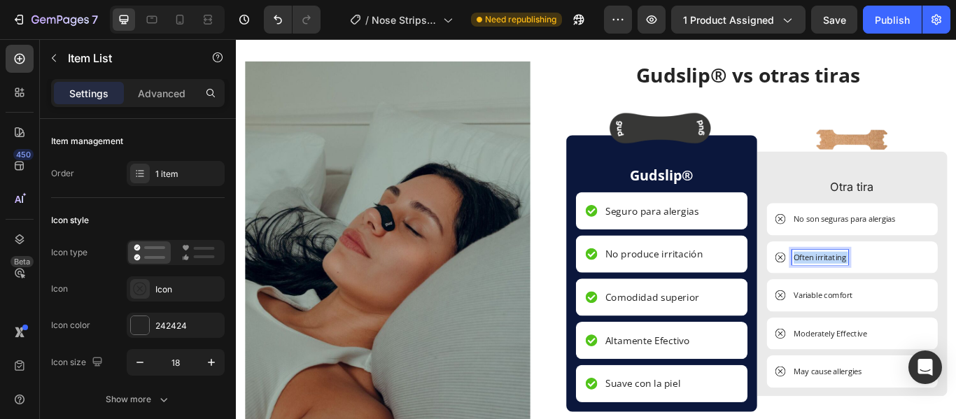
drag, startPoint x: 941, startPoint y: 297, endPoint x: 906, endPoint y: 297, distance: 35.0
click at [906, 297] on div "Often irritating" at bounding box center [917, 294] width 66 height 18
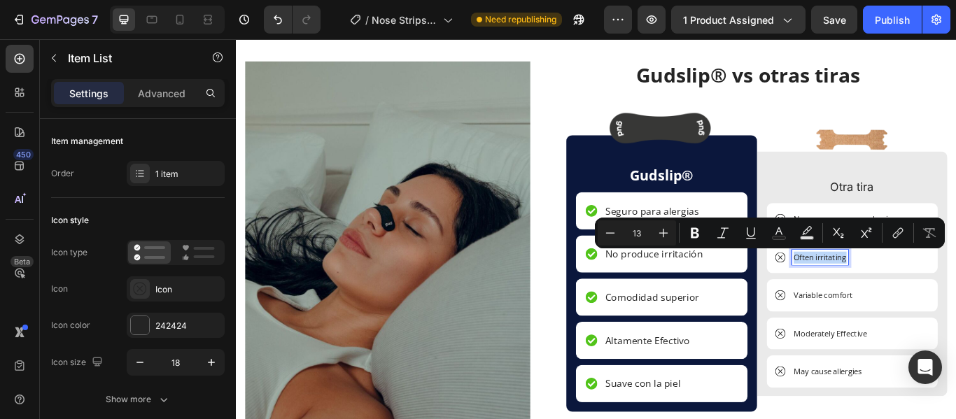
drag, startPoint x: 940, startPoint y: 292, endPoint x: 872, endPoint y: 291, distance: 68.6
click at [872, 291] on div "Often irritating" at bounding box center [906, 294] width 85 height 18
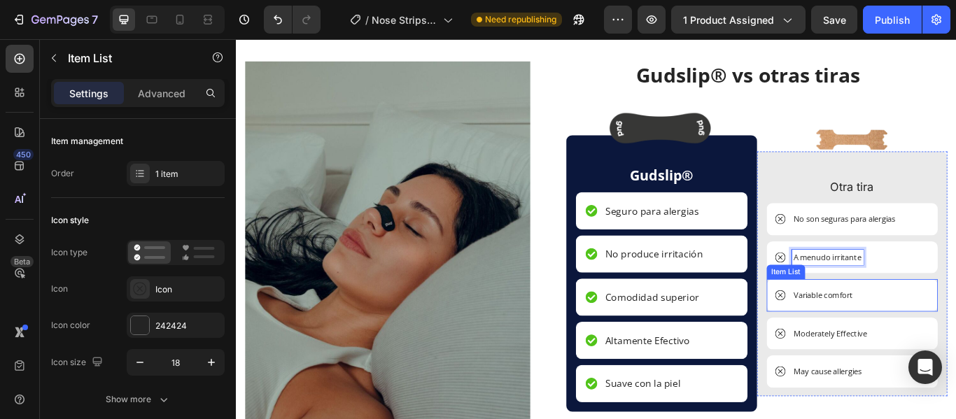
click at [950, 339] on div "Variable comfort" at bounding box center [920, 338] width 73 height 18
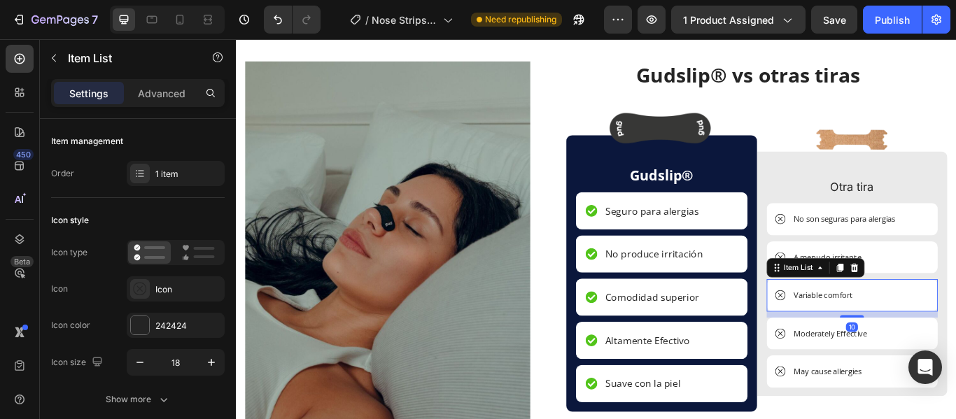
click at [950, 339] on div "Variable comfort" at bounding box center [920, 338] width 73 height 18
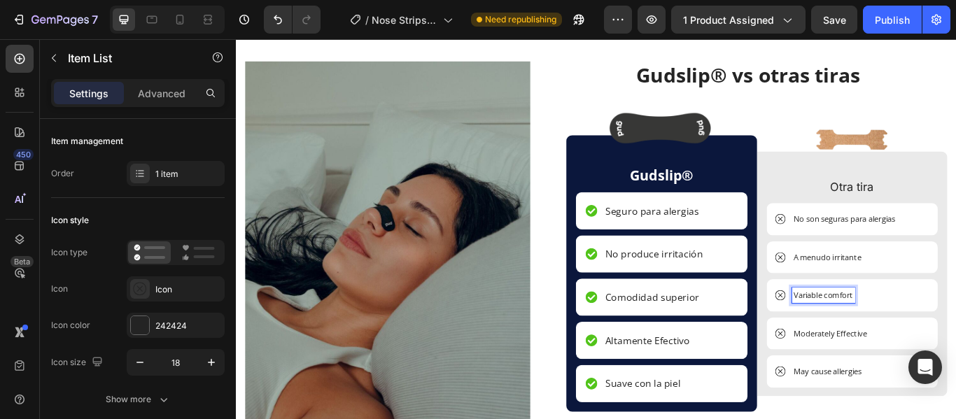
click at [950, 339] on div "Variable comfort" at bounding box center [920, 338] width 73 height 18
click at [897, 333] on div "Variable comfort" at bounding box center [920, 338] width 73 height 18
click at [950, 336] on div "Variable comfort" at bounding box center [920, 338] width 73 height 18
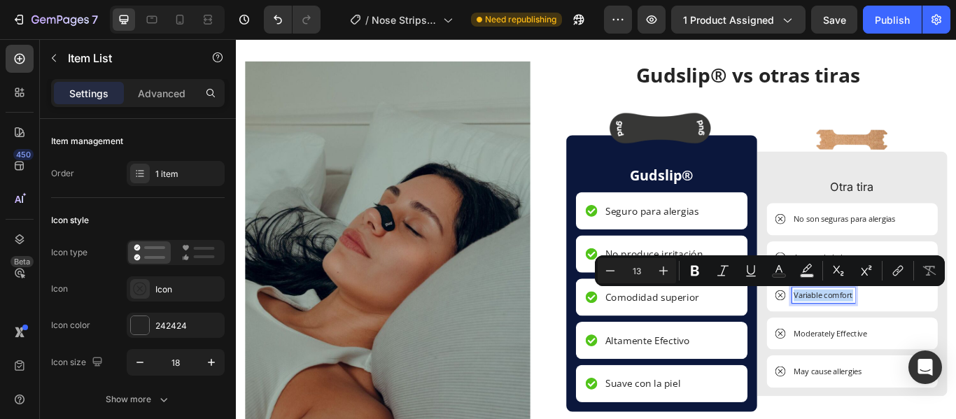
drag, startPoint x: 950, startPoint y: 336, endPoint x: 875, endPoint y: 333, distance: 74.2
click at [884, 333] on div "Variable comfort" at bounding box center [920, 338] width 73 height 18
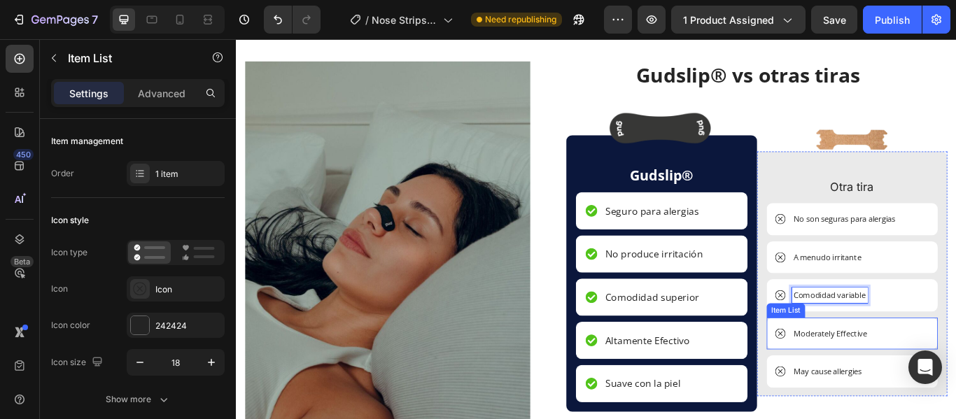
click at [955, 381] on p "Moderately Effective" at bounding box center [929, 383] width 86 height 14
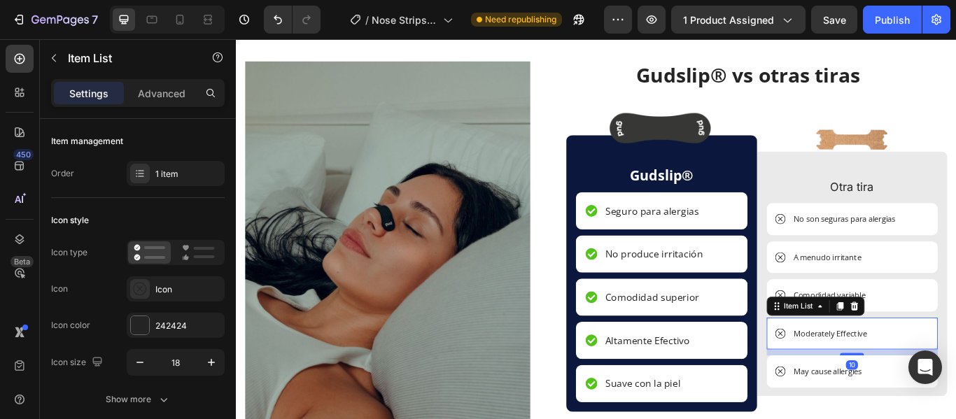
click at [955, 381] on p "Moderately Effective" at bounding box center [929, 383] width 86 height 14
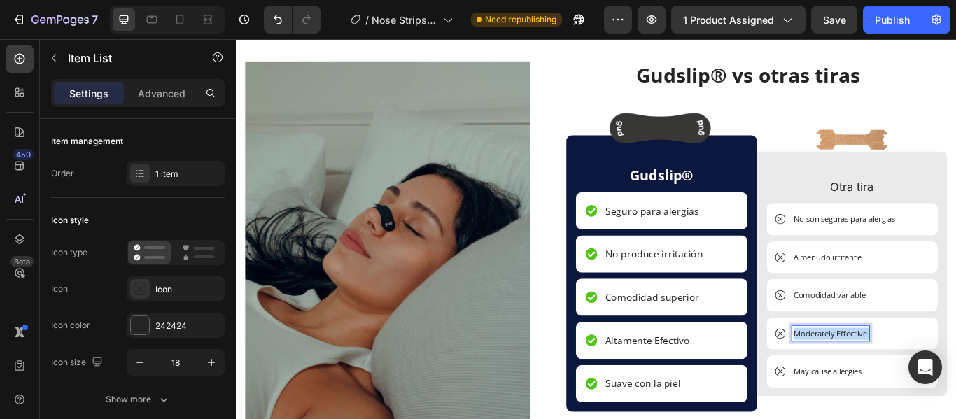
drag, startPoint x: 964, startPoint y: 381, endPoint x: 940, endPoint y: 383, distance: 24.7
click at [924, 379] on p "Moderately Effective" at bounding box center [929, 383] width 86 height 14
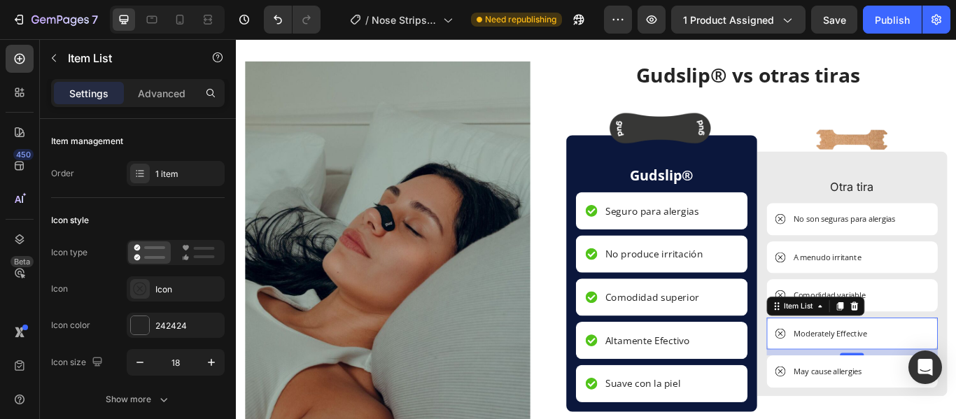
click at [955, 383] on div "Moderately Effective" at bounding box center [954, 383] width 200 height 38
click at [955, 383] on p "Moderately Effective" at bounding box center [929, 383] width 86 height 14
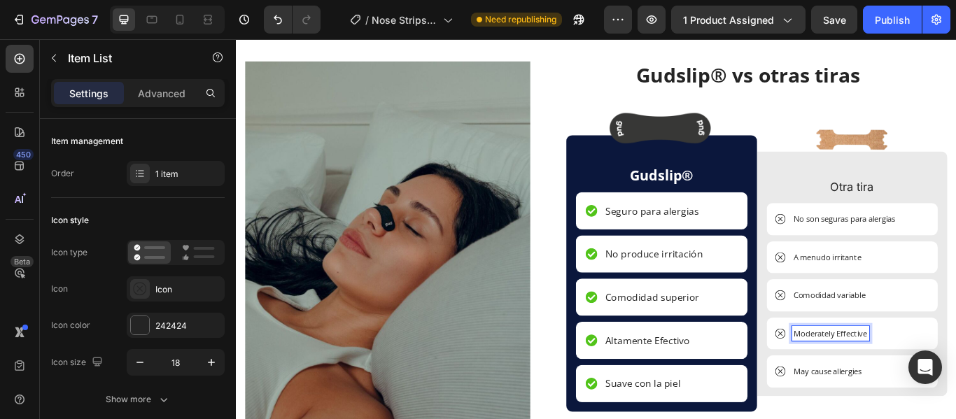
click at [955, 383] on p "Moderately Effective" at bounding box center [929, 383] width 86 height 14
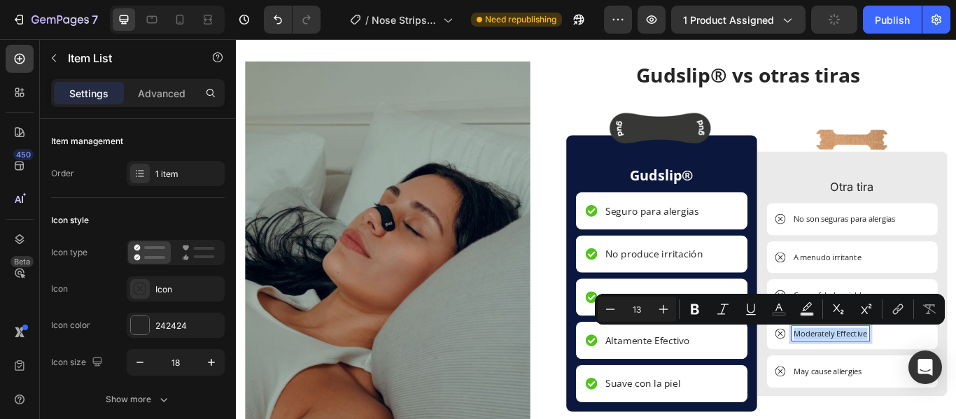
drag, startPoint x: 964, startPoint y: 383, endPoint x: 877, endPoint y: 375, distance: 87.2
click at [884, 375] on div "Moderately Effective" at bounding box center [929, 383] width 90 height 18
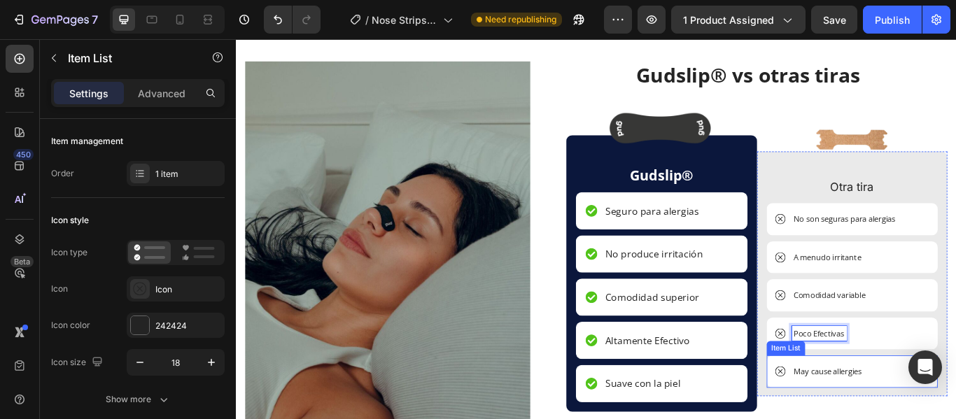
click at [955, 418] on div "May cause allergies" at bounding box center [926, 427] width 84 height 18
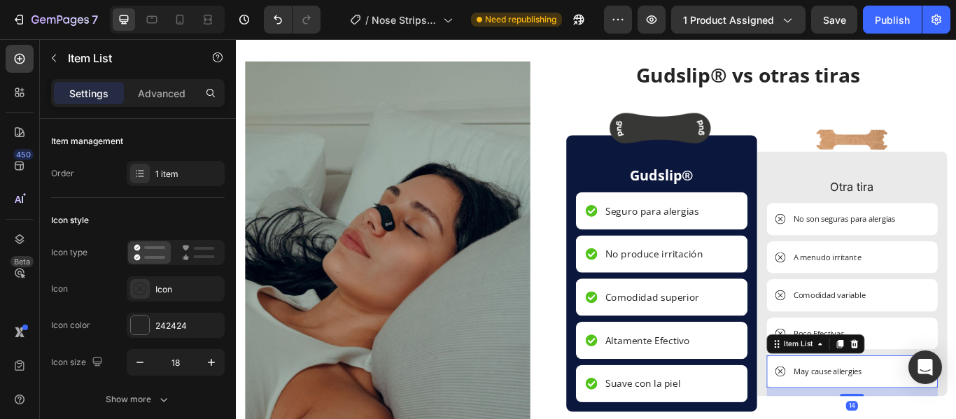
click at [955, 418] on div "May cause allergies" at bounding box center [926, 427] width 84 height 18
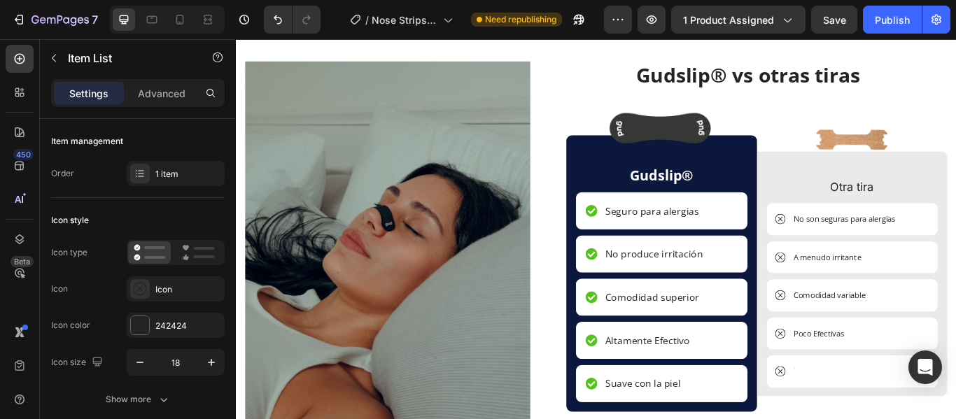
scroll to position [2919, 0]
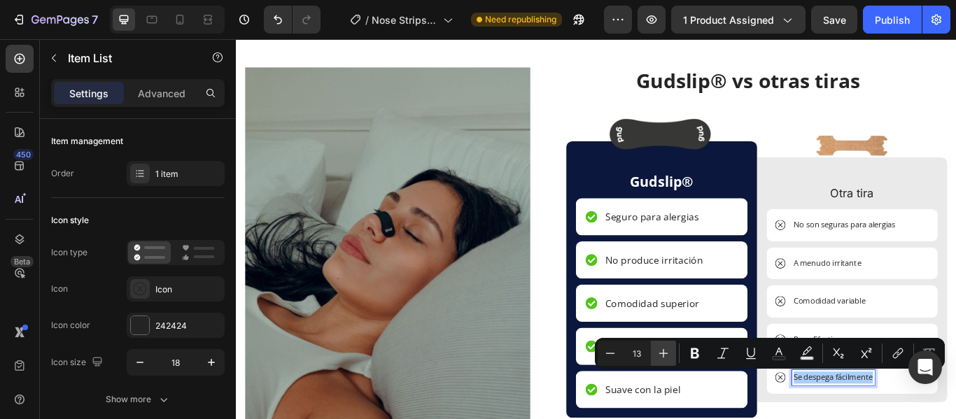
click at [658, 351] on icon "Editor contextual toolbar" at bounding box center [663, 353] width 14 height 14
type input "16"
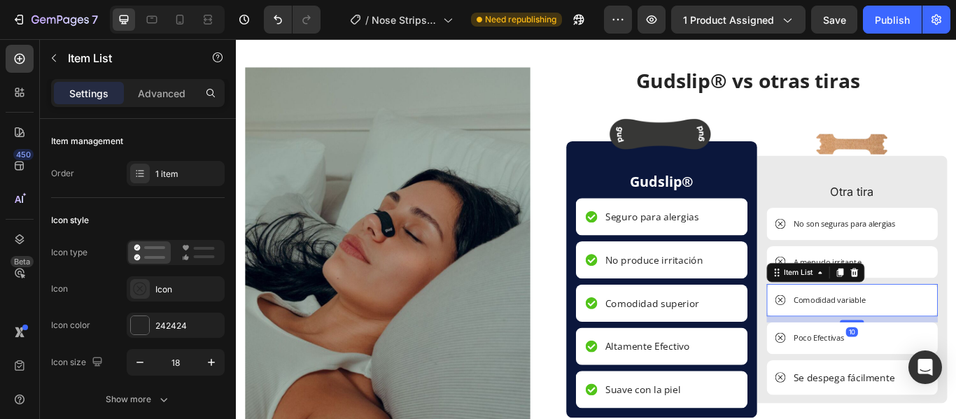
click at [955, 344] on div "Comodidad variable" at bounding box center [954, 344] width 200 height 38
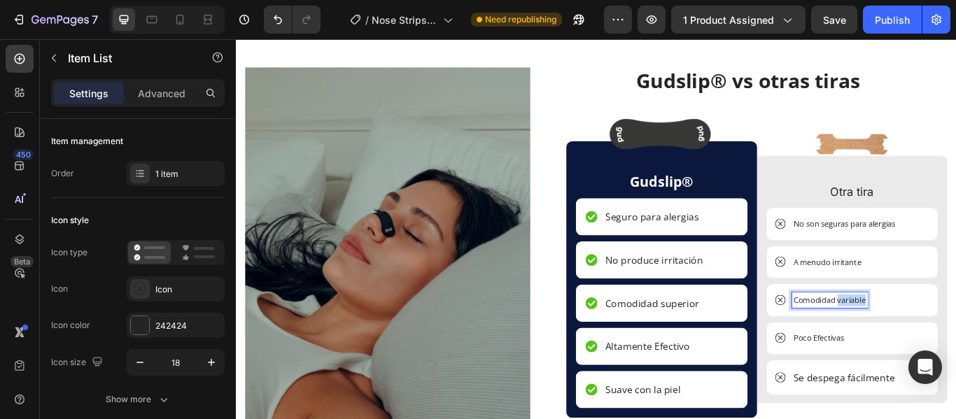
click at [955, 343] on p "Comodidad variable" at bounding box center [928, 344] width 84 height 14
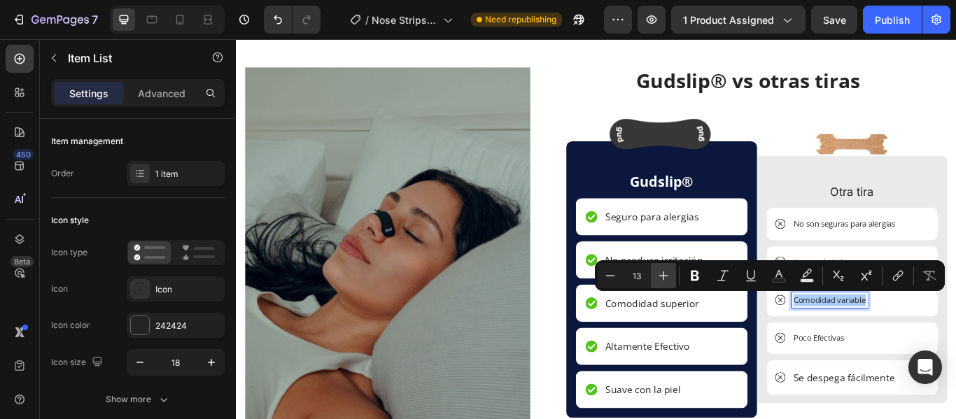
click at [661, 277] on icon "Editor contextual toolbar" at bounding box center [663, 276] width 14 height 14
type input "16"
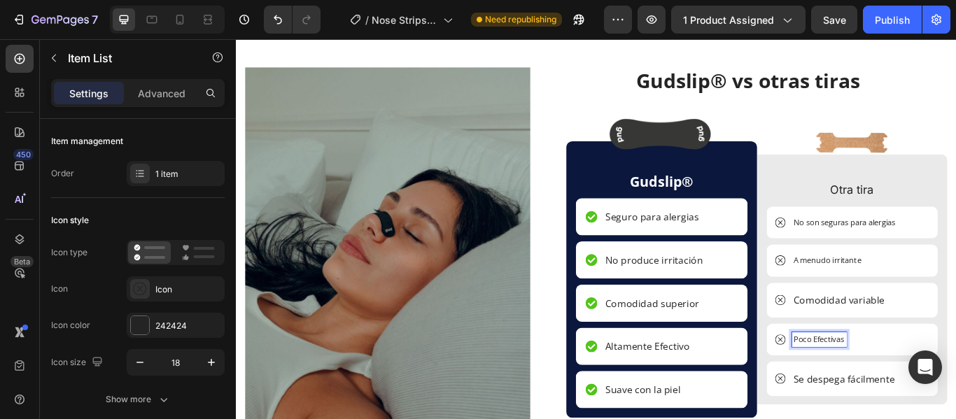
click at [936, 390] on p "Poco Efectivas" at bounding box center [915, 390] width 59 height 14
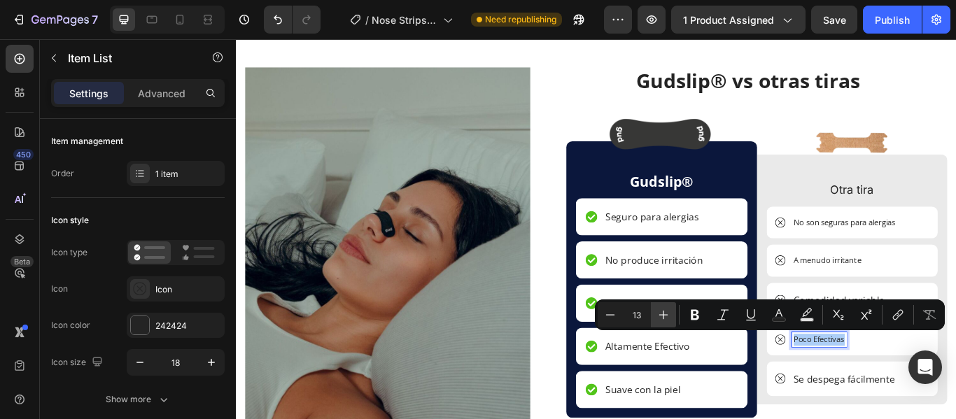
click at [664, 318] on icon "Editor contextual toolbar" at bounding box center [663, 315] width 14 height 14
type input "16"
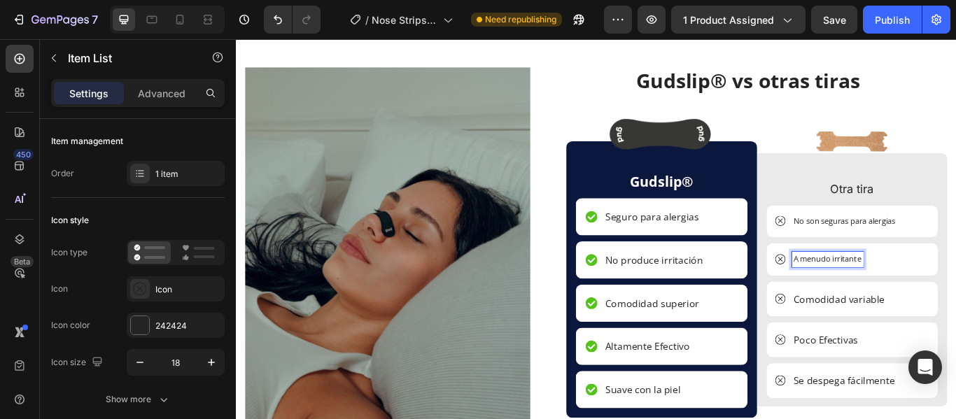
click at [955, 296] on p "A menudo irritante" at bounding box center [925, 296] width 79 height 14
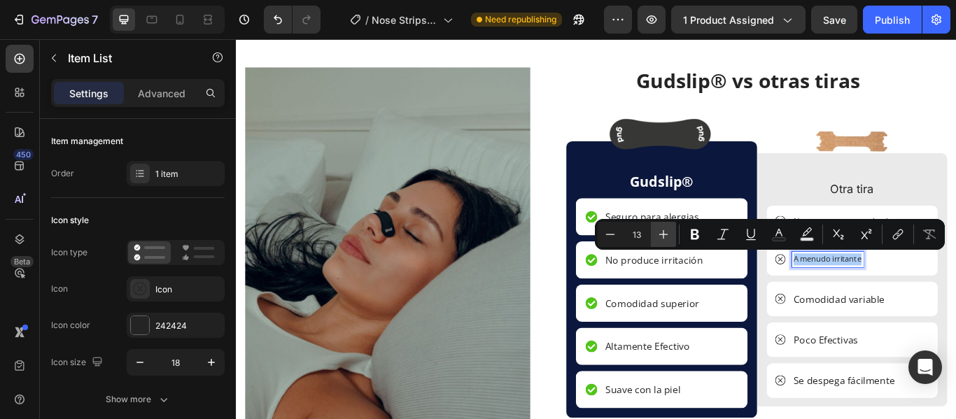
click at [670, 233] on button "Plus" at bounding box center [663, 234] width 25 height 25
type input "16"
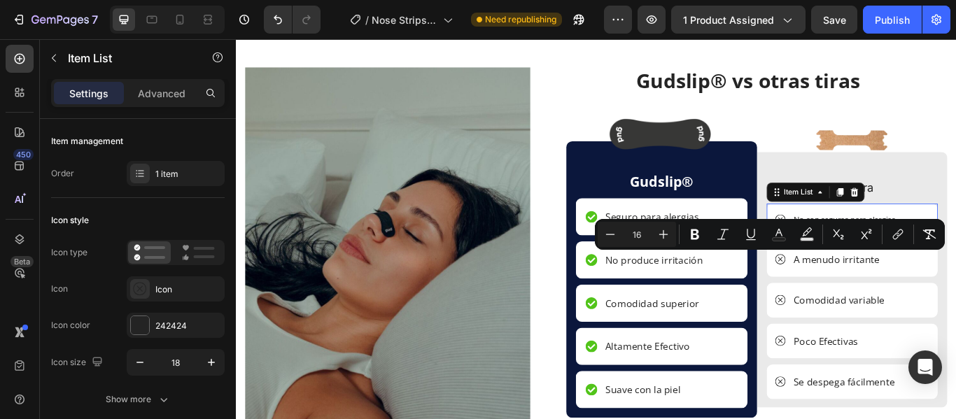
click at [909, 239] on div "No son seguras para alergias" at bounding box center [954, 250] width 200 height 38
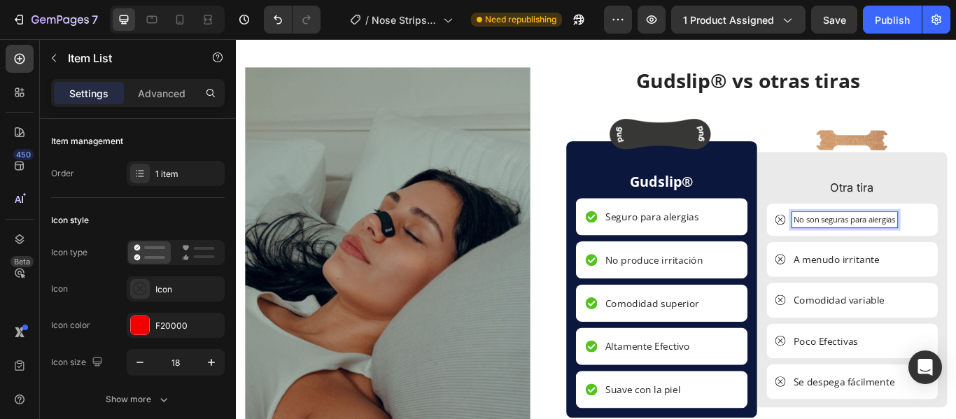
click at [955, 248] on div "No son seguras para alergias" at bounding box center [945, 250] width 123 height 18
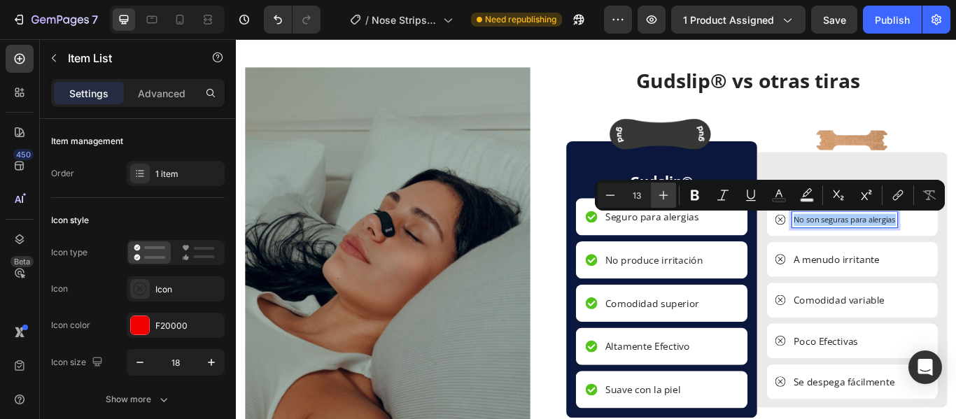
click at [660, 195] on icon "Editor contextual toolbar" at bounding box center [663, 195] width 9 height 9
type input "16"
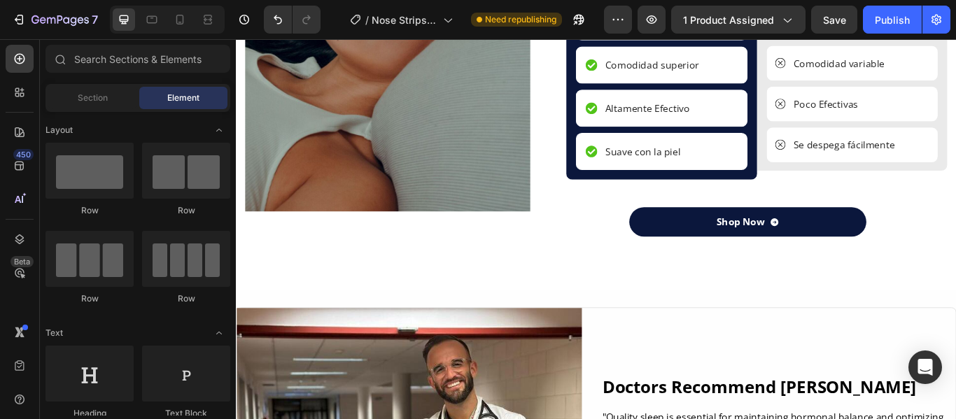
scroll to position [3245, 0]
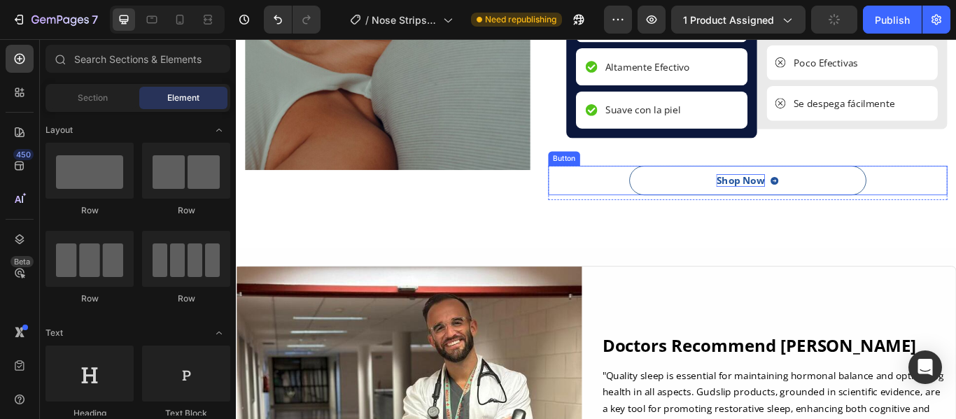
click at [834, 202] on div "Shop Now" at bounding box center [824, 204] width 57 height 15
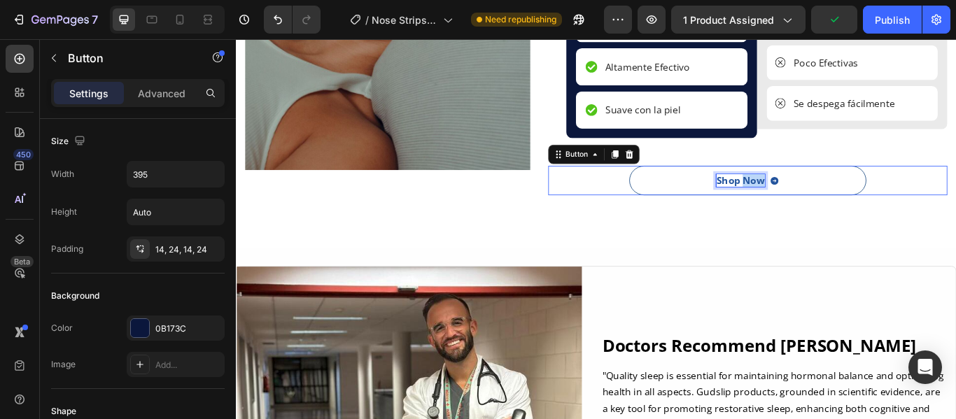
click at [834, 202] on div "Shop Now" at bounding box center [824, 204] width 57 height 15
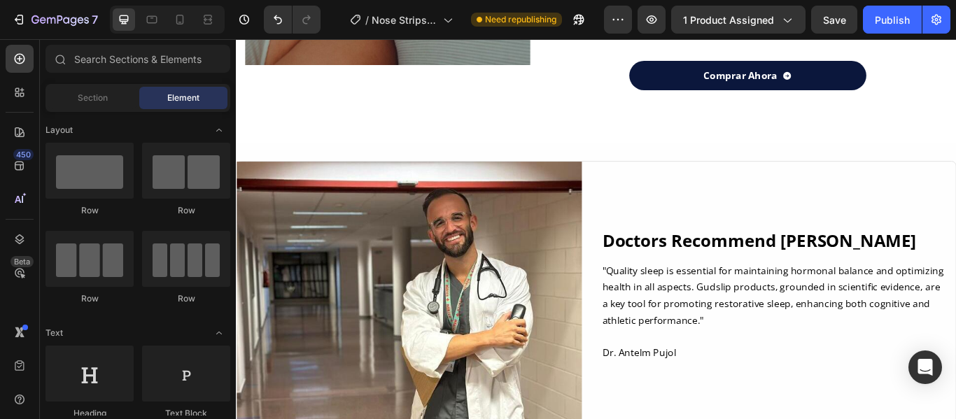
scroll to position [3415, 0]
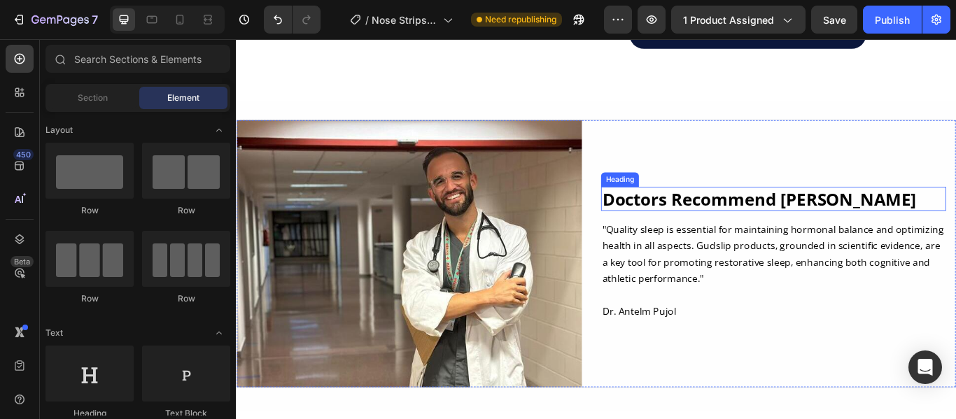
click at [942, 224] on h2 "Doctors Recommend [PERSON_NAME]" at bounding box center [862, 225] width 402 height 28
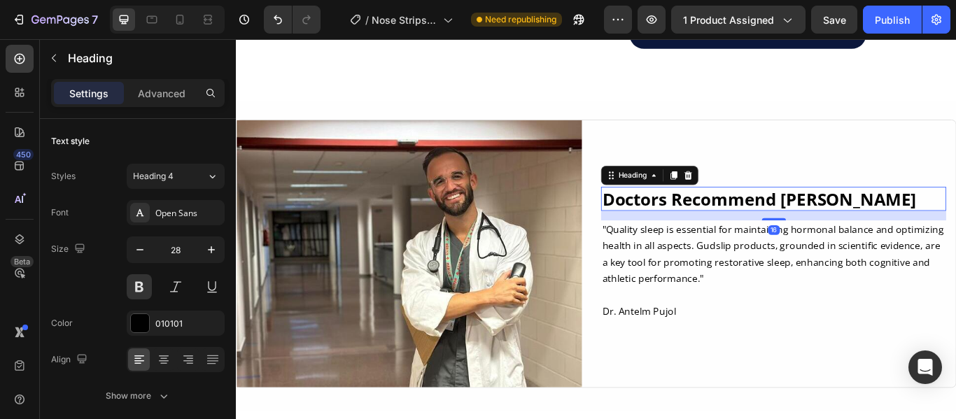
click at [942, 224] on h2 "Doctors Recommend [PERSON_NAME]" at bounding box center [862, 225] width 402 height 28
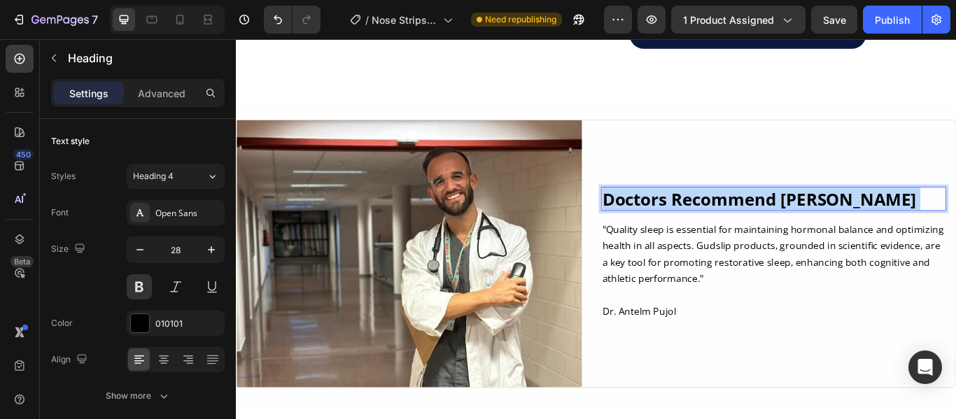
drag, startPoint x: 942, startPoint y: 224, endPoint x: 889, endPoint y: 230, distance: 52.8
click at [889, 230] on p "Doctors Recommend [PERSON_NAME]" at bounding box center [863, 225] width 400 height 25
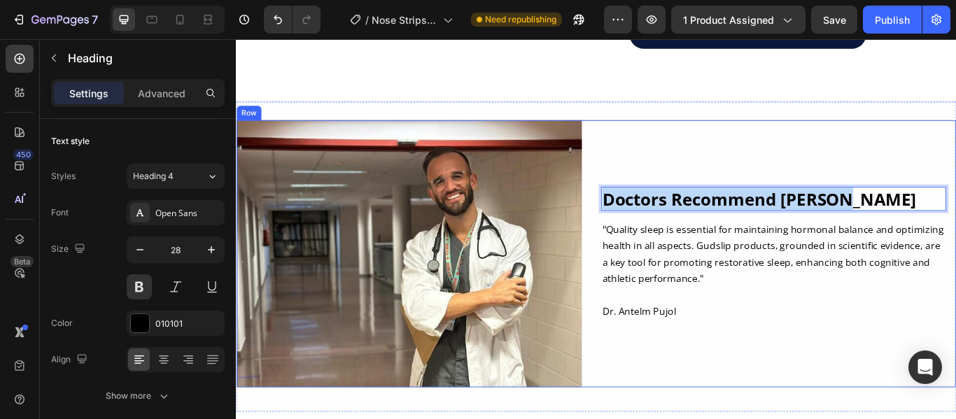
drag, startPoint x: 945, startPoint y: 223, endPoint x: 655, endPoint y: 223, distance: 289.7
click at [655, 223] on div "Image Doctors Recommend Gudslip Heading 16 "Quality sleep is essential for main…" at bounding box center [656, 289] width 840 height 313
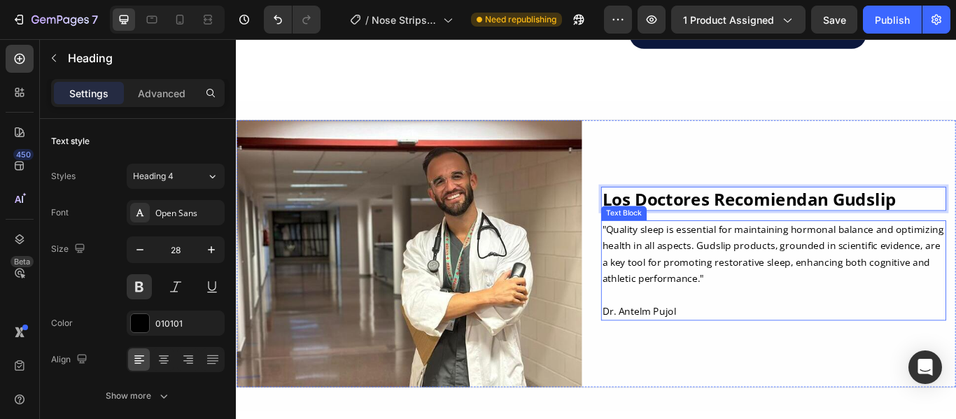
click at [747, 328] on p at bounding box center [863, 337] width 400 height 19
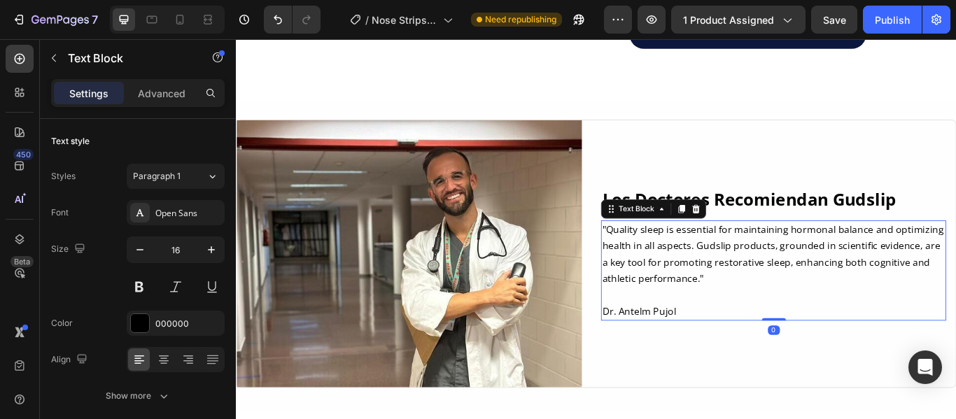
click at [747, 352] on p "Dr. Antelm Pujol" at bounding box center [863, 356] width 400 height 19
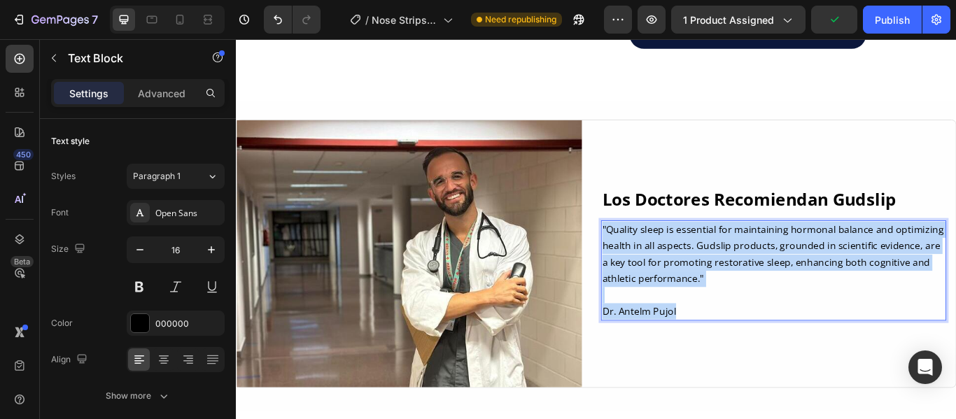
drag, startPoint x: 747, startPoint y: 352, endPoint x: 656, endPoint y: 256, distance: 132.2
click at [661, 256] on div ""Quality sleep is essential for maintaining hormonal balance and optimizing hea…" at bounding box center [862, 309] width 402 height 117
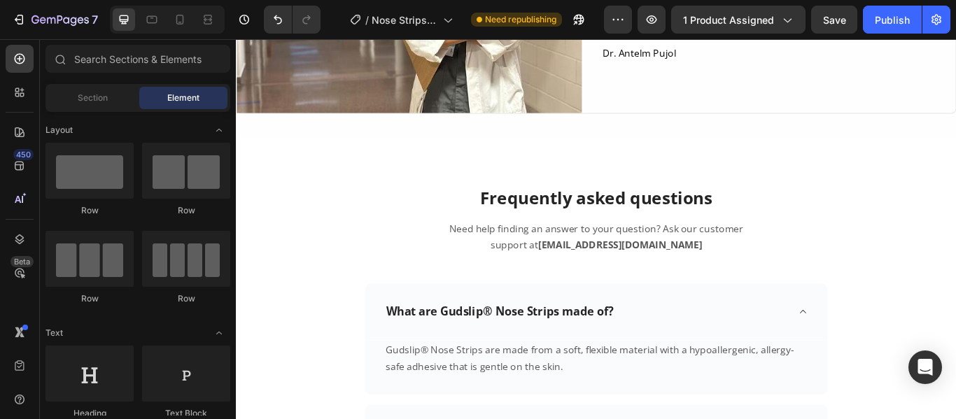
scroll to position [3803, 0]
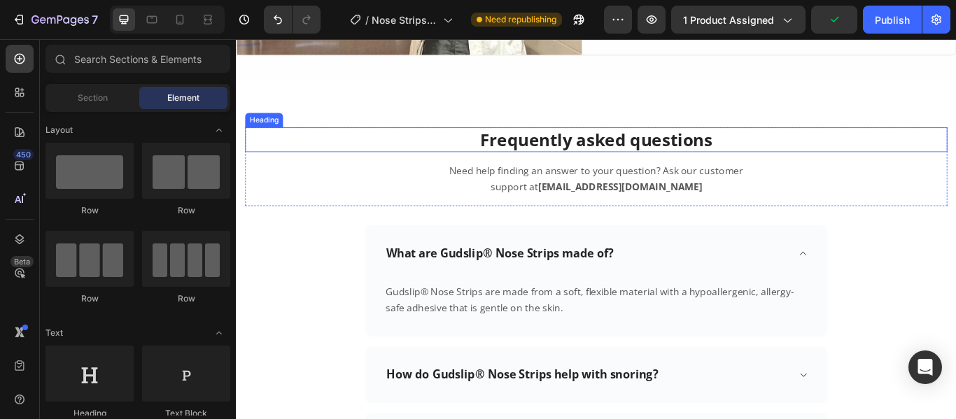
click at [788, 150] on h2 "Frequently asked questions" at bounding box center [655, 156] width 819 height 28
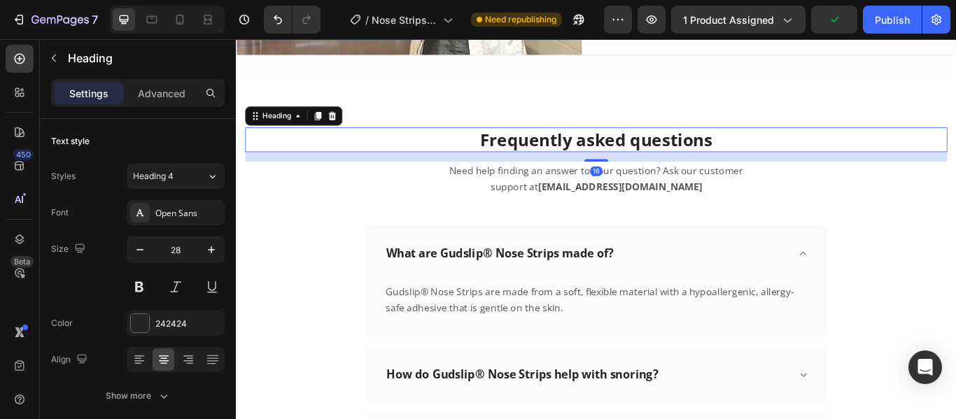
click at [788, 150] on h2 "Frequently asked questions" at bounding box center [655, 156] width 819 height 28
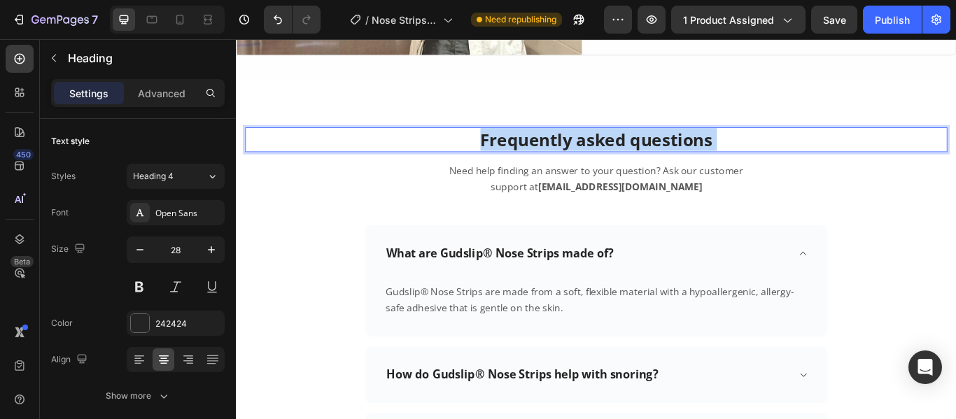
drag, startPoint x: 788, startPoint y: 150, endPoint x: 737, endPoint y: 157, distance: 51.6
click at [637, 145] on p "Frequently asked questions" at bounding box center [656, 155] width 816 height 25
drag, startPoint x: 791, startPoint y: 151, endPoint x: 516, endPoint y: 159, distance: 275.1
click at [516, 159] on p "Frequently asked questions" at bounding box center [656, 155] width 816 height 25
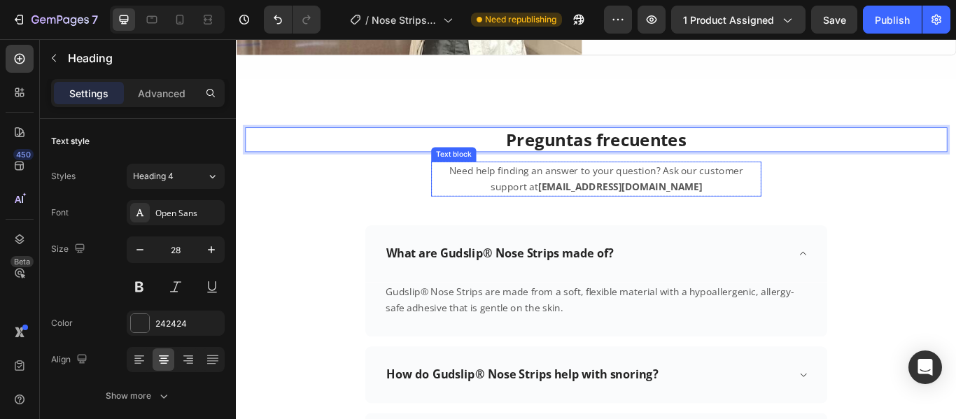
click at [623, 203] on p "Need help finding an answer to your question? Ask our customer support at [EMAI…" at bounding box center [656, 202] width 382 height 38
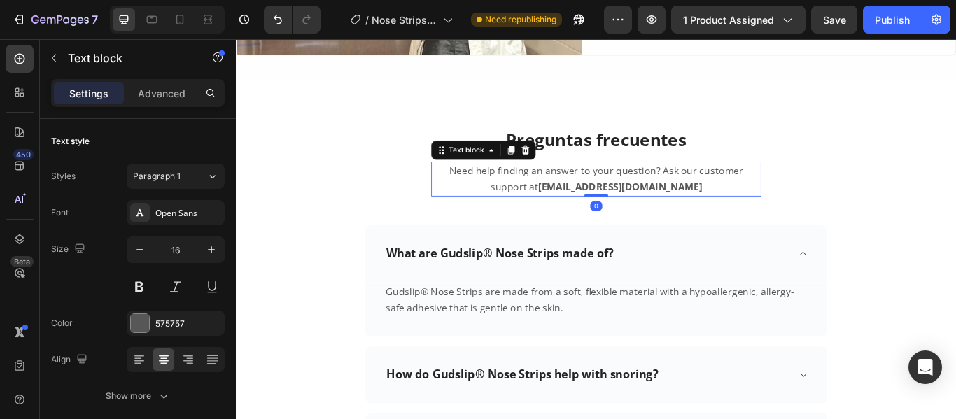
click at [623, 203] on p "Need help finding an answer to your question? Ask our customer support at [EMAI…" at bounding box center [656, 202] width 382 height 38
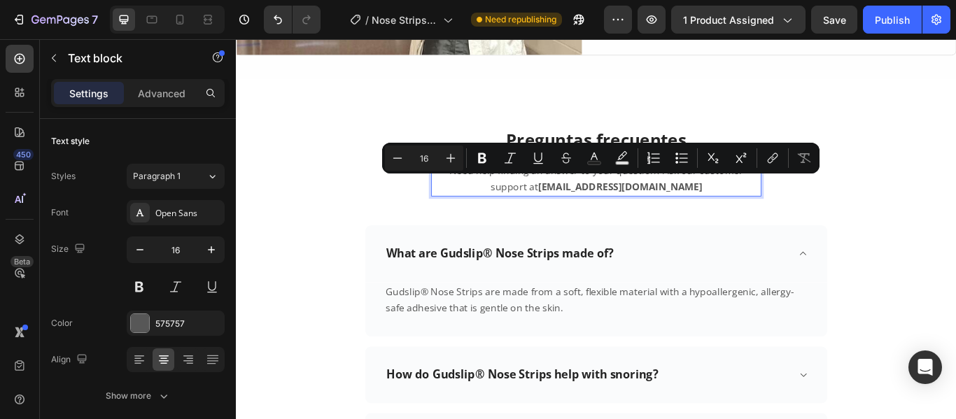
click at [623, 203] on p "Need help finding an answer to your question? Ask our customer support at [EMAI…" at bounding box center [656, 202] width 382 height 38
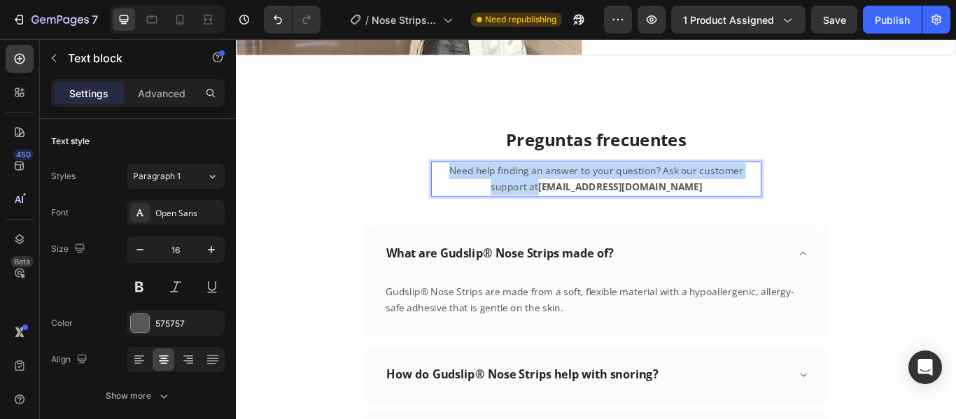
drag, startPoint x: 623, startPoint y: 203, endPoint x: 477, endPoint y: 188, distance: 147.0
click at [477, 188] on p "Need help finding an answer to your question? Ask our customer support at [EMAI…" at bounding box center [656, 202] width 382 height 38
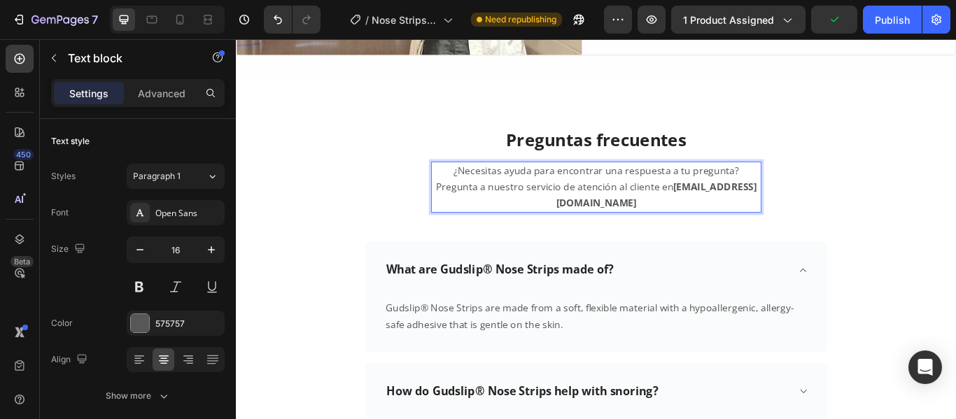
click at [730, 204] on strong "[EMAIL_ADDRESS][DOMAIN_NAME]" at bounding box center [726, 221] width 234 height 34
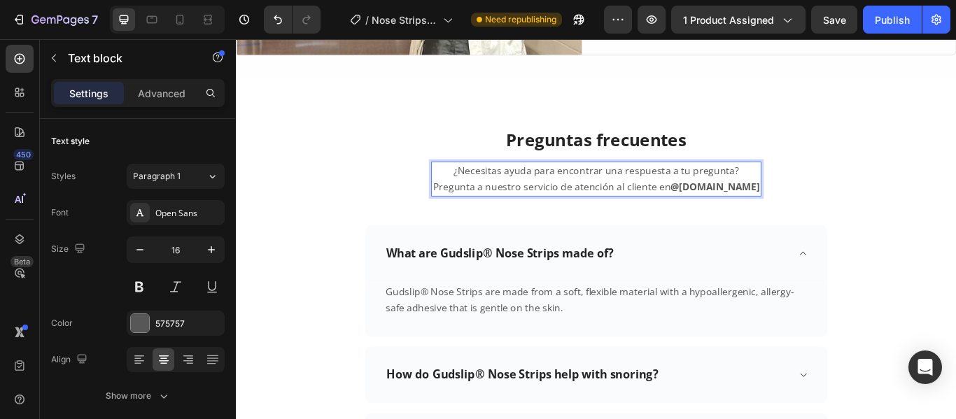
click at [742, 204] on strong "@gudslip.com" at bounding box center [794, 211] width 104 height 15
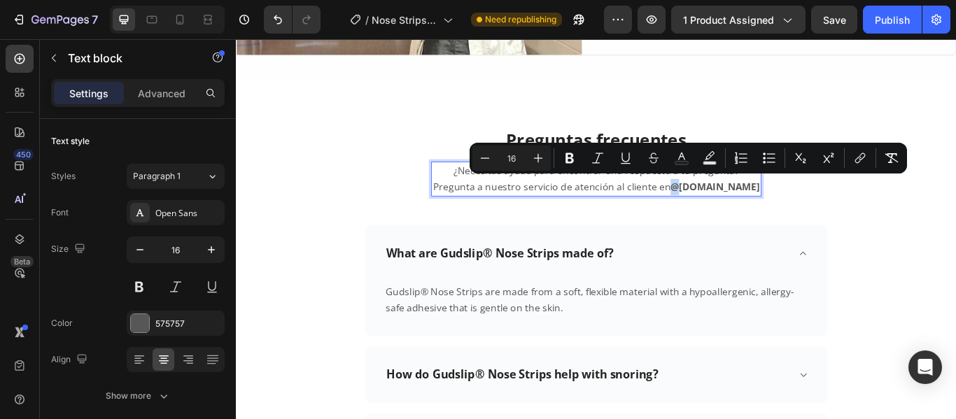
drag, startPoint x: 730, startPoint y: 208, endPoint x: 723, endPoint y: 205, distance: 7.5
click at [723, 205] on p "¿Necesitas ayuda para encontrar una respuesta a tu pregunta? Pregunta a nuestro…" at bounding box center [656, 202] width 382 height 38
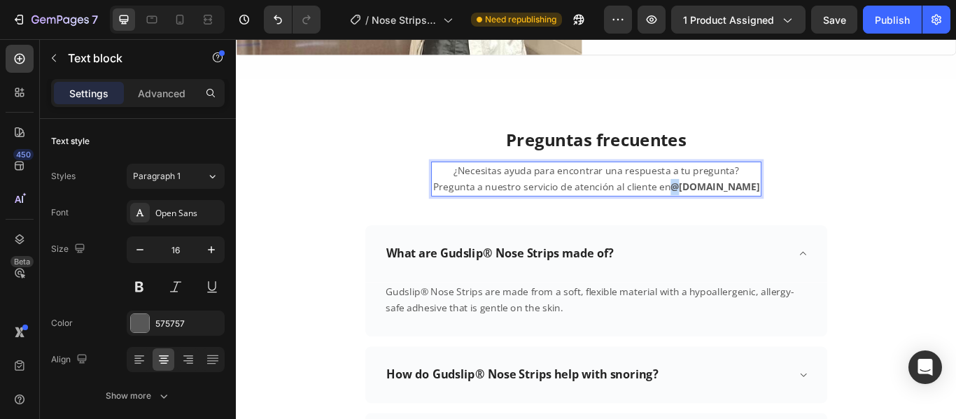
click at [723, 205] on p "¿Necesitas ayuda para encontrar una respuesta a tu pregunta? Pregunta a nuestro…" at bounding box center [656, 202] width 382 height 38
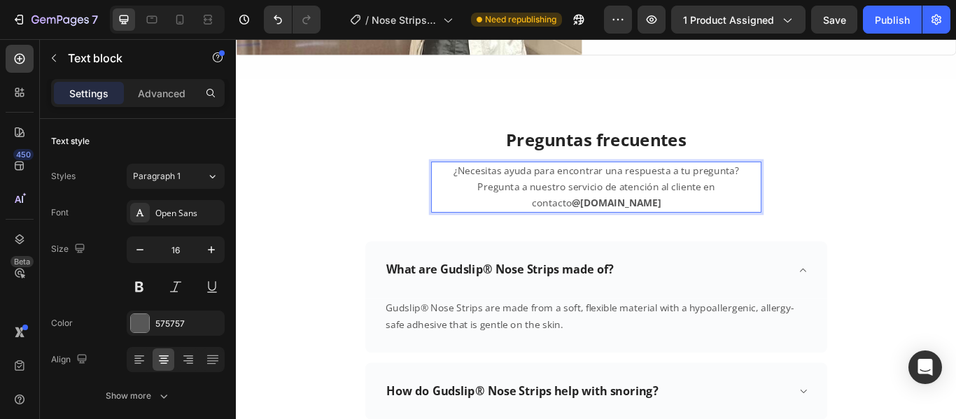
click at [731, 223] on strong "@gudslip.com" at bounding box center [680, 230] width 104 height 15
click at [743, 206] on p "¿Necesitas ayuda para encontrar una respuesta a tu pregunta? Pregunta a nuestro…" at bounding box center [656, 211] width 382 height 57
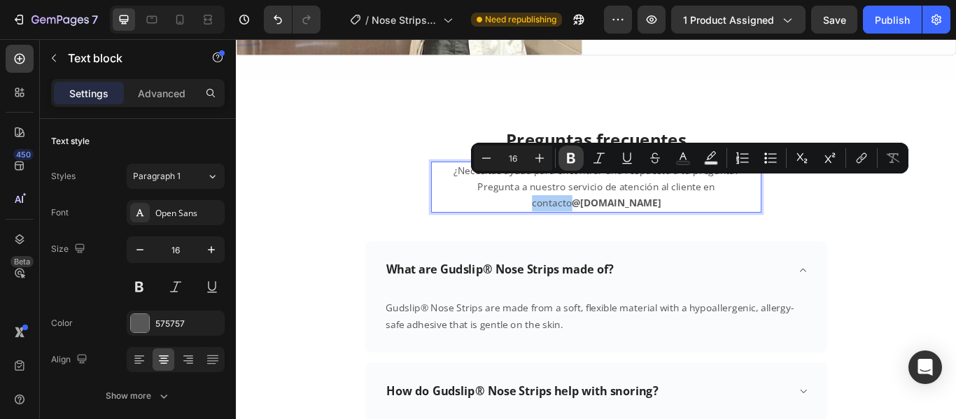
click at [572, 154] on icon "Editor contextual toolbar" at bounding box center [571, 158] width 8 height 10
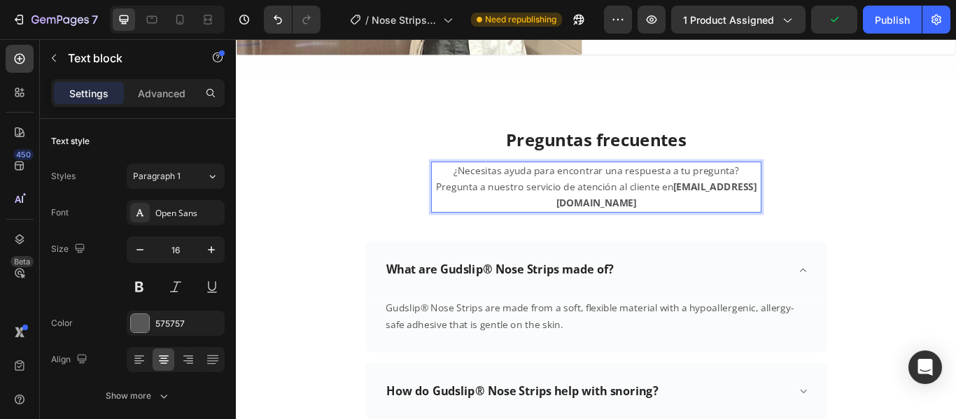
click at [819, 206] on strong "[EMAIL_ADDRESS][DOMAIN_NAME]" at bounding box center [726, 221] width 234 height 34
drag, startPoint x: 819, startPoint y: 206, endPoint x: 705, endPoint y: 215, distance: 113.7
click at [705, 215] on p "¿Necesitas ayuda para encontrar una respuesta a tu pregunta? Pregunta a nuestro…" at bounding box center [656, 211] width 382 height 57
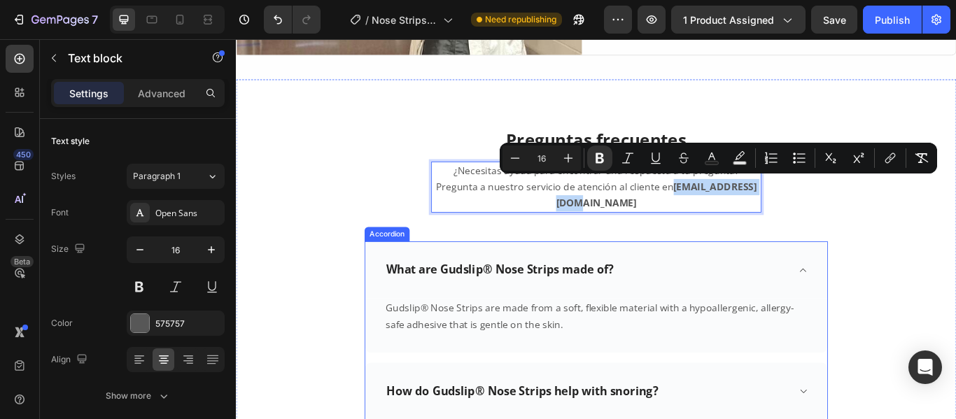
click at [670, 299] on p "What are Gudslip® Nose Strips made of?" at bounding box center [543, 307] width 265 height 17
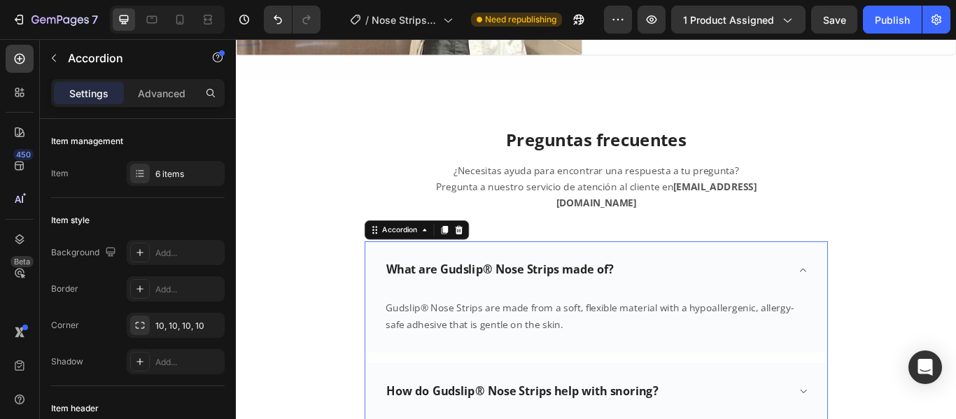
click at [673, 299] on p "What are Gudslip® Nose Strips made of?" at bounding box center [543, 307] width 265 height 17
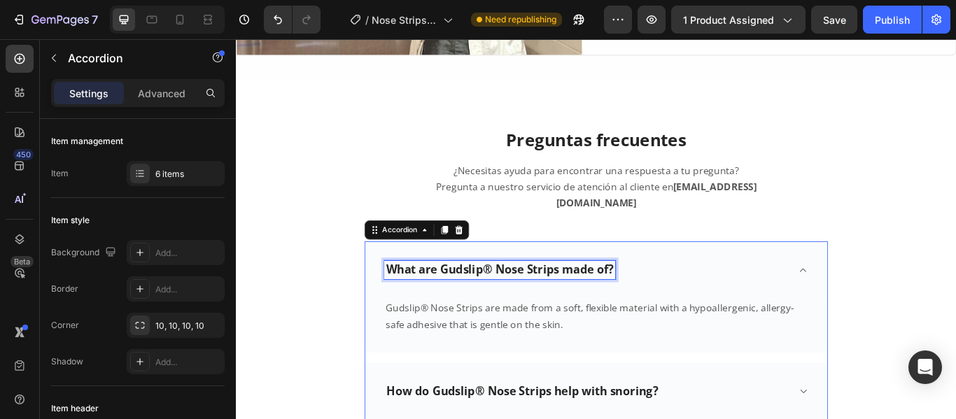
click at [673, 299] on p "What are Gudslip® Nose Strips made of?" at bounding box center [543, 307] width 265 height 17
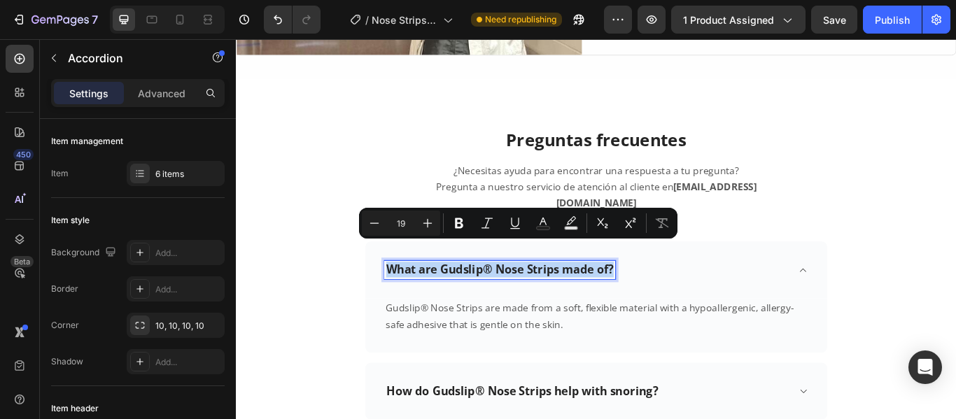
drag, startPoint x: 673, startPoint y: 283, endPoint x: 409, endPoint y: 288, distance: 264.5
click at [411, 299] on p "What are Gudslip® Nose Strips made of?" at bounding box center [543, 307] width 265 height 17
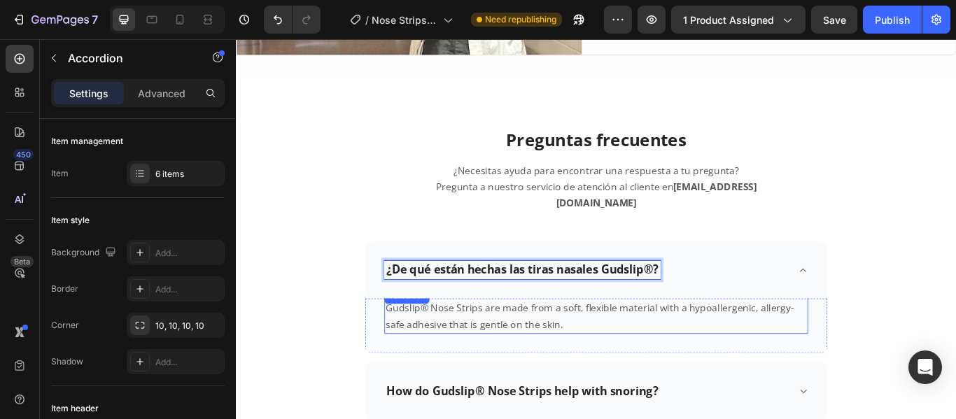
click at [615, 351] on p "Gudslip® Nose Strips are made from a soft, flexible material with a hypoallerge…" at bounding box center [655, 363] width 491 height 38
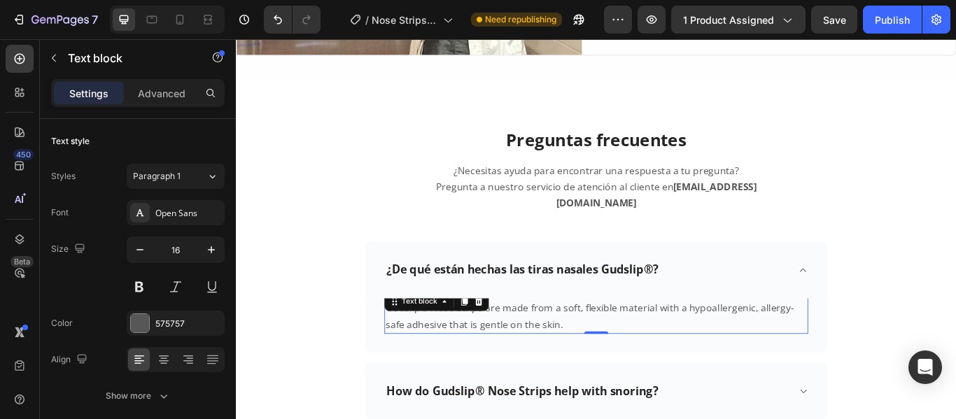
click at [615, 351] on p "Gudslip® Nose Strips are made from a soft, flexible material with a hypoallerge…" at bounding box center [655, 363] width 491 height 38
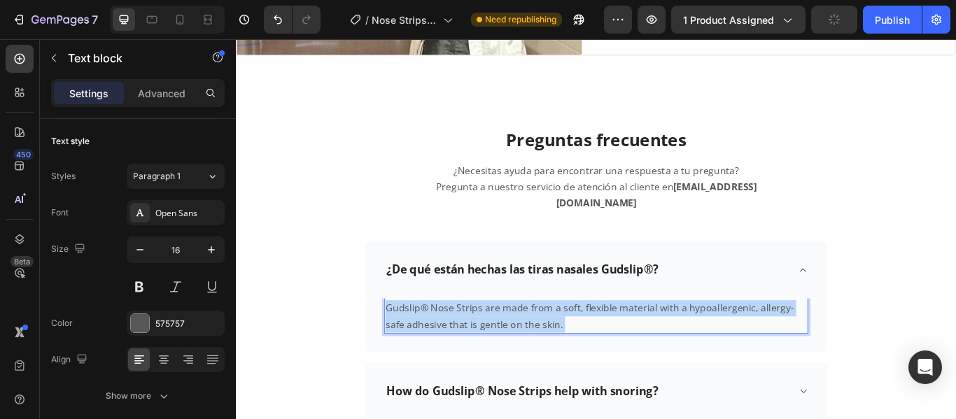
drag, startPoint x: 615, startPoint y: 351, endPoint x: 421, endPoint y: 331, distance: 195.5
click at [421, 344] on p "Gudslip® Nose Strips are made from a soft, flexible material with a hypoallerge…" at bounding box center [655, 363] width 491 height 38
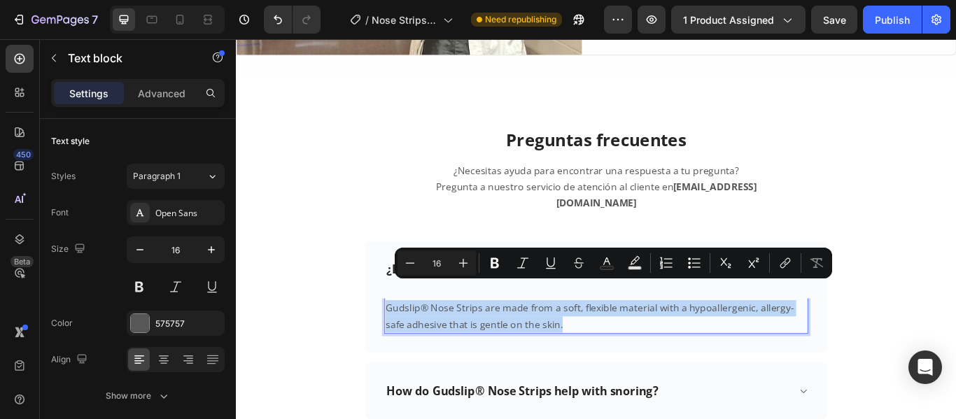
drag, startPoint x: 612, startPoint y: 350, endPoint x: 407, endPoint y: 332, distance: 205.8
click at [410, 344] on p "Gudslip® Nose Strips are made from a soft, flexible material with a hypoallerge…" at bounding box center [655, 363] width 491 height 38
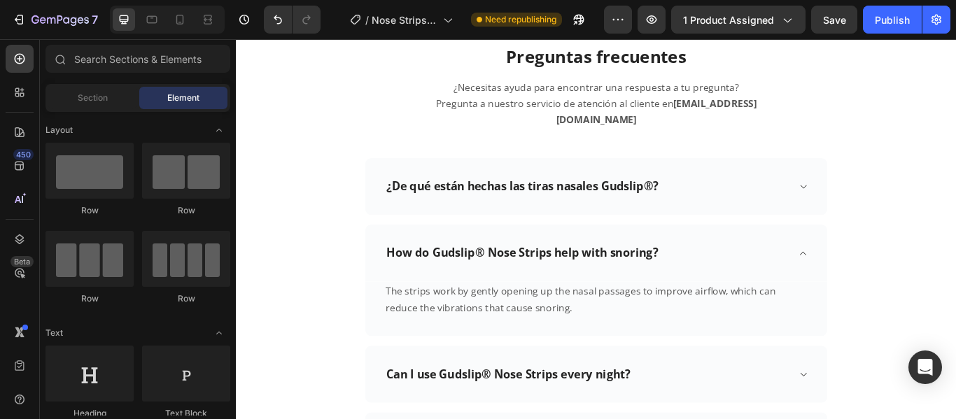
scroll to position [3912, 0]
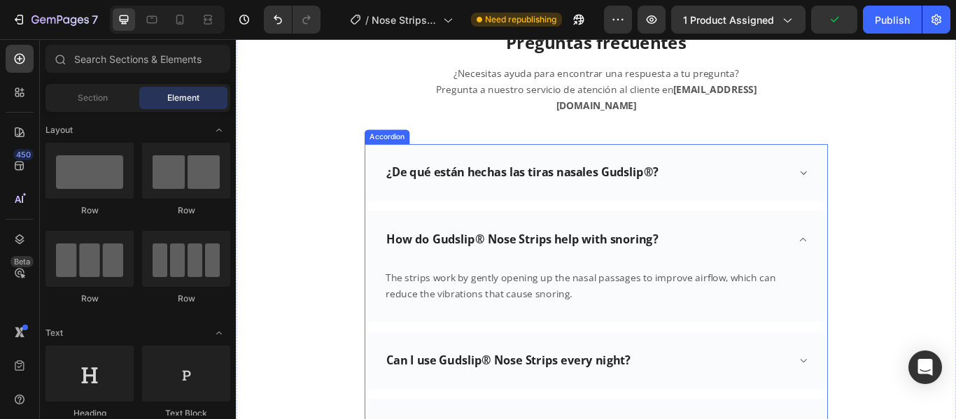
click at [723, 264] on p "How do Gudslip® Nose Strips help with snoring?" at bounding box center [569, 272] width 317 height 17
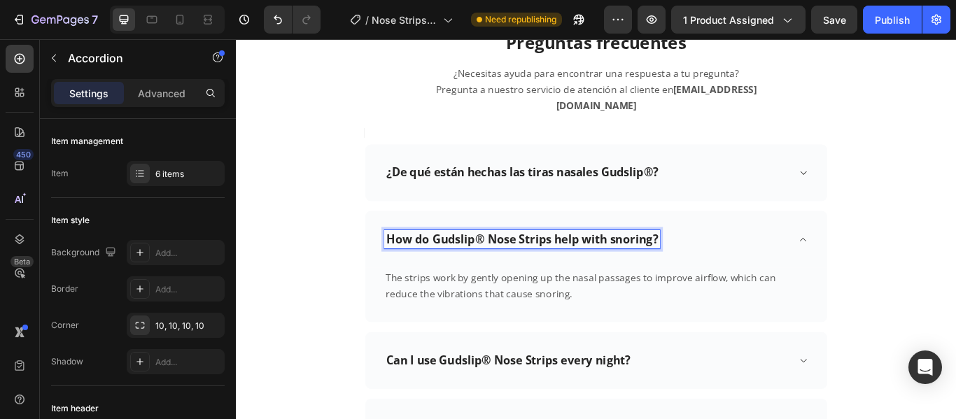
click at [723, 264] on p "How do Gudslip® Nose Strips help with snoring?" at bounding box center [569, 272] width 317 height 17
drag, startPoint x: 723, startPoint y: 253, endPoint x: 402, endPoint y: 251, distance: 321.2
click at [402, 251] on div "How do Gudslip® Nose Strips help with snoring?" at bounding box center [655, 272] width 539 height 66
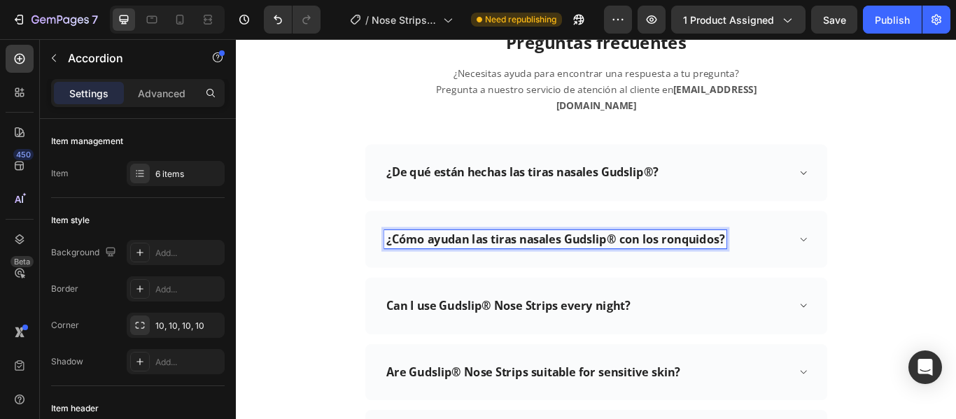
click at [852, 266] on div "¿Cómo ayudan las tiras nasales Gudslip® con los ronquidos?" at bounding box center [655, 272] width 539 height 66
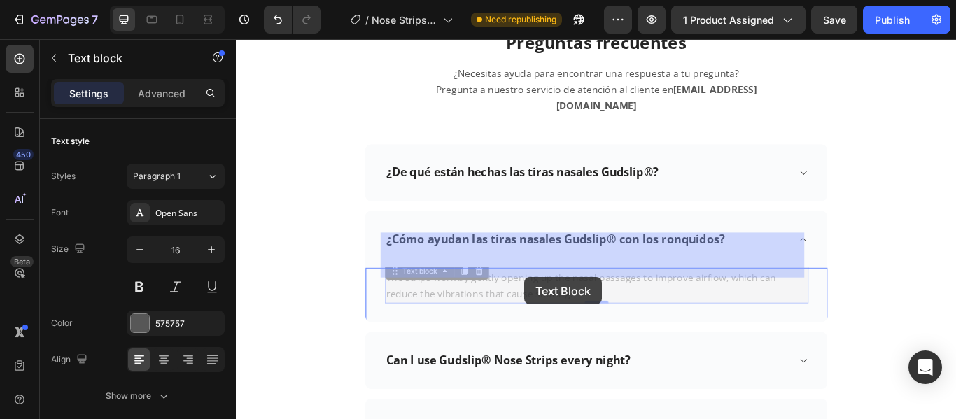
drag, startPoint x: 586, startPoint y: 321, endPoint x: 570, endPoint y: 317, distance: 16.0
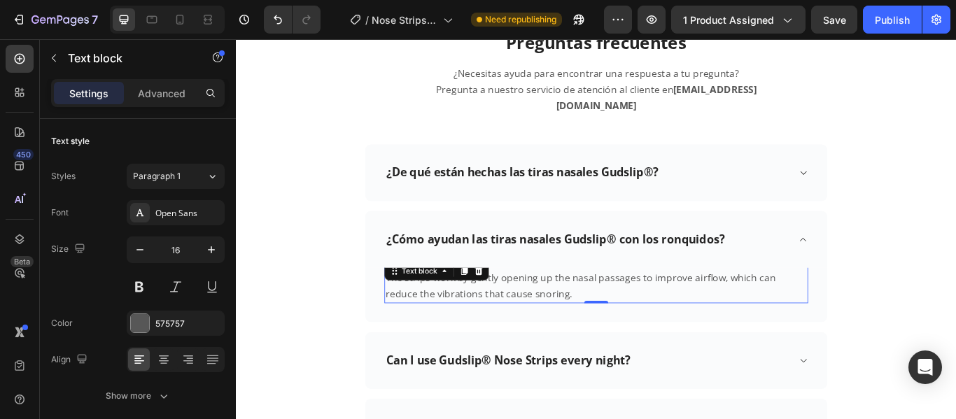
click at [577, 316] on p "The strips work by gently opening up the nasal passages to improve airflow, whi…" at bounding box center [655, 327] width 491 height 38
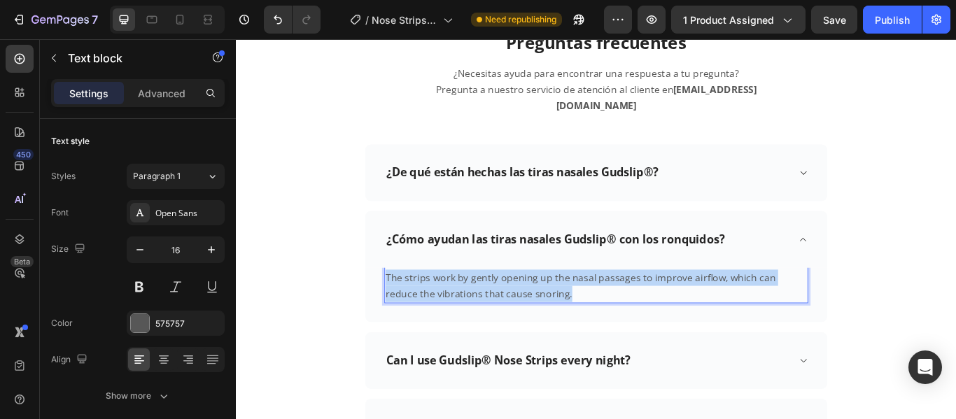
drag, startPoint x: 587, startPoint y: 316, endPoint x: 407, endPoint y: 297, distance: 181.4
click at [410, 308] on p "The strips work by gently opening up the nasal passages to improve airflow, whi…" at bounding box center [655, 327] width 491 height 38
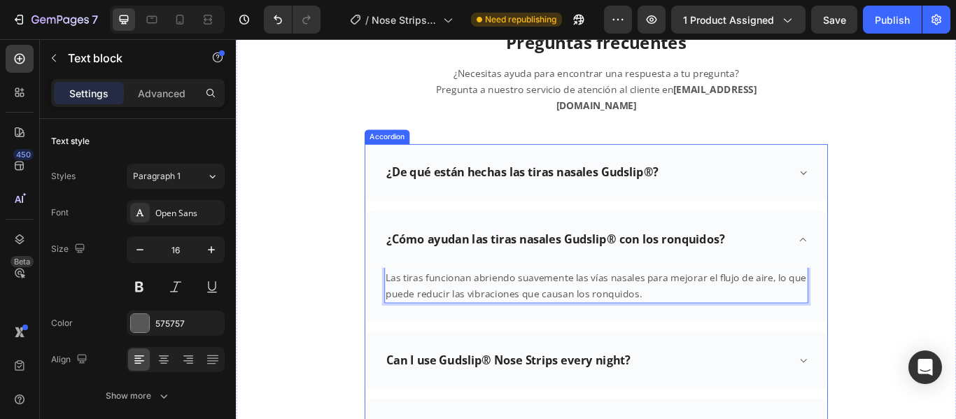
click at [868, 403] on div "Can I use Gudslip® Nose Strips every night?" at bounding box center [645, 414] width 472 height 22
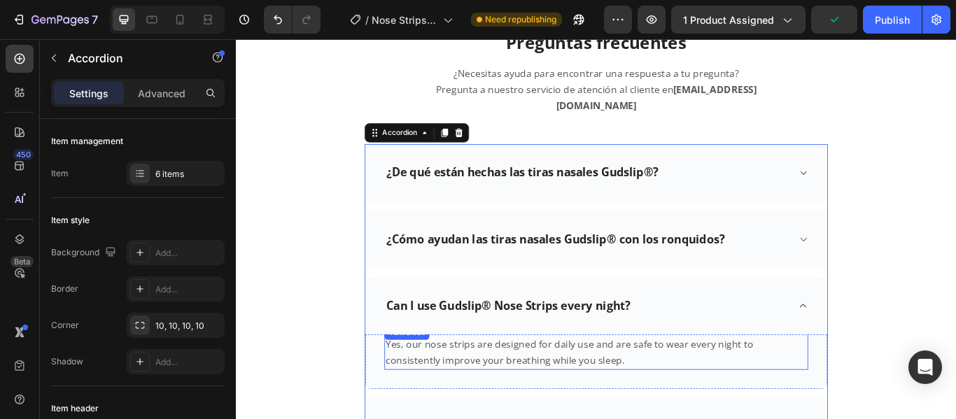
click at [614, 397] on p "Yes, our nose strips are designed for daily use and are safe to wear every nigh…" at bounding box center [655, 405] width 491 height 38
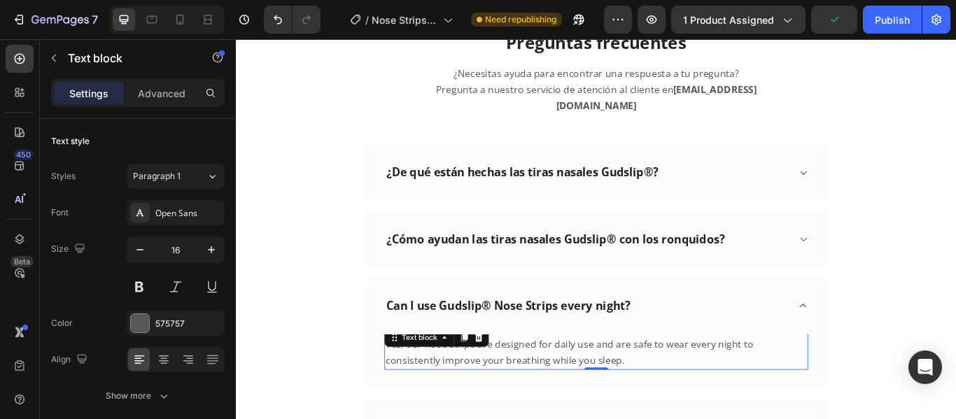
click at [614, 397] on p "Yes, our nose strips are designed for daily use and are safe to wear every nigh…" at bounding box center [655, 405] width 491 height 38
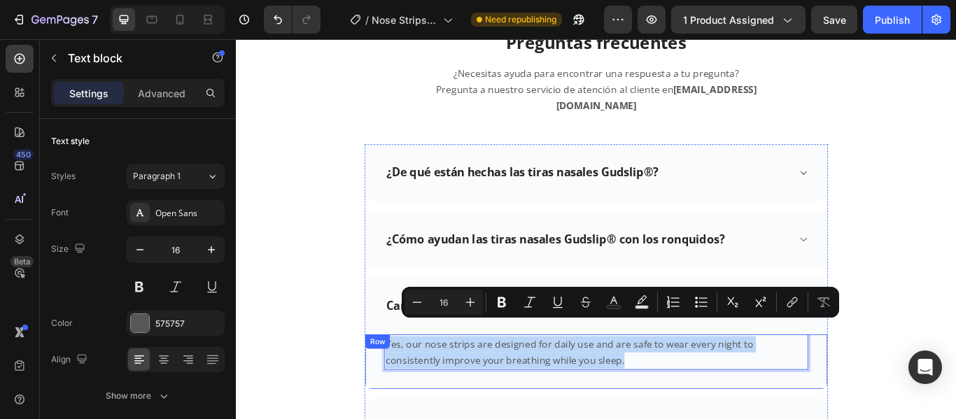
drag, startPoint x: 614, startPoint y: 397, endPoint x: 395, endPoint y: 371, distance: 221.2
click at [395, 383] on div "Yes, our nose strips are designed for daily use and are safe to wear every nigh…" at bounding box center [655, 415] width 539 height 64
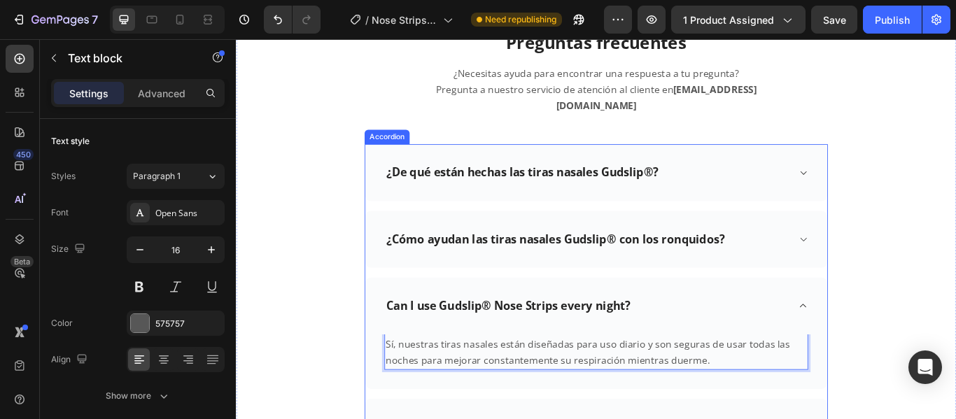
click at [698, 339] on div "Can I use Gudslip® Nose Strips every night?" at bounding box center [645, 350] width 472 height 22
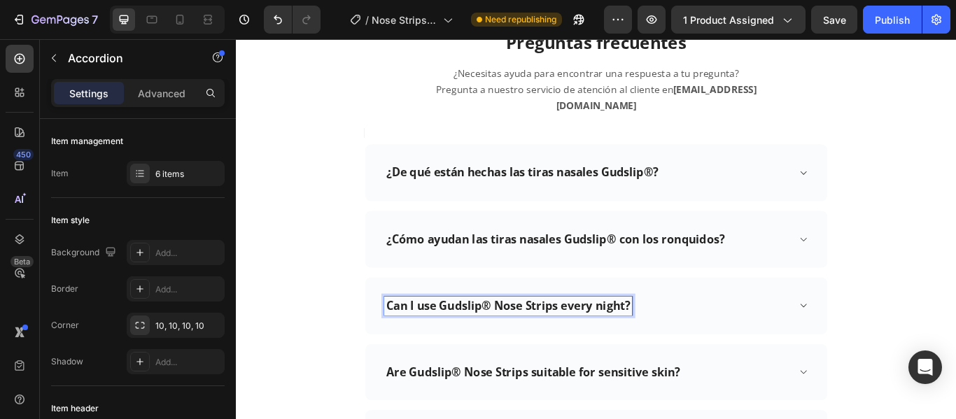
click at [693, 341] on p "Can I use Gudslip® Nose Strips every night?" at bounding box center [553, 349] width 285 height 17
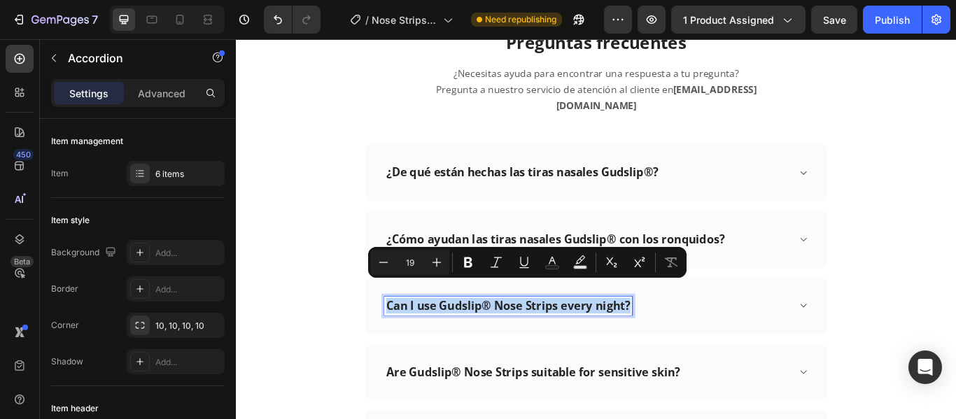
drag, startPoint x: 693, startPoint y: 330, endPoint x: 405, endPoint y: 323, distance: 287.7
click at [411, 341] on p "Can I use Gudslip® Nose Strips every night?" at bounding box center [553, 349] width 285 height 17
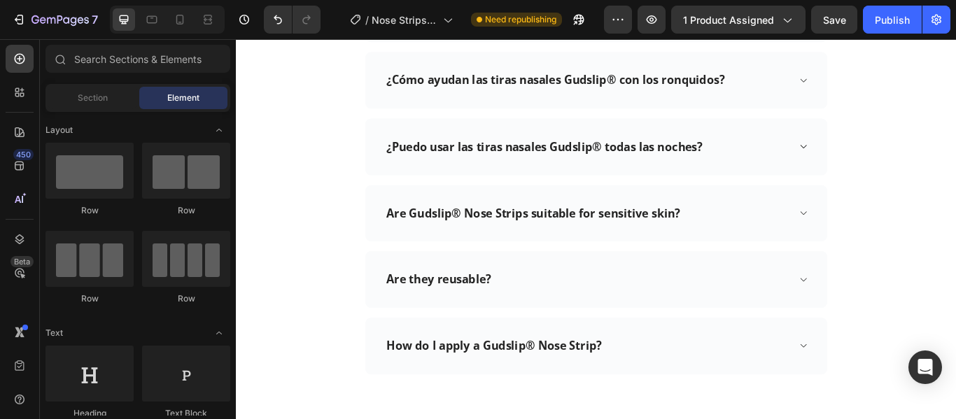
scroll to position [4142, 0]
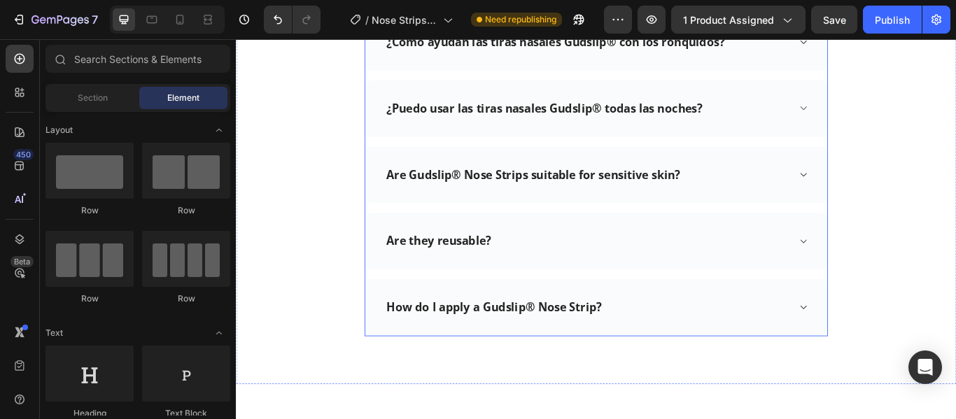
click at [851, 109] on div "¿Puedo usar las tiras nasales Gudslip® todas las noches?" at bounding box center [645, 120] width 472 height 22
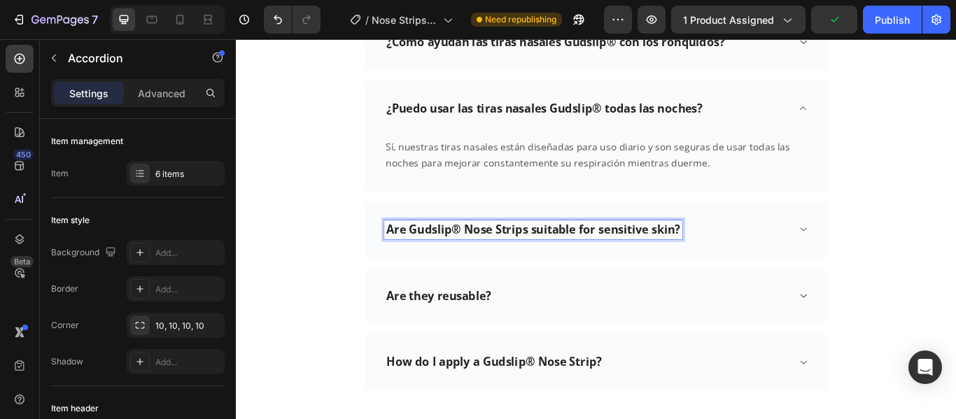
click at [750, 253] on p "Are Gudslip® Nose Strips suitable for sensitive skin?" at bounding box center [582, 261] width 343 height 17
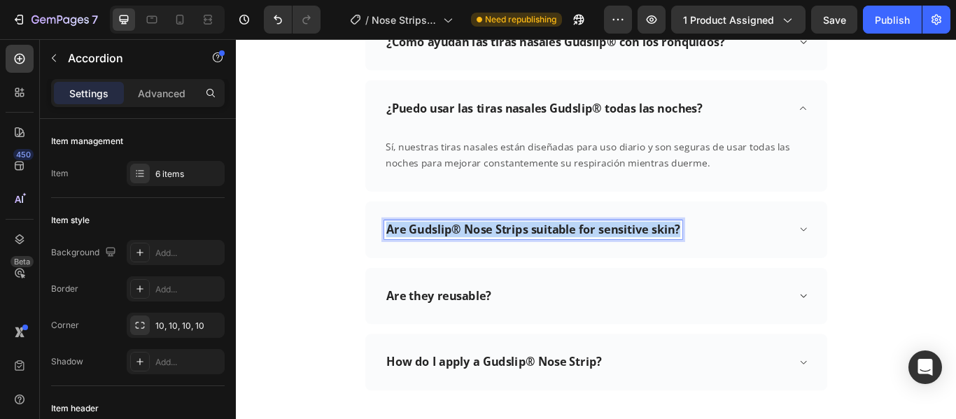
drag, startPoint x: 750, startPoint y: 243, endPoint x: 400, endPoint y: 237, distance: 349.9
click at [400, 237] on div "Are Gudslip® Nose Strips suitable for sensitive skin?" at bounding box center [655, 261] width 539 height 66
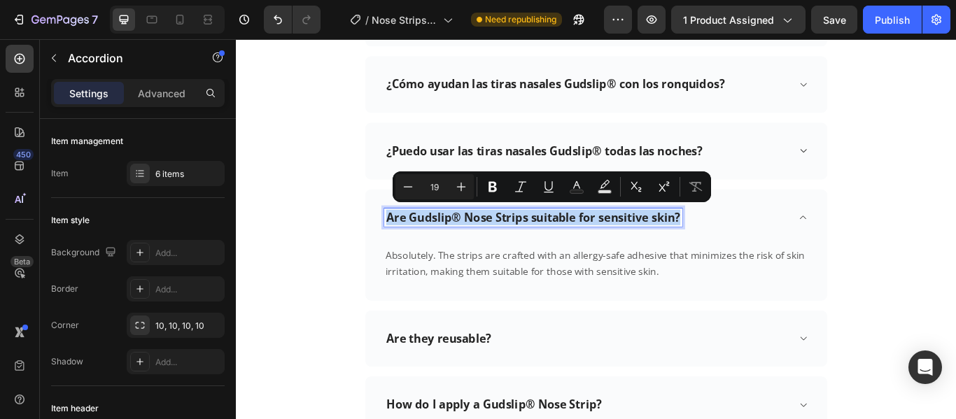
scroll to position [4078, 0]
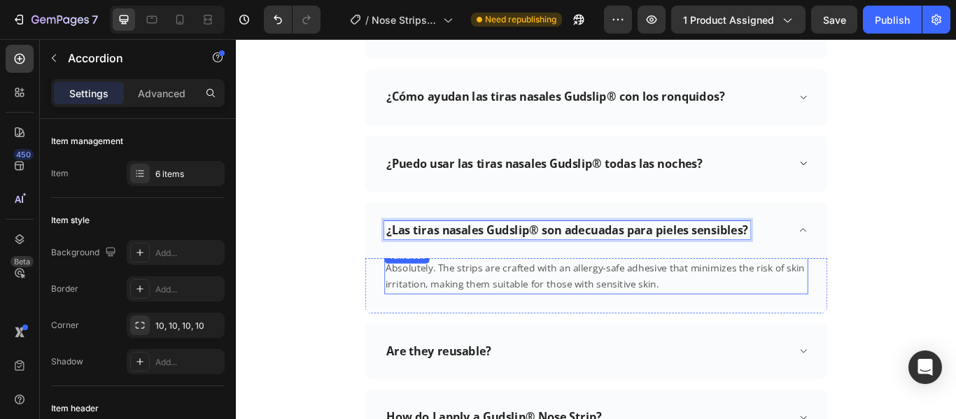
click at [722, 305] on p "Absolutely. The strips are crafted with an allergy-safe adhesive that minimizes…" at bounding box center [655, 316] width 491 height 38
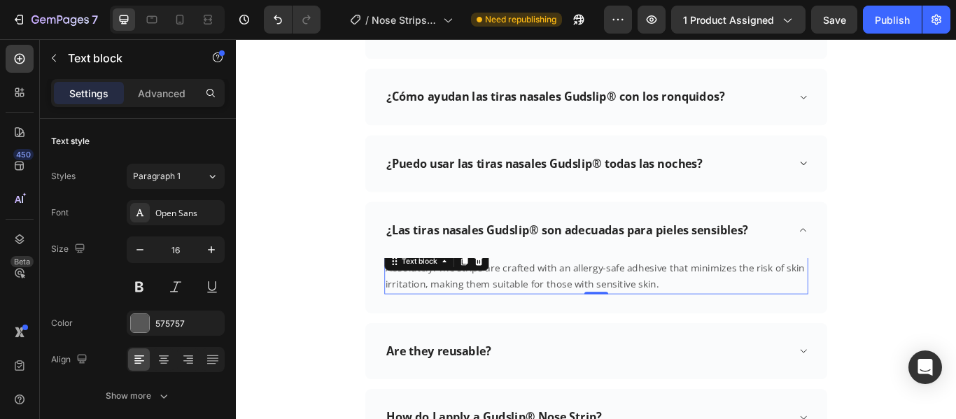
click at [720, 308] on p "Absolutely. The strips are crafted with an allergy-safe adhesive that minimizes…" at bounding box center [655, 316] width 491 height 38
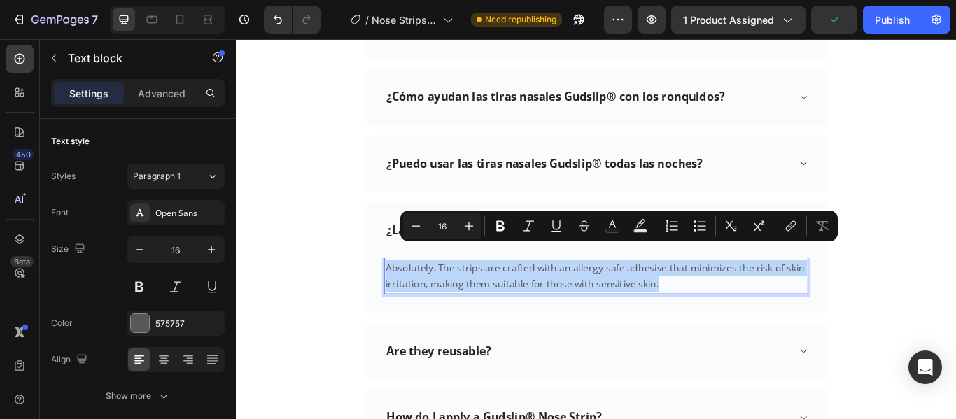
drag, startPoint x: 720, startPoint y: 308, endPoint x: 405, endPoint y: 281, distance: 316.0
click at [410, 297] on p "Absolutely. The strips are crafted with an allergy-safe adhesive that minimizes…" at bounding box center [655, 316] width 491 height 38
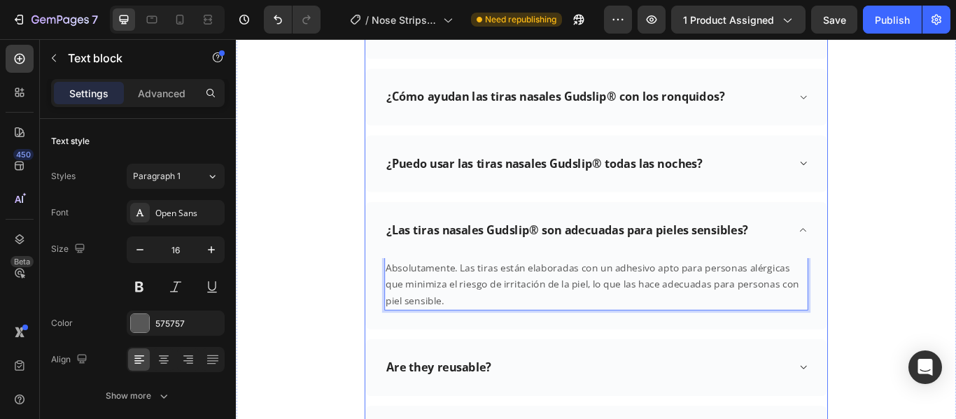
click at [488, 414] on p "Are they reusable?" at bounding box center [472, 422] width 122 height 17
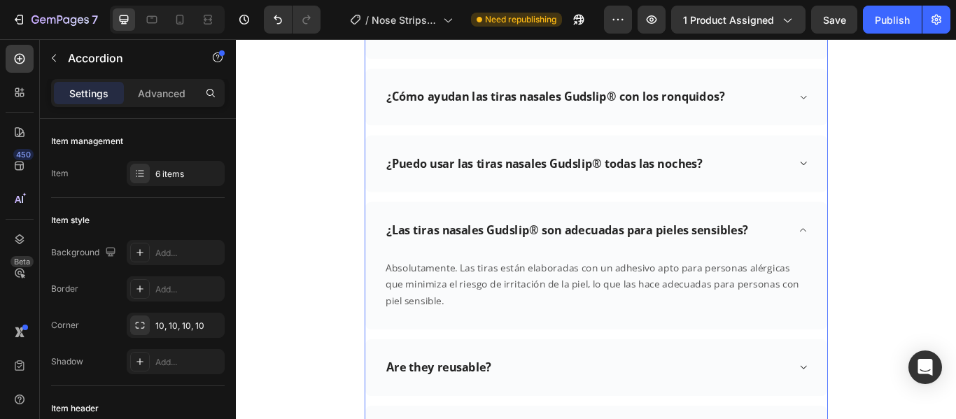
click at [797, 411] on div "Are they reusable?" at bounding box center [645, 422] width 472 height 22
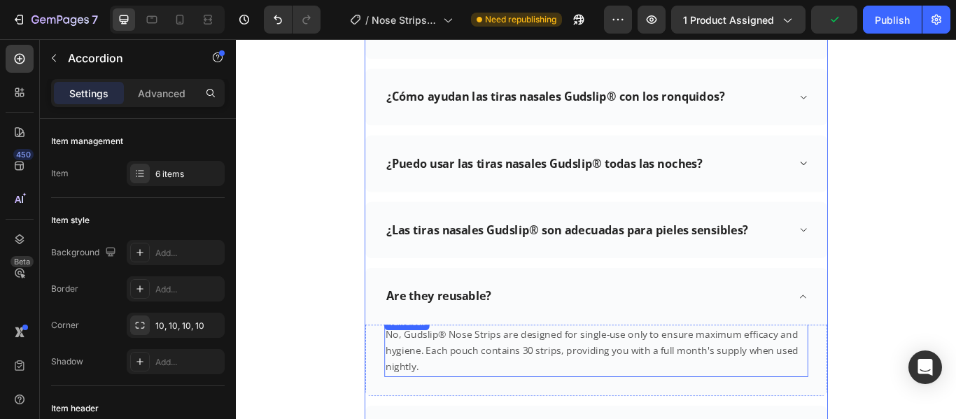
click at [458, 405] on p "No, Gudslip® Nose Strips are designed for single-use only to ensure maximum eff…" at bounding box center [655, 402] width 491 height 57
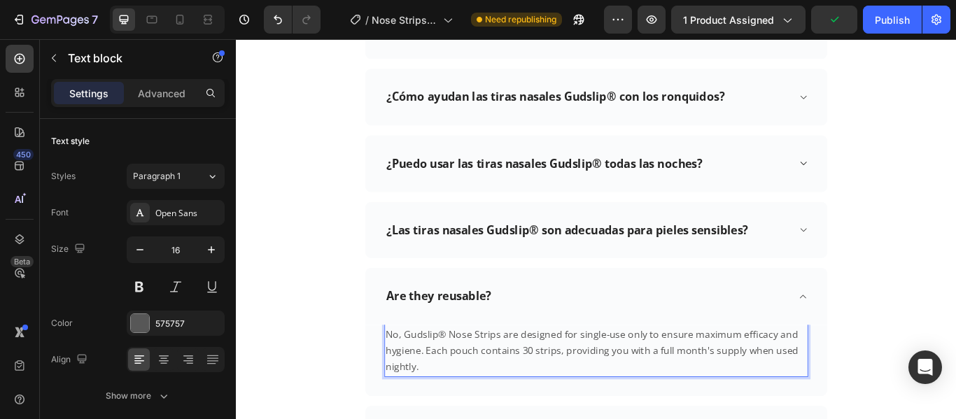
click at [447, 401] on p "No, Gudslip® Nose Strips are designed for single-use only to ensure maximum eff…" at bounding box center [655, 402] width 491 height 57
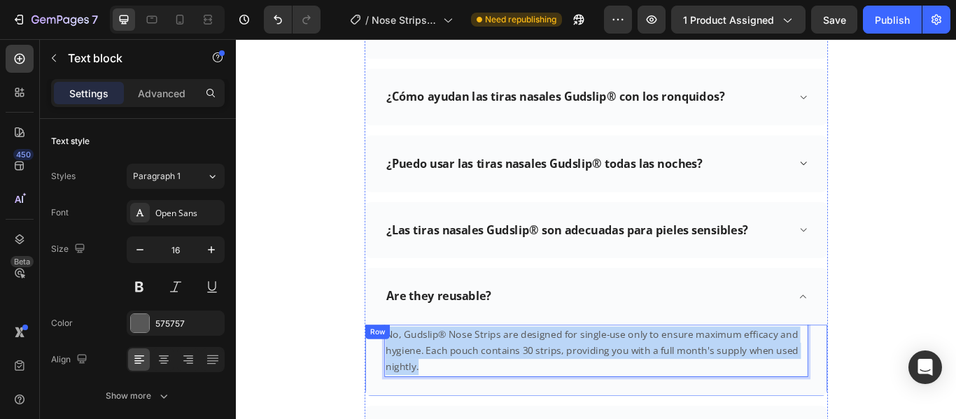
drag, startPoint x: 447, startPoint y: 401, endPoint x: 402, endPoint y: 367, distance: 56.5
click at [402, 372] on div "No, Gudslip® Nose Strips are designed for single-use only to ensure maximum eff…" at bounding box center [655, 413] width 539 height 83
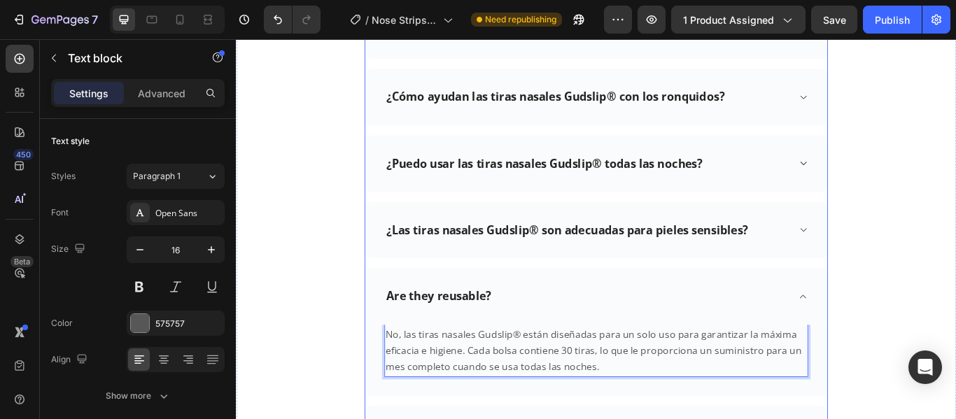
click at [528, 330] on p "Are they reusable?" at bounding box center [472, 338] width 122 height 17
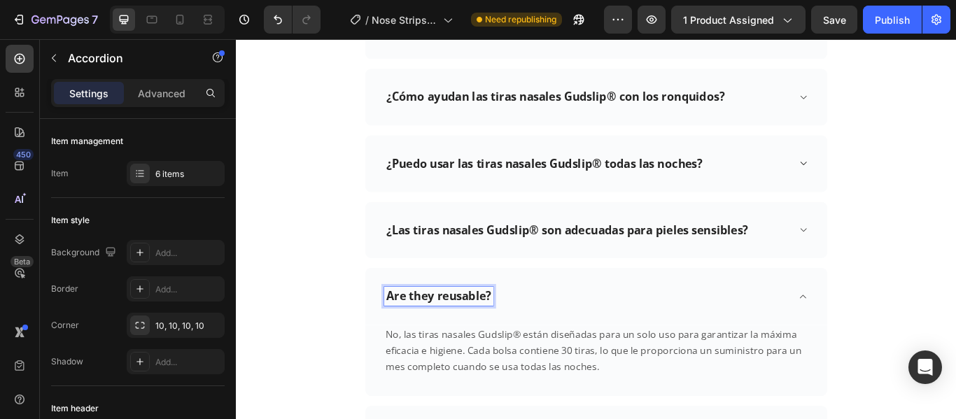
click at [528, 330] on p "Are they reusable?" at bounding box center [472, 338] width 122 height 17
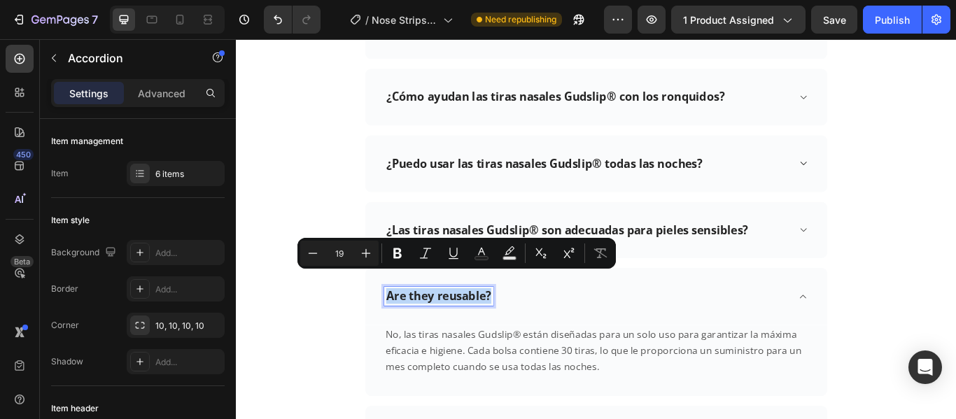
drag, startPoint x: 528, startPoint y: 322, endPoint x: 404, endPoint y: 318, distance: 123.2
click at [409, 328] on div "Are they reusable?" at bounding box center [472, 339] width 127 height 22
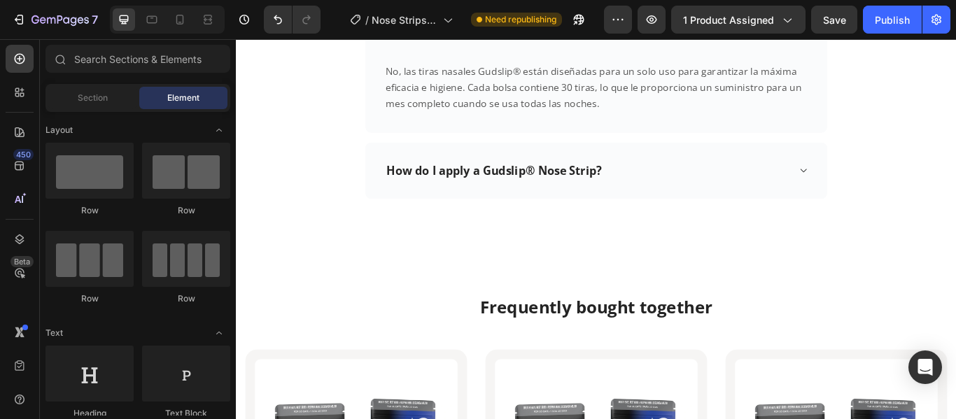
scroll to position [4394, 0]
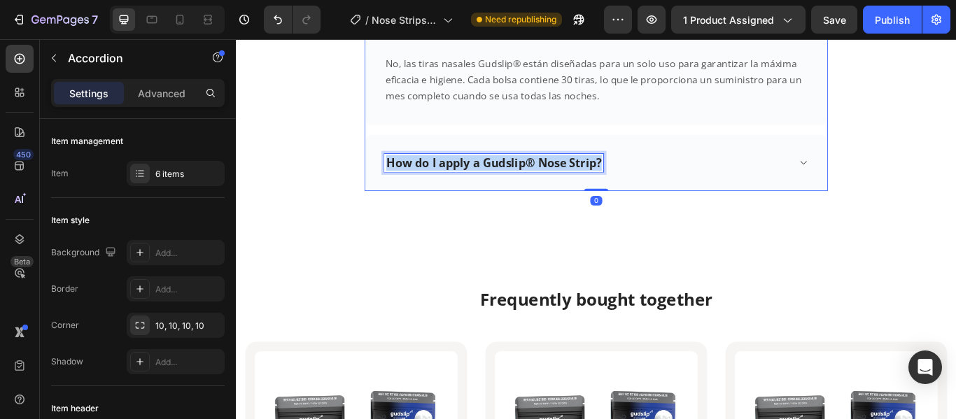
click at [656, 175] on p "How do I apply a Gudslip® Nose Strip?" at bounding box center [536, 183] width 251 height 17
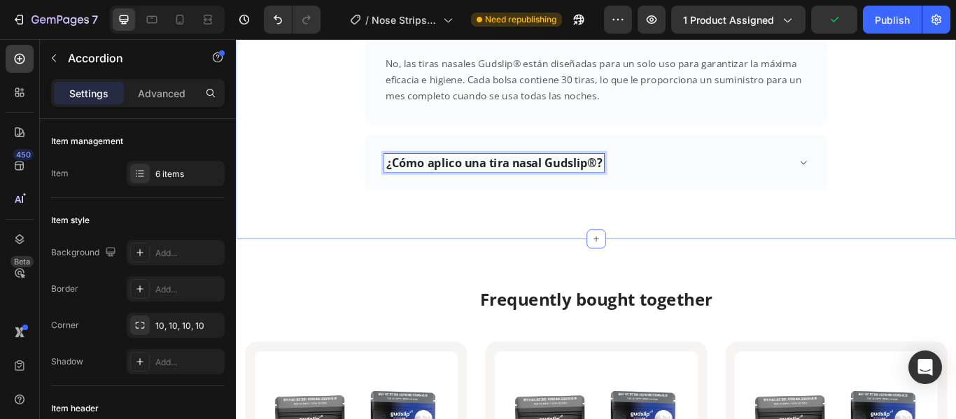
click at [753, 173] on div "¿Cómo aplico una tira nasal Gudslip®?" at bounding box center [645, 184] width 472 height 22
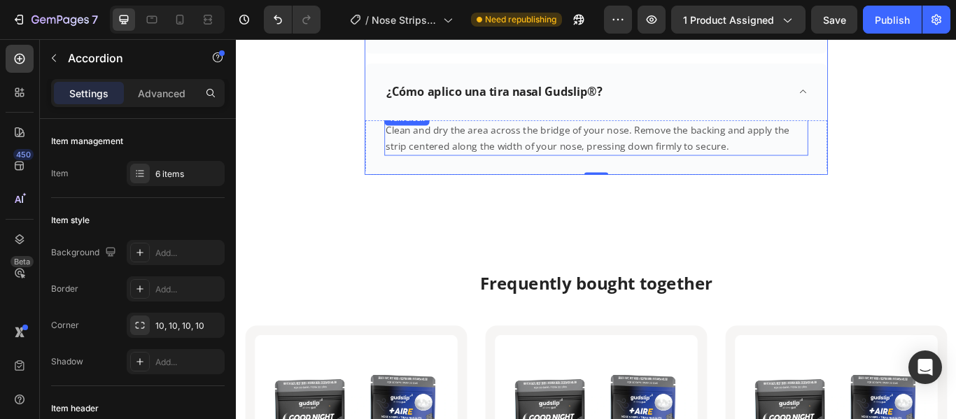
click at [781, 148] on p "Clean and dry the area across the bridge of your nose. Remove the backing and a…" at bounding box center [655, 155] width 491 height 38
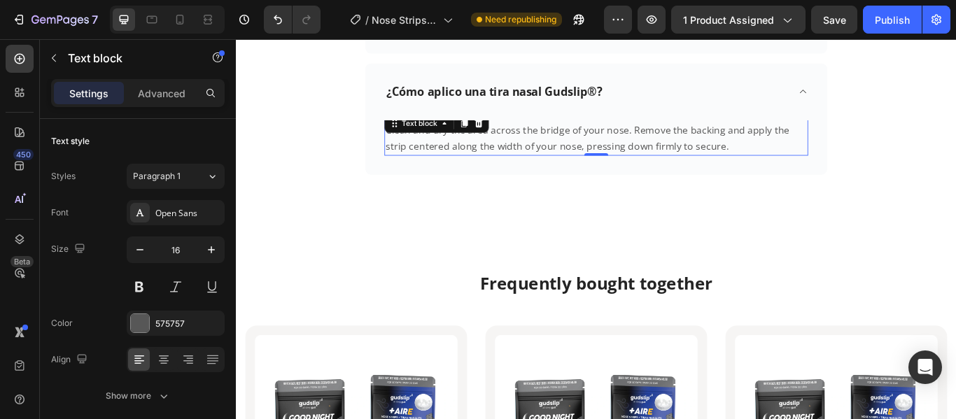
click at [781, 148] on p "Clean and dry the area across the bridge of your nose. Remove the backing and a…" at bounding box center [655, 155] width 491 height 38
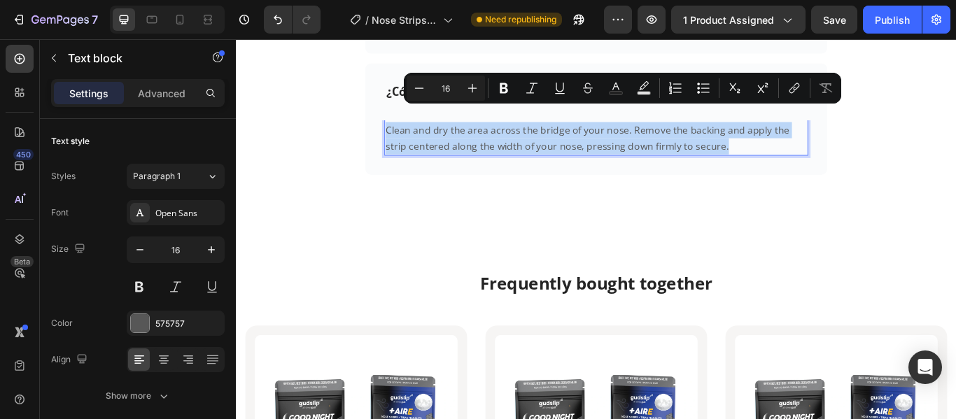
drag, startPoint x: 781, startPoint y: 148, endPoint x: 693, endPoint y: 146, distance: 87.5
click at [693, 146] on p "Clean and dry the area across the bridge of your nose. Remove the backing and a…" at bounding box center [655, 155] width 491 height 38
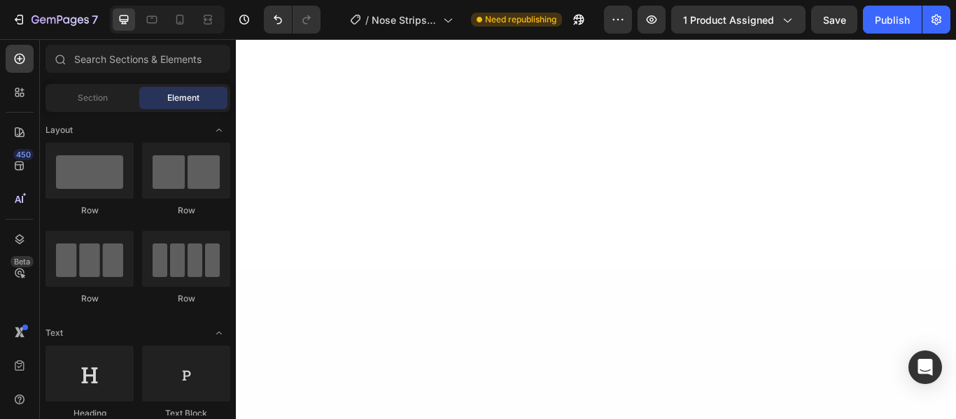
scroll to position [0, 0]
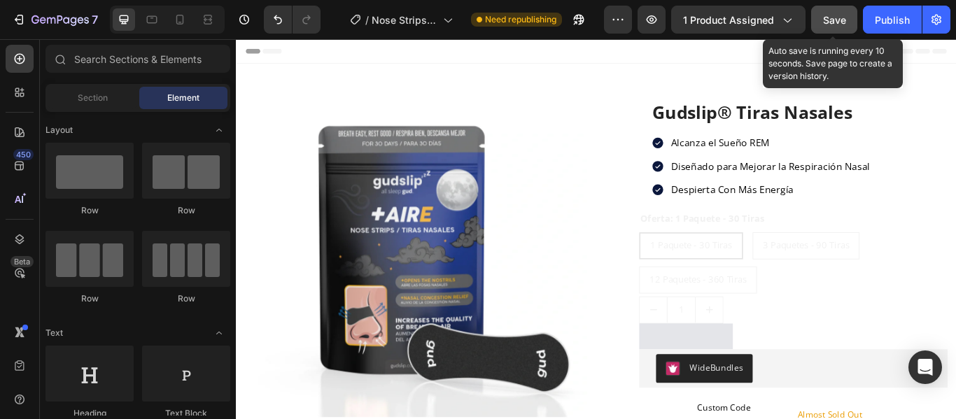
click at [820, 21] on button "Save" at bounding box center [834, 20] width 46 height 28
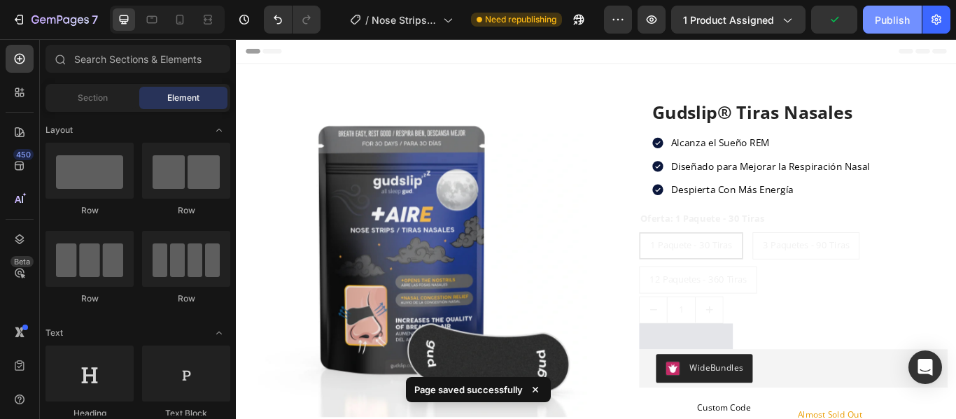
click at [895, 20] on div "Publish" at bounding box center [892, 20] width 35 height 15
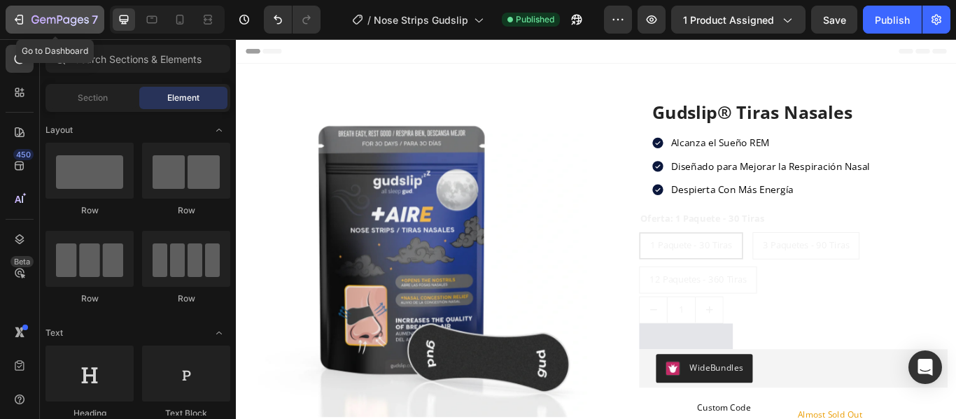
click at [61, 18] on icon "button" at bounding box center [59, 21] width 57 height 12
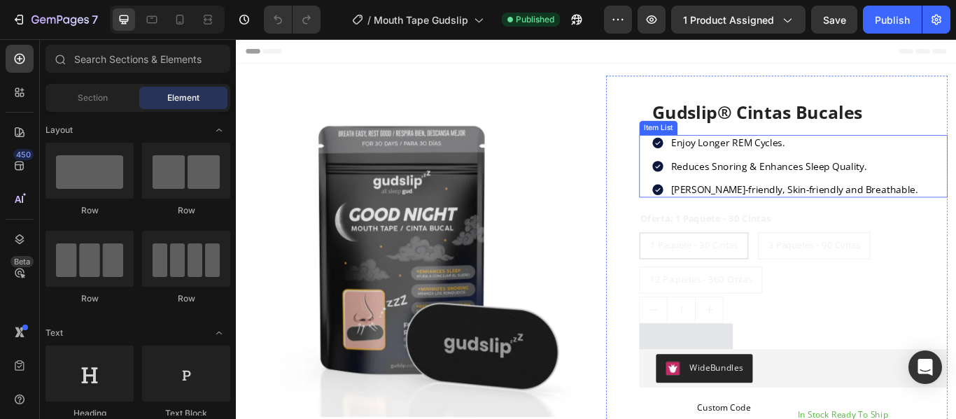
click at [877, 160] on p "Enjoy Longer REM Cycles." at bounding box center [886, 160] width 288 height 15
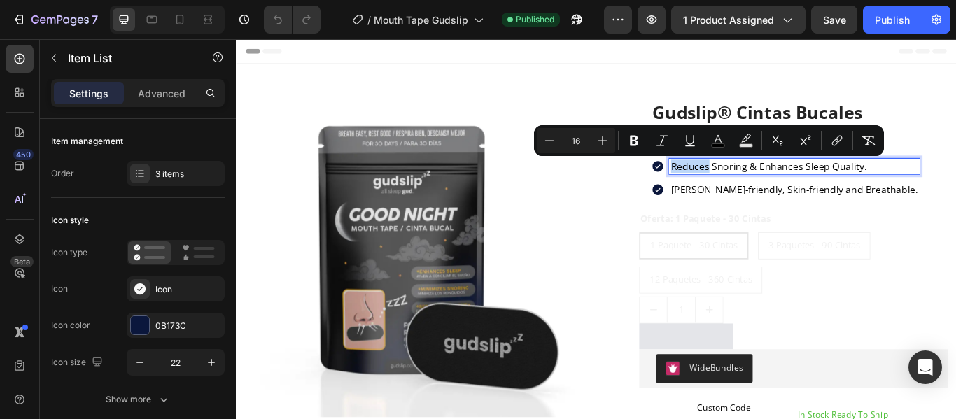
drag, startPoint x: 877, startPoint y: 160, endPoint x: 726, endPoint y: 161, distance: 151.1
click at [726, 161] on div "Enjoy Longer REM Cycles." at bounding box center [875, 160] width 313 height 19
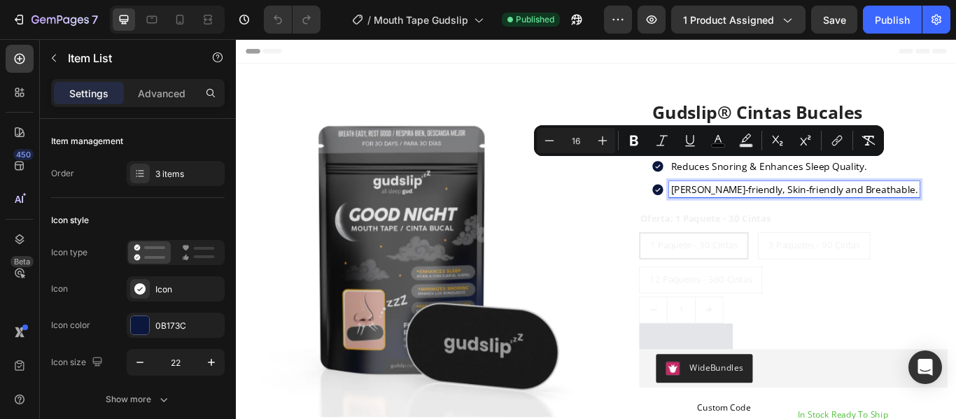
click at [876, 207] on span "[PERSON_NAME]-friendly, Skin-friendly and Breathable." at bounding box center [886, 213] width 288 height 15
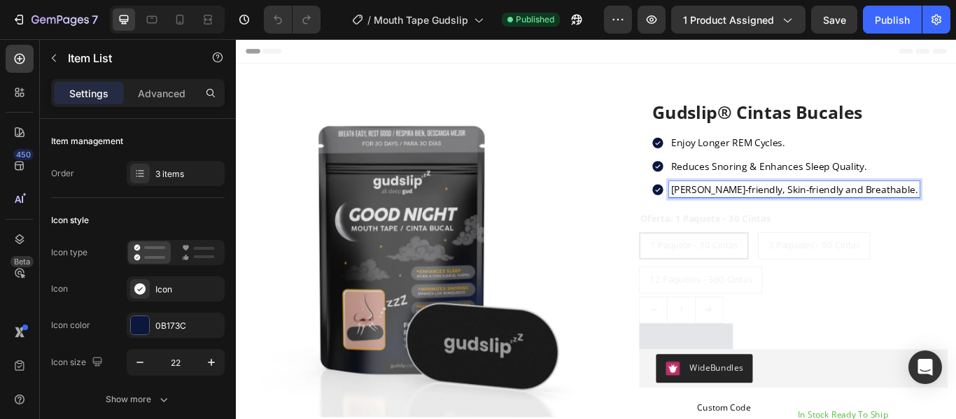
click at [868, 161] on span "Enjoy Longer REM Cycles." at bounding box center [808, 160] width 133 height 15
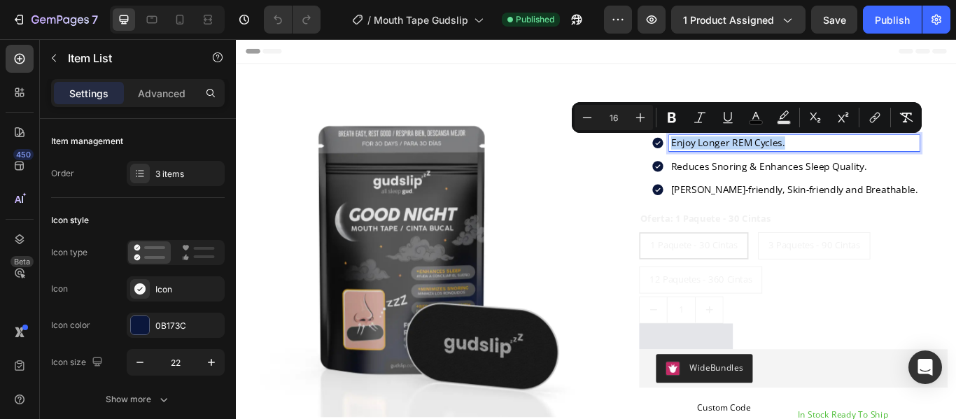
drag, startPoint x: 872, startPoint y: 161, endPoint x: 738, endPoint y: 155, distance: 134.5
click at [742, 155] on p "Enjoy Longer REM Cycles." at bounding box center [886, 160] width 288 height 15
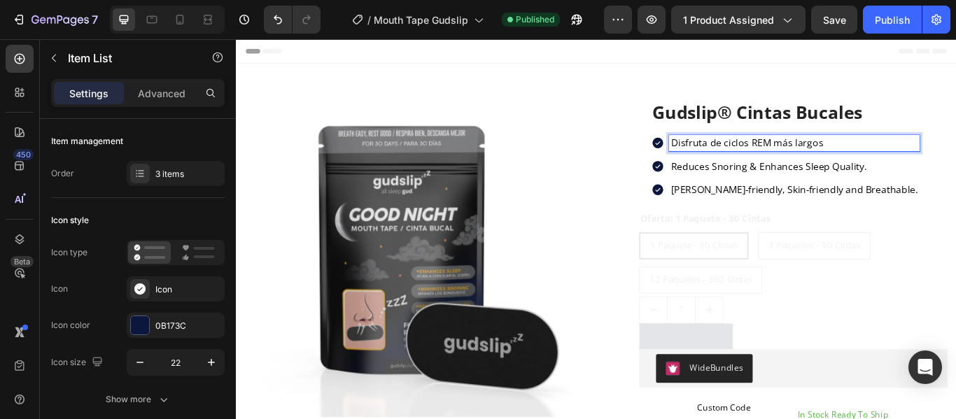
click at [955, 192] on p "Reduces Snoring & Enhances Sleep Quality." at bounding box center [886, 188] width 288 height 15
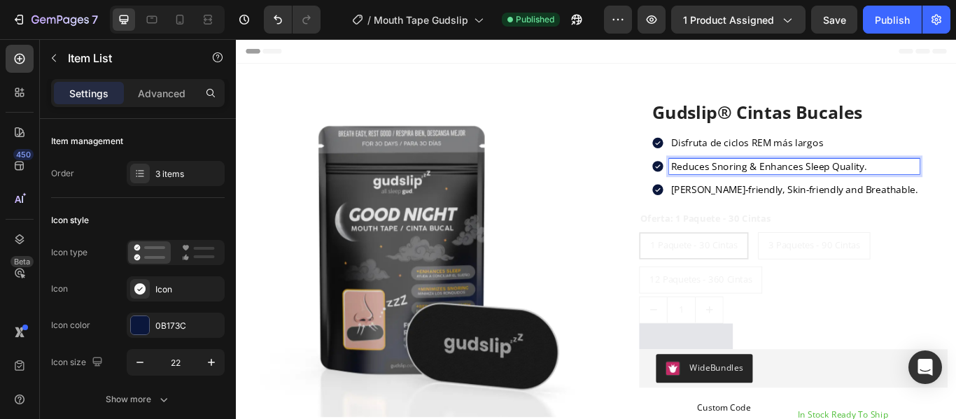
click at [955, 192] on p "Reduces Snoring & Enhances Sleep Quality." at bounding box center [886, 188] width 288 height 15
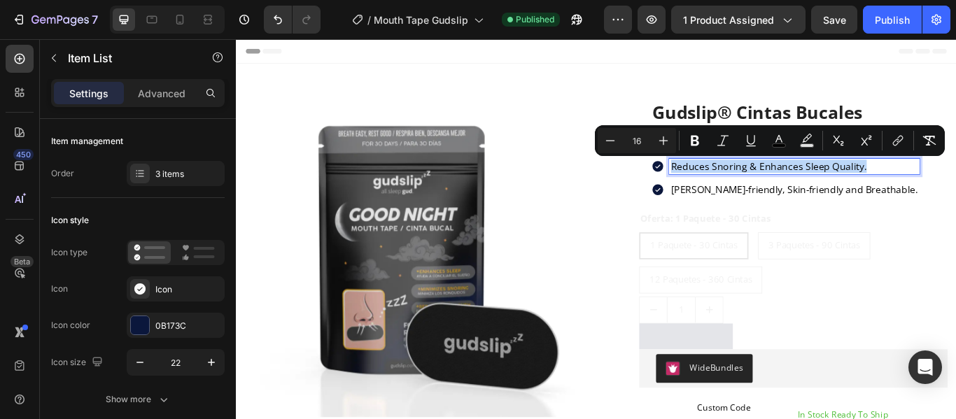
drag, startPoint x: 963, startPoint y: 192, endPoint x: 727, endPoint y: 188, distance: 235.8
click at [727, 188] on div "Reduces Snoring & Enhances Sleep Quality." at bounding box center [875, 187] width 313 height 19
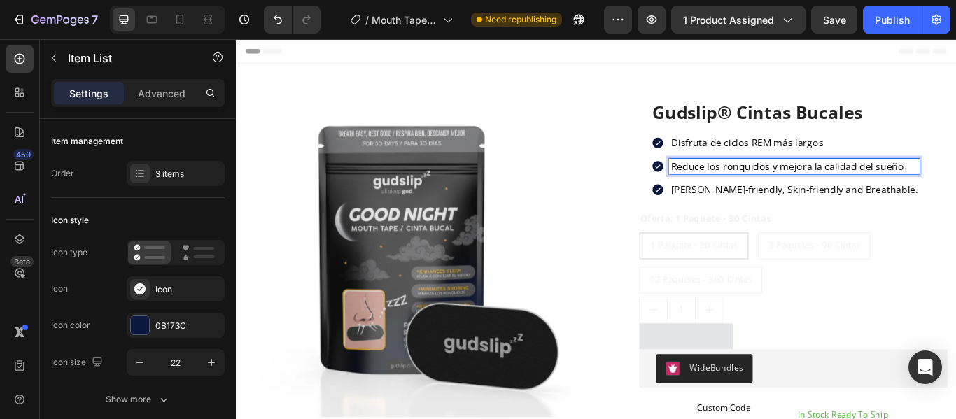
click at [955, 220] on p "[PERSON_NAME]-friendly, Skin-friendly and Breathable." at bounding box center [886, 214] width 288 height 15
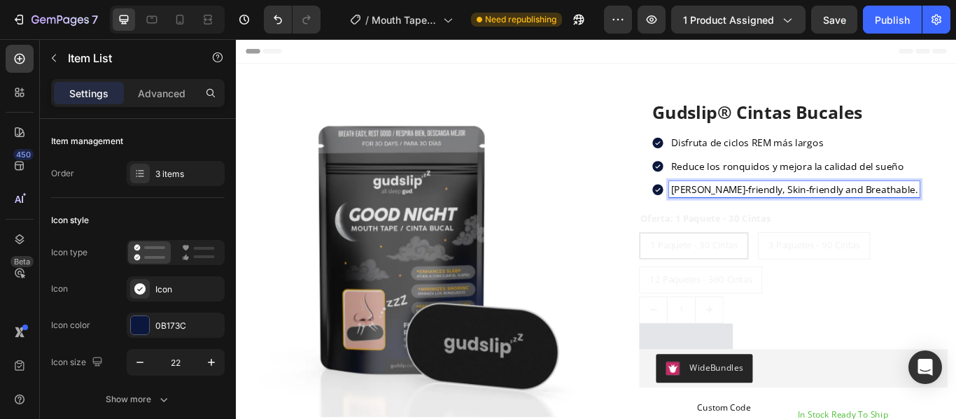
click at [955, 220] on p "[PERSON_NAME]-friendly, Skin-friendly and Breathable." at bounding box center [886, 214] width 288 height 15
drag, startPoint x: 969, startPoint y: 213, endPoint x: 735, endPoint y: 213, distance: 233.7
click at [740, 213] on div "[PERSON_NAME]-friendly, Skin-friendly and Breathable." at bounding box center [886, 214] width 292 height 19
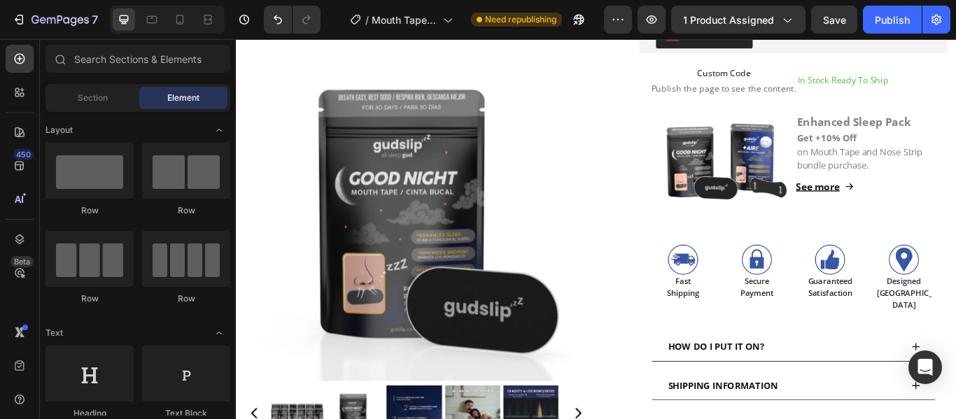
scroll to position [402, 0]
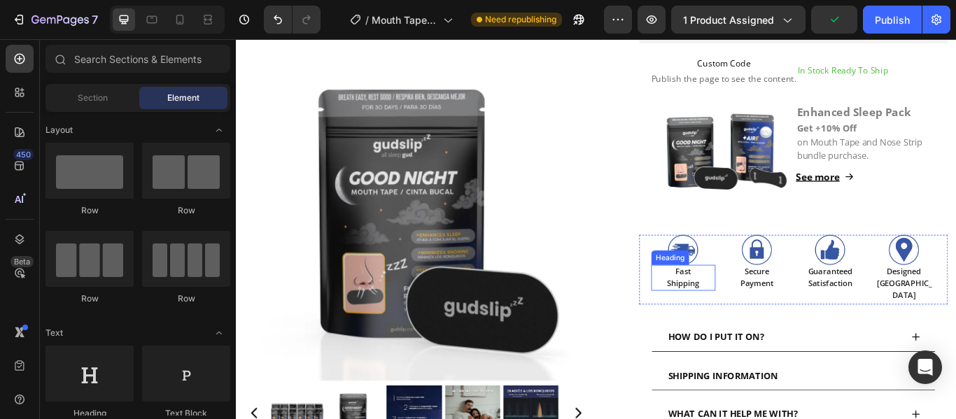
click at [749, 315] on h2 "Fast Shipping" at bounding box center [756, 317] width 75 height 30
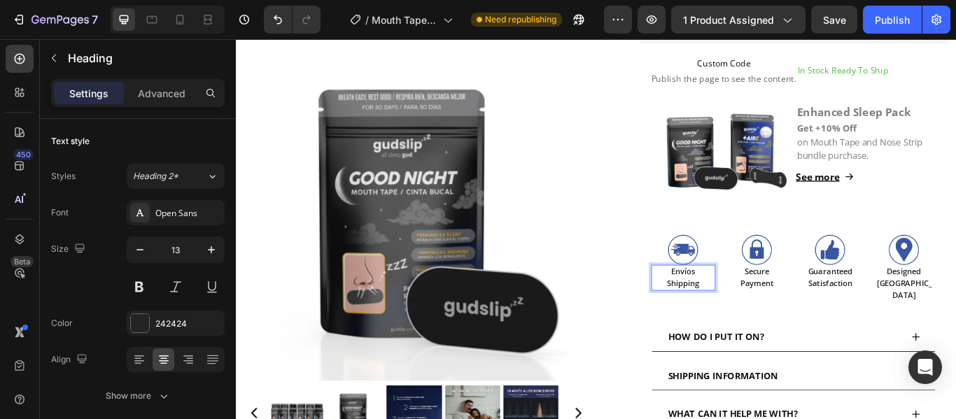
click at [743, 320] on p "Envíos Shipping" at bounding box center [757, 317] width 72 height 27
click at [828, 310] on h2 "Secure Payment" at bounding box center [842, 317] width 75 height 30
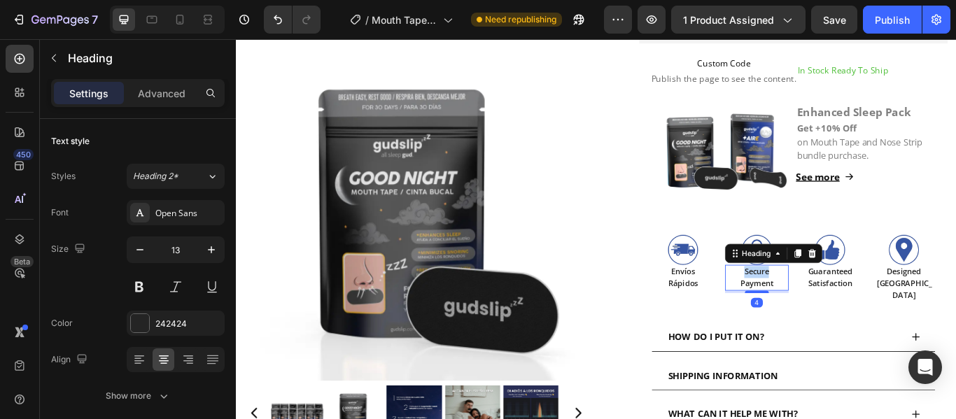
click at [828, 310] on h2 "Secure Payment" at bounding box center [842, 317] width 75 height 30
click at [831, 320] on p "Pago Payment" at bounding box center [843, 317] width 72 height 27
click at [838, 328] on p "Pago Segro" at bounding box center [843, 317] width 72 height 27
click at [910, 308] on h2 "Guaranteed Satisfaction" at bounding box center [928, 317] width 75 height 30
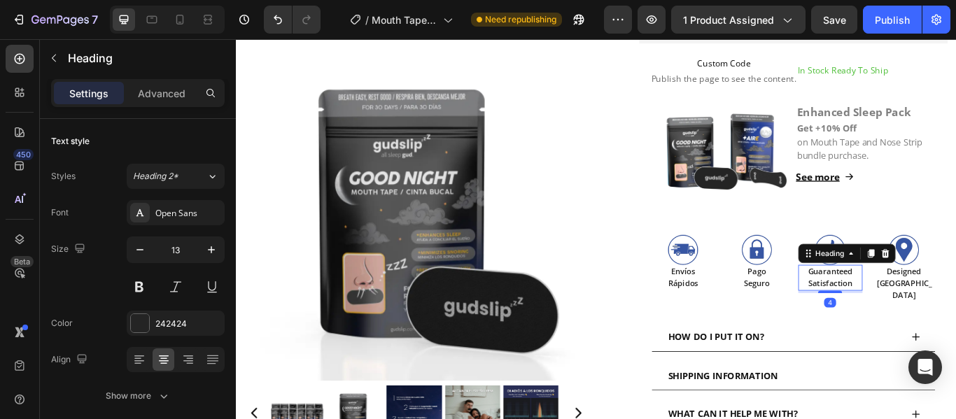
click at [910, 308] on h2 "Guaranteed Satisfaction" at bounding box center [928, 317] width 75 height 30
click at [915, 323] on p "Satisfacción Satisfaction" at bounding box center [928, 317] width 72 height 27
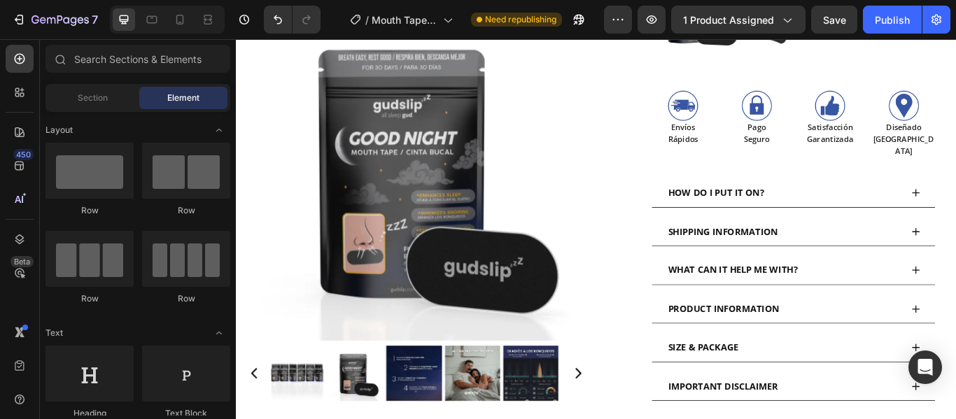
scroll to position [681, 0]
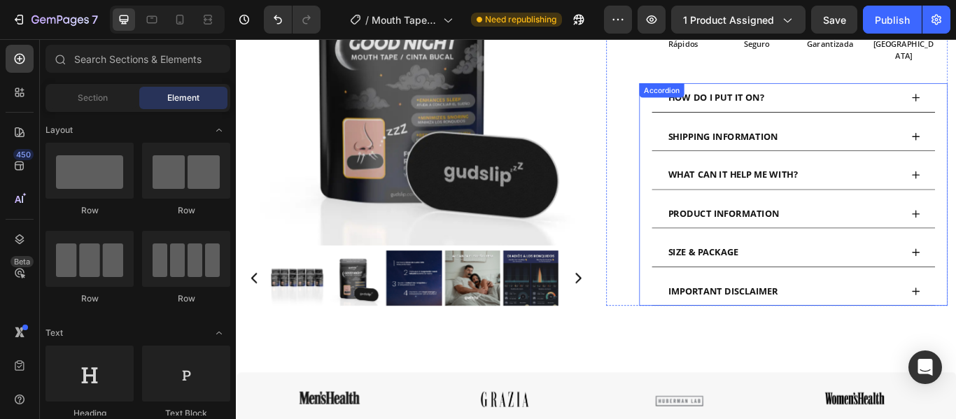
click at [851, 96] on div "HOW DO I PUT IT ON?" at bounding box center [874, 107] width 274 height 22
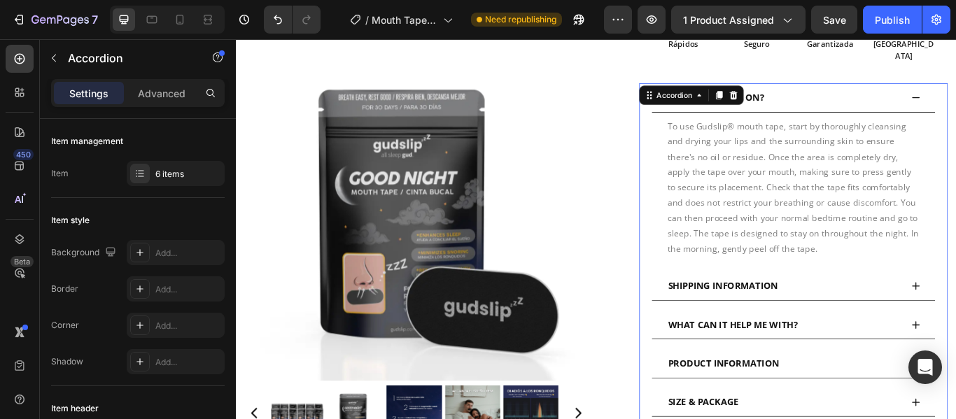
click at [844, 99] on span "HOW DO I PUT IT ON?" at bounding box center [795, 106] width 112 height 14
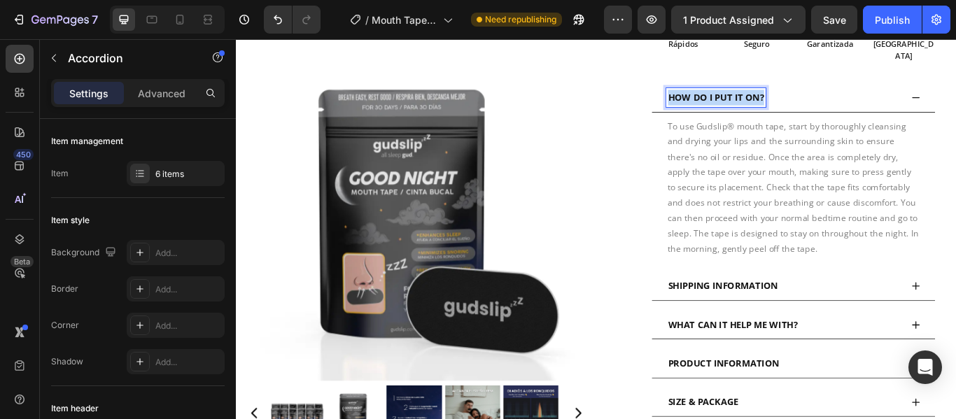
drag, startPoint x: 844, startPoint y: 94, endPoint x: 733, endPoint y: 87, distance: 111.5
click at [737, 96] on div "HOW DO I PUT IT ON?" at bounding box center [795, 107] width 116 height 22
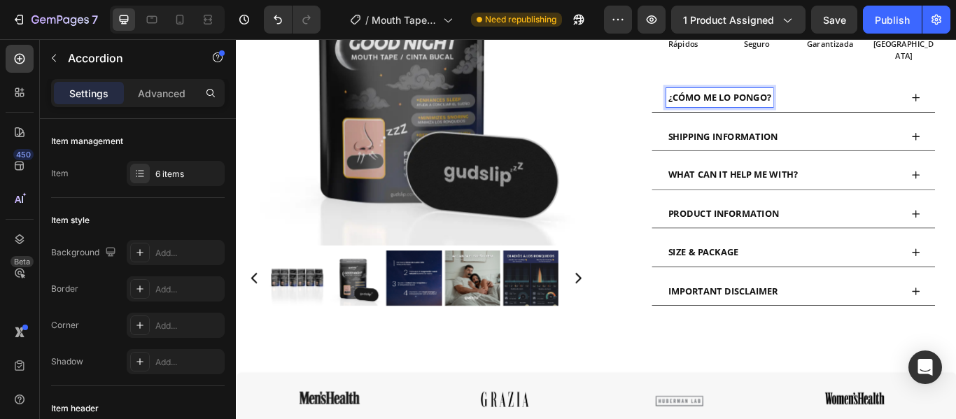
click at [955, 94] on div "¿CÓMO ME LO PONGO?" at bounding box center [885, 107] width 330 height 34
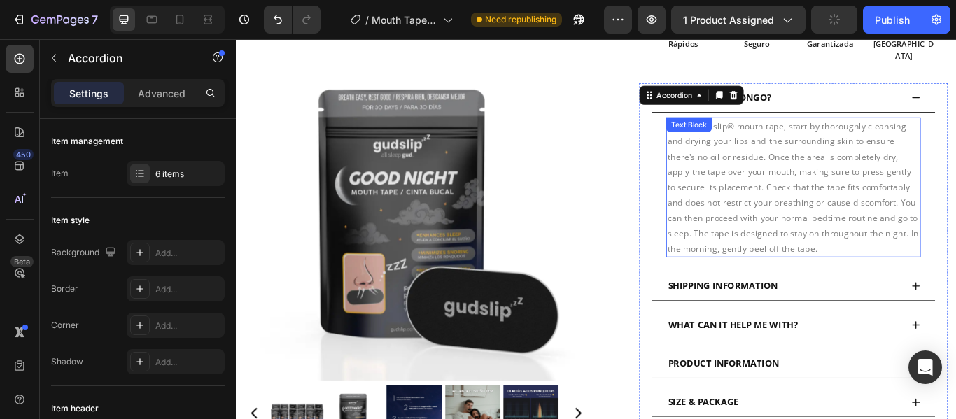
click at [892, 267] on p "To use Gudslip® mouth tape, start by thoroughly cleansing and drying your lips …" at bounding box center [885, 212] width 294 height 161
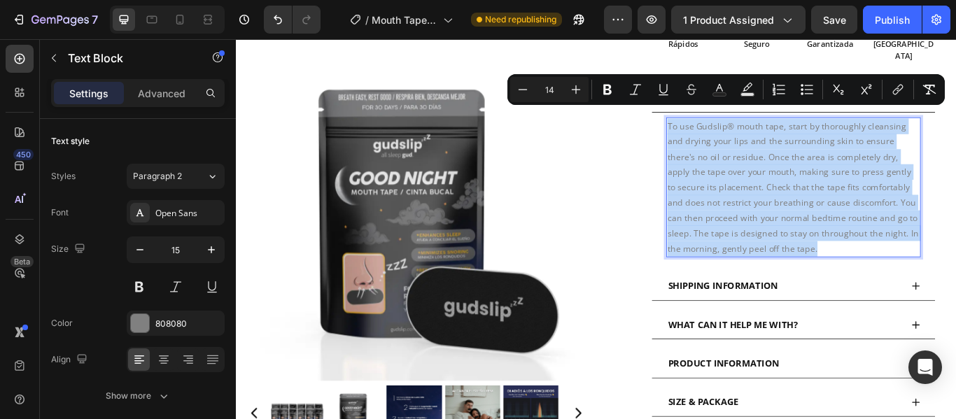
drag, startPoint x: 889, startPoint y: 271, endPoint x: 732, endPoint y: 123, distance: 215.8
click at [737, 130] on div "To use Gudslip® mouth tape, start by thoroughly cleansing and drying your lips …" at bounding box center [885, 212] width 297 height 164
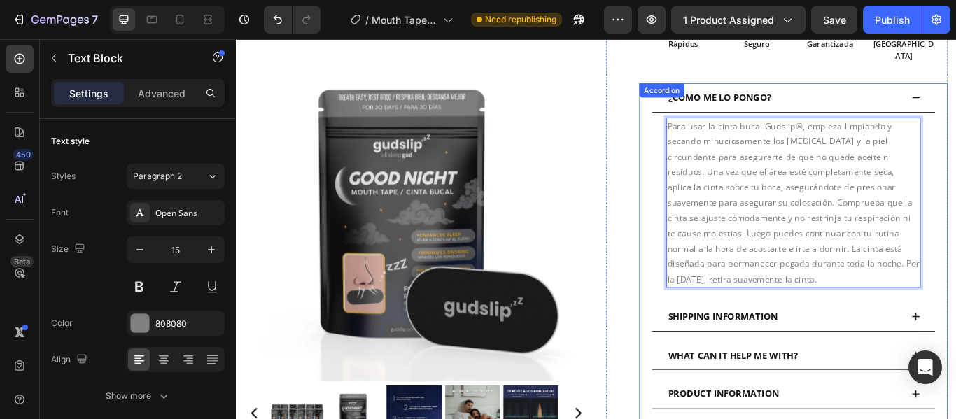
click at [842, 356] on p "SHIPPING INFORMATION" at bounding box center [803, 362] width 128 height 18
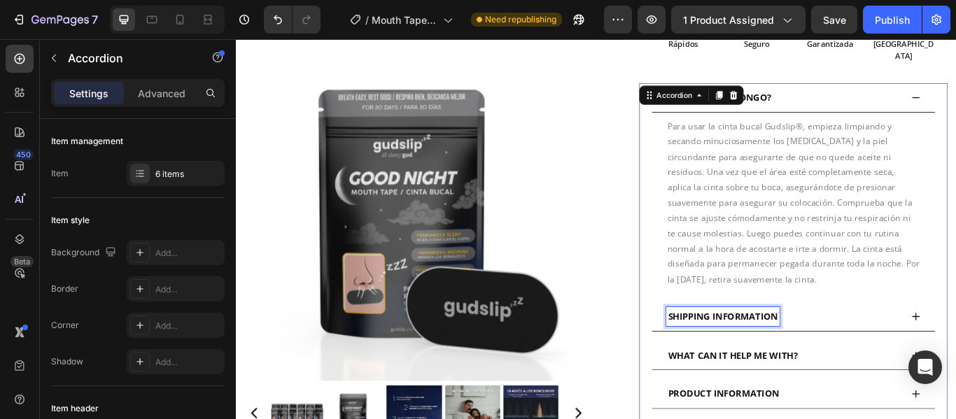
click at [862, 355] on span "SHIPPING INFORMATION" at bounding box center [803, 362] width 128 height 14
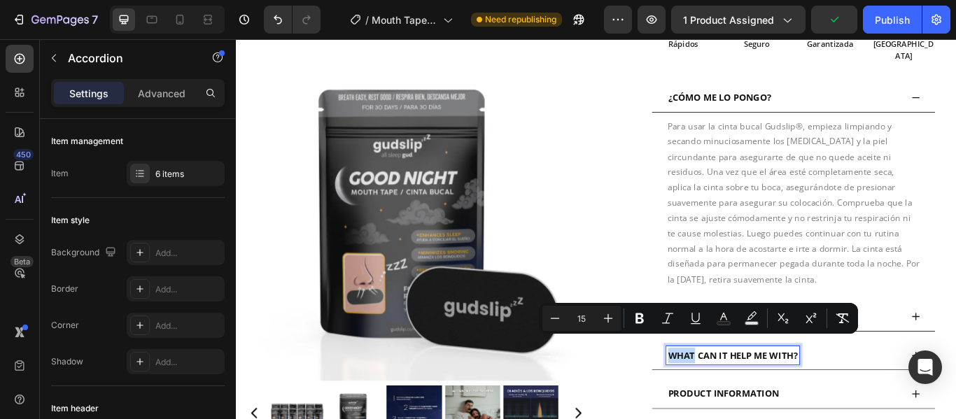
drag, startPoint x: 862, startPoint y: 350, endPoint x: 753, endPoint y: 347, distance: 109.2
click at [753, 355] on span "SHIPPING INFORMATION" at bounding box center [803, 362] width 128 height 14
click at [752, 355] on span "SHIPPING INFORMATION" at bounding box center [803, 362] width 128 height 14
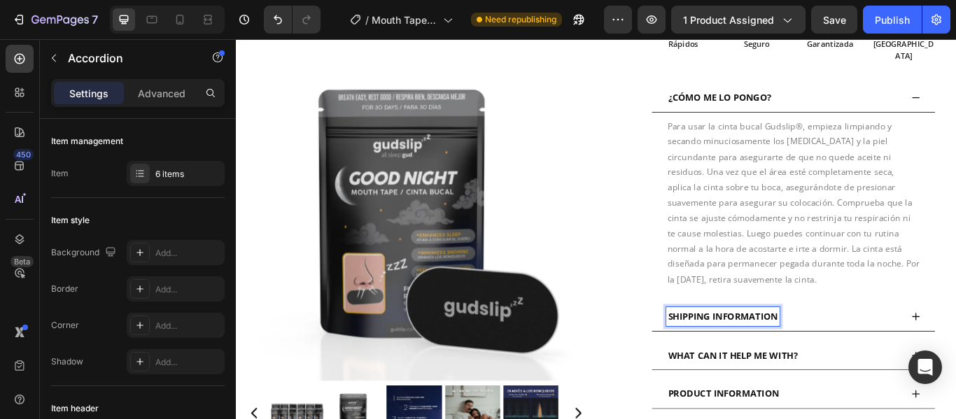
click at [859, 355] on span "SHIPPING INFORMATION" at bounding box center [803, 362] width 128 height 14
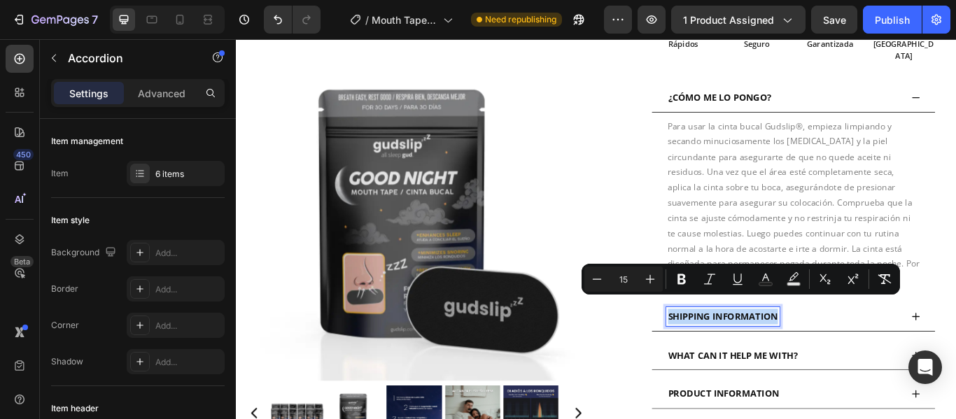
drag, startPoint x: 863, startPoint y: 348, endPoint x: 733, endPoint y: 350, distance: 130.2
click at [737, 351] on div "SHIPPING INFORMATION" at bounding box center [803, 362] width 132 height 22
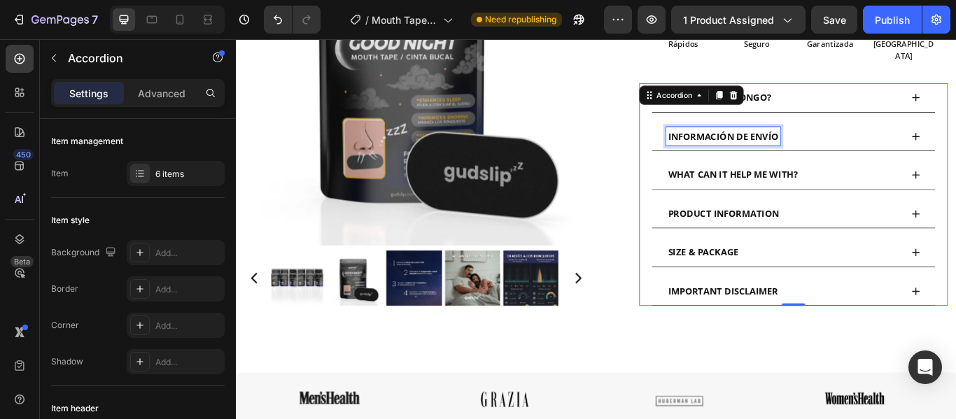
scroll to position [470, 0]
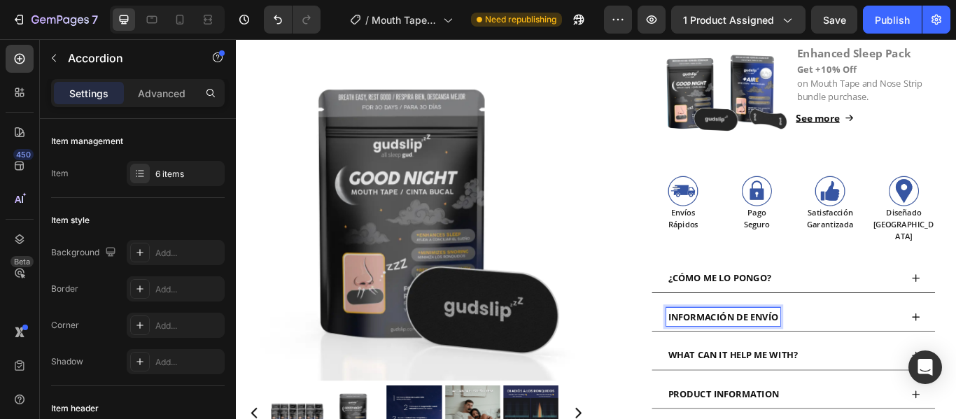
click at [886, 397] on div "WHAT CAN IT HELP ME WITH?" at bounding box center [814, 408] width 155 height 22
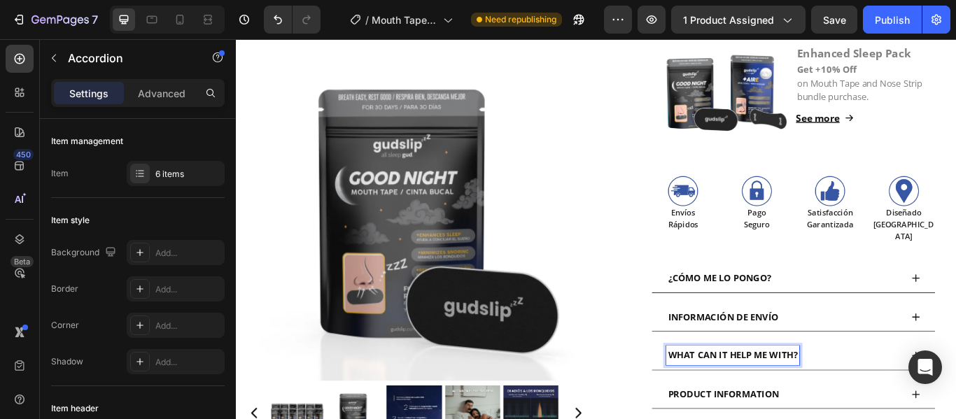
click at [886, 397] on div "WHAT CAN IT HELP ME WITH?" at bounding box center [814, 408] width 155 height 22
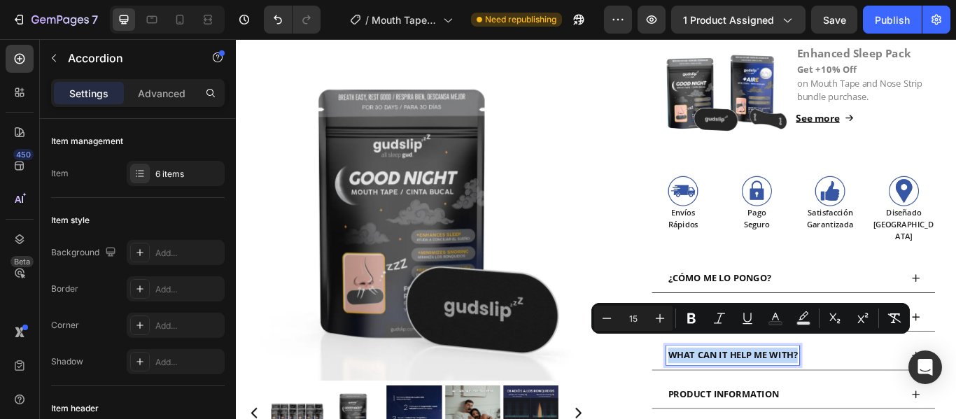
click at [886, 397] on div "WHAT CAN IT HELP ME WITH?" at bounding box center [814, 408] width 155 height 22
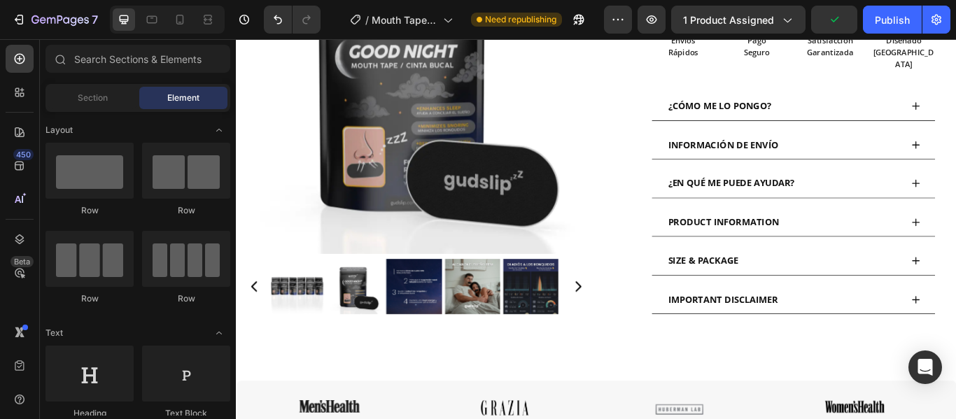
scroll to position [716, 0]
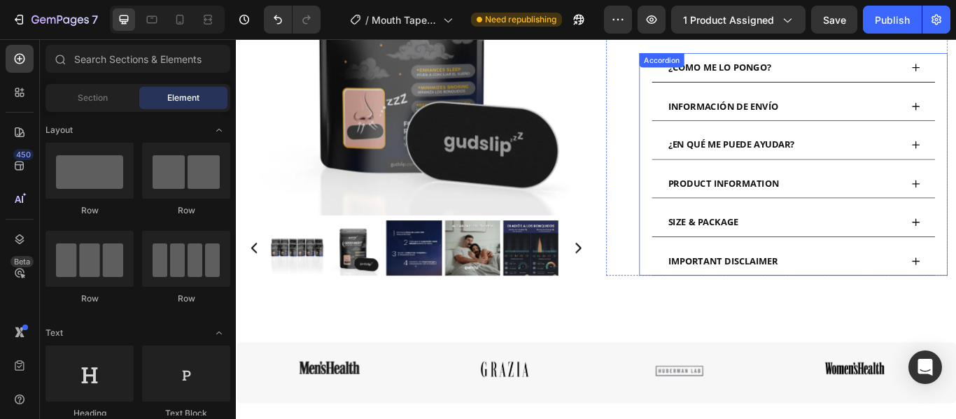
click at [884, 155] on span "¿EN QUÉ ME PUEDE AYUDAR?" at bounding box center [813, 162] width 148 height 14
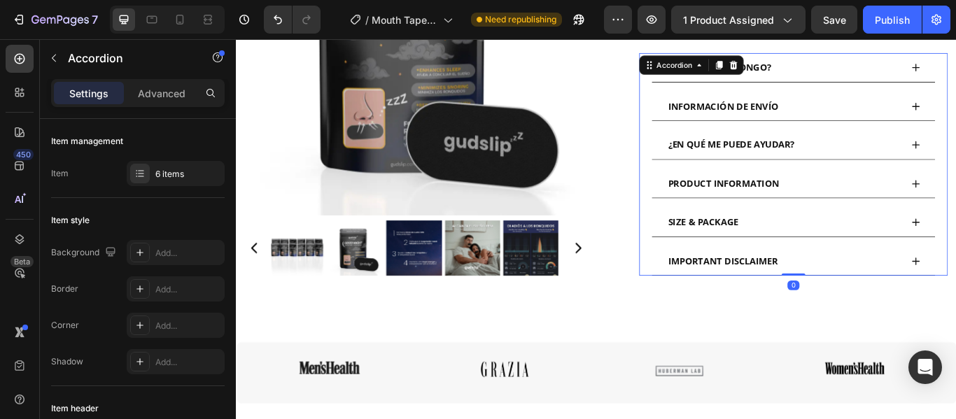
click at [947, 153] on div "¿EN QUÉ ME PUEDE AYUDAR?" at bounding box center [874, 162] width 274 height 22
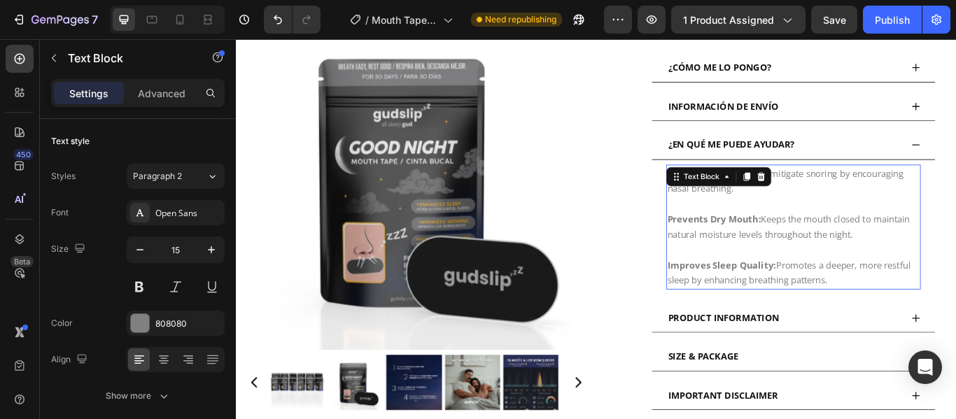
click at [952, 304] on p "Improves Sleep Quality: Promotes a deeper, more restful sleep by enhancing brea…" at bounding box center [885, 303] width 294 height 54
click at [933, 306] on p "Improves Sleep Quality: Promotes a deeper, more restful sleep by enhancing brea…" at bounding box center [885, 303] width 294 height 54
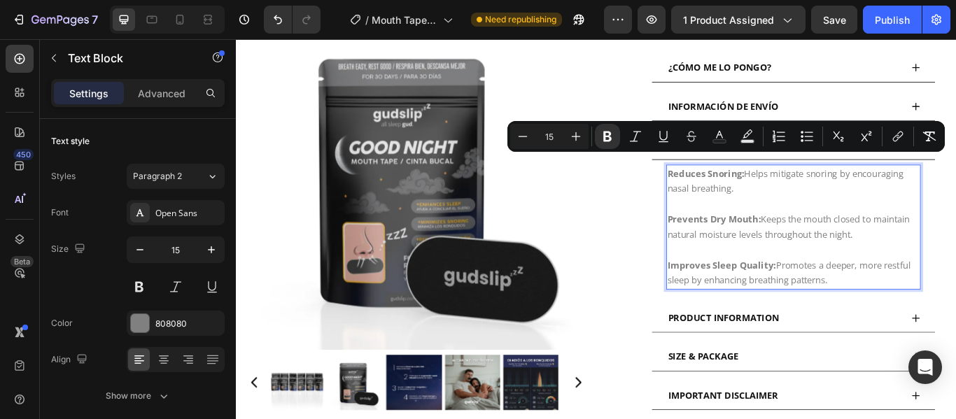
drag, startPoint x: 933, startPoint y: 306, endPoint x: 735, endPoint y: 181, distance: 234.9
click at [737, 185] on div "Reduces Snoring: Helps mitigate snoring by encouraging nasal breathing. Prevent…" at bounding box center [885, 258] width 297 height 146
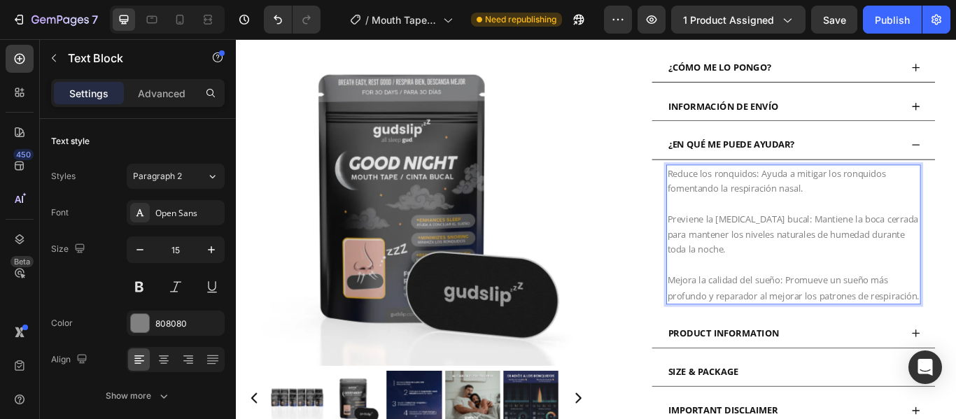
click at [841, 187] on p "Reduce los ronquidos: Ayuda a mitigar los ronquidos fomentando la respiración n…" at bounding box center [885, 205] width 294 height 36
drag, startPoint x: 841, startPoint y: 181, endPoint x: 735, endPoint y: 188, distance: 106.6
click at [738, 188] on p "Reduce los ronquidos: Ayuda a mitigar los ronquidos fomentando la respiración n…" at bounding box center [885, 205] width 294 height 36
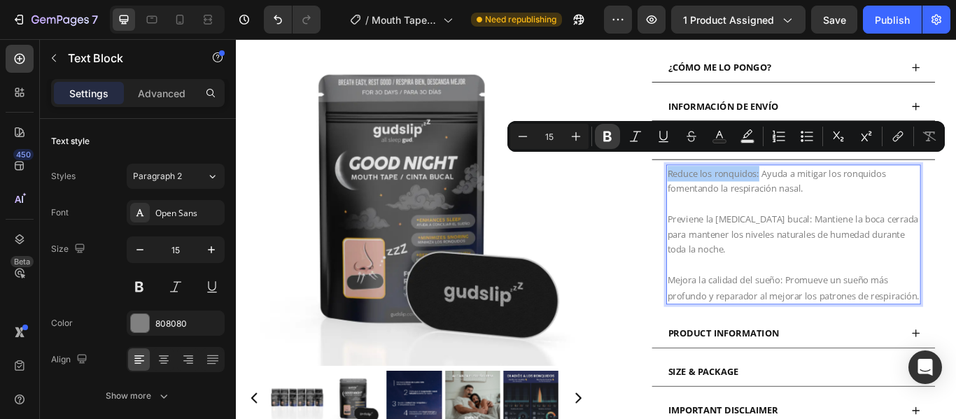
click at [614, 142] on icon "Editor contextual toolbar" at bounding box center [607, 136] width 14 height 14
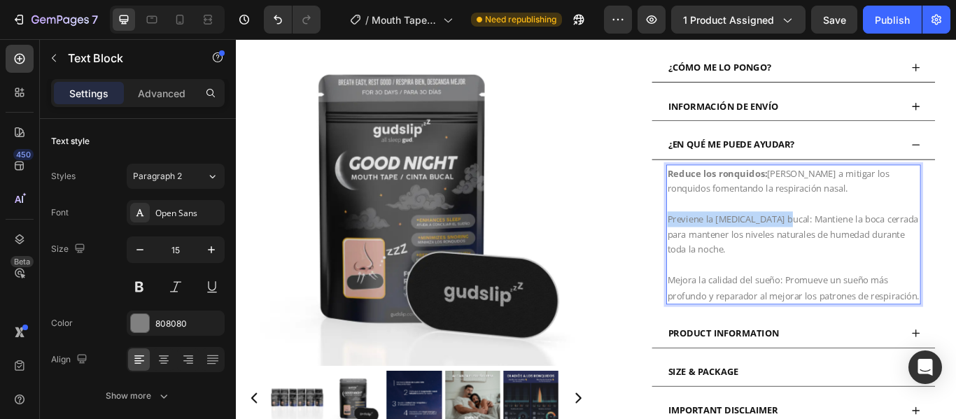
drag, startPoint x: 873, startPoint y: 239, endPoint x: 729, endPoint y: 237, distance: 143.5
click at [729, 237] on div "Reduce los ronquidos: Ayuda a mitigar los ronquidos fomentando la respiración n…" at bounding box center [885, 267] width 330 height 175
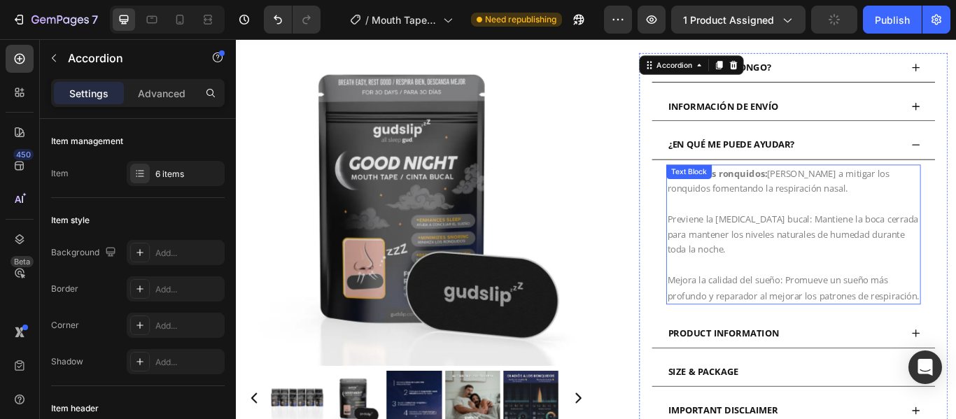
click at [875, 237] on p "Previene la [MEDICAL_DATA] bucal: Mantiene la boca cerrada para mantener los ni…" at bounding box center [885, 258] width 294 height 71
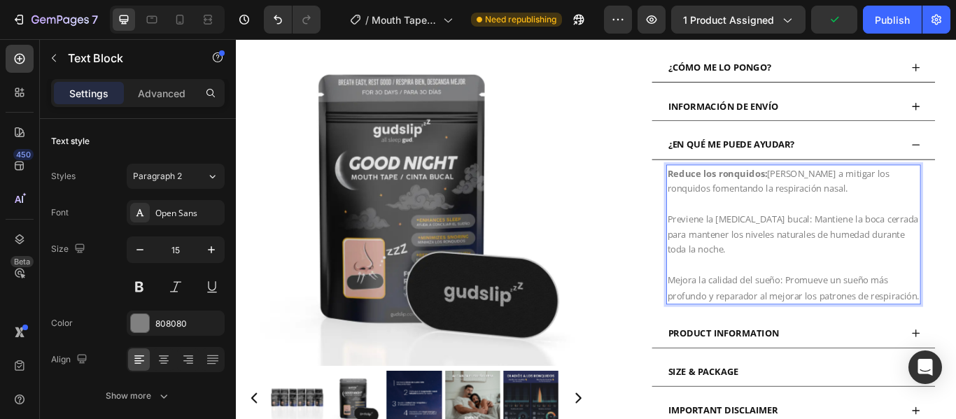
click at [873, 236] on p "Previene la [MEDICAL_DATA] bucal: Mantiene la boca cerrada para mantener los ni…" at bounding box center [885, 258] width 294 height 71
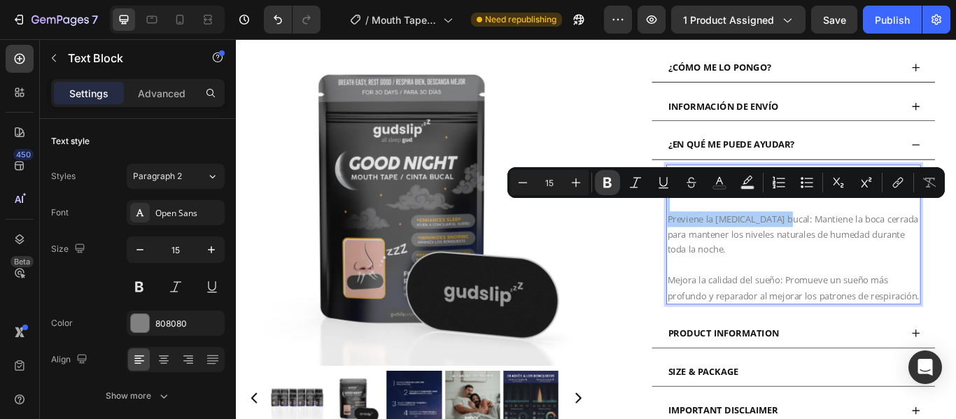
click at [610, 180] on icon "Editor contextual toolbar" at bounding box center [607, 183] width 8 height 10
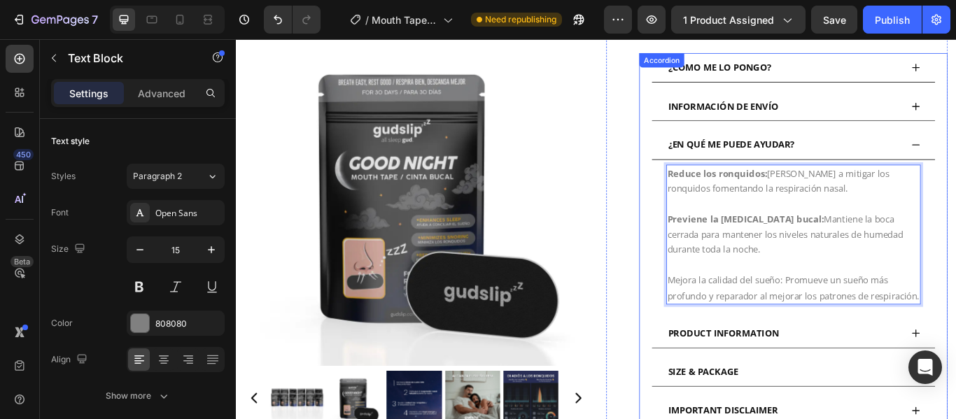
click at [916, 151] on div "¿EN QUÉ ME PUEDE AYUDAR?" at bounding box center [874, 162] width 274 height 22
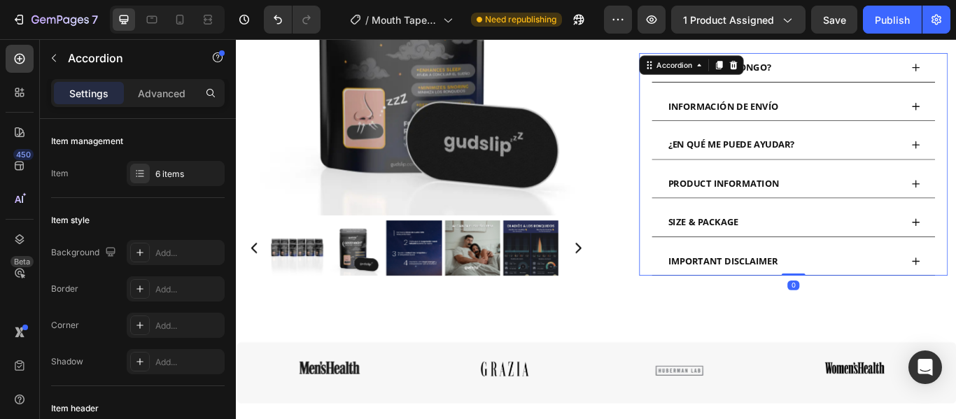
click at [916, 151] on div "¿EN QUÉ ME PUEDE AYUDAR?" at bounding box center [874, 162] width 274 height 22
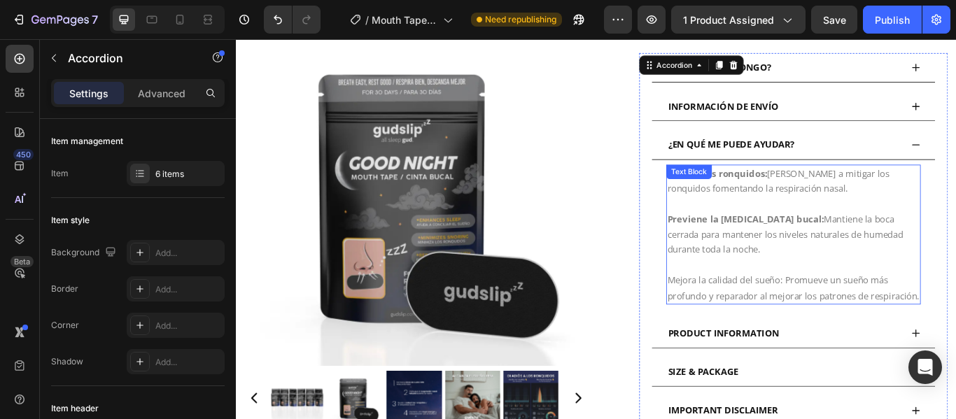
click at [870, 311] on p "Mejora la calidad del sueño: Promueve un sueño más profundo y reparador al mejo…" at bounding box center [885, 321] width 294 height 54
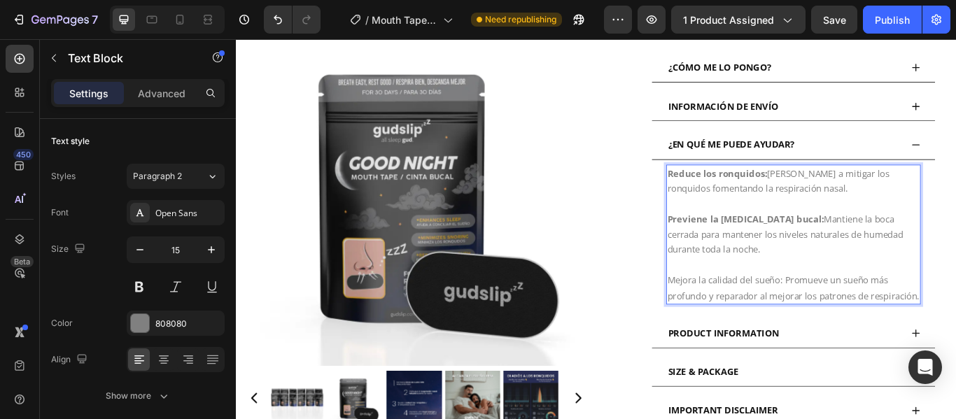
click at [870, 304] on p "Mejora la calidad del sueño: Promueve un sueño más profundo y reparador al mejo…" at bounding box center [885, 321] width 294 height 54
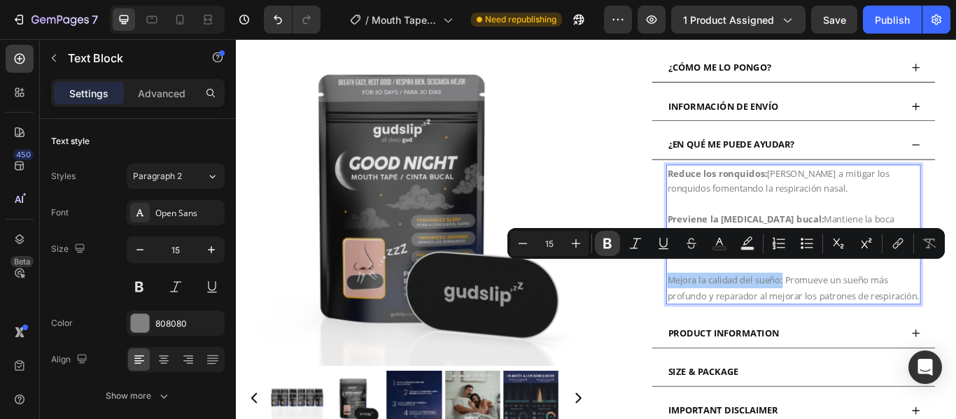
click at [614, 250] on icon "Editor contextual toolbar" at bounding box center [607, 244] width 14 height 14
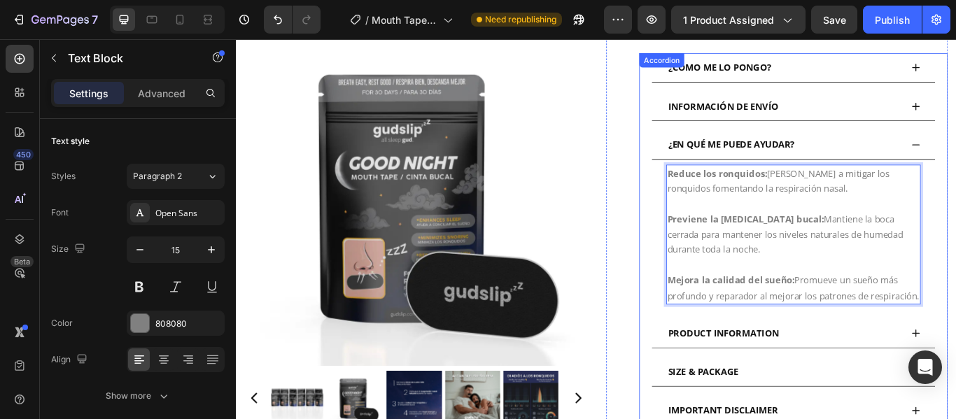
click at [861, 383] on span "PRODUCT INFORMATION" at bounding box center [803, 381] width 129 height 14
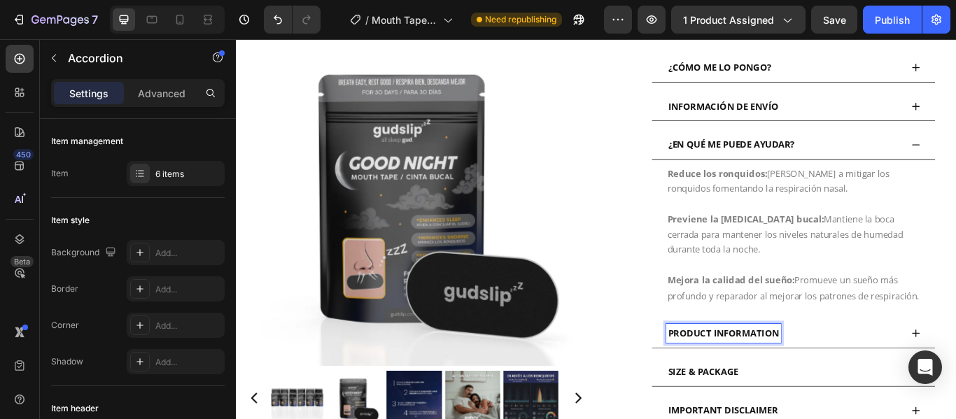
click at [861, 383] on span "PRODUCT INFORMATION" at bounding box center [803, 381] width 129 height 14
drag, startPoint x: 861, startPoint y: 383, endPoint x: 733, endPoint y: 381, distance: 128.1
click at [739, 381] on span "PRODUCT INFORMATION" at bounding box center [803, 381] width 129 height 14
click at [955, 386] on div "INFORMACIÓN DEL PRODUCTO" at bounding box center [885, 382] width 330 height 34
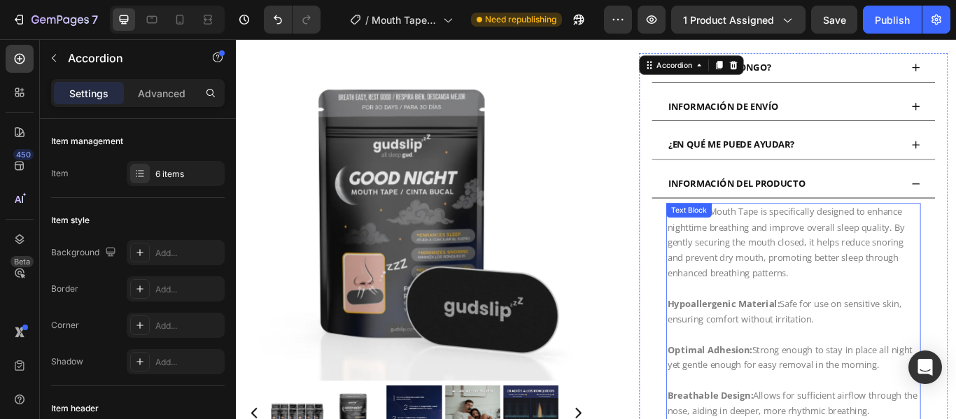
click at [745, 234] on div "Gudslip® Mouth Tape is specifically designed to enhance nighttime breathing and…" at bounding box center [885, 383] width 297 height 306
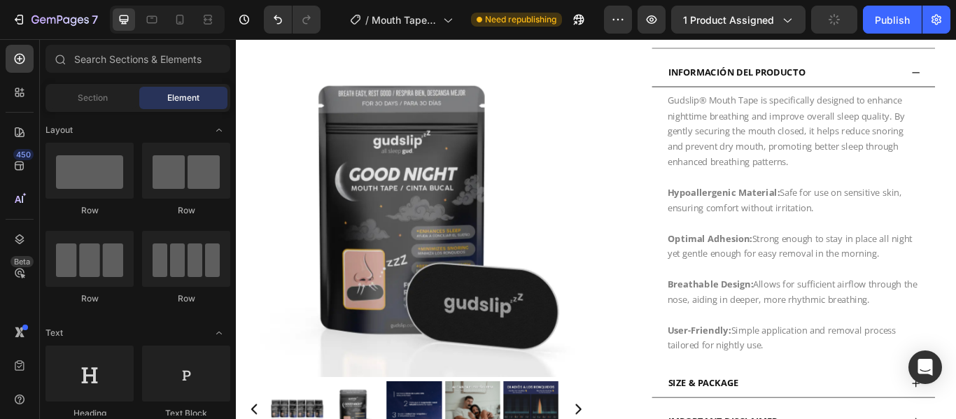
scroll to position [881, 0]
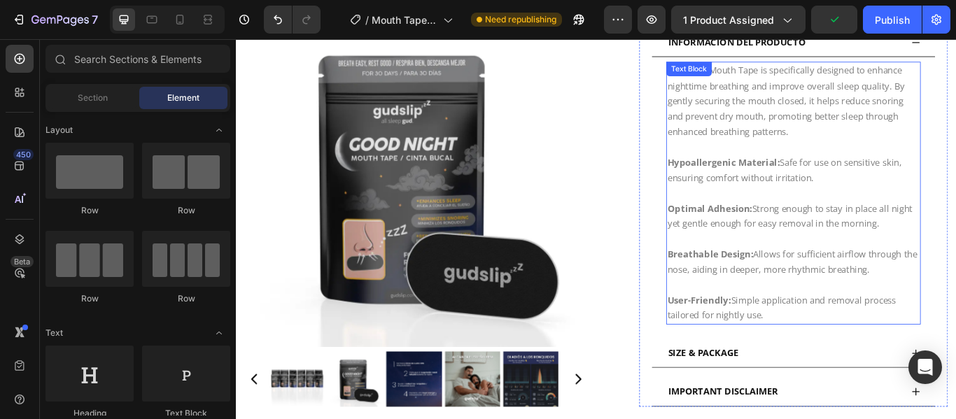
click at [859, 349] on p "User-Friendly: Simple application and removal process tailored for nightly use." at bounding box center [885, 343] width 294 height 54
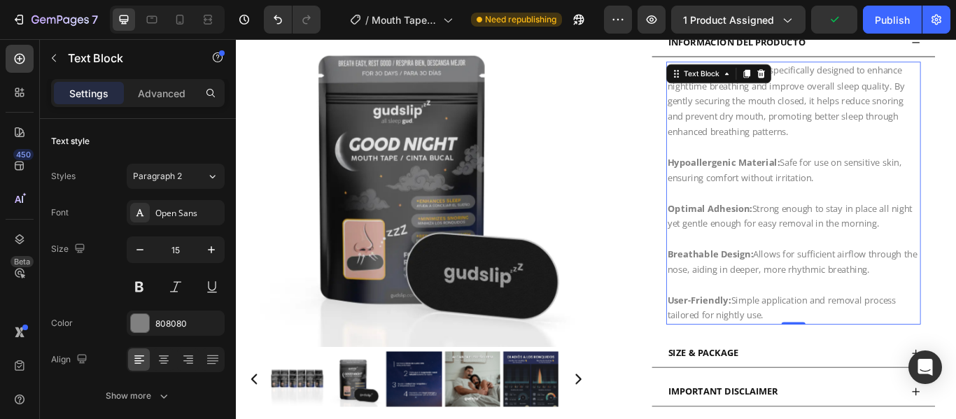
click at [852, 349] on p "User-Friendly: Simple application and removal process tailored for nightly use." at bounding box center [885, 343] width 294 height 54
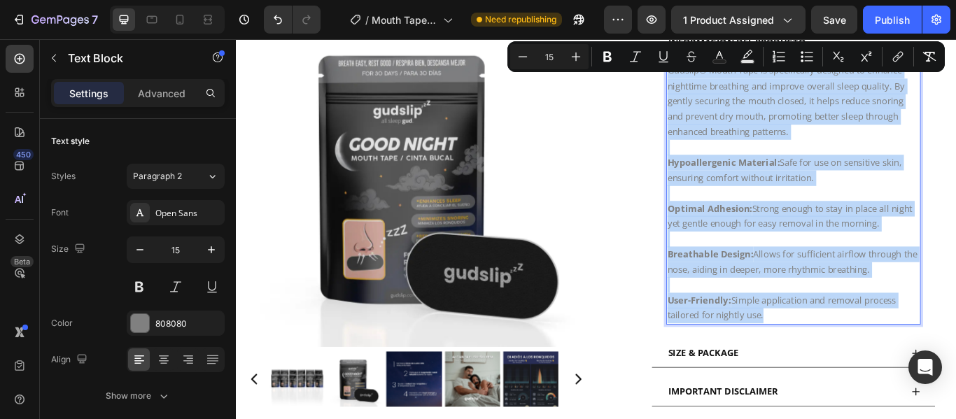
drag, startPoint x: 851, startPoint y: 349, endPoint x: 734, endPoint y: 67, distance: 305.2
click at [737, 67] on div "Gudslip® Mouth Tape is specifically designed to enhance nighttime breathing and…" at bounding box center [885, 218] width 297 height 306
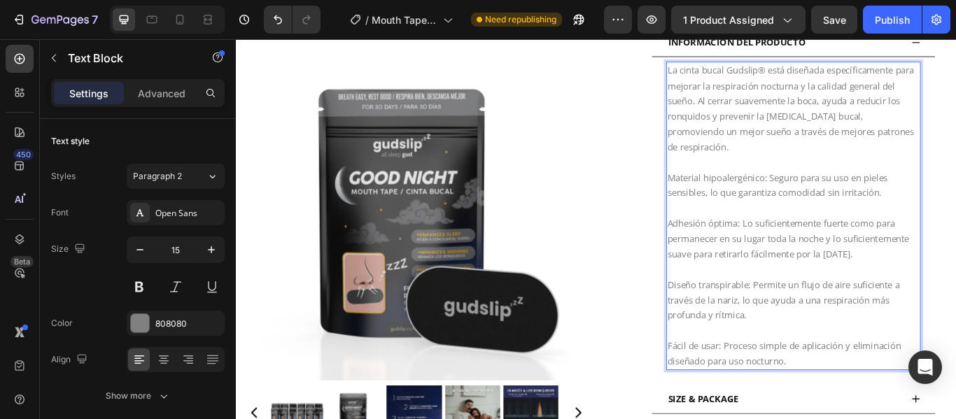
click at [796, 388] on p "Fácil de usar: Proceso simple de aplicación y eliminación diseñado para uso noc…" at bounding box center [885, 397] width 294 height 54
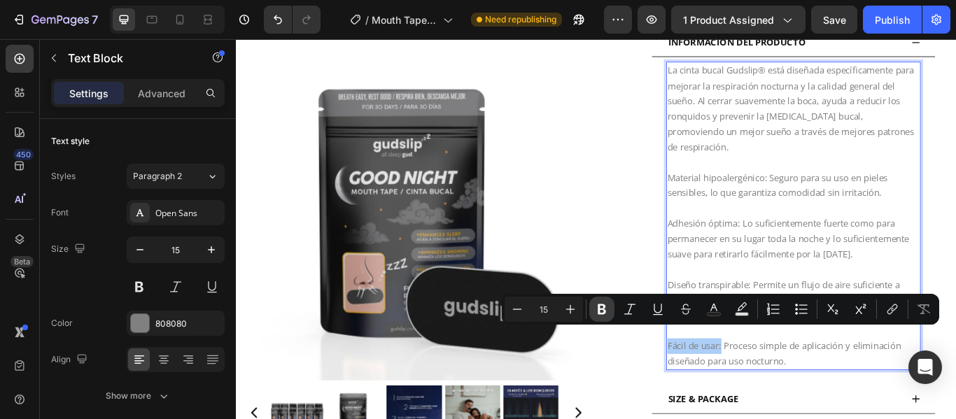
click at [602, 308] on icon "Editor contextual toolbar" at bounding box center [602, 309] width 14 height 14
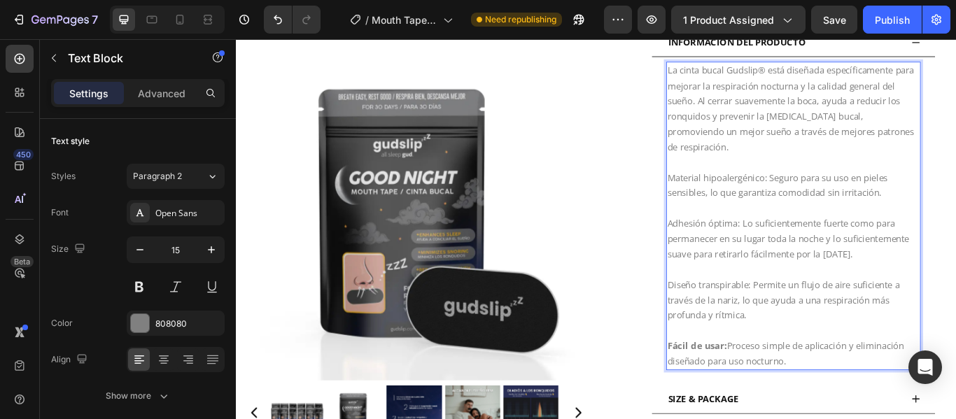
click at [832, 311] on p "Diseño transpirable: Permite un flujo de aire suficiente a través de la nariz, …" at bounding box center [885, 334] width 294 height 71
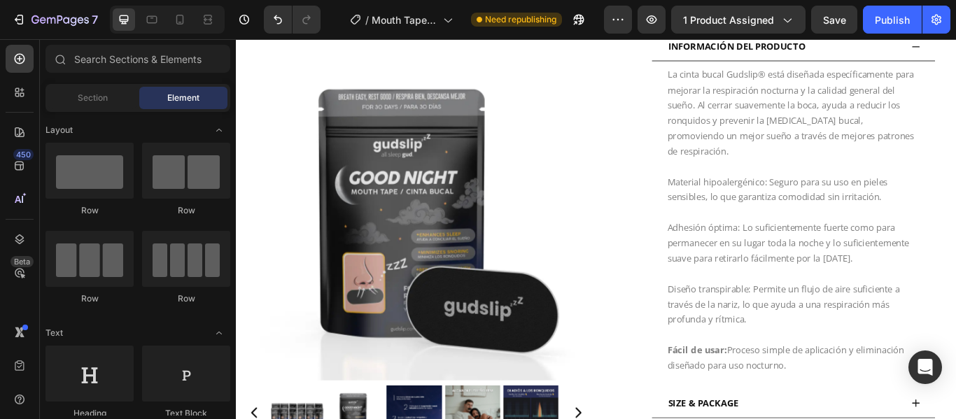
scroll to position [769, 0]
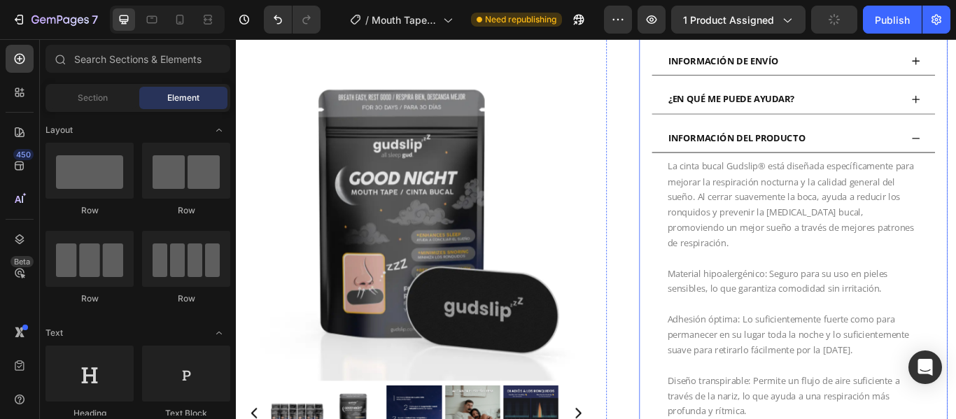
click at [955, 143] on div "INFORMACIÓN DEL PRODUCTO" at bounding box center [874, 154] width 274 height 22
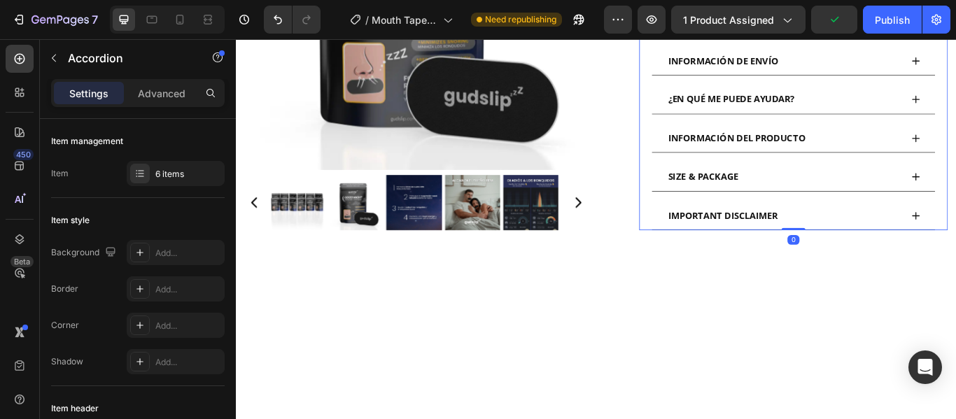
click at [955, 143] on div "INFORMACIÓN DEL PRODUCTO" at bounding box center [874, 154] width 274 height 22
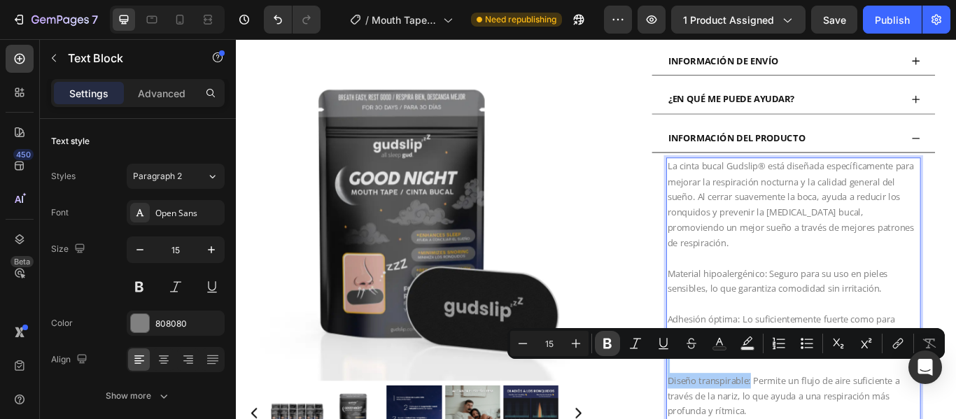
click at [607, 343] on icon "Editor contextual toolbar" at bounding box center [607, 344] width 8 height 10
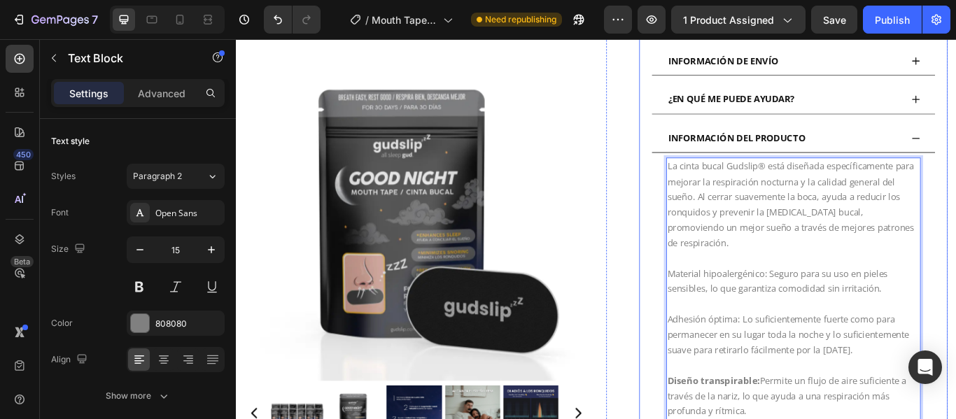
click at [889, 147] on span "INFORMACIÓN DEL PRODUCTO" at bounding box center [819, 154] width 160 height 14
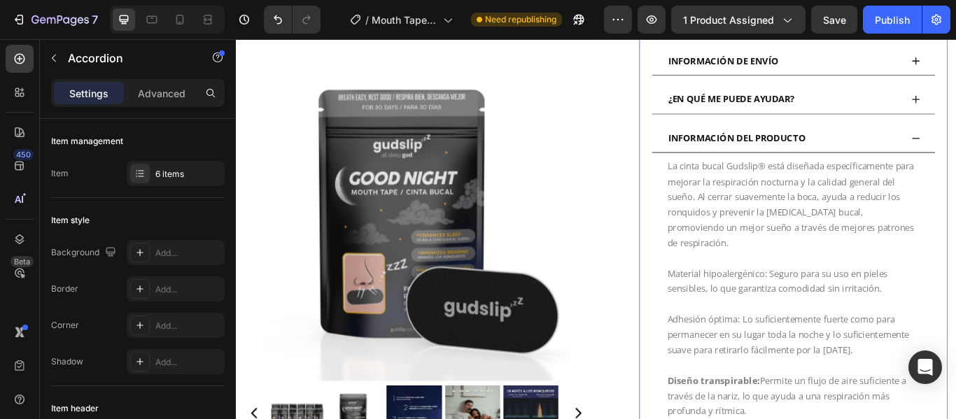
click at [950, 143] on div "INFORMACIÓN DEL PRODUCTO" at bounding box center [874, 154] width 274 height 22
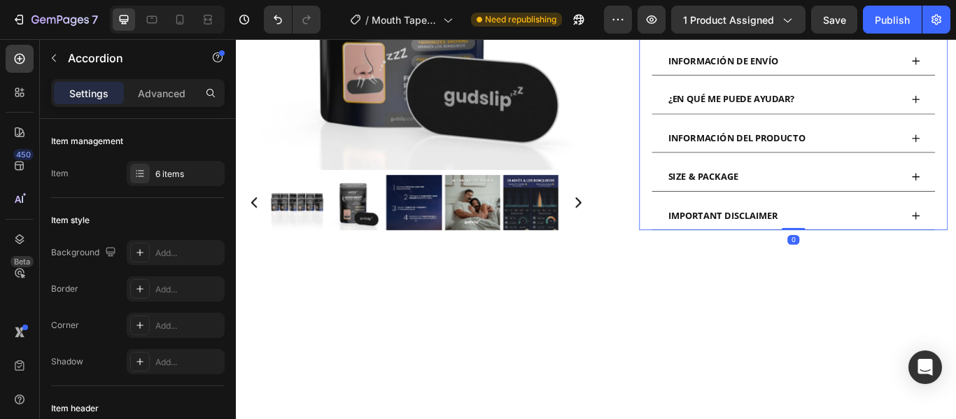
click at [950, 143] on div "INFORMACIÓN DEL PRODUCTO" at bounding box center [874, 154] width 274 height 22
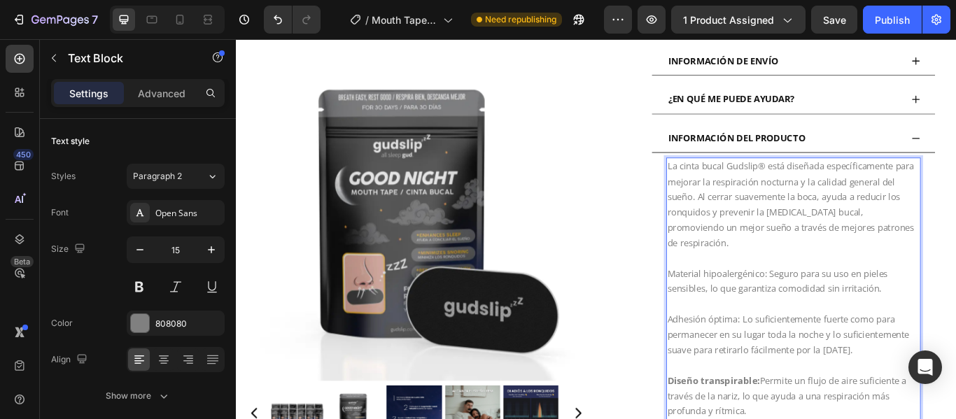
click at [819, 355] on p "Adhesión óptima: Lo suficientemente fuerte como para permanecer en su lugar tod…" at bounding box center [885, 374] width 294 height 71
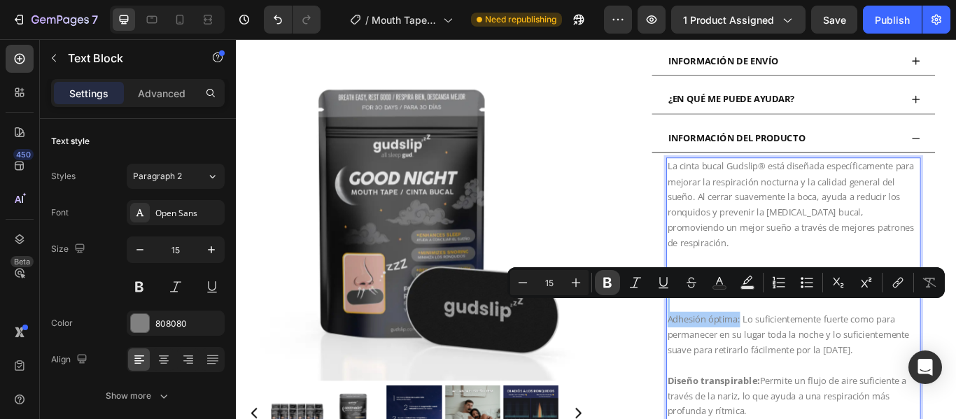
click at [612, 281] on icon "Editor contextual toolbar" at bounding box center [607, 283] width 14 height 14
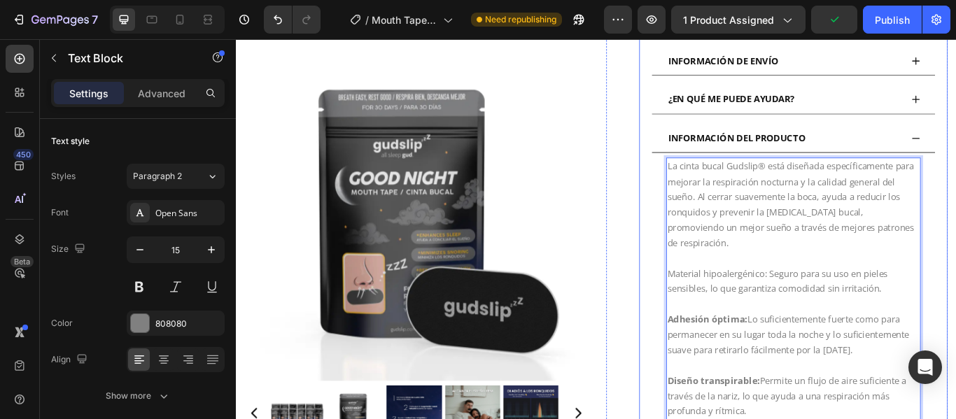
click at [919, 146] on div "INFORMACIÓN DEL PRODUCTO" at bounding box center [874, 154] width 274 height 22
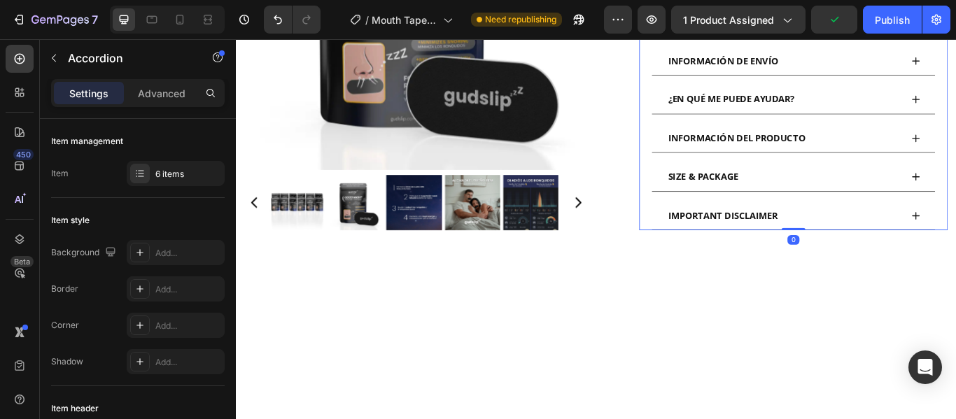
click at [919, 146] on div "INFORMACIÓN DEL PRODUCTO" at bounding box center [874, 154] width 274 height 22
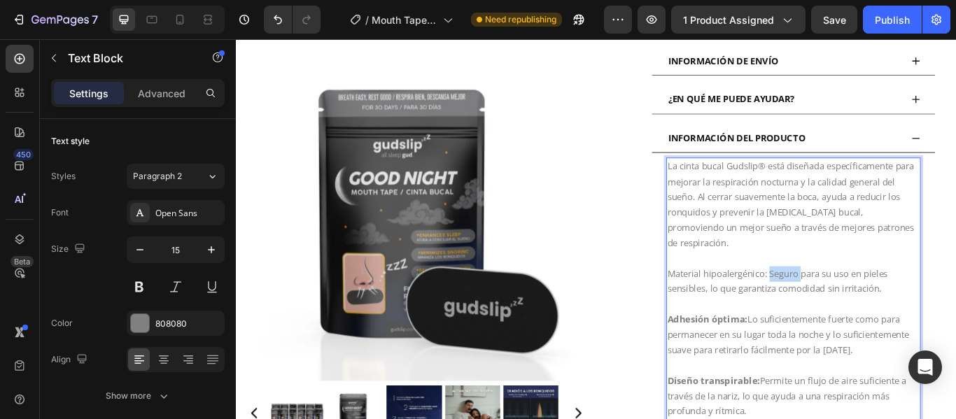
click at [853, 304] on p "Material hipoalergénico: Seguro para su uso en pieles sensibles, lo que garanti…" at bounding box center [885, 322] width 294 height 36
click at [852, 304] on p "Material hipoalergénico: Seguro para su uso en pieles sensibles, lo que garanti…" at bounding box center [885, 322] width 294 height 36
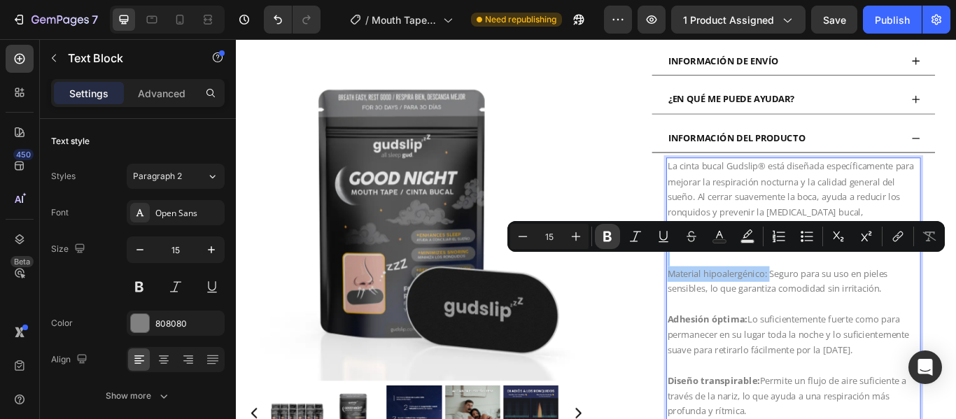
click at [611, 230] on icon "Editor contextual toolbar" at bounding box center [607, 237] width 14 height 14
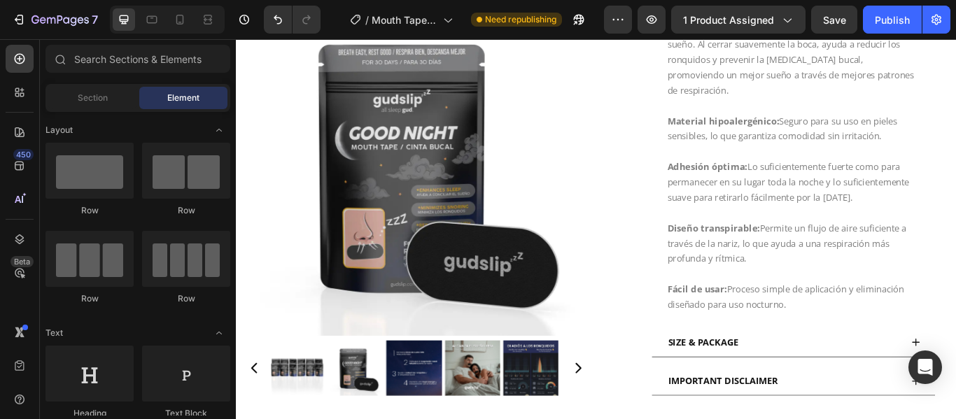
scroll to position [1089, 0]
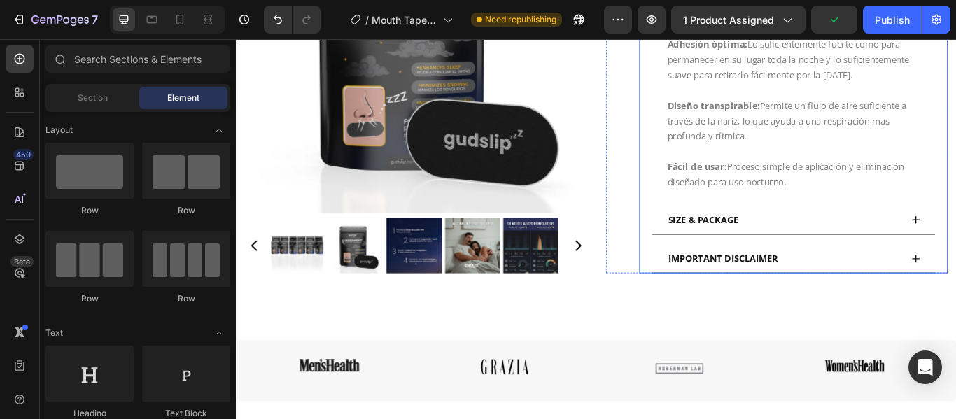
click at [814, 242] on span "SIZE & PACKAGE" at bounding box center [780, 249] width 82 height 14
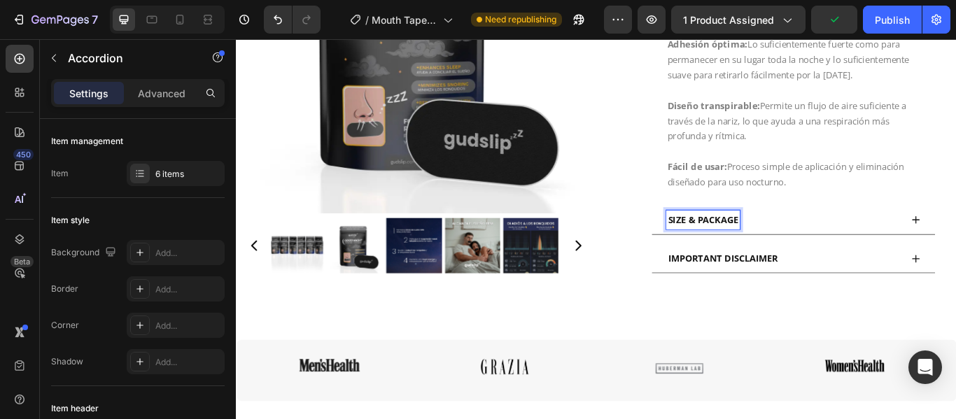
click at [814, 242] on span "SIZE & PACKAGE" at bounding box center [780, 249] width 82 height 14
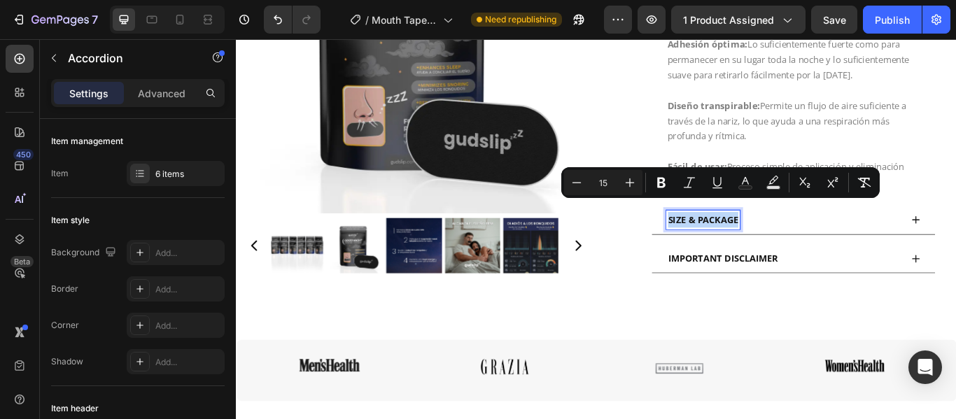
drag, startPoint x: 814, startPoint y: 234, endPoint x: 731, endPoint y: 236, distance: 84.0
click at [737, 239] on div "SIZE & PACKAGE" at bounding box center [780, 250] width 86 height 22
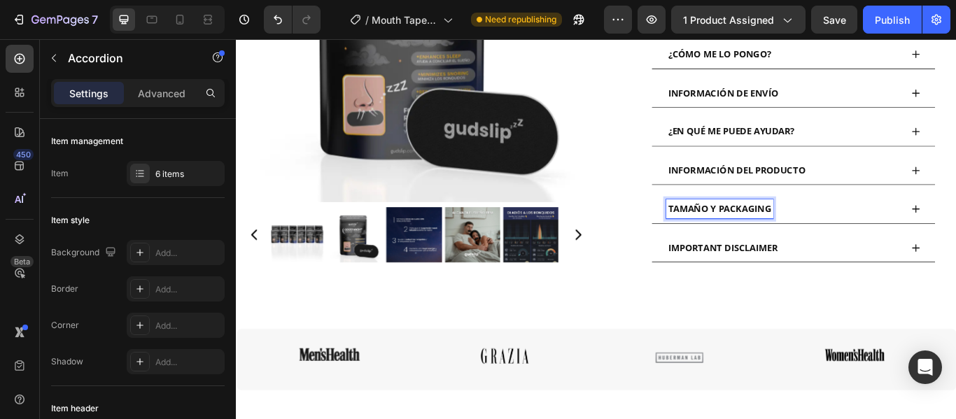
scroll to position [719, 0]
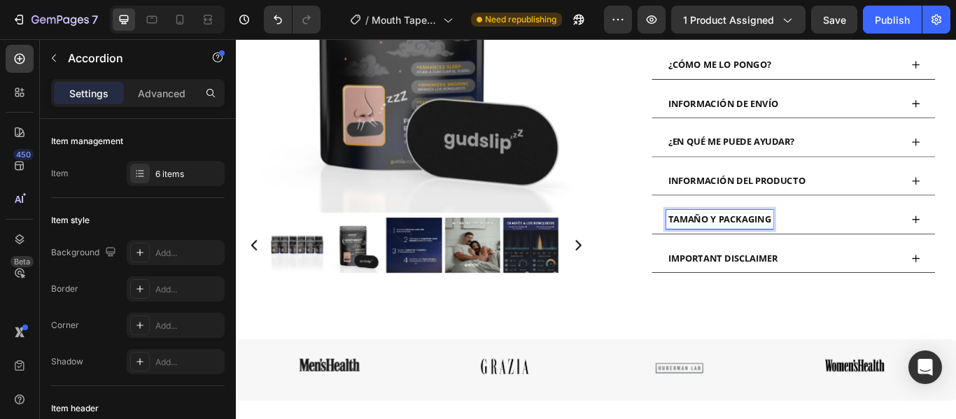
click at [792, 242] on span "TAMAÑO Y PACKAGING" at bounding box center [799, 249] width 120 height 14
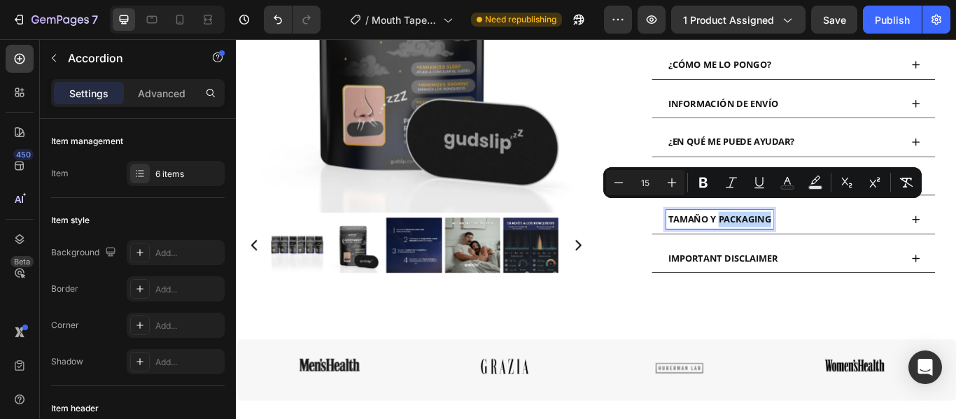
click at [792, 242] on span "TAMAÑO Y PACKAGING" at bounding box center [799, 249] width 120 height 14
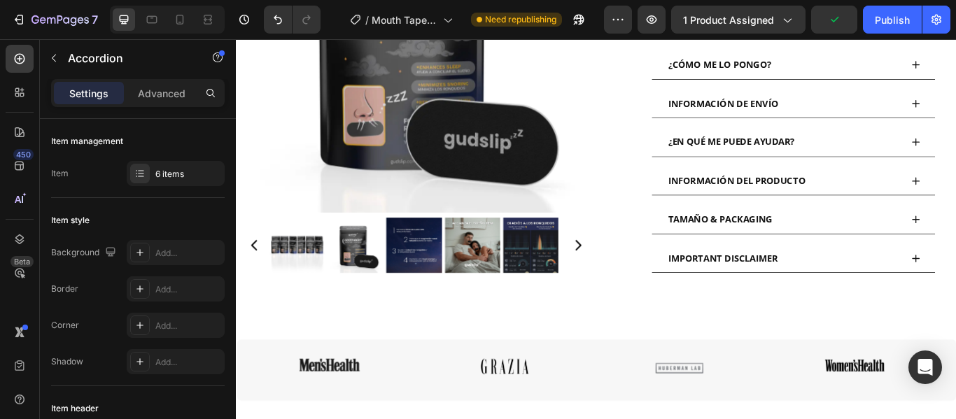
click at [914, 246] on div "TAMAÑO & PACKAGING" at bounding box center [874, 250] width 274 height 22
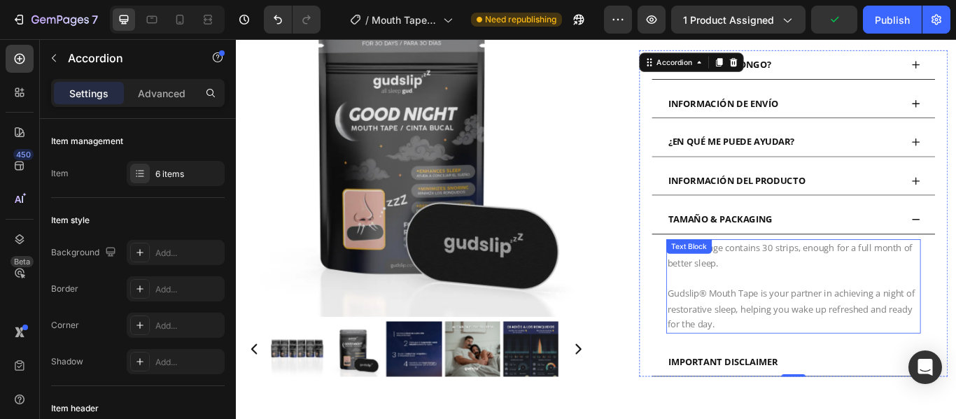
click at [833, 361] on p "Gudslip® Mouth Tape is your partner in achieving a night of restorative sleep, …" at bounding box center [885, 345] width 294 height 71
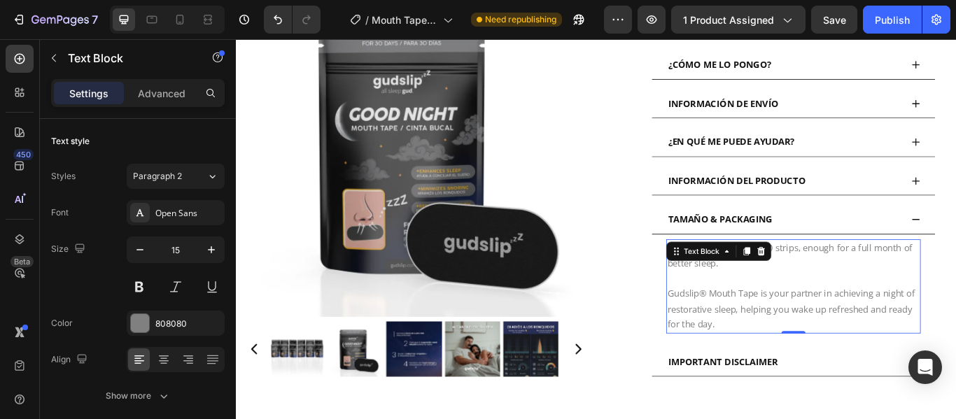
click at [814, 357] on p "Gudslip® Mouth Tape is your partner in achieving a night of restorative sleep, …" at bounding box center [885, 345] width 294 height 71
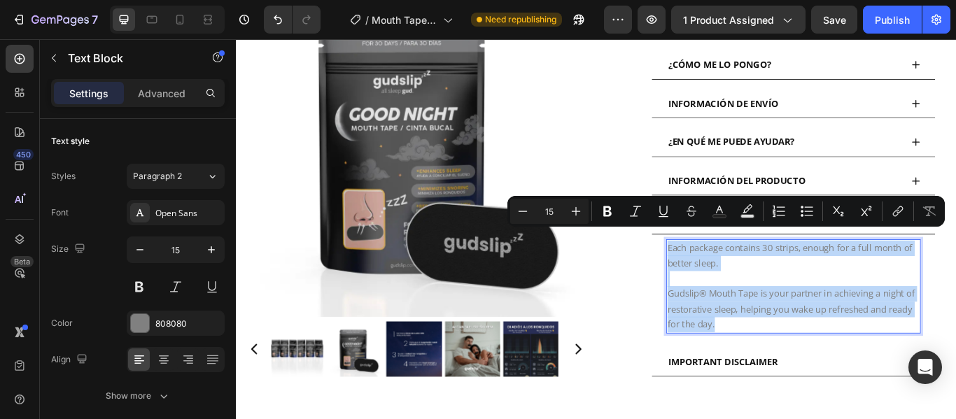
drag, startPoint x: 824, startPoint y: 358, endPoint x: 733, endPoint y: 268, distance: 127.7
click at [737, 273] on div "Each package contains 30 strips, enough for a full month of better sleep. Gudsl…" at bounding box center [885, 328] width 297 height 110
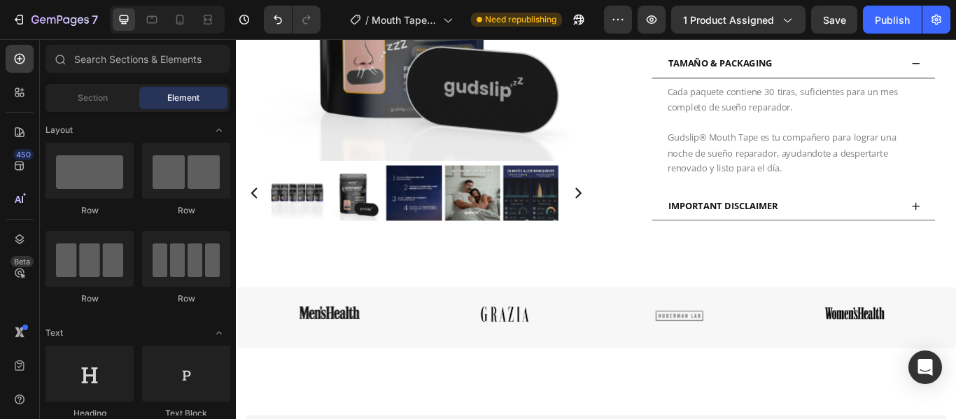
scroll to position [912, 0]
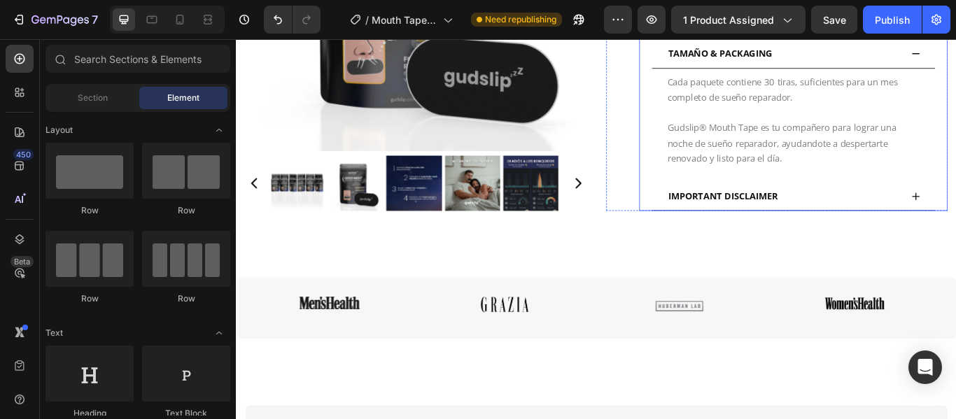
click at [870, 211] on div "IMPORTANT DISCLAIMER" at bounding box center [874, 222] width 274 height 22
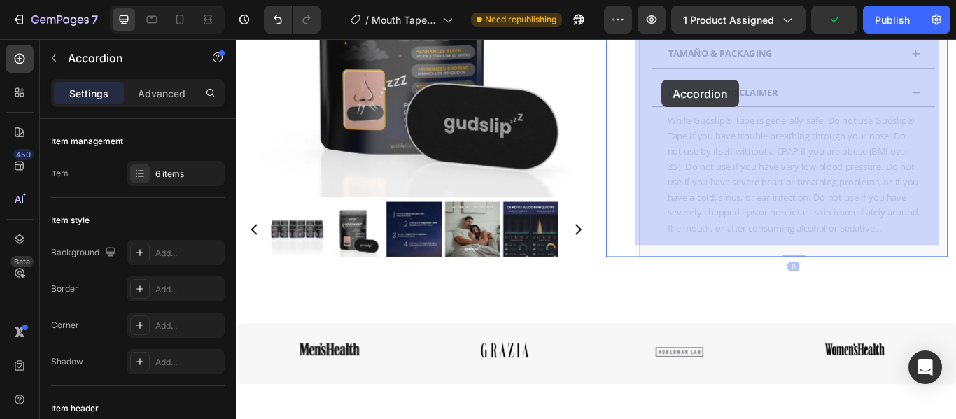
drag, startPoint x: 871, startPoint y: 86, endPoint x: 732, endPoint y: 87, distance: 139.2
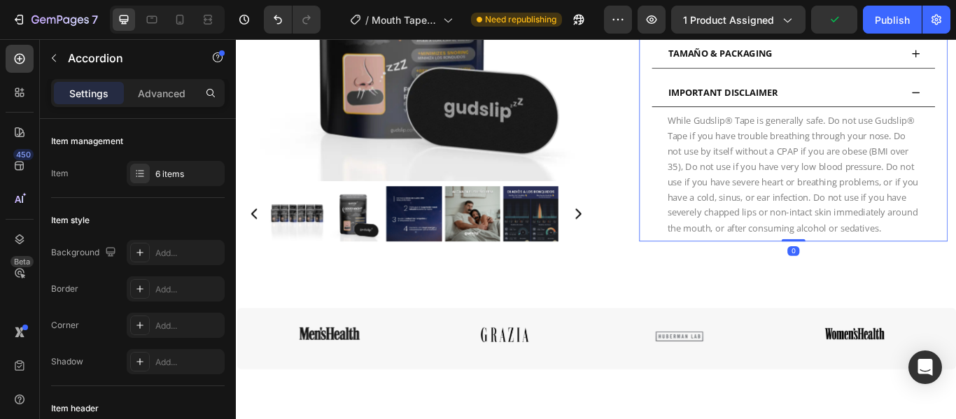
scroll to position [902, 0]
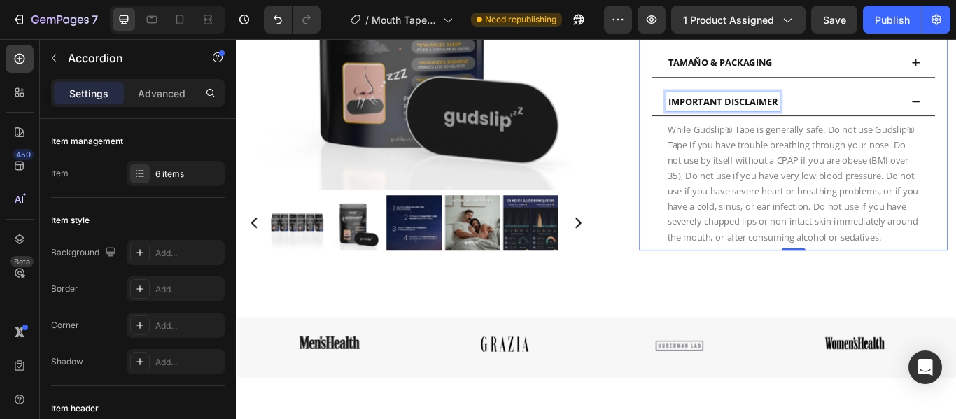
click at [860, 104] on span "IMPORTANT DISCLAIMER" at bounding box center [803, 111] width 128 height 14
drag, startPoint x: 860, startPoint y: 97, endPoint x: 826, endPoint y: 97, distance: 33.6
click at [740, 104] on span "IMPORTANT DISCLAIMER" at bounding box center [803, 111] width 128 height 14
drag, startPoint x: 863, startPoint y: 97, endPoint x: 725, endPoint y: 104, distance: 138.7
click at [725, 104] on div "IMPORTANT DISCLAIMER" at bounding box center [885, 112] width 330 height 34
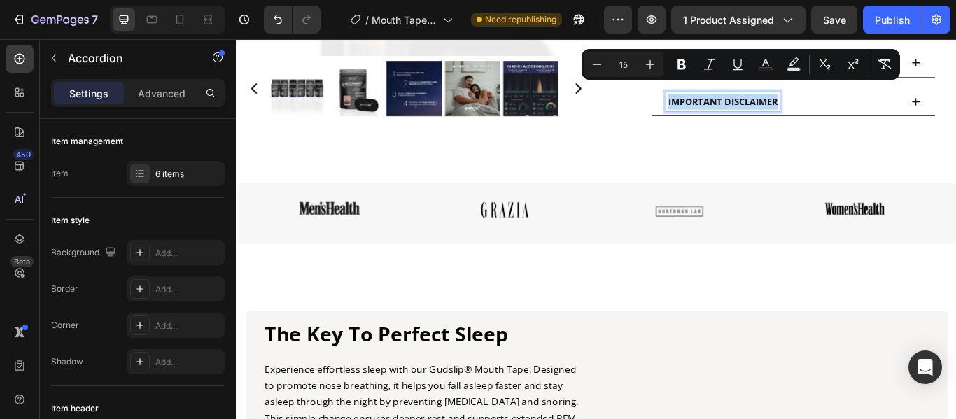
click at [744, 104] on span "IMPORTANT DISCLAIMER" at bounding box center [803, 111] width 128 height 14
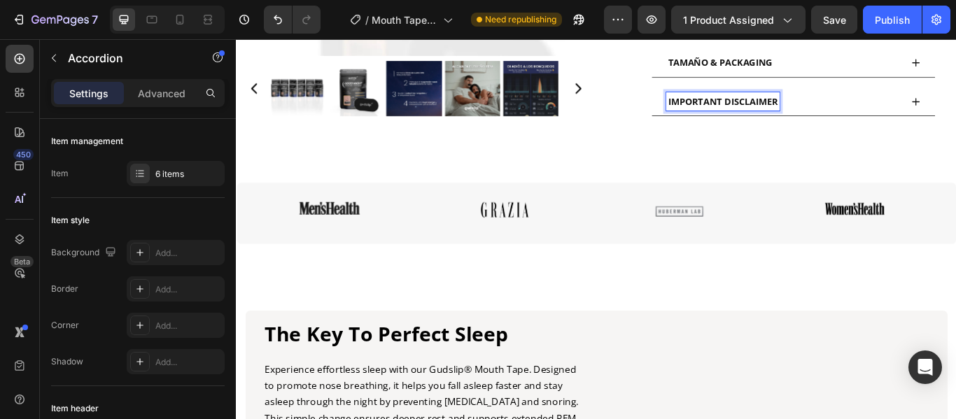
click at [861, 104] on span "IMPORTANT DISCLAIMER" at bounding box center [803, 111] width 128 height 14
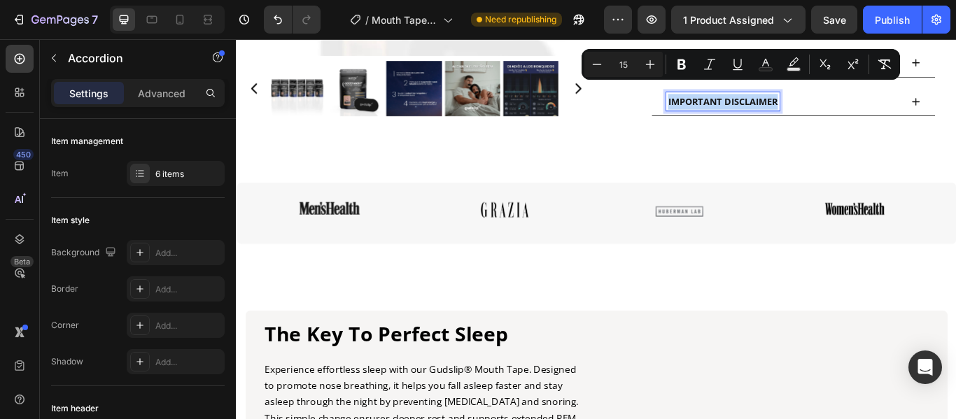
click at [861, 104] on span "IMPORTANT DISCLAIMER" at bounding box center [803, 111] width 128 height 14
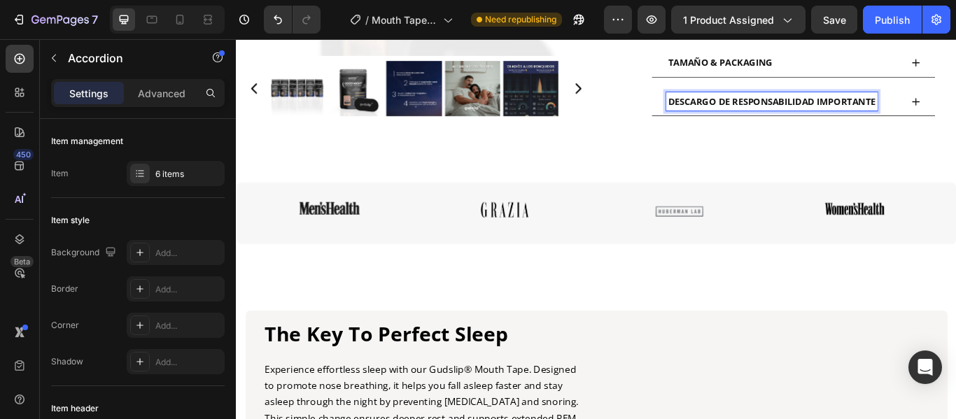
click at [955, 95] on div "DESCARGO DE RESPONSABILIDAD IMPORTANTE" at bounding box center [885, 112] width 330 height 34
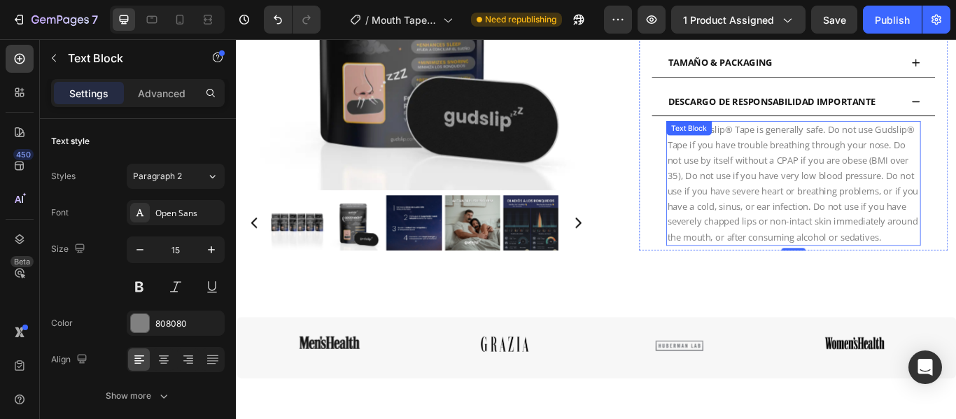
click at [837, 273] on p "While Gudslip® Tape is generally safe. Do not use Gudslip® Tape if you have tro…" at bounding box center [885, 207] width 294 height 143
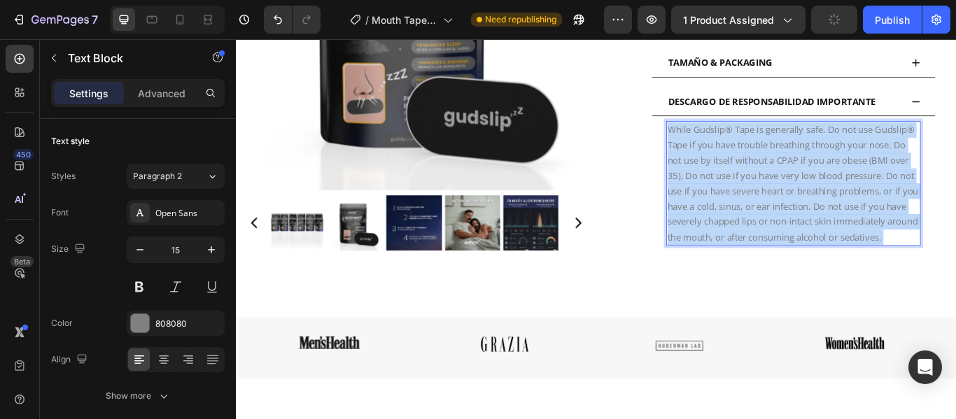
drag, startPoint x: 837, startPoint y: 273, endPoint x: 824, endPoint y: 262, distance: 16.4
click at [752, 170] on p "While Gudslip® Tape is generally safe. Do not use Gudslip® Tape if you have tro…" at bounding box center [885, 207] width 294 height 143
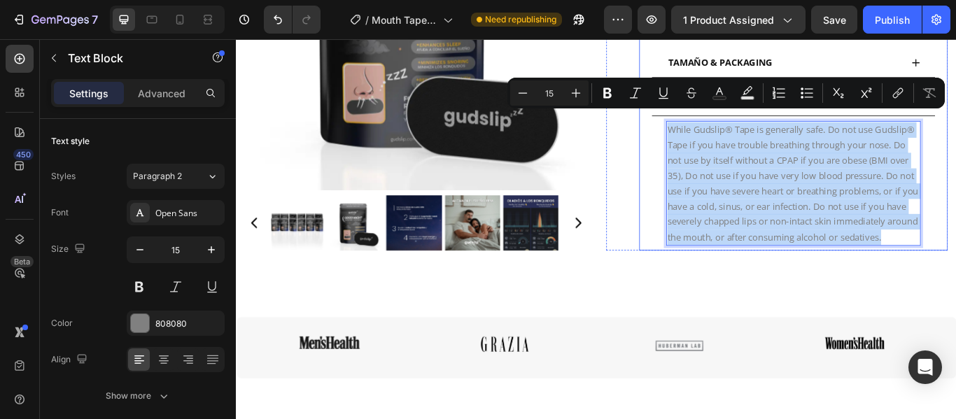
drag, startPoint x: 837, startPoint y: 275, endPoint x: 730, endPoint y: 129, distance: 181.2
click at [730, 129] on div "While Gudslip® Tape is generally safe. Do not use Gudslip® Tape if you have tro…" at bounding box center [885, 207] width 330 height 157
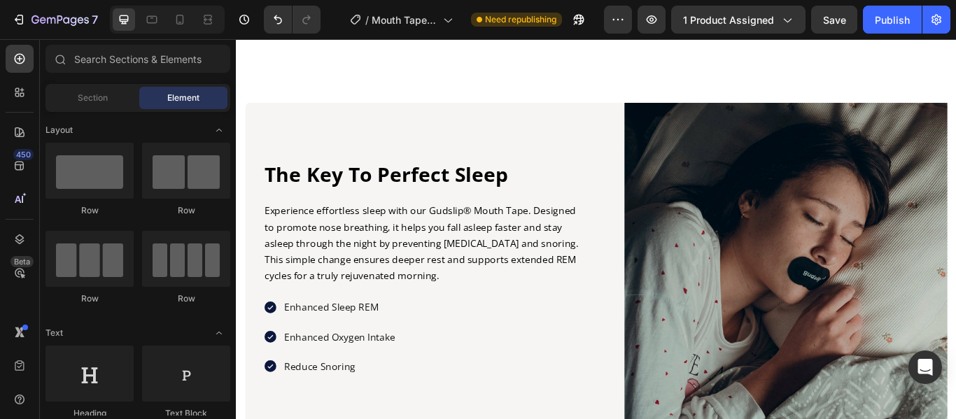
scroll to position [1374, 0]
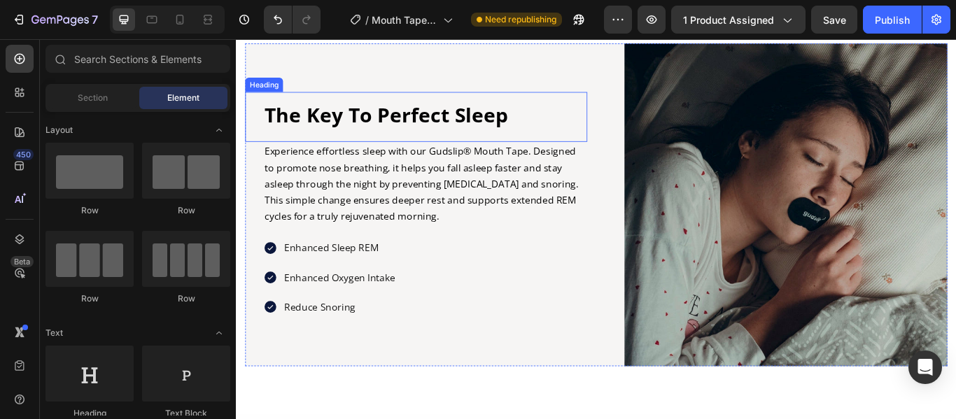
click at [551, 128] on h2 "The Key To Perfect Sleep" at bounding box center [456, 128] width 378 height 33
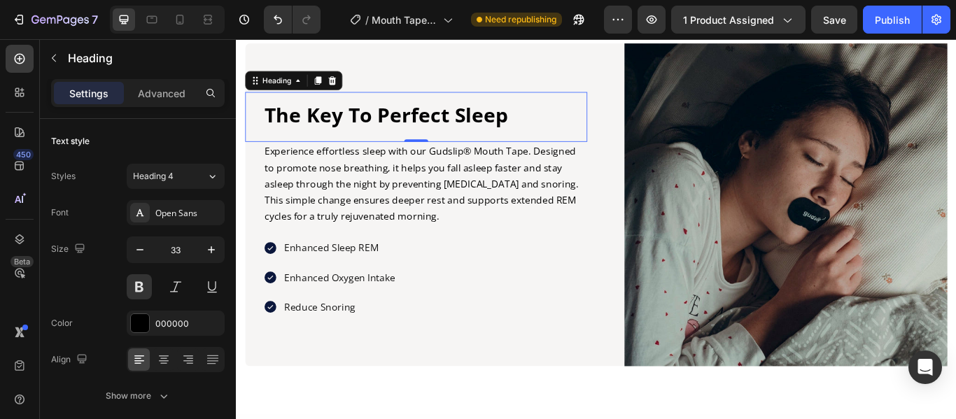
click at [551, 128] on h2 "The Key To Perfect Sleep" at bounding box center [456, 128] width 378 height 33
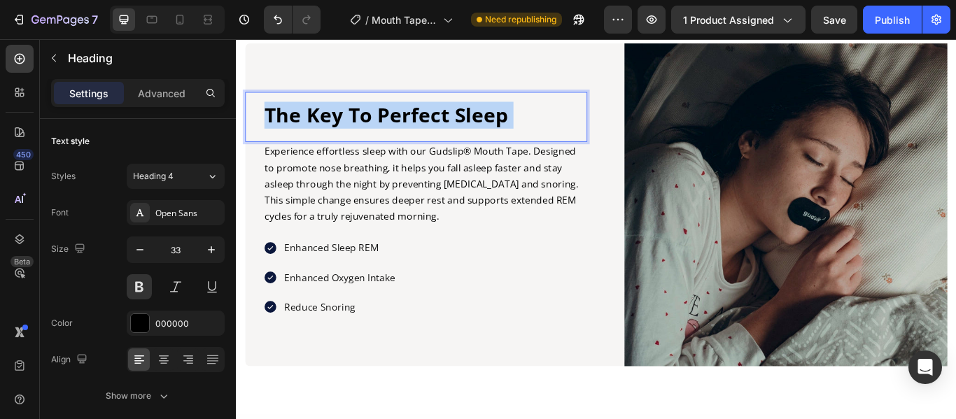
drag, startPoint x: 551, startPoint y: 128, endPoint x: 581, endPoint y: 116, distance: 31.7
click at [581, 116] on p "The Key To Perfect Sleep" at bounding box center [456, 128] width 375 height 30
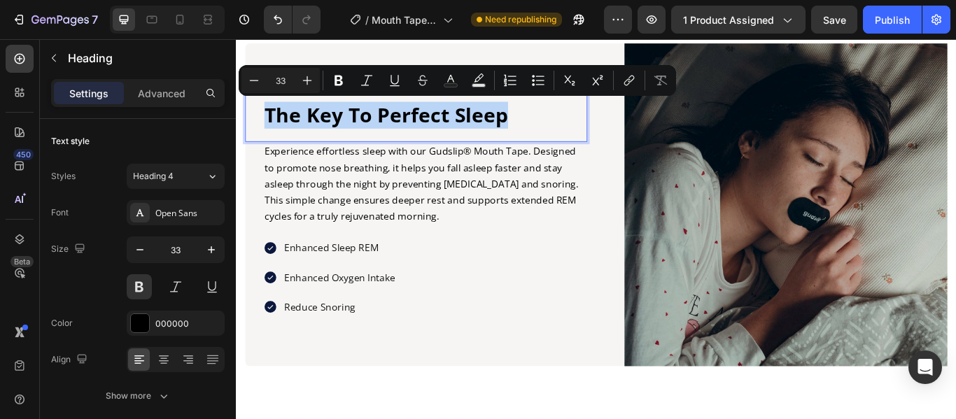
drag, startPoint x: 549, startPoint y: 127, endPoint x: 273, endPoint y: 129, distance: 275.7
click at [273, 129] on p "The Key To Perfect Sleep" at bounding box center [456, 128] width 375 height 30
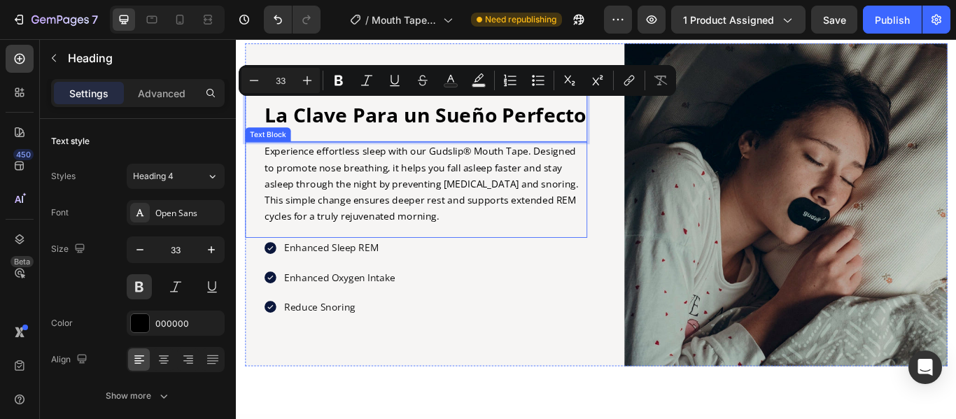
scroll to position [1359, 0]
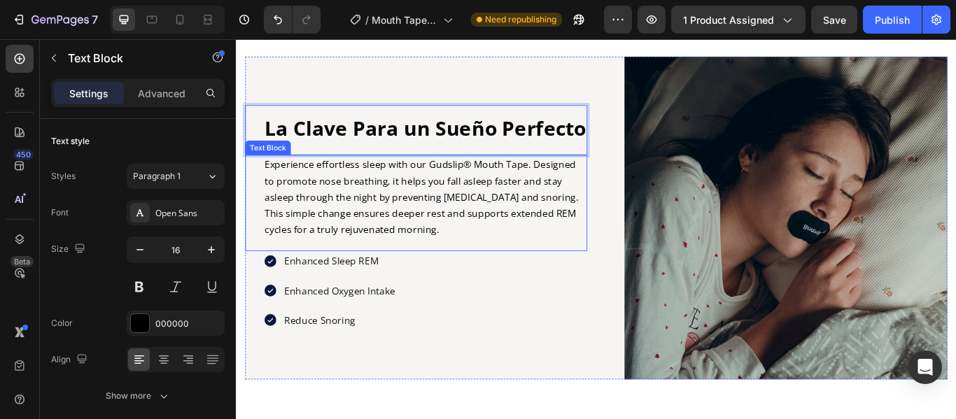
click at [489, 271] on p "Experience effortless sleep with our Gudslip® Mouth Tape. Designed to promote n…" at bounding box center [456, 223] width 375 height 95
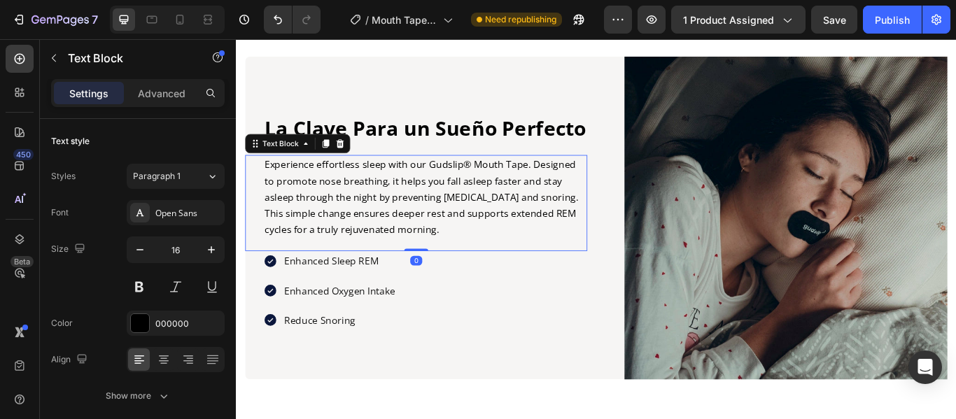
click at [489, 271] on p "Experience effortless sleep with our Gudslip® Mouth Tape. Designed to promote n…" at bounding box center [456, 223] width 375 height 95
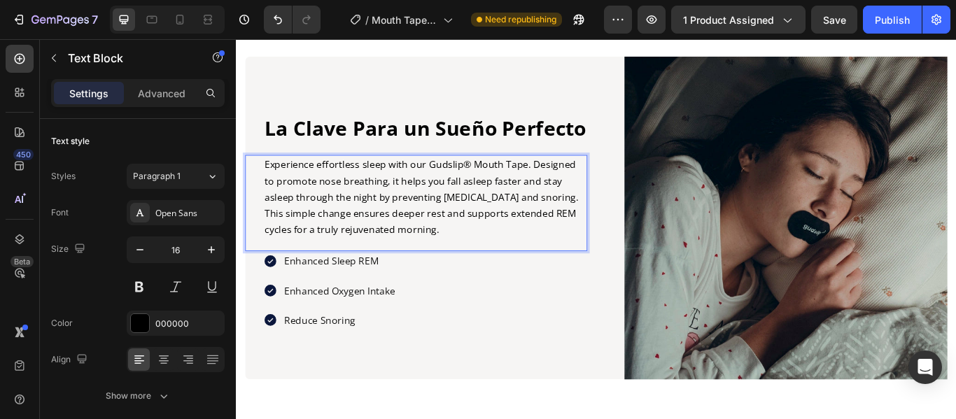
click at [467, 271] on p "Experience effortless sleep with our Gudslip® Mouth Tape. Designed to promote n…" at bounding box center [456, 223] width 375 height 95
click at [470, 271] on p "Experience effortless sleep with our Gudslip® Mouth Tape. Designed to promote n…" at bounding box center [456, 223] width 375 height 95
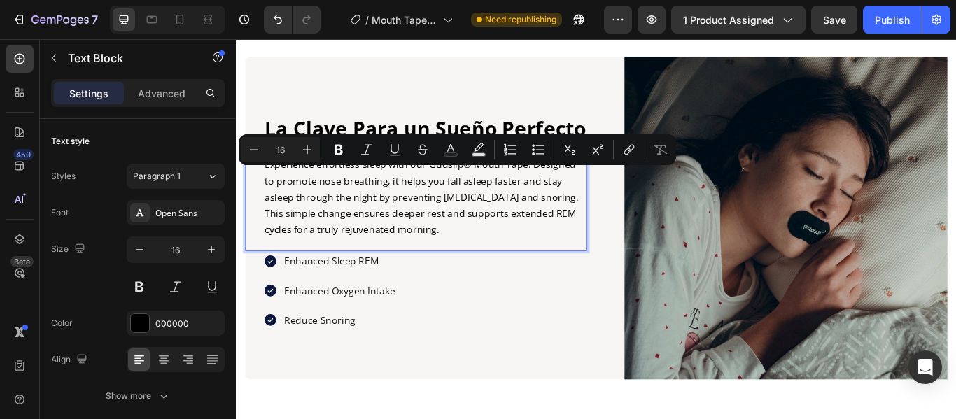
drag, startPoint x: 470, startPoint y: 273, endPoint x: 271, endPoint y: 199, distance: 212.8
click at [271, 199] on p "Experience effortless sleep with our Gudslip® Mouth Tape. Designed to promote n…" at bounding box center [456, 223] width 375 height 95
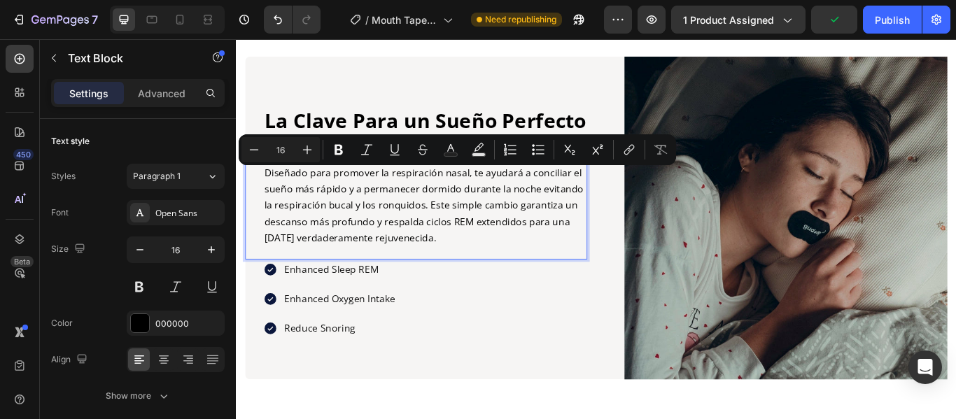
scroll to position [1349, 0]
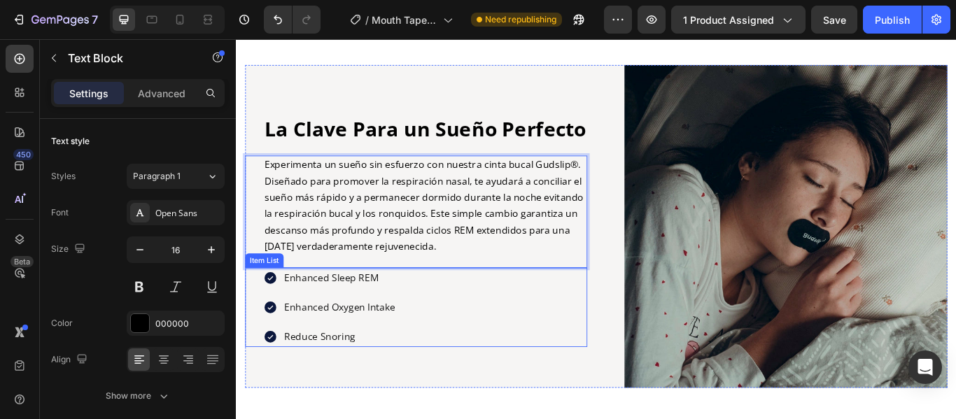
click at [402, 327] on p "Enhanced Sleep REM" at bounding box center [356, 317] width 129 height 19
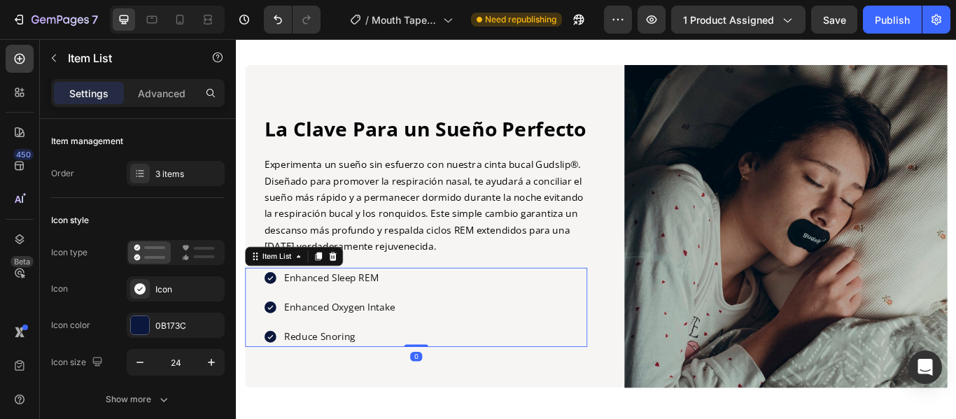
click at [402, 327] on p "Enhanced Sleep REM" at bounding box center [356, 317] width 129 height 19
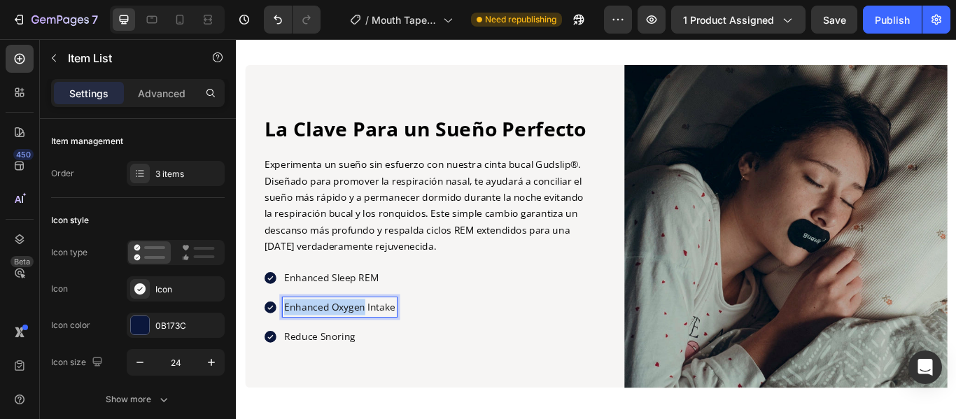
drag, startPoint x: 402, startPoint y: 332, endPoint x: 370, endPoint y: 403, distance: 78.0
click at [370, 398] on div "Enhanced Sleep REM Enhanced Oxygen Intake Reduce Snoring" at bounding box center [345, 352] width 156 height 92
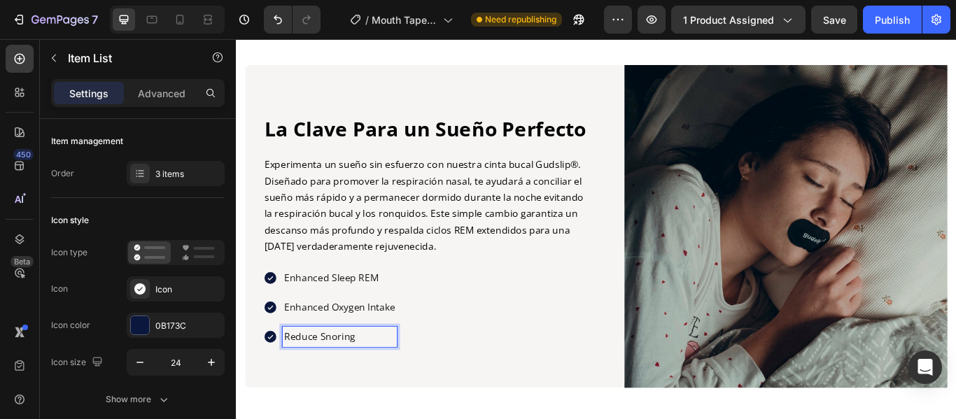
click at [370, 395] on p "Reduce Snoring" at bounding box center [356, 385] width 129 height 19
click at [400, 327] on p "Enhanced Sleep REM" at bounding box center [356, 317] width 129 height 19
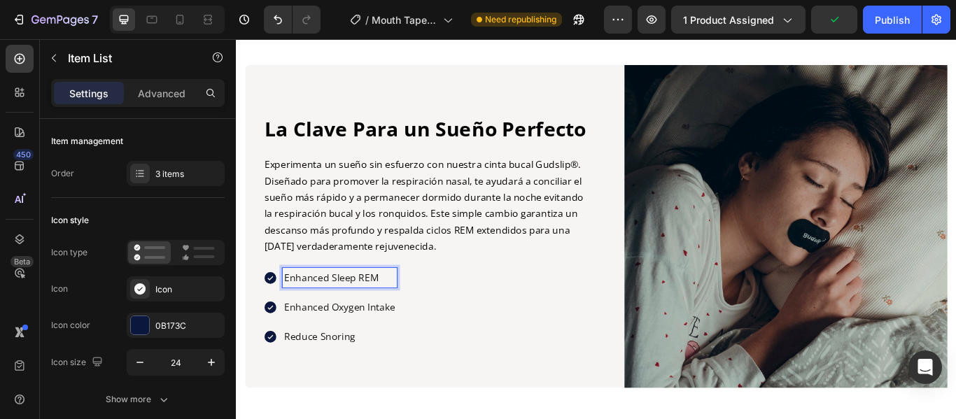
click at [400, 327] on p "Enhanced Sleep REM" at bounding box center [356, 317] width 129 height 19
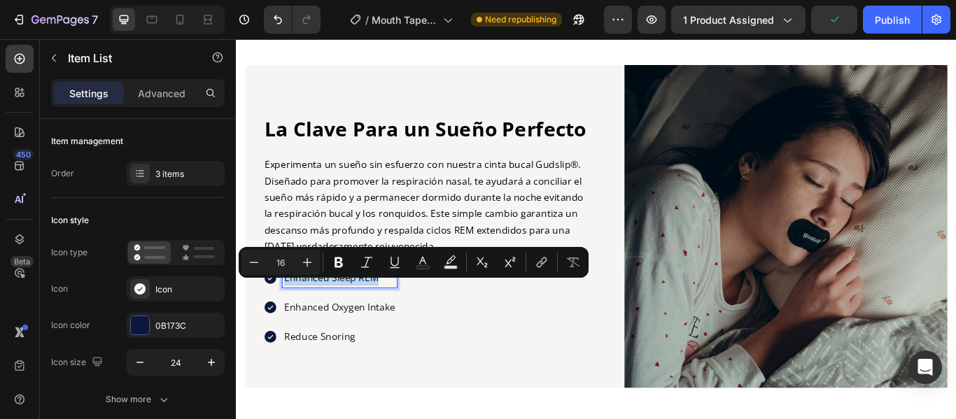
drag, startPoint x: 400, startPoint y: 330, endPoint x: 289, endPoint y: 326, distance: 111.3
click at [290, 326] on div "Enhanced Sleep REM" at bounding box center [357, 317] width 134 height 23
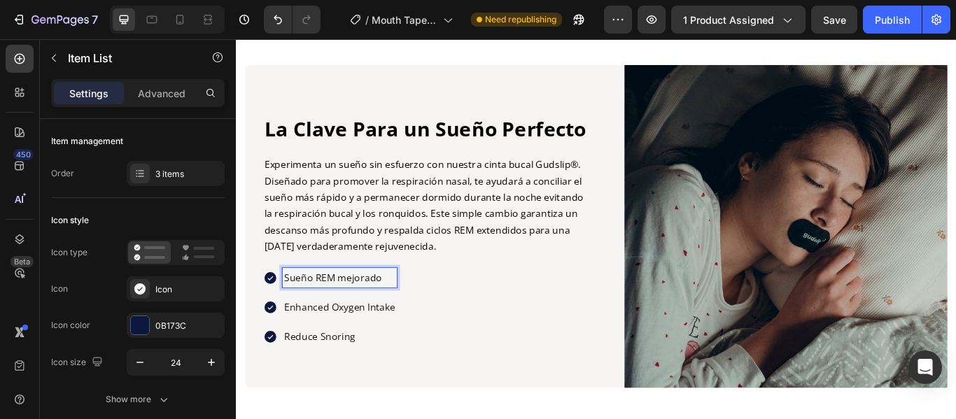
click at [423, 363] on div "Enhanced Oxygen Intake" at bounding box center [357, 351] width 134 height 23
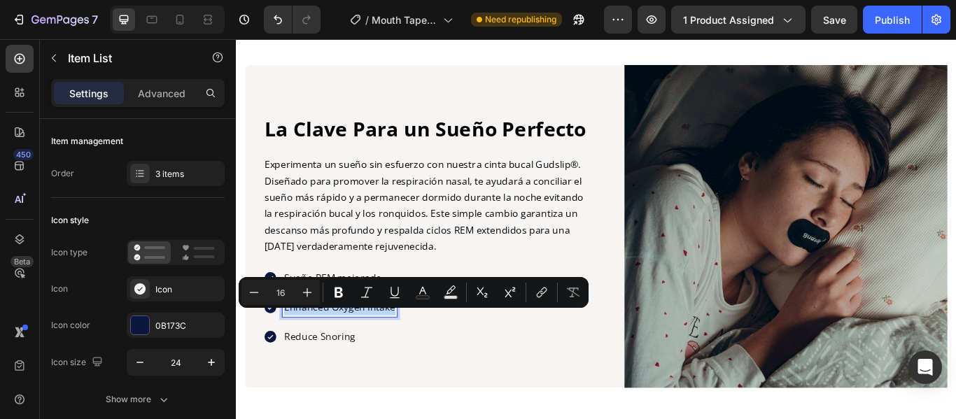
drag, startPoint x: 423, startPoint y: 366, endPoint x: 293, endPoint y: 367, distance: 129.5
click at [293, 363] on div "Enhanced Oxygen Intake" at bounding box center [357, 351] width 134 height 23
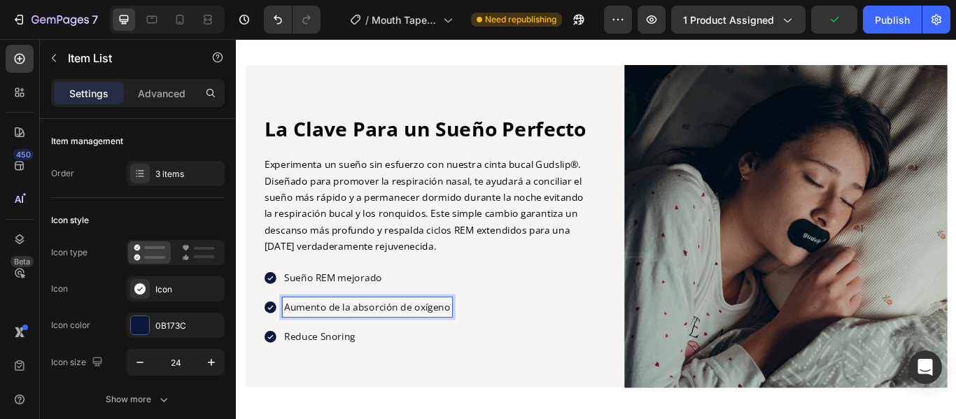
click at [379, 395] on p "Reduce Snoring" at bounding box center [389, 385] width 194 height 19
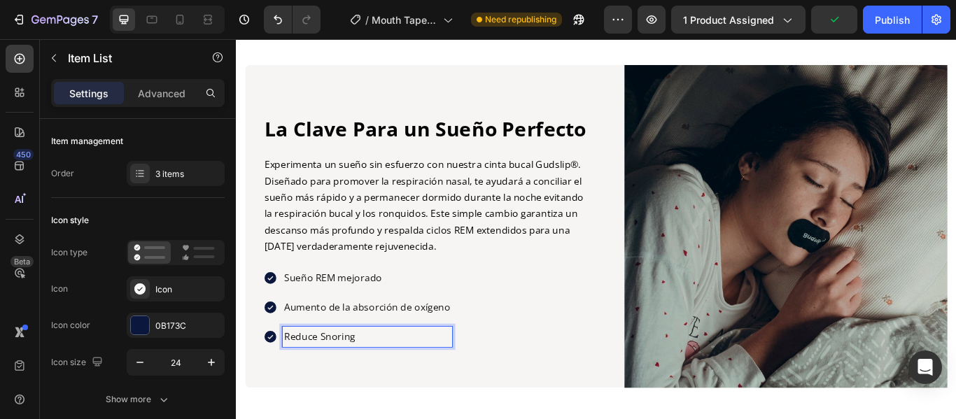
click at [379, 395] on p "Reduce Snoring" at bounding box center [389, 385] width 194 height 19
drag, startPoint x: 379, startPoint y: 395, endPoint x: 285, endPoint y: 399, distance: 93.8
click at [285, 397] on div "Reduce Snoring" at bounding box center [377, 385] width 220 height 23
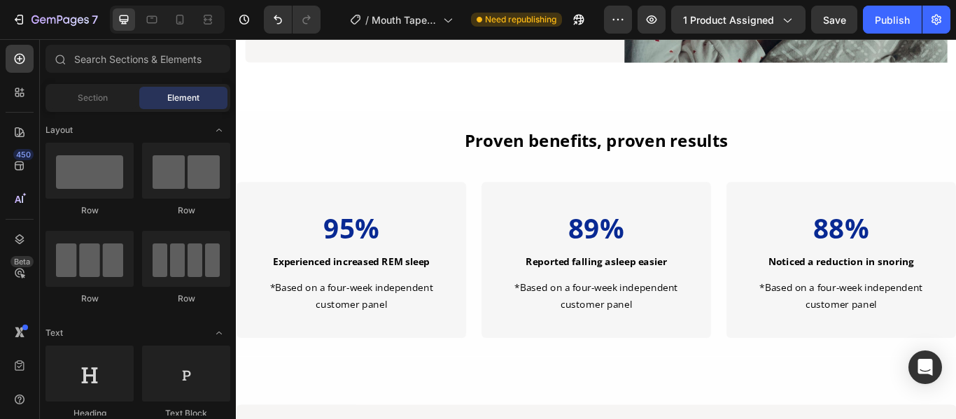
scroll to position [1740, 0]
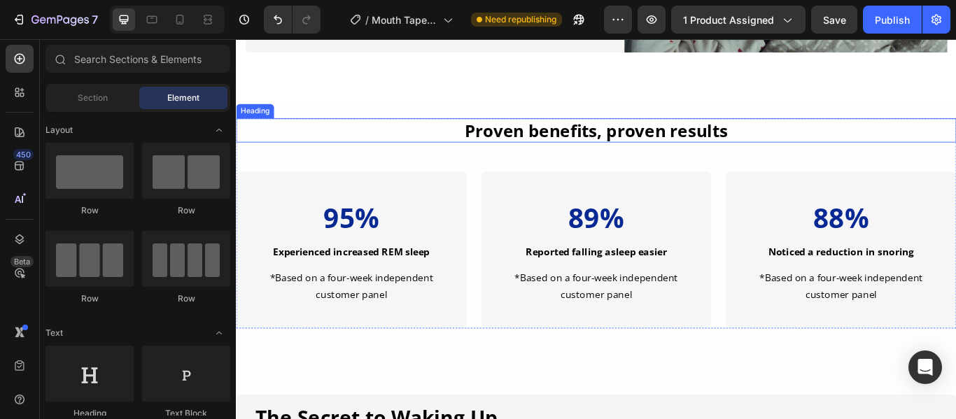
click at [816, 139] on h2 "Proven benefits, proven results" at bounding box center [656, 146] width 840 height 28
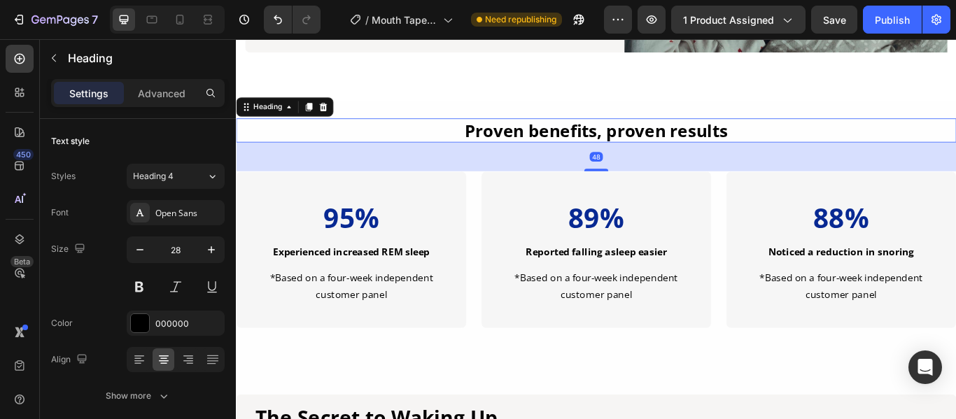
click at [811, 140] on h2 "Proven benefits, proven results" at bounding box center [656, 146] width 840 height 28
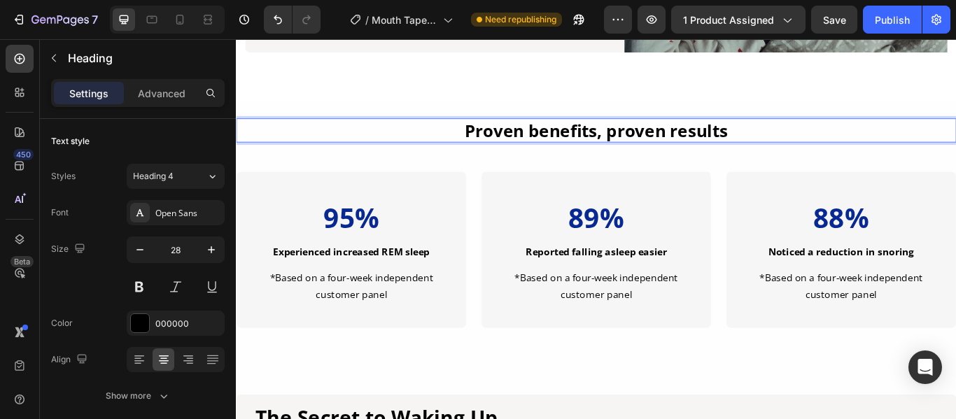
click at [811, 140] on p "Proven benefits, proven results" at bounding box center [655, 145] width 837 height 25
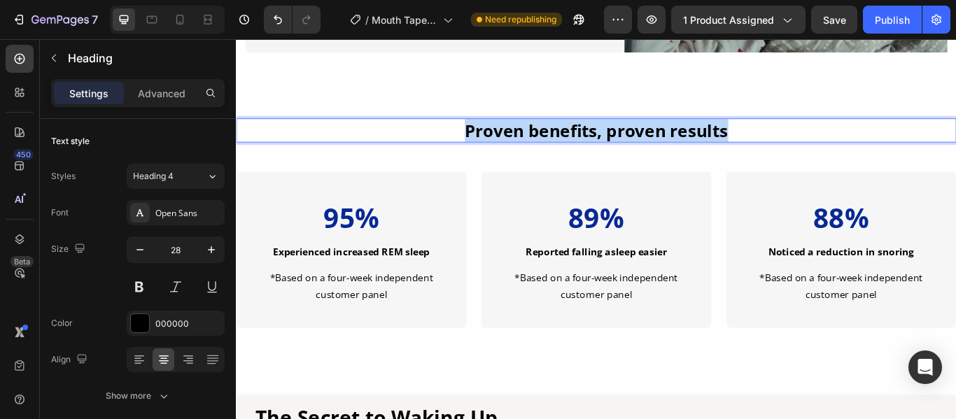
drag, startPoint x: 811, startPoint y: 140, endPoint x: 498, endPoint y: 139, distance: 313.5
click at [498, 139] on p "Proven benefits, proven results" at bounding box center [655, 145] width 837 height 25
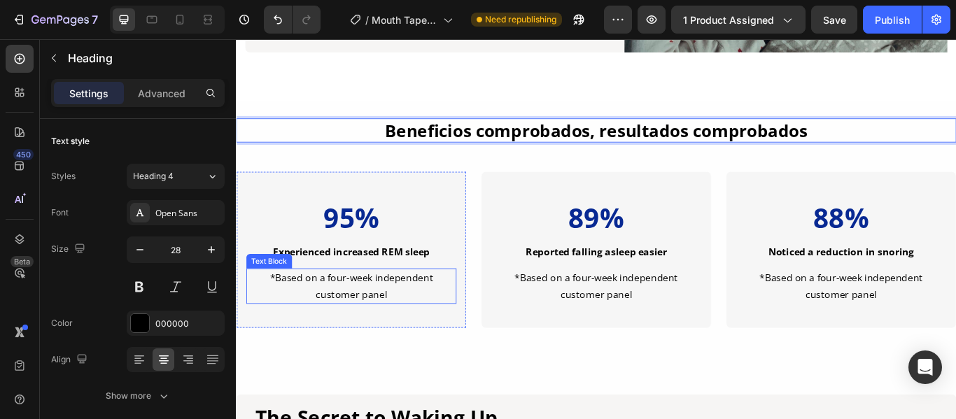
click at [416, 332] on p "*Based on a four-week independent customer panel" at bounding box center [370, 327] width 242 height 38
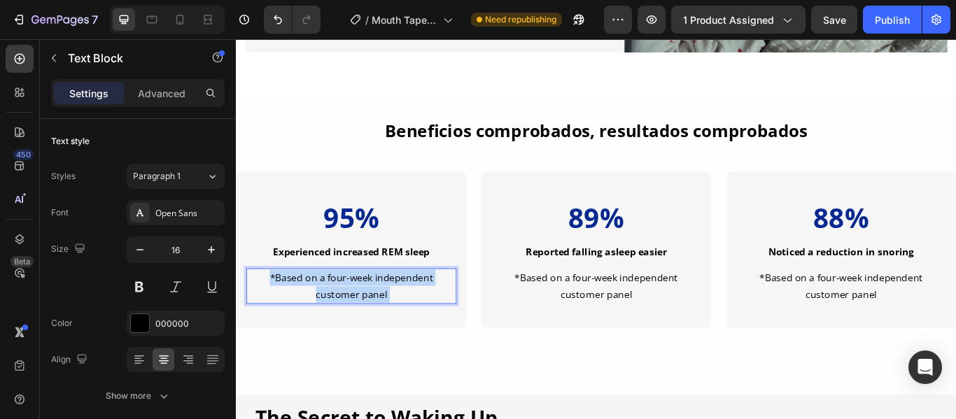
drag, startPoint x: 416, startPoint y: 332, endPoint x: 331, endPoint y: 323, distance: 85.2
click at [331, 323] on p "*Based on a four-week independent customer panel" at bounding box center [370, 327] width 242 height 38
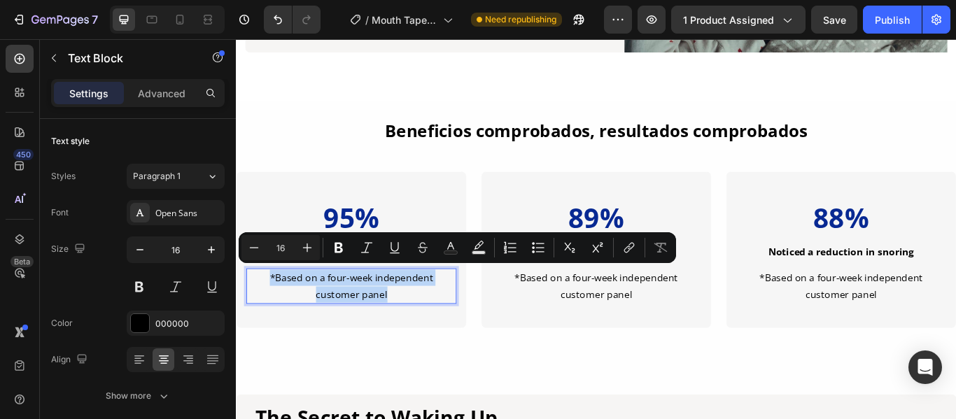
drag, startPoint x: 409, startPoint y: 328, endPoint x: 272, endPoint y: 312, distance: 137.4
click at [272, 312] on p "*Based on a four-week independent customer panel" at bounding box center [370, 327] width 242 height 38
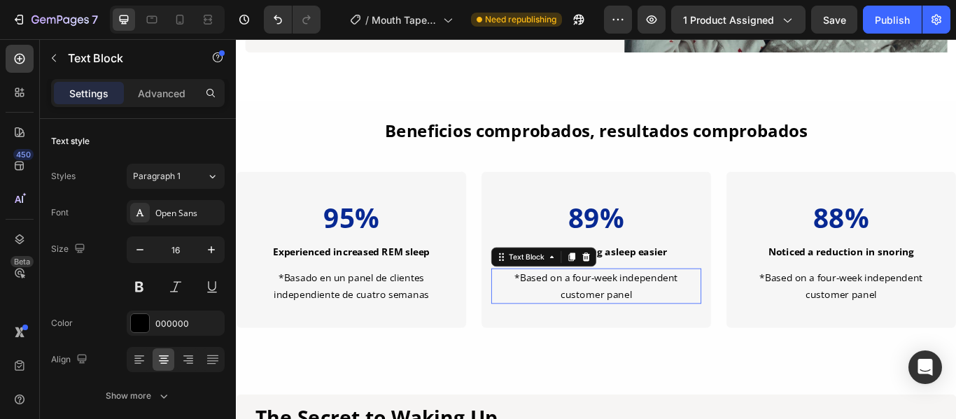
click at [705, 334] on div "*Based on a four-week independent customer panel" at bounding box center [655, 326] width 245 height 41
click at [699, 332] on div "*Based on a four-week independent customer panel" at bounding box center [655, 326] width 245 height 41
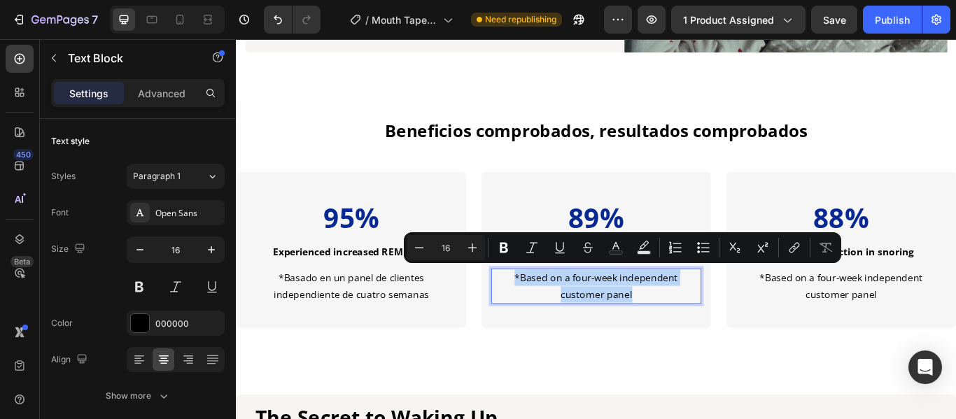
drag, startPoint x: 699, startPoint y: 332, endPoint x: 551, endPoint y: 313, distance: 148.8
click at [551, 313] on p "*Based on a four-week independent customer panel" at bounding box center [656, 327] width 242 height 38
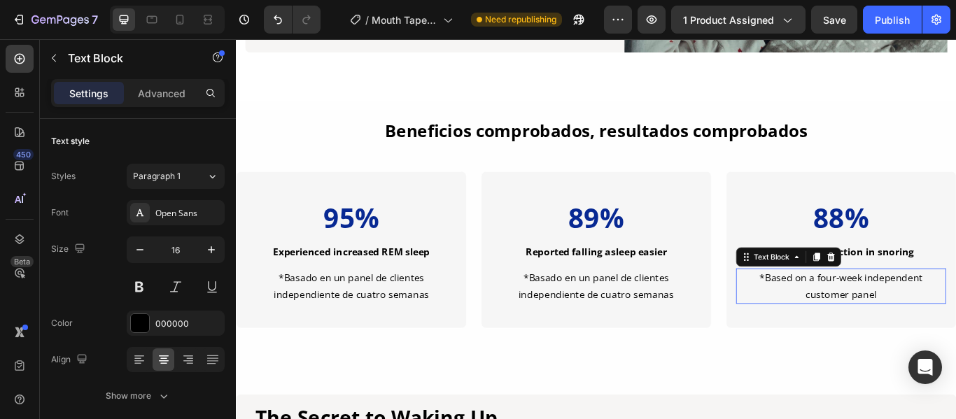
click at [955, 325] on div "*Based on a four-week independent customer panel" at bounding box center [941, 326] width 245 height 41
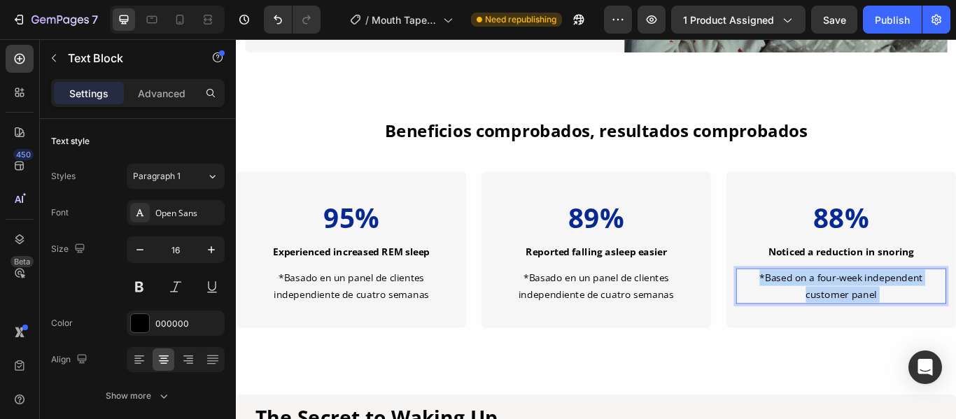
drag, startPoint x: 975, startPoint y: 330, endPoint x: 964, endPoint y: 325, distance: 12.2
click at [870, 316] on p "*Based on a four-week independent customer panel" at bounding box center [941, 327] width 242 height 38
drag, startPoint x: 990, startPoint y: 330, endPoint x: 837, endPoint y: 312, distance: 154.3
click at [837, 312] on p "*Based on a four-week independent customer panel" at bounding box center [941, 327] width 242 height 38
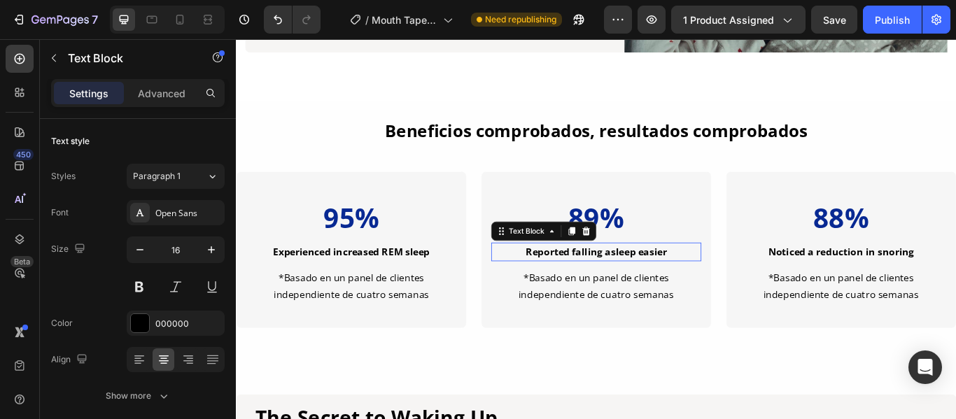
click at [745, 285] on p "Reported falling asleep easier" at bounding box center [656, 287] width 242 height 19
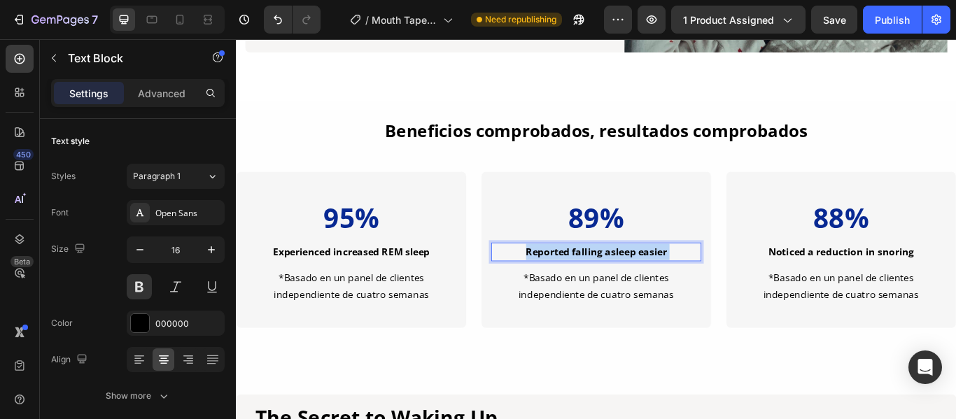
drag, startPoint x: 738, startPoint y: 285, endPoint x: 642, endPoint y: 280, distance: 96.0
click at [642, 280] on p "Reported falling asleep easier" at bounding box center [656, 287] width 242 height 19
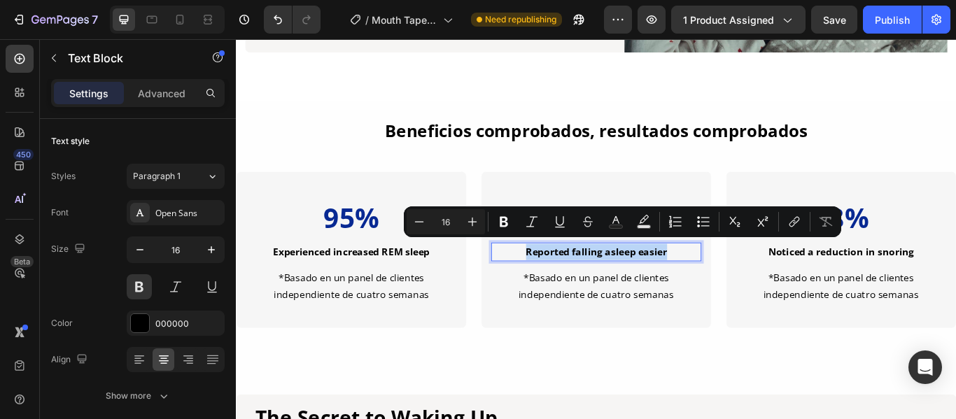
drag, startPoint x: 733, startPoint y: 280, endPoint x: 566, endPoint y: 276, distance: 166.6
click at [566, 278] on p "Reported falling asleep easier" at bounding box center [656, 287] width 242 height 19
copy p "Reported falling asleep easier"
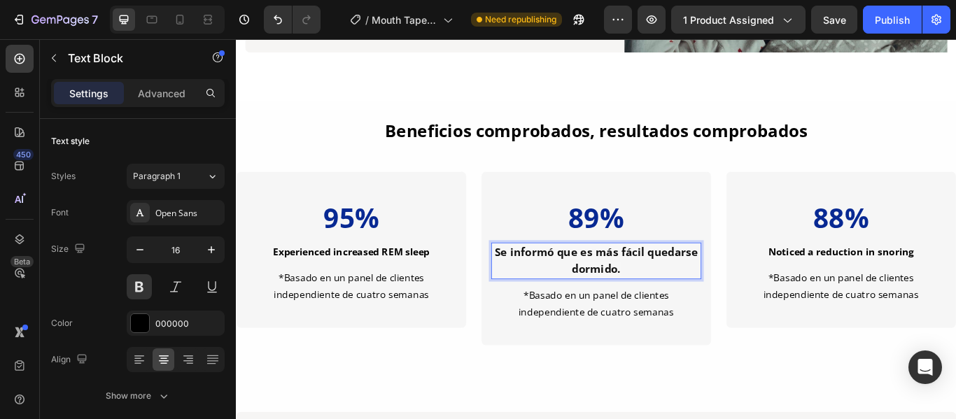
click at [601, 282] on span "Se informó que es más fácil quedarse dormido." at bounding box center [655, 296] width 237 height 36
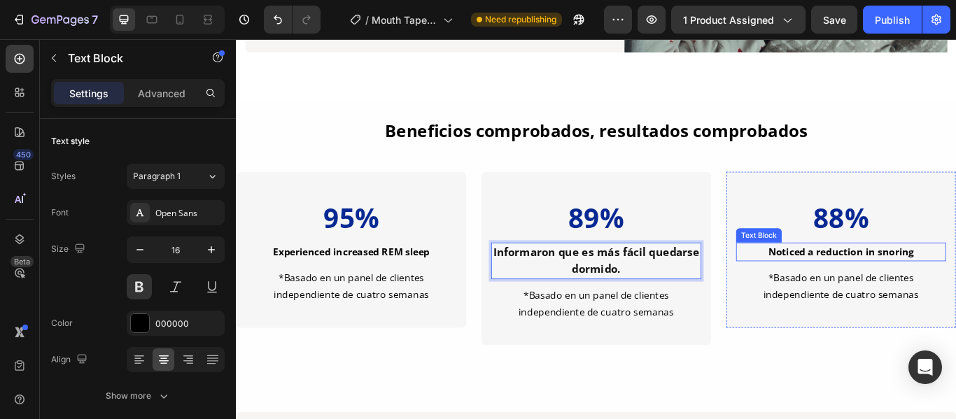
click at [955, 278] on p "Noticed a reduction in snoring" at bounding box center [941, 287] width 242 height 19
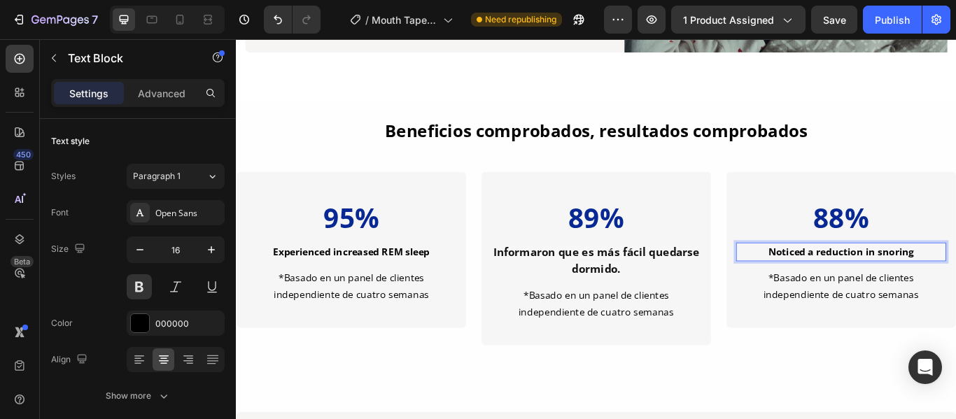
click at [955, 278] on p "Noticed a reduction in snoring" at bounding box center [941, 287] width 242 height 19
click at [924, 282] on p "Noticed a reduction in snoring" at bounding box center [941, 287] width 242 height 19
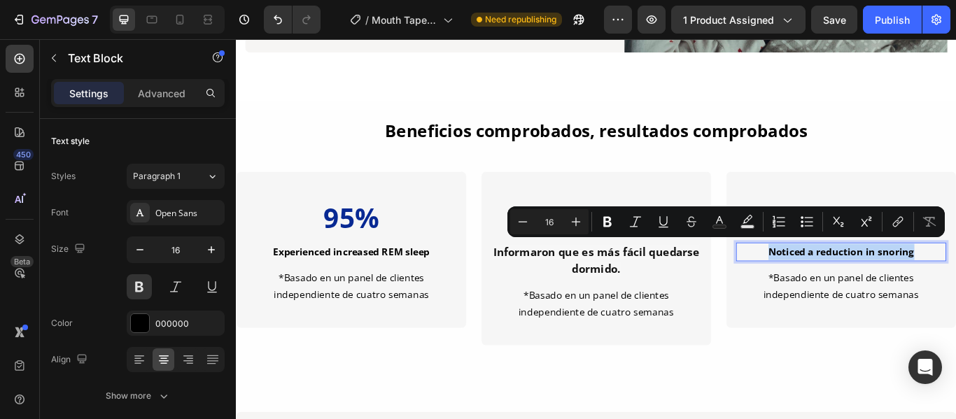
drag, startPoint x: 1029, startPoint y: 283, endPoint x: 833, endPoint y: 288, distance: 196.7
click at [833, 288] on p "Noticed a reduction in snoring" at bounding box center [941, 287] width 242 height 19
copy p "Noticed a reduction in snoring"
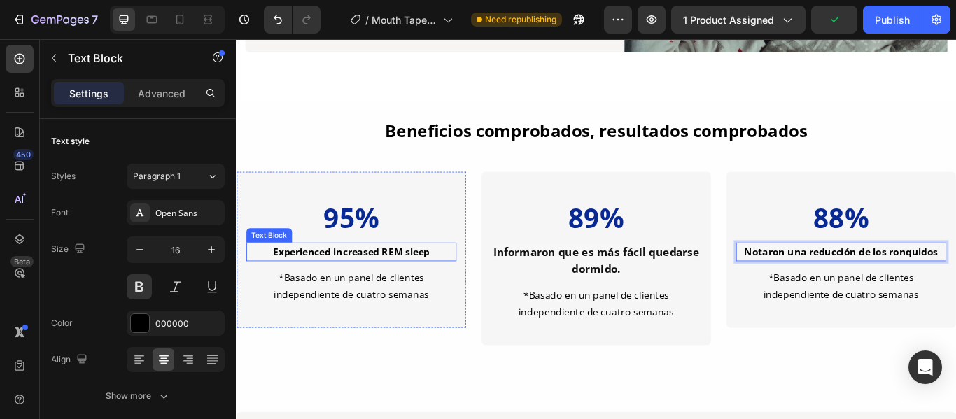
click at [472, 282] on p "Experienced increased REM sleep" at bounding box center [370, 287] width 242 height 19
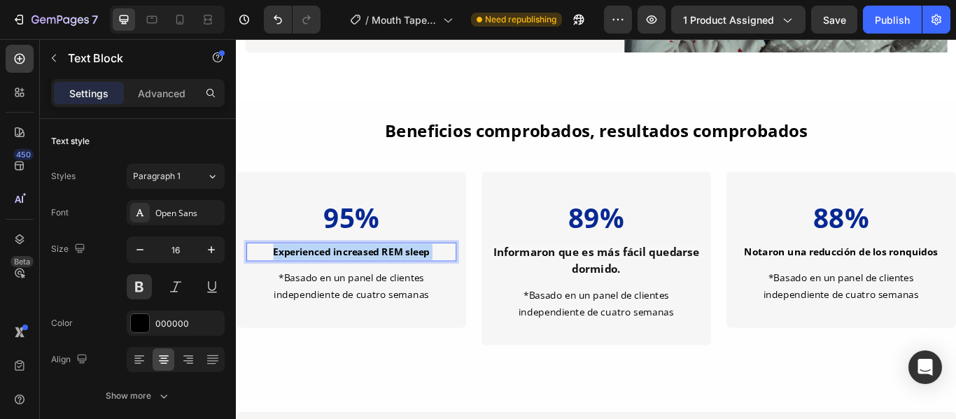
drag, startPoint x: 472, startPoint y: 282, endPoint x: 418, endPoint y: 283, distance: 53.2
click at [386, 278] on p "Experienced increased REM sleep" at bounding box center [370, 287] width 242 height 19
drag, startPoint x: 467, startPoint y: 282, endPoint x: 274, endPoint y: 285, distance: 192.5
click at [274, 285] on p "Experienced increased REM sleep" at bounding box center [370, 287] width 242 height 19
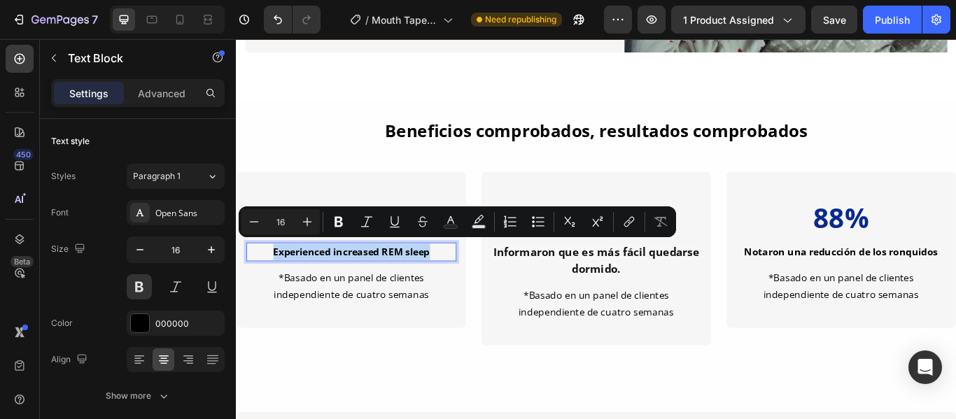
copy p "Experienced increased REM sleep"
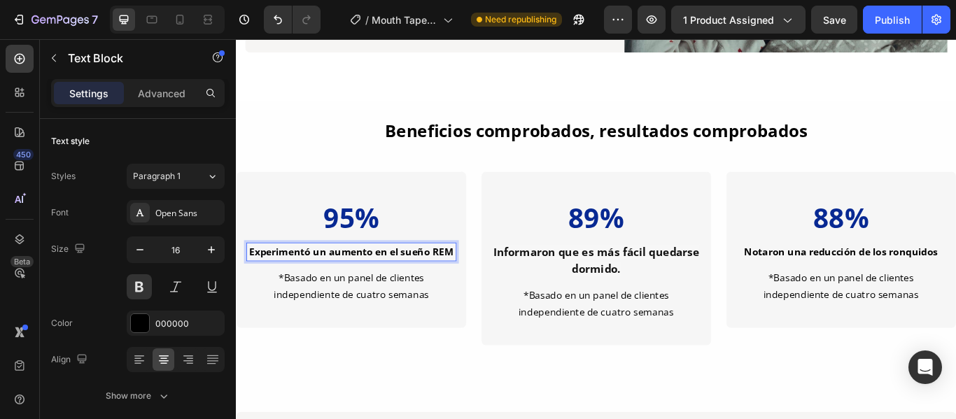
click at [298, 282] on p "Experimentó un aumento en el sueño REM" at bounding box center [370, 287] width 242 height 19
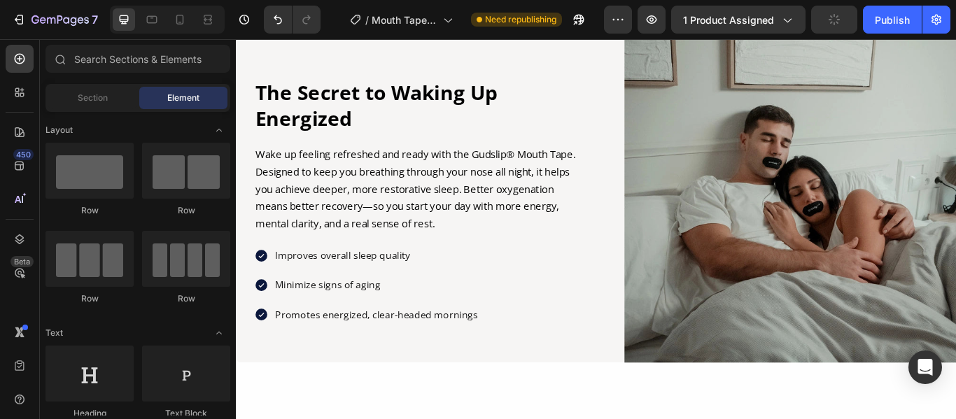
scroll to position [2156, 0]
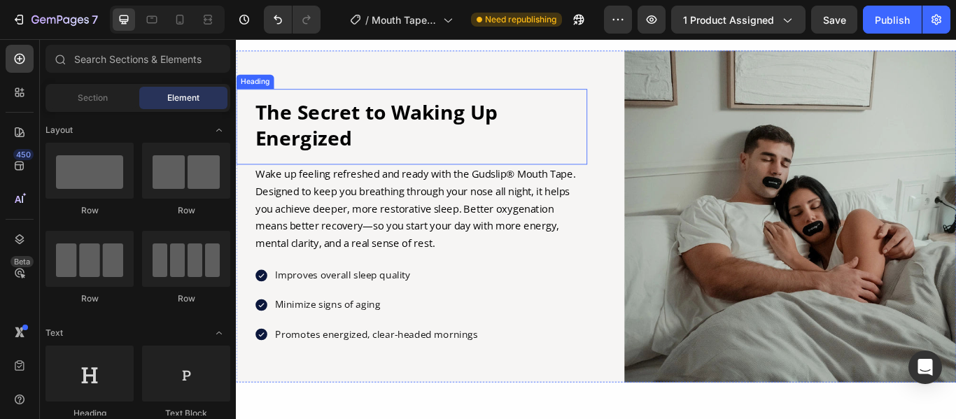
click at [379, 160] on h2 "The Secret to Waking Up Energized" at bounding box center [451, 139] width 388 height 63
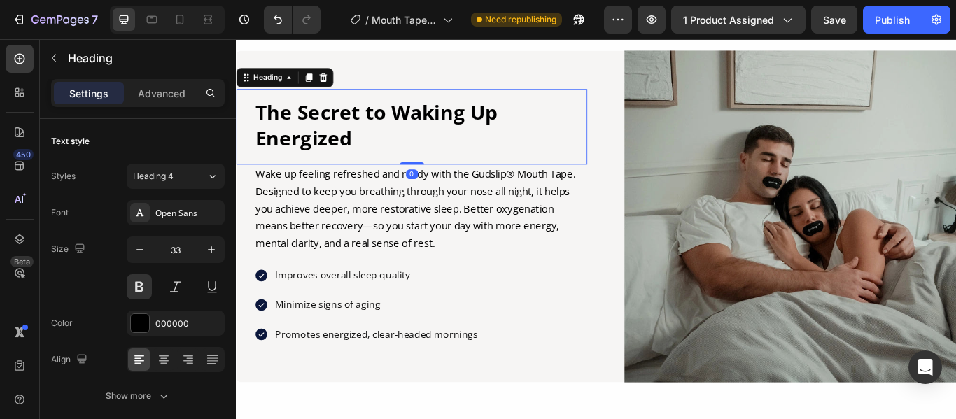
click at [379, 156] on h2 "The Secret to Waking Up Energized" at bounding box center [451, 139] width 388 height 63
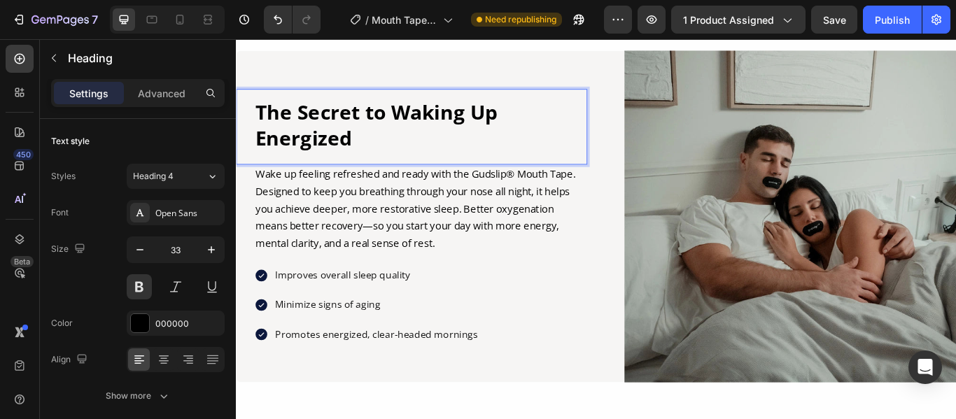
click at [379, 156] on p "The Secret to Waking Up Energized" at bounding box center [451, 140] width 386 height 60
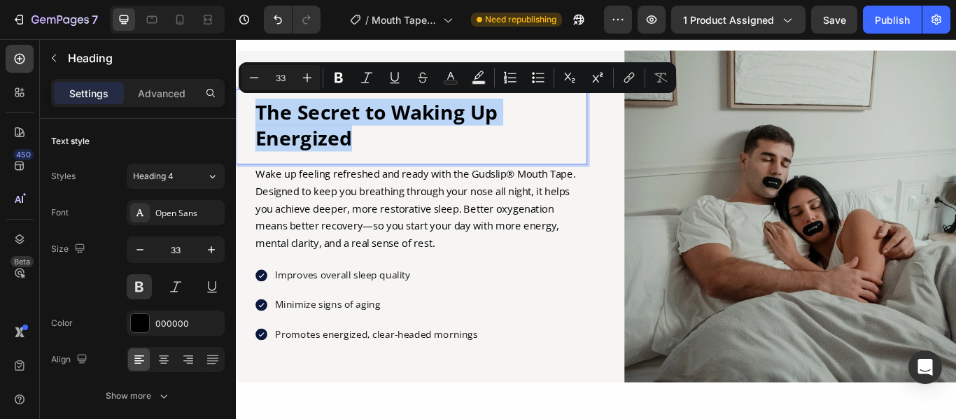
drag, startPoint x: 379, startPoint y: 156, endPoint x: 355, endPoint y: 153, distance: 23.3
click at [355, 153] on p "The Secret to Waking Up Energized" at bounding box center [451, 140] width 386 height 60
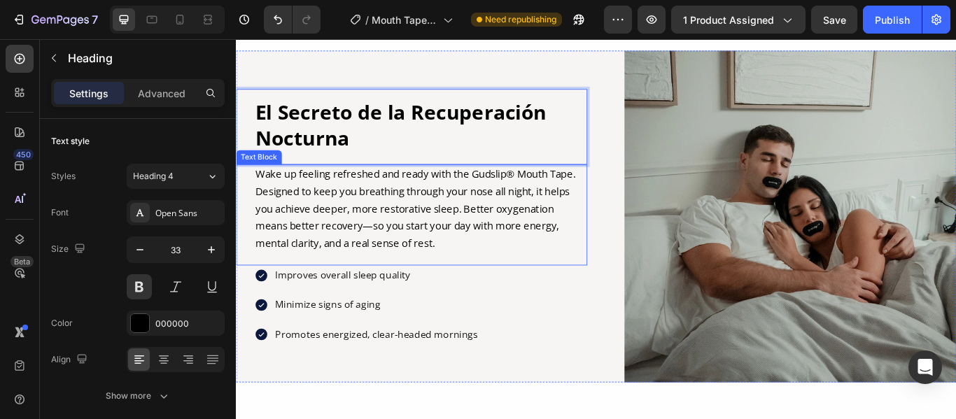
click at [554, 276] on p "Wake up feeling refreshed and ready with the Gudslip® Mouth Tape. Designed to k…" at bounding box center [451, 237] width 386 height 101
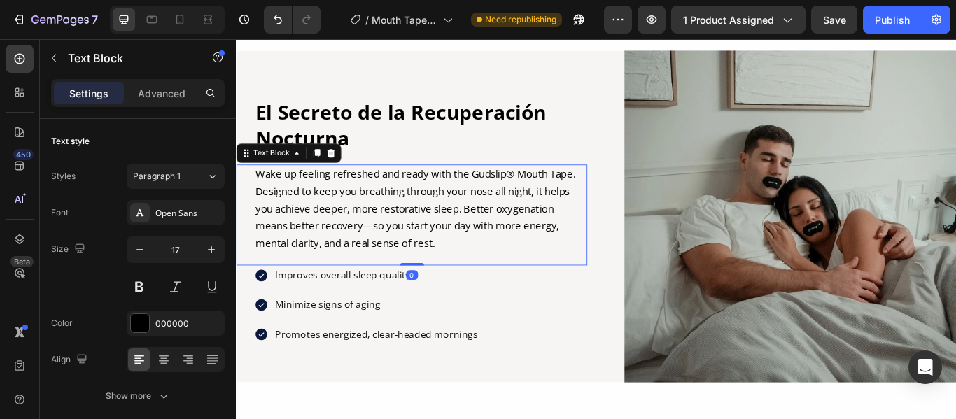
click at [554, 276] on p "Wake up feeling refreshed and ready with the Gudslip® Mouth Tape. Designed to k…" at bounding box center [451, 237] width 386 height 101
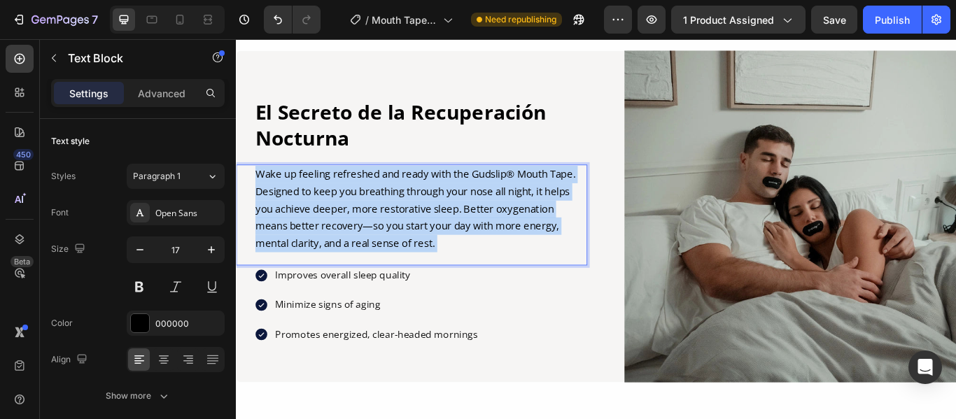
drag, startPoint x: 554, startPoint y: 276, endPoint x: 537, endPoint y: 293, distance: 23.7
click at [351, 232] on p "Wake up feeling refreshed and ready with the Gudslip® Mouth Tape. Designed to k…" at bounding box center [451, 237] width 386 height 101
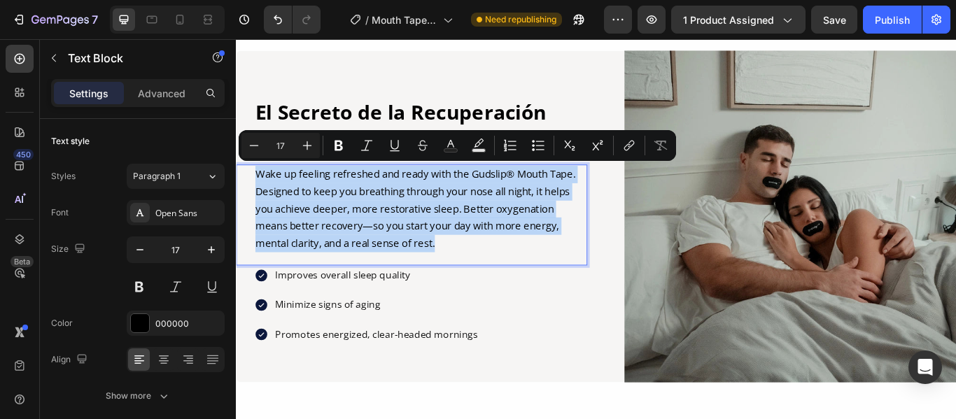
drag, startPoint x: 548, startPoint y: 271, endPoint x: 263, endPoint y: 190, distance: 296.1
click at [263, 190] on p "Wake up feeling refreshed and ready with the Gudslip® Mouth Tape. Designed to k…" at bounding box center [451, 237] width 386 height 101
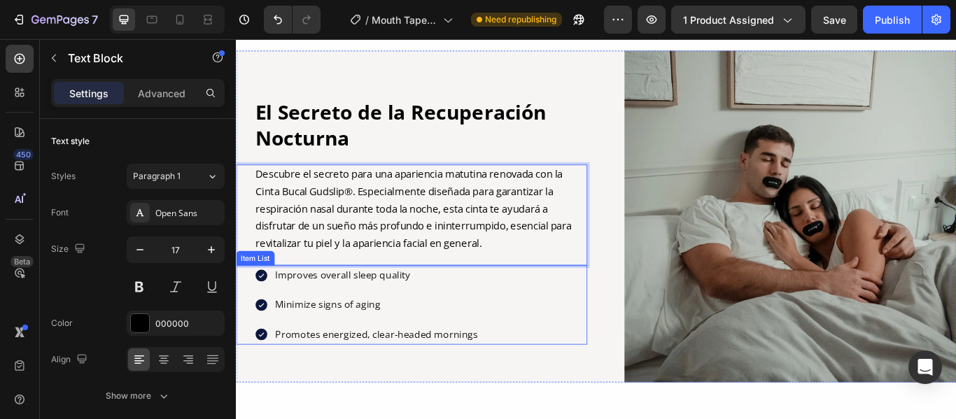
click at [444, 310] on p "Improves overall sleep quality" at bounding box center [399, 314] width 237 height 19
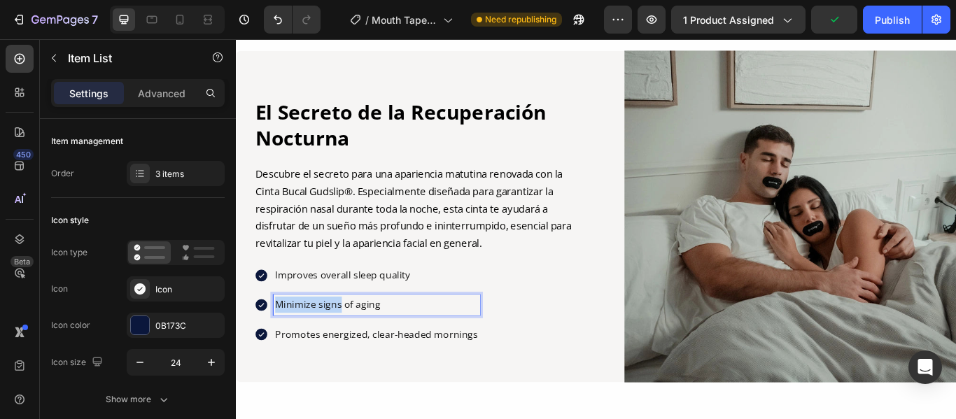
drag, startPoint x: 444, startPoint y: 310, endPoint x: 339, endPoint y: 320, distance: 105.4
click at [339, 320] on p "Improves overall sleep quality" at bounding box center [399, 314] width 237 height 19
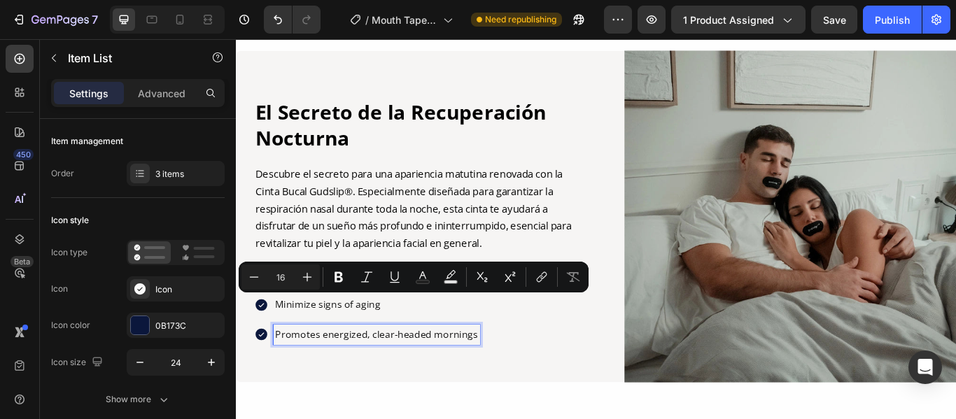
click at [430, 374] on p "Promotes energized, clear-headed mornings" at bounding box center [399, 383] width 237 height 19
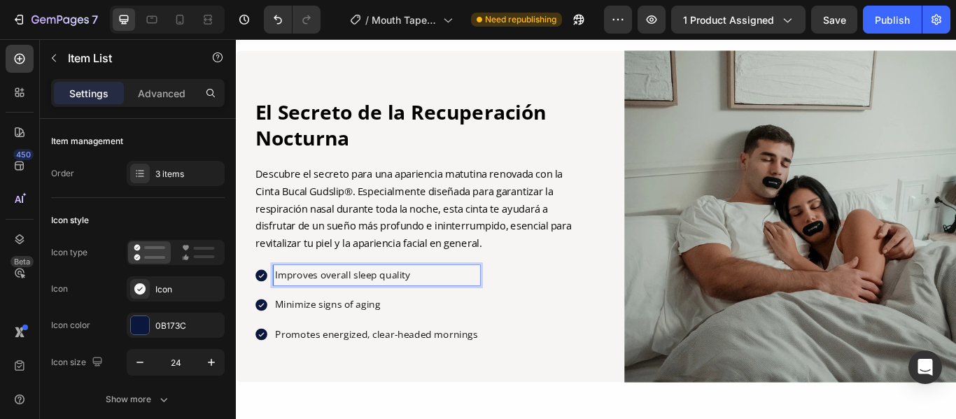
click at [445, 316] on p "Improves overall sleep quality" at bounding box center [399, 314] width 237 height 19
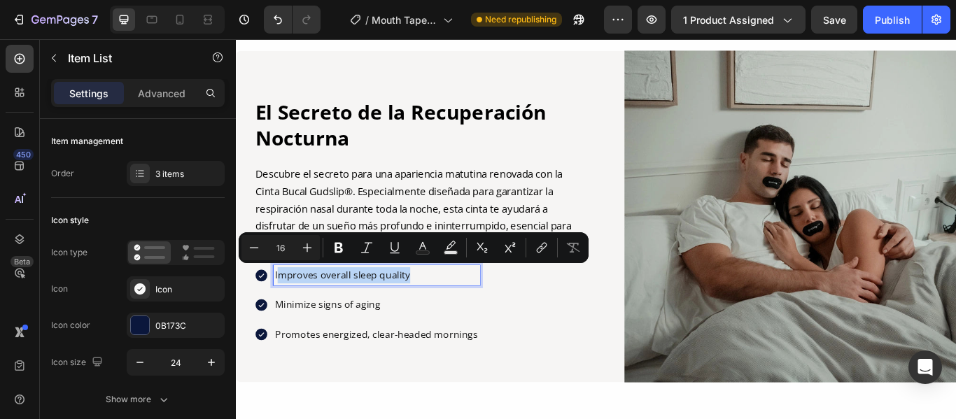
drag, startPoint x: 445, startPoint y: 316, endPoint x: 283, endPoint y: 315, distance: 162.3
click at [283, 315] on p "Improves overall sleep quality" at bounding box center [399, 314] width 237 height 19
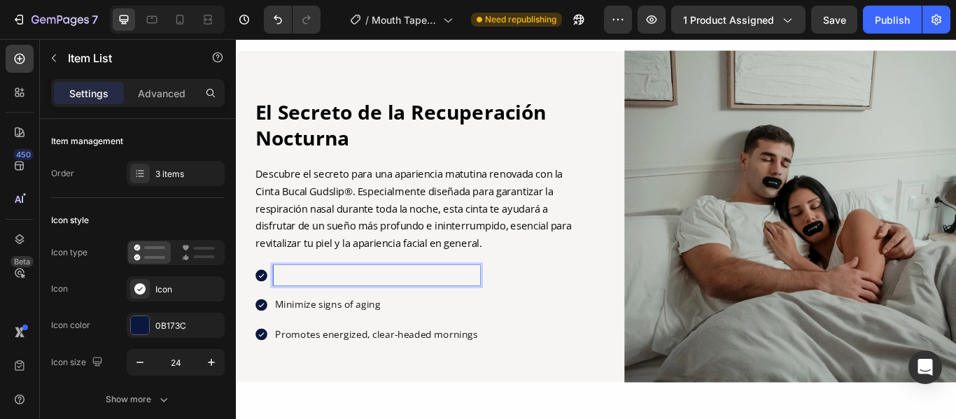
scroll to position [2147, 0]
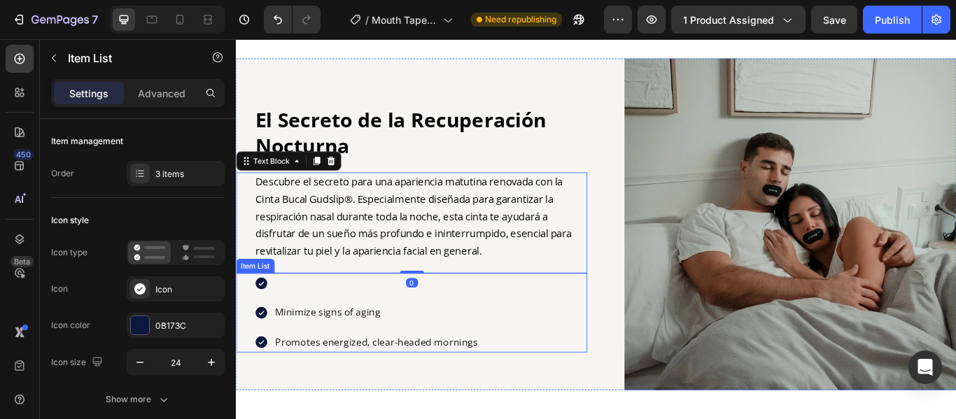
click at [542, 326] on div "Minimize signs of aging Promotes energized, clear-headed mornings" at bounding box center [440, 358] width 409 height 92
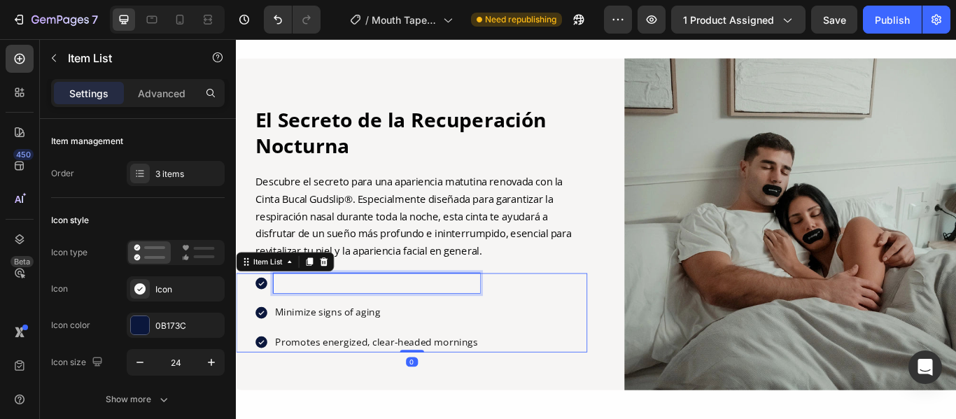
click at [362, 332] on div "Rich Text Editor. Editing area: main" at bounding box center [399, 323] width 241 height 23
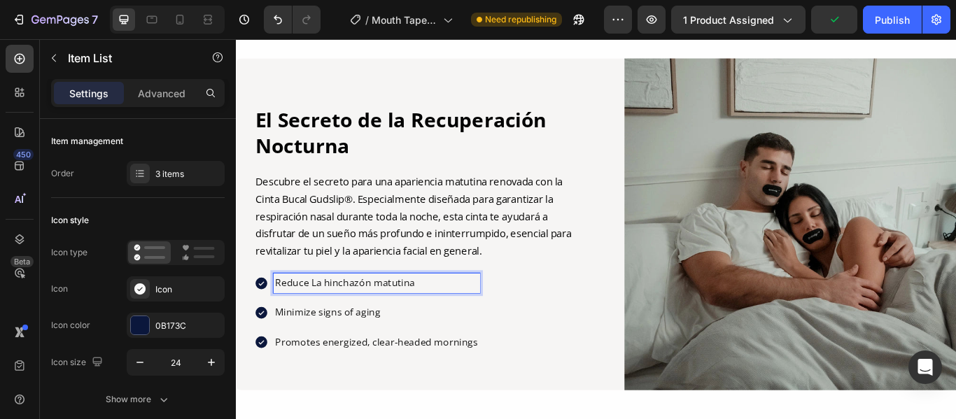
click at [408, 354] on p "Minimize signs of aging" at bounding box center [399, 357] width 237 height 19
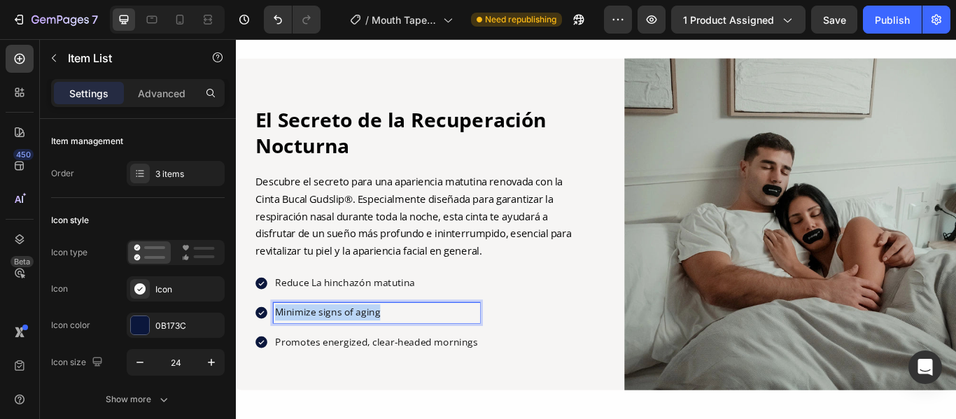
drag, startPoint x: 408, startPoint y: 354, endPoint x: 278, endPoint y: 354, distance: 129.5
click at [279, 354] on div "Minimize signs of aging" at bounding box center [399, 357] width 241 height 23
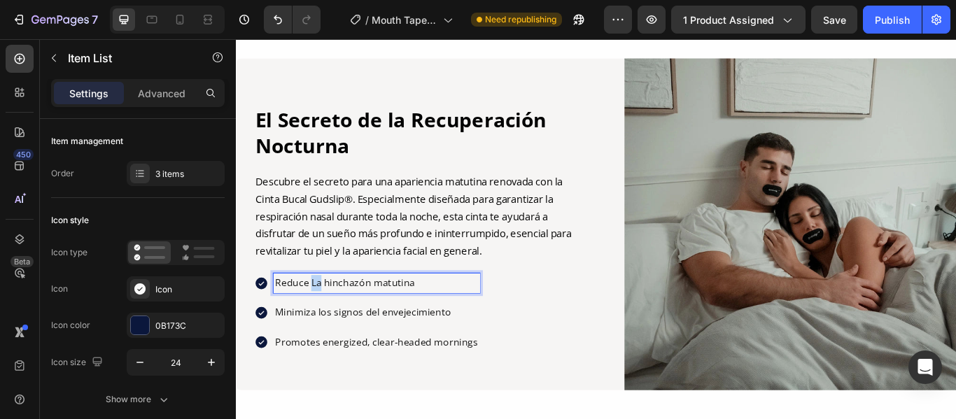
drag, startPoint x: 323, startPoint y: 321, endPoint x: 332, endPoint y: 321, distance: 9.1
click at [332, 321] on p "Reduce La hinchazón matutina" at bounding box center [399, 323] width 237 height 19
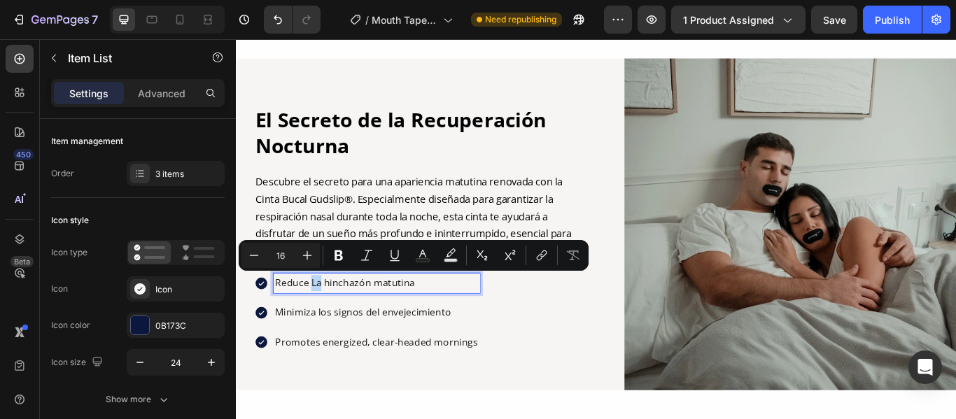
click at [328, 320] on p "Reduce La hinchazón matutina" at bounding box center [399, 323] width 237 height 19
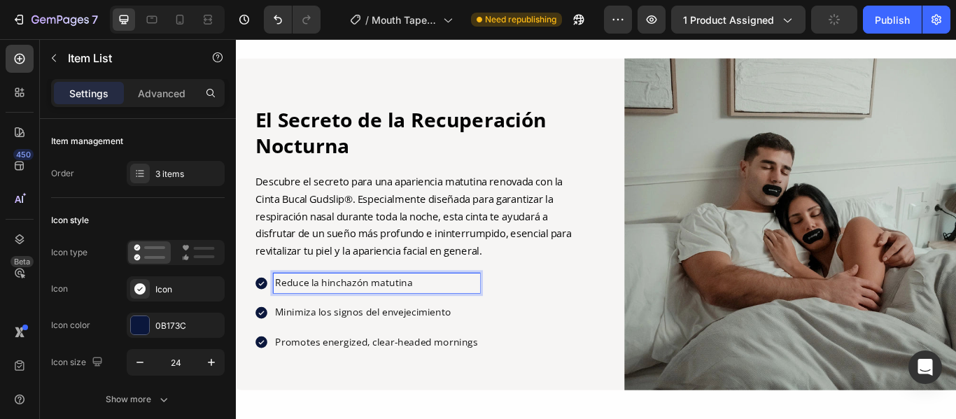
click at [514, 386] on div "Promotes energized, clear-headed mornings" at bounding box center [399, 392] width 241 height 23
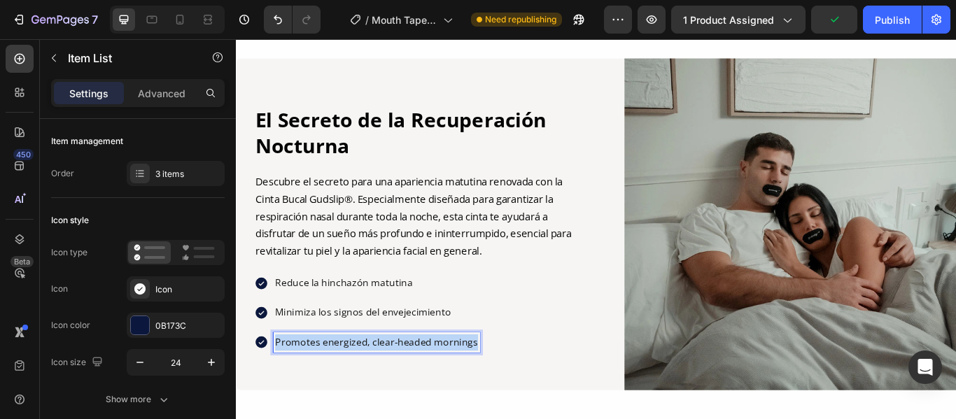
drag, startPoint x: 514, startPoint y: 390, endPoint x: 273, endPoint y: 398, distance: 240.9
click at [273, 398] on div "Promotes energized, clear-headed mornings" at bounding box center [388, 392] width 263 height 23
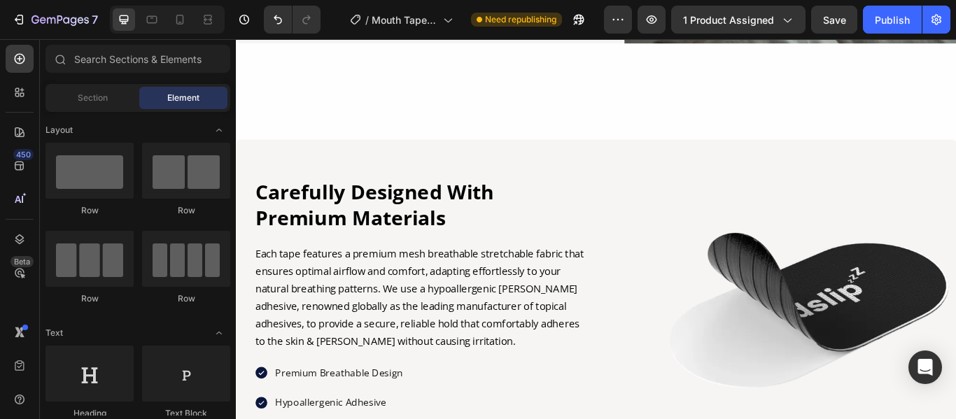
scroll to position [2609, 0]
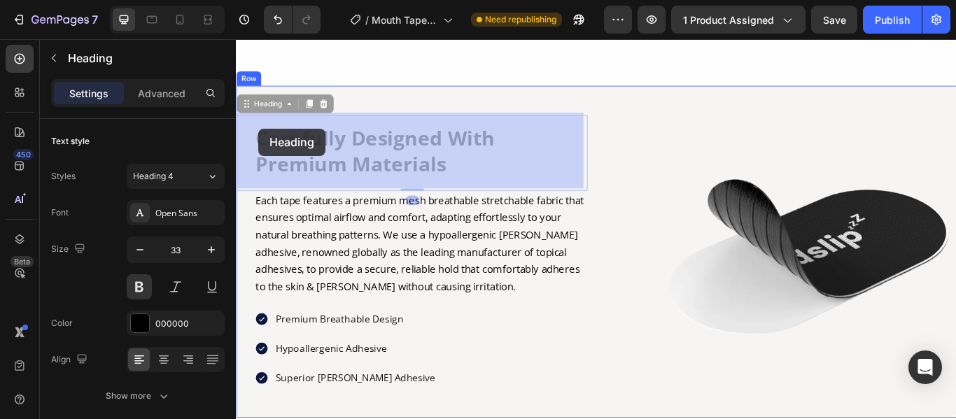
drag, startPoint x: 491, startPoint y: 184, endPoint x: 262, endPoint y: 143, distance: 233.1
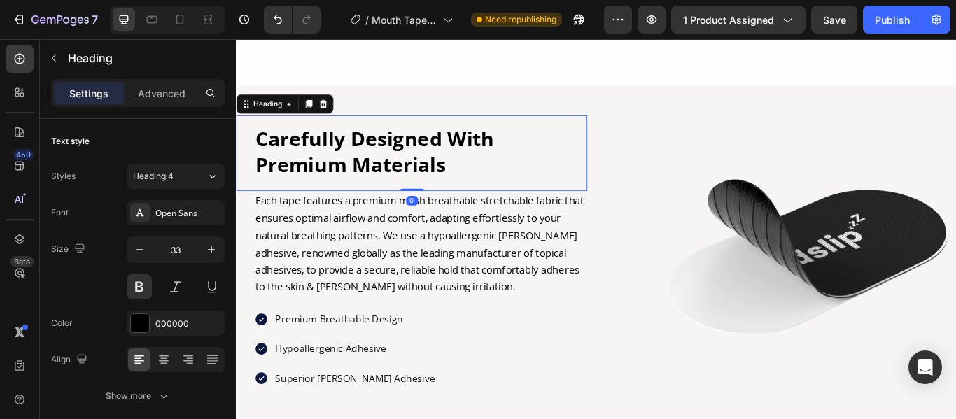
click at [488, 183] on h2 "Carefully Designed With Premium Materials" at bounding box center [451, 170] width 388 height 63
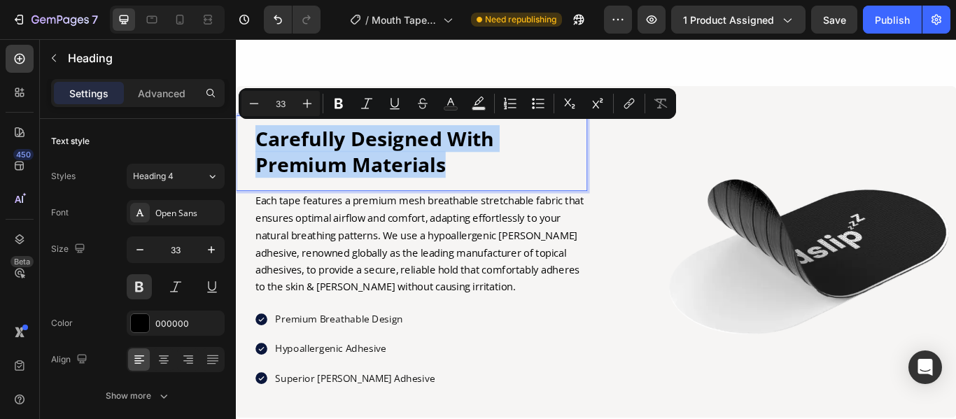
drag, startPoint x: 488, startPoint y: 183, endPoint x: 259, endPoint y: 150, distance: 232.0
click at [259, 150] on p "Carefully Designed With Premium Materials" at bounding box center [451, 171] width 386 height 60
copy p "Carefully Designed With Premium Materials"
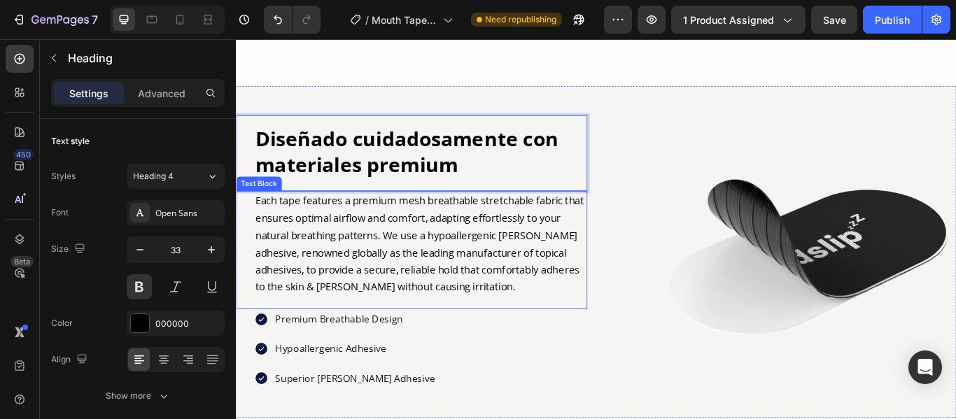
click at [567, 330] on p "Each tape features a premium mesh breathable stretchable fabric that ensures op…" at bounding box center [451, 278] width 386 height 121
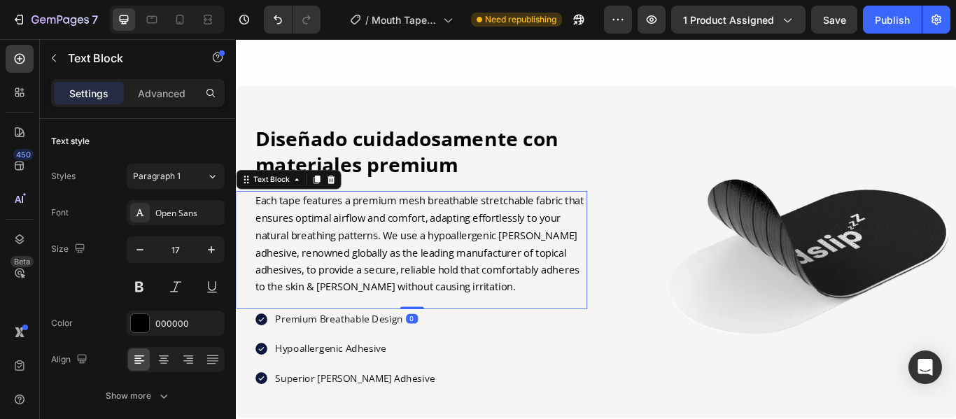
click at [563, 327] on p "Each tape features a premium mesh breathable stretchable fabric that ensures op…" at bounding box center [451, 278] width 386 height 121
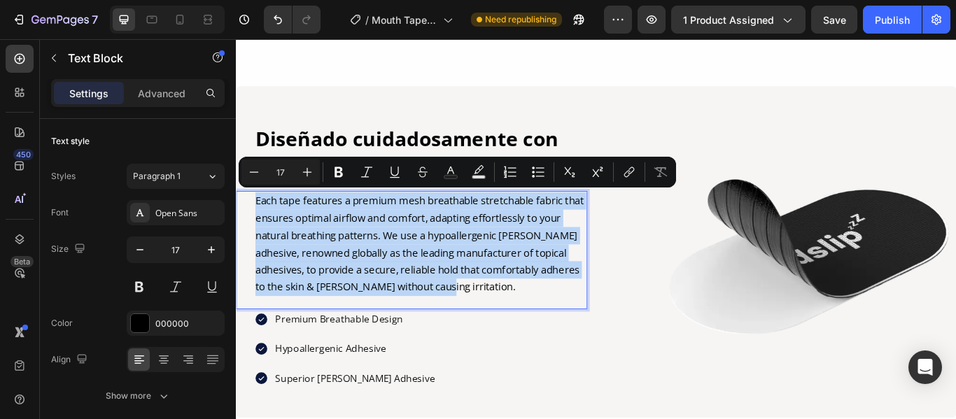
drag, startPoint x: 563, startPoint y: 327, endPoint x: 258, endPoint y: 221, distance: 322.9
click at [258, 221] on p "Each tape features a premium mesh breathable stretchable fabric that ensures op…" at bounding box center [451, 278] width 386 height 121
copy p "Each tape features a premium mesh breathable stretchable fabric that ensures op…"
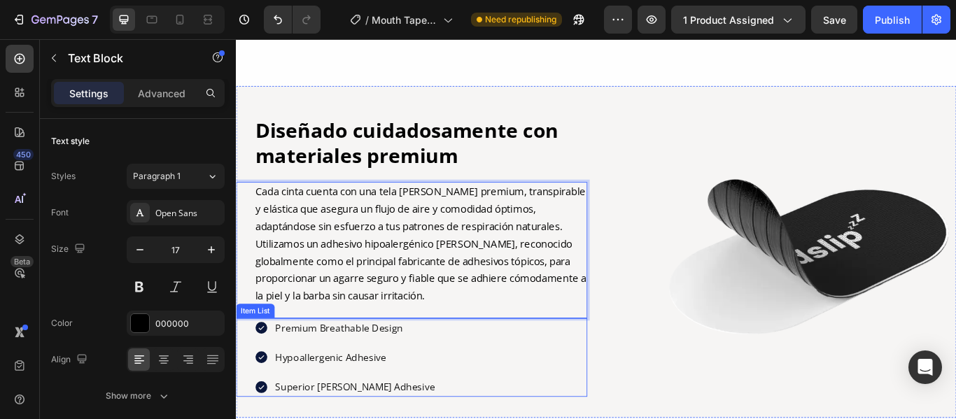
click at [432, 372] on div "Premium Breathable Design Hypoallergenic Adhesive Superior Henkel Adhesive" at bounding box center [440, 411] width 409 height 92
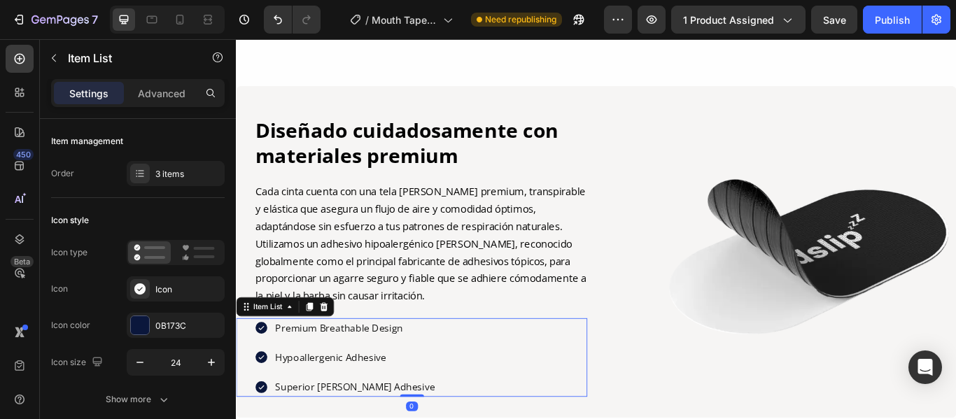
click at [425, 372] on p "Premium Breathable Design" at bounding box center [374, 376] width 186 height 19
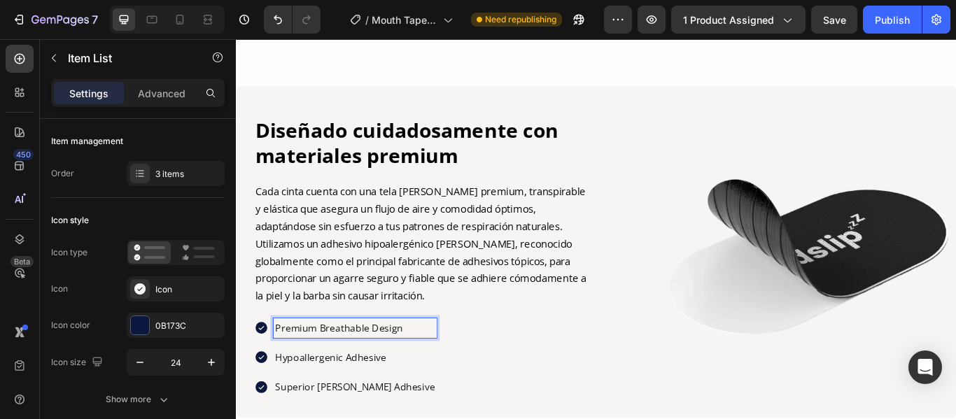
click at [425, 372] on p "Premium Breathable Design" at bounding box center [374, 376] width 186 height 19
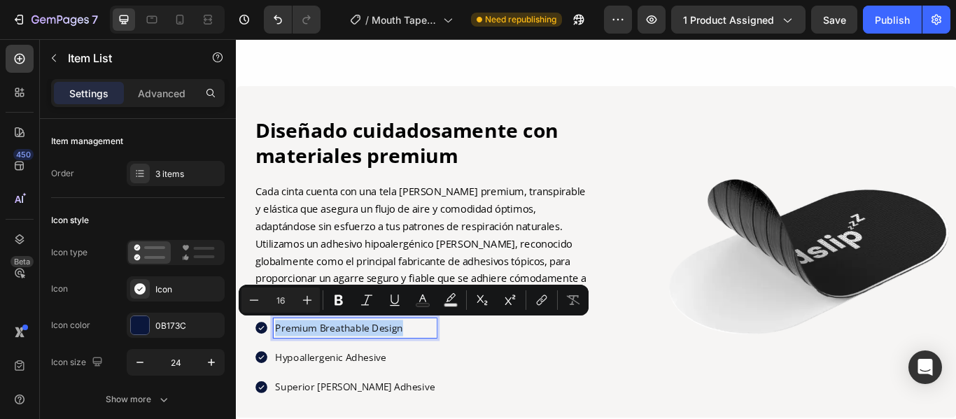
drag, startPoint x: 426, startPoint y: 372, endPoint x: 282, endPoint y: 367, distance: 144.2
click at [282, 367] on p "Premium Breathable Design" at bounding box center [374, 376] width 186 height 19
copy p "Premium Breathable Design"
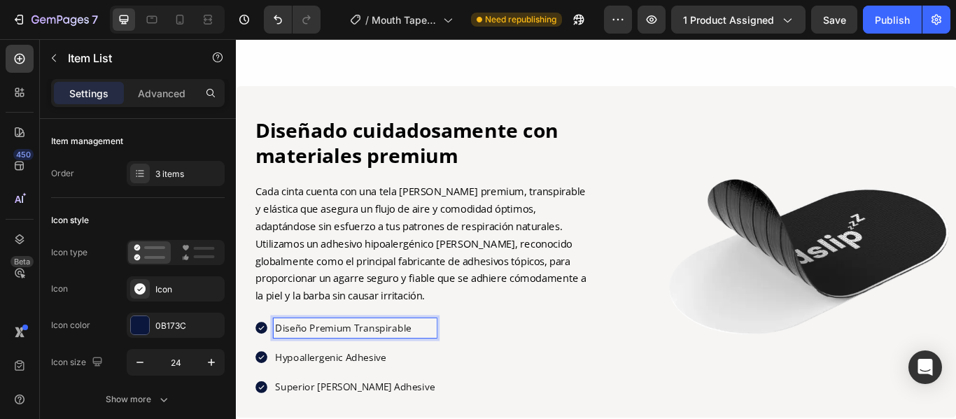
click at [410, 404] on p "Hypoallergenic Adhesive" at bounding box center [374, 410] width 186 height 19
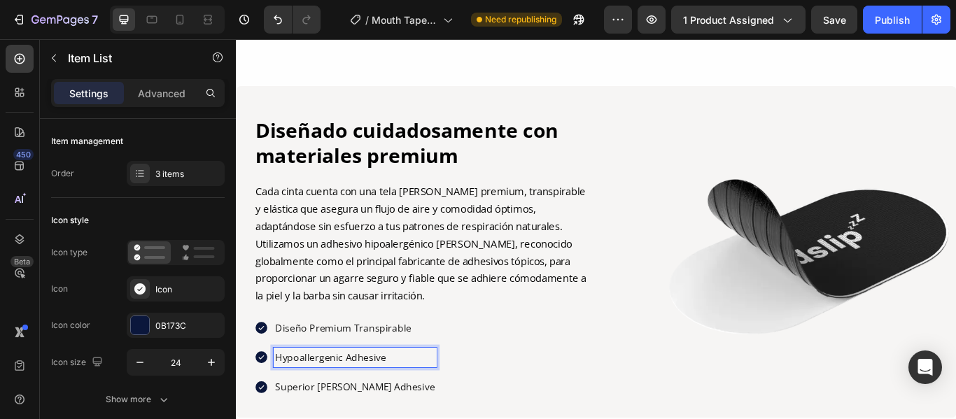
click at [410, 404] on p "Hypoallergenic Adhesive" at bounding box center [374, 410] width 186 height 19
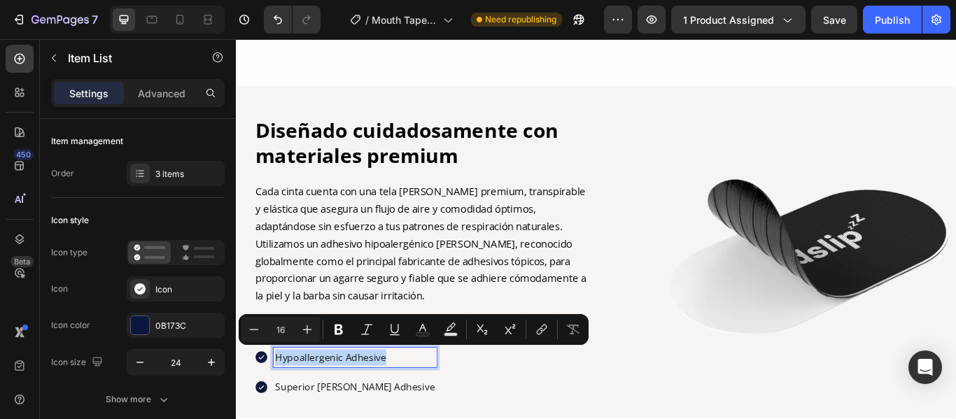
click at [410, 404] on p "Hypoallergenic Adhesive" at bounding box center [374, 410] width 186 height 19
copy p "Hypoallergenic Adhesive"
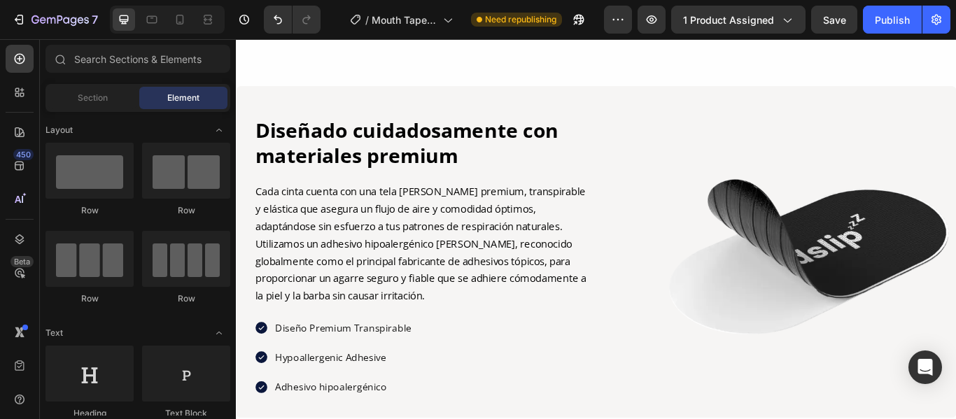
scroll to position [2851, 0]
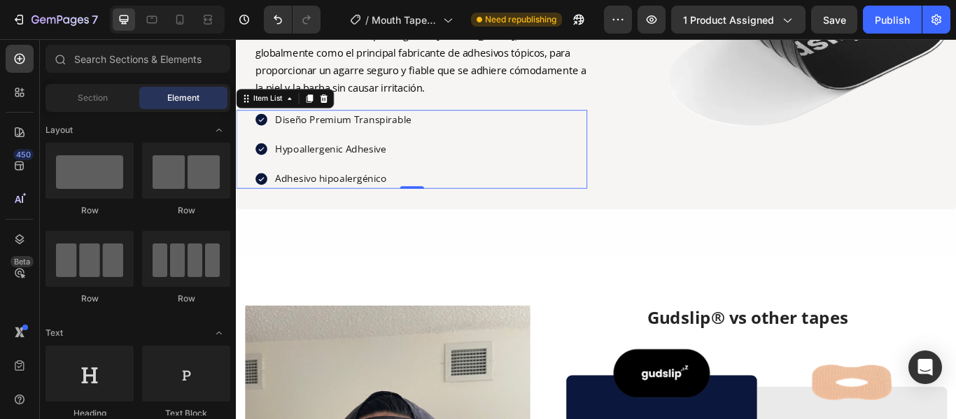
click at [394, 172] on p "Hypoallergenic Adhesive" at bounding box center [360, 167] width 159 height 19
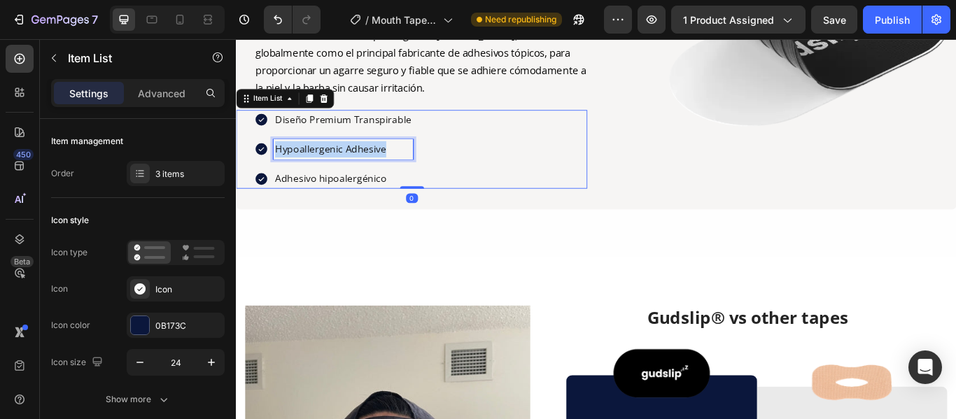
click at [394, 172] on p "Hypoallergenic Adhesive" at bounding box center [360, 167] width 159 height 19
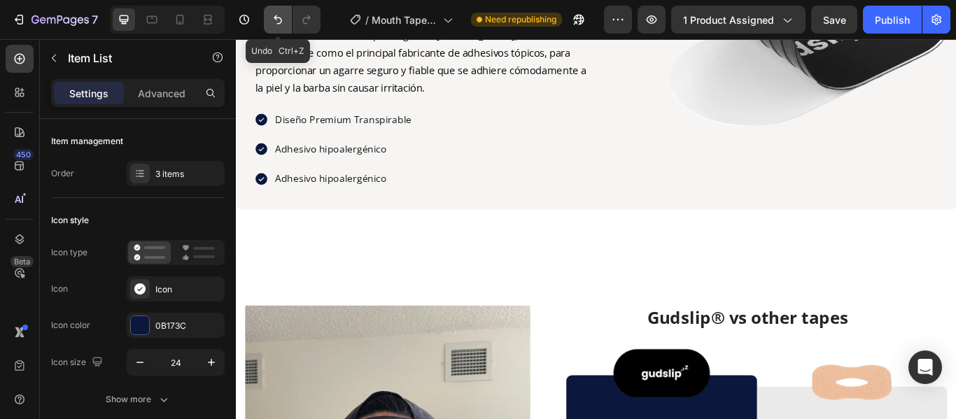
click at [273, 17] on icon "Undo/Redo" at bounding box center [278, 20] width 14 height 14
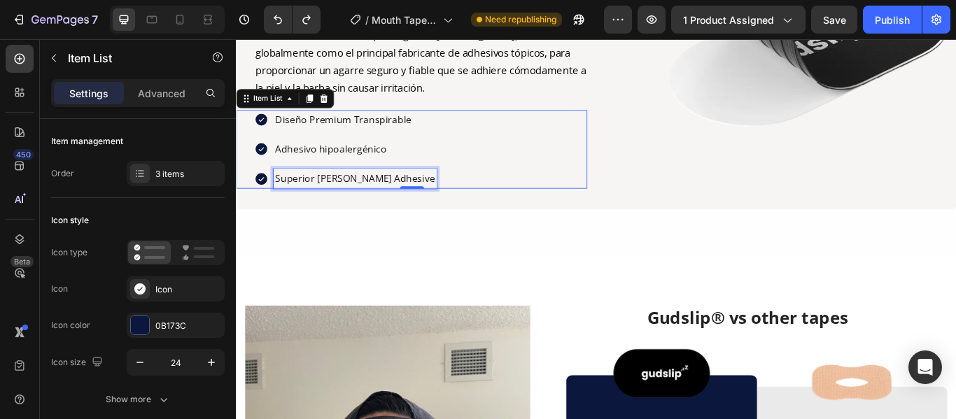
click at [413, 202] on p "Superior Henkel Adhesive" at bounding box center [374, 201] width 186 height 19
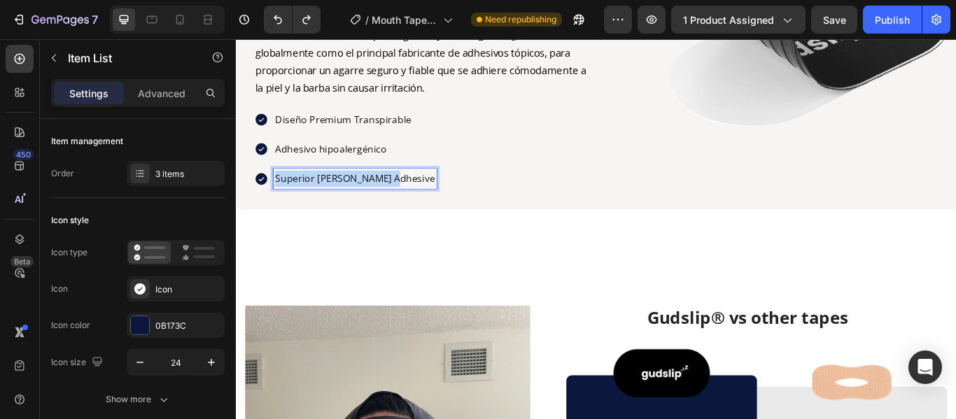
click at [413, 202] on p "Superior Henkel Adhesive" at bounding box center [374, 201] width 186 height 19
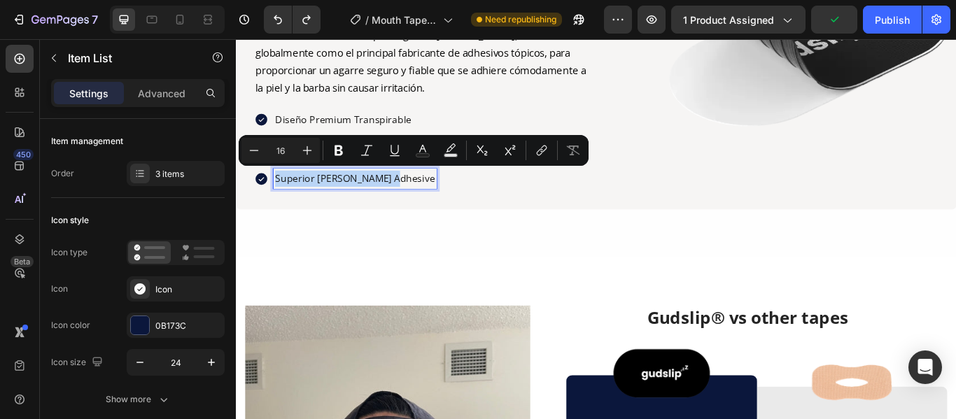
copy p "Superior Henkel Adhesive"
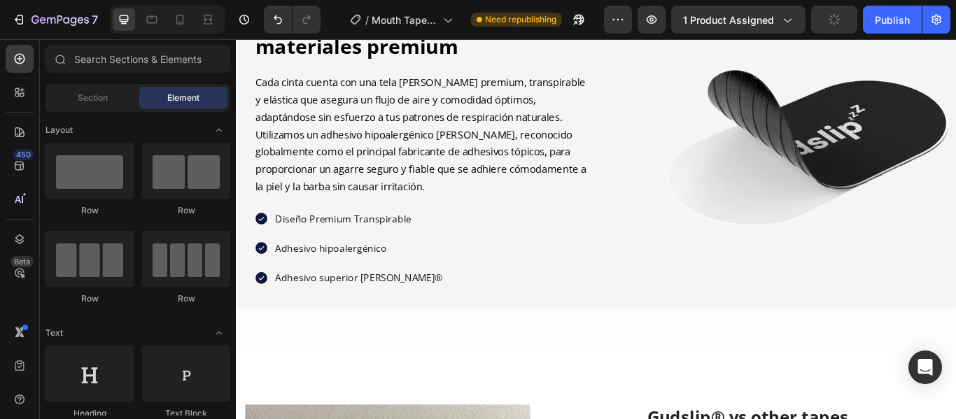
scroll to position [2551, 0]
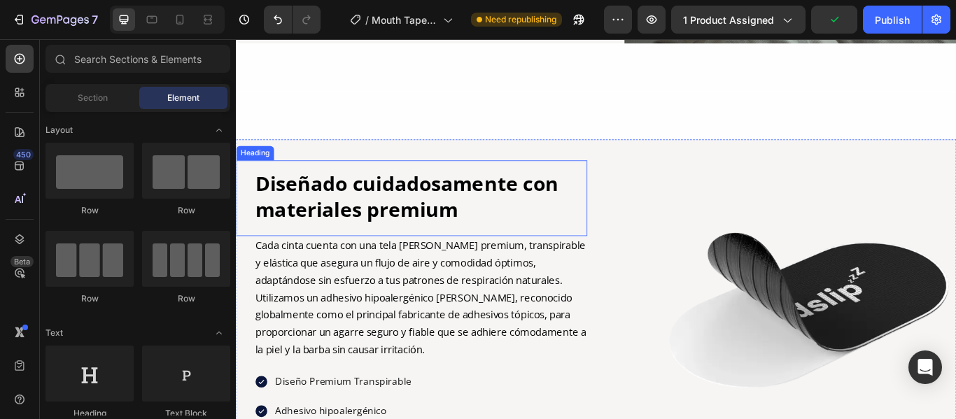
click at [506, 227] on p "Diseñado cuidadosamente con materiales premium" at bounding box center [451, 223] width 386 height 60
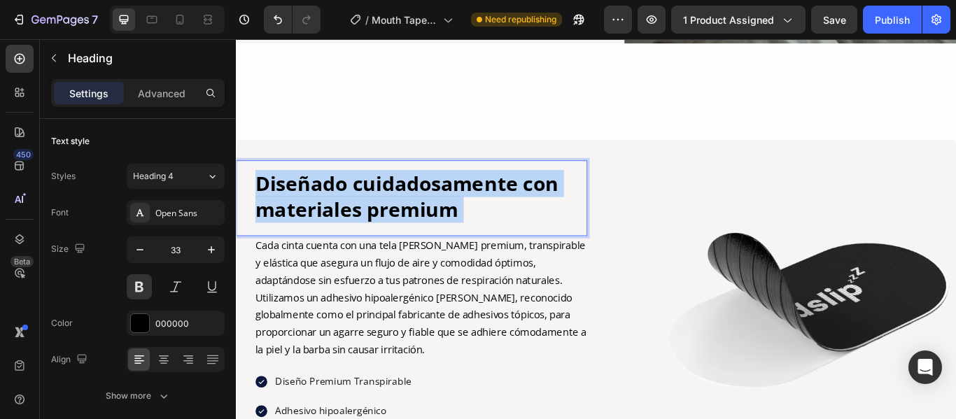
drag, startPoint x: 506, startPoint y: 227, endPoint x: 434, endPoint y: 213, distance: 73.6
click at [288, 197] on p "Diseñado cuidadosamente con materiales premium" at bounding box center [451, 223] width 386 height 60
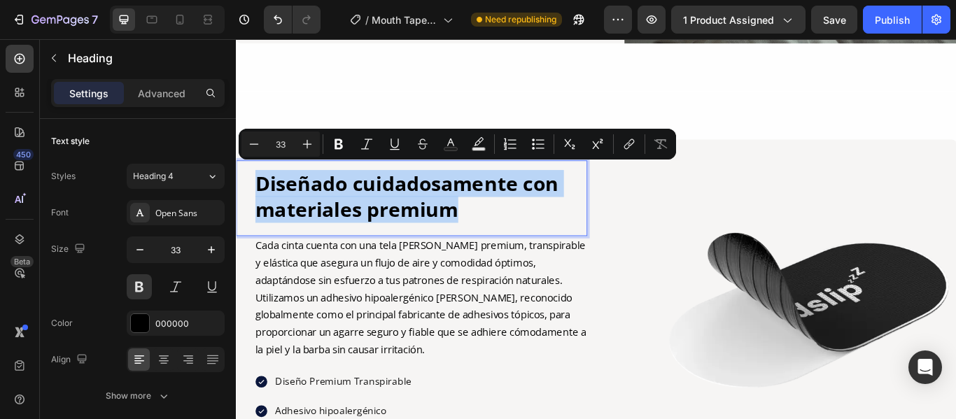
drag, startPoint x: 493, startPoint y: 228, endPoint x: 264, endPoint y: 192, distance: 231.7
click at [264, 193] on p "Diseñado cuidadosamente con materiales premium" at bounding box center [451, 223] width 386 height 60
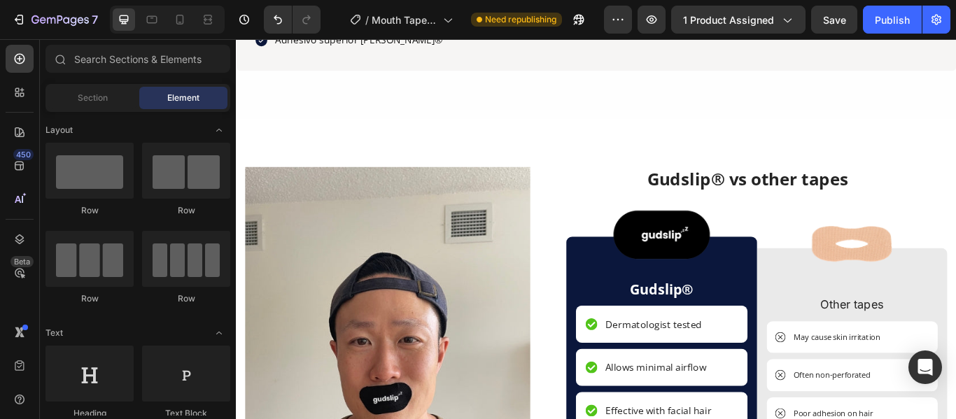
scroll to position [3024, 0]
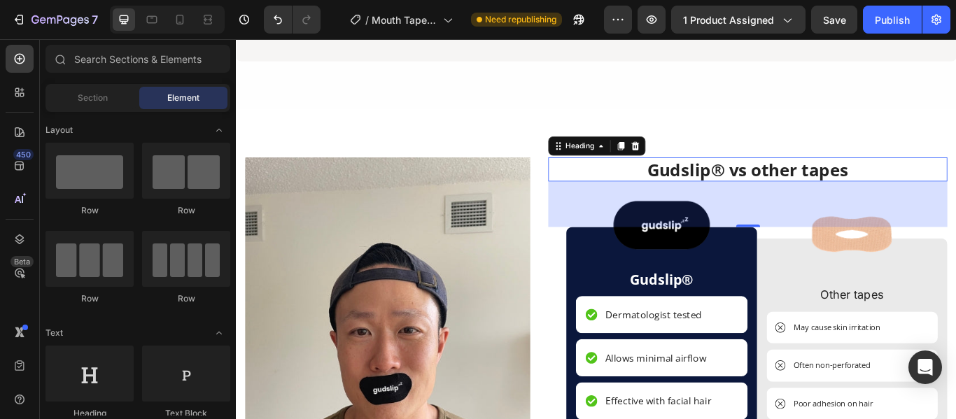
click at [910, 184] on h2 "Gudslip® vs other tapes" at bounding box center [832, 191] width 465 height 28
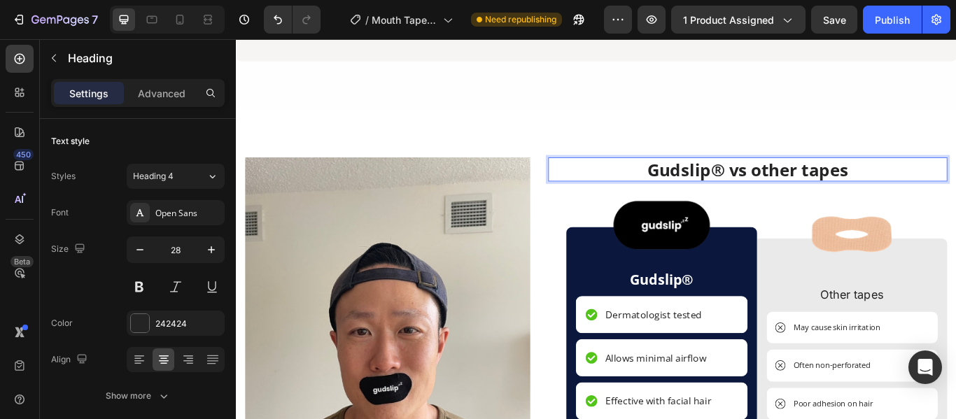
click at [910, 184] on h2 "Gudslip® vs other tapes" at bounding box center [832, 191] width 465 height 28
click at [947, 328] on p "Other tapes" at bounding box center [954, 338] width 197 height 20
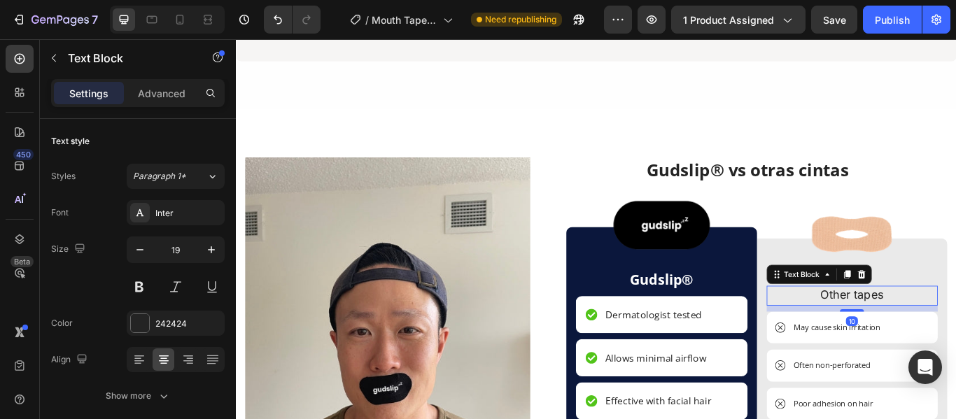
click at [947, 328] on p "Other tapes" at bounding box center [954, 338] width 197 height 20
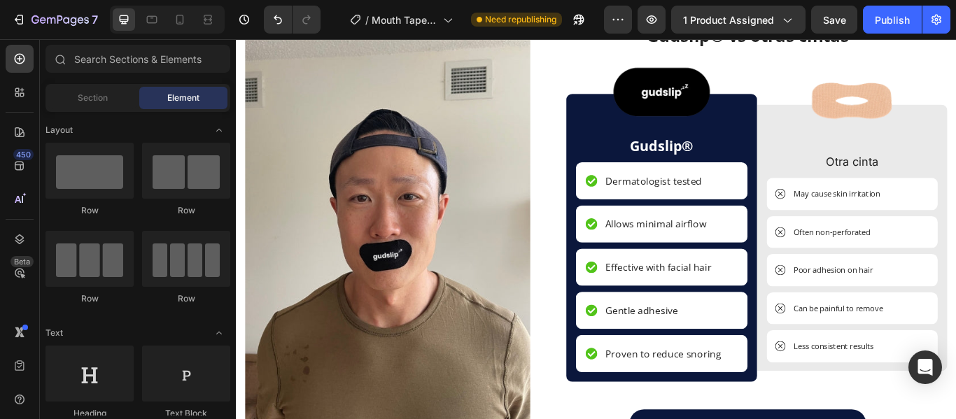
scroll to position [3186, 0]
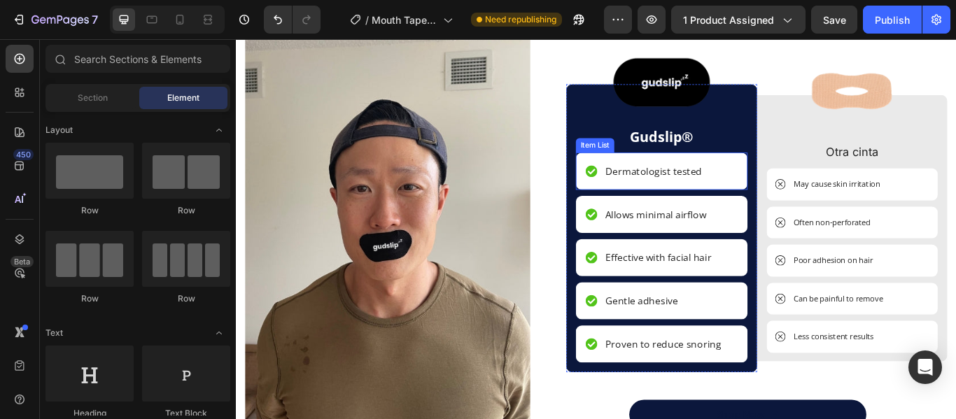
click at [773, 192] on div "Dermatologist tested" at bounding box center [722, 193] width 117 height 21
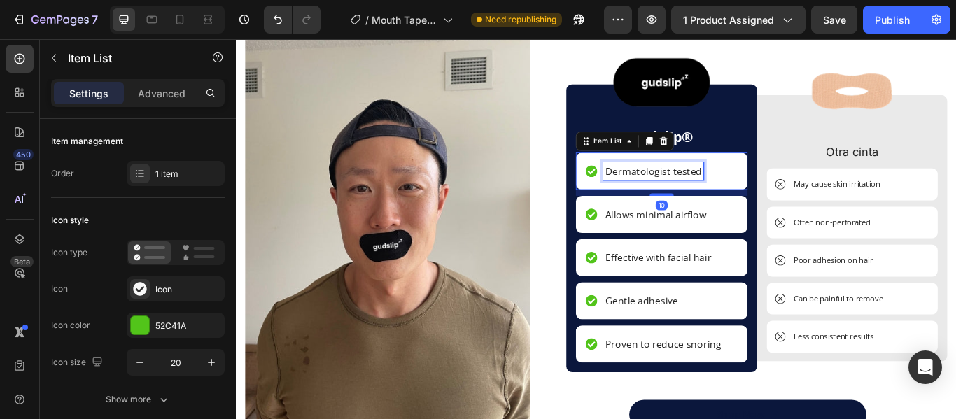
click at [773, 192] on div "Dermatologist tested" at bounding box center [722, 193] width 117 height 21
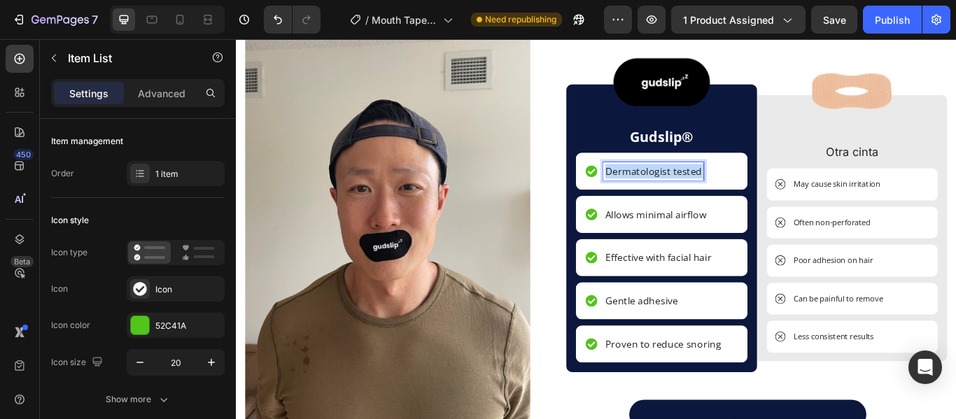
drag, startPoint x: 773, startPoint y: 192, endPoint x: 660, endPoint y: 193, distance: 112.7
click at [664, 193] on div "Dermatologist tested" at bounding box center [722, 193] width 117 height 21
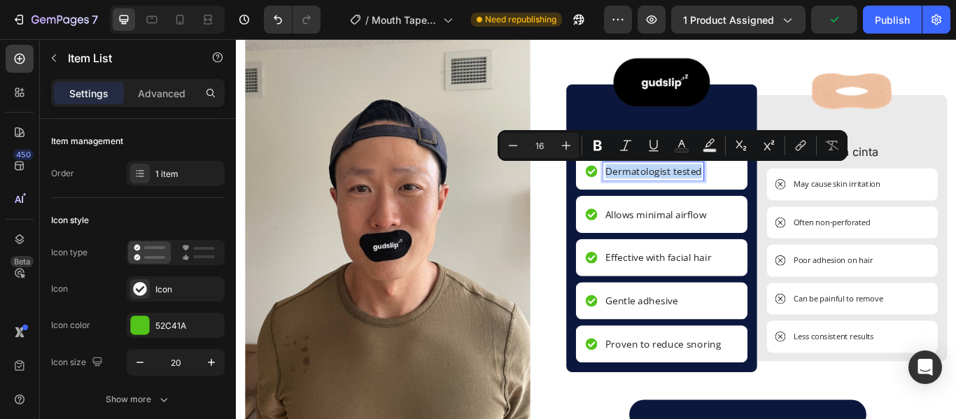
drag, startPoint x: 663, startPoint y: 193, endPoint x: 769, endPoint y: 198, distance: 105.8
click at [769, 198] on p "Dermatologist tested" at bounding box center [722, 193] width 113 height 17
copy p "Dermatologist tested"
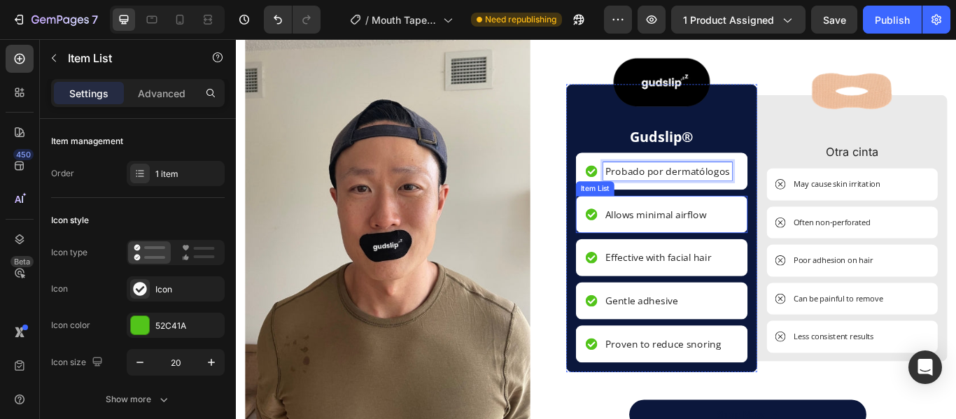
click at [767, 244] on p "Allows minimal airflow" at bounding box center [725, 243] width 118 height 17
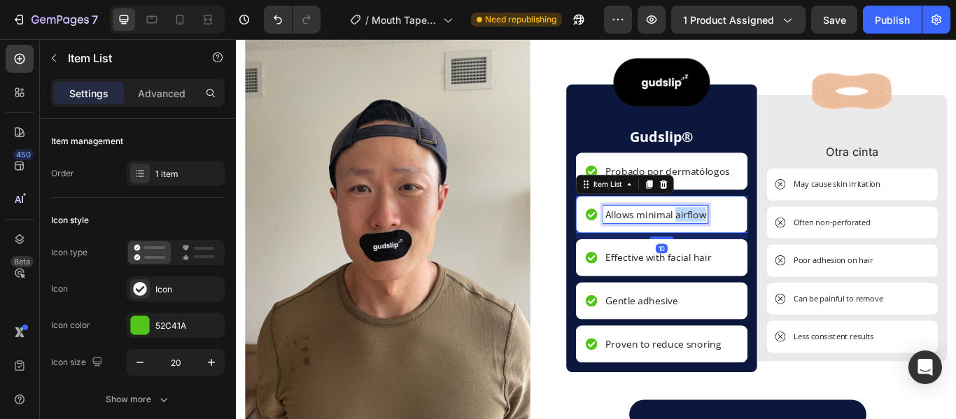
click at [767, 244] on p "Allows minimal airflow" at bounding box center [725, 243] width 118 height 17
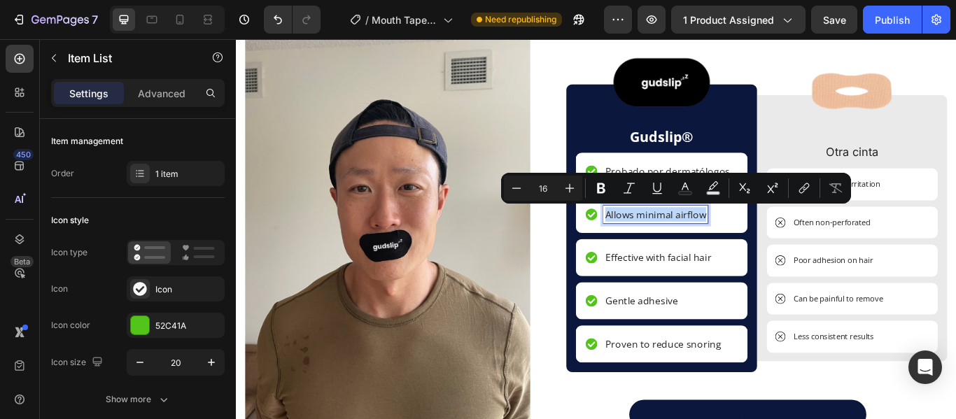
copy p "Allows minimal airflow"
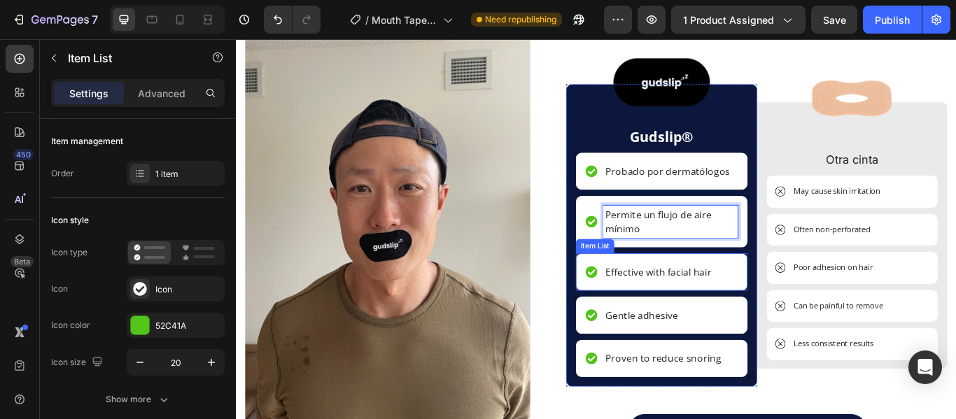
click at [767, 316] on p "Effective with facial hair" at bounding box center [728, 310] width 124 height 17
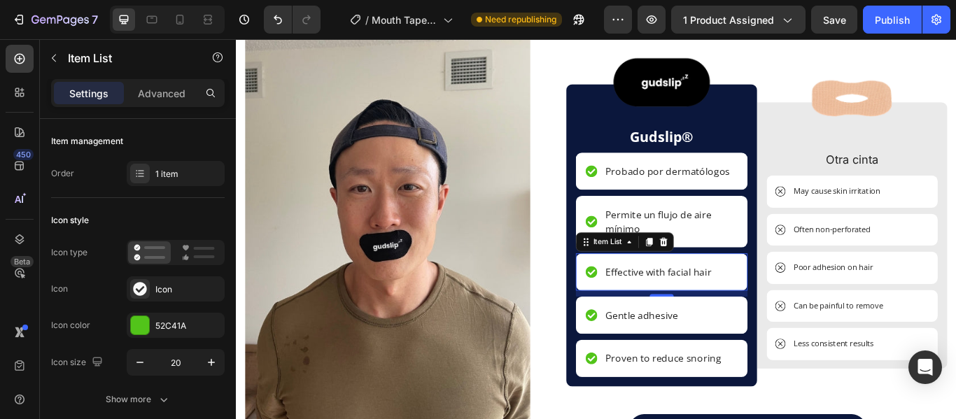
click at [767, 316] on p "Effective with facial hair" at bounding box center [728, 310] width 124 height 17
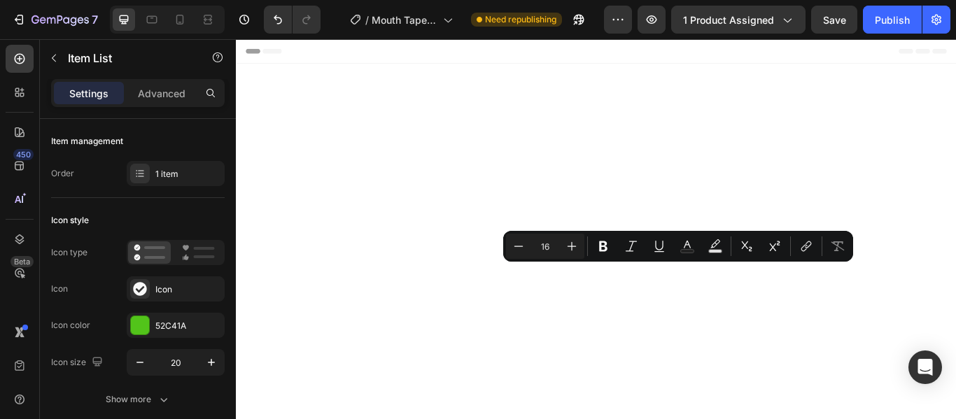
scroll to position [3186, 0]
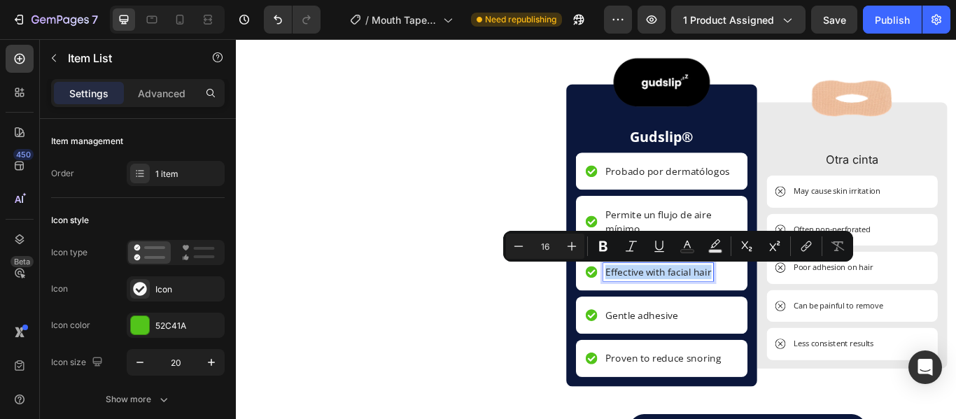
drag, startPoint x: 742, startPoint y: 301, endPoint x: 724, endPoint y: 307, distance: 19.3
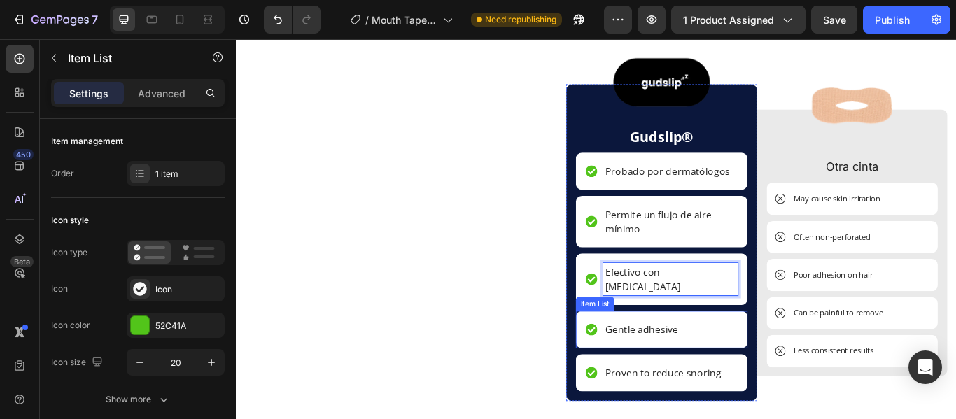
click at [725, 369] on p "Gentle adhesive" at bounding box center [708, 377] width 85 height 17
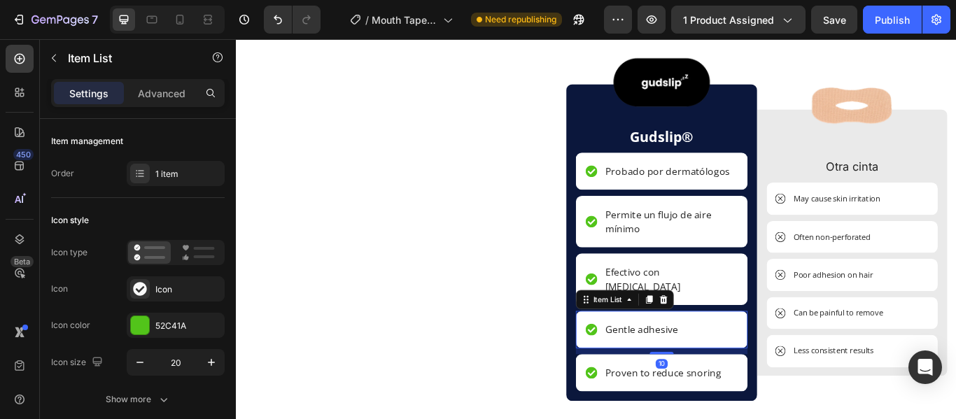
click at [725, 369] on p "Gentle adhesive" at bounding box center [708, 377] width 85 height 17
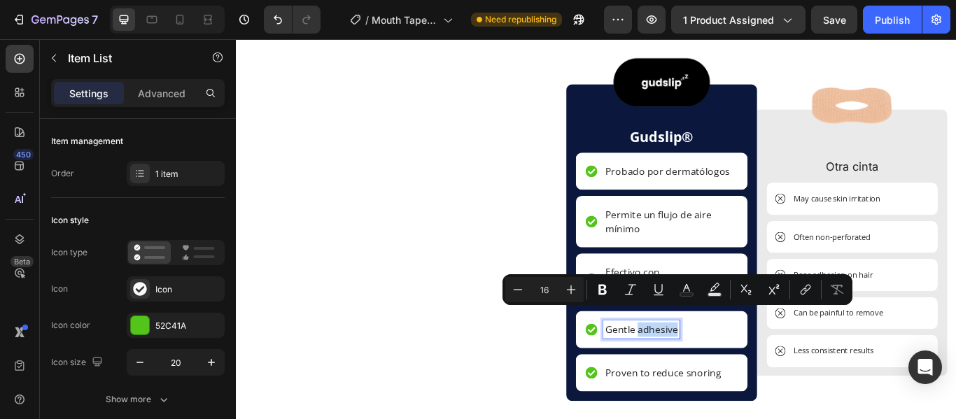
click at [725, 369] on p "Gentle adhesive" at bounding box center [708, 377] width 85 height 17
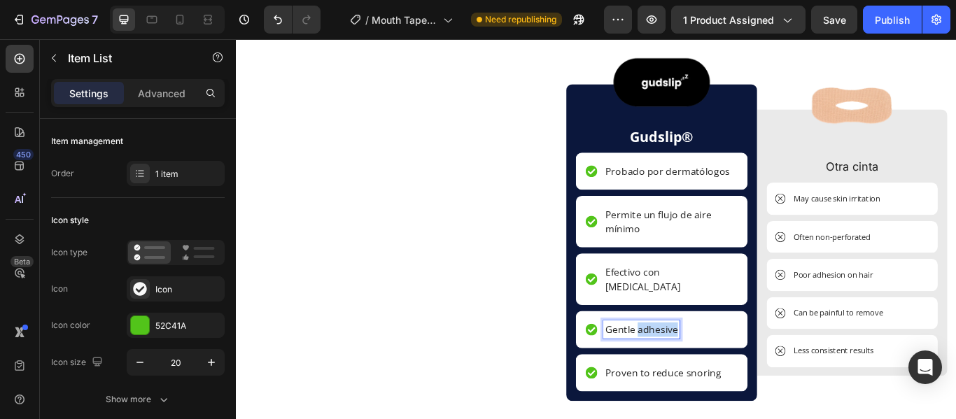
click at [725, 369] on p "Gentle adhesive" at bounding box center [708, 377] width 85 height 17
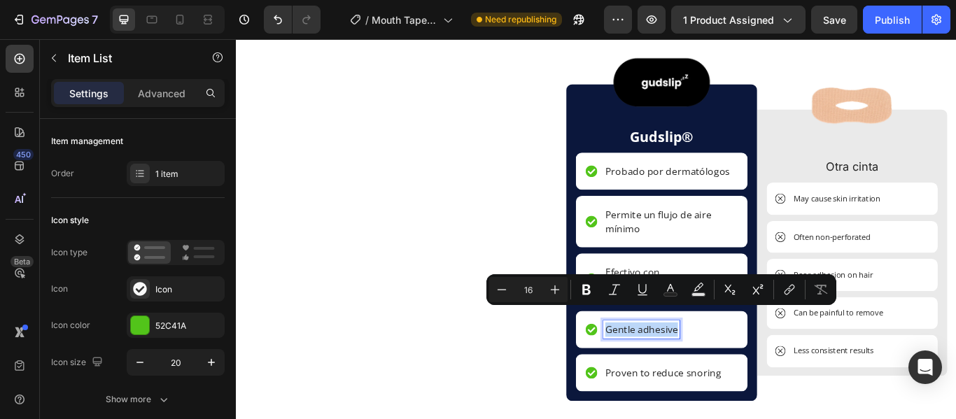
copy p "Gentle adhesive"
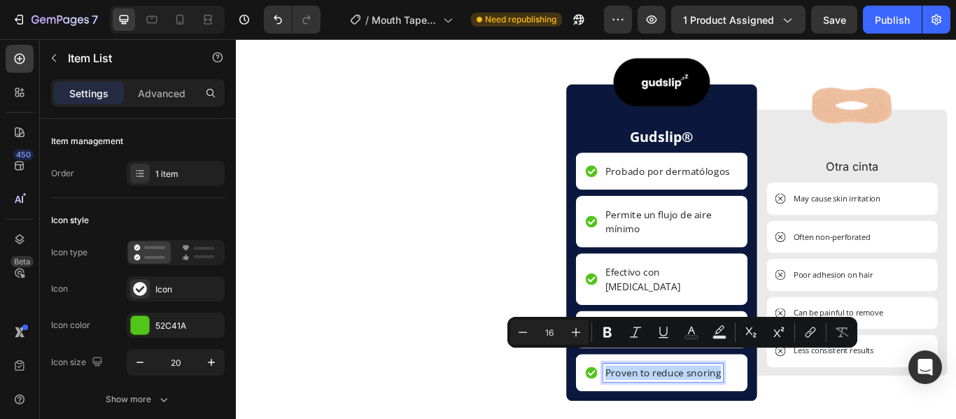
copy p "Proven to reduce snoring"
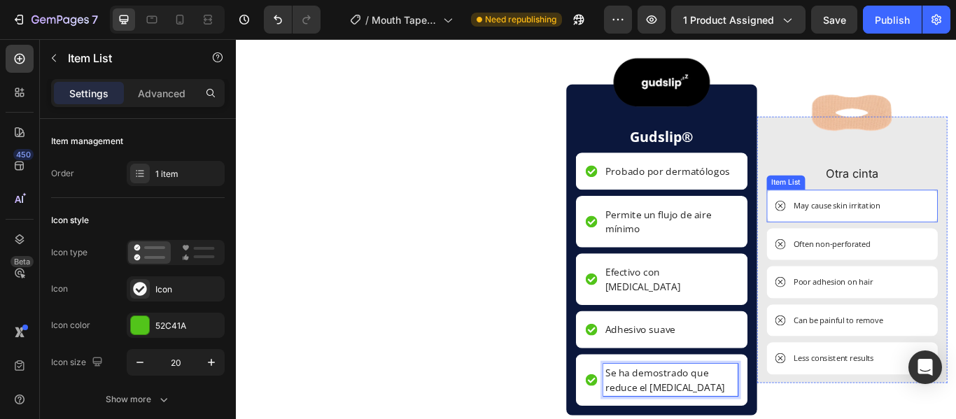
click at [955, 225] on div "May cause skin irritation" at bounding box center [937, 234] width 106 height 18
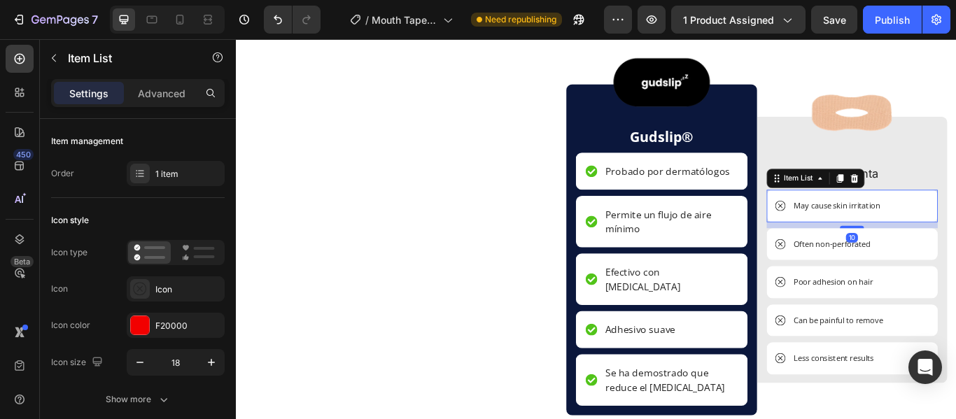
click at [955, 225] on div "May cause skin irritation" at bounding box center [937, 234] width 106 height 18
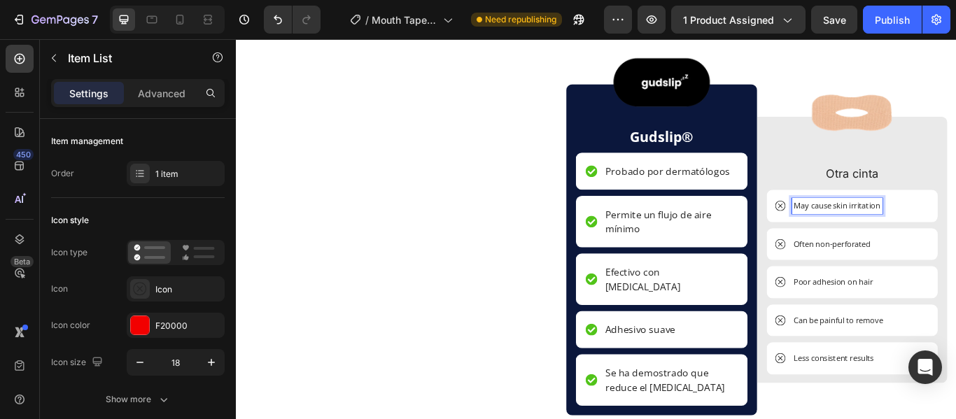
click at [955, 227] on p "May cause skin irritation" at bounding box center [936, 234] width 101 height 14
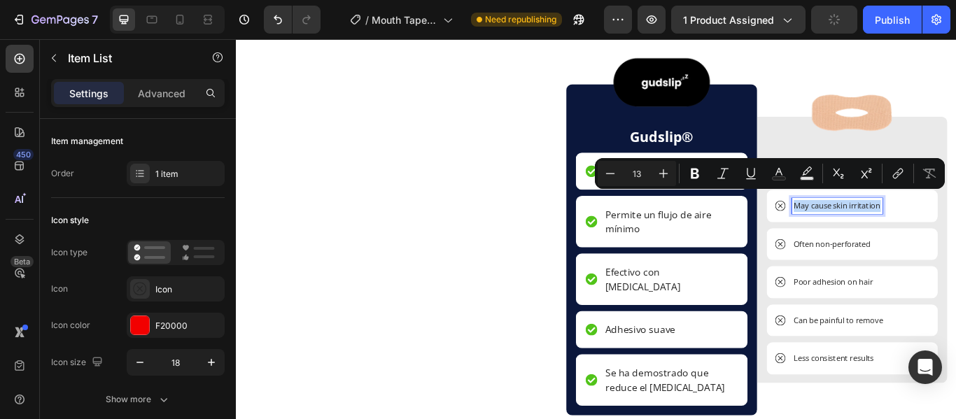
copy p "May cause skin irritation"
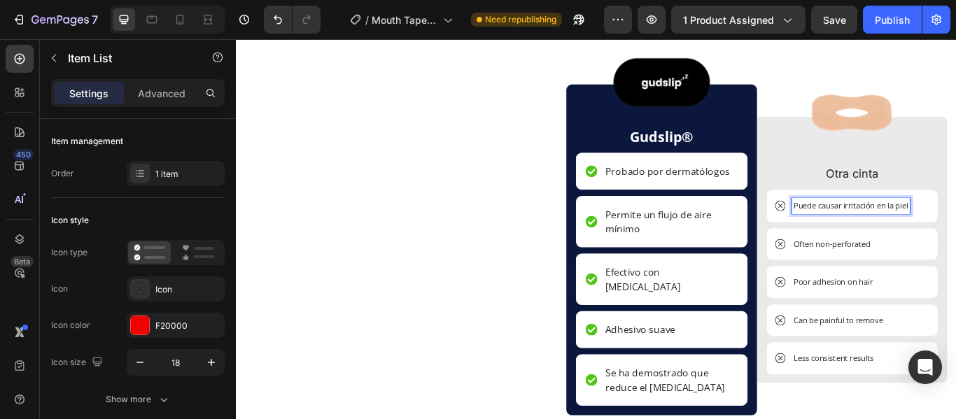
click at [937, 231] on p "Puede causar irritación en la piel" at bounding box center [953, 234] width 134 height 14
click at [955, 227] on p "Puede causar irritación en la piel" at bounding box center [953, 234] width 134 height 14
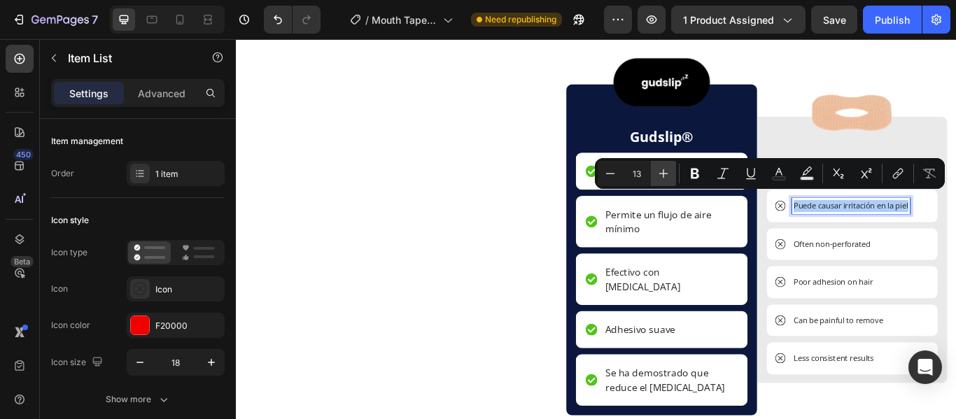
click at [661, 171] on icon "Editor contextual toolbar" at bounding box center [663, 174] width 14 height 14
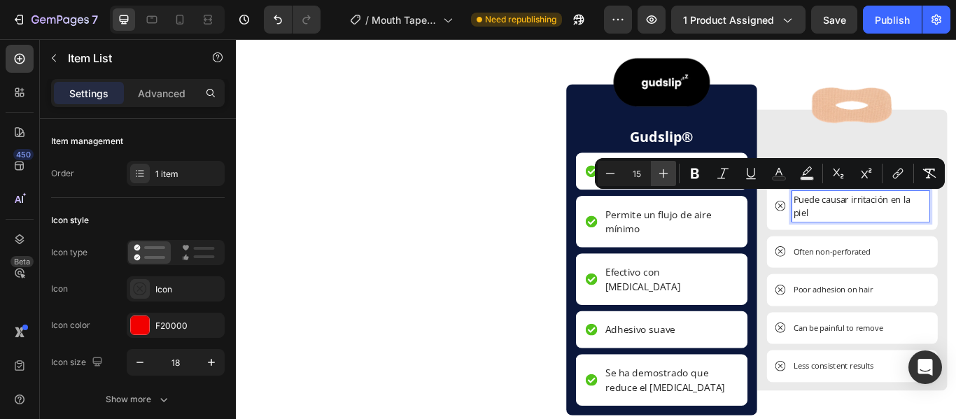
click at [661, 171] on icon "Editor contextual toolbar" at bounding box center [663, 174] width 14 height 14
type input "16"
click at [917, 281] on p "Often non-perforated" at bounding box center [931, 288] width 90 height 14
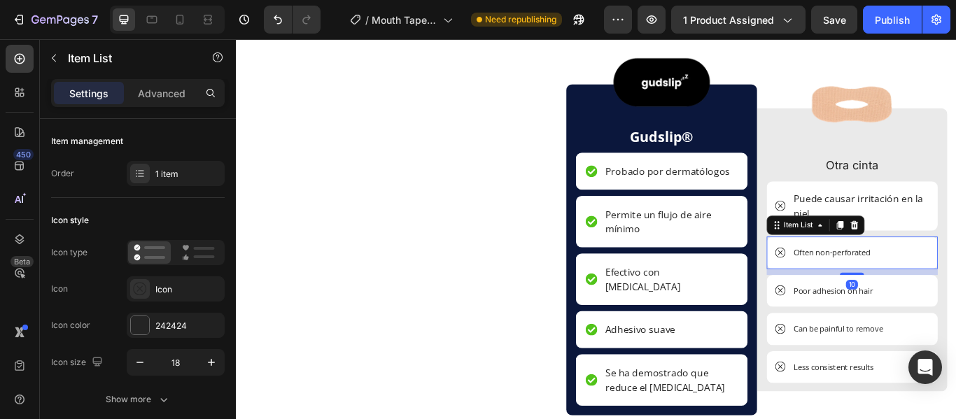
click at [917, 281] on p "Often non-perforated" at bounding box center [931, 288] width 90 height 14
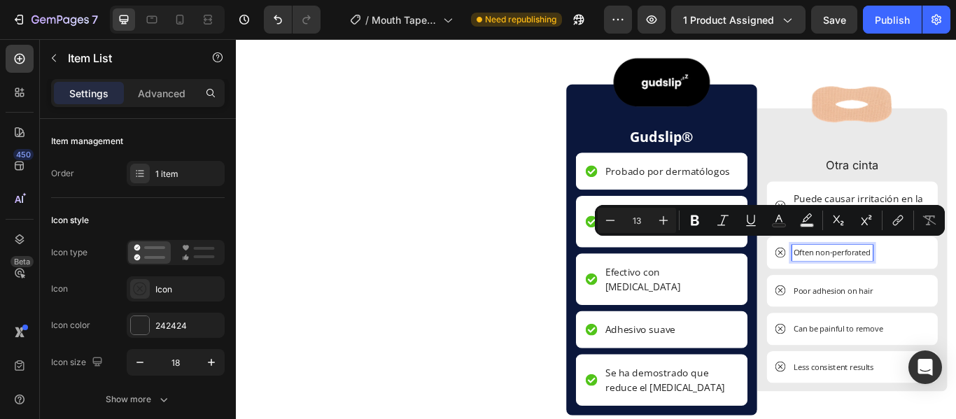
click at [934, 281] on p "Often non-perforated" at bounding box center [931, 288] width 90 height 14
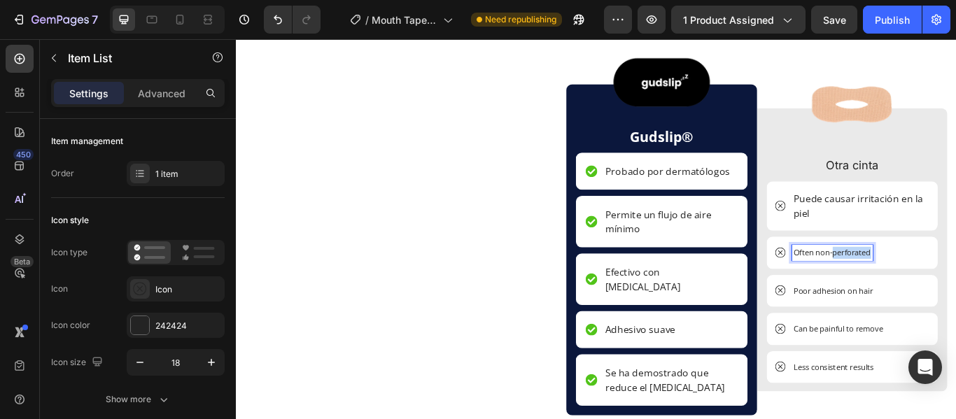
click at [934, 281] on p "Often non-perforated" at bounding box center [931, 288] width 90 height 14
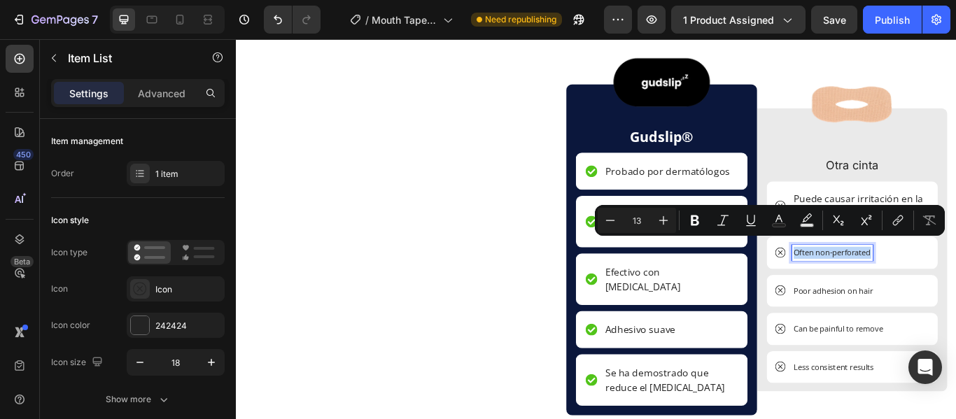
copy p "Often non-perforated"
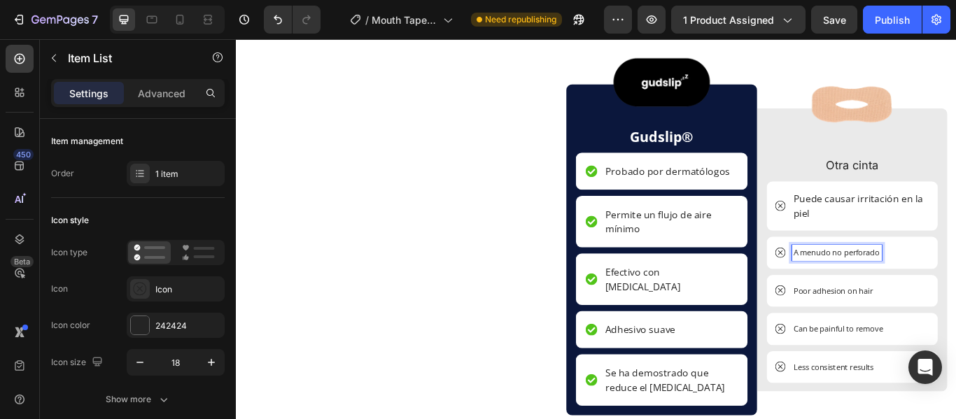
click at [925, 281] on p "A menudo no perforado" at bounding box center [936, 288] width 101 height 14
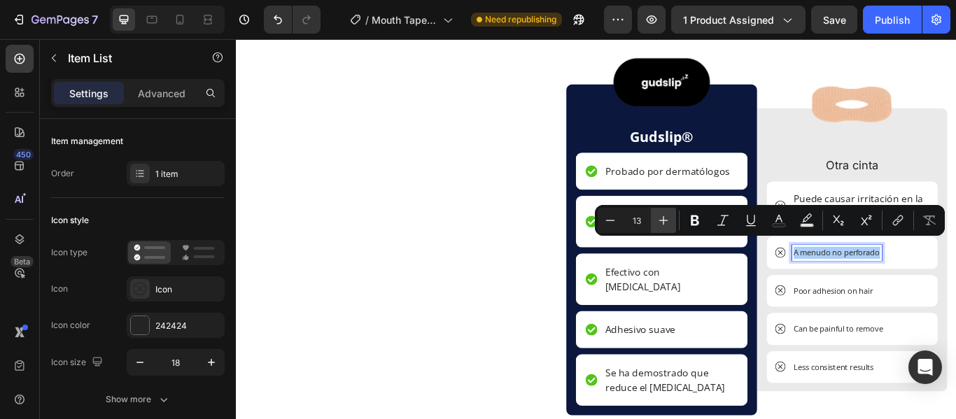
click at [661, 220] on icon "Editor contextual toolbar" at bounding box center [663, 220] width 9 height 9
type input "16"
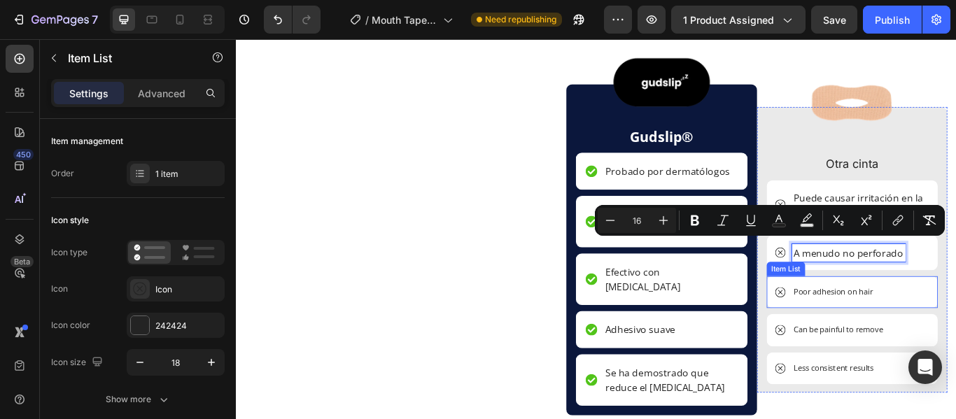
click at [905, 330] on p "Poor adhesion on hair" at bounding box center [932, 334] width 92 height 14
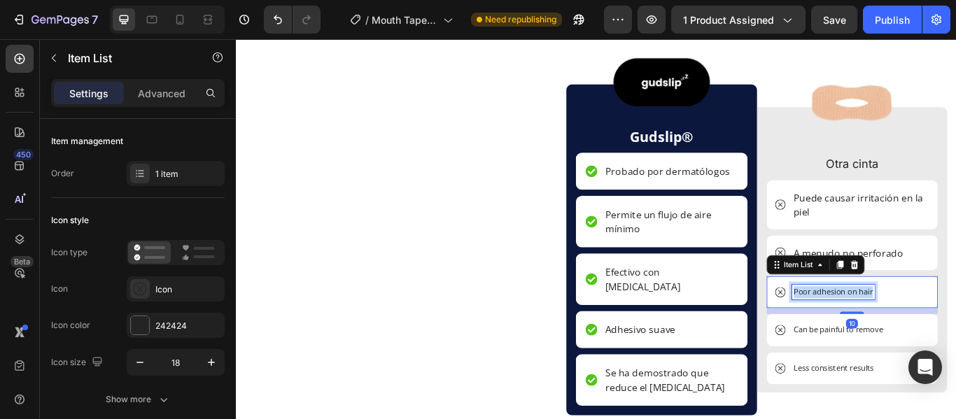
click at [905, 330] on p "Poor adhesion on hair" at bounding box center [932, 334] width 92 height 14
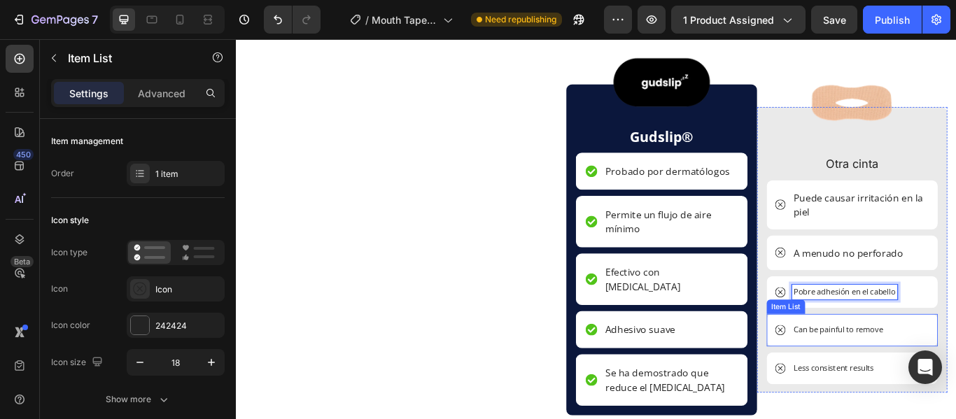
click at [936, 374] on p "Can be painful to remove" at bounding box center [938, 379] width 105 height 14
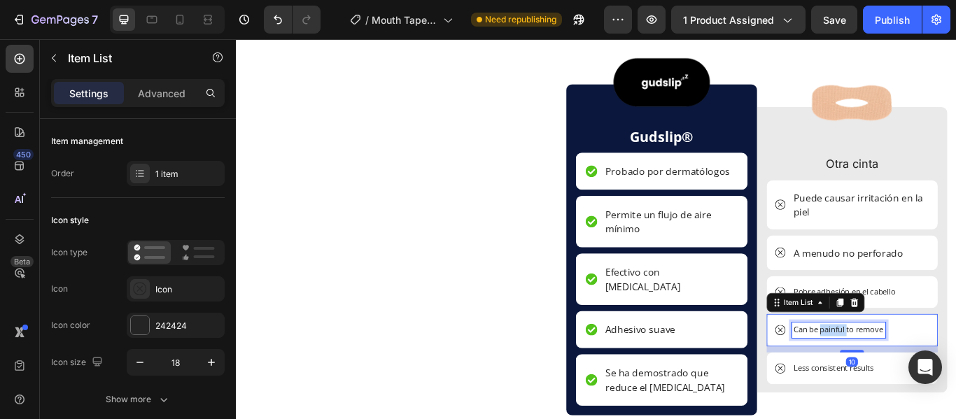
click at [936, 374] on p "Can be painful to remove" at bounding box center [938, 379] width 105 height 14
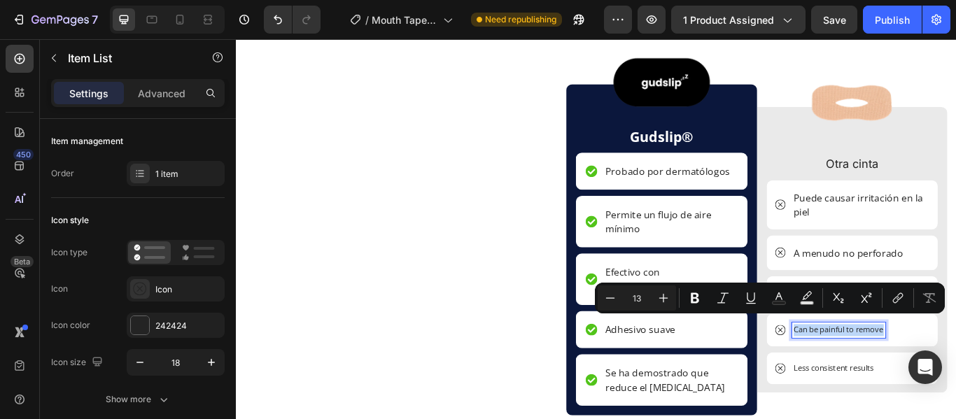
copy p "Can be painful to remove"
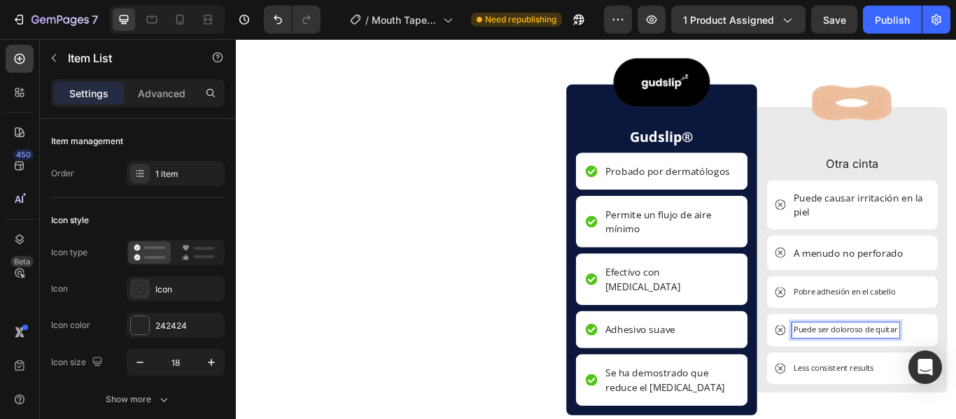
click at [954, 374] on p "Puede ser doloroso de quitar" at bounding box center [946, 379] width 121 height 14
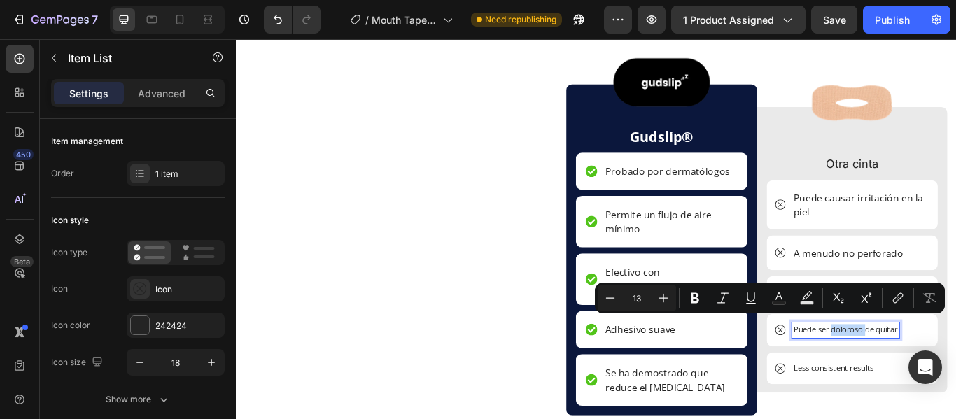
click at [954, 374] on p "Puede ser doloroso de quitar" at bounding box center [946, 379] width 121 height 14
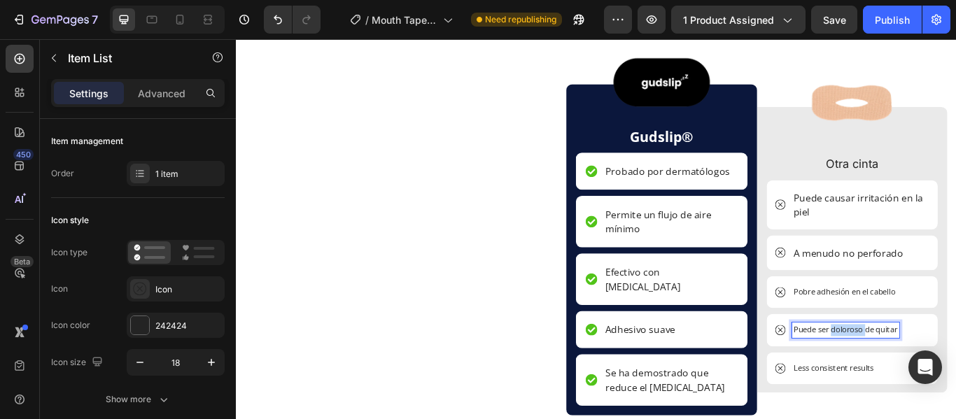
click at [954, 374] on p "Puede ser doloroso de quitar" at bounding box center [946, 379] width 121 height 14
click at [955, 372] on p "Puede ser doloroso de quitar" at bounding box center [946, 379] width 121 height 14
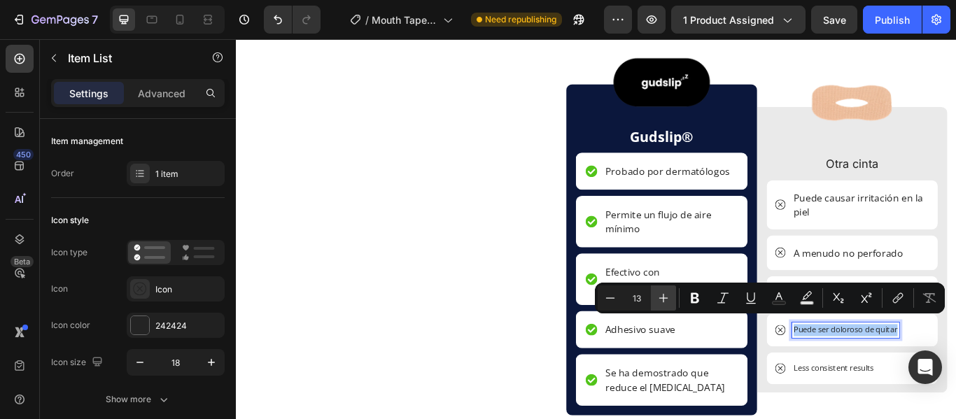
click at [668, 292] on icon "Editor contextual toolbar" at bounding box center [663, 298] width 14 height 14
type input "16"
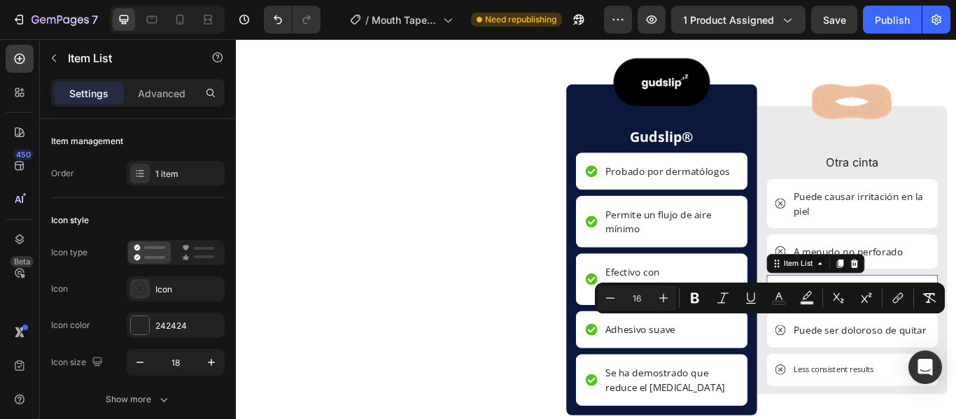
click at [906, 314] on div "Pobre adhesión en el cabello" at bounding box center [954, 333] width 200 height 38
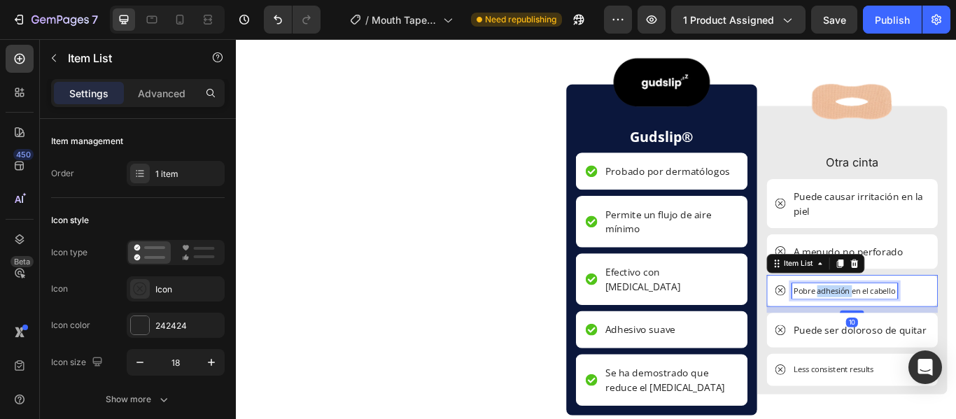
click at [925, 326] on p "Pobre adhesión en el cabello" at bounding box center [945, 333] width 119 height 14
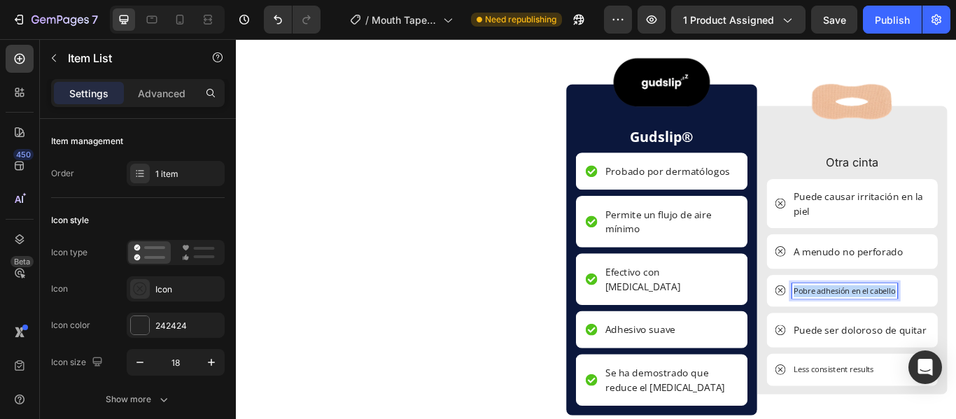
click at [925, 326] on p "Pobre adhesión en el cabello" at bounding box center [945, 333] width 119 height 14
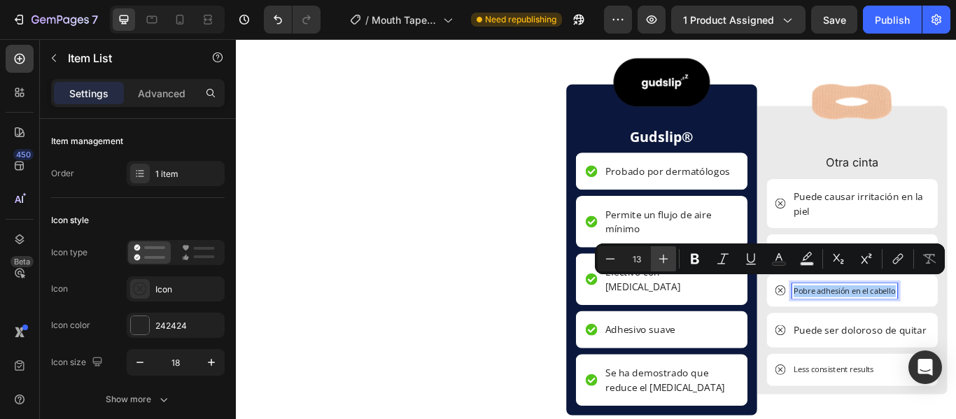
click at [668, 259] on icon "Editor contextual toolbar" at bounding box center [663, 259] width 14 height 14
type input "16"
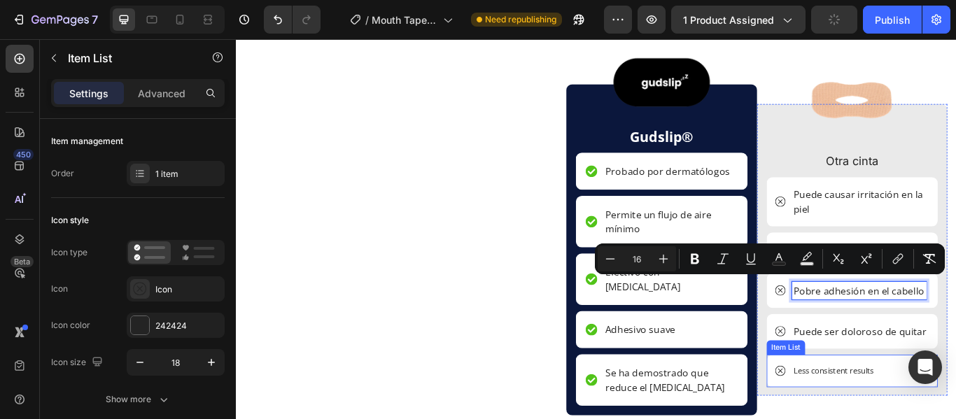
click at [914, 418] on p "Less consistent results" at bounding box center [933, 426] width 94 height 14
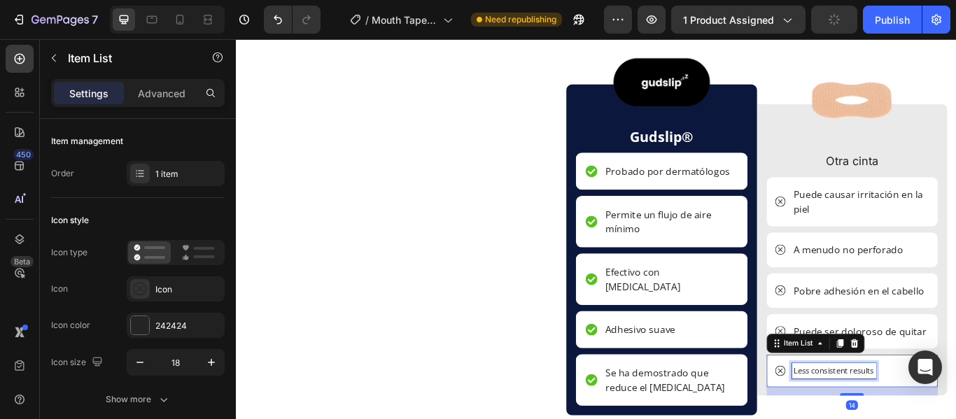
click at [914, 418] on p "Less consistent results" at bounding box center [933, 426] width 94 height 14
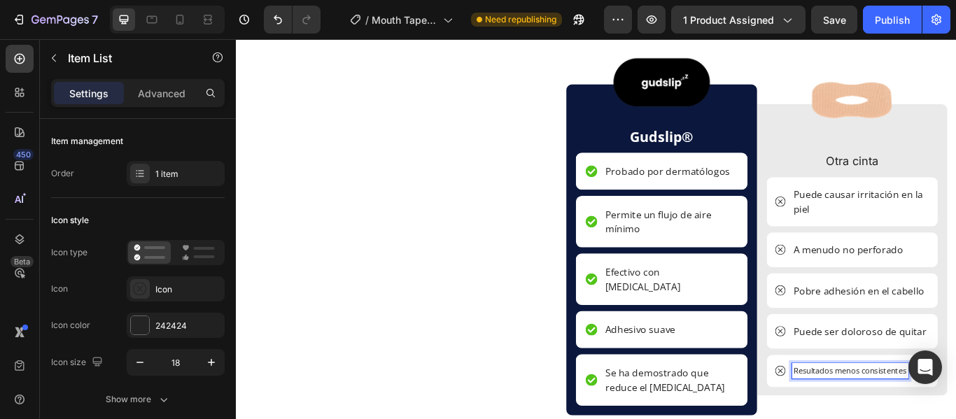
click at [931, 418] on p "Resultados menos consistentes" at bounding box center [952, 426] width 132 height 14
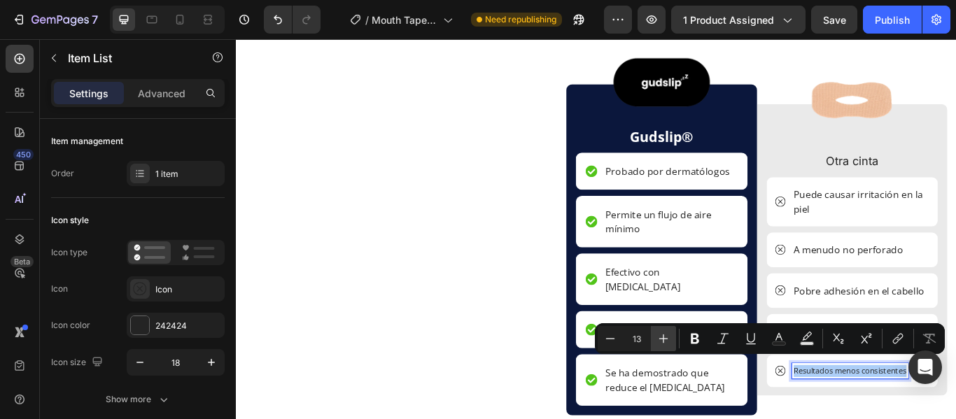
click at [669, 339] on icon "Editor contextual toolbar" at bounding box center [663, 339] width 14 height 14
type input "16"
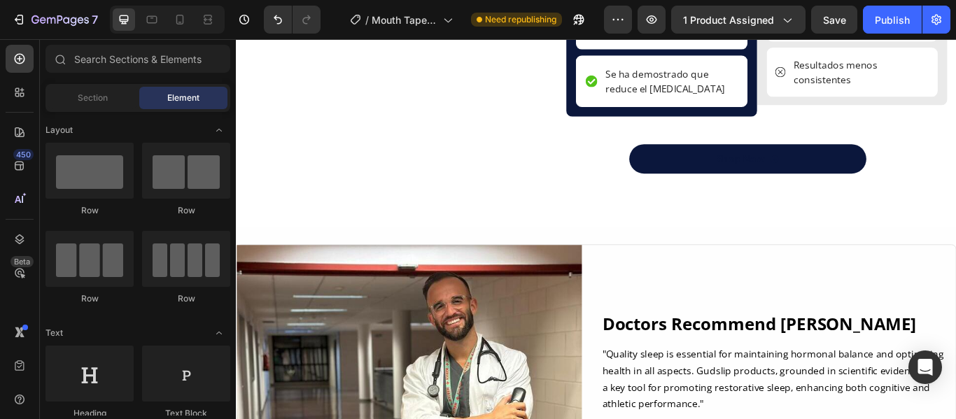
scroll to position [3546, 0]
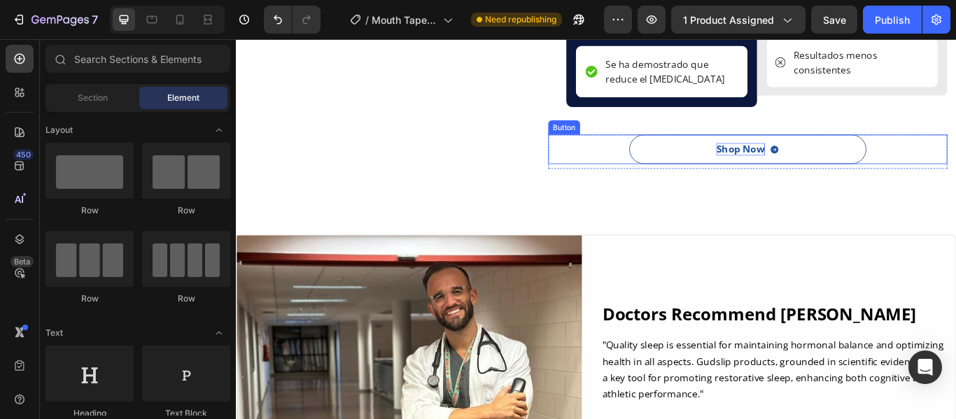
click at [822, 160] on div "Shop Now" at bounding box center [824, 167] width 57 height 15
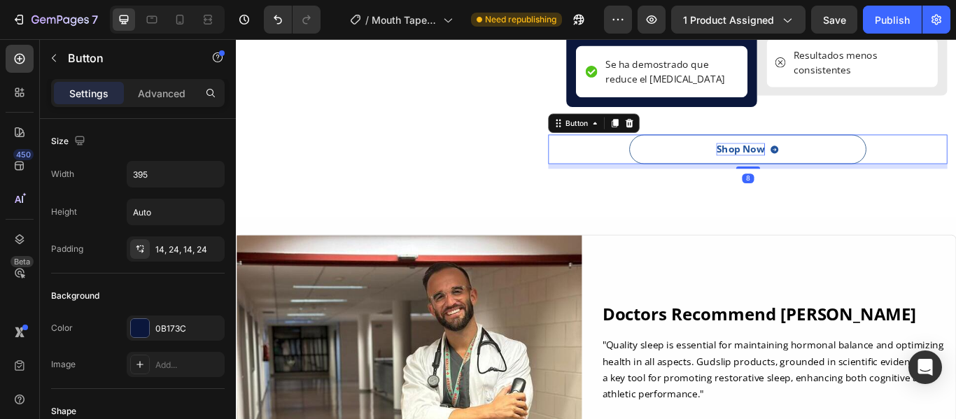
click at [822, 160] on div "Shop Now" at bounding box center [824, 167] width 57 height 15
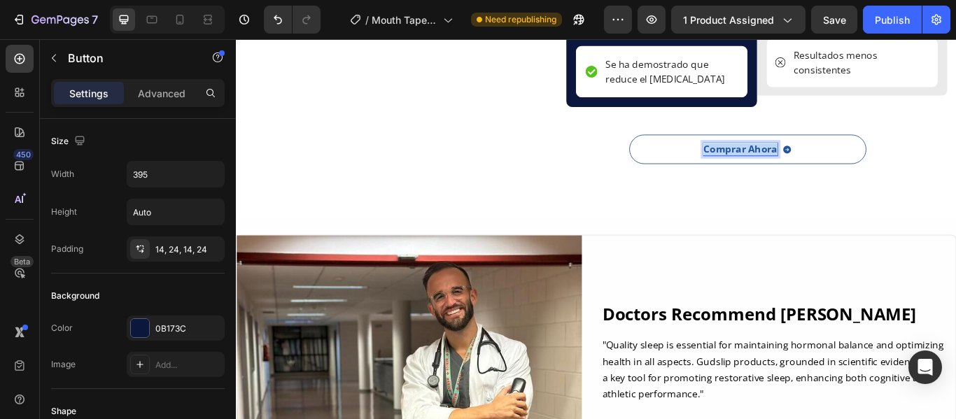
drag, startPoint x: 856, startPoint y: 151, endPoint x: 770, endPoint y: 145, distance: 87.0
click at [770, 150] on link "Comprar Ahora" at bounding box center [832, 167] width 276 height 34
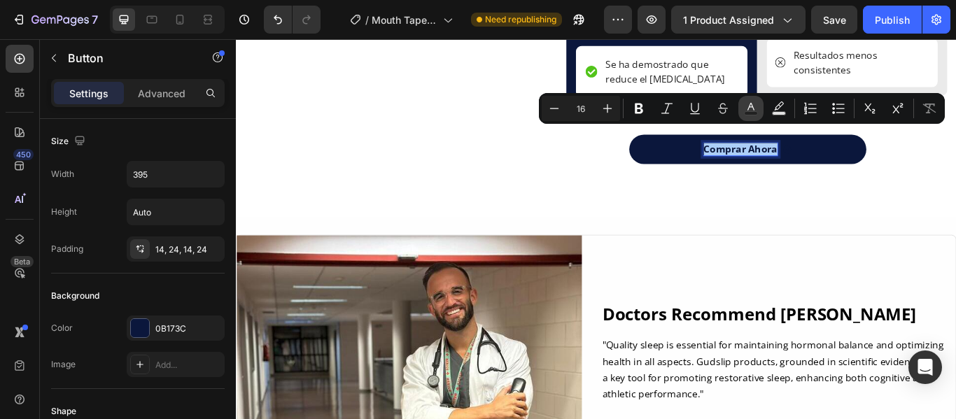
click at [759, 107] on button "Text Color" at bounding box center [750, 108] width 25 height 25
type input "0B173C"
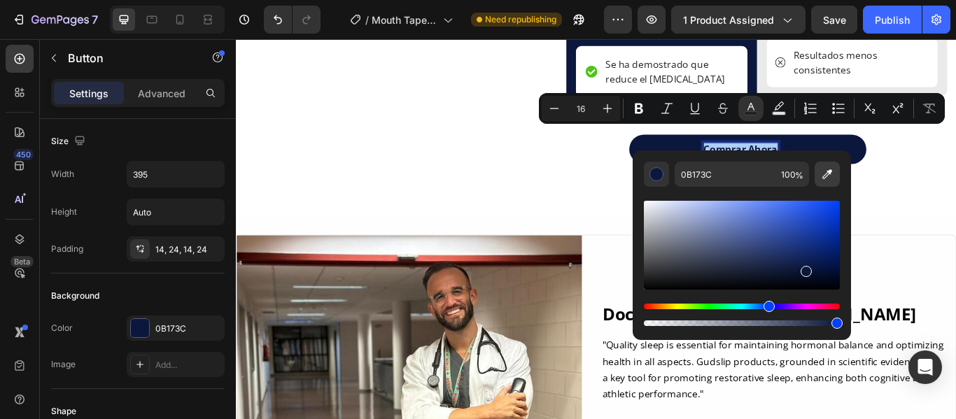
click at [821, 174] on icon "Editor contextual toolbar" at bounding box center [827, 174] width 14 height 14
type input "FFFFFF"
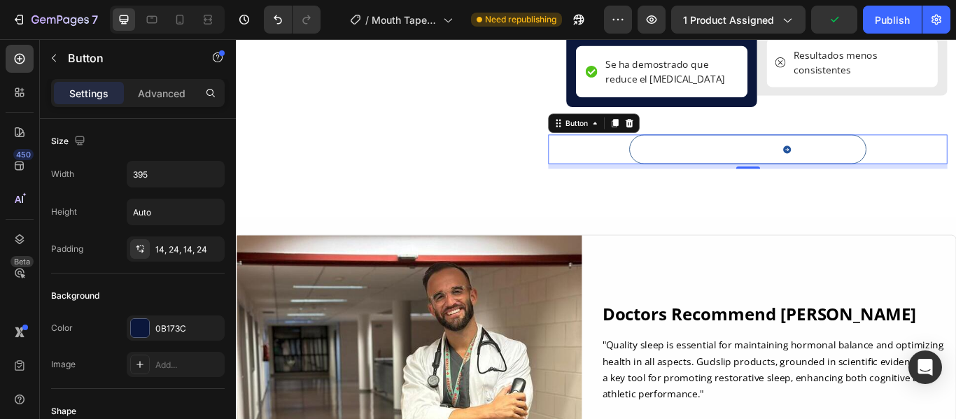
drag, startPoint x: 875, startPoint y: 150, endPoint x: 863, endPoint y: 151, distance: 11.9
click at [863, 160] on div "Comprar Ahora" at bounding box center [832, 167] width 103 height 15
click at [874, 163] on icon at bounding box center [878, 167] width 9 height 9
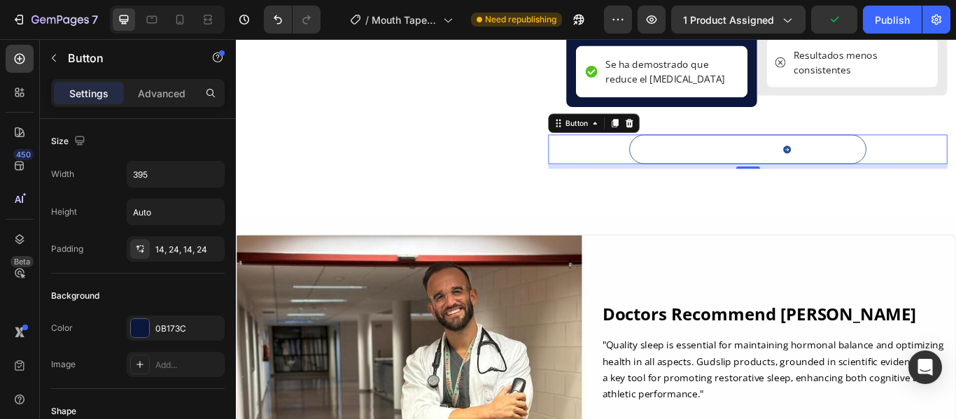
click at [874, 163] on icon at bounding box center [878, 167] width 9 height 9
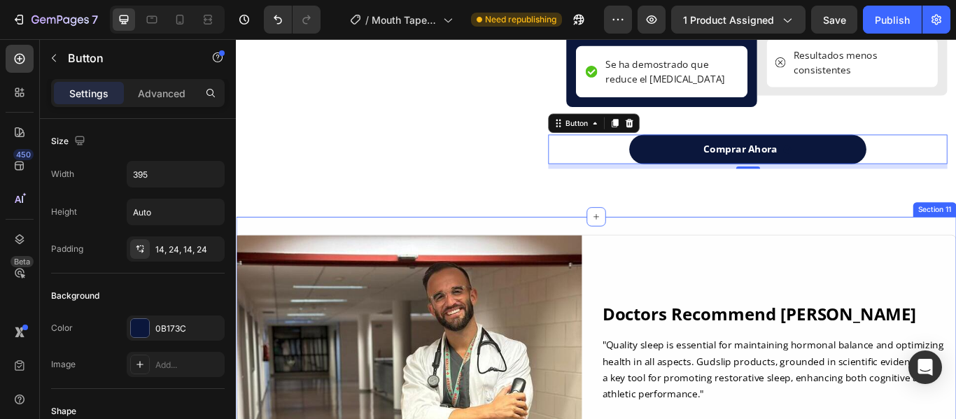
click at [954, 248] on div "Image Doctors Recommend [PERSON_NAME] Heading "Quality sleep is essential for m…" at bounding box center [656, 423] width 840 height 355
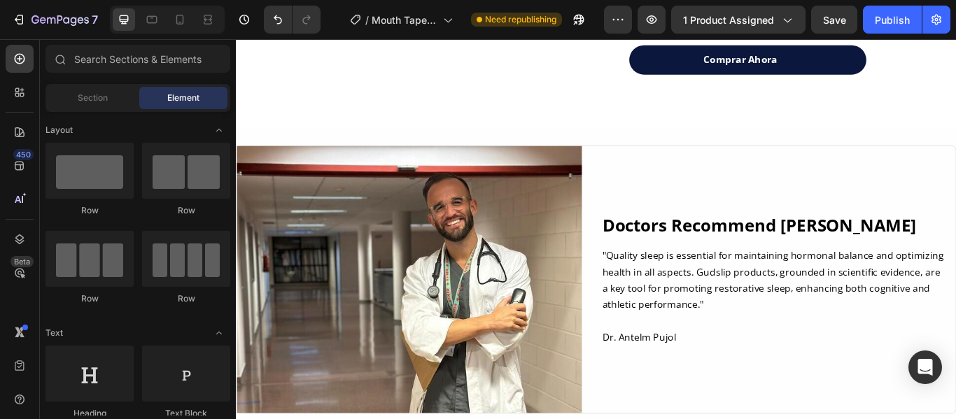
scroll to position [3697, 0]
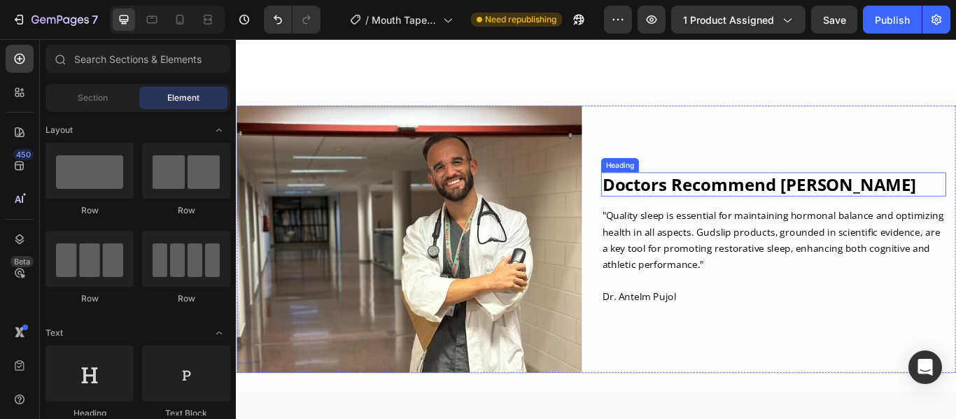
click at [945, 195] on h2 "Doctors Recommend [PERSON_NAME]" at bounding box center [862, 209] width 402 height 28
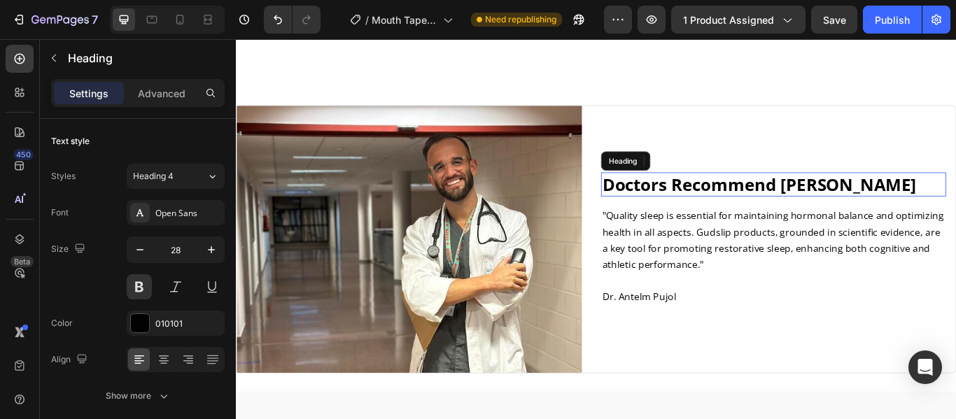
click at [945, 195] on h2 "Doctors Recommend [PERSON_NAME]" at bounding box center [862, 209] width 402 height 28
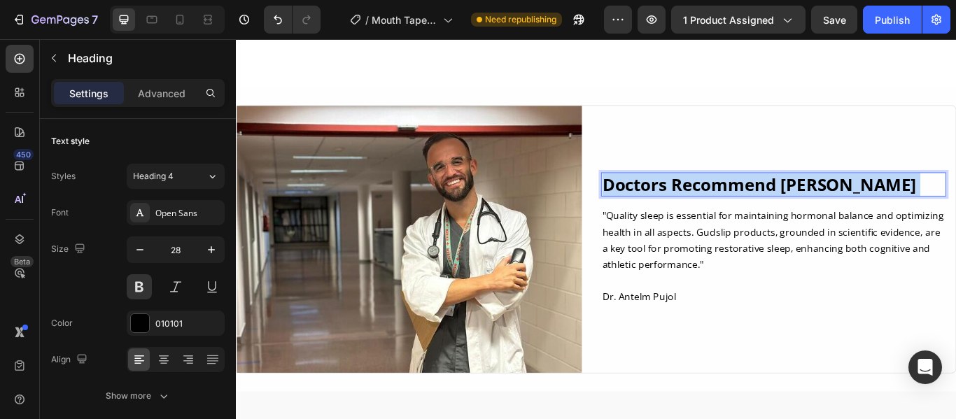
drag, startPoint x: 945, startPoint y: 189, endPoint x: 754, endPoint y: 184, distance: 191.1
click at [754, 196] on p "Doctors Recommend [PERSON_NAME]" at bounding box center [863, 208] width 400 height 25
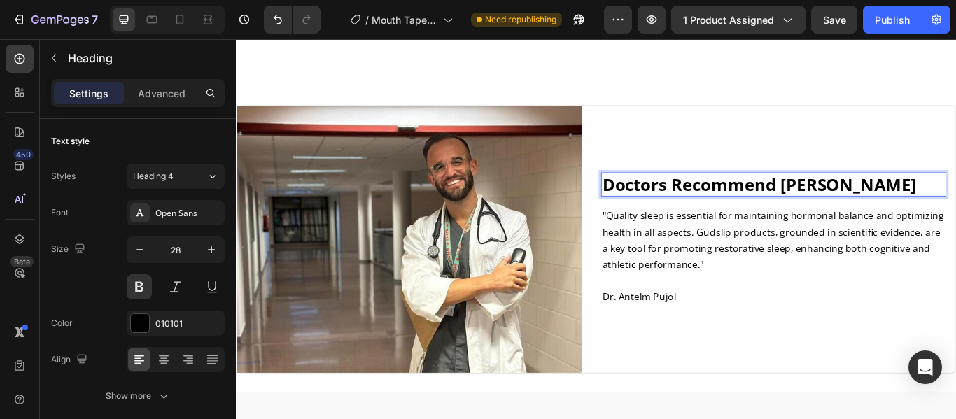
click at [930, 196] on p "Doctors Recommend [PERSON_NAME]" at bounding box center [863, 208] width 400 height 25
click at [934, 196] on p "Doctors Recommend [PERSON_NAME]" at bounding box center [863, 208] width 400 height 25
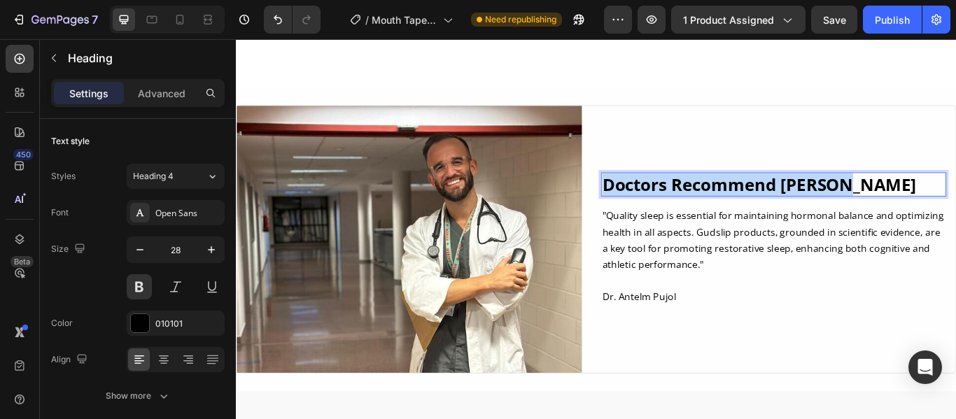
drag, startPoint x: 936, startPoint y: 190, endPoint x: 657, endPoint y: 188, distance: 279.2
click at [663, 196] on p "Doctors Recommend [PERSON_NAME]" at bounding box center [863, 208] width 400 height 25
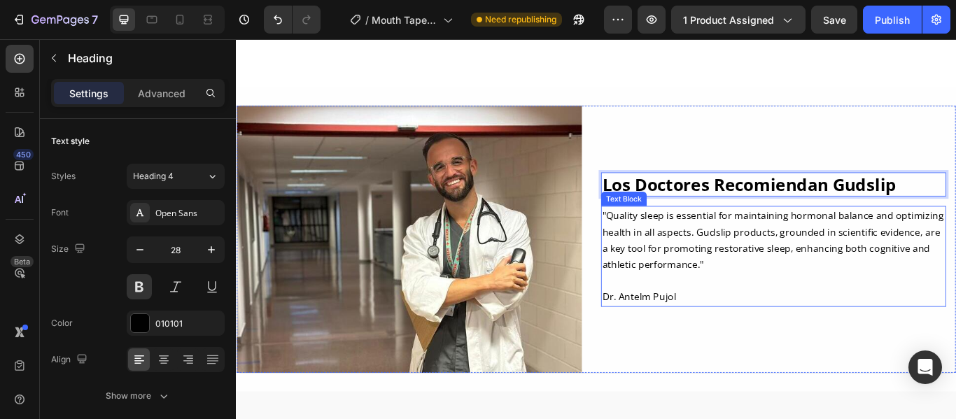
click at [777, 269] on p ""Quality sleep is essential for maintaining hormonal balance and optimizing hea…" at bounding box center [863, 273] width 400 height 76
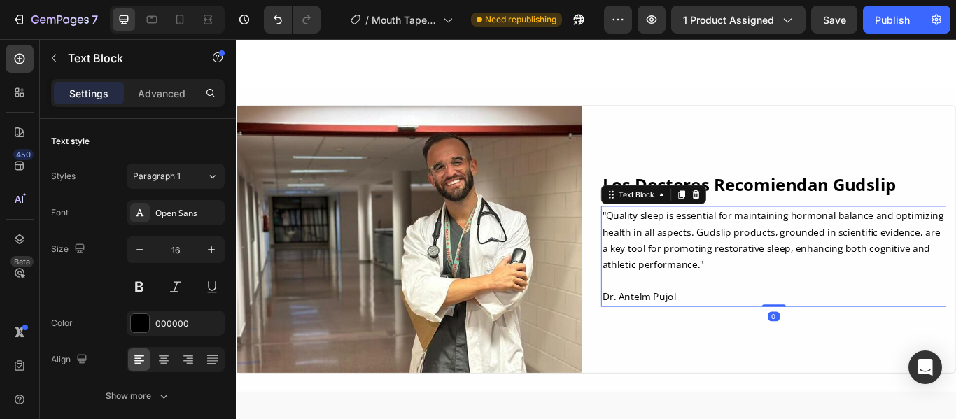
click at [777, 281] on p ""Quality sleep is essential for maintaining hormonal balance and optimizing hea…" at bounding box center [863, 273] width 400 height 76
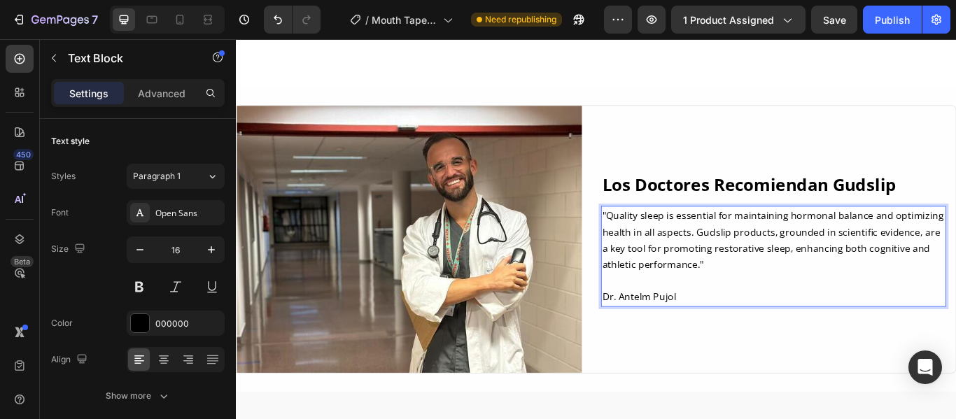
click at [777, 281] on p ""Quality sleep is essential for maintaining hormonal balance and optimizing hea…" at bounding box center [863, 273] width 400 height 76
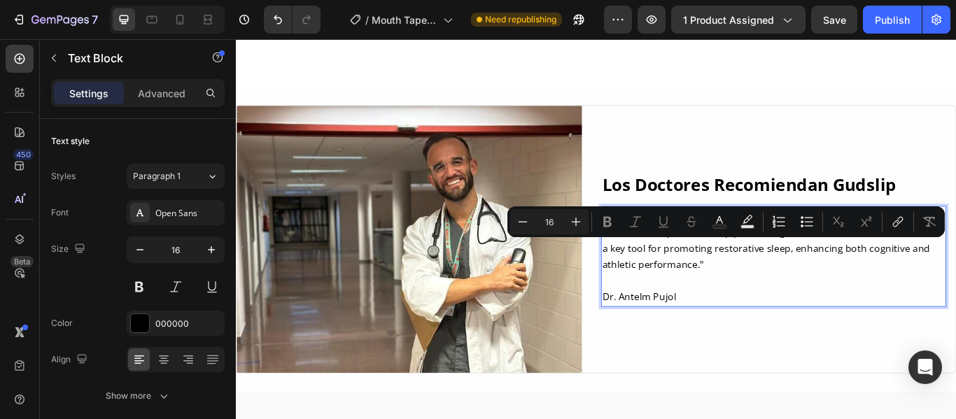
click at [777, 281] on p ""Quality sleep is essential for maintaining hormonal balance and optimizing hea…" at bounding box center [863, 273] width 400 height 76
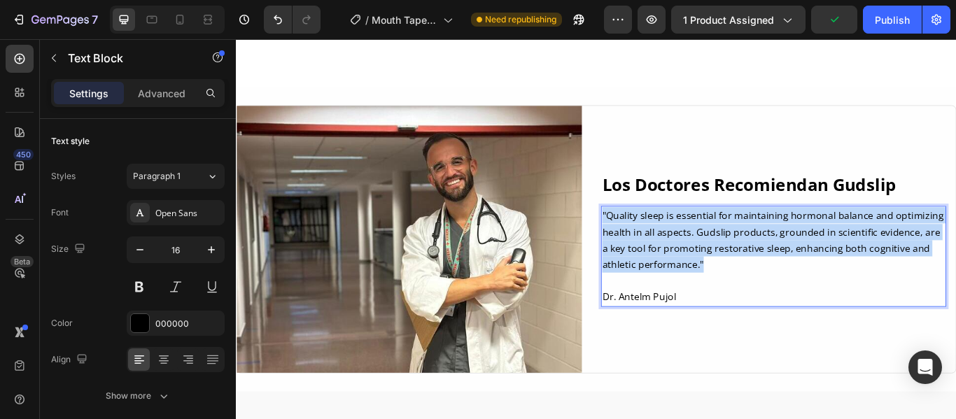
drag, startPoint x: 777, startPoint y: 281, endPoint x: 658, endPoint y: 223, distance: 132.4
click at [663, 235] on p ""Quality sleep is essential for maintaining hormonal balance and optimizing hea…" at bounding box center [863, 273] width 400 height 76
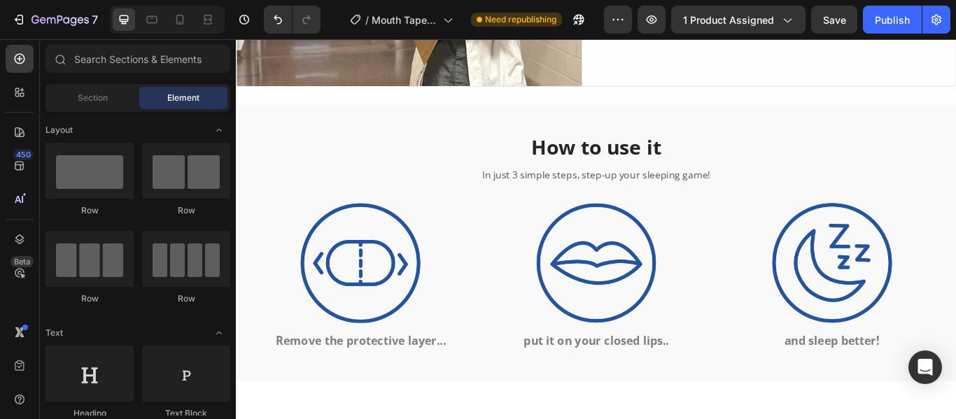
scroll to position [4037, 0]
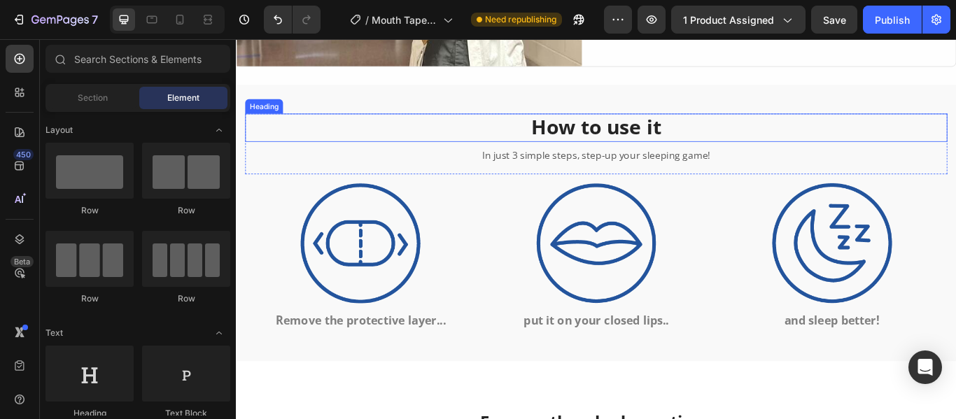
click at [744, 136] on h2 "How to use it" at bounding box center [655, 142] width 819 height 33
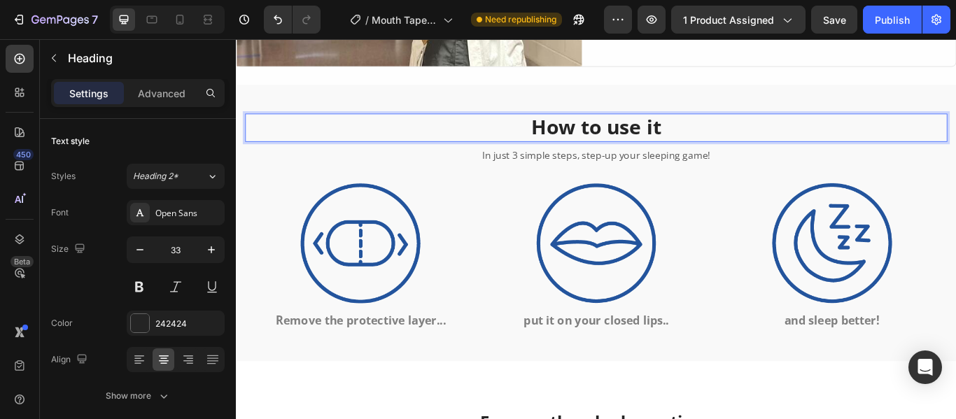
click at [744, 136] on h2 "How to use it" at bounding box center [655, 142] width 819 height 33
drag, startPoint x: 728, startPoint y: 138, endPoint x: 684, endPoint y: 136, distance: 44.8
click at [659, 135] on p "How to use it" at bounding box center [656, 142] width 816 height 30
drag, startPoint x: 733, startPoint y: 146, endPoint x: 577, endPoint y: 145, distance: 156.7
click at [577, 145] on p "How to use it" at bounding box center [656, 142] width 816 height 30
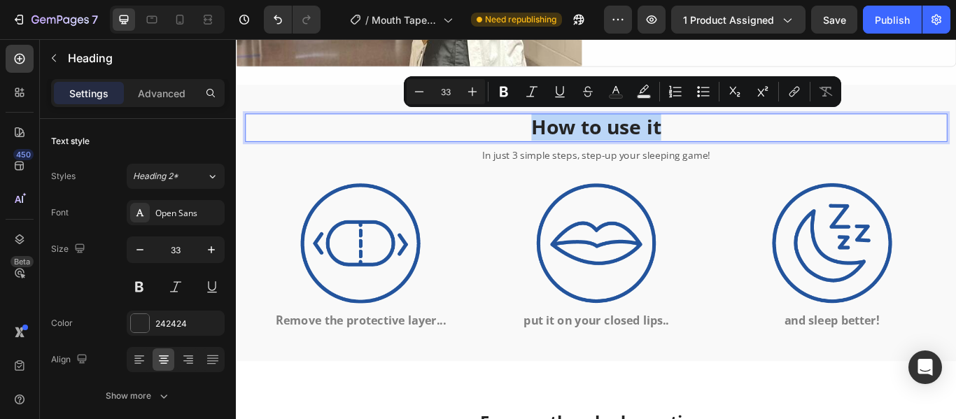
click at [591, 141] on p "How to use it" at bounding box center [656, 142] width 816 height 30
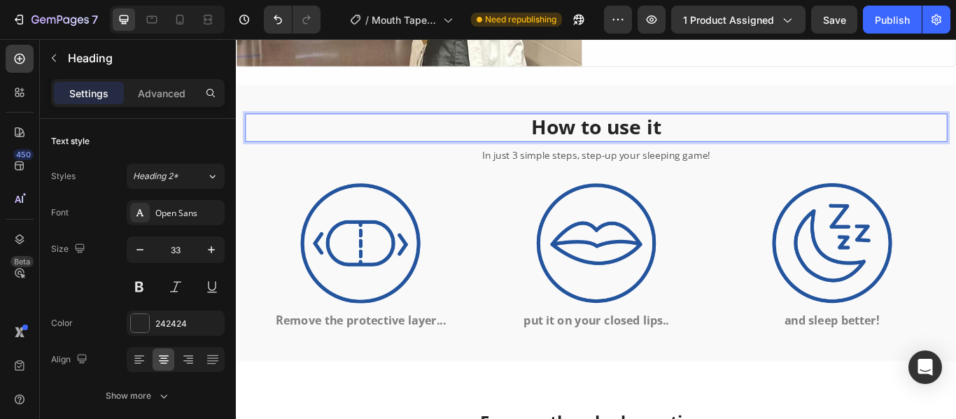
click at [732, 139] on p "How to use it" at bounding box center [656, 142] width 816 height 30
drag, startPoint x: 732, startPoint y: 139, endPoint x: 582, endPoint y: 128, distance: 150.2
click at [582, 128] on p "How to use it" at bounding box center [656, 142] width 816 height 30
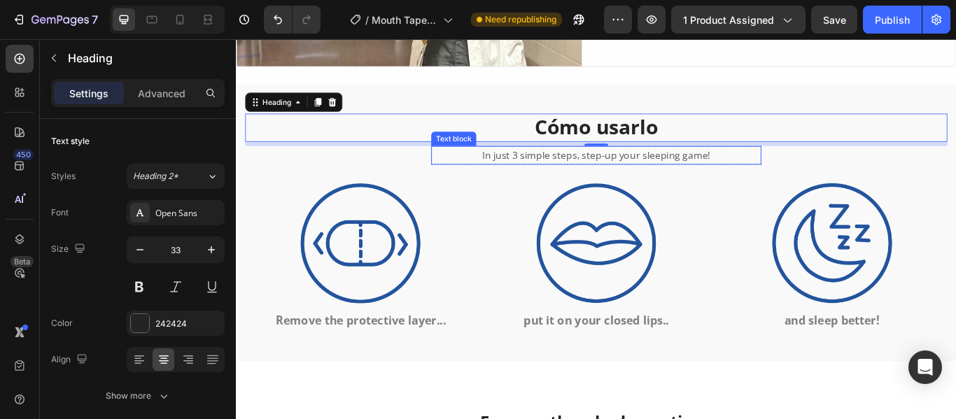
click at [789, 165] on p "In just 3 simple steps, step-up your sleeping game!" at bounding box center [656, 174] width 382 height 19
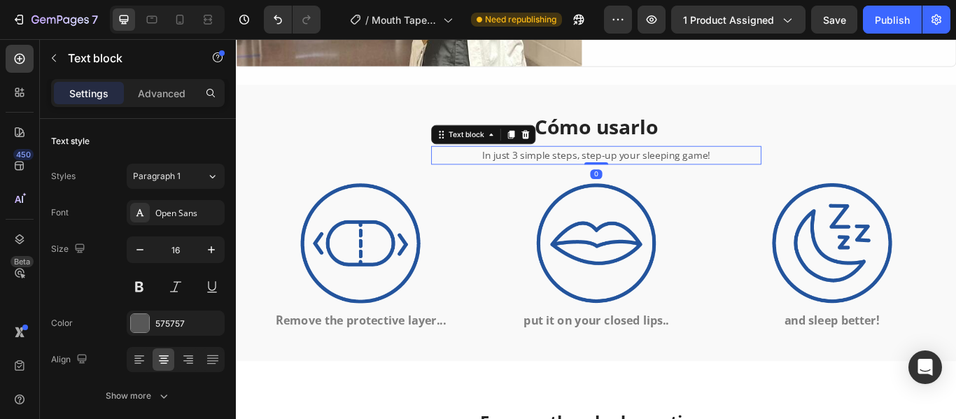
click at [788, 170] on p "In just 3 simple steps, step-up your sleeping game!" at bounding box center [656, 174] width 382 height 19
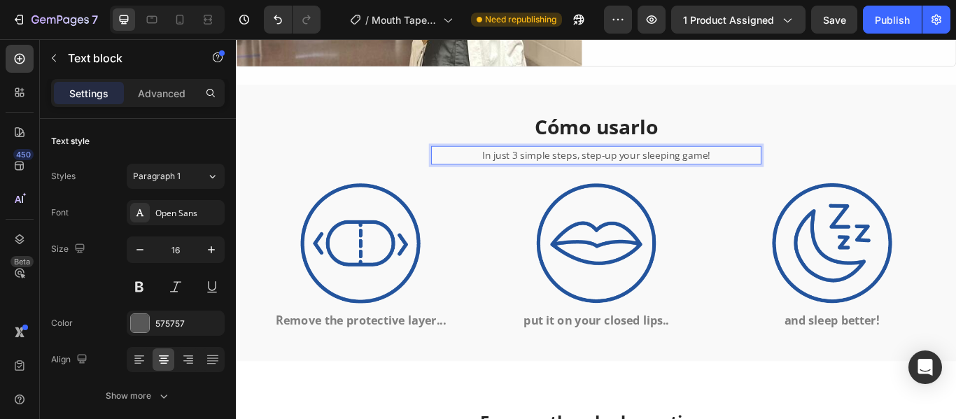
click at [788, 170] on p "In just 3 simple steps, step-up your sleeping game!" at bounding box center [656, 174] width 382 height 19
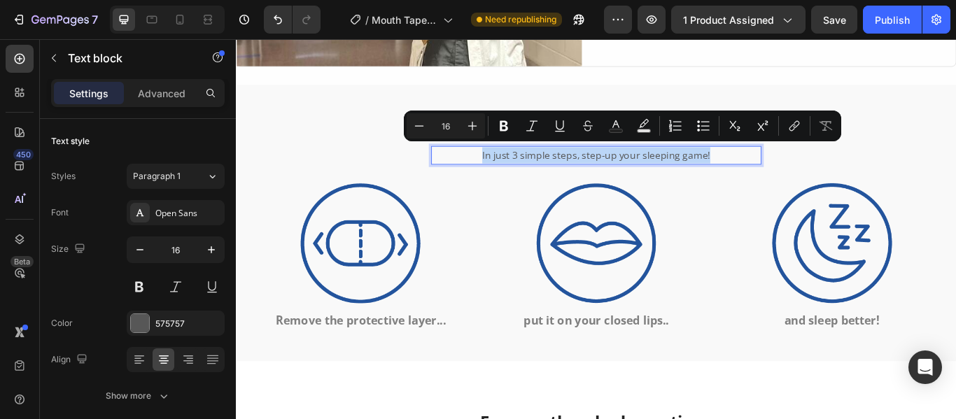
drag, startPoint x: 788, startPoint y: 170, endPoint x: 514, endPoint y: 164, distance: 274.4
click at [514, 165] on p "In just 3 simple steps, step-up your sleeping game!" at bounding box center [656, 174] width 382 height 19
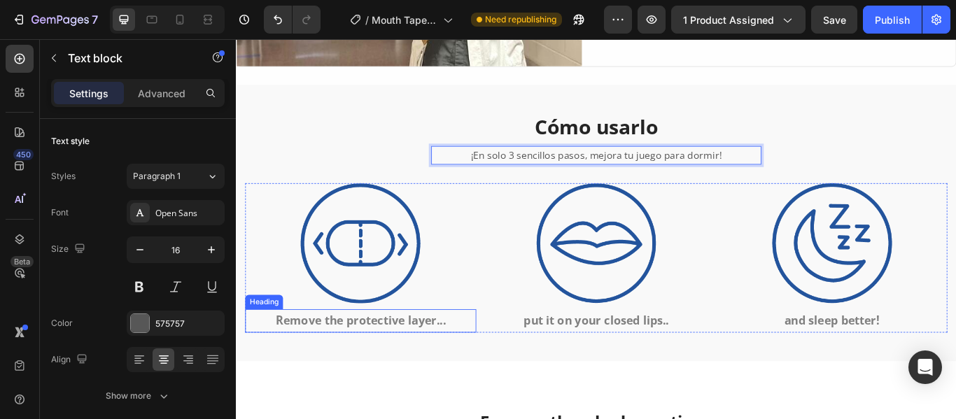
click at [492, 365] on h2 "Remove the protective layer..." at bounding box center [380, 367] width 269 height 27
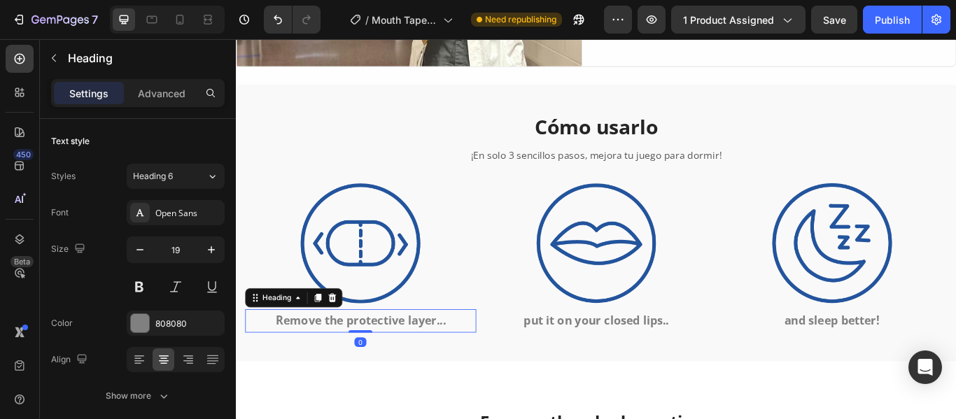
click at [492, 365] on h2 "Remove the protective layer..." at bounding box center [380, 367] width 269 height 27
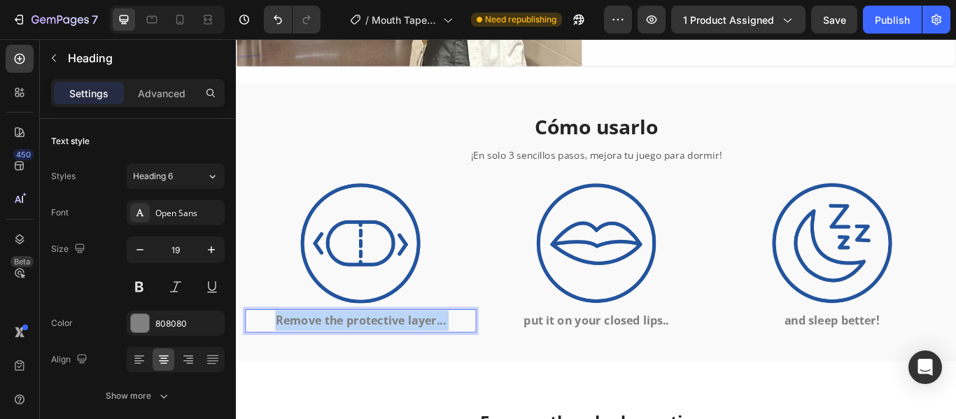
drag, startPoint x: 486, startPoint y: 364, endPoint x: 320, endPoint y: 369, distance: 166.6
click at [297, 371] on p "Remove the protective layer..." at bounding box center [381, 367] width 267 height 24
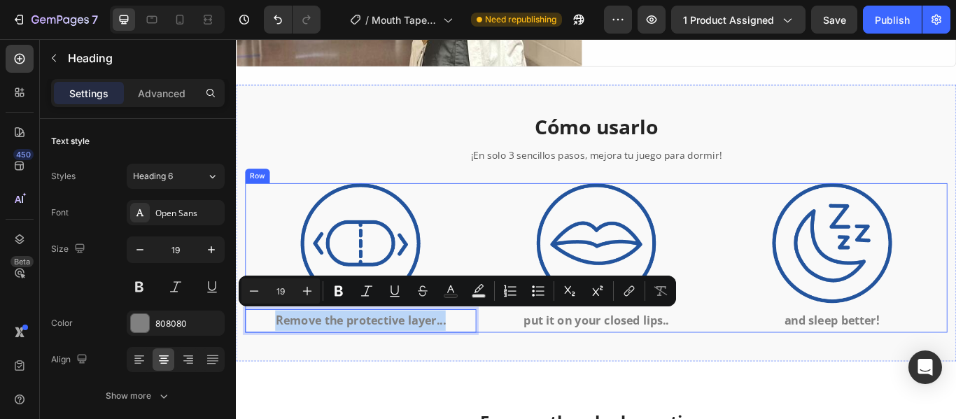
drag, startPoint x: 481, startPoint y: 360, endPoint x: 273, endPoint y: 349, distance: 208.8
click at [273, 349] on div "Image Remove the protective layer... Heading 0" at bounding box center [380, 294] width 269 height 174
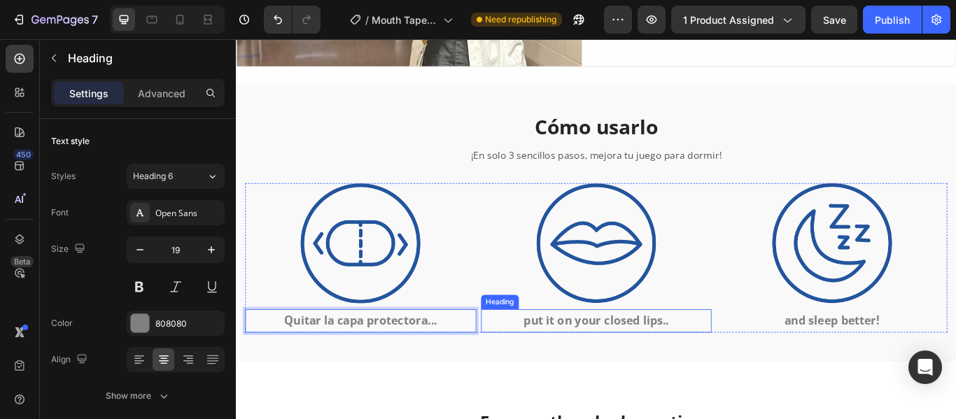
click at [750, 360] on h2 "put it on your closed lips.." at bounding box center [655, 367] width 269 height 27
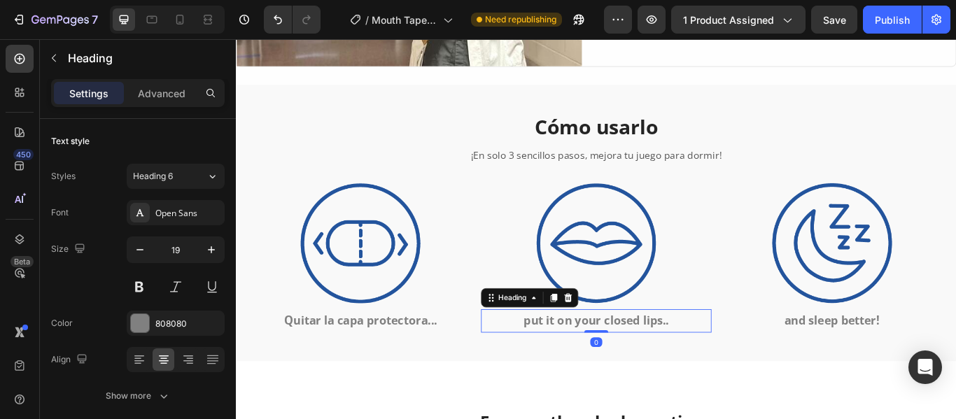
click at [750, 360] on h2 "put it on your closed lips.." at bounding box center [655, 367] width 269 height 27
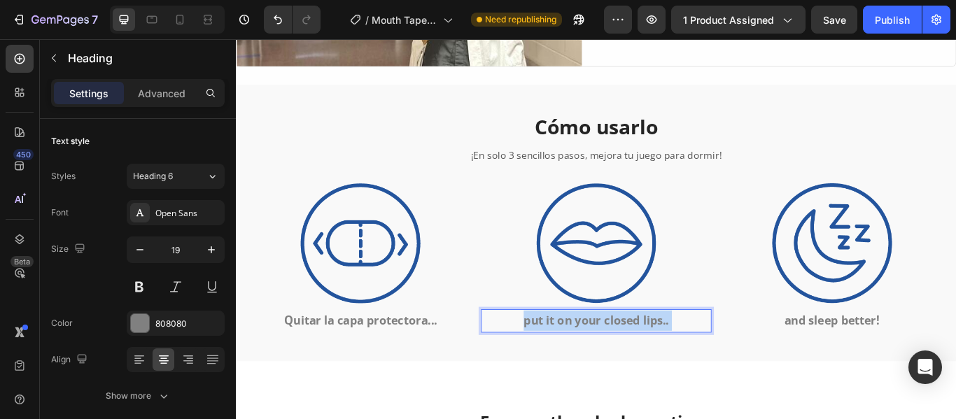
drag, startPoint x: 745, startPoint y: 360, endPoint x: 734, endPoint y: 360, distance: 10.5
click at [595, 362] on p "put it on your closed lips.." at bounding box center [656, 367] width 267 height 24
drag, startPoint x: 744, startPoint y: 362, endPoint x: 549, endPoint y: 367, distance: 194.6
click at [549, 367] on p "put it on your closed lips.." at bounding box center [656, 367] width 267 height 24
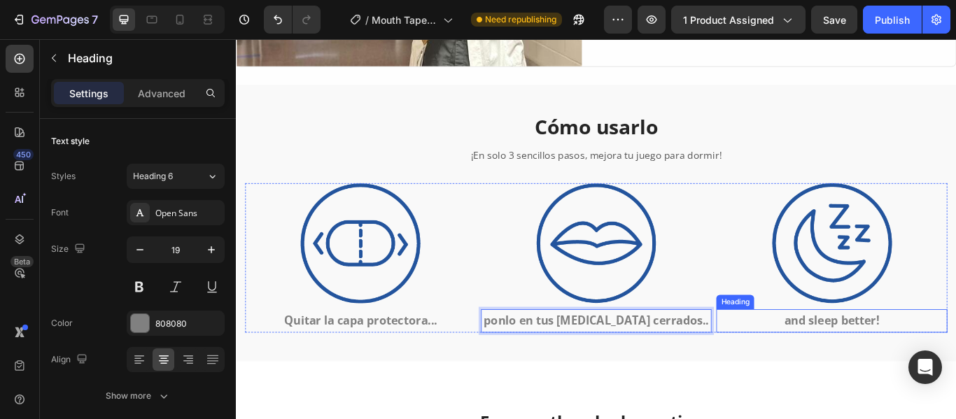
click at [955, 360] on h2 "and sleep better!" at bounding box center [930, 367] width 269 height 27
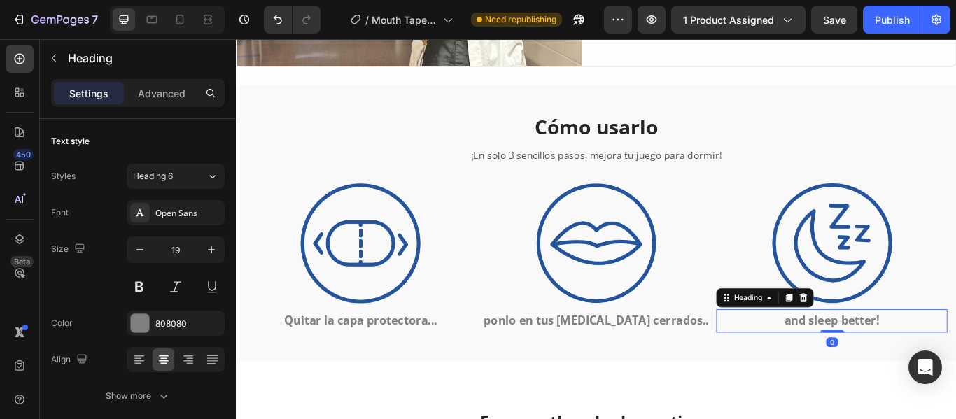
click at [955, 360] on h2 "and sleep better!" at bounding box center [930, 367] width 269 height 27
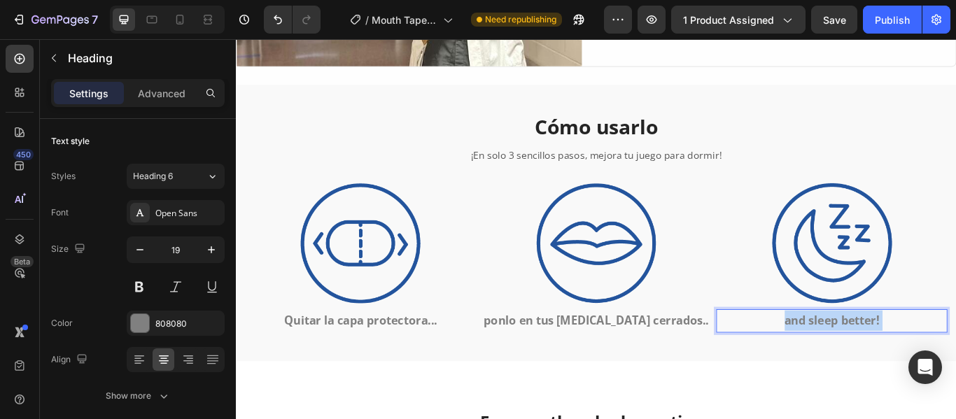
drag, startPoint x: 988, startPoint y: 360, endPoint x: 889, endPoint y: 361, distance: 98.7
click at [889, 361] on p "and sleep better!" at bounding box center [930, 367] width 267 height 24
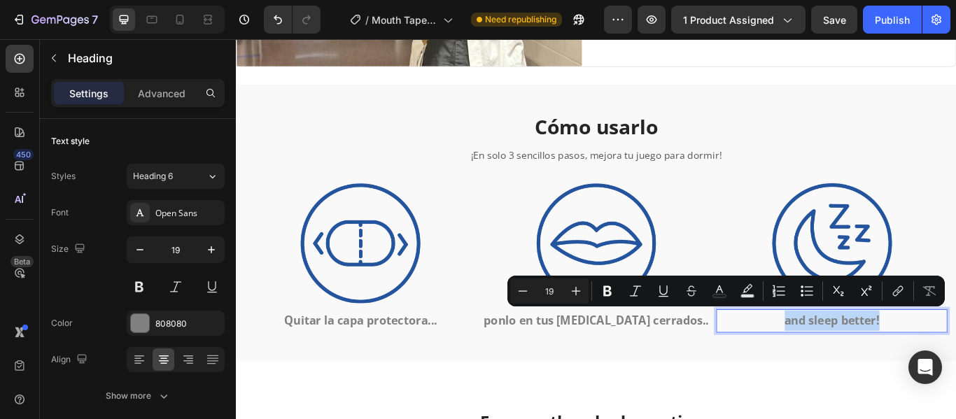
drag, startPoint x: 978, startPoint y: 367, endPoint x: 866, endPoint y: 367, distance: 112.7
click at [866, 367] on p "and sleep better!" at bounding box center [930, 367] width 267 height 24
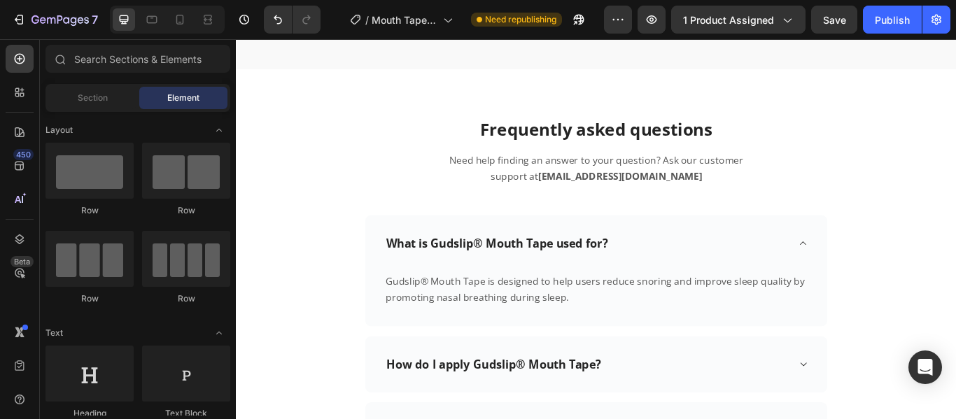
scroll to position [4385, 0]
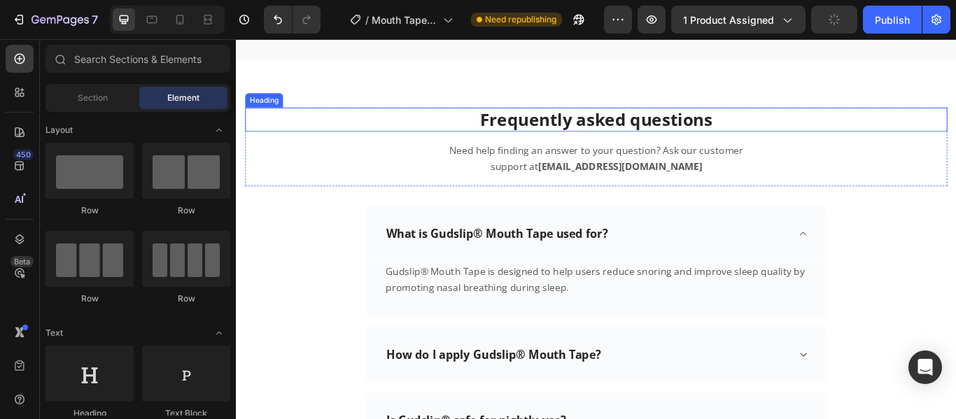
click at [789, 128] on h2 "Frequently asked questions" at bounding box center [655, 133] width 819 height 28
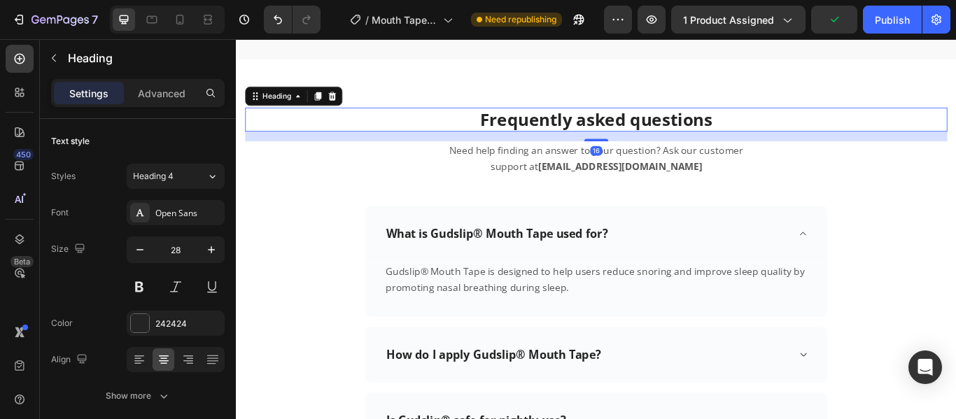
click at [789, 128] on h2 "Frequently asked questions" at bounding box center [655, 133] width 819 height 28
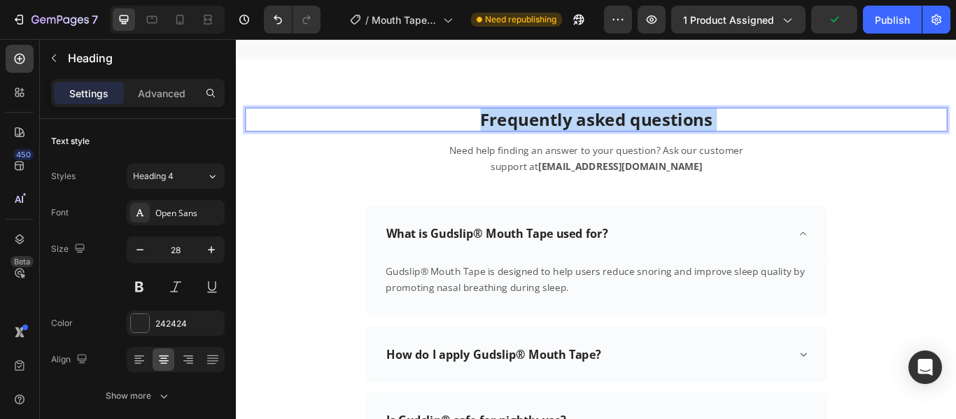
drag, startPoint x: 789, startPoint y: 129, endPoint x: 671, endPoint y: 129, distance: 118.3
click at [671, 129] on p "Frequently asked questions" at bounding box center [656, 132] width 816 height 25
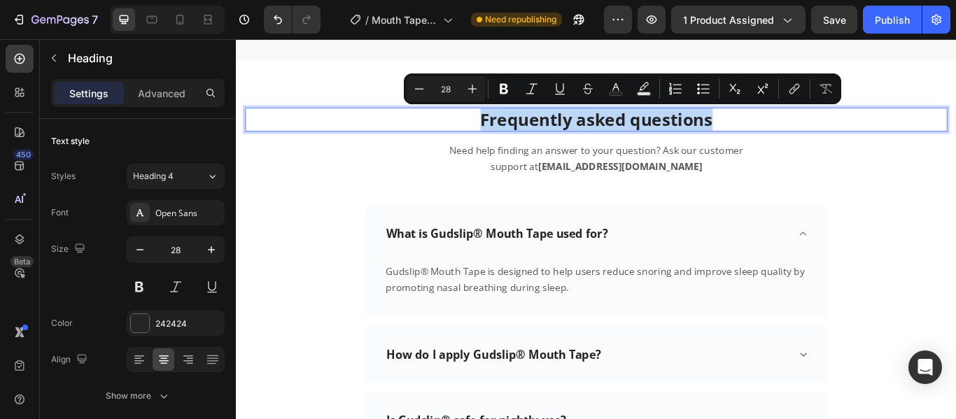
drag, startPoint x: 796, startPoint y: 129, endPoint x: 514, endPoint y: 127, distance: 282.0
click at [514, 127] on p "Frequently asked questions" at bounding box center [656, 132] width 816 height 25
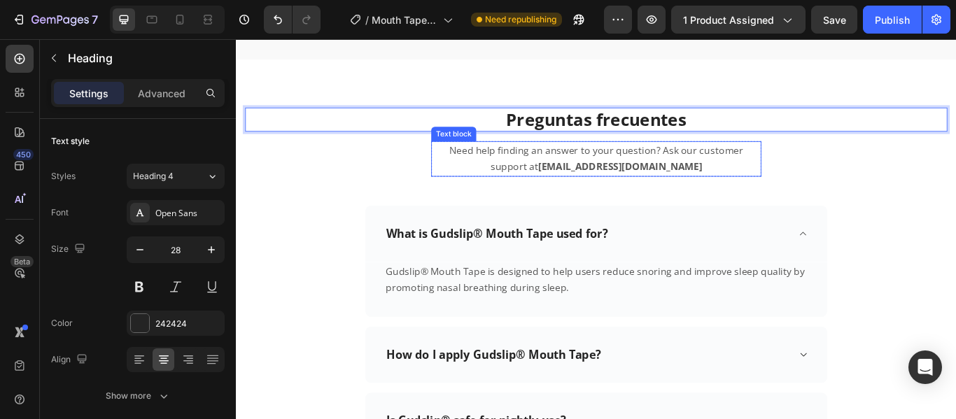
click at [621, 185] on p "Need help finding an answer to your question? Ask our customer support at [EMAI…" at bounding box center [656, 179] width 382 height 38
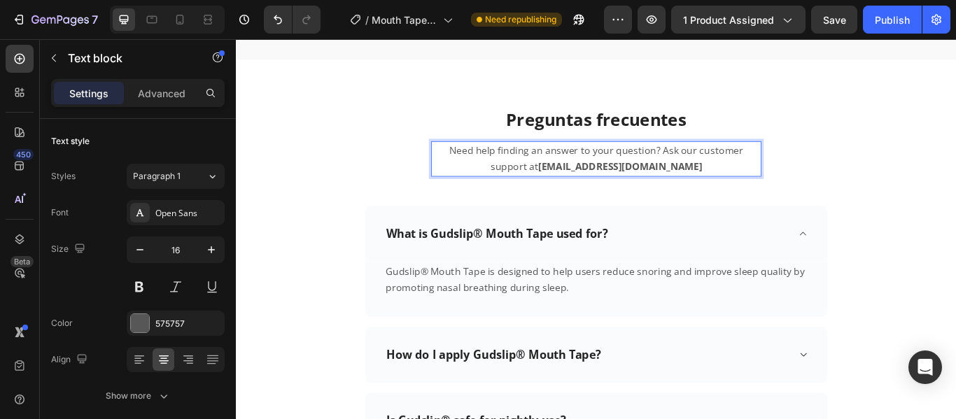
click at [621, 185] on p "Need help finding an answer to your question? Ask our customer support at [EMAI…" at bounding box center [656, 179] width 382 height 38
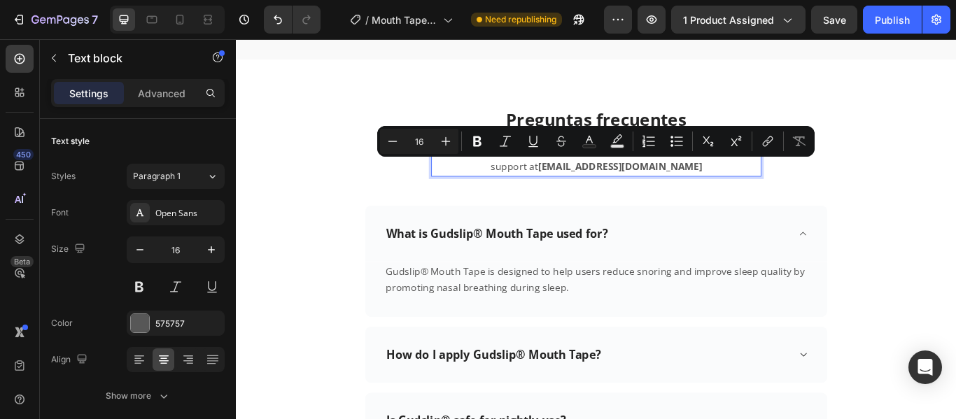
click at [621, 185] on p "Need help finding an answer to your question? Ask our customer support at [EMAI…" at bounding box center [656, 179] width 382 height 38
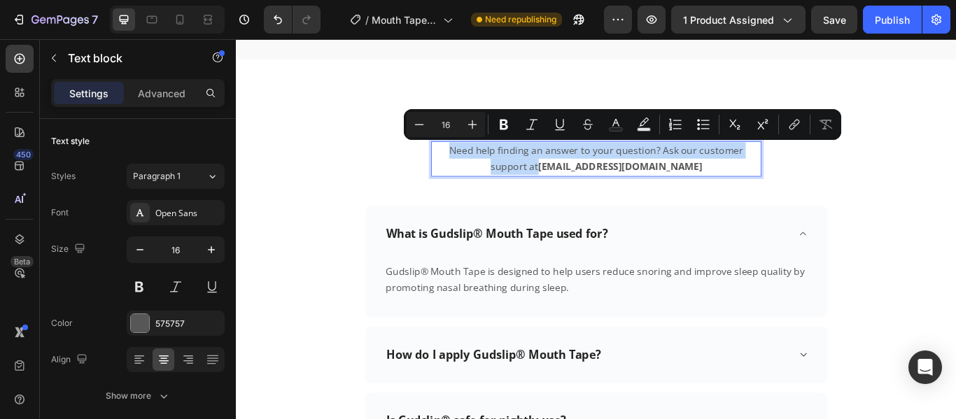
drag, startPoint x: 621, startPoint y: 185, endPoint x: 475, endPoint y: 169, distance: 147.1
click at [475, 169] on p "Need help finding an answer to your question? Ask our customer support at [EMAI…" at bounding box center [656, 179] width 382 height 38
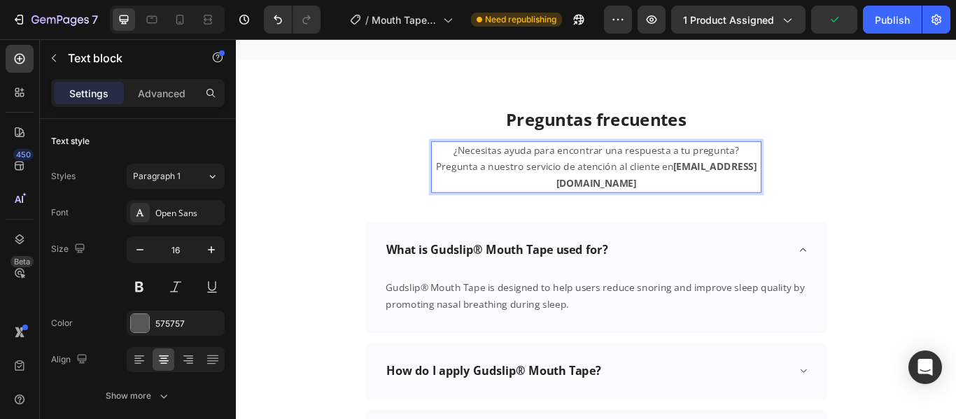
click at [731, 188] on strong "[EMAIL_ADDRESS][DOMAIN_NAME]" at bounding box center [726, 197] width 234 height 34
click at [822, 190] on strong "[EMAIL_ADDRESS][DOMAIN_NAME]" at bounding box center [726, 197] width 234 height 34
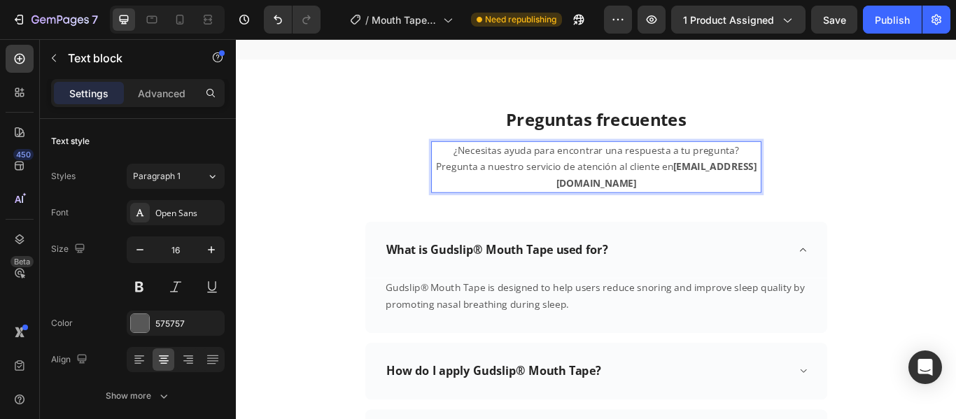
click at [822, 190] on strong "[EMAIL_ADDRESS][DOMAIN_NAME]" at bounding box center [726, 197] width 234 height 34
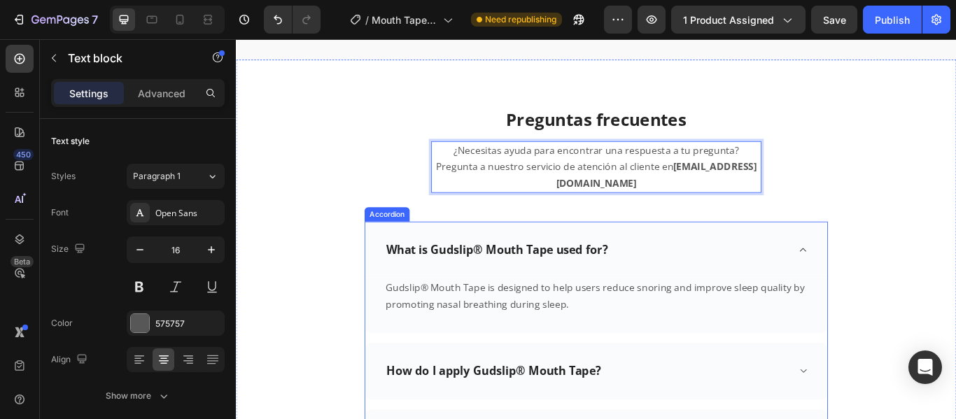
click at [664, 276] on p "What is Gudslip® Mouth Tape used for?" at bounding box center [540, 284] width 258 height 17
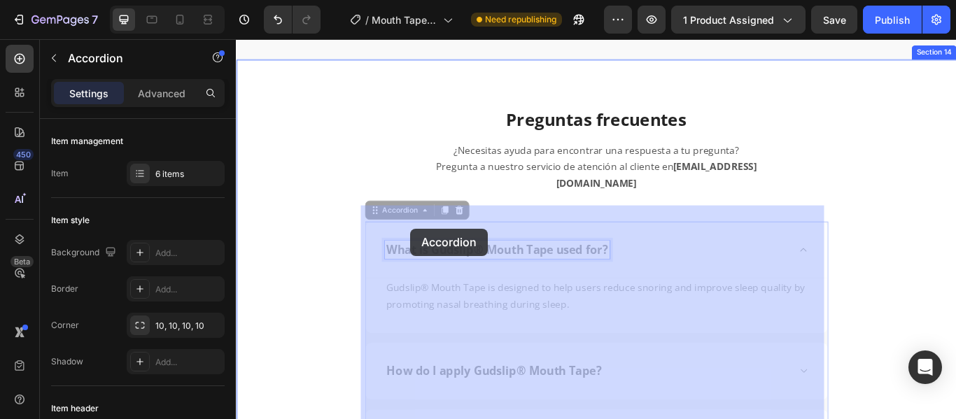
drag, startPoint x: 666, startPoint y: 267, endPoint x: 439, endPoint y: 260, distance: 227.5
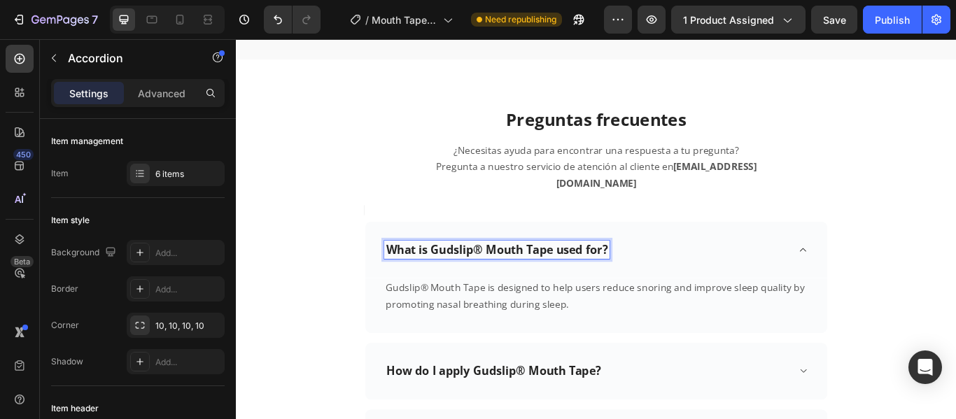
click at [665, 276] on p "What is Gudslip® Mouth Tape used for?" at bounding box center [540, 284] width 258 height 17
drag, startPoint x: 665, startPoint y: 265, endPoint x: 405, endPoint y: 260, distance: 259.6
click at [411, 276] on p "What is Gudslip® Mouth Tape used for?" at bounding box center [540, 284] width 258 height 17
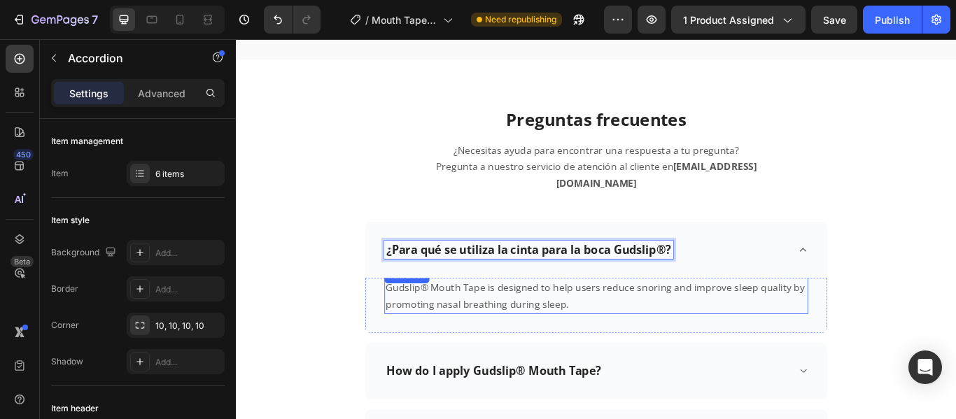
click at [617, 330] on p "Gudslip® Mouth Tape is designed to help users reduce snoring and improve sleep …" at bounding box center [655, 339] width 491 height 38
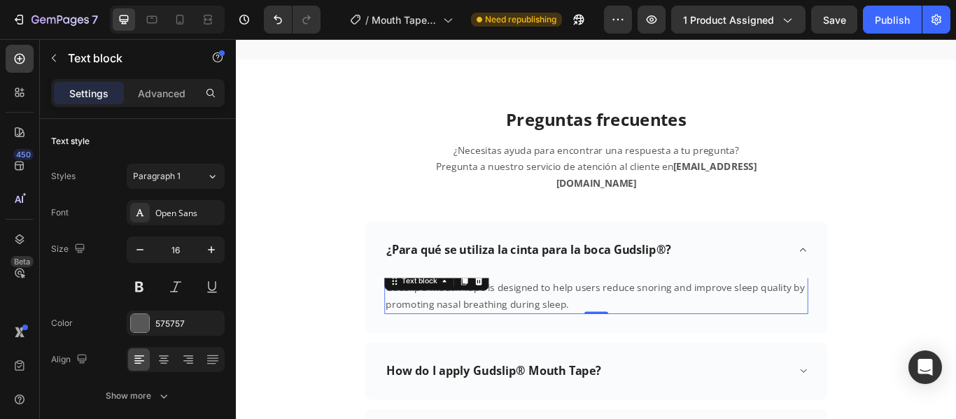
click at [617, 330] on p "Gudslip® Mouth Tape is designed to help users reduce snoring and improve sleep …" at bounding box center [655, 339] width 491 height 38
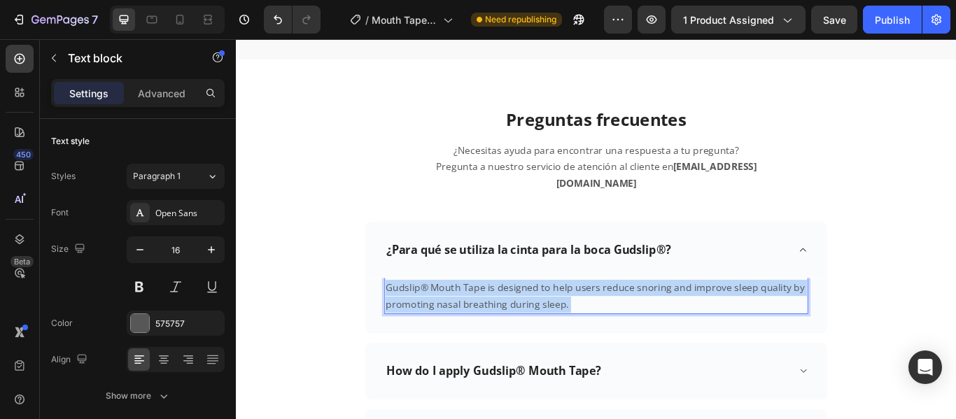
drag, startPoint x: 617, startPoint y: 330, endPoint x: 618, endPoint y: 346, distance: 16.1
click at [431, 320] on p "Gudslip® Mouth Tape is designed to help users reduce snoring and improve sleep …" at bounding box center [655, 339] width 491 height 38
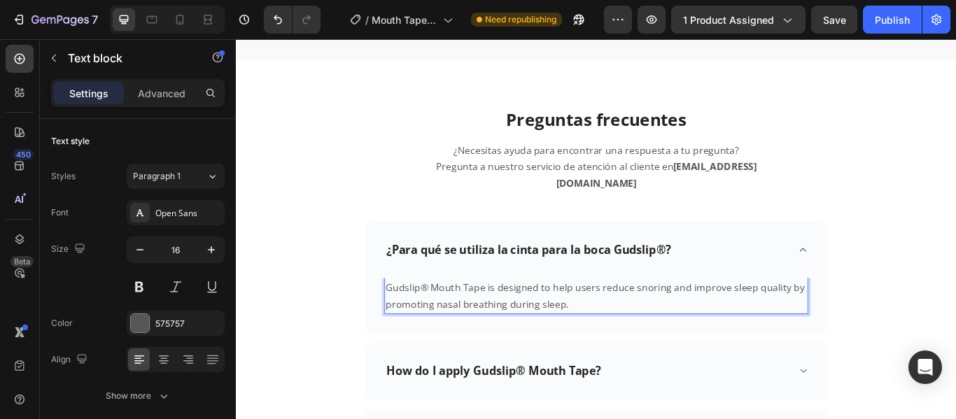
click at [618, 320] on p "Gudslip® Mouth Tape is designed to help users reduce snoring and improve sleep …" at bounding box center [655, 339] width 491 height 38
click at [616, 330] on p "Gudslip® Mouth Tape is designed to help users reduce snoring and improve sleep …" at bounding box center [655, 339] width 491 height 38
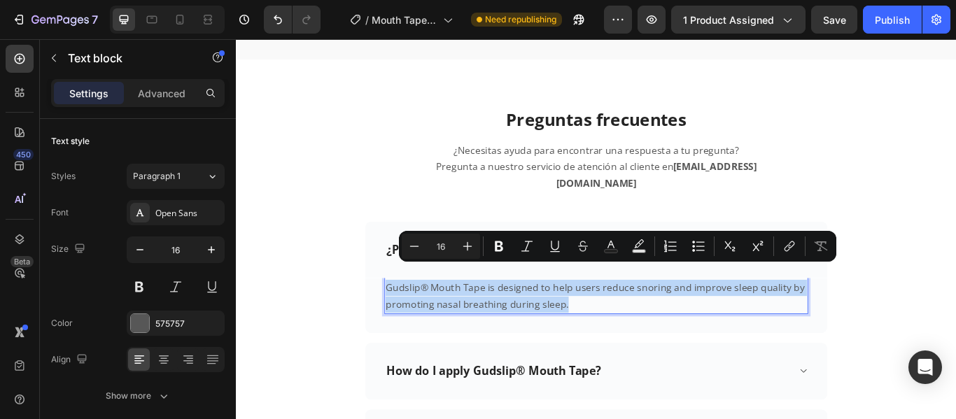
drag, startPoint x: 616, startPoint y: 330, endPoint x: 400, endPoint y: 306, distance: 218.1
click at [400, 318] on div "Gudslip® Mouth Tape is designed to help users reduce snoring and improve sleep …" at bounding box center [655, 350] width 539 height 64
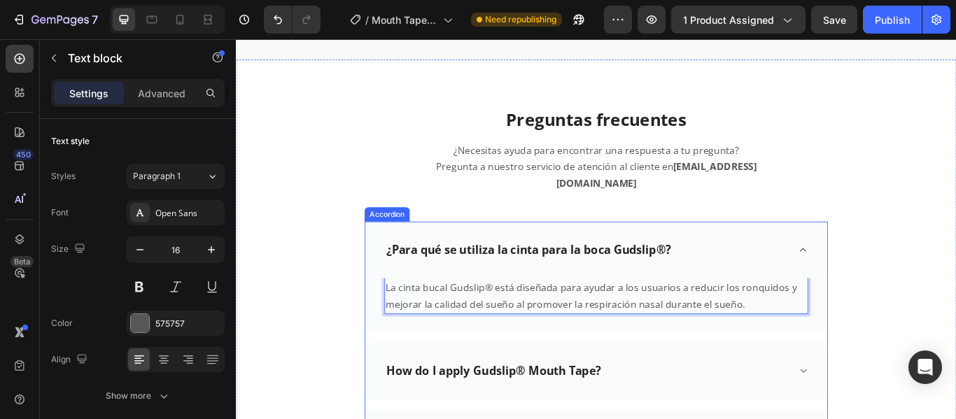
click at [667, 416] on div "How do I apply Gudslip® Mouth Tape?" at bounding box center [645, 427] width 472 height 22
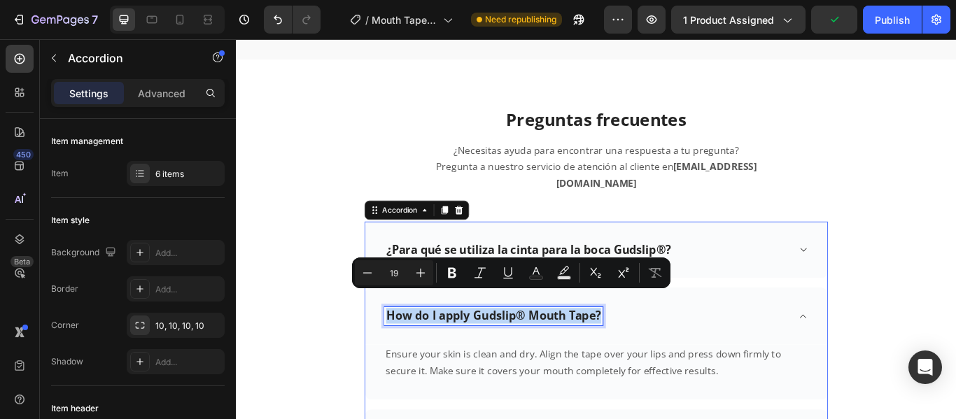
drag, startPoint x: 658, startPoint y: 343, endPoint x: 403, endPoint y: 335, distance: 255.5
click at [409, 351] on div "How do I apply Gudslip® Mouth Tape?" at bounding box center [536, 362] width 255 height 22
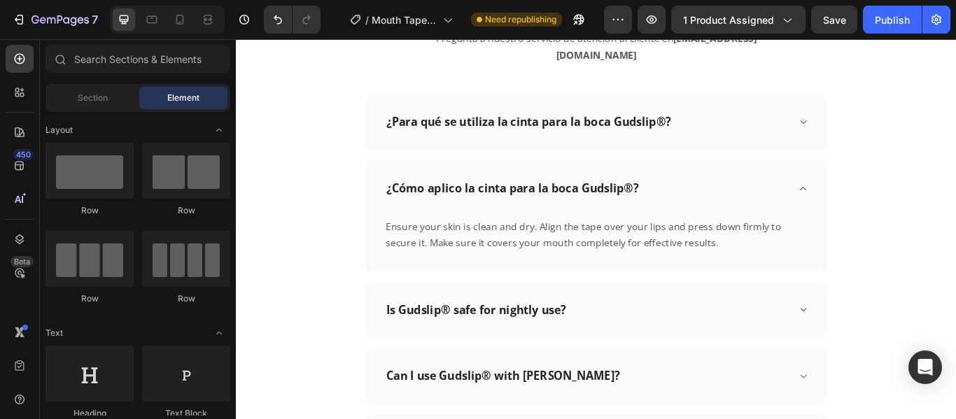
scroll to position [4544, 0]
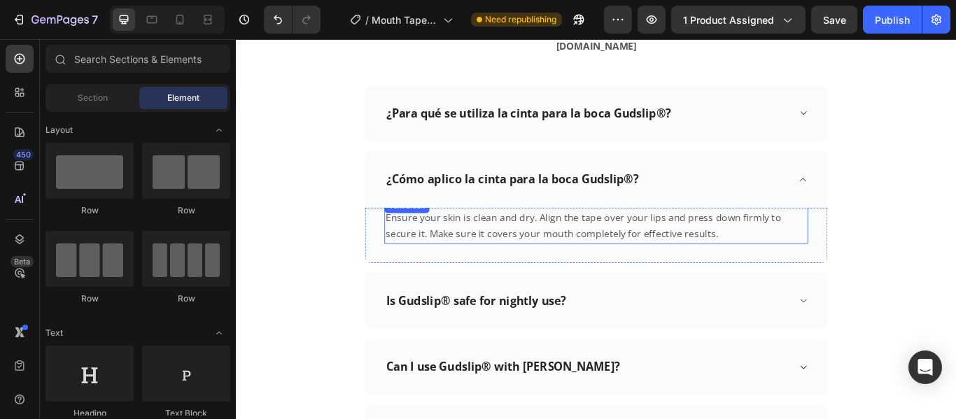
click at [809, 253] on p "Ensure your skin is clean and dry. Align the tape over your lips and press down…" at bounding box center [655, 257] width 491 height 38
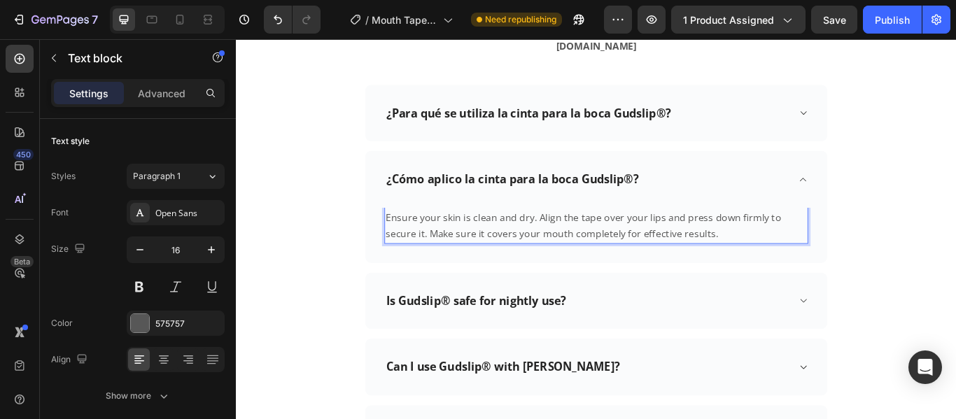
click at [792, 248] on p "Ensure your skin is clean and dry. Align the tape over your lips and press down…" at bounding box center [655, 257] width 491 height 38
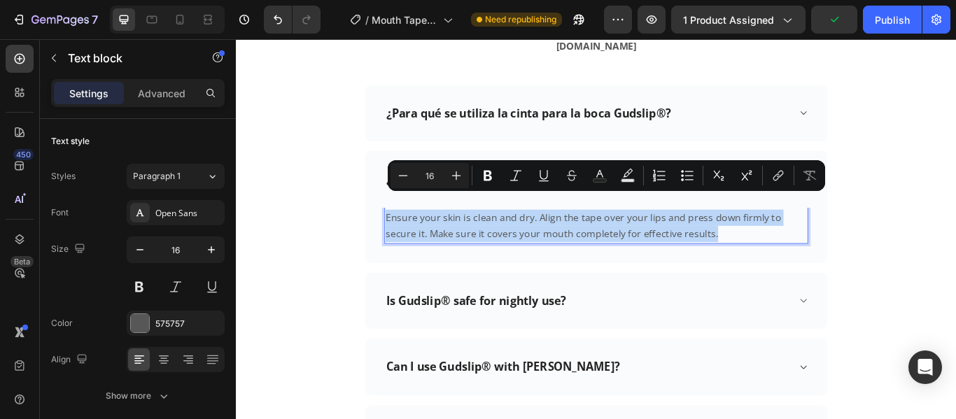
drag, startPoint x: 792, startPoint y: 248, endPoint x: 404, endPoint y: 224, distance: 388.4
click at [410, 238] on p "Ensure your skin is clean and dry. Align the tape over your lips and press down…" at bounding box center [655, 257] width 491 height 38
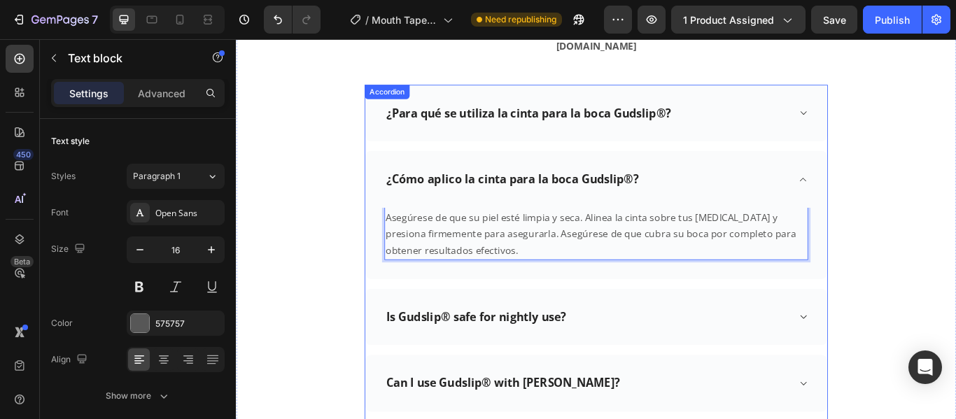
click at [614, 355] on p "Is Gudslip® safe for nightly use?" at bounding box center [516, 363] width 210 height 17
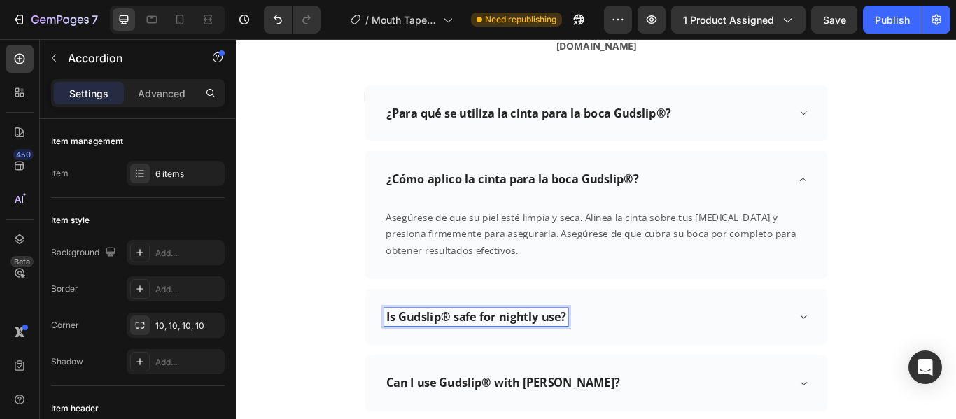
click at [616, 355] on p "Is Gudslip® safe for nightly use?" at bounding box center [516, 363] width 210 height 17
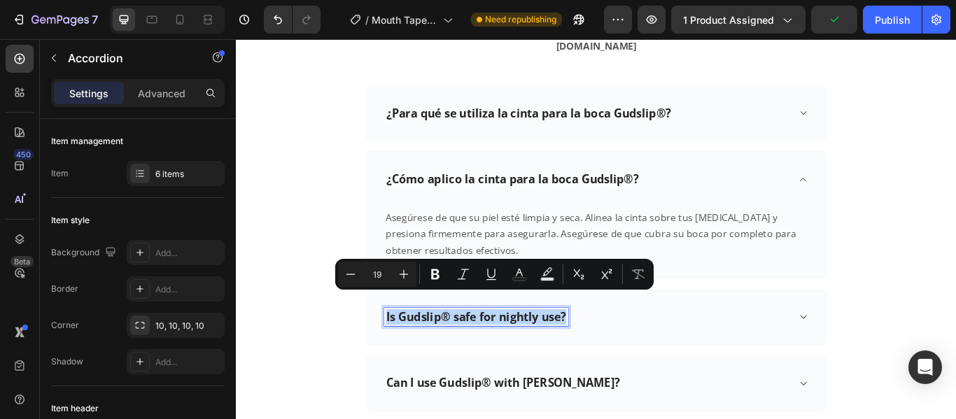
drag, startPoint x: 616, startPoint y: 344, endPoint x: 395, endPoint y: 339, distance: 221.9
click at [395, 339] on div "Is Gudslip® safe for nightly use?" at bounding box center [655, 363] width 539 height 66
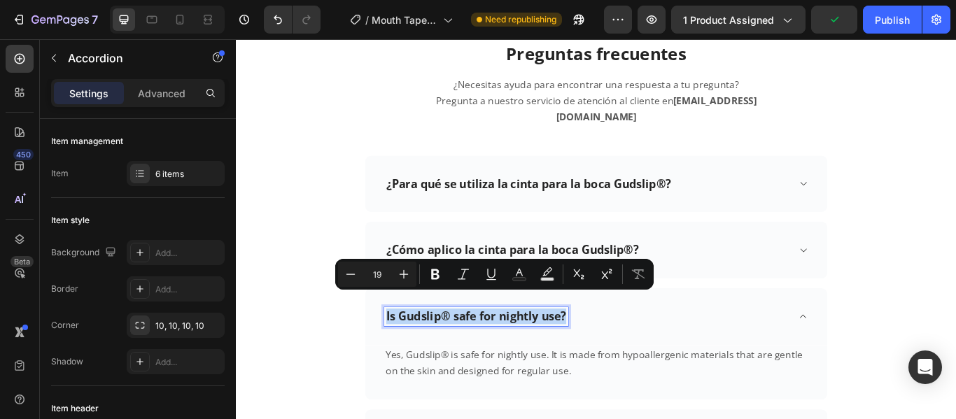
scroll to position [4461, 0]
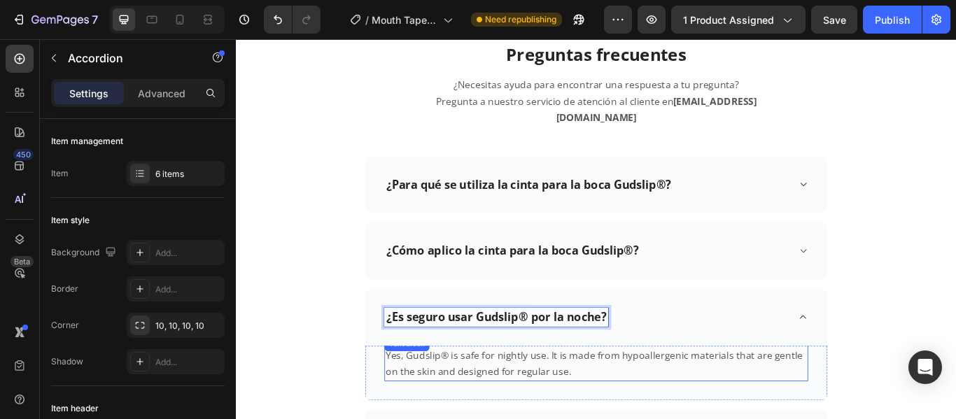
click at [624, 410] on p "Yes, Gudslip® is safe for nightly use. It is made from hypoallergenic materials…" at bounding box center [655, 418] width 491 height 38
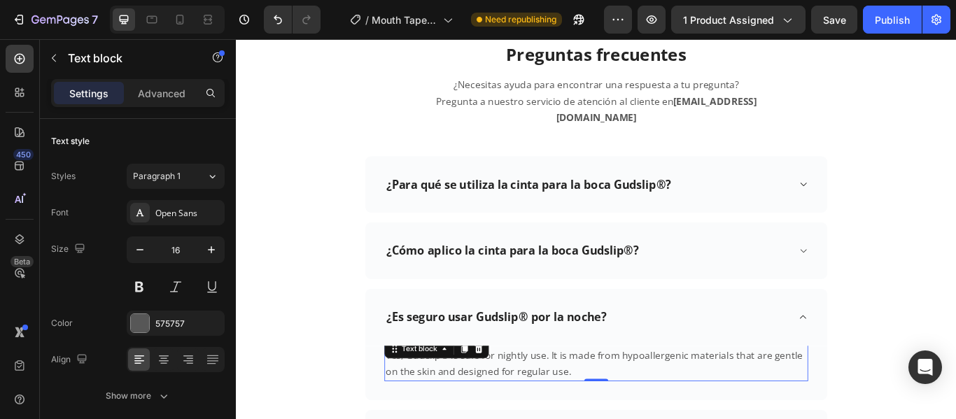
click at [624, 410] on p "Yes, Gudslip® is safe for nightly use. It is made from hypoallergenic materials…" at bounding box center [655, 418] width 491 height 38
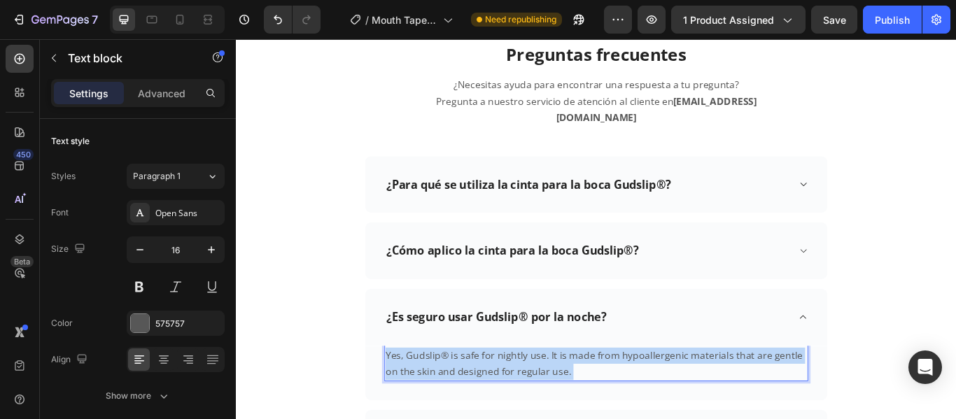
drag, startPoint x: 624, startPoint y: 410, endPoint x: 595, endPoint y: 404, distance: 29.9
click at [501, 407] on p "Yes, Gudslip® is safe for nightly use. It is made from hypoallergenic materials…" at bounding box center [655, 418] width 491 height 38
drag, startPoint x: 625, startPoint y: 406, endPoint x: 406, endPoint y: 389, distance: 219.7
click at [410, 399] on p "Yes, Gudslip® is safe for nightly use. It is made from hypoallergenic materials…" at bounding box center [655, 418] width 491 height 38
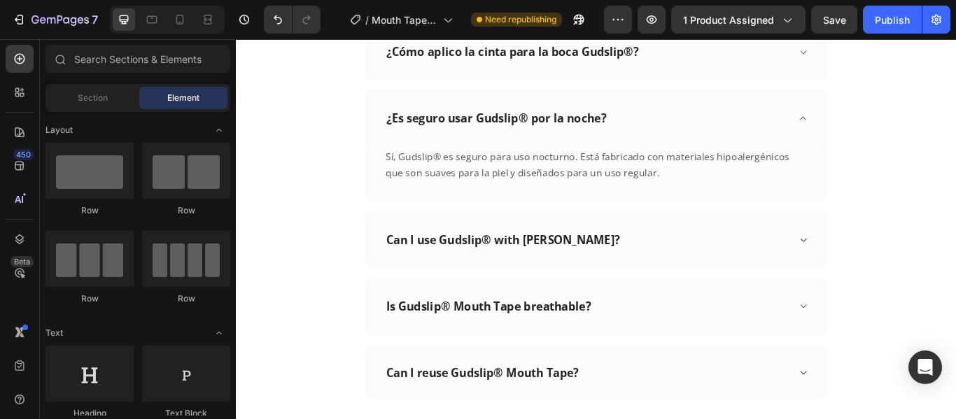
scroll to position [4713, 0]
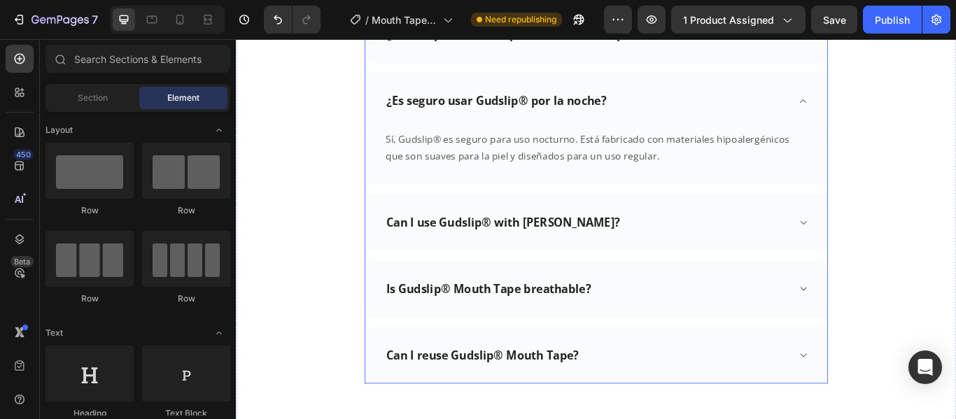
click at [625, 242] on div "Can I use Gudslip® with [PERSON_NAME]?" at bounding box center [547, 253] width 276 height 22
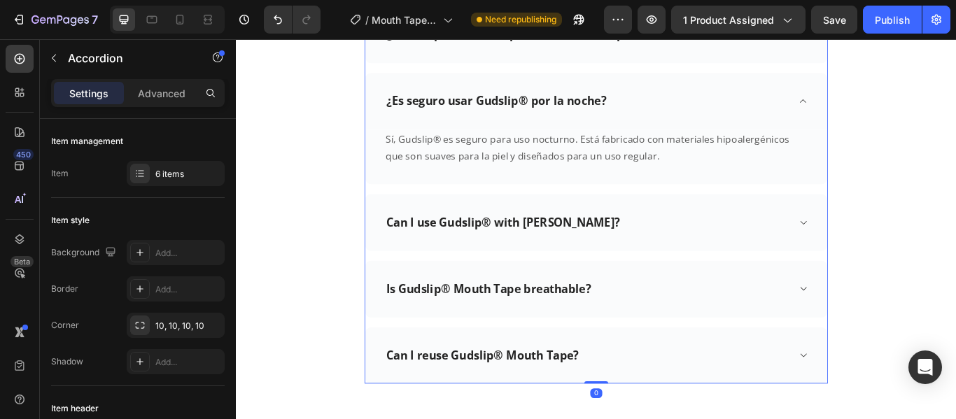
click at [625, 242] on div "Can I use Gudslip® with [PERSON_NAME]?" at bounding box center [547, 253] width 276 height 22
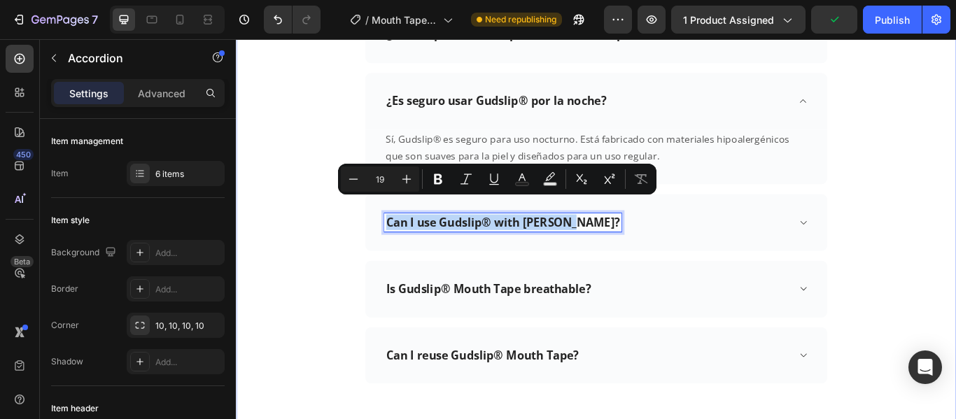
drag, startPoint x: 622, startPoint y: 234, endPoint x: 379, endPoint y: 241, distance: 243.6
click at [379, 241] on div "Preguntas frecuentes Heading ¿Necesitas ayuda para encontrar una respuesta a tu…" at bounding box center [655, 116] width 819 height 651
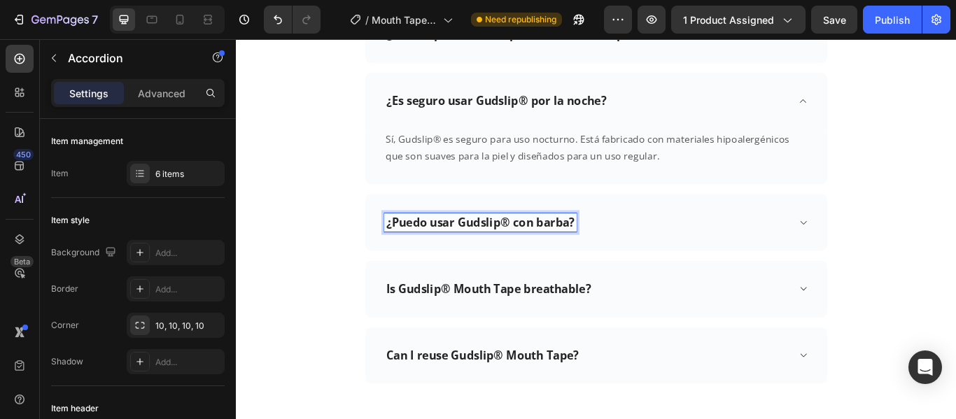
click at [728, 242] on div "¿Puedo usar Gudslip® con barba?" at bounding box center [645, 253] width 472 height 22
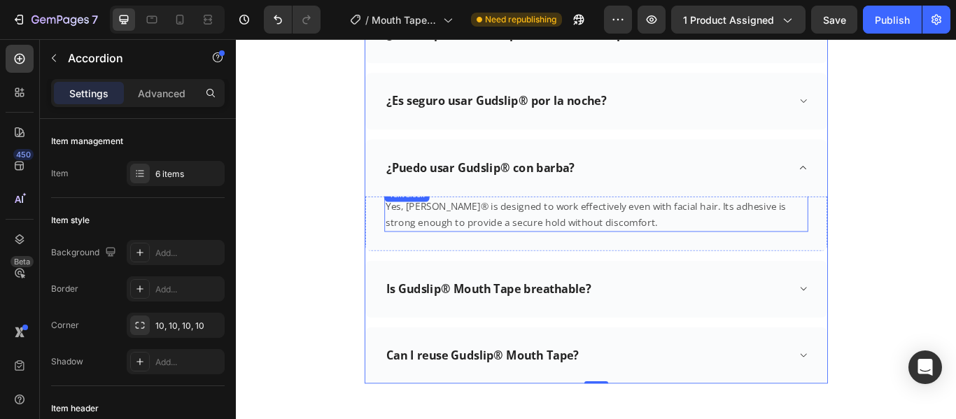
click at [693, 237] on p "Yes, [PERSON_NAME]® is designed to work effectively even with facial hair. Its …" at bounding box center [655, 244] width 491 height 38
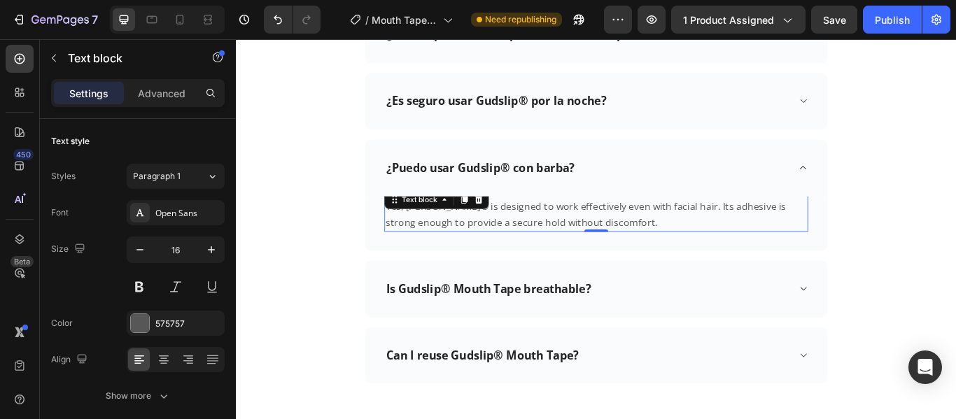
click at [684, 237] on p "Yes, [PERSON_NAME]® is designed to work effectively even with facial hair. Its …" at bounding box center [655, 244] width 491 height 38
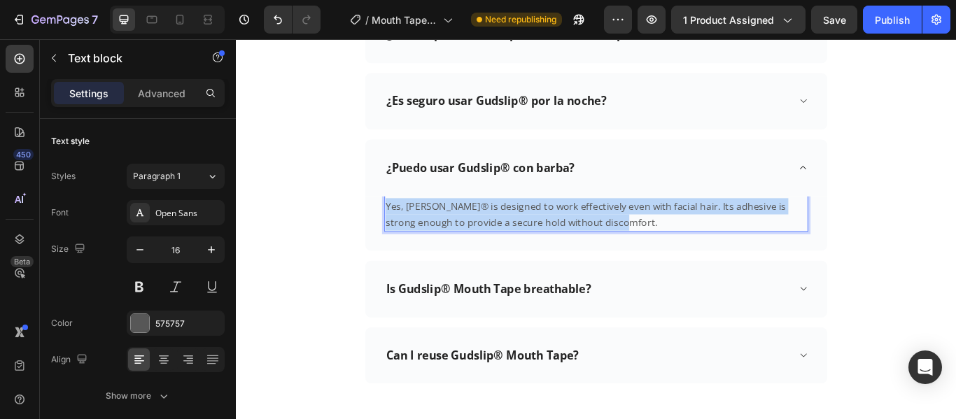
drag, startPoint x: 682, startPoint y: 236, endPoint x: 404, endPoint y: 209, distance: 278.4
click at [410, 225] on p "Yes, [PERSON_NAME]® is designed to work effectively even with facial hair. Its …" at bounding box center [655, 244] width 491 height 38
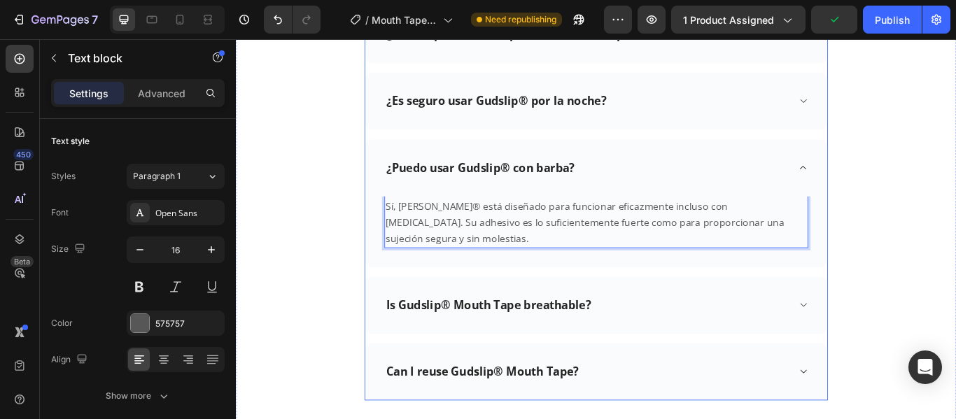
click at [592, 341] on p "Is Gudslip® Mouth Tape breathable?" at bounding box center [530, 349] width 239 height 17
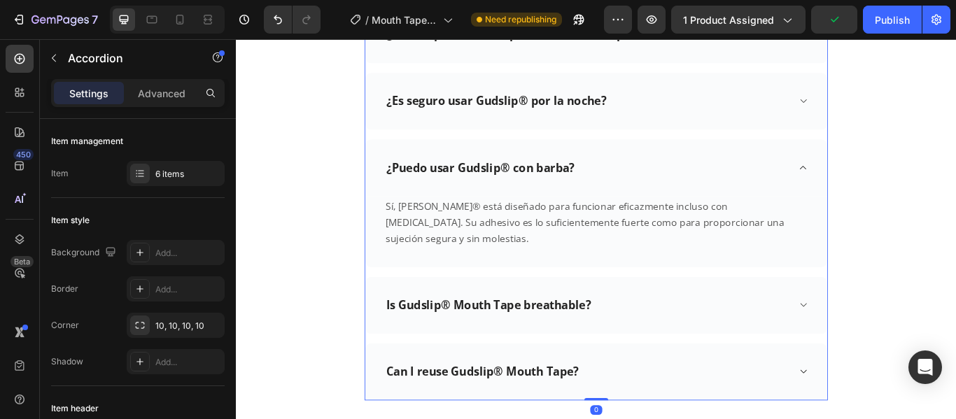
click at [831, 323] on div "Is Gudslip® Mouth Tape breathable?" at bounding box center [655, 349] width 539 height 66
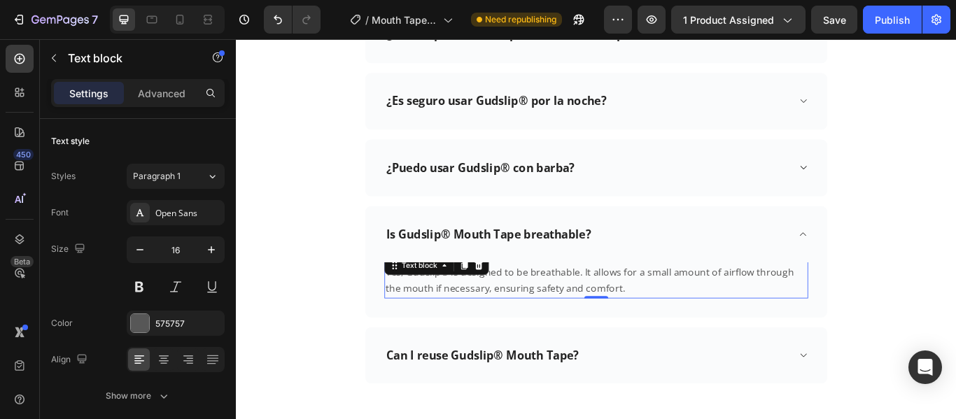
click at [683, 310] on p "Yes, Gudslip® is designed to be breathable. It allows for a small amount of air…" at bounding box center [655, 321] width 491 height 38
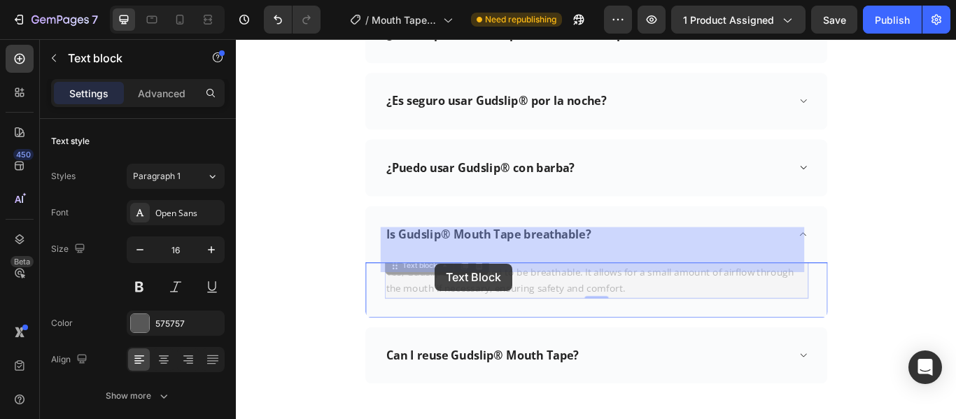
drag, startPoint x: 683, startPoint y: 310, endPoint x: 467, endPoint y: 301, distance: 216.4
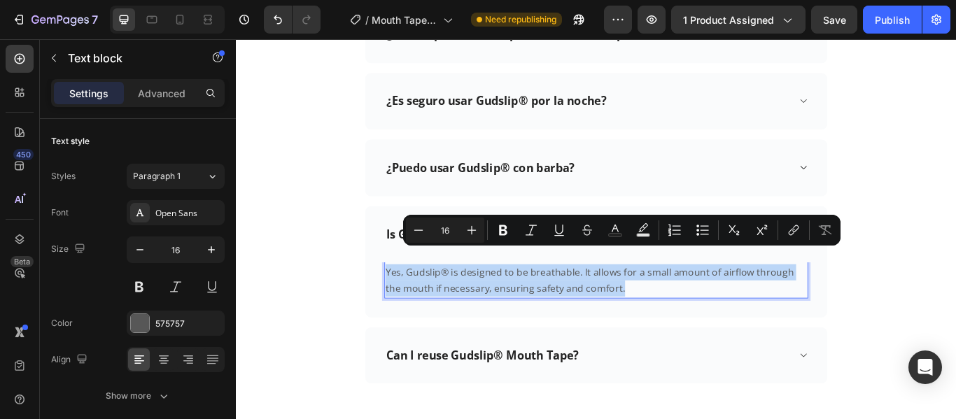
drag, startPoint x: 664, startPoint y: 313, endPoint x: 404, endPoint y: 297, distance: 260.8
click at [409, 300] on div "Yes, Gudslip® is designed to be breathable. It allows for a small amount of air…" at bounding box center [656, 320] width 494 height 41
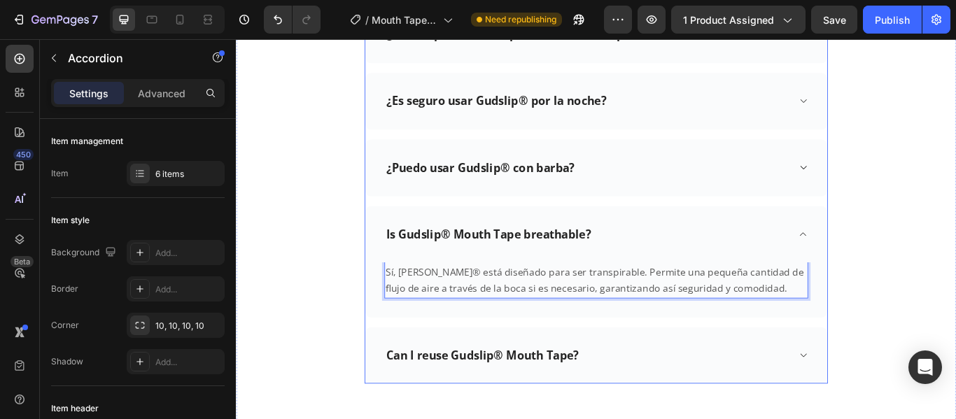
click at [647, 256] on div "Is Gudslip® Mouth Tape breathable?" at bounding box center [530, 267] width 243 height 22
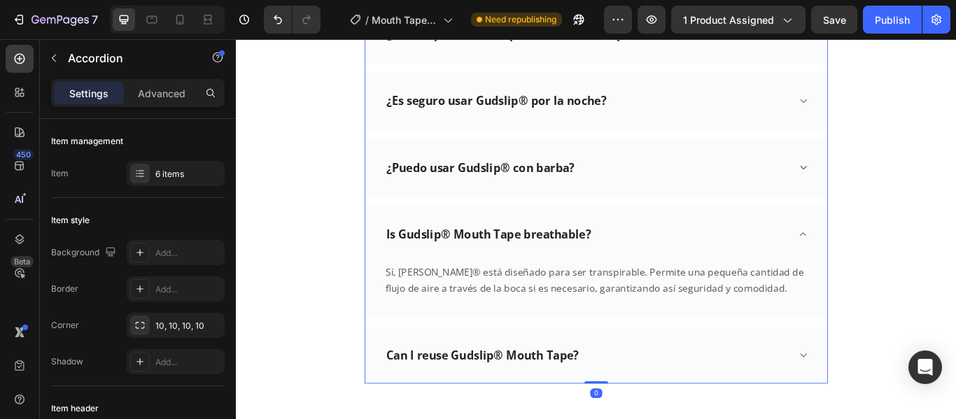
click at [647, 256] on div "Is Gudslip® Mouth Tape breathable?" at bounding box center [530, 267] width 243 height 22
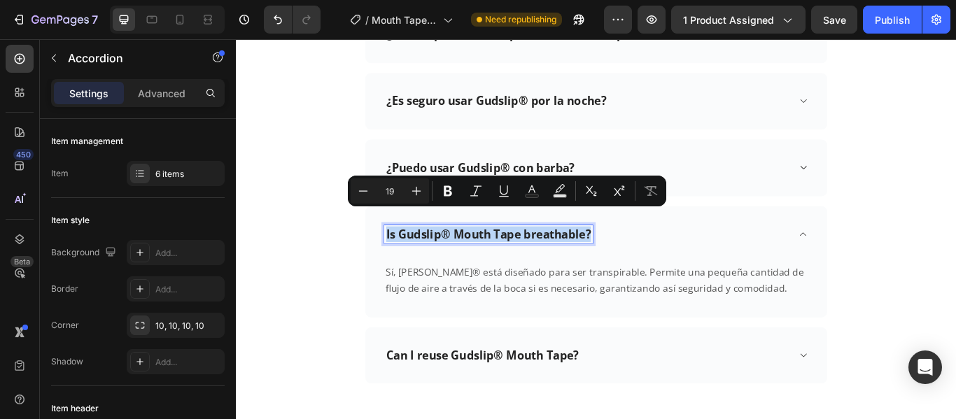
drag, startPoint x: 647, startPoint y: 246, endPoint x: 400, endPoint y: 246, distance: 246.3
click at [400, 246] on div "Is Gudslip® Mouth Tape breathable?" at bounding box center [655, 267] width 539 height 66
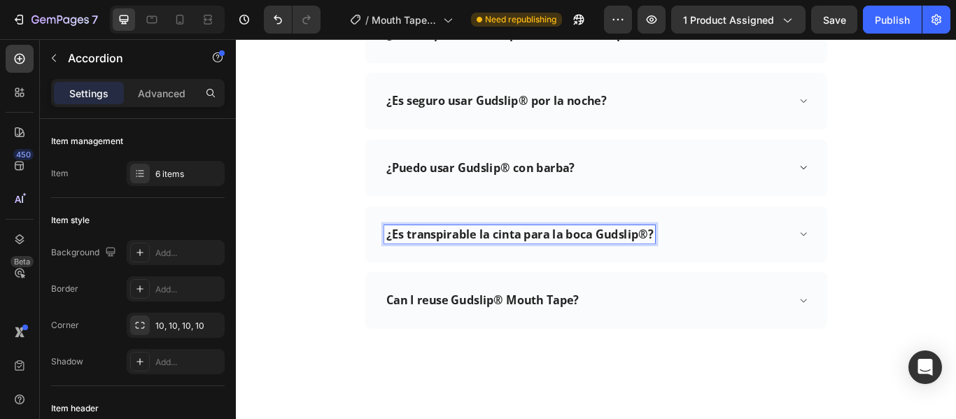
click at [647, 333] on div "Can I reuse Gudslip® Mouth Tape?" at bounding box center [645, 344] width 472 height 22
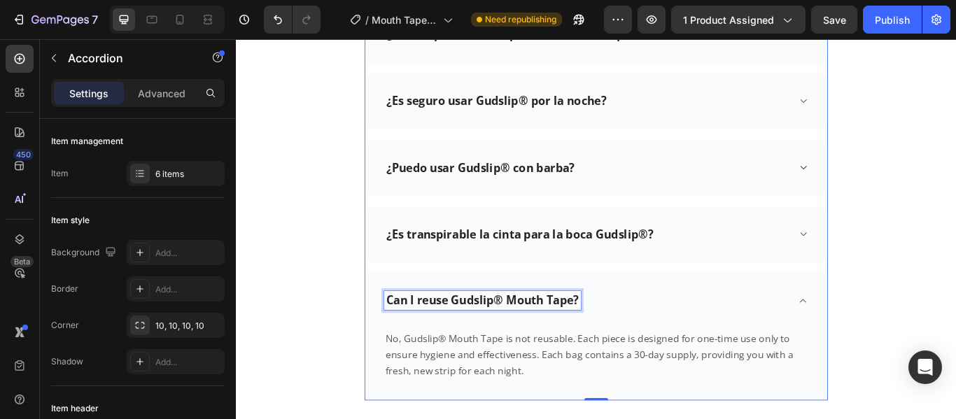
click at [631, 335] on p "Can I reuse Gudslip® Mouth Tape?" at bounding box center [523, 343] width 225 height 17
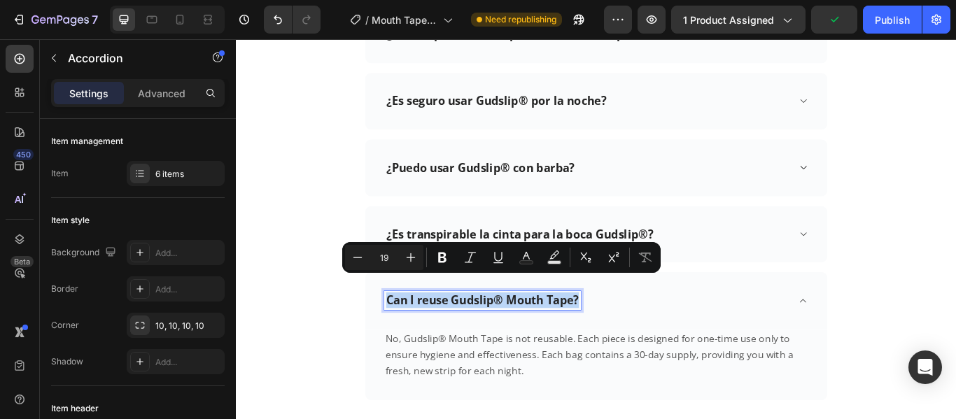
drag, startPoint x: 631, startPoint y: 325, endPoint x: 401, endPoint y: 313, distance: 230.5
click at [401, 313] on div "Can I reuse Gudslip® Mouth Tape?" at bounding box center [655, 344] width 539 height 66
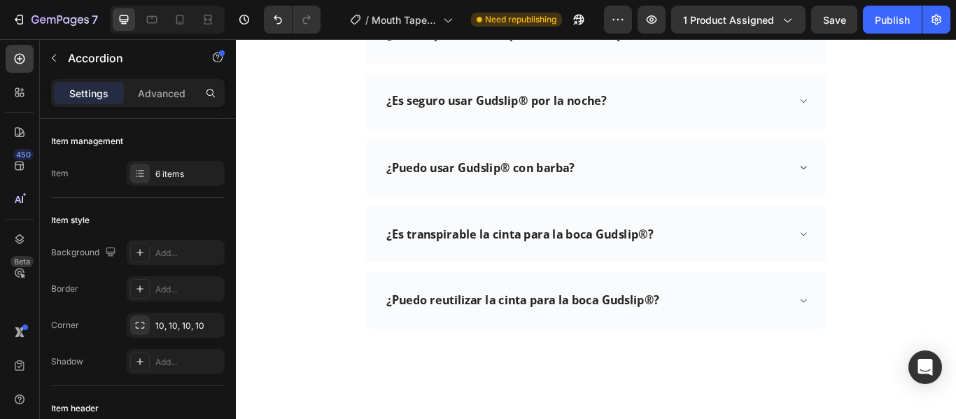
click at [880, 325] on div "¿Puedo reutilizar la cinta para la boca Gudslip®?" at bounding box center [655, 344] width 539 height 66
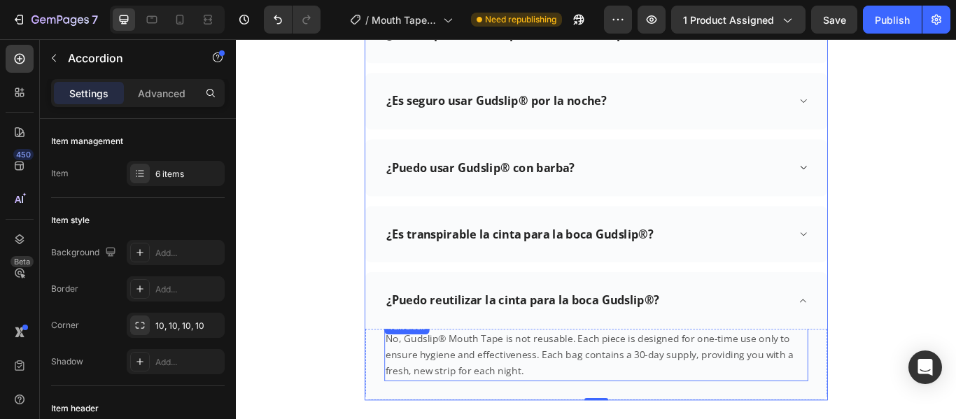
click at [586, 407] on p "No, Gudslip® Mouth Tape is not reusable. Each piece is designed for one-time us…" at bounding box center [655, 407] width 491 height 57
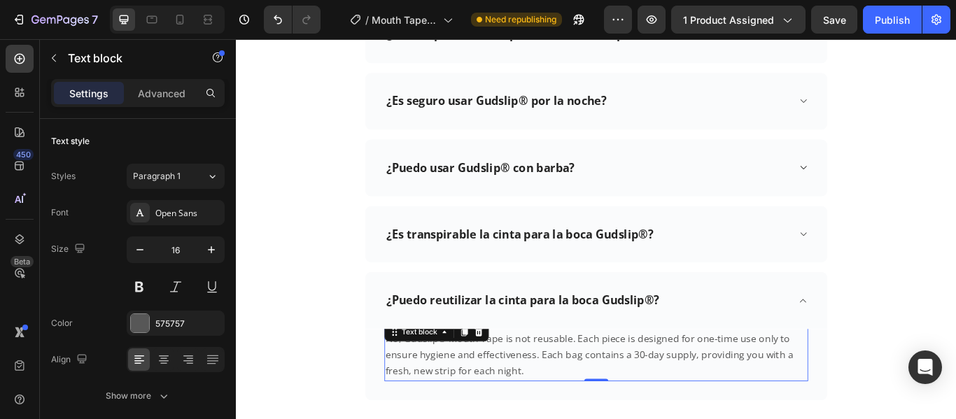
click at [563, 407] on p "No, Gudslip® Mouth Tape is not reusable. Each piece is designed for one-time us…" at bounding box center [655, 407] width 491 height 57
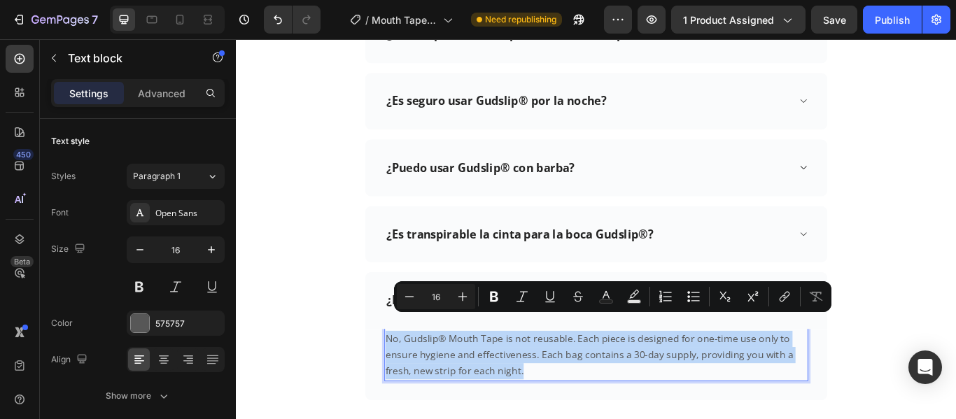
drag, startPoint x: 578, startPoint y: 407, endPoint x: 408, endPoint y: 375, distance: 172.9
click at [410, 379] on p "No, Gudslip® Mouth Tape is not reusable. Each piece is designed for one-time us…" at bounding box center [655, 407] width 491 height 57
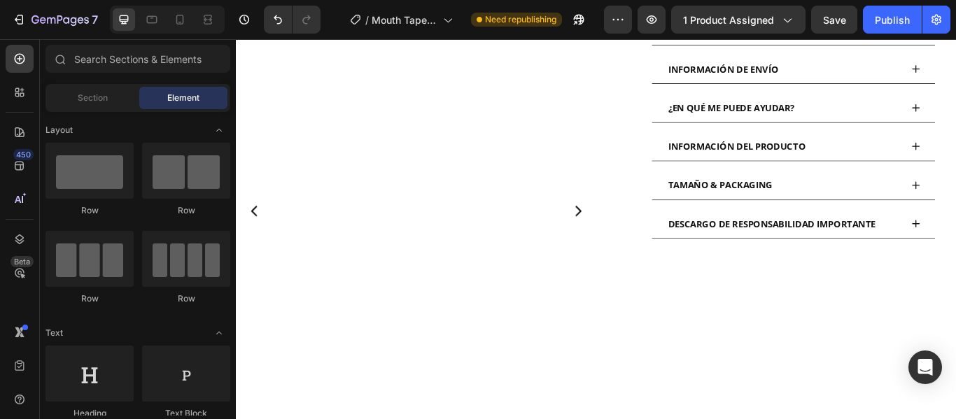
scroll to position [86, 0]
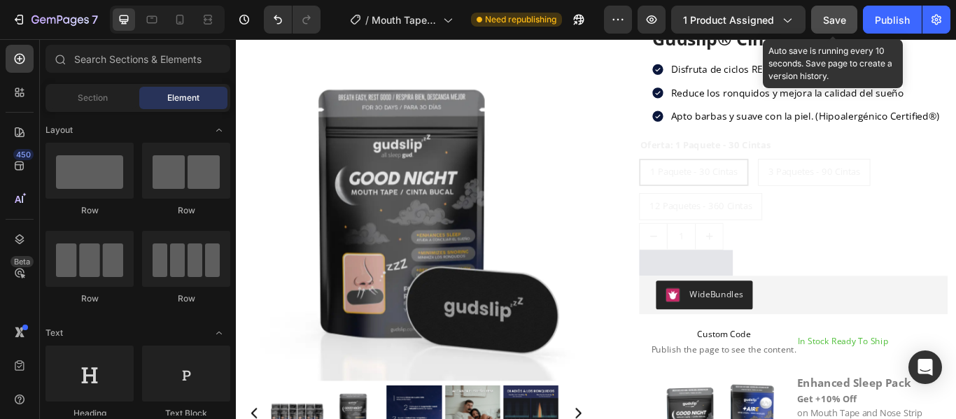
click at [835, 21] on span "Save" at bounding box center [834, 20] width 23 height 12
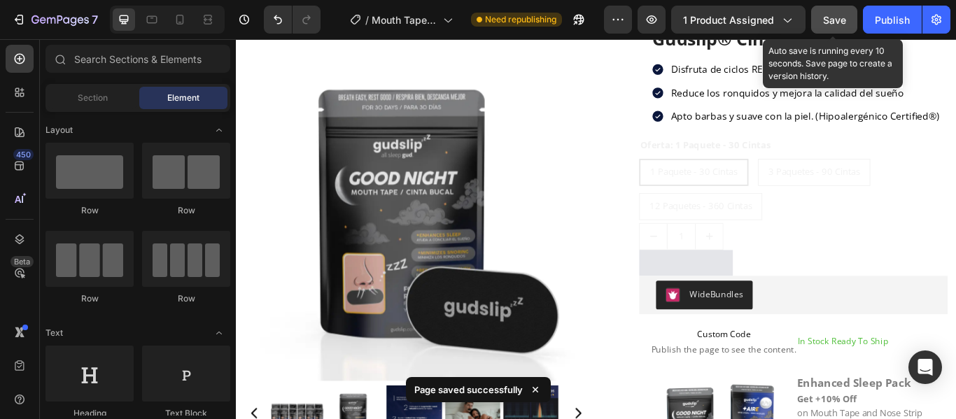
click at [838, 24] on span "Save" at bounding box center [834, 20] width 23 height 12
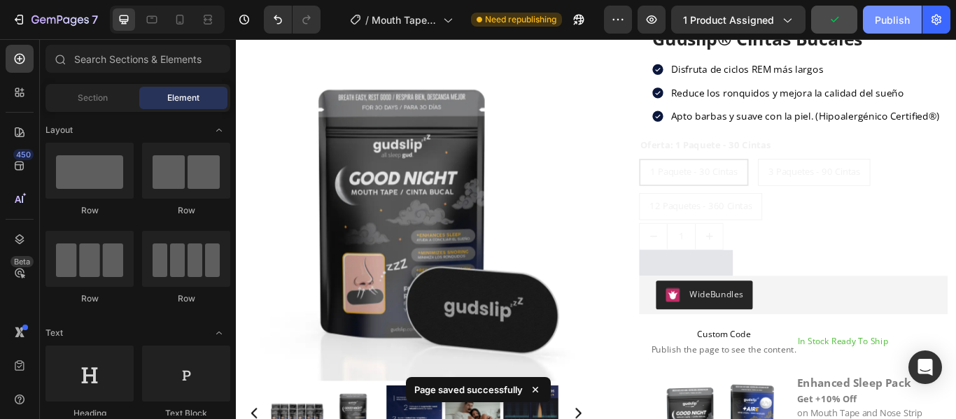
click at [910, 16] on button "Publish" at bounding box center [892, 20] width 59 height 28
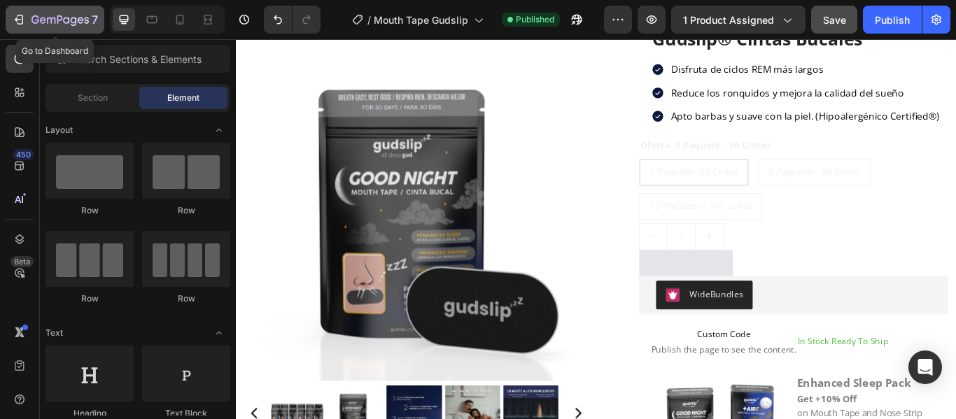
click at [97, 14] on p "7" at bounding box center [95, 19] width 6 height 17
